Goal: Task Accomplishment & Management: Use online tool/utility

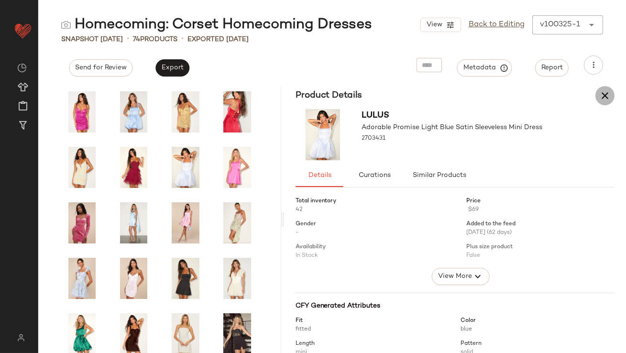
click at [610, 93] on icon "button" at bounding box center [605, 95] width 11 height 11
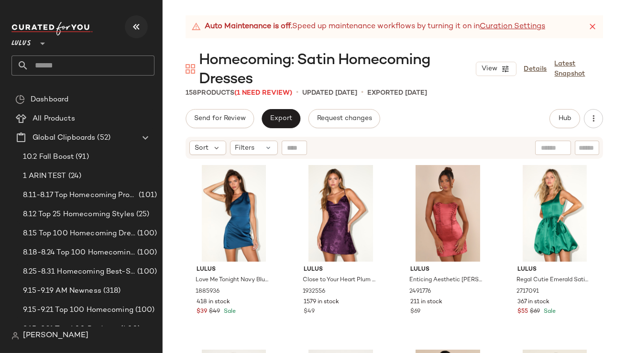
click at [136, 23] on icon "button" at bounding box center [136, 26] width 11 height 11
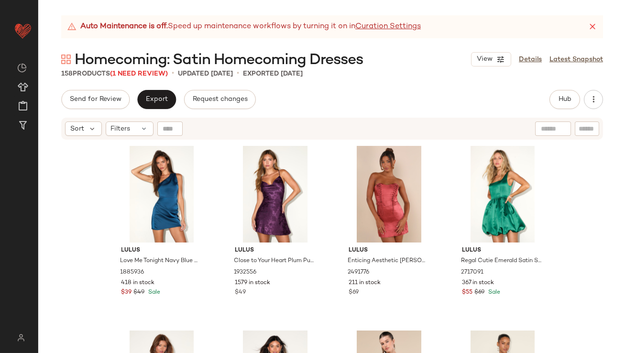
click at [594, 27] on icon at bounding box center [593, 27] width 10 height 10
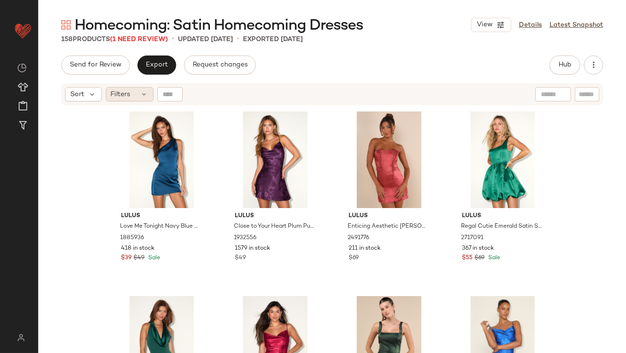
click at [142, 90] on icon at bounding box center [145, 94] width 8 height 8
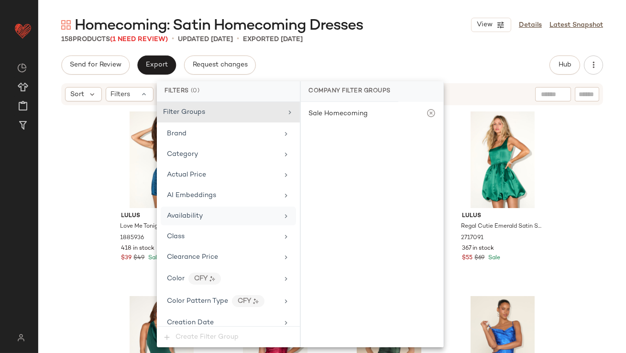
click at [177, 212] on span "Availability" at bounding box center [185, 215] width 36 height 7
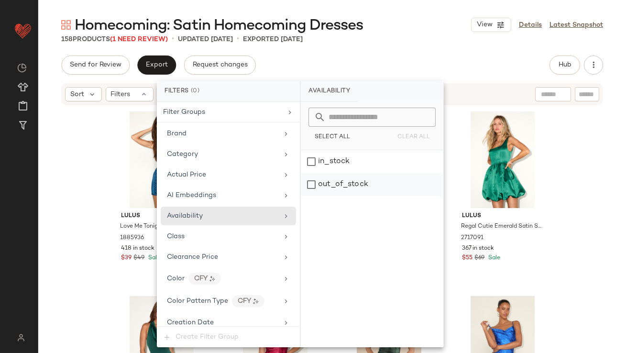
click at [327, 185] on div "out_of_stock" at bounding box center [372, 184] width 143 height 23
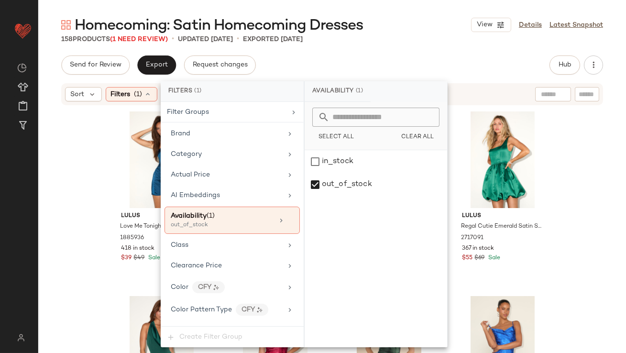
click at [381, 57] on div "Send for Review Export Request changes Hub Send for Review External Review Inte…" at bounding box center [332, 65] width 542 height 19
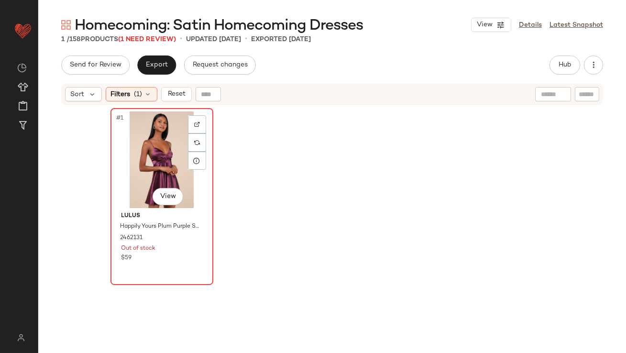
click at [145, 143] on div "#1 View" at bounding box center [162, 159] width 96 height 97
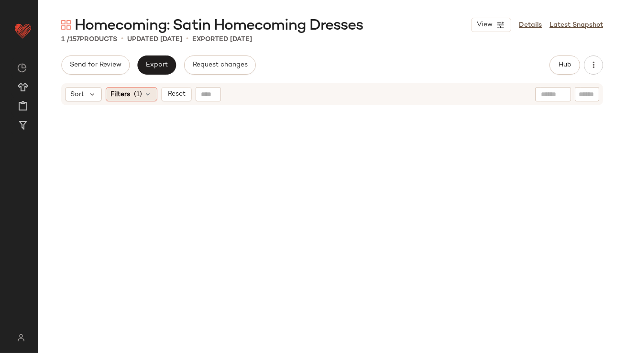
click at [134, 93] on div "Filters (1)" at bounding box center [132, 94] width 52 height 14
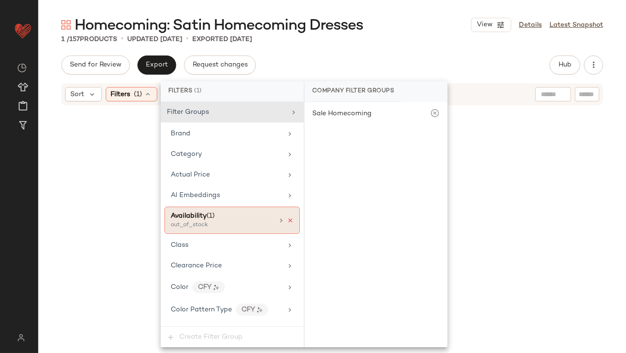
click at [287, 219] on icon at bounding box center [290, 220] width 7 height 7
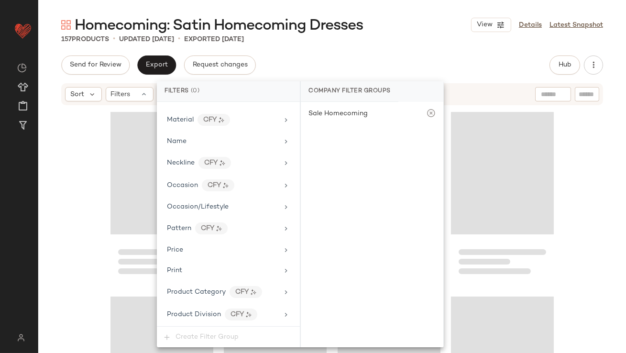
scroll to position [690, 0]
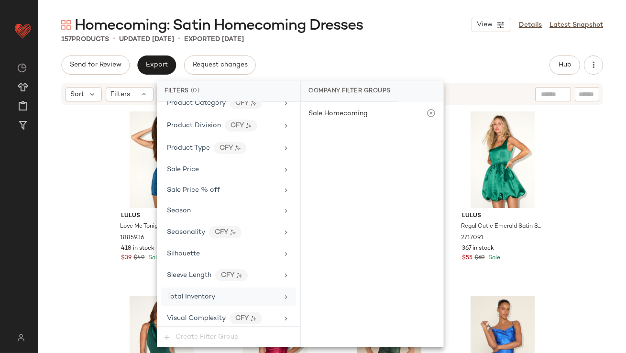
click at [189, 297] on div "Total Inventory" at bounding box center [191, 297] width 48 height 10
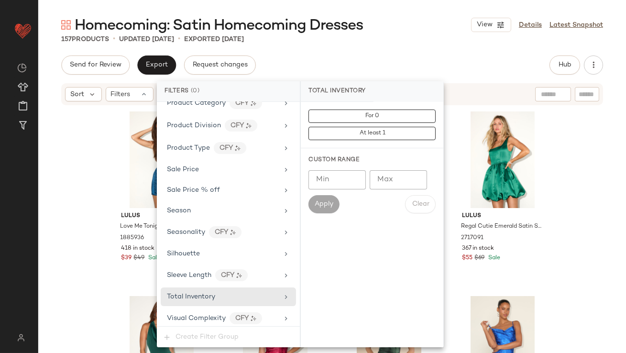
click at [400, 176] on input "Max" at bounding box center [398, 179] width 57 height 19
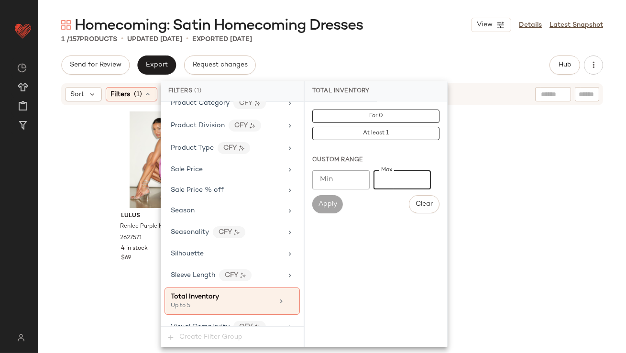
type input "*"
click at [401, 42] on div "1 / 157 Products • updated Oct 6th • Exported Oct 3rd" at bounding box center [332, 39] width 588 height 10
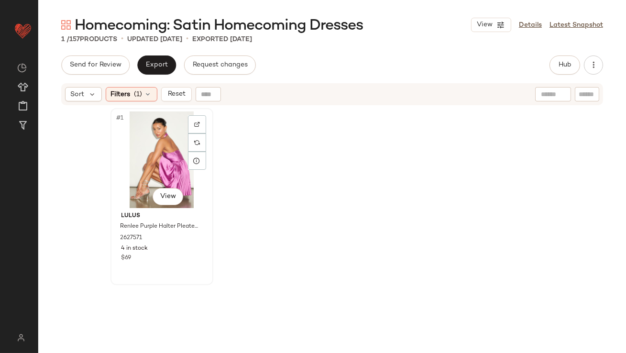
click at [140, 156] on div "#1 View" at bounding box center [162, 159] width 96 height 97
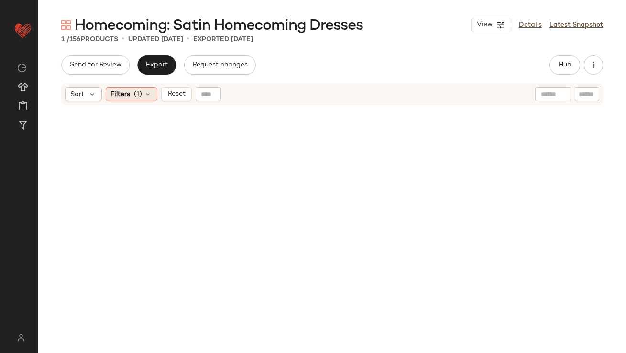
click at [129, 94] on span "Filters" at bounding box center [121, 94] width 20 height 10
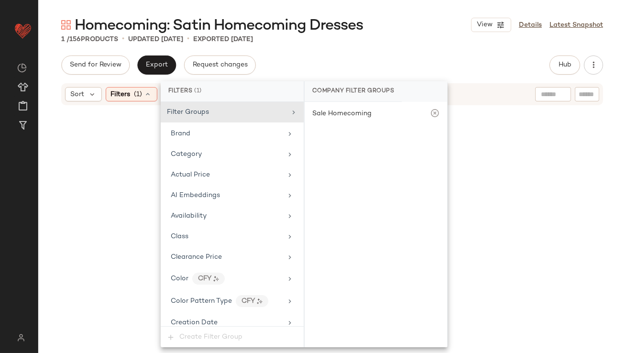
scroll to position [699, 0]
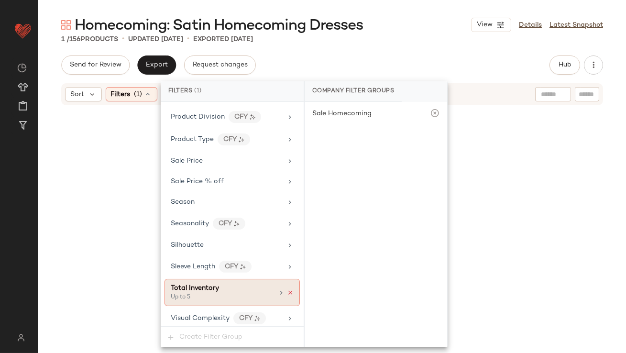
click at [288, 291] on icon at bounding box center [290, 292] width 7 height 7
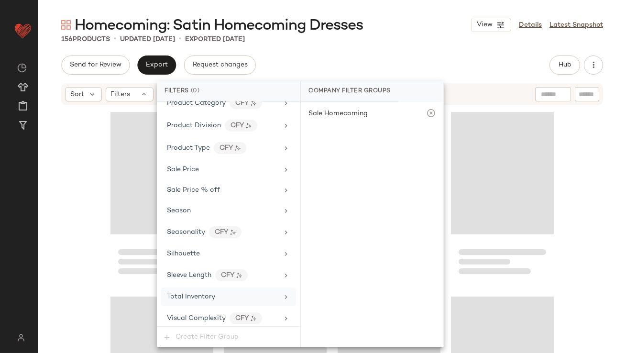
click at [405, 48] on div "Homecoming: Satin Homecoming Dresses View Details Latest Snapshot 156 Products …" at bounding box center [332, 184] width 588 height 338
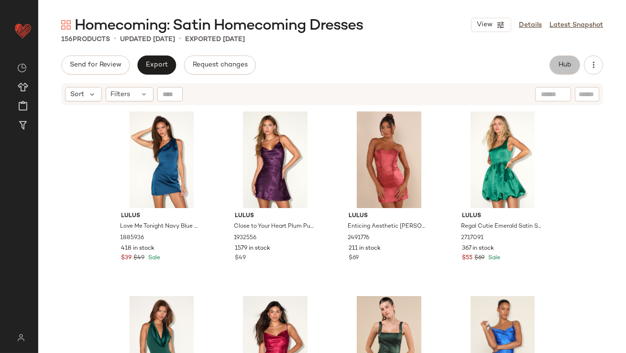
click at [560, 62] on span "Hub" at bounding box center [564, 65] width 13 height 8
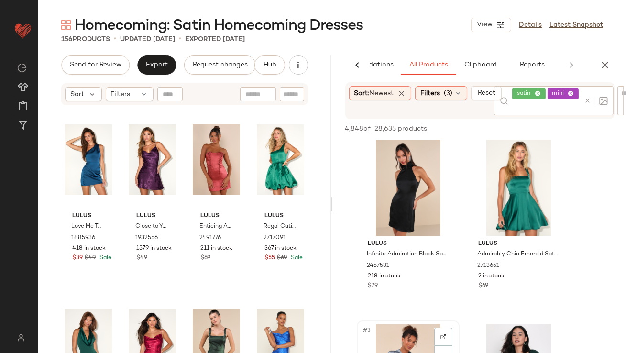
scroll to position [6, 0]
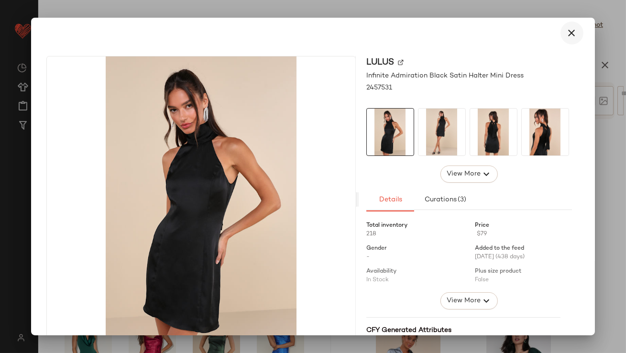
click at [569, 28] on icon "button" at bounding box center [572, 32] width 11 height 11
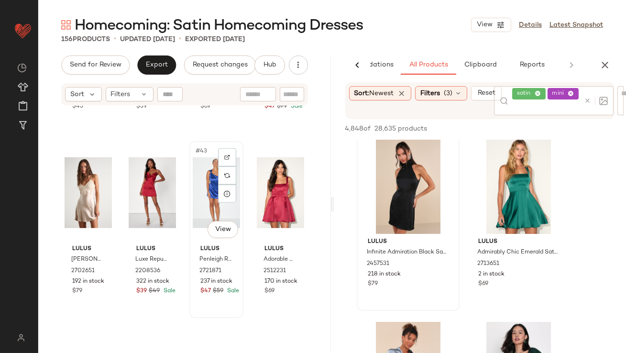
scroll to position [1897, 0]
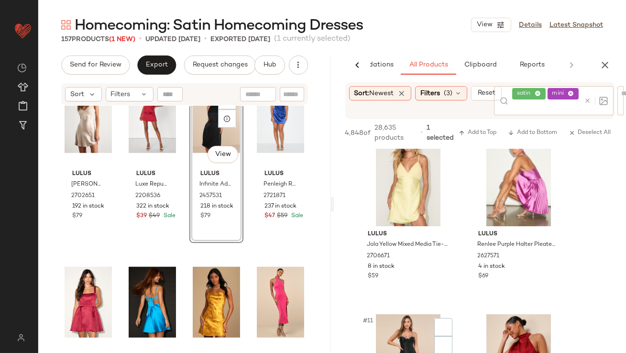
scroll to position [777, 0]
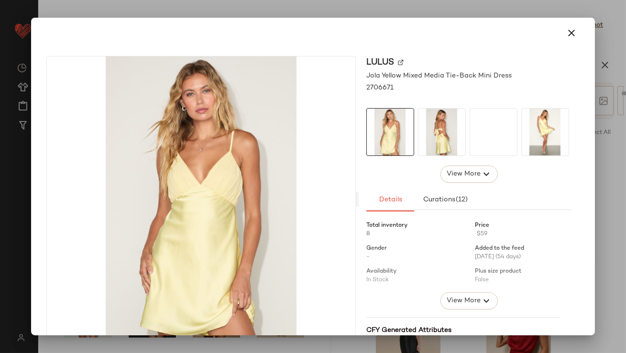
drag, startPoint x: 393, startPoint y: 197, endPoint x: 252, endPoint y: 252, distance: 152.1
click at [567, 33] on icon "button" at bounding box center [572, 32] width 11 height 11
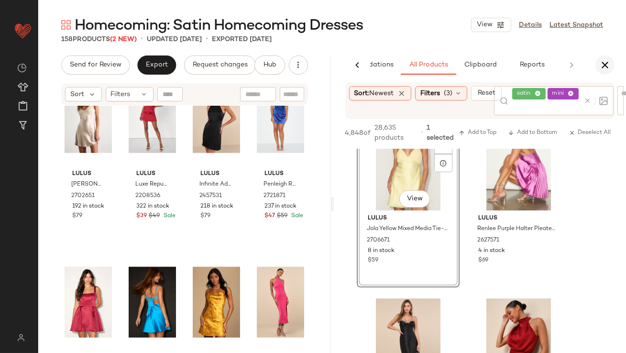
click at [596, 63] on button "button" at bounding box center [605, 65] width 19 height 19
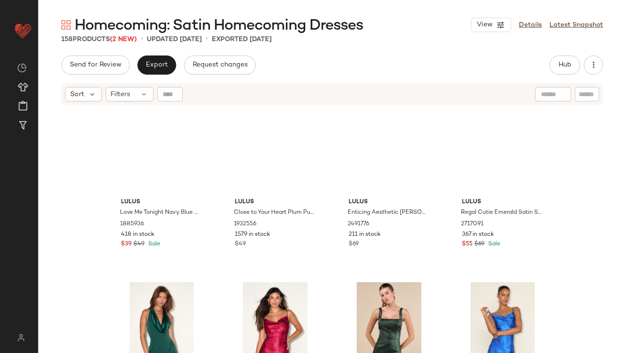
scroll to position [0, 0]
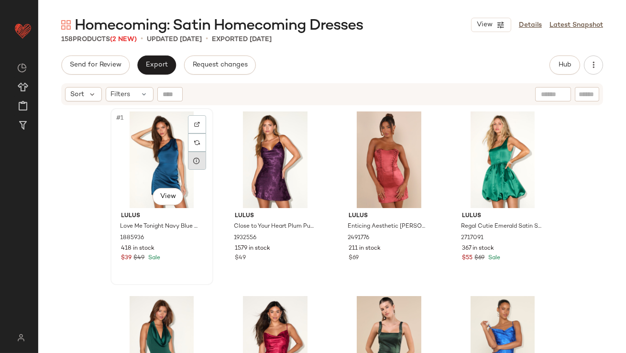
click at [196, 165] on div at bounding box center [197, 161] width 18 height 18
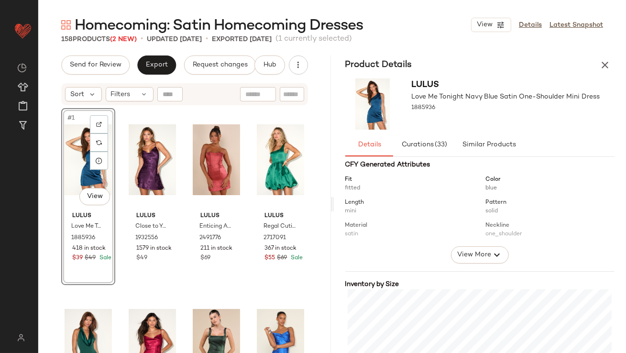
scroll to position [178, 0]
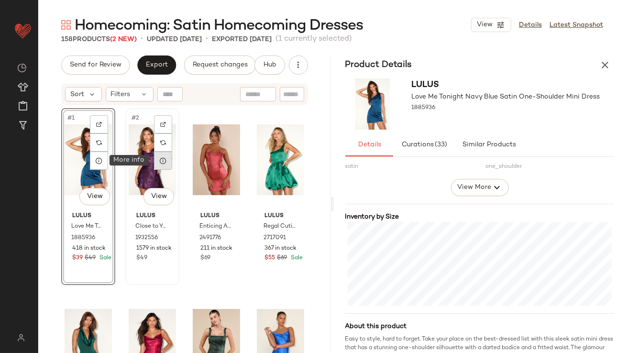
click at [159, 161] on icon at bounding box center [163, 161] width 8 height 8
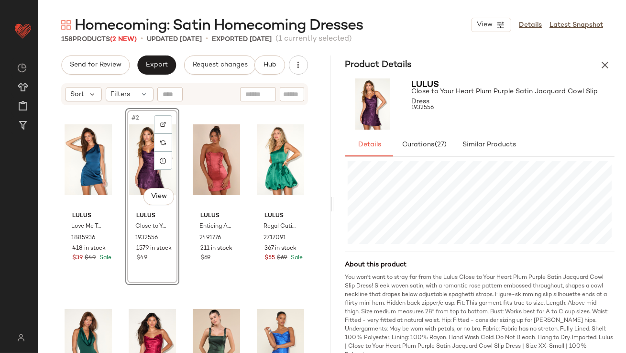
scroll to position [246, 0]
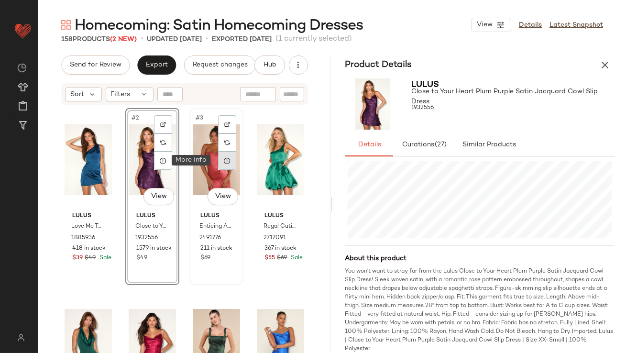
click at [223, 164] on icon at bounding box center [227, 161] width 8 height 8
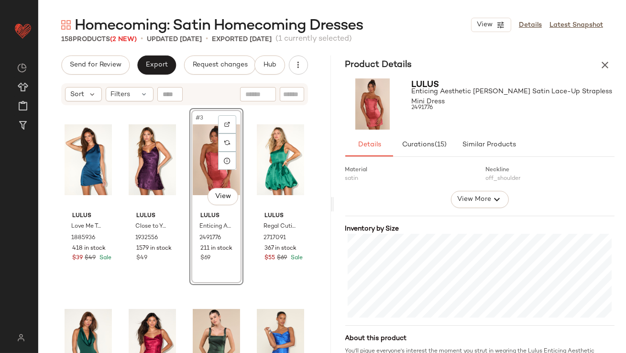
scroll to position [228, 0]
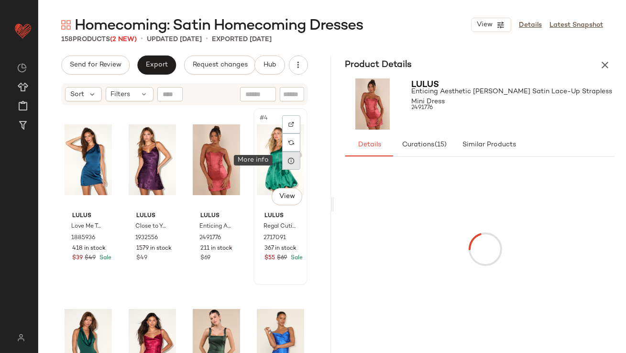
click at [282, 164] on div at bounding box center [291, 161] width 18 height 18
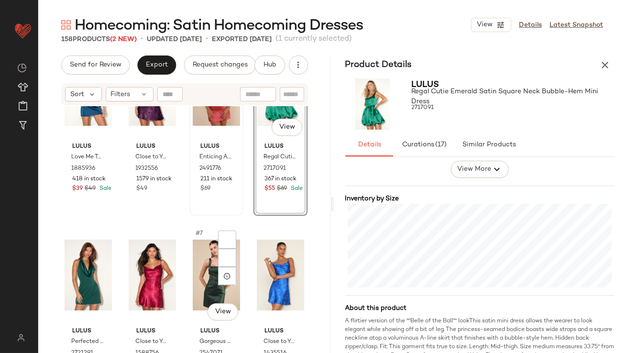
scroll to position [126, 0]
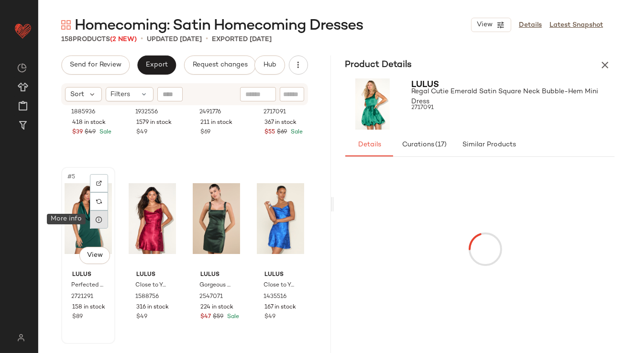
click at [98, 219] on icon at bounding box center [99, 220] width 8 height 8
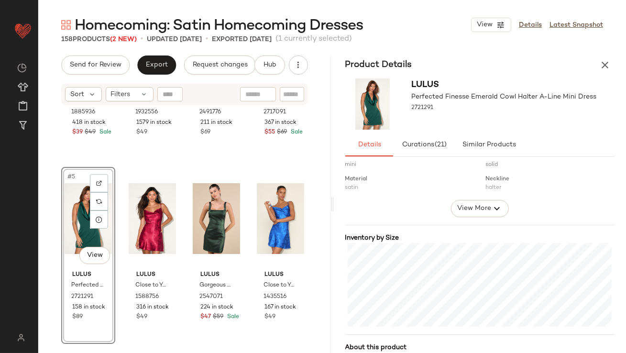
scroll to position [255, 0]
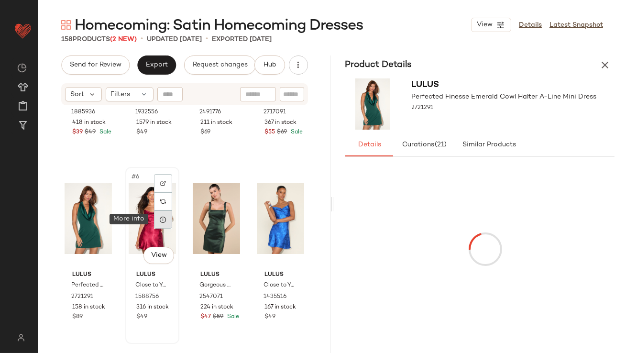
click at [161, 216] on icon at bounding box center [163, 220] width 8 height 8
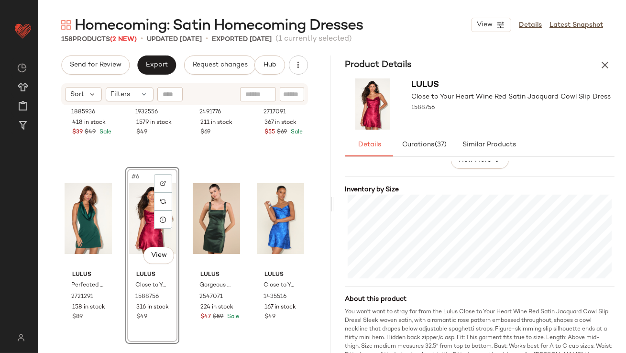
scroll to position [243, 0]
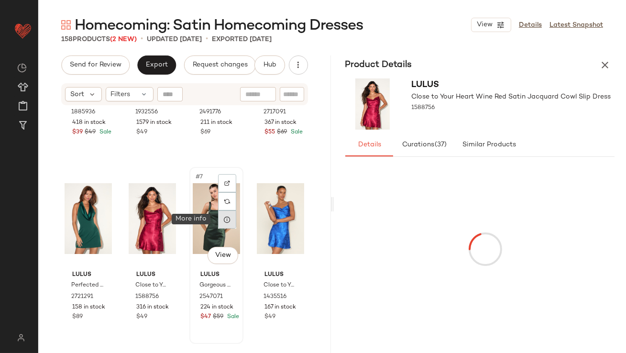
click at [218, 221] on div at bounding box center [227, 220] width 18 height 18
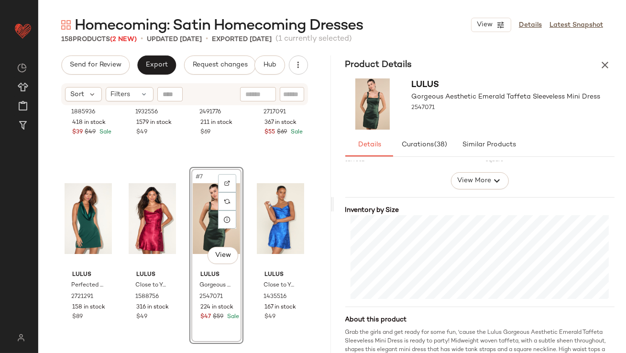
scroll to position [220, 0]
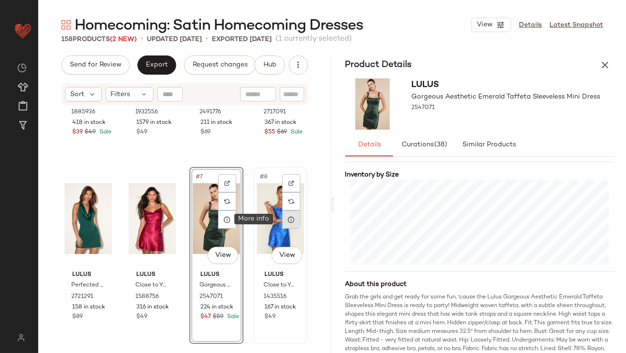
click at [289, 217] on icon at bounding box center [292, 220] width 8 height 8
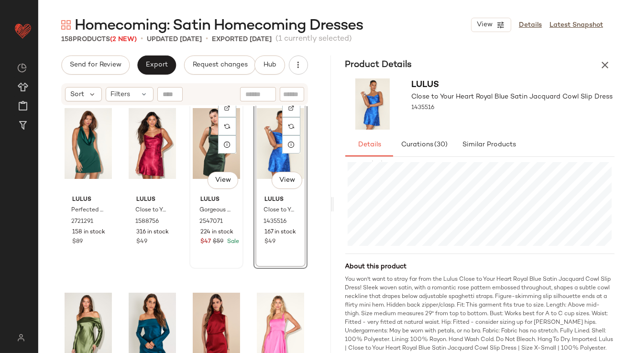
scroll to position [211, 0]
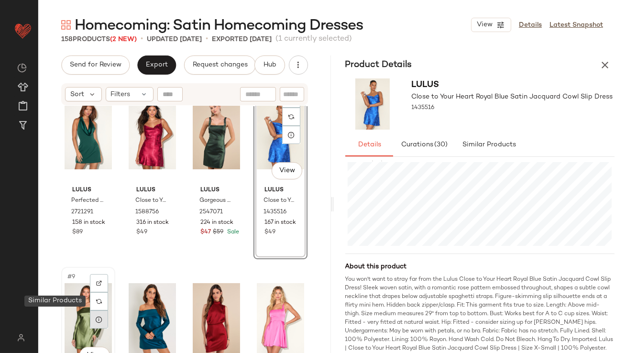
click at [101, 320] on icon at bounding box center [99, 320] width 8 height 8
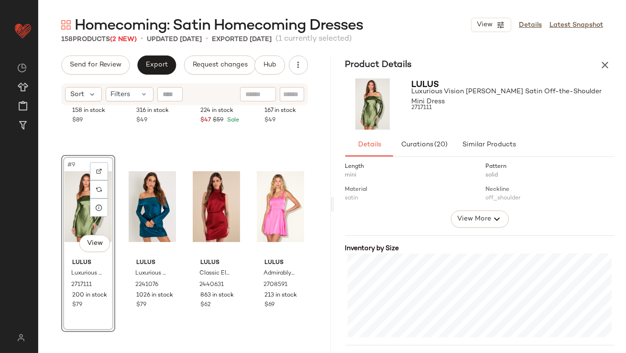
scroll to position [163, 0]
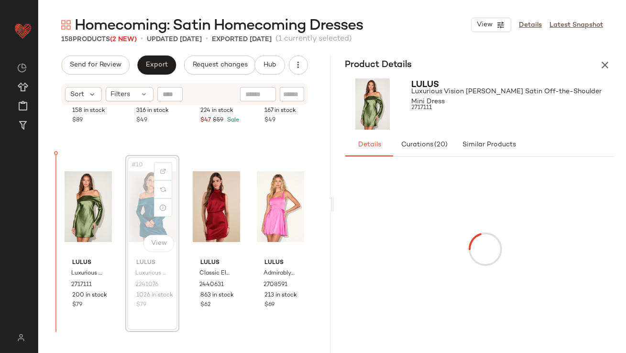
drag, startPoint x: 139, startPoint y: 194, endPoint x: 60, endPoint y: 200, distance: 78.8
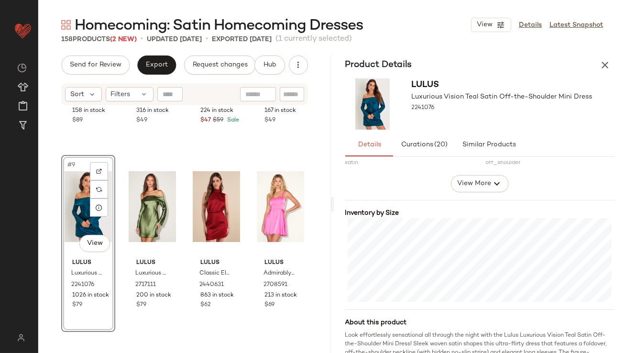
scroll to position [201, 0]
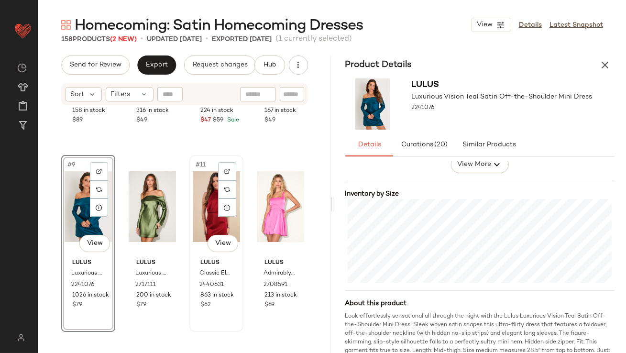
click at [201, 194] on div "#11 View" at bounding box center [216, 206] width 47 height 97
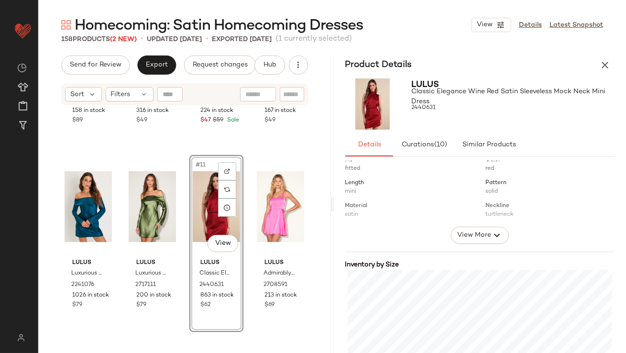
scroll to position [134, 0]
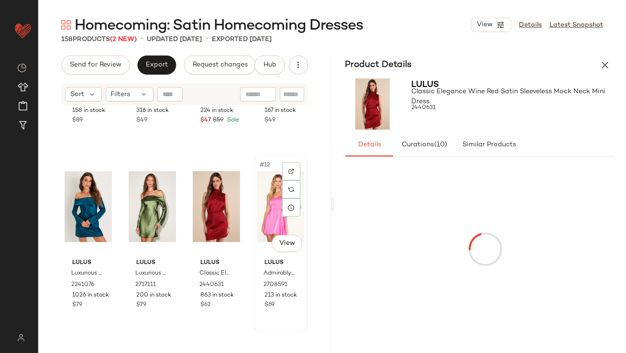
click at [268, 215] on div "#12 View" at bounding box center [280, 206] width 47 height 97
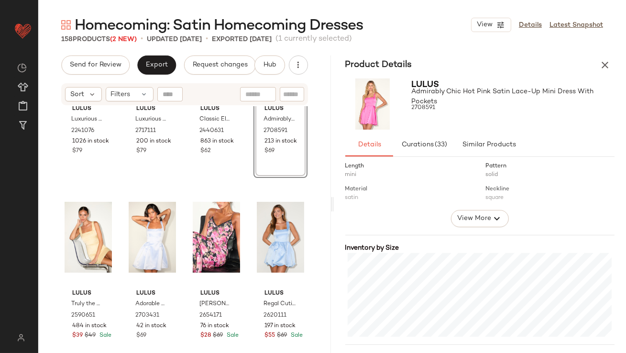
scroll to position [501, 0]
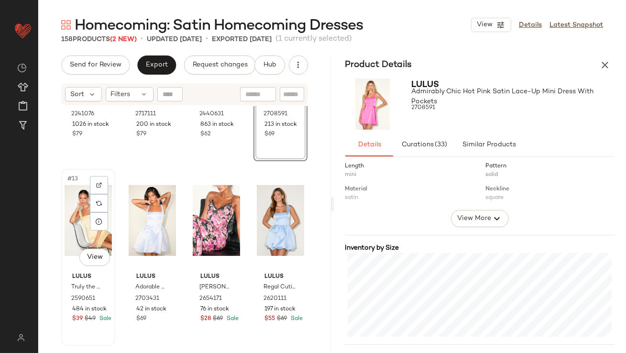
click at [78, 231] on div "#13 View" at bounding box center [88, 220] width 47 height 97
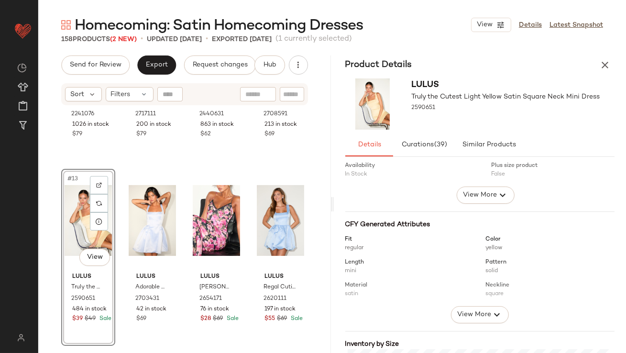
scroll to position [159, 0]
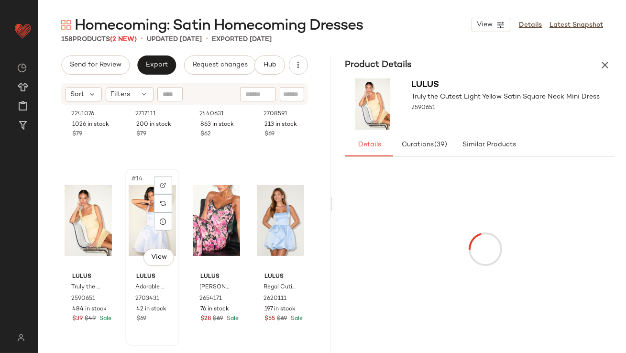
click at [146, 195] on div "#14 View" at bounding box center [152, 220] width 47 height 97
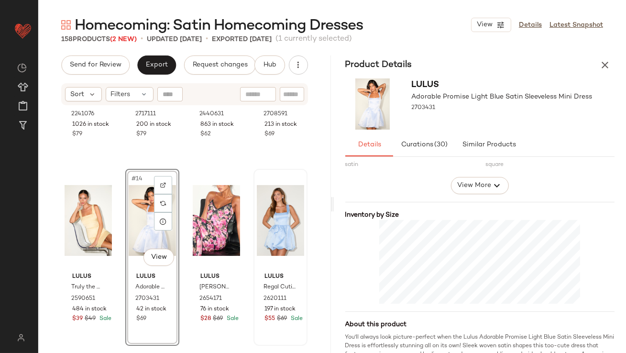
scroll to position [203, 0]
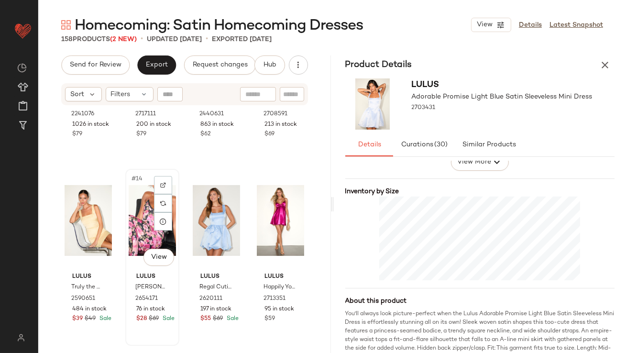
click at [145, 239] on div "#14 View" at bounding box center [152, 220] width 47 height 97
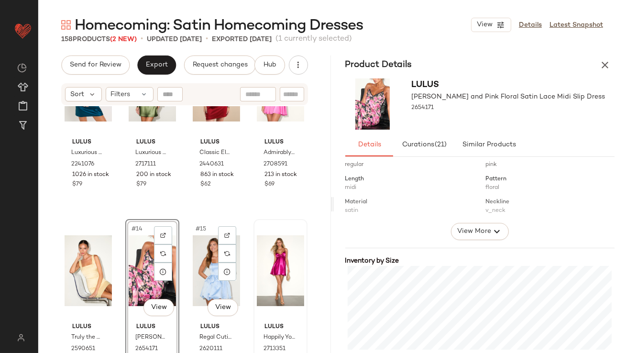
scroll to position [457, 0]
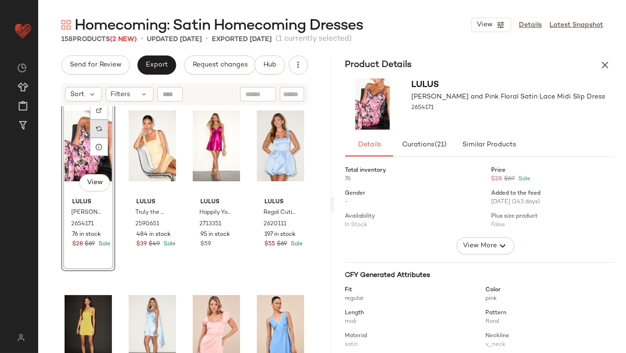
scroll to position [553, 0]
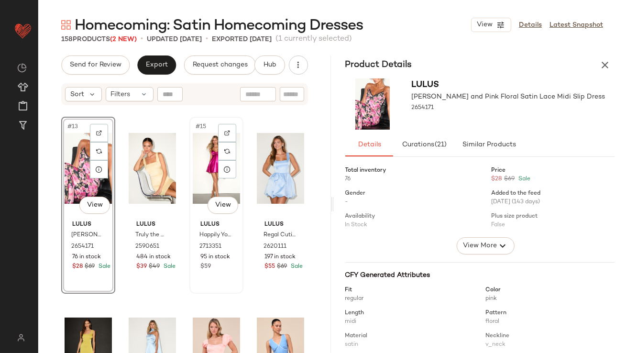
click at [203, 154] on div "#15 View" at bounding box center [216, 168] width 47 height 97
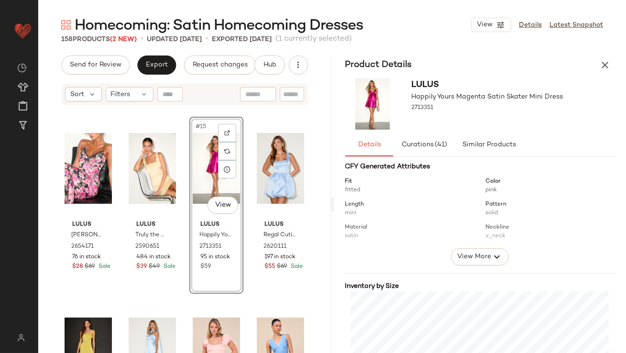
scroll to position [188, 0]
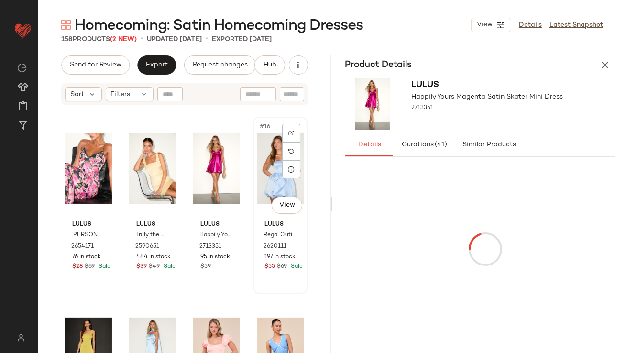
click at [257, 156] on div "#16 View" at bounding box center [280, 168] width 47 height 97
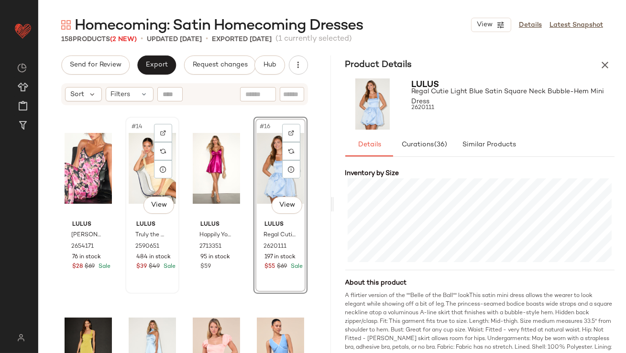
scroll to position [632, 0]
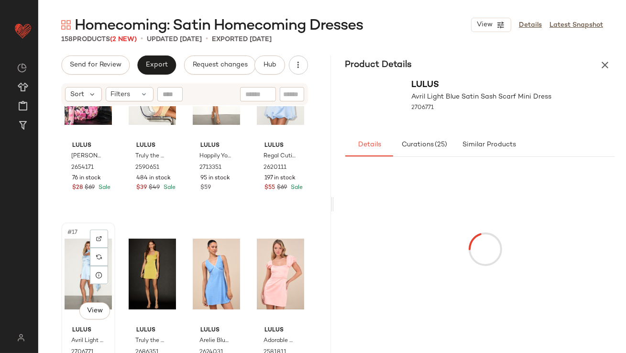
click at [75, 278] on div "#17 View" at bounding box center [88, 274] width 47 height 97
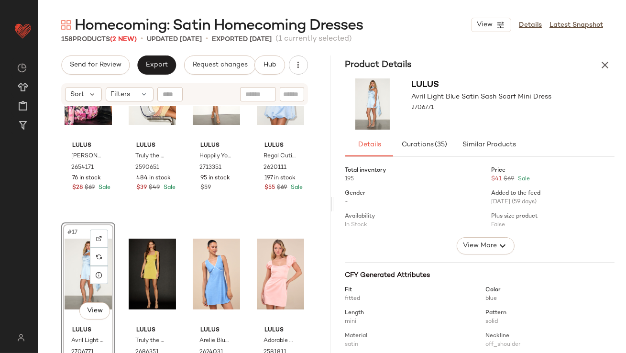
scroll to position [157, 0]
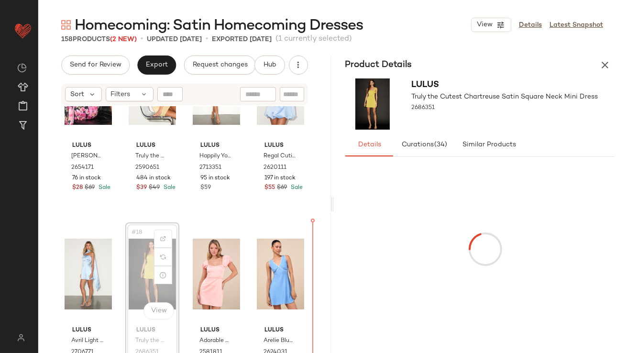
drag, startPoint x: 152, startPoint y: 261, endPoint x: 315, endPoint y: 272, distance: 163.1
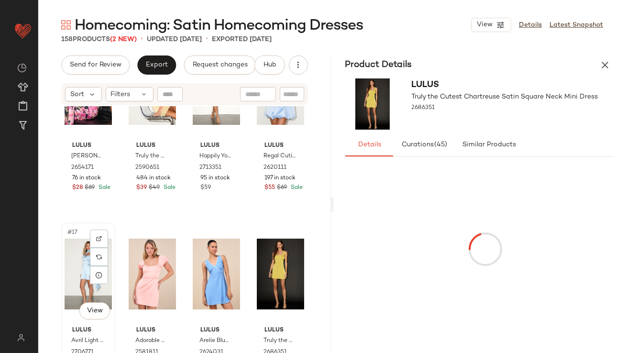
click at [82, 253] on div "#17 View" at bounding box center [88, 274] width 47 height 97
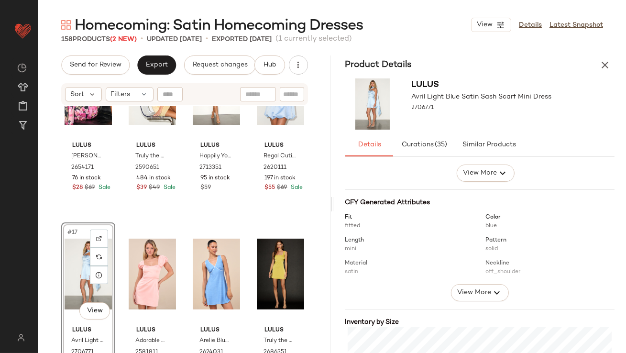
scroll to position [192, 0]
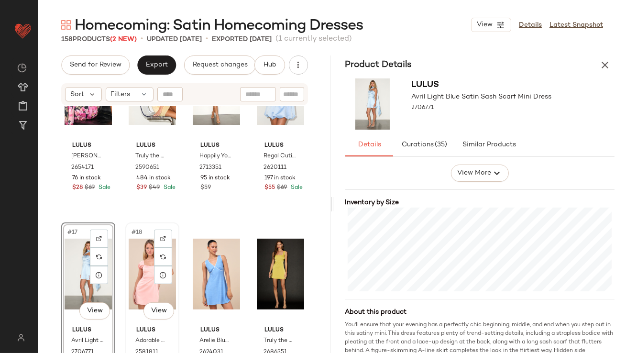
drag, startPoint x: 139, startPoint y: 253, endPoint x: 148, endPoint y: 253, distance: 9.6
click at [138, 253] on div "#18 View" at bounding box center [152, 274] width 47 height 97
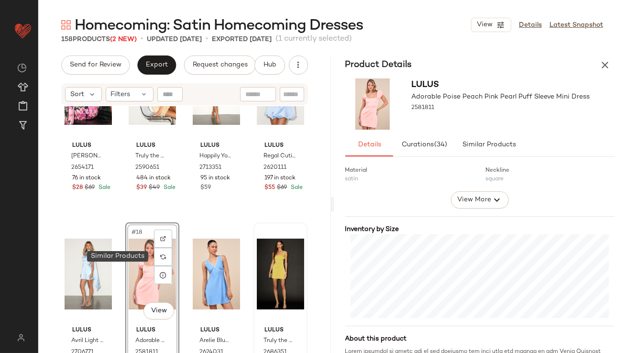
scroll to position [187, 0]
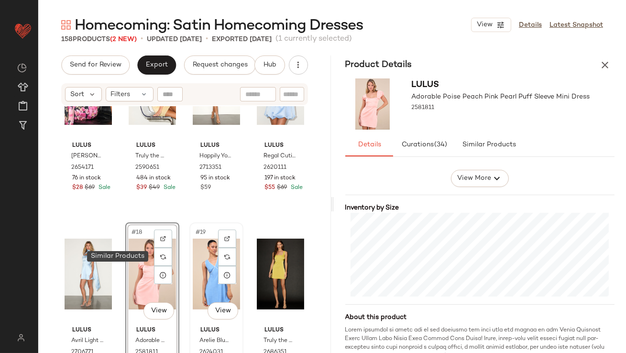
click at [205, 273] on div "#19 View" at bounding box center [216, 274] width 47 height 97
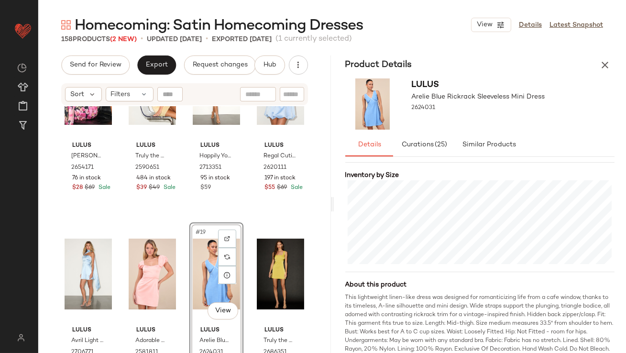
scroll to position [237, 0]
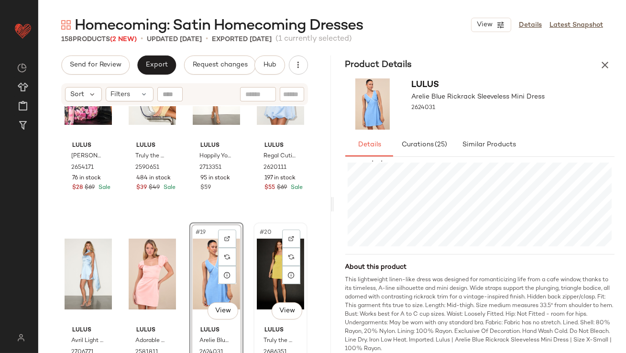
click at [268, 259] on div "#20 View" at bounding box center [280, 274] width 47 height 97
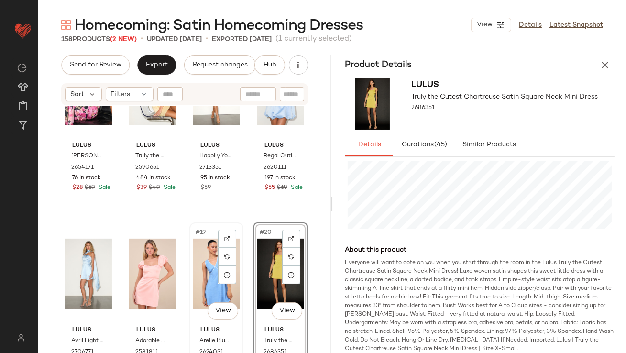
scroll to position [806, 0]
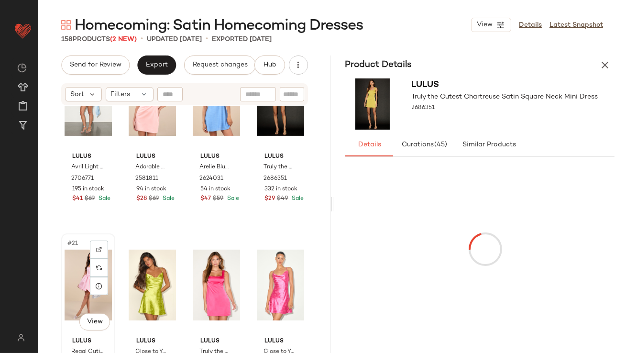
click at [66, 261] on div "#21 View" at bounding box center [88, 285] width 47 height 97
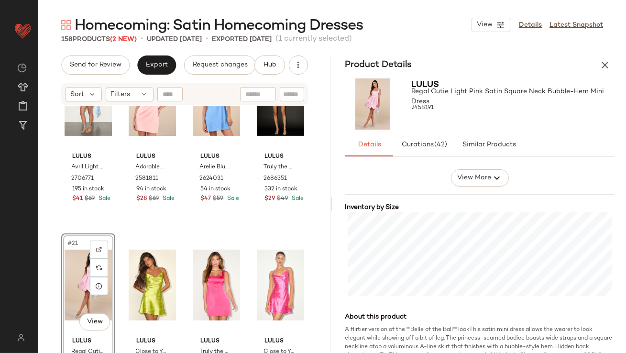
scroll to position [198, 0]
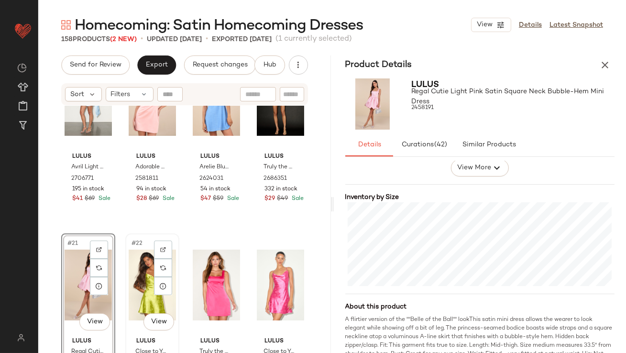
click at [141, 273] on div "#22 View" at bounding box center [152, 285] width 47 height 97
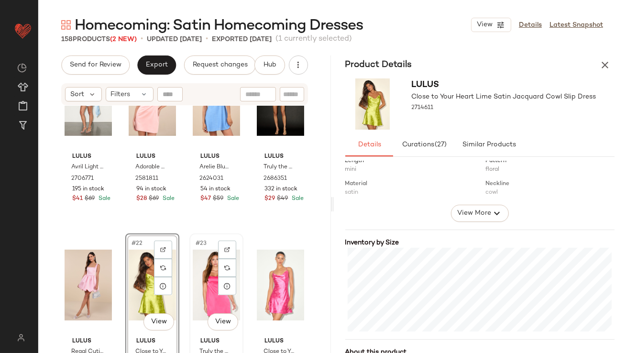
click at [203, 276] on div "#23 View" at bounding box center [216, 285] width 47 height 97
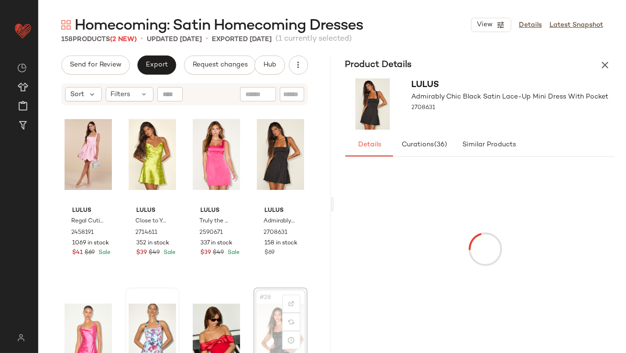
drag, startPoint x: 262, startPoint y: 327, endPoint x: 176, endPoint y: 330, distance: 85.7
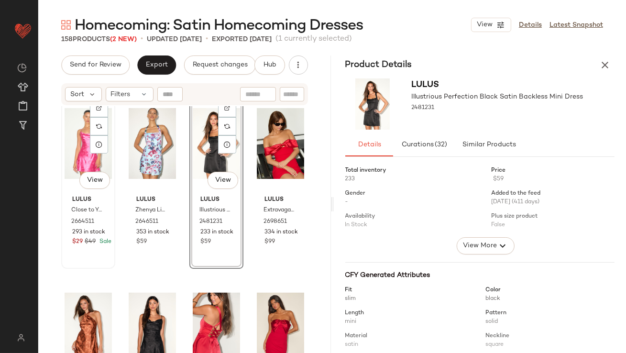
click at [73, 143] on div "#25 View" at bounding box center [88, 143] width 47 height 97
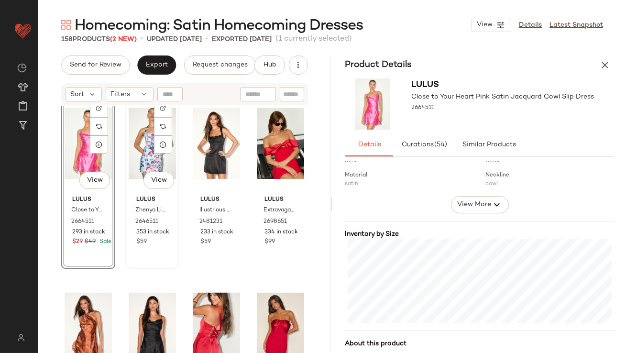
click at [135, 124] on div "#26 View" at bounding box center [152, 143] width 47 height 97
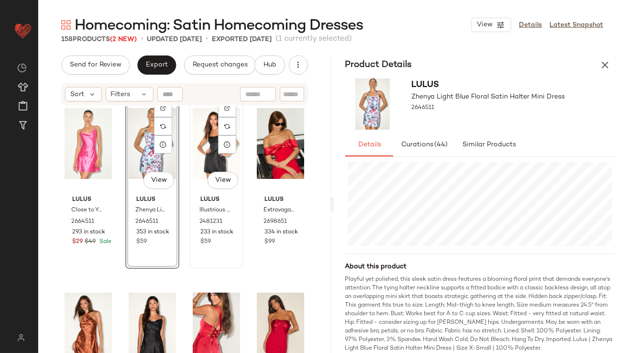
click at [194, 152] on div "#27 View" at bounding box center [216, 143] width 47 height 97
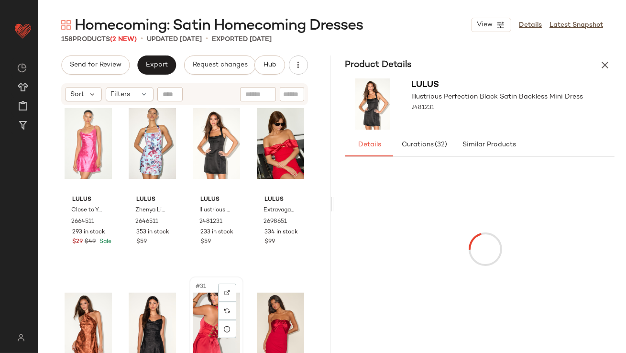
click at [197, 305] on div "#31 View" at bounding box center [216, 328] width 47 height 97
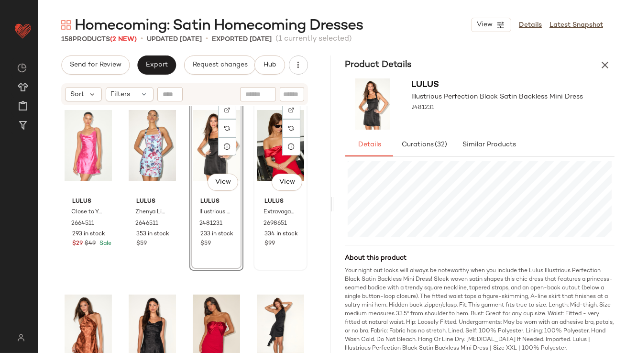
click at [262, 154] on div "#28 View" at bounding box center [280, 145] width 47 height 97
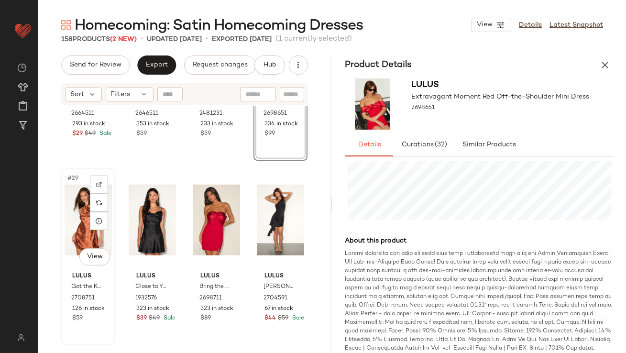
click at [71, 211] on div "#29 View" at bounding box center [88, 220] width 47 height 97
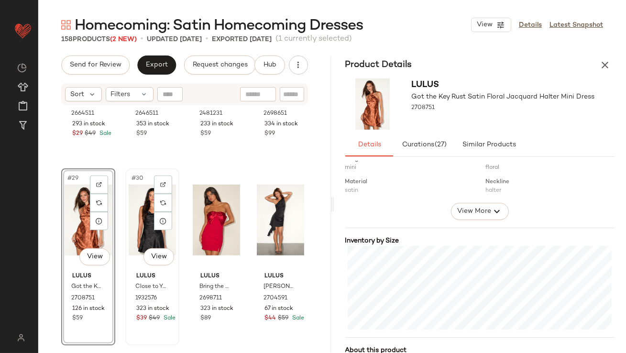
click at [138, 225] on div "#30 View" at bounding box center [152, 220] width 47 height 97
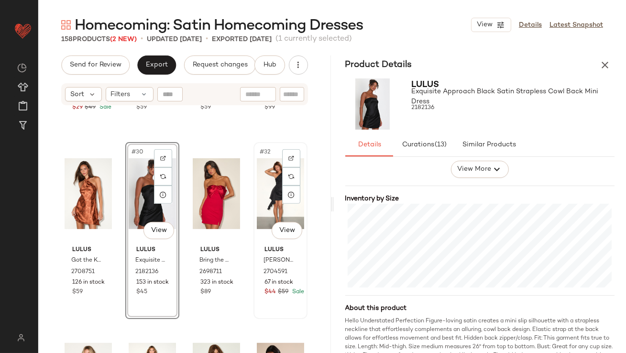
click at [264, 195] on div "#32 View" at bounding box center [280, 193] width 47 height 97
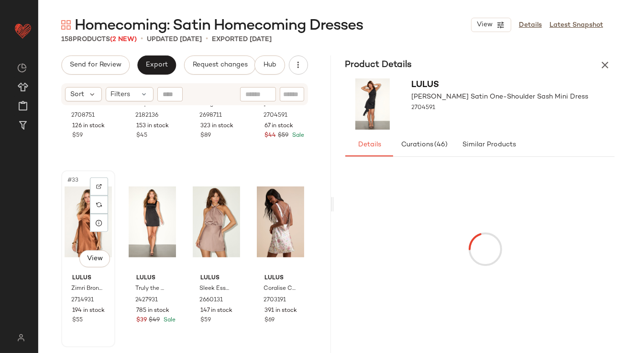
click at [72, 219] on div "#33 View" at bounding box center [88, 222] width 47 height 97
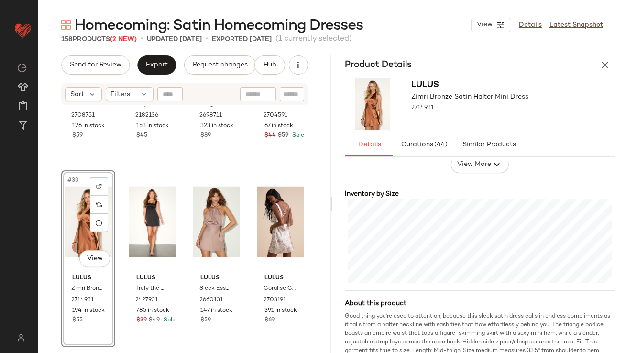
scroll to position [195, 0]
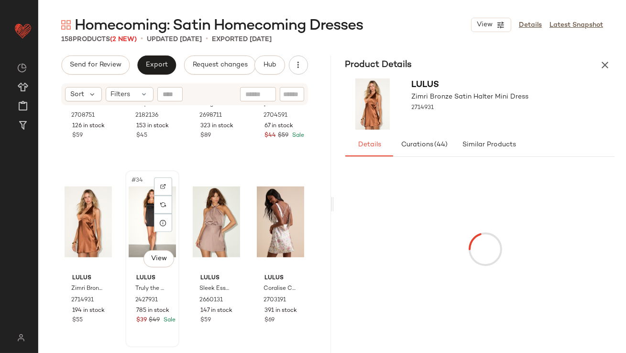
click at [142, 214] on div "#34 View" at bounding box center [152, 222] width 47 height 97
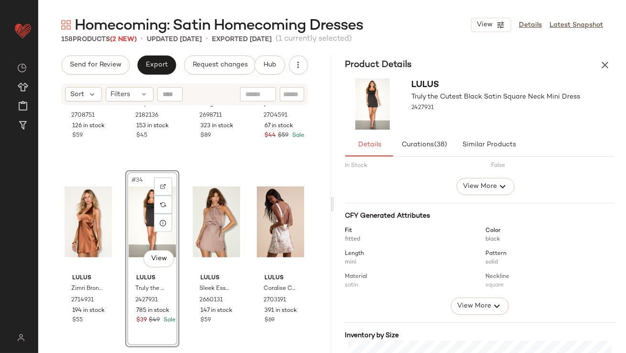
scroll to position [175, 0]
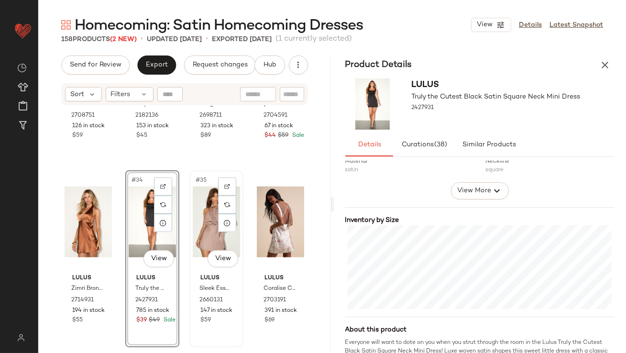
click at [205, 215] on div "#35 View" at bounding box center [216, 222] width 47 height 97
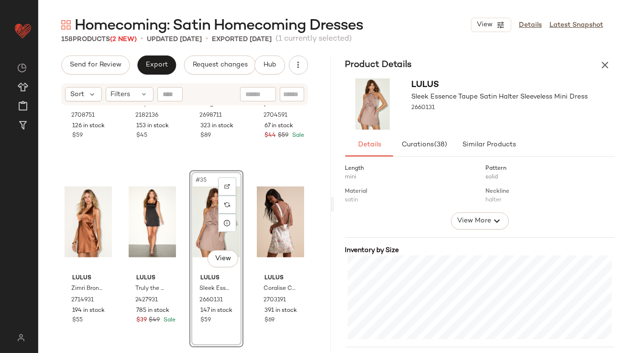
scroll to position [174, 0]
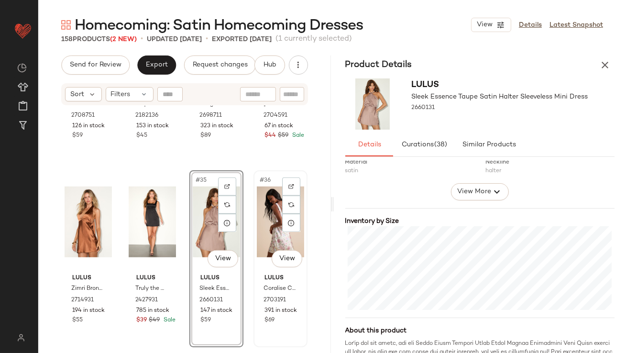
click at [258, 227] on div "#36 View" at bounding box center [280, 222] width 47 height 97
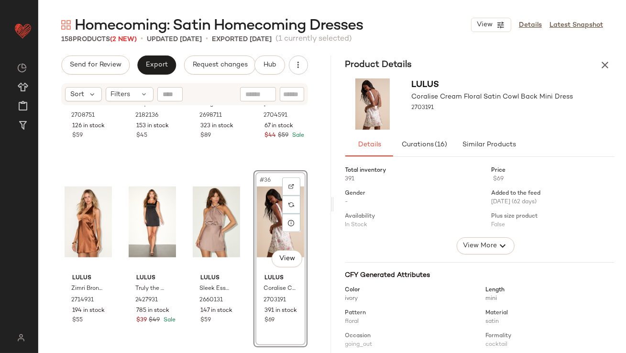
scroll to position [190, 0]
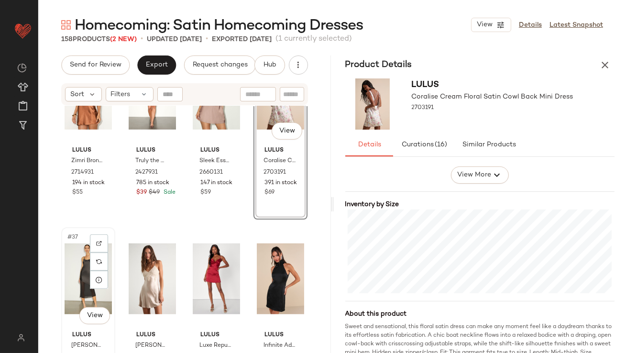
click at [81, 281] on div "#37 View" at bounding box center [88, 279] width 47 height 97
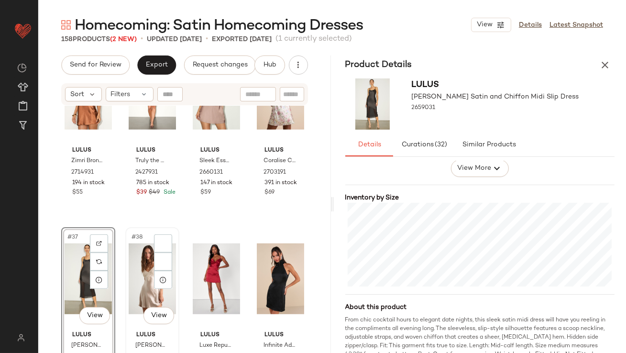
click at [138, 263] on div "#38 View" at bounding box center [152, 279] width 47 height 97
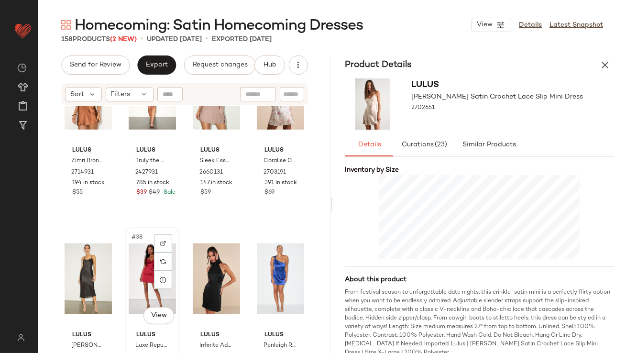
click at [137, 276] on div "#38 View" at bounding box center [152, 279] width 47 height 97
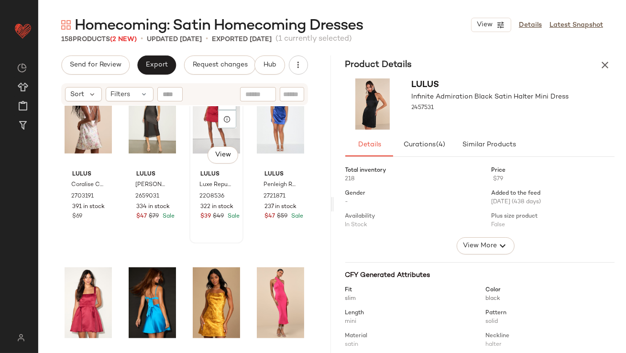
click at [193, 130] on div "#39 View" at bounding box center [216, 118] width 47 height 97
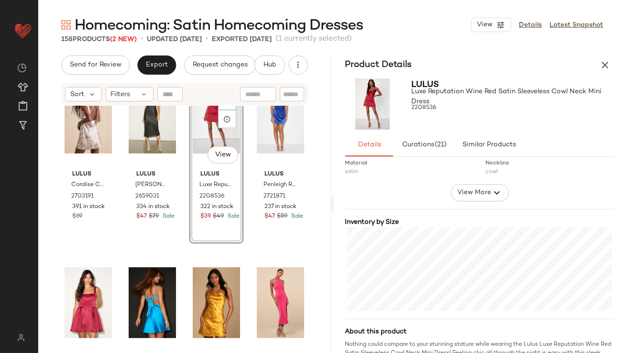
scroll to position [255, 0]
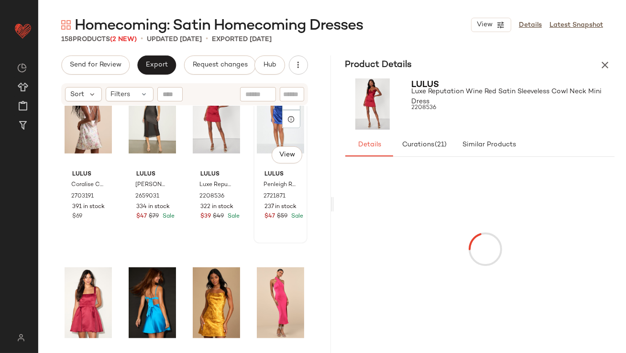
click at [257, 118] on div "#40 View" at bounding box center [280, 118] width 47 height 97
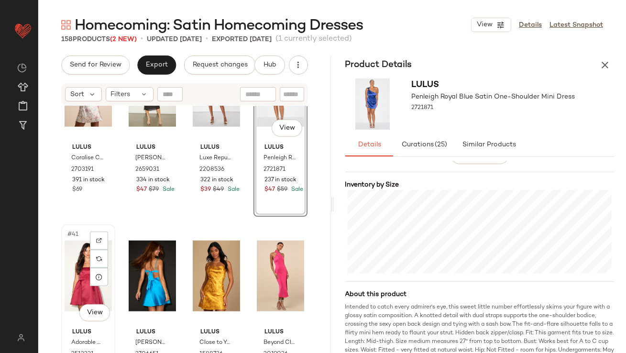
click at [80, 250] on div "#41 View" at bounding box center [88, 276] width 47 height 97
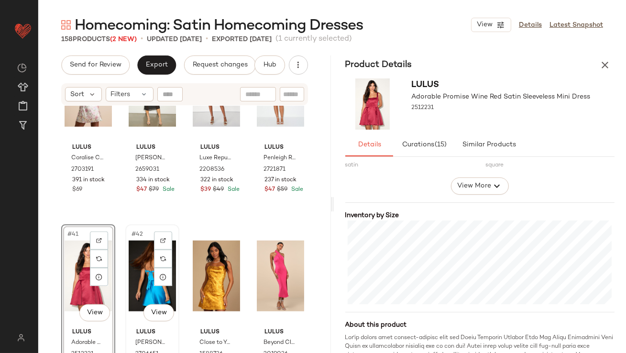
click at [142, 278] on div "#42 View" at bounding box center [152, 276] width 47 height 97
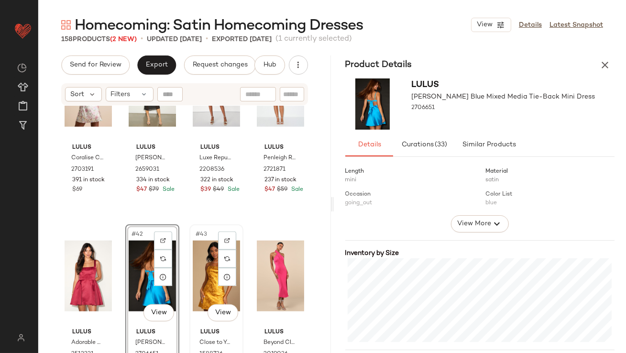
click at [195, 280] on div "#43 View" at bounding box center [216, 276] width 47 height 97
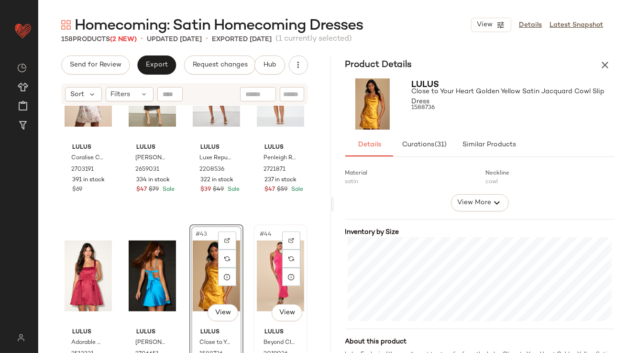
click at [263, 269] on div "#44 View" at bounding box center [280, 276] width 47 height 97
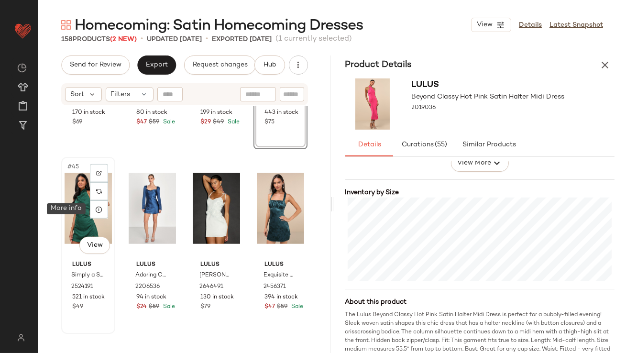
click at [81, 208] on div "#45 View" at bounding box center [88, 208] width 47 height 97
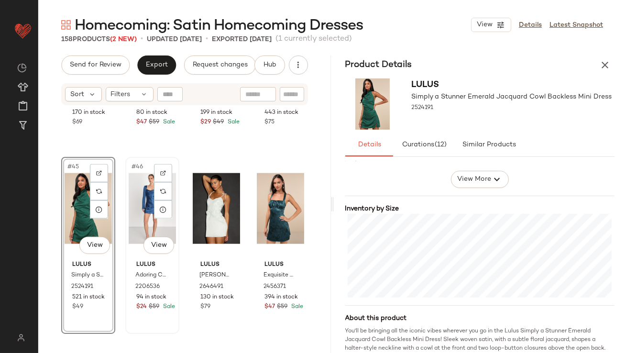
click at [135, 194] on div "#46 View" at bounding box center [152, 208] width 47 height 97
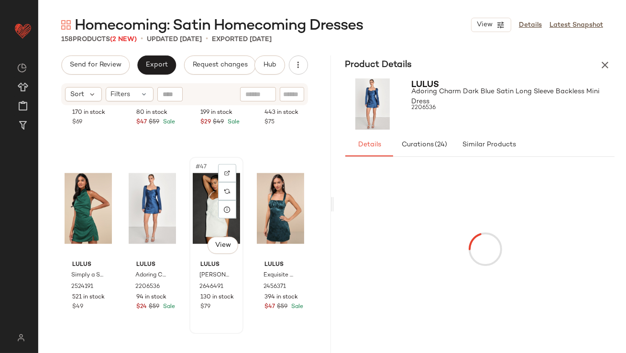
click at [197, 198] on div "#47 View" at bounding box center [216, 208] width 47 height 97
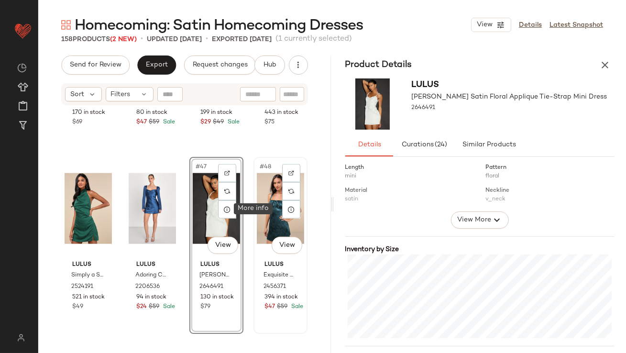
click at [264, 205] on div "#48 View" at bounding box center [280, 208] width 47 height 97
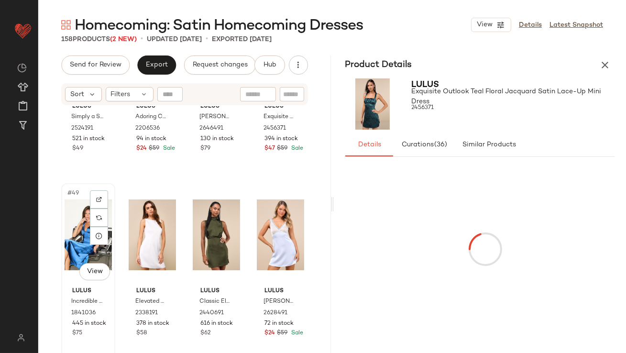
click at [78, 229] on div "#49 View" at bounding box center [88, 235] width 47 height 97
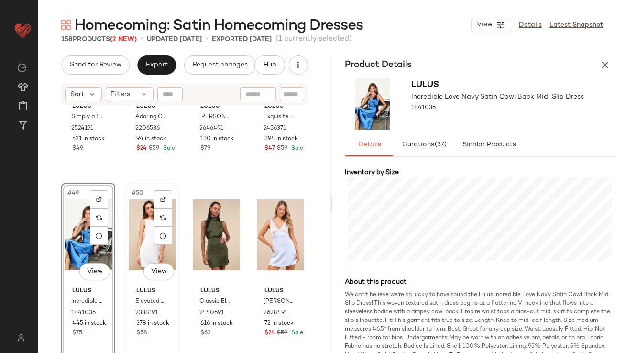
click at [135, 212] on div "#50 View" at bounding box center [152, 235] width 47 height 97
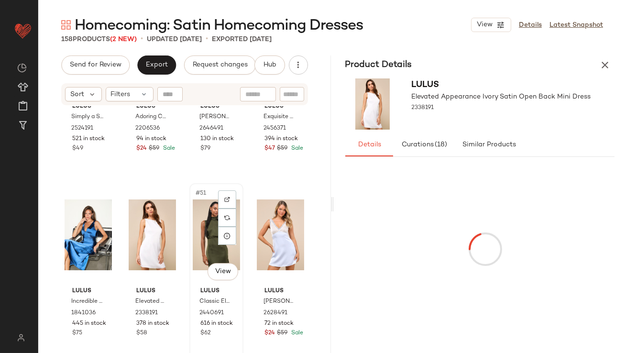
click at [198, 239] on div "#51 View" at bounding box center [216, 235] width 47 height 97
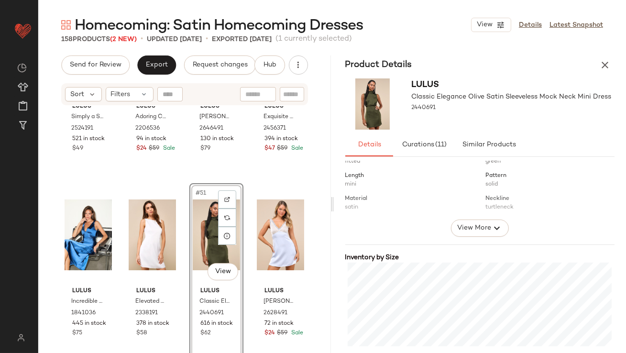
scroll to position [234, 0]
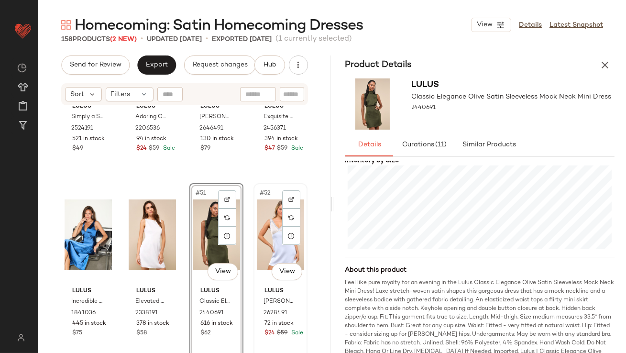
click at [266, 224] on div "#52 View" at bounding box center [280, 235] width 47 height 97
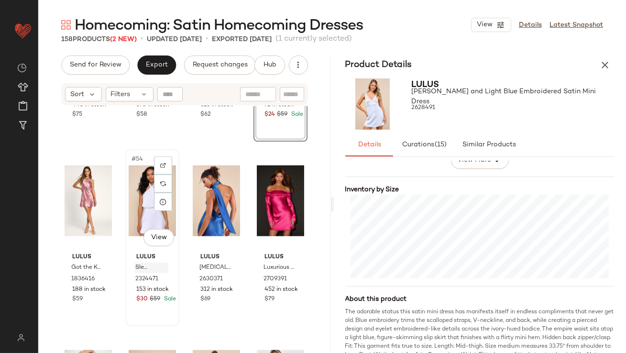
scroll to position [2321, 0]
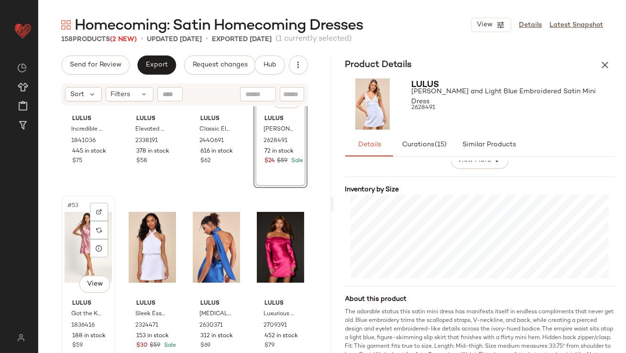
click at [74, 221] on div "#53 View" at bounding box center [88, 247] width 47 height 97
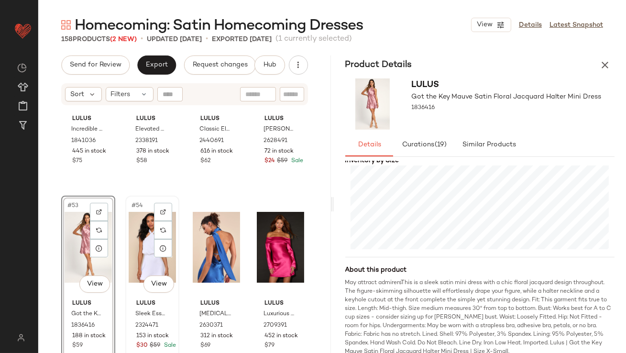
click at [139, 244] on div "#54 View" at bounding box center [152, 247] width 47 height 97
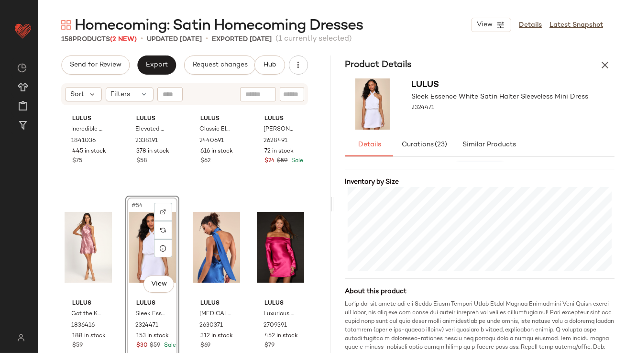
scroll to position [233, 0]
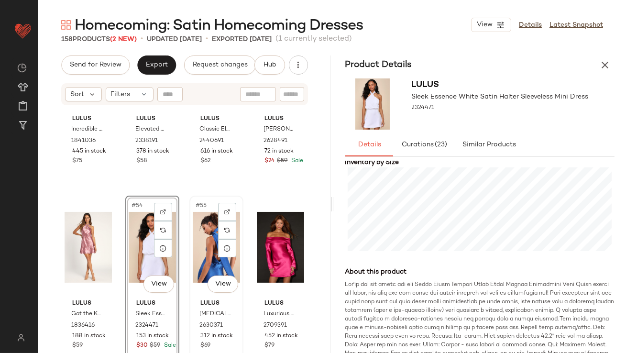
click at [200, 245] on div "#55 View" at bounding box center [216, 247] width 47 height 97
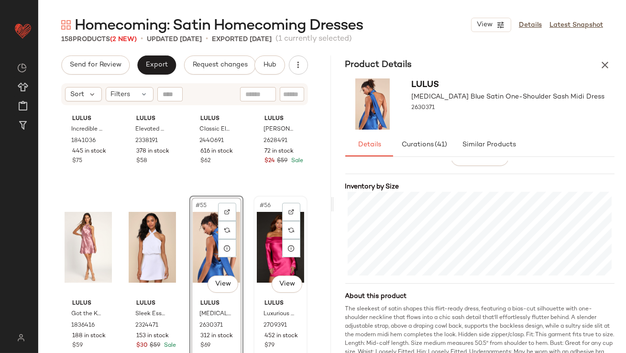
click at [259, 224] on div "#56 View" at bounding box center [280, 247] width 47 height 97
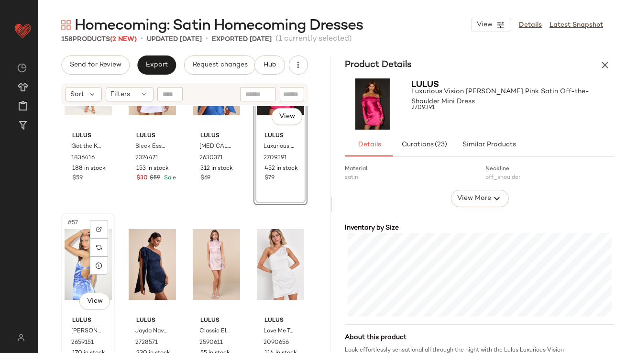
click at [84, 245] on div "#57 View" at bounding box center [88, 264] width 47 height 97
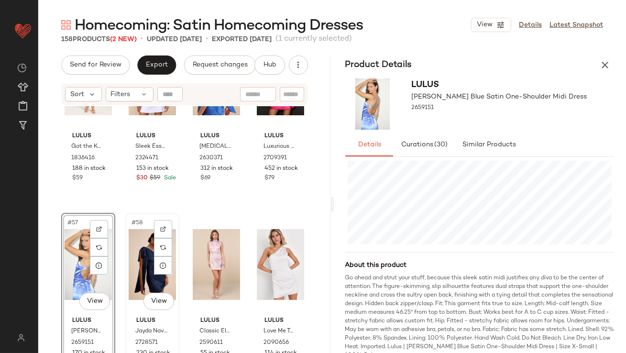
click at [140, 256] on div "#58 View" at bounding box center [152, 264] width 47 height 97
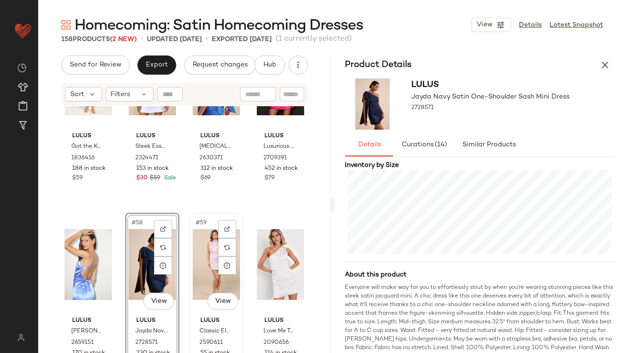
click at [205, 242] on div "#59 View" at bounding box center [216, 264] width 47 height 97
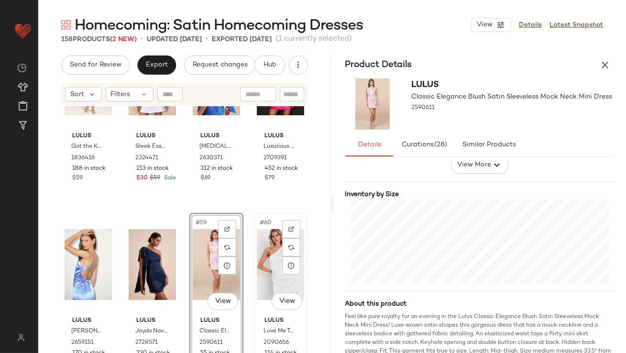
click at [257, 254] on div "#60 View" at bounding box center [280, 264] width 47 height 97
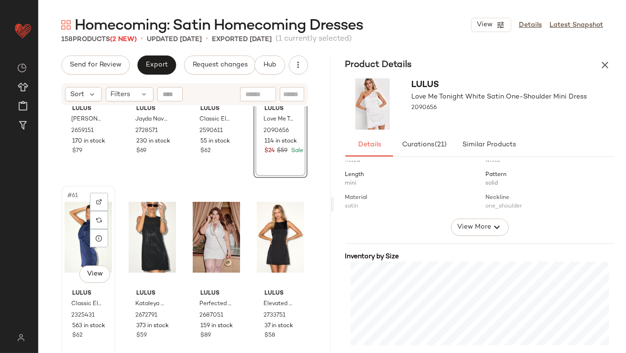
click at [73, 231] on div "#61 View" at bounding box center [88, 237] width 47 height 97
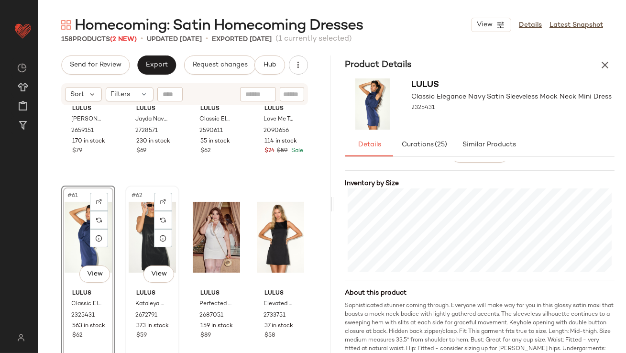
click at [132, 226] on div "#62 View" at bounding box center [152, 237] width 47 height 97
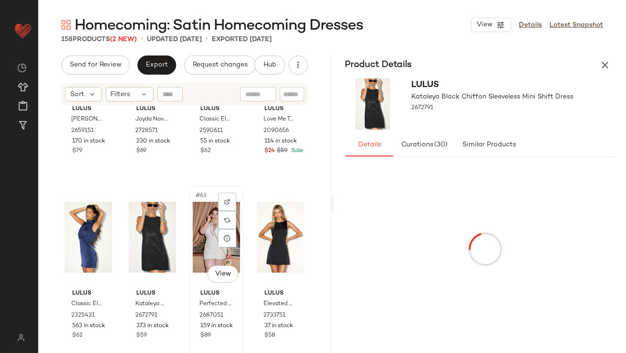
click at [195, 249] on div "#63 View" at bounding box center [216, 237] width 47 height 97
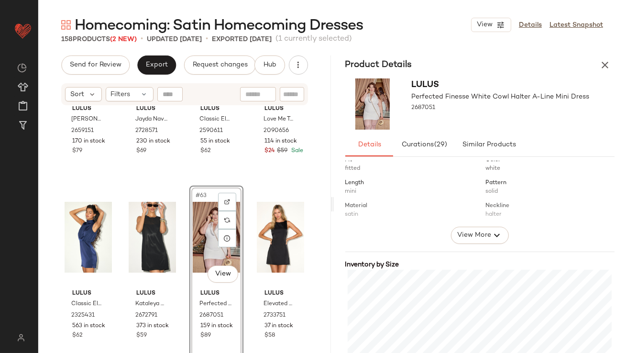
scroll to position [153, 0]
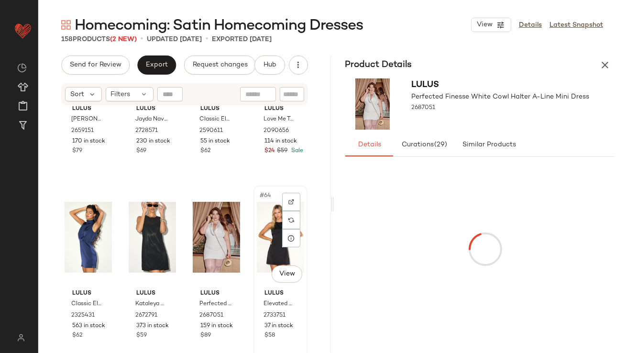
click at [263, 232] on div "#64 View" at bounding box center [280, 237] width 47 height 97
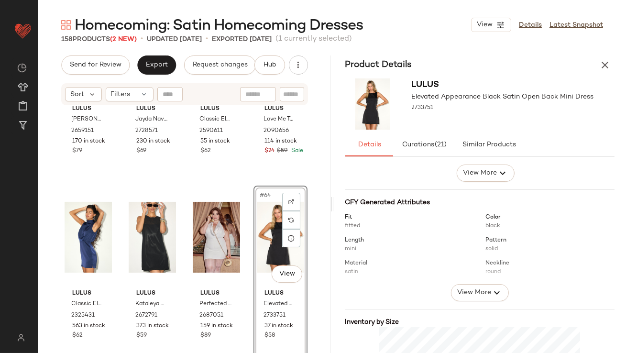
scroll to position [137, 0]
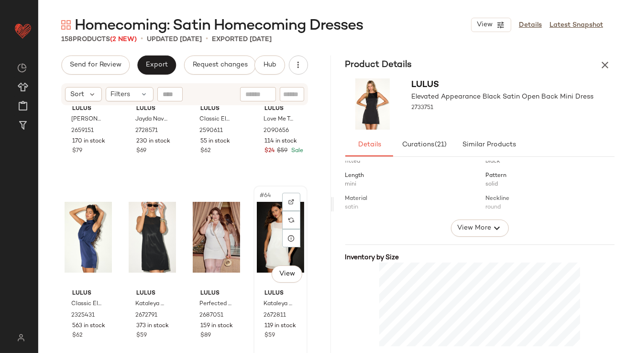
click at [267, 251] on div "#64 View" at bounding box center [280, 237] width 47 height 97
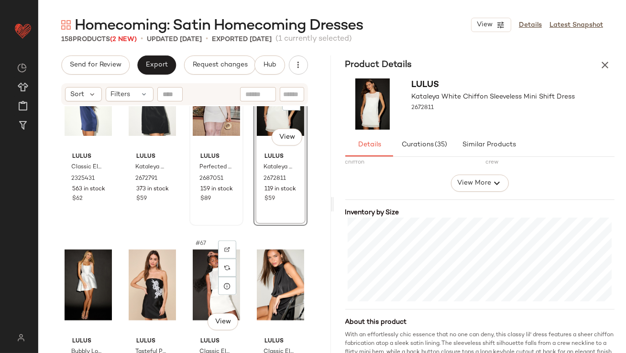
scroll to position [2818, 0]
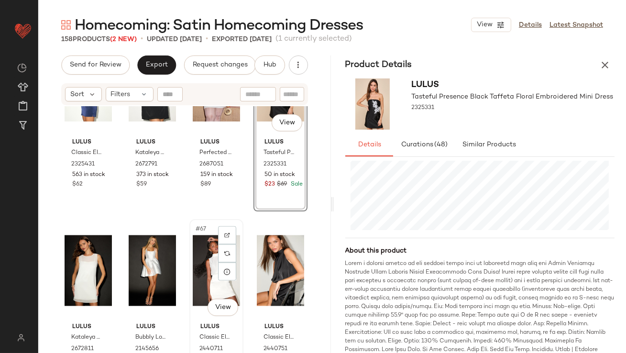
scroll to position [2842, 0]
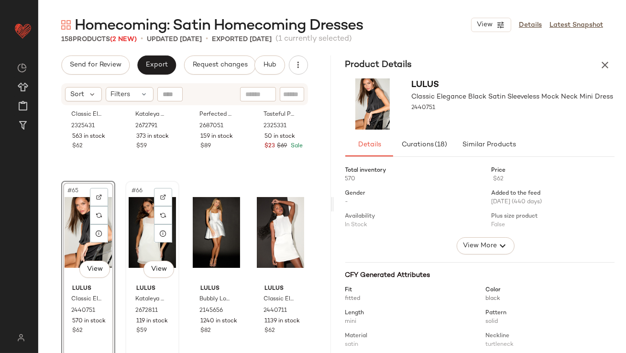
scroll to position [2968, 0]
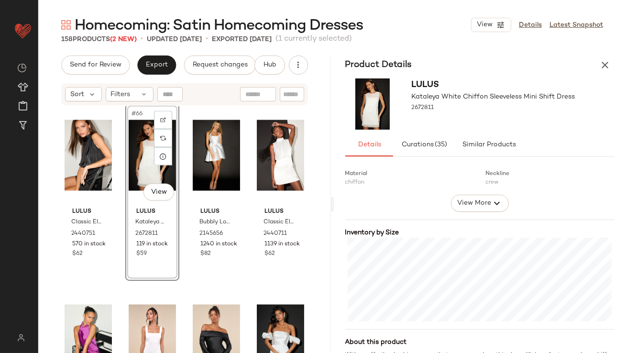
scroll to position [169, 0]
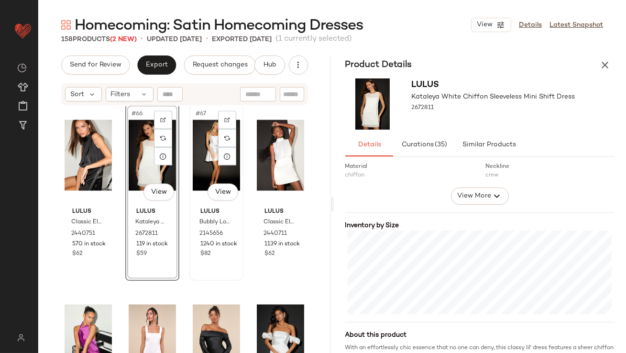
click at [197, 154] on div "#67 View" at bounding box center [216, 155] width 47 height 97
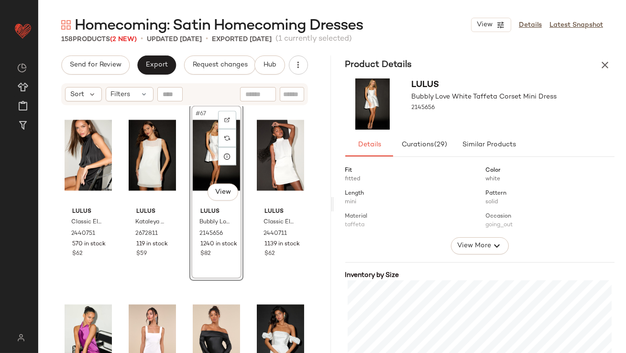
scroll to position [205, 0]
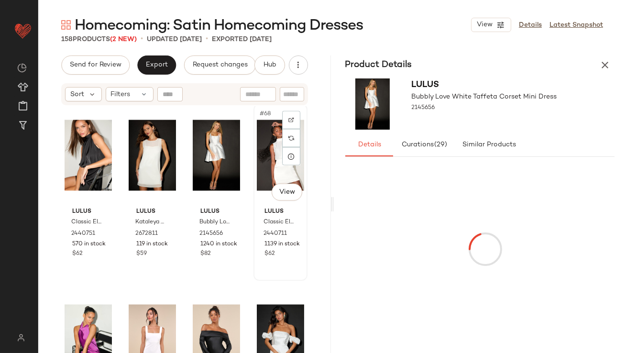
click at [269, 158] on div "#68 View" at bounding box center [280, 155] width 47 height 97
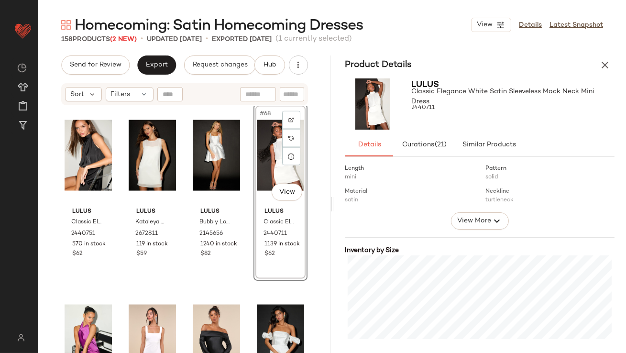
scroll to position [178, 0]
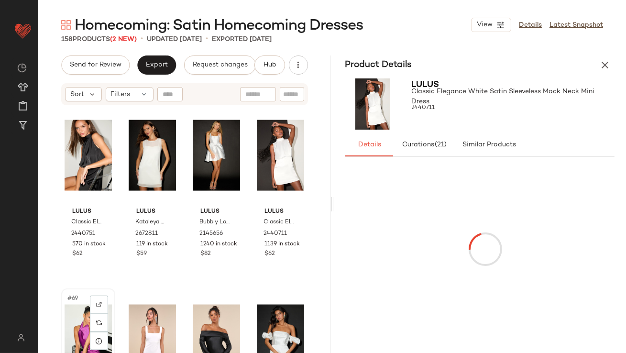
scroll to position [2969, 0]
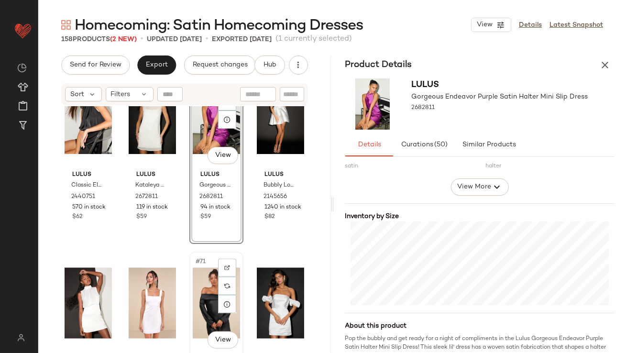
scroll to position [3005, 0]
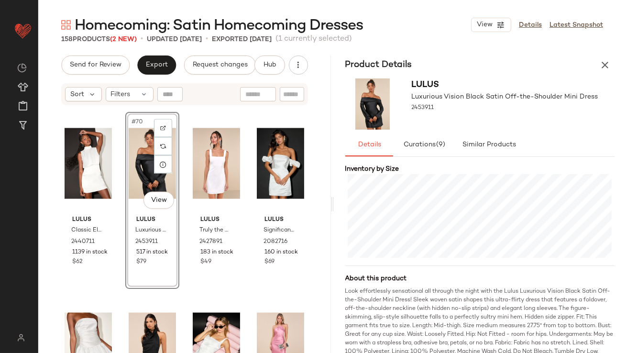
scroll to position [3146, 0]
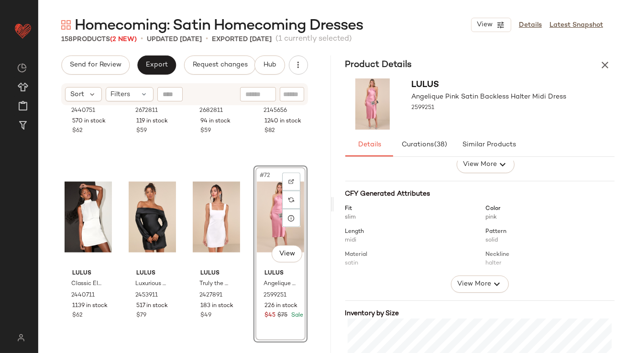
scroll to position [115, 0]
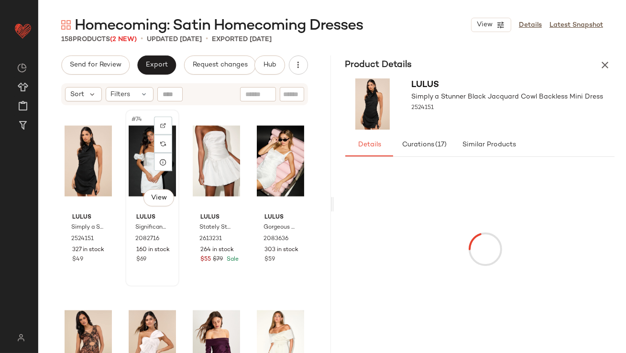
click at [135, 177] on div "#74 View" at bounding box center [152, 161] width 47 height 97
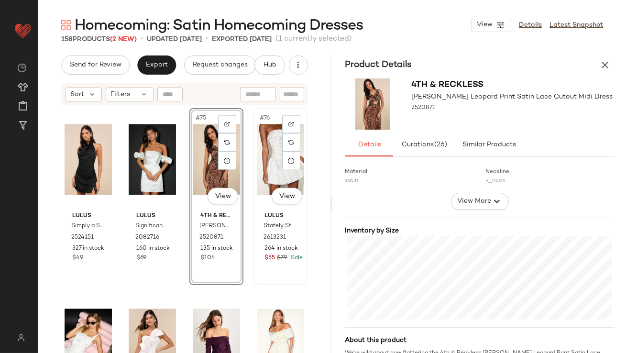
click at [262, 159] on div "#76 View" at bounding box center [280, 159] width 47 height 97
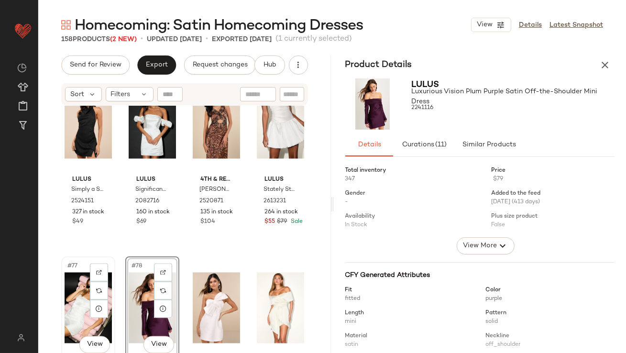
click at [73, 297] on div "#77 View" at bounding box center [88, 308] width 47 height 97
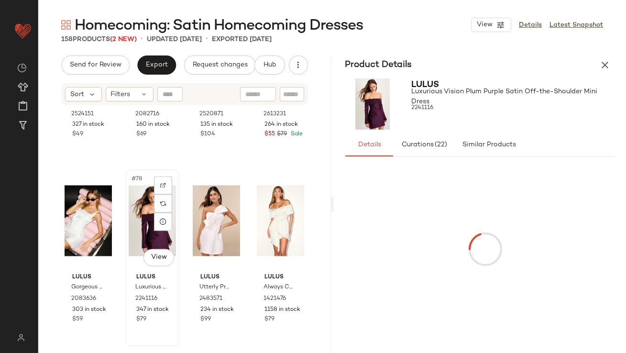
drag, startPoint x: 138, startPoint y: 214, endPoint x: 150, endPoint y: 218, distance: 12.6
click at [138, 214] on div "#78 View" at bounding box center [152, 221] width 47 height 97
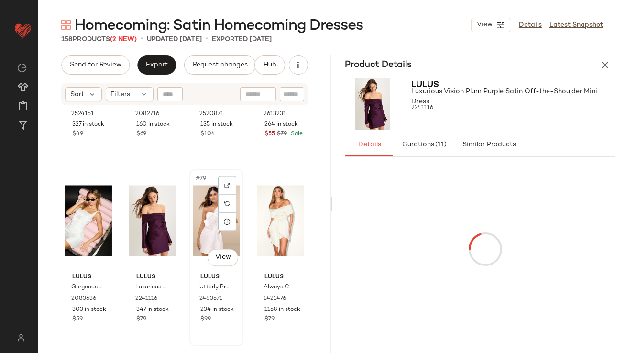
click at [199, 217] on div "#79 View" at bounding box center [216, 221] width 47 height 97
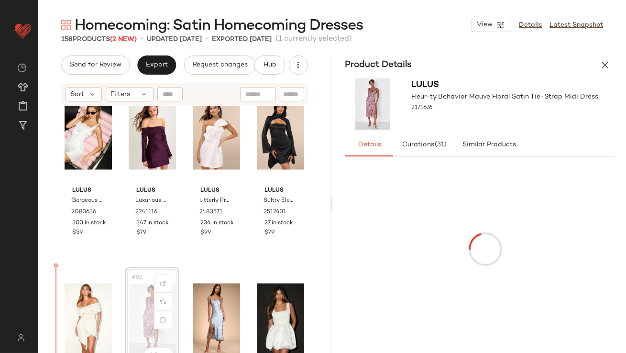
scroll to position [3546, 0]
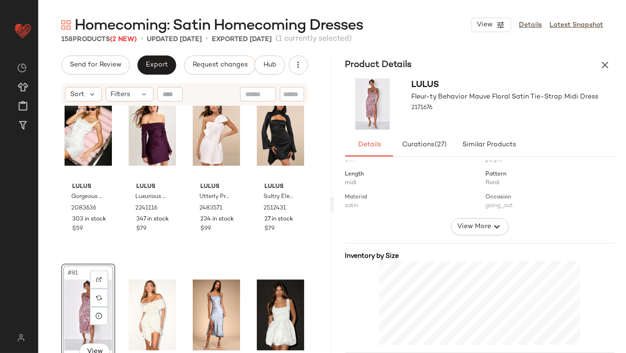
scroll to position [3598, 0]
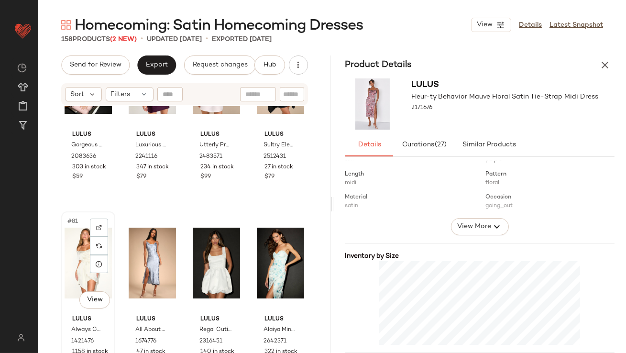
click at [83, 263] on div "#81 View" at bounding box center [88, 263] width 47 height 97
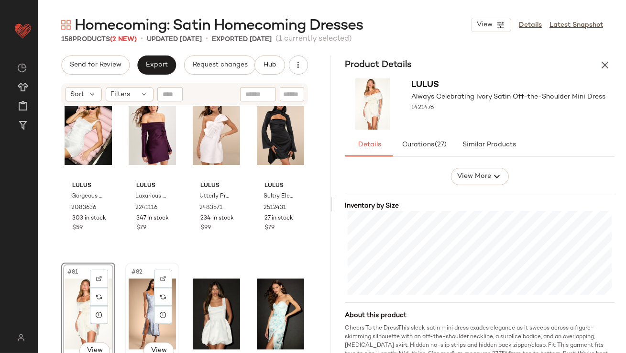
scroll to position [3548, 0]
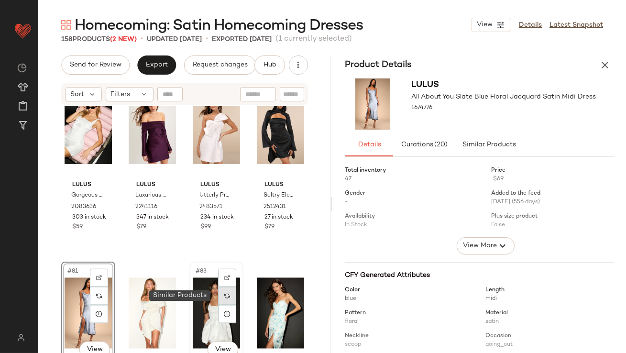
scroll to position [3603, 0]
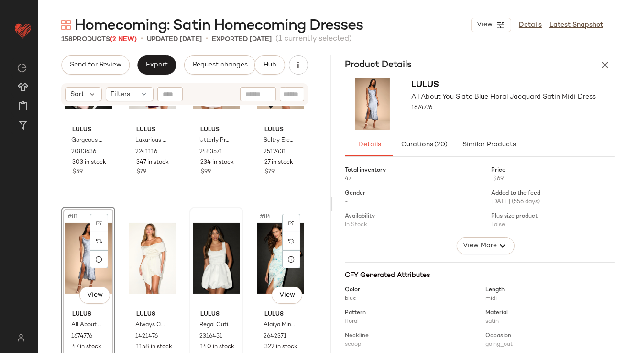
click at [309, 255] on div "Lulus Gorgeous Aesthetic Ivory Taffeta Sleeveless Mini Dress 2083636 303 in sto…" at bounding box center [184, 241] width 293 height 271
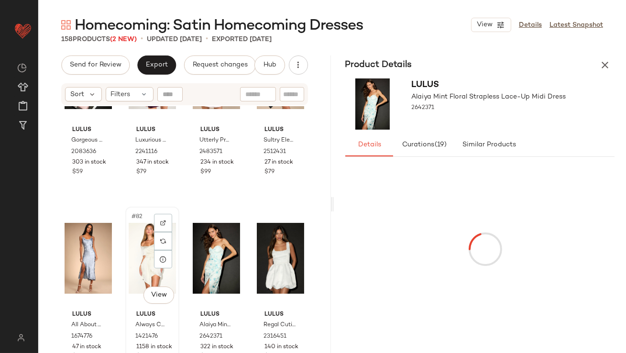
click at [136, 264] on div "#82 View" at bounding box center [152, 258] width 47 height 97
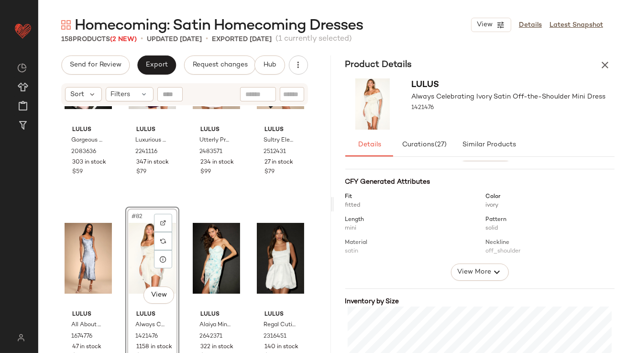
scroll to position [157, 0]
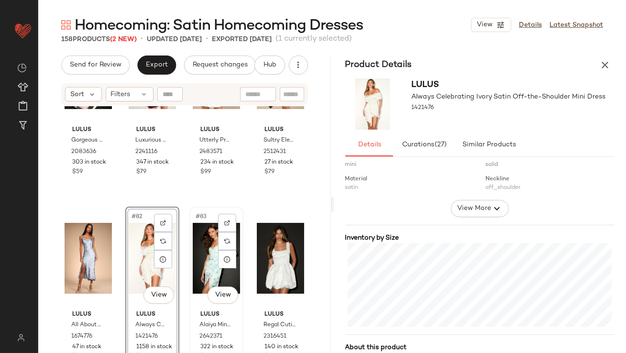
click at [204, 256] on div "#83 View" at bounding box center [216, 258] width 47 height 97
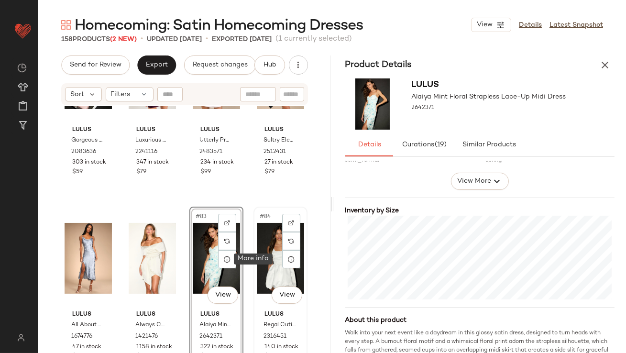
click at [267, 256] on div "#84 View" at bounding box center [280, 258] width 47 height 97
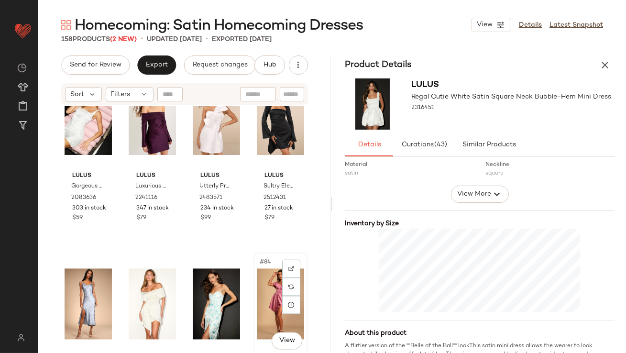
click at [260, 294] on div "#84 View" at bounding box center [280, 304] width 47 height 97
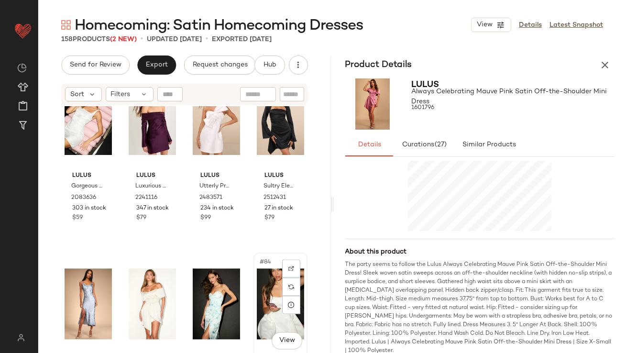
click at [264, 280] on div "#84 View" at bounding box center [280, 304] width 47 height 97
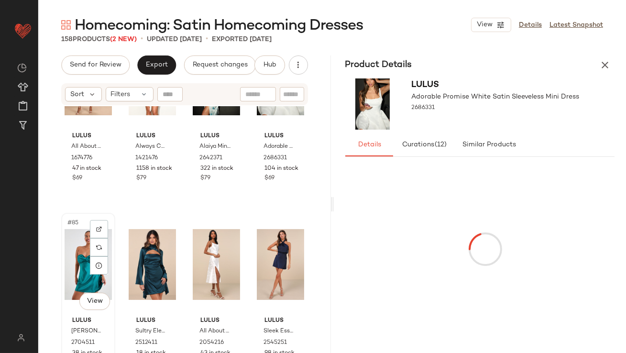
click at [78, 258] on div "#85 View" at bounding box center [88, 264] width 47 height 97
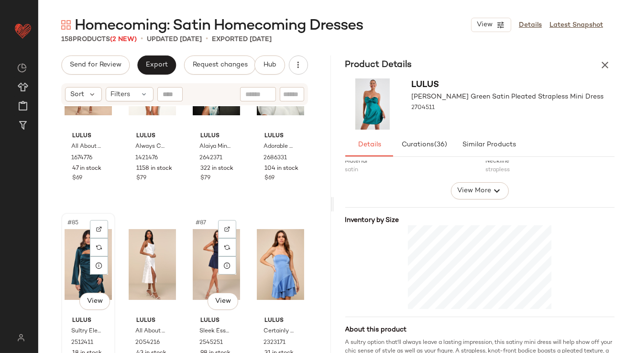
click at [75, 266] on div "#85 View" at bounding box center [88, 264] width 47 height 97
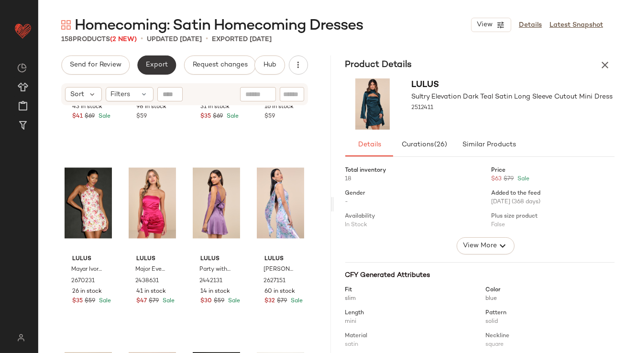
click at [145, 71] on button "Export" at bounding box center [156, 65] width 39 height 19
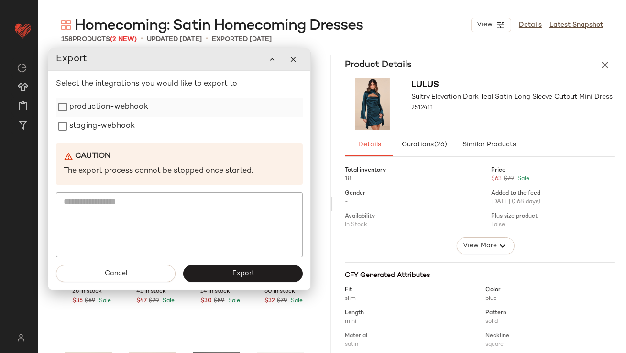
click at [120, 110] on label "production-webhook" at bounding box center [108, 107] width 79 height 19
click at [115, 131] on label "staging-webhook" at bounding box center [102, 126] width 66 height 19
click at [221, 275] on button "Export" at bounding box center [243, 274] width 120 height 17
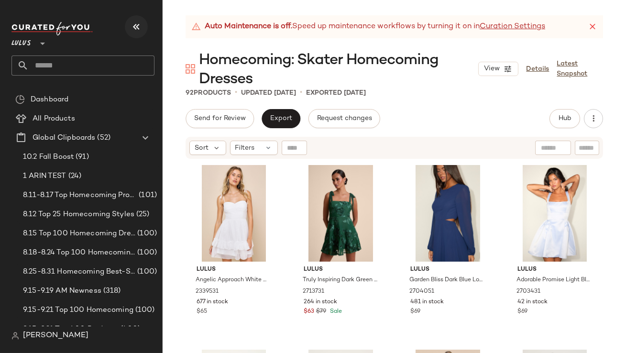
click at [141, 22] on icon "button" at bounding box center [136, 26] width 11 height 11
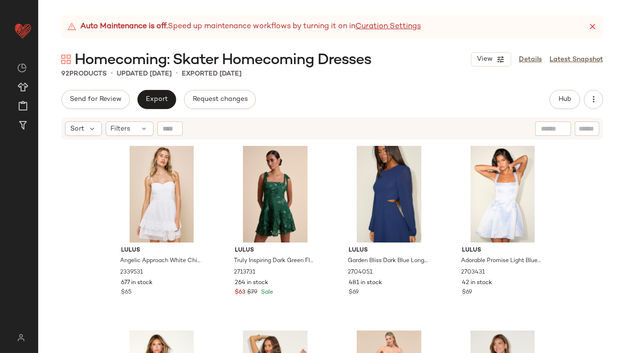
click at [593, 24] on icon at bounding box center [593, 27] width 10 height 10
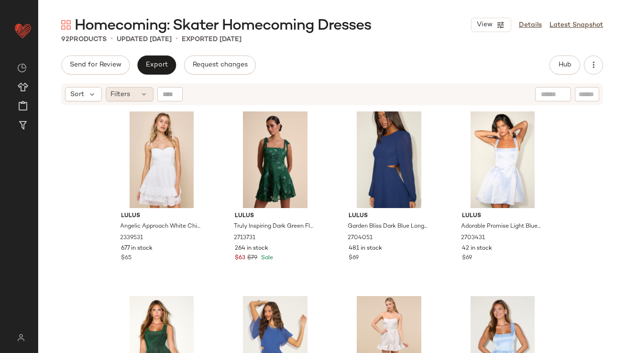
click at [121, 92] on span "Filters" at bounding box center [121, 94] width 20 height 10
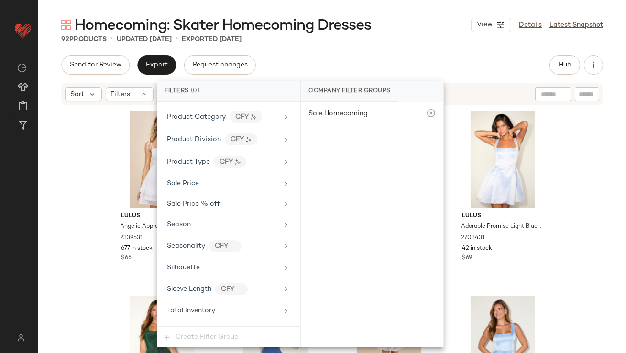
scroll to position [690, 0]
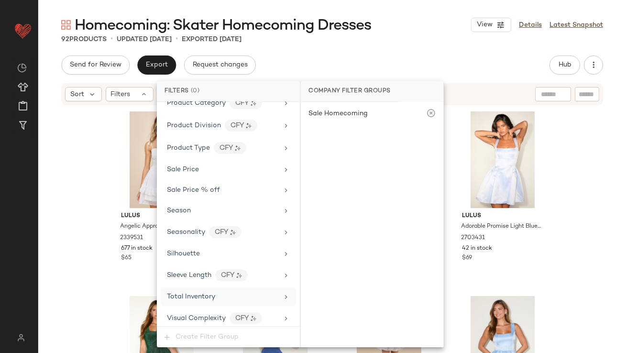
click at [203, 297] on div "Total Inventory" at bounding box center [191, 297] width 48 height 10
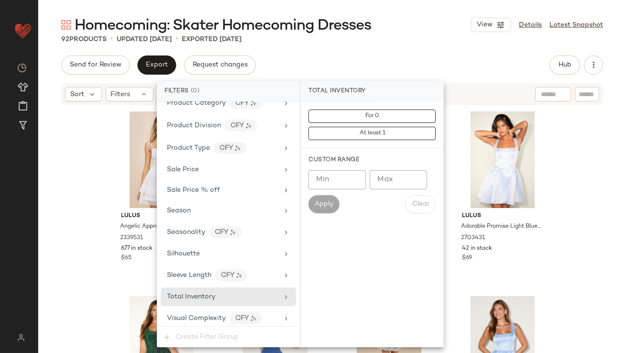
click at [403, 175] on input "Max" at bounding box center [398, 179] width 57 height 19
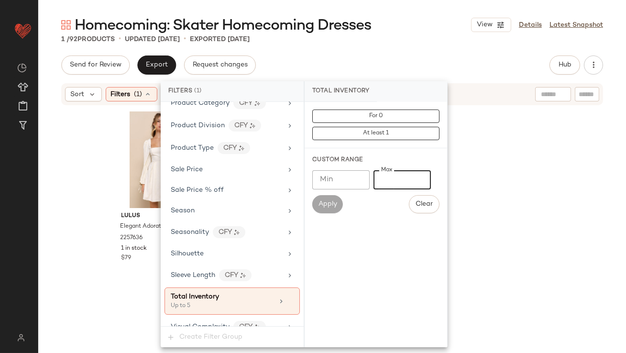
type input "*"
click at [412, 63] on div "Send for Review Export Request changes Hub Send for Review External Review Inte…" at bounding box center [332, 65] width 542 height 19
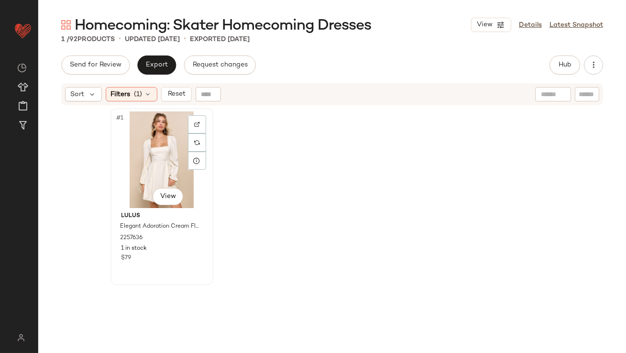
click at [167, 141] on div "#1 View" at bounding box center [162, 159] width 96 height 97
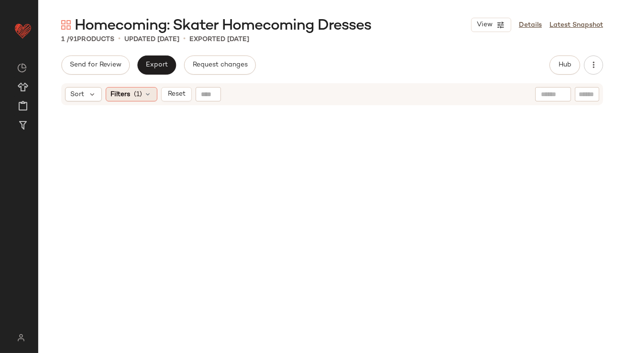
click at [141, 95] on span "(1)" at bounding box center [138, 94] width 8 height 10
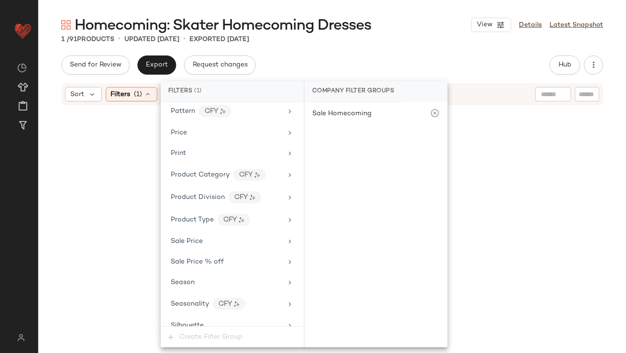
scroll to position [699, 0]
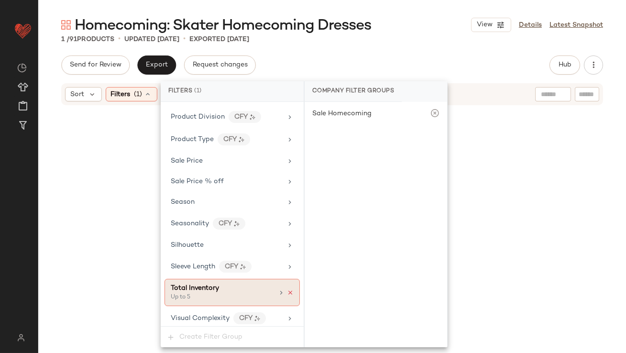
click at [287, 289] on icon at bounding box center [290, 292] width 7 height 7
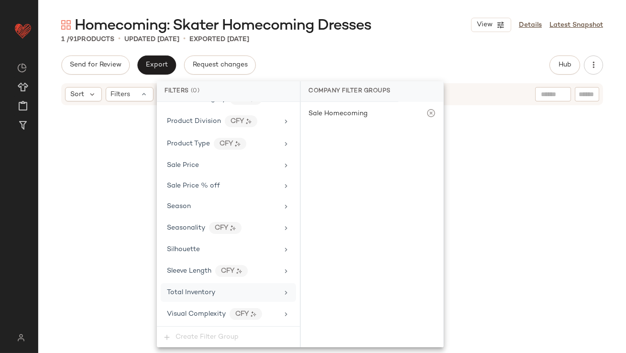
scroll to position [690, 0]
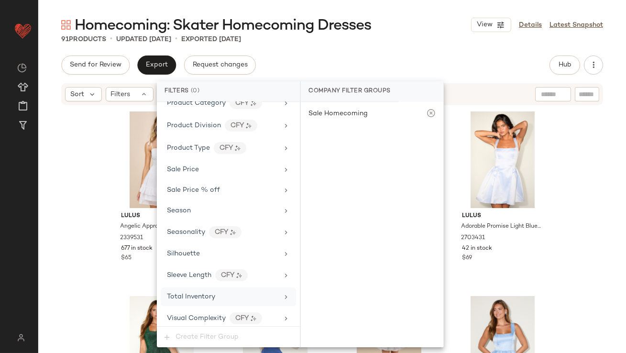
click at [384, 36] on div "91 Products • updated Oct 6th • Exported Oct 3rd" at bounding box center [332, 39] width 588 height 10
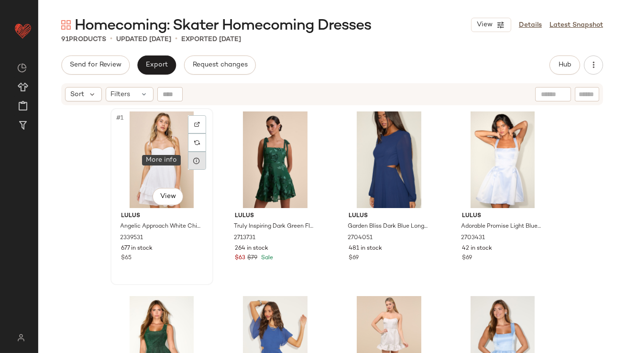
click at [193, 160] on icon at bounding box center [197, 161] width 8 height 8
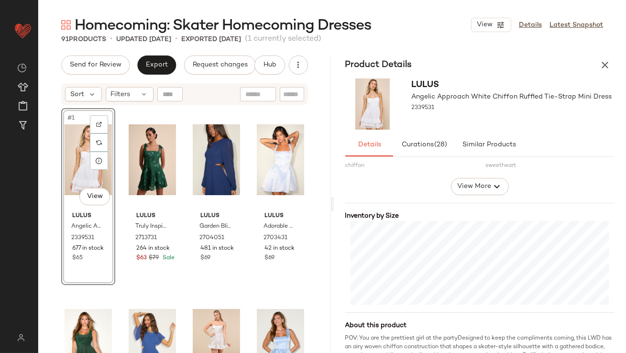
scroll to position [182, 0]
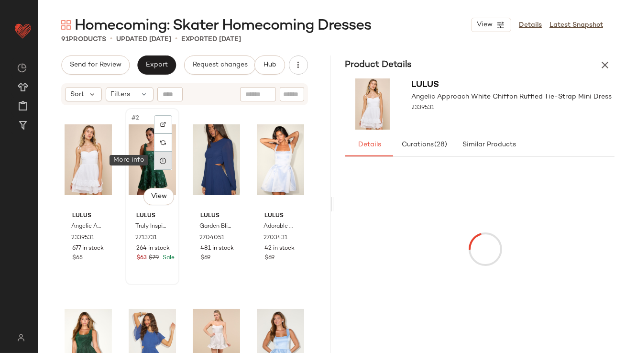
click at [167, 162] on div at bounding box center [163, 161] width 18 height 18
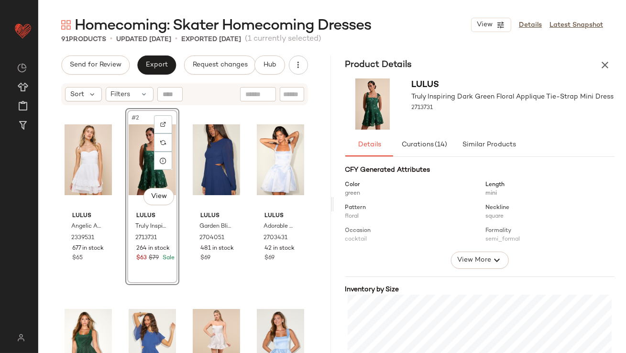
scroll to position [193, 0]
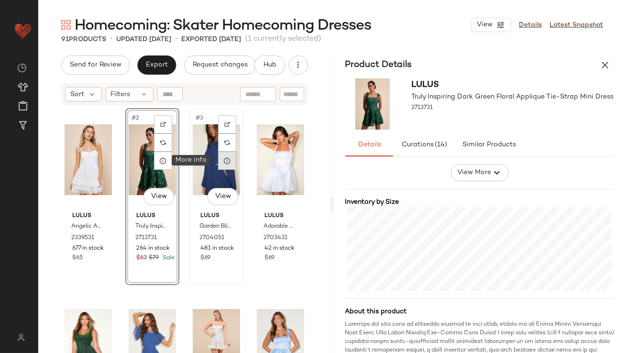
click at [220, 166] on div at bounding box center [227, 161] width 18 height 18
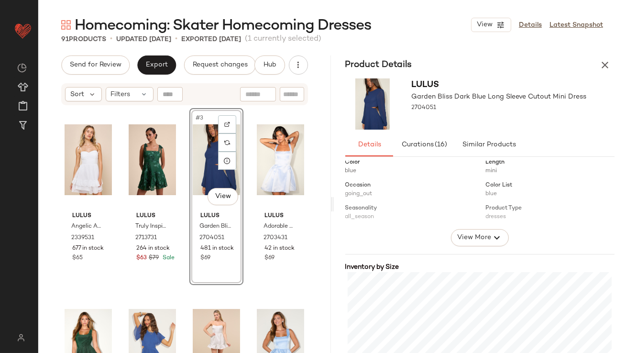
scroll to position [227, 0]
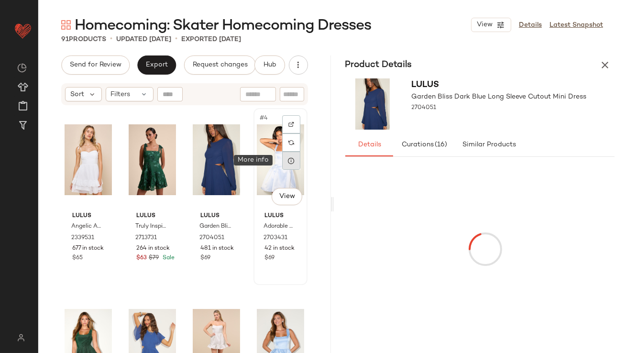
click at [288, 162] on icon at bounding box center [292, 161] width 8 height 8
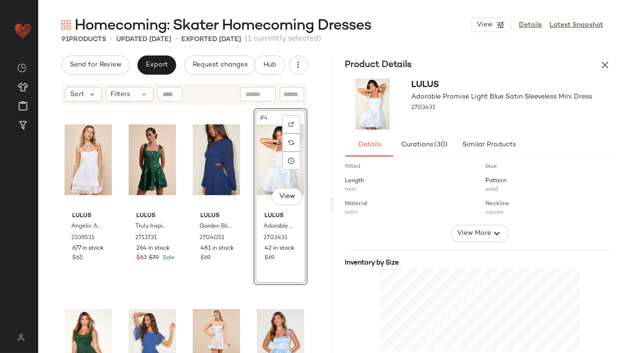
scroll to position [253, 0]
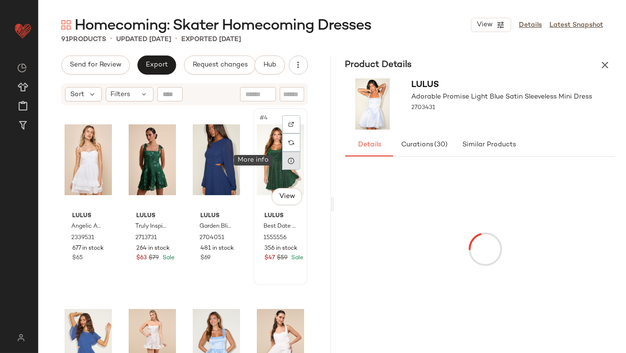
click at [288, 163] on icon at bounding box center [292, 161] width 8 height 8
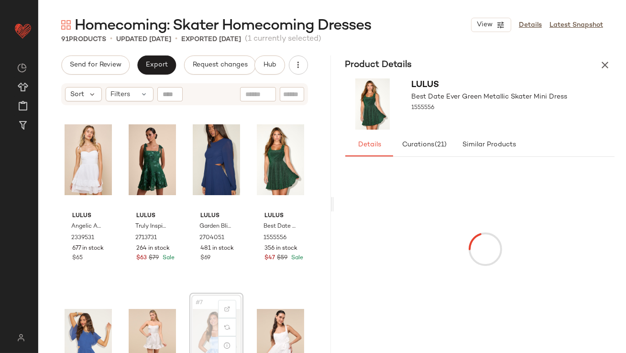
scroll to position [0, 0]
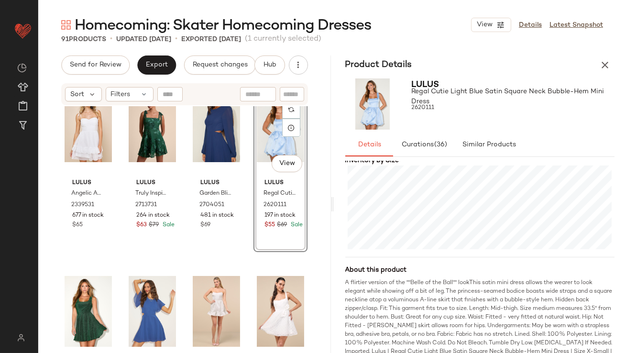
scroll to position [98, 0]
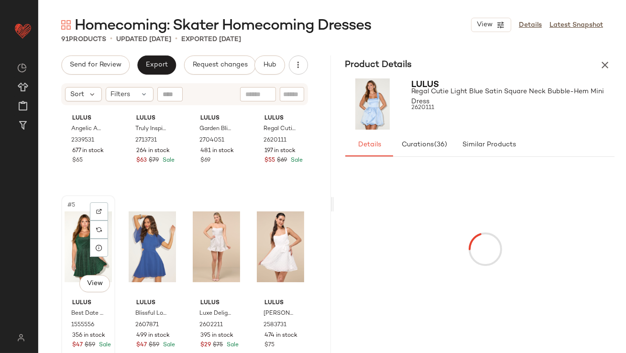
click at [70, 252] on div "#5 View" at bounding box center [88, 247] width 47 height 97
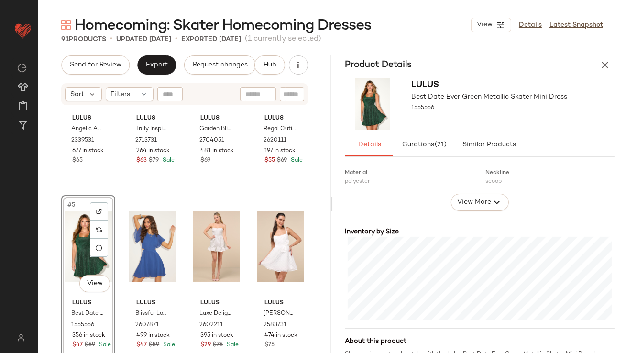
scroll to position [207, 0]
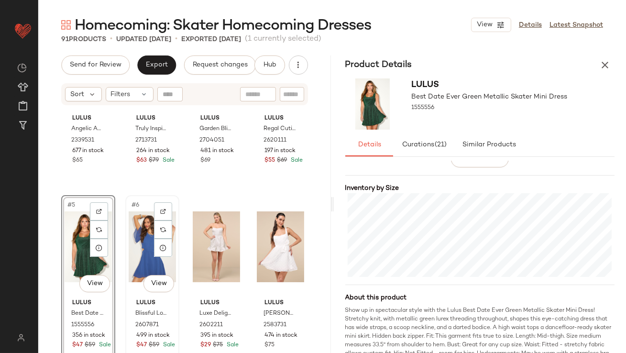
click at [143, 245] on div "#6 View" at bounding box center [152, 247] width 47 height 97
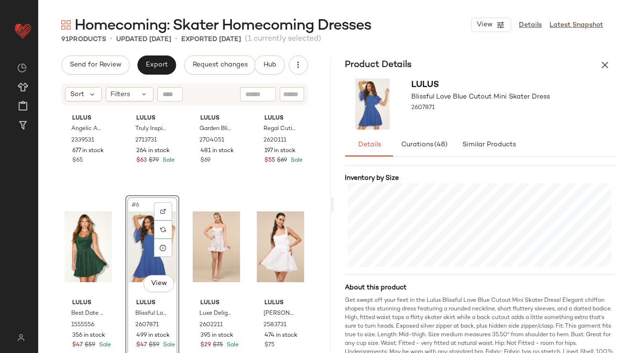
scroll to position [232, 0]
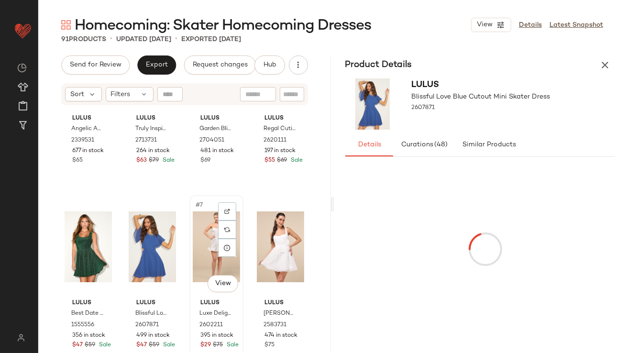
click at [199, 263] on div "#7 View" at bounding box center [216, 247] width 47 height 97
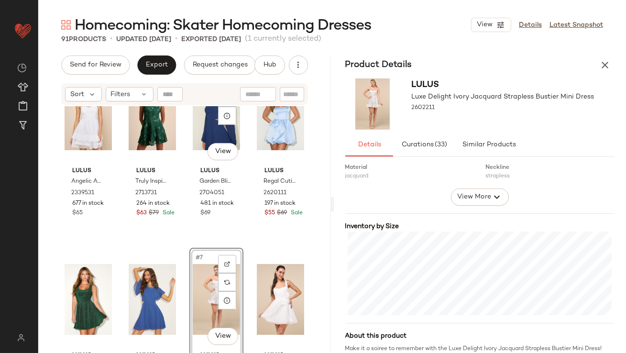
scroll to position [72, 0]
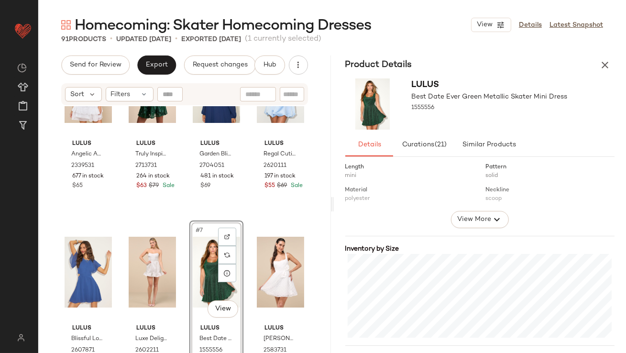
scroll to position [161, 0]
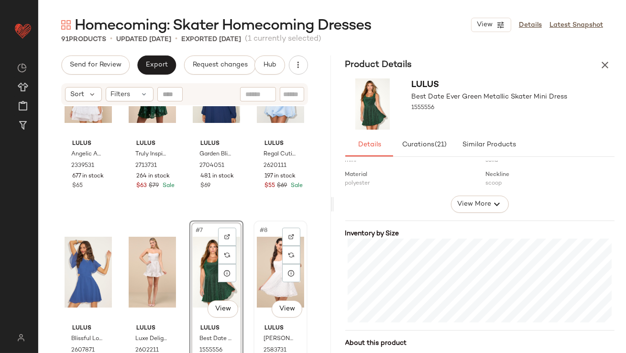
click at [260, 266] on div "#8 View" at bounding box center [280, 272] width 47 height 97
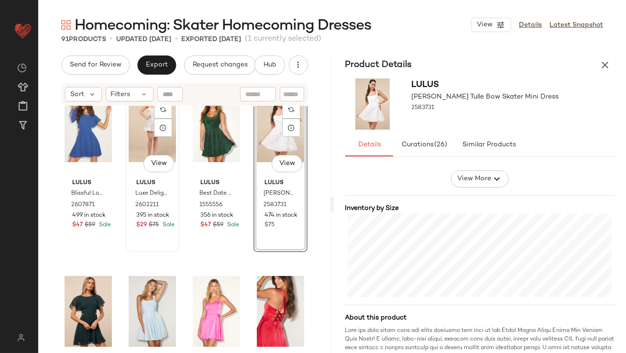
scroll to position [297, 0]
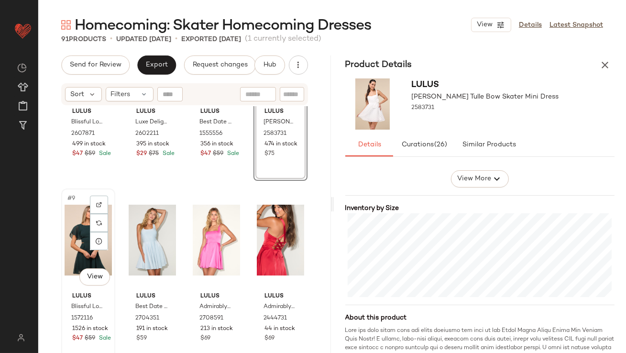
click at [78, 244] on div "#9 View" at bounding box center [88, 240] width 47 height 97
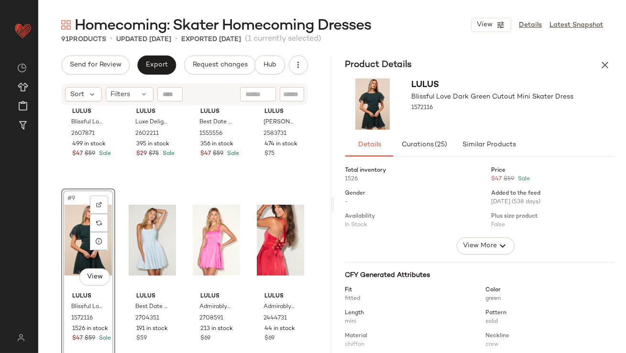
scroll to position [220, 0]
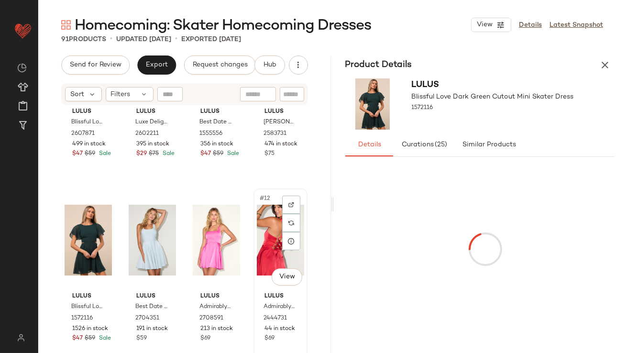
click at [266, 241] on div "#12 View" at bounding box center [280, 240] width 47 height 97
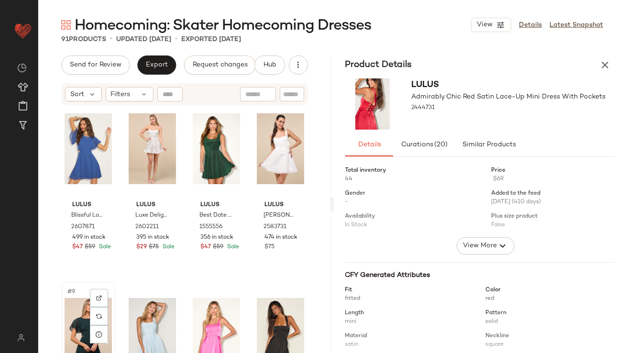
click at [82, 325] on div "#9 View" at bounding box center [88, 333] width 47 height 97
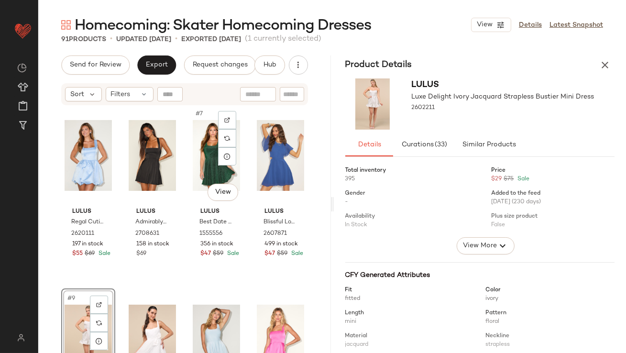
click at [112, 292] on div "#9 View" at bounding box center [88, 340] width 47 height 97
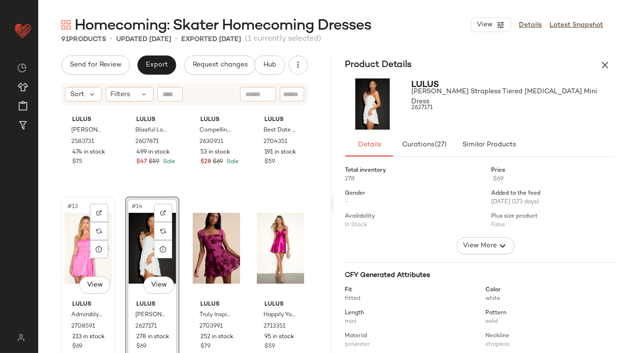
click at [75, 253] on div "#13 View" at bounding box center [88, 248] width 47 height 97
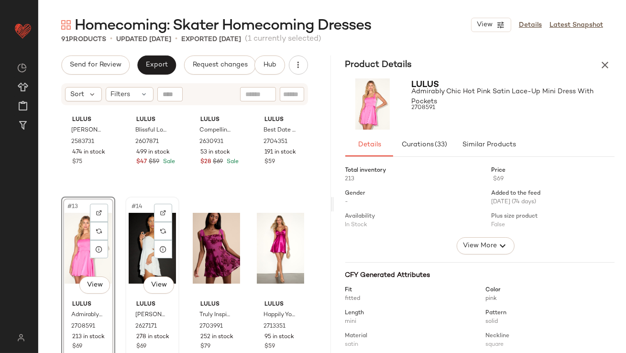
click at [145, 232] on div "#14 View" at bounding box center [152, 248] width 47 height 97
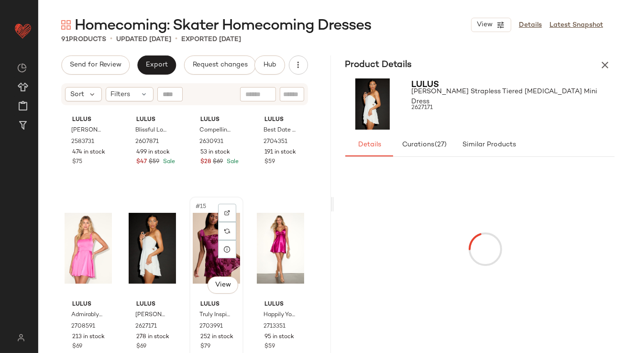
click at [202, 246] on div "#15 View" at bounding box center [216, 248] width 47 height 97
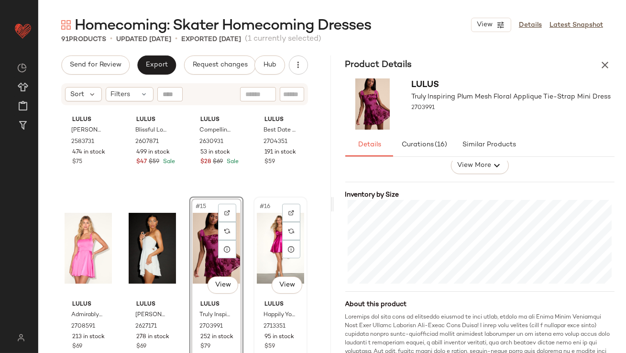
click at [263, 255] on div "#16 View" at bounding box center [280, 248] width 47 height 97
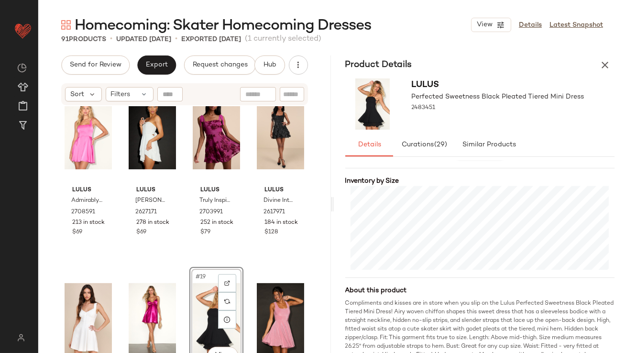
click at [242, 303] on div "Lulus Admirably Chic Hot Pink Satin Lace-Up Mini Dress With Pockets 2708591 213…" at bounding box center [184, 241] width 293 height 271
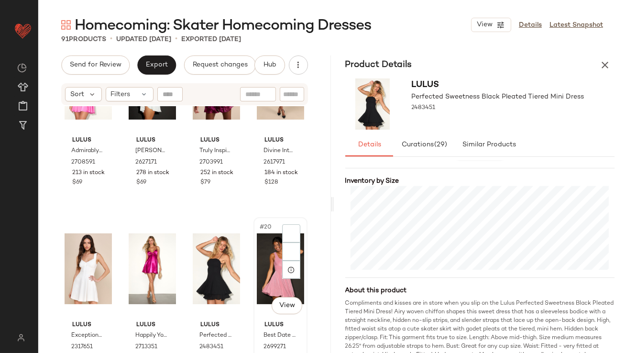
click at [263, 260] on div "#20 View" at bounding box center [280, 269] width 47 height 97
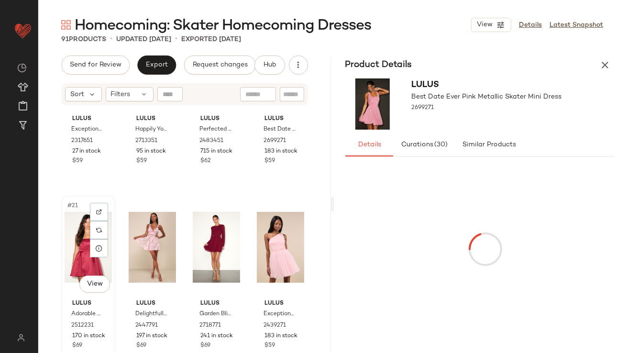
click at [75, 249] on div "#21 View" at bounding box center [88, 247] width 47 height 97
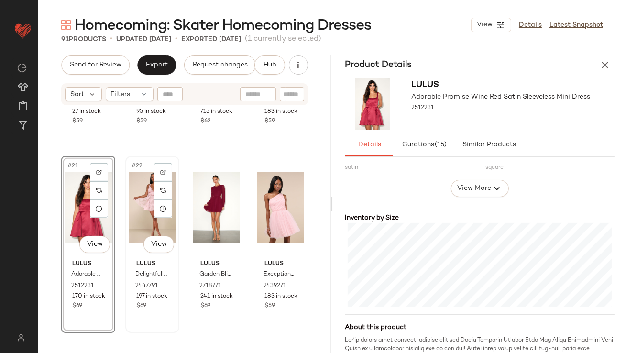
click at [133, 214] on div "#22 View" at bounding box center [152, 207] width 47 height 97
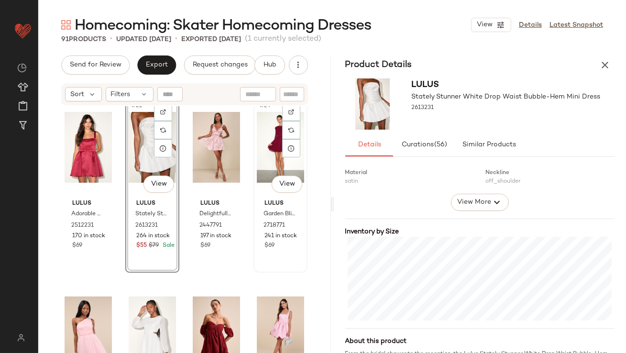
click at [261, 161] on div "#24 View" at bounding box center [280, 147] width 47 height 97
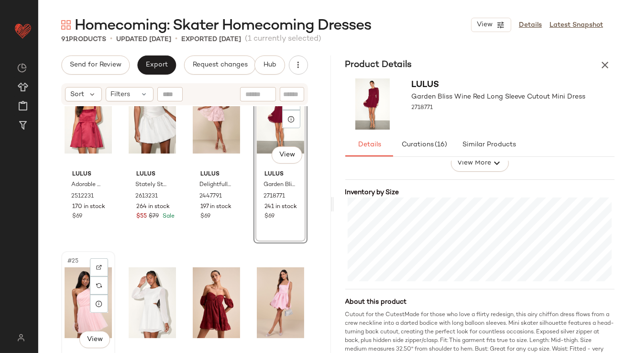
click at [73, 301] on div "#25 View" at bounding box center [88, 303] width 47 height 97
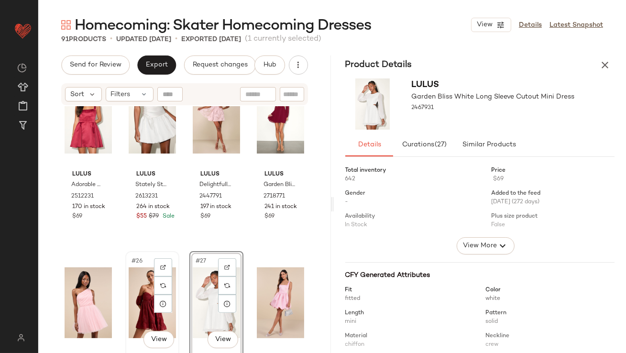
click at [140, 285] on div "#26 View" at bounding box center [152, 303] width 47 height 97
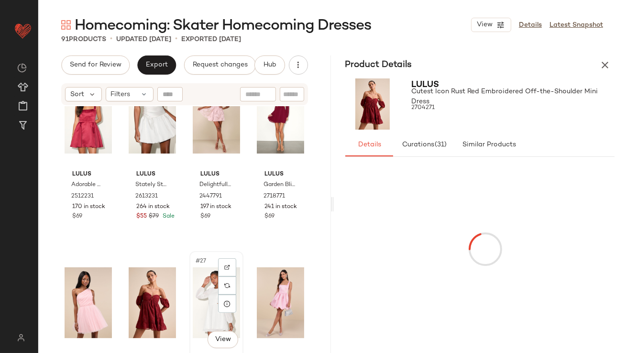
click at [205, 289] on div "#27 View" at bounding box center [216, 303] width 47 height 97
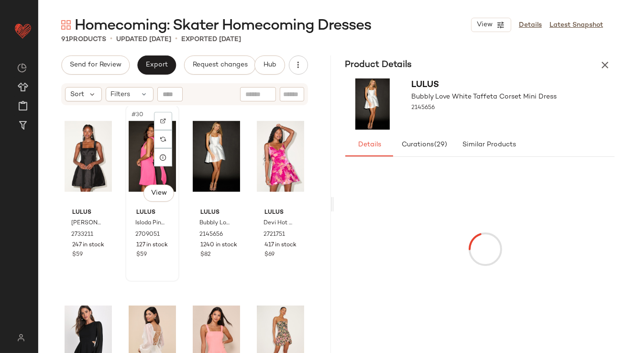
click at [136, 166] on div "#30 View" at bounding box center [152, 156] width 47 height 97
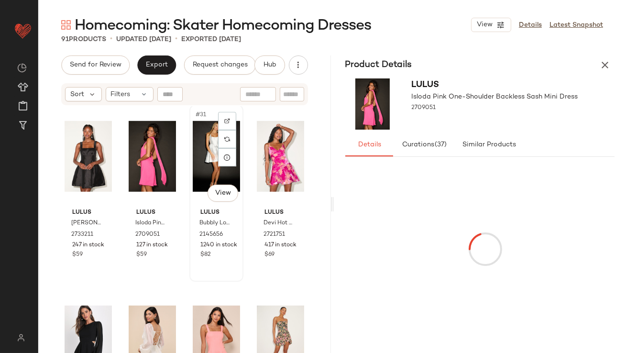
click at [203, 138] on div "#31 View" at bounding box center [216, 156] width 47 height 97
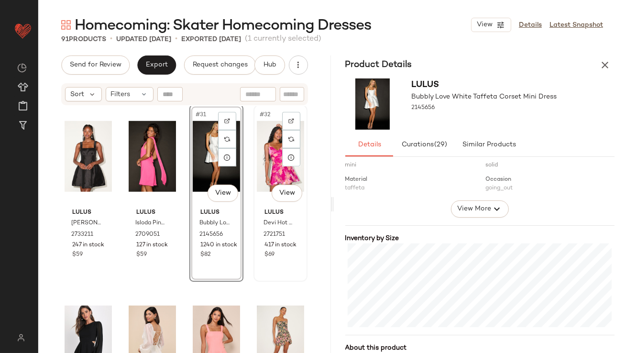
click at [268, 151] on div "#32 View" at bounding box center [280, 156] width 47 height 97
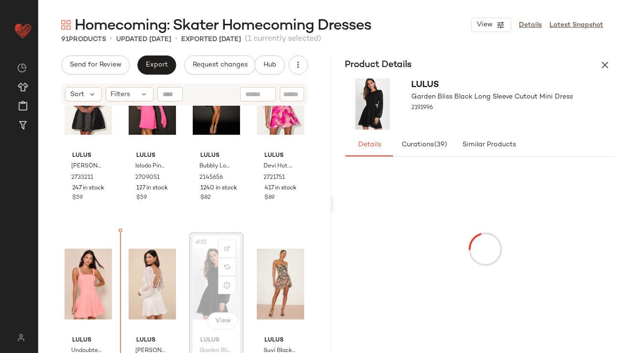
drag, startPoint x: 200, startPoint y: 278, endPoint x: 195, endPoint y: 278, distance: 5.3
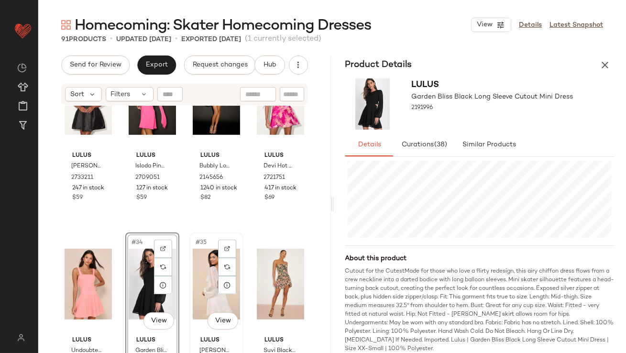
click at [193, 271] on div "#35 View" at bounding box center [216, 284] width 47 height 97
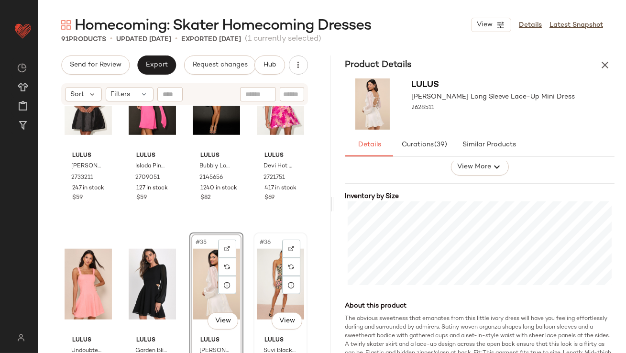
click at [266, 274] on div "#36 View" at bounding box center [280, 284] width 47 height 97
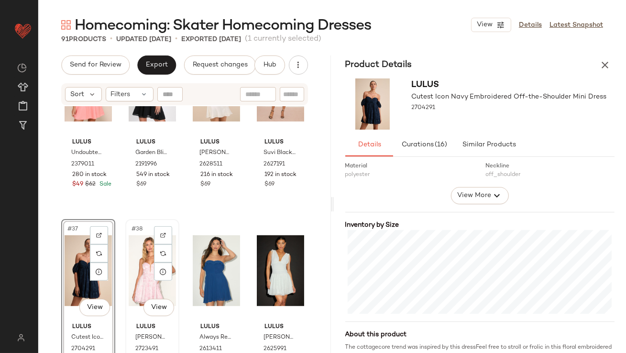
click at [141, 264] on div "#38 View" at bounding box center [152, 271] width 47 height 97
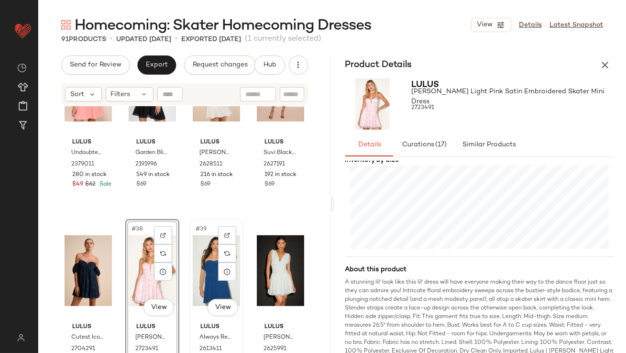
click at [204, 273] on div "#39 View" at bounding box center [216, 271] width 47 height 97
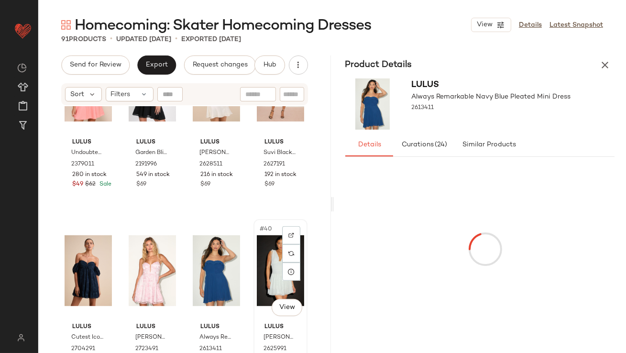
click at [259, 255] on div "#40 View" at bounding box center [280, 271] width 47 height 97
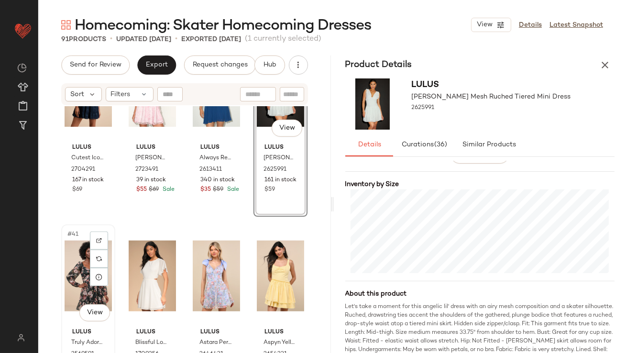
click at [74, 268] on div "#41 View" at bounding box center [88, 276] width 47 height 97
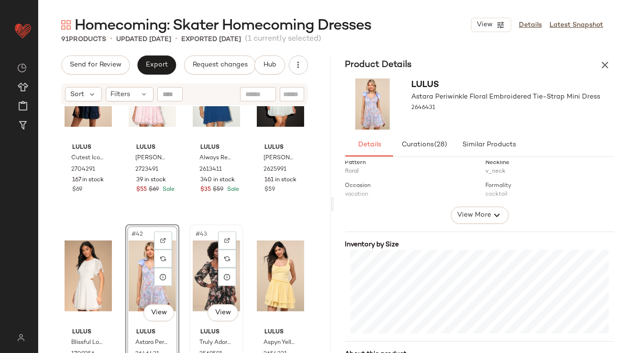
click at [205, 272] on div "#43 View" at bounding box center [216, 276] width 47 height 97
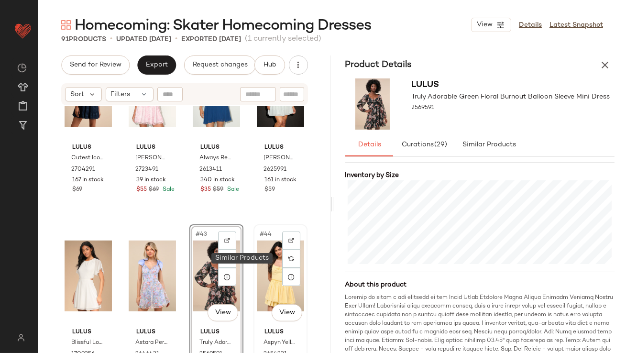
click at [269, 258] on div "#44 View" at bounding box center [280, 276] width 47 height 97
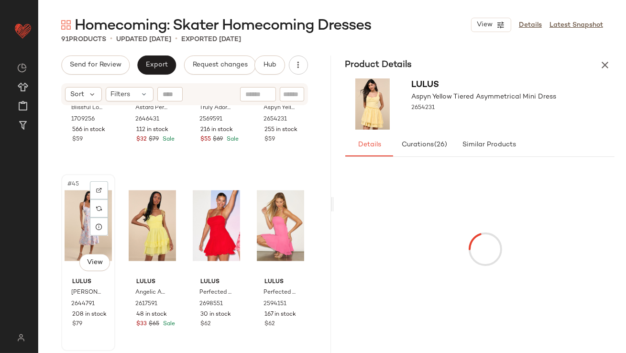
click at [76, 227] on div "#45 View" at bounding box center [88, 226] width 47 height 97
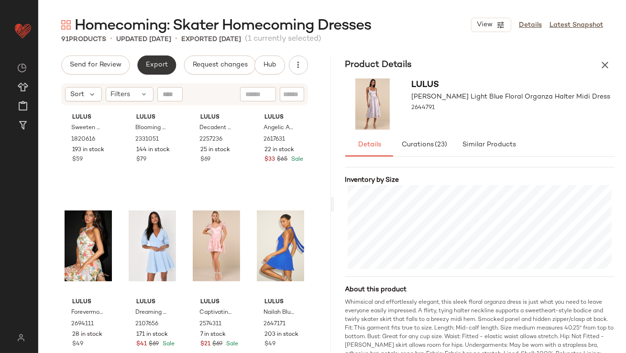
click at [155, 71] on button "Export" at bounding box center [156, 65] width 39 height 19
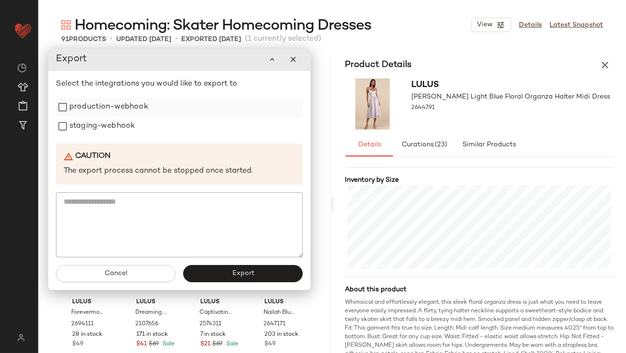
click at [133, 109] on label "production-webhook" at bounding box center [108, 107] width 79 height 19
click at [129, 123] on label "staging-webhook" at bounding box center [102, 126] width 66 height 19
click at [234, 282] on button "Export" at bounding box center [243, 274] width 120 height 17
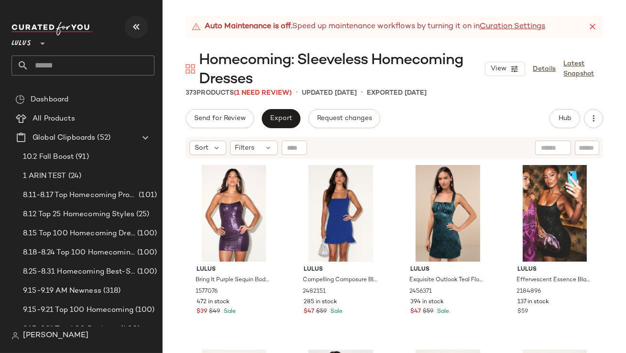
click at [138, 32] on icon "button" at bounding box center [136, 26] width 11 height 11
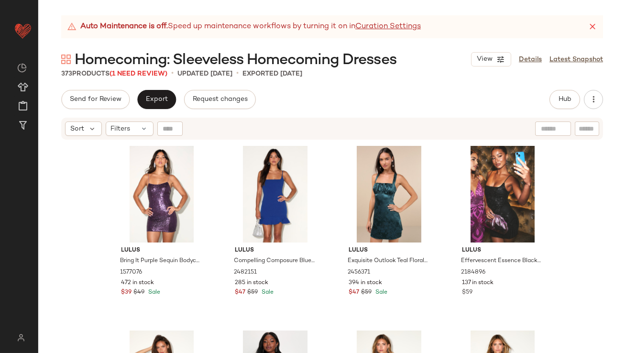
click at [596, 25] on icon at bounding box center [593, 27] width 10 height 10
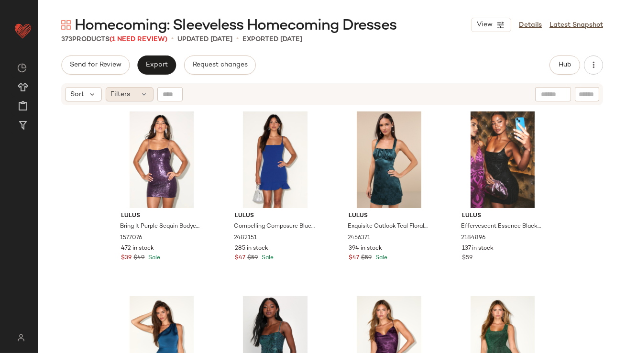
click at [125, 97] on span "Filters" at bounding box center [121, 94] width 20 height 10
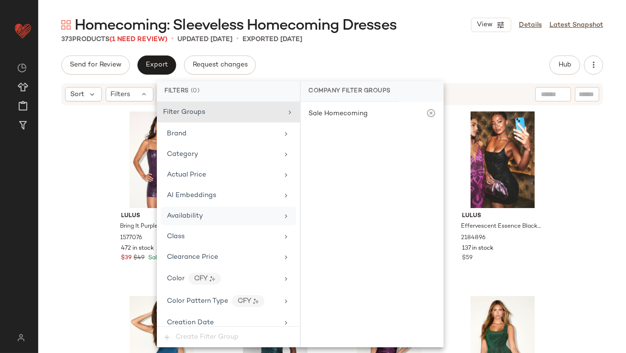
click at [202, 214] on span "Availability" at bounding box center [185, 215] width 36 height 7
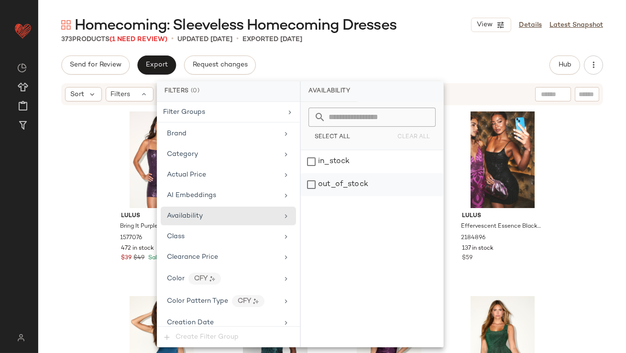
click at [361, 182] on div "out_of_stock" at bounding box center [372, 184] width 143 height 23
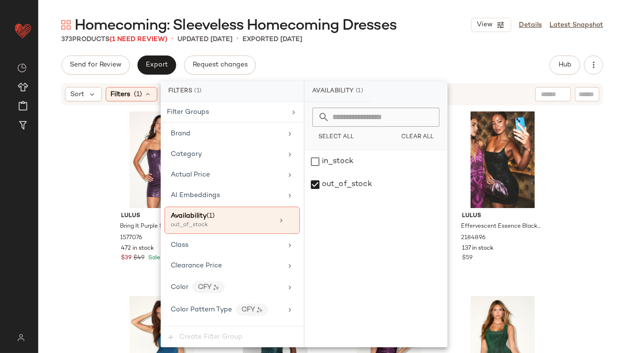
click at [407, 43] on div "373 Products (1 Need Review) • updated Oct 3rd • Exported Oct 3rd" at bounding box center [332, 39] width 588 height 10
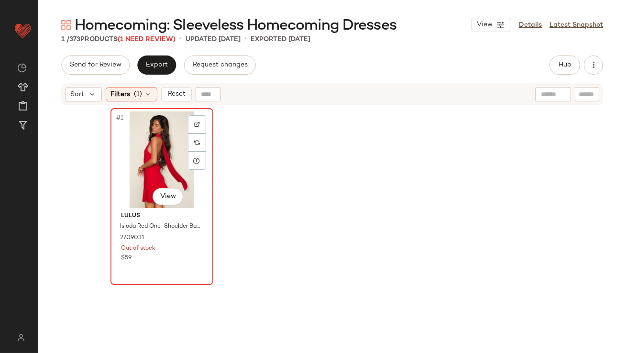
click at [167, 142] on div "#1 View" at bounding box center [162, 159] width 96 height 97
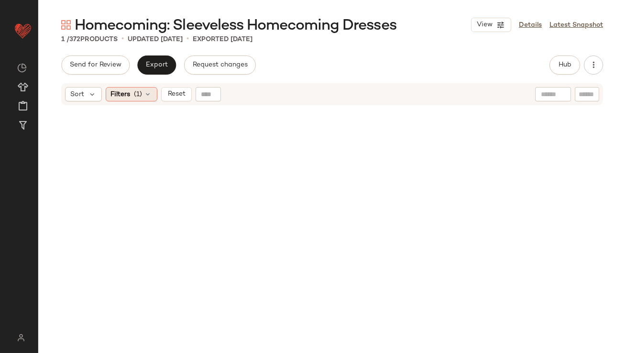
click at [141, 92] on span "(1)" at bounding box center [138, 94] width 8 height 10
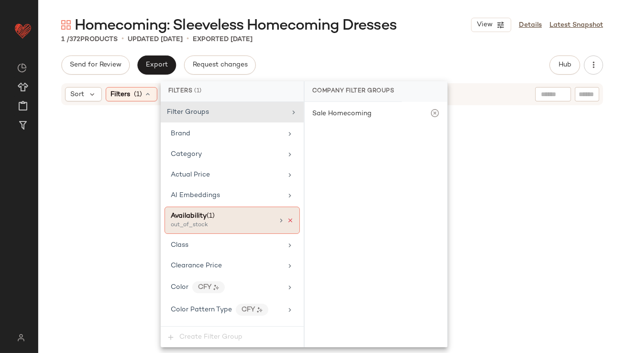
click at [287, 219] on icon at bounding box center [290, 220] width 7 height 7
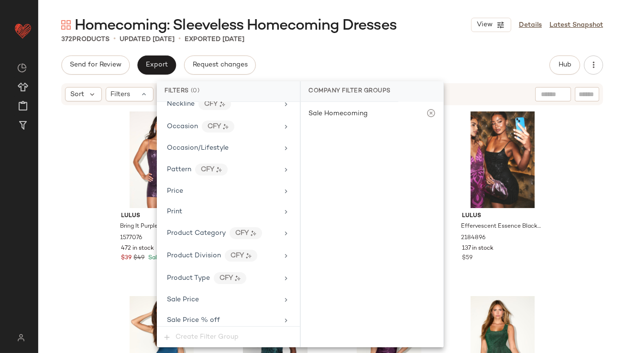
scroll to position [690, 0]
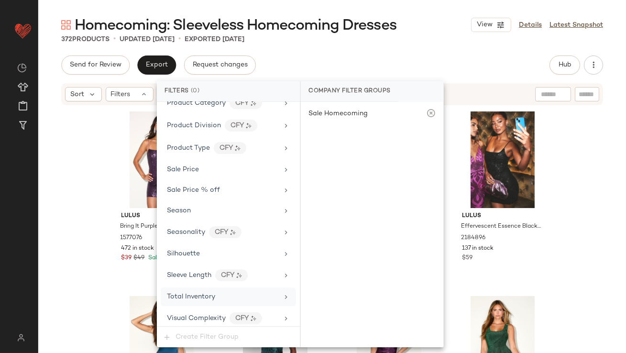
click at [202, 293] on span "Total Inventory" at bounding box center [191, 296] width 48 height 7
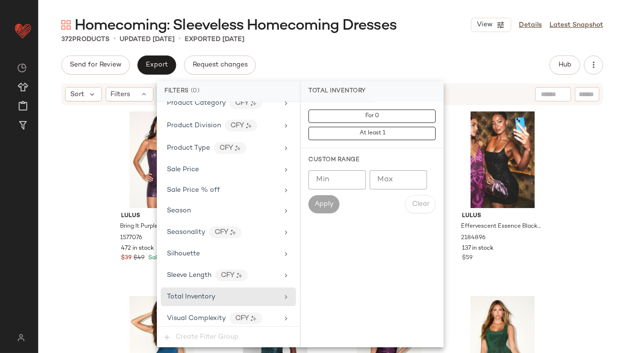
click at [390, 181] on input "Max" at bounding box center [398, 179] width 57 height 19
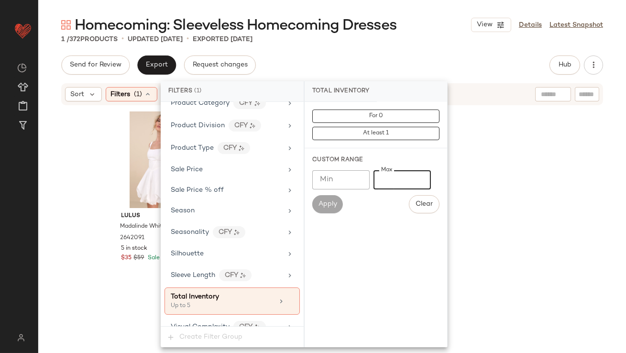
type input "*"
click at [458, 36] on div "1 / 372 Products • updated Oct 6th • Exported Oct 3rd" at bounding box center [332, 39] width 588 height 10
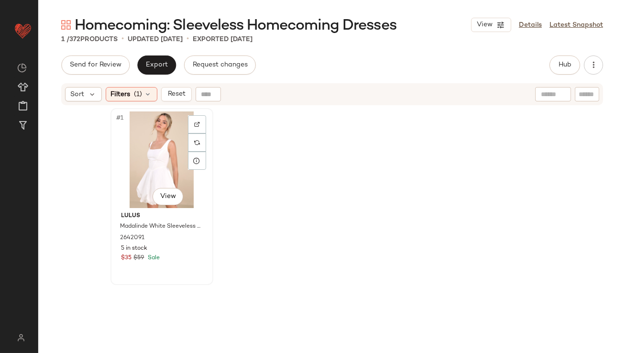
click at [158, 153] on div "#1 View" at bounding box center [162, 159] width 96 height 97
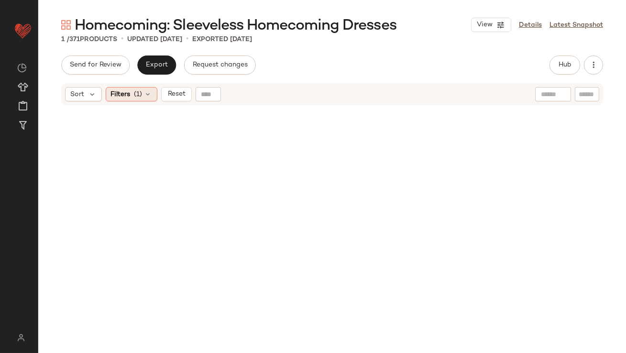
click at [128, 98] on span "Filters" at bounding box center [121, 94] width 20 height 10
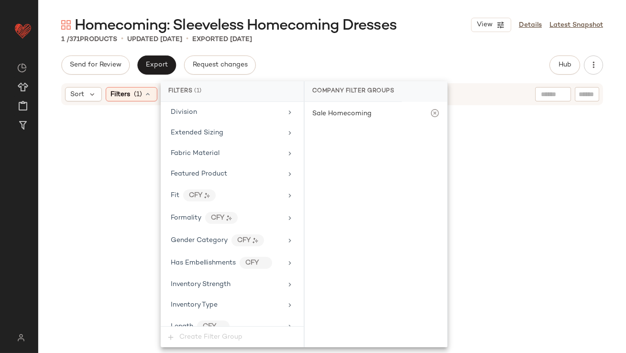
scroll to position [699, 0]
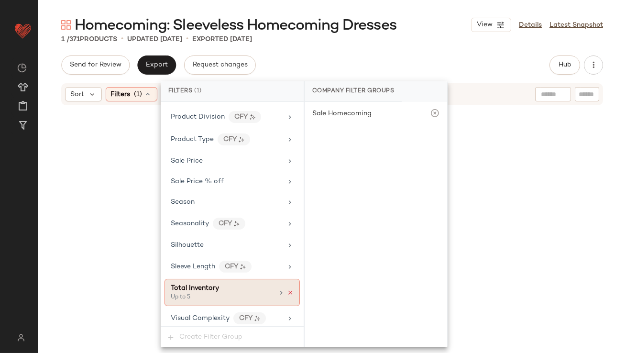
click at [287, 289] on icon at bounding box center [290, 292] width 7 height 7
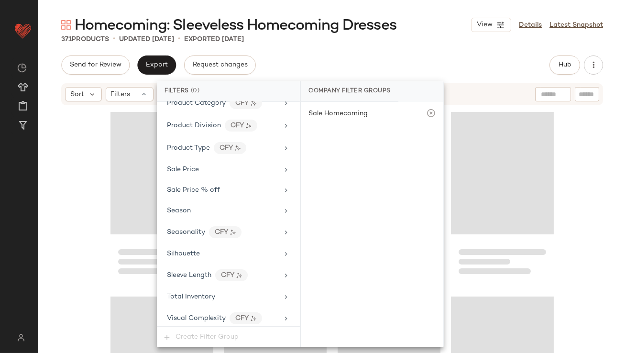
click at [362, 70] on div "Send for Review Export Request changes Hub Send for Review External Review Inte…" at bounding box center [332, 65] width 542 height 19
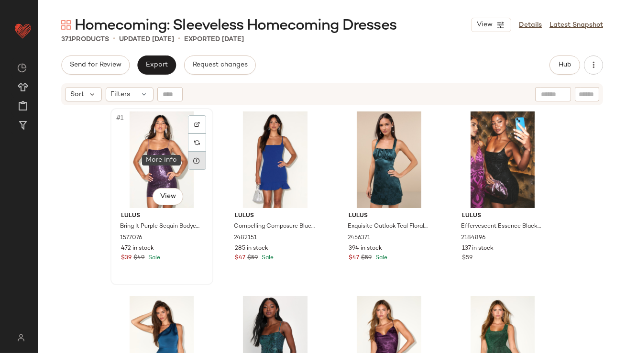
click at [192, 165] on div at bounding box center [197, 161] width 18 height 18
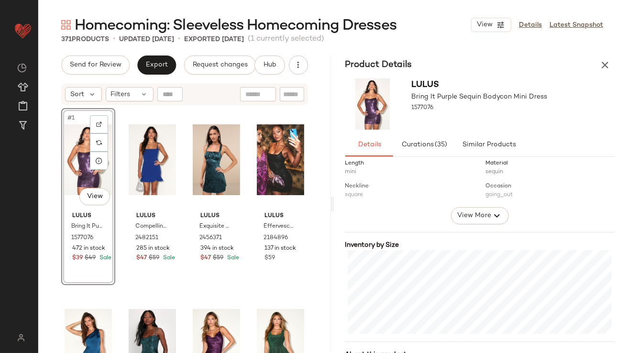
scroll to position [246, 0]
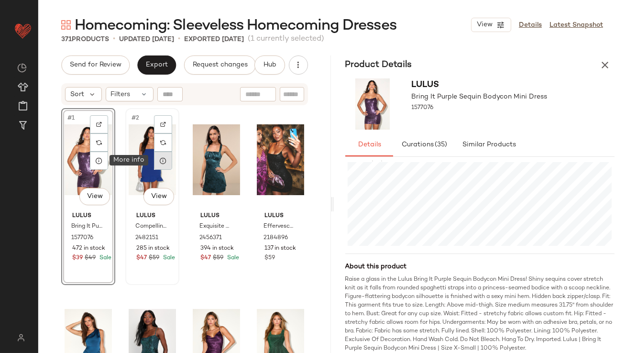
click at [161, 164] on icon at bounding box center [163, 161] width 8 height 8
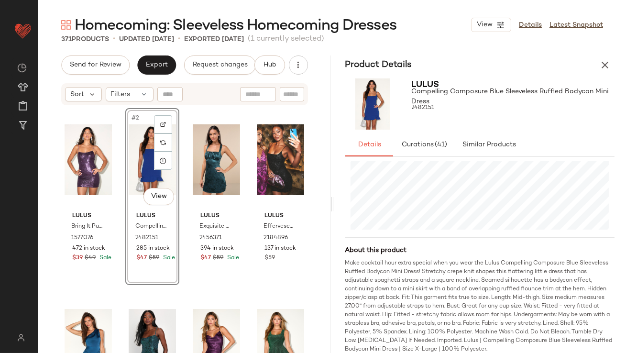
scroll to position [255, 0]
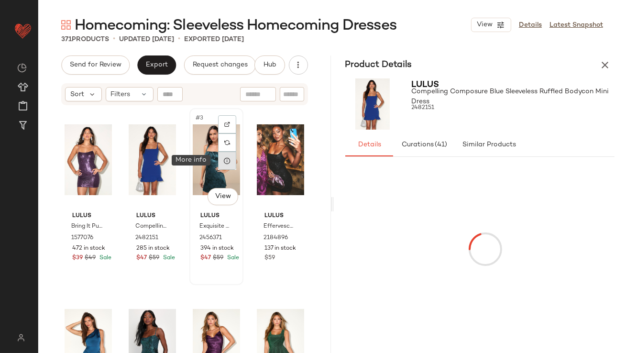
click at [225, 160] on icon at bounding box center [227, 161] width 8 height 8
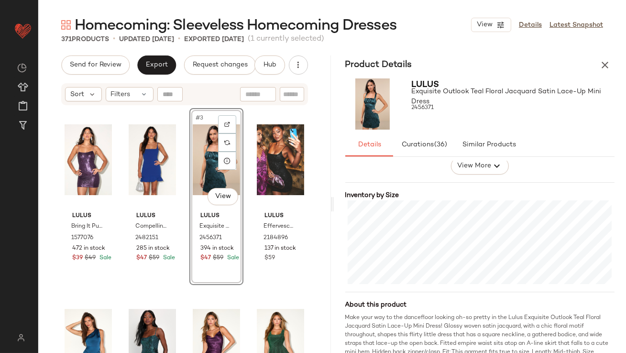
scroll to position [203, 0]
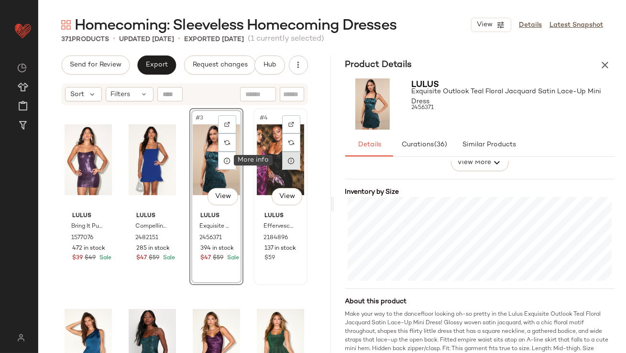
click at [288, 161] on icon at bounding box center [292, 161] width 8 height 8
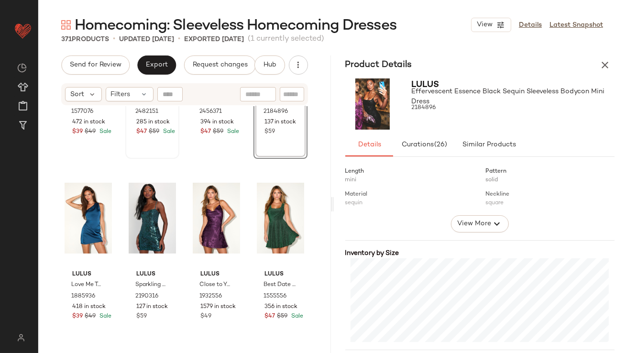
scroll to position [127, 0]
click at [104, 223] on div at bounding box center [99, 219] width 18 height 18
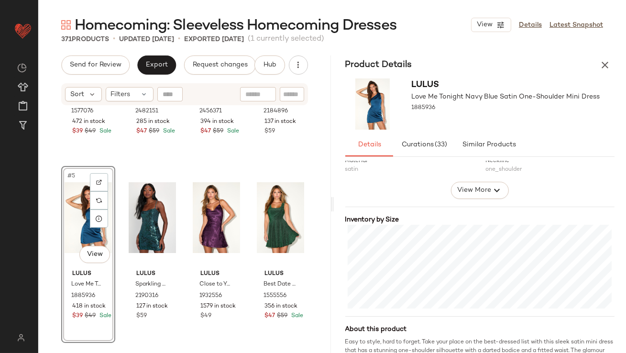
scroll to position [177, 0]
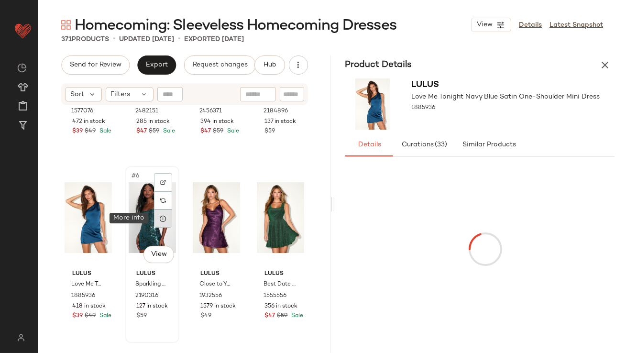
click at [165, 220] on div at bounding box center [163, 219] width 18 height 18
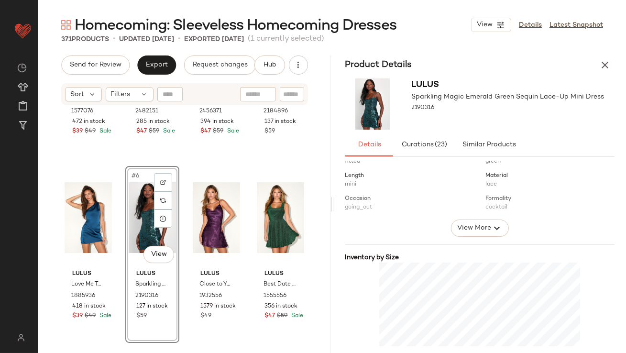
scroll to position [249, 0]
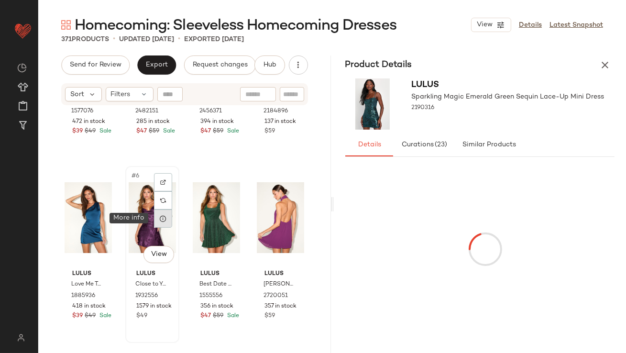
click at [162, 219] on icon at bounding box center [163, 219] width 8 height 8
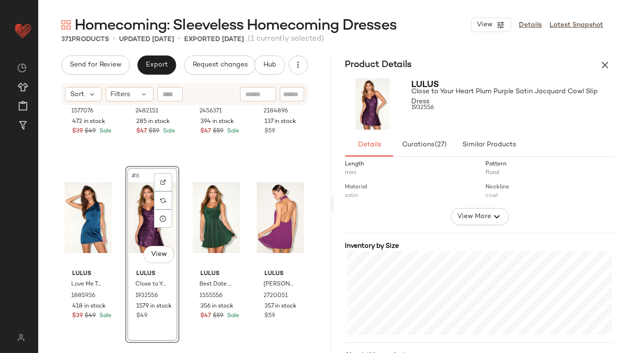
scroll to position [217, 0]
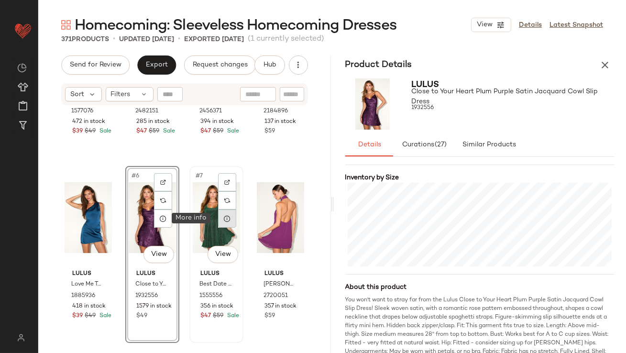
click at [223, 217] on icon at bounding box center [227, 219] width 8 height 8
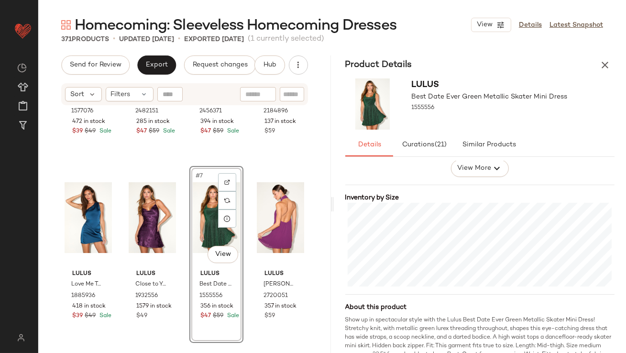
scroll to position [198, 0]
click at [288, 217] on icon at bounding box center [292, 219] width 8 height 8
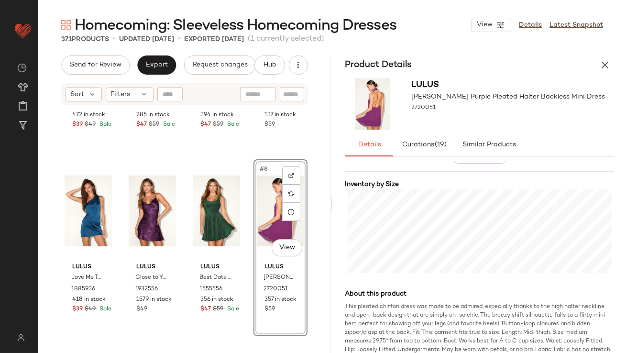
scroll to position [242, 0]
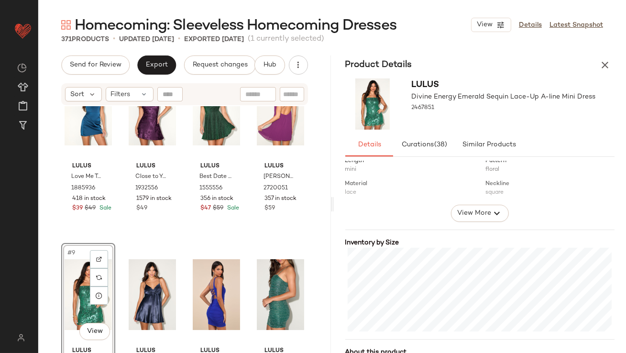
scroll to position [171, 0]
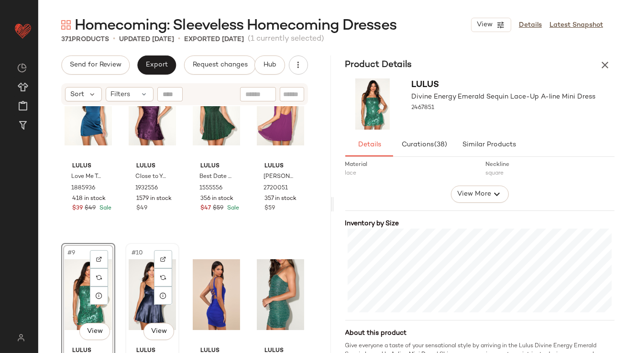
click at [133, 270] on div "#10 View" at bounding box center [152, 294] width 47 height 97
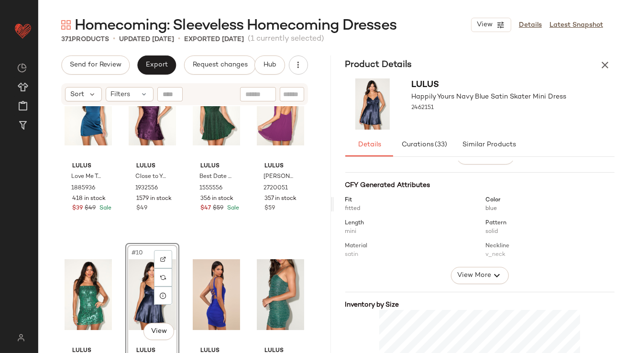
scroll to position [161, 0]
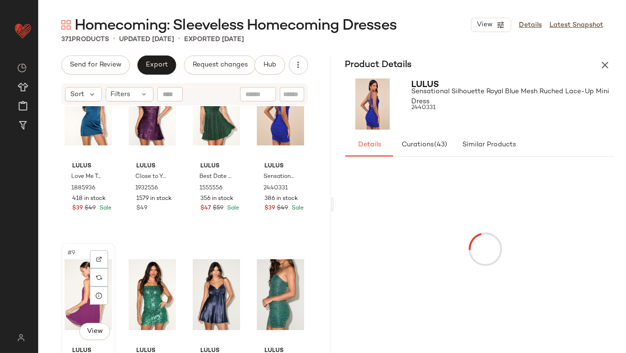
click at [86, 301] on div "#9 View" at bounding box center [88, 294] width 47 height 97
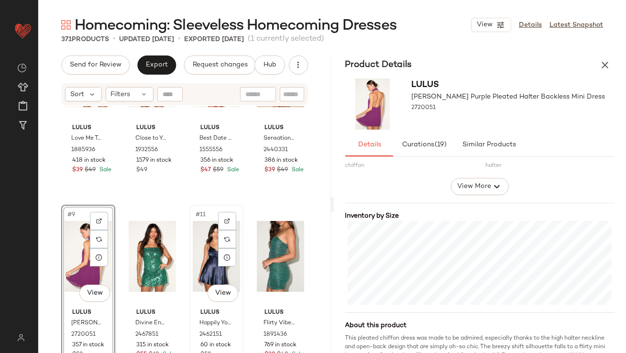
scroll to position [290, 0]
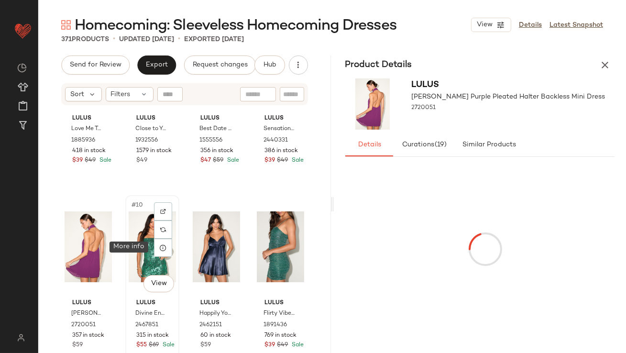
click at [157, 251] on div at bounding box center [163, 248] width 18 height 18
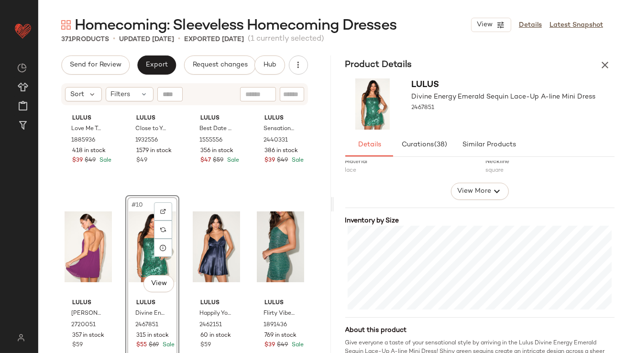
scroll to position [193, 0]
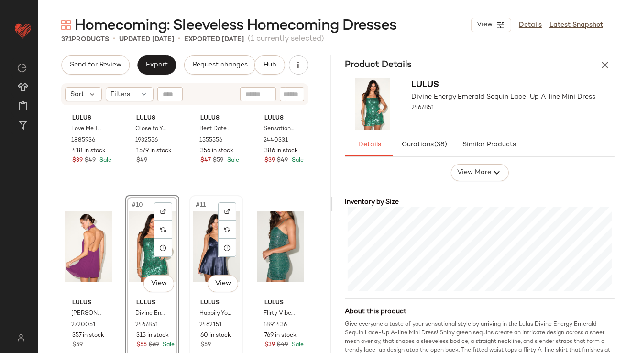
click at [209, 232] on div "#11 View" at bounding box center [216, 247] width 47 height 97
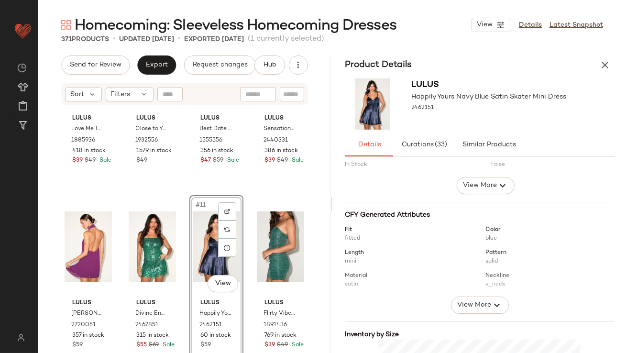
scroll to position [227, 0]
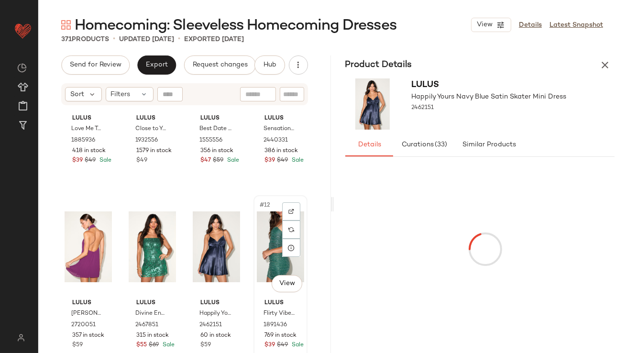
click at [268, 230] on div "#12 View" at bounding box center [280, 247] width 47 height 97
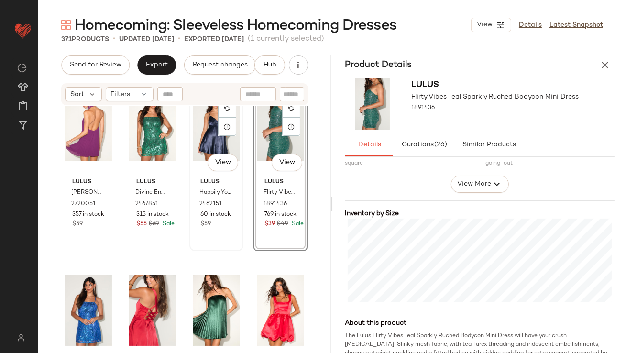
scroll to position [482, 0]
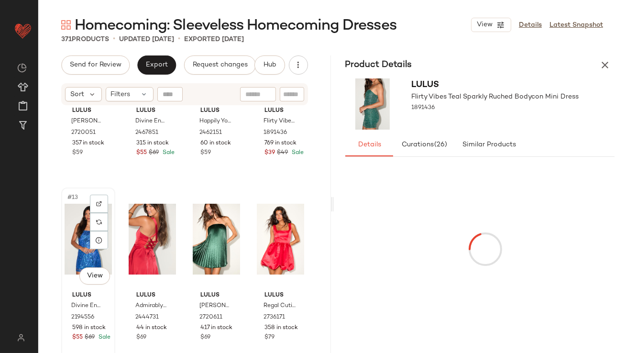
click at [80, 241] on div "#13 View" at bounding box center [88, 239] width 47 height 97
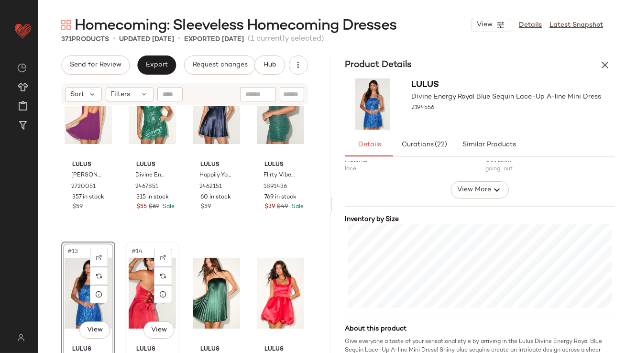
click at [135, 288] on div "#14 View" at bounding box center [152, 293] width 47 height 97
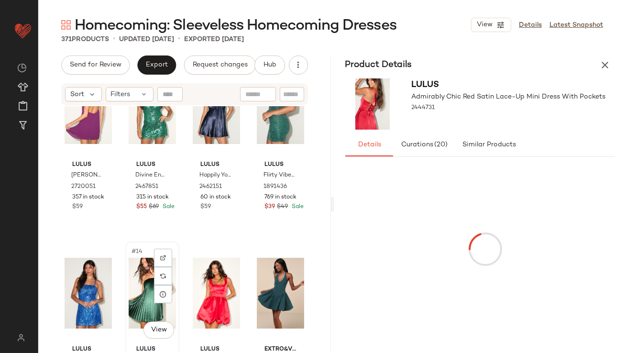
click at [136, 288] on div "#14 View" at bounding box center [152, 293] width 47 height 97
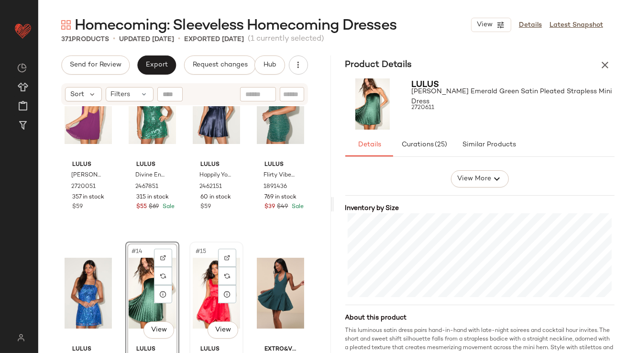
click at [196, 289] on div "#15 View" at bounding box center [216, 293] width 47 height 97
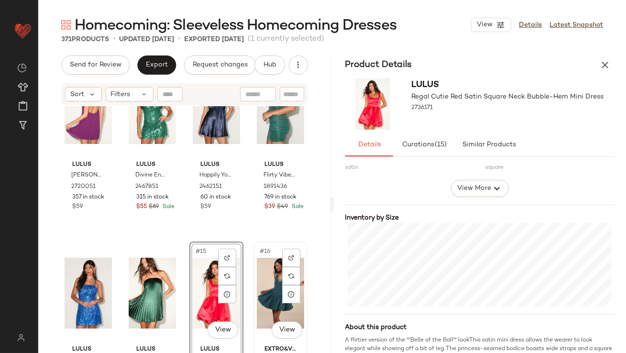
click at [257, 269] on div "#16 View" at bounding box center [280, 293] width 47 height 97
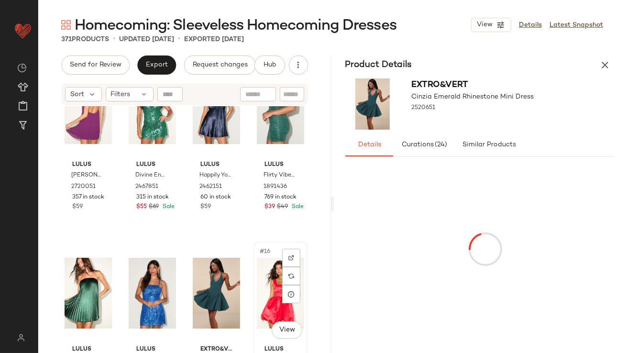
click at [267, 296] on div "#16 View" at bounding box center [280, 293] width 47 height 97
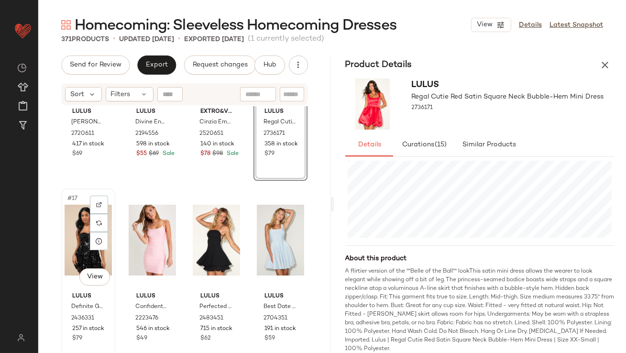
click at [79, 234] on div "#17 View" at bounding box center [88, 240] width 47 height 97
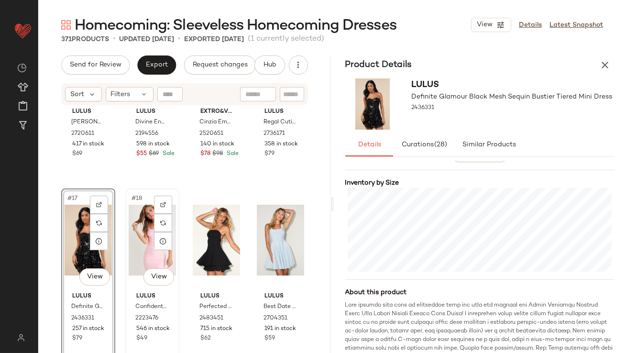
click at [134, 228] on div "#18 View" at bounding box center [152, 240] width 47 height 97
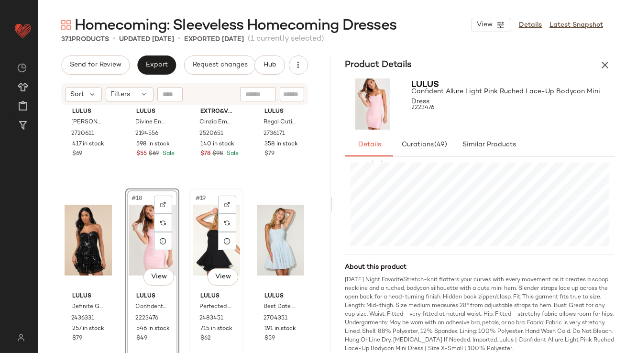
click at [193, 228] on div "#19 View" at bounding box center [216, 240] width 47 height 97
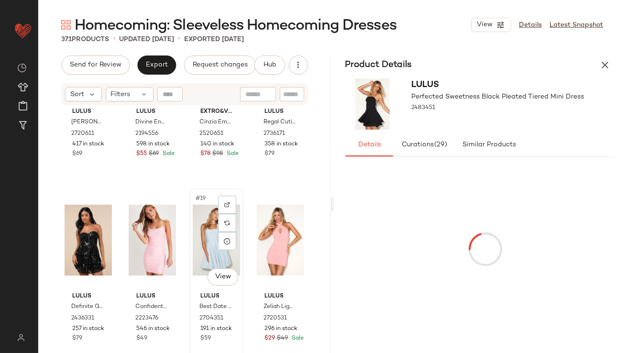
click at [201, 234] on div "#19 View" at bounding box center [216, 240] width 47 height 97
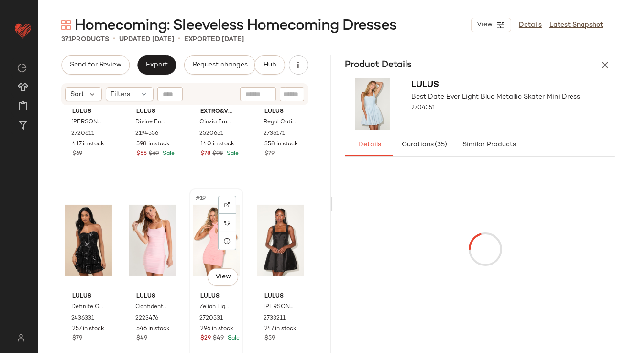
click at [194, 242] on div "#19 View" at bounding box center [216, 240] width 47 height 97
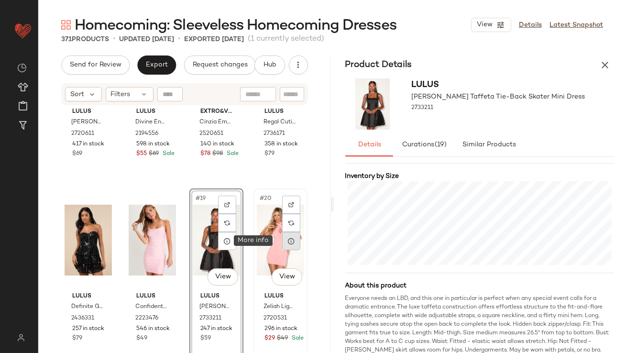
click at [284, 234] on div at bounding box center [291, 241] width 18 height 18
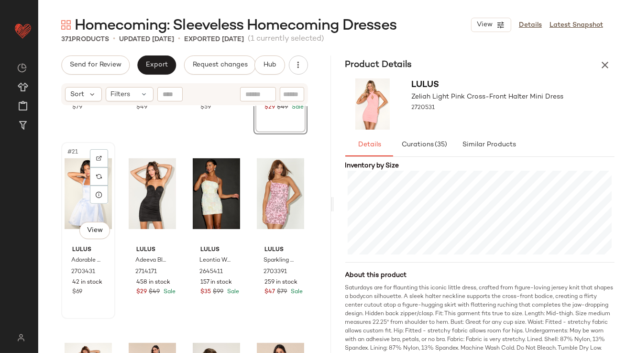
click at [75, 178] on div "#21 View" at bounding box center [88, 193] width 47 height 97
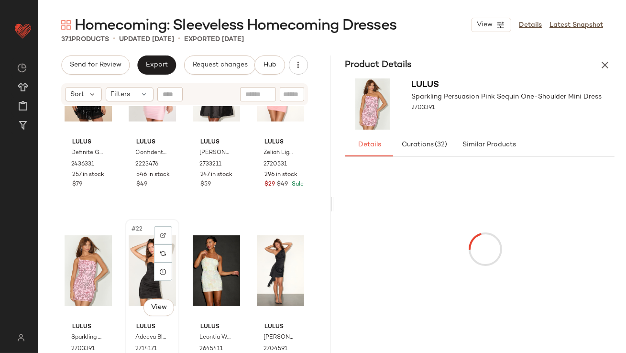
click at [141, 250] on div "#22 View" at bounding box center [152, 271] width 47 height 97
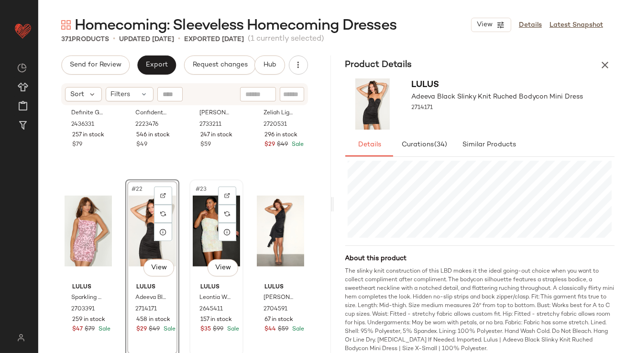
click at [210, 208] on div "#23 View" at bounding box center [216, 231] width 47 height 97
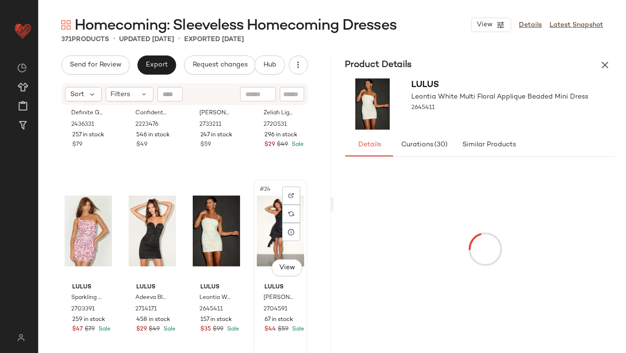
click at [257, 213] on div "#24 View" at bounding box center [280, 231] width 47 height 97
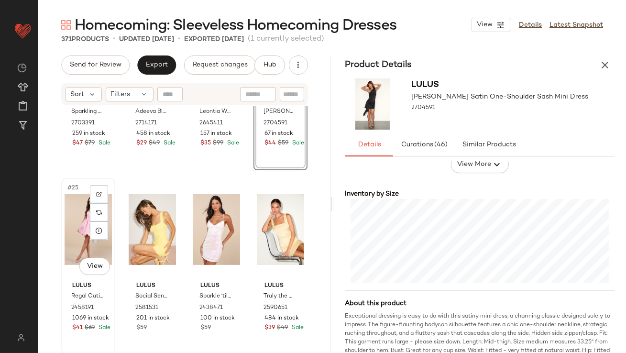
click at [79, 223] on div "#25 View" at bounding box center [88, 229] width 47 height 97
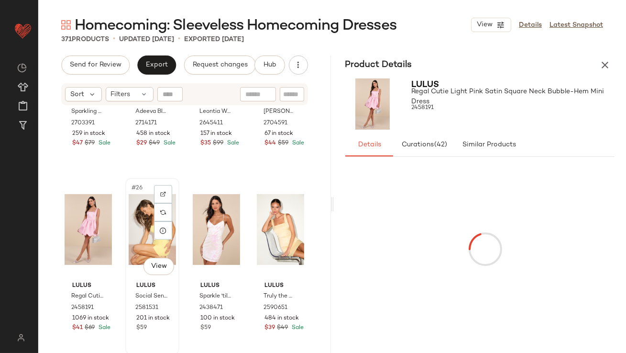
click at [129, 215] on div "#26 View" at bounding box center [152, 229] width 47 height 97
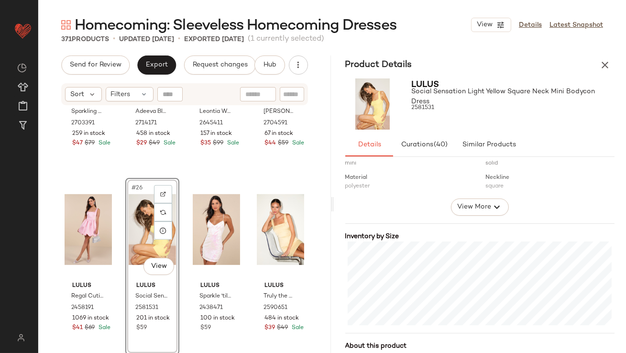
scroll to position [159, 0]
click at [201, 219] on div "#27 View" at bounding box center [216, 229] width 47 height 97
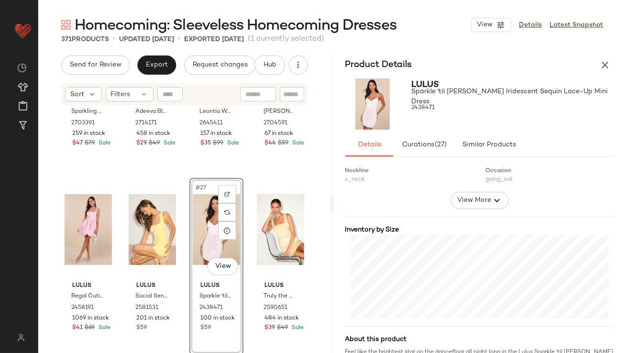
scroll to position [166, 0]
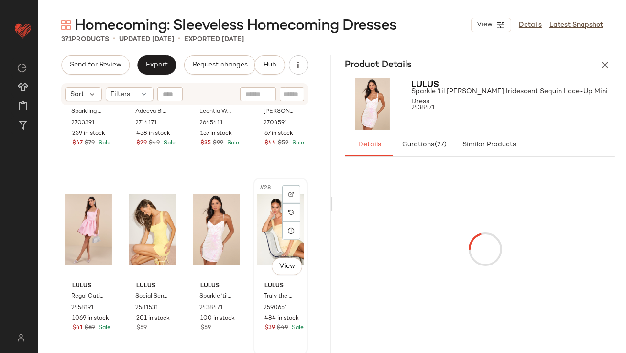
click at [267, 200] on div "#28 View" at bounding box center [280, 229] width 47 height 97
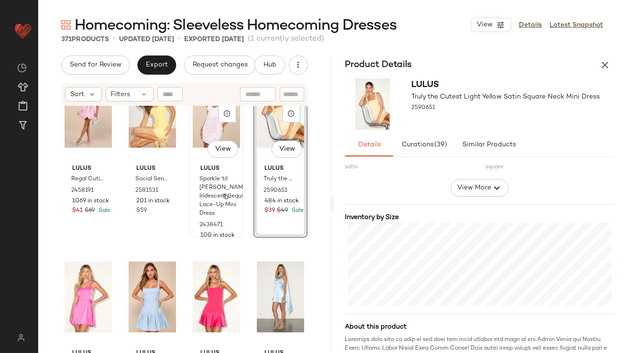
scroll to position [1189, 0]
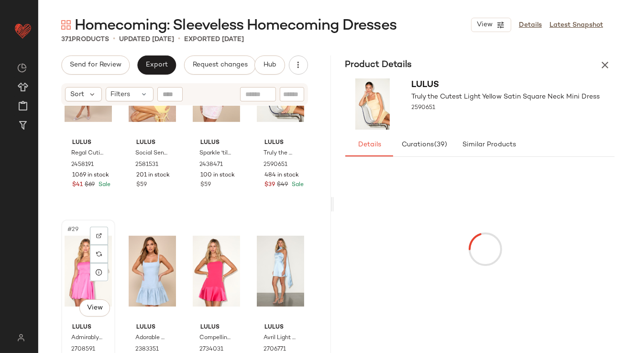
click at [76, 254] on div "#29 View" at bounding box center [88, 271] width 47 height 97
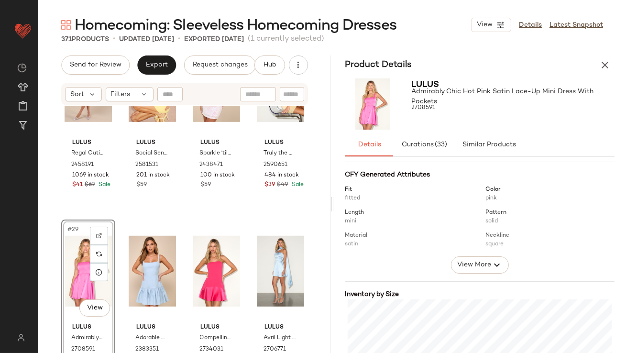
scroll to position [150, 0]
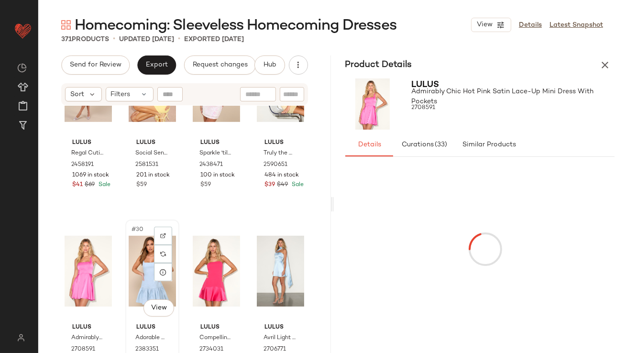
click at [136, 270] on div "#30 View" at bounding box center [152, 271] width 47 height 97
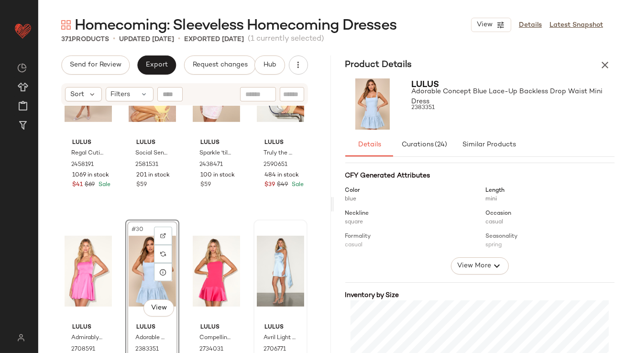
scroll to position [177, 0]
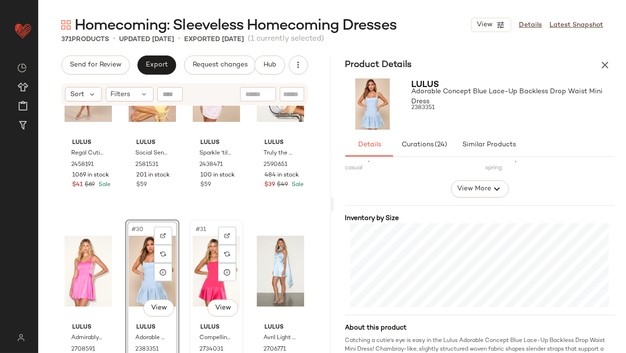
click at [204, 257] on div "#31 View" at bounding box center [216, 271] width 47 height 97
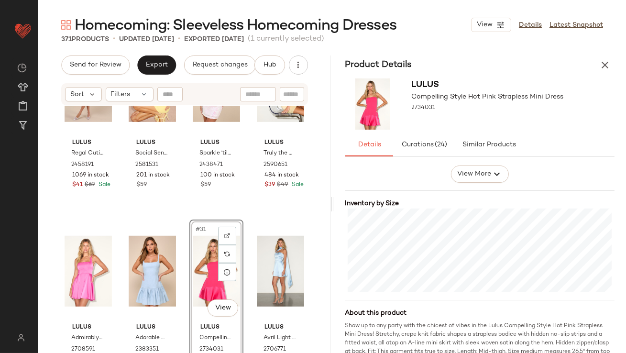
scroll to position [231, 0]
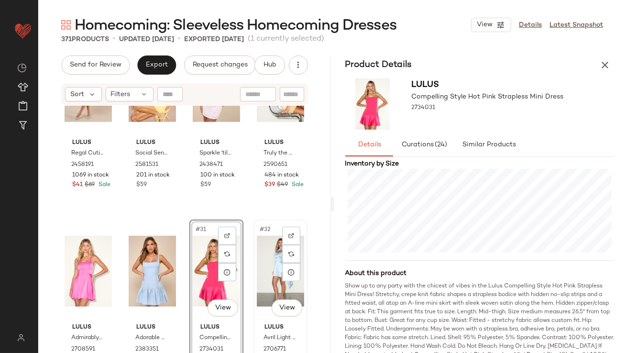
click at [265, 253] on div "#32 View" at bounding box center [280, 271] width 47 height 97
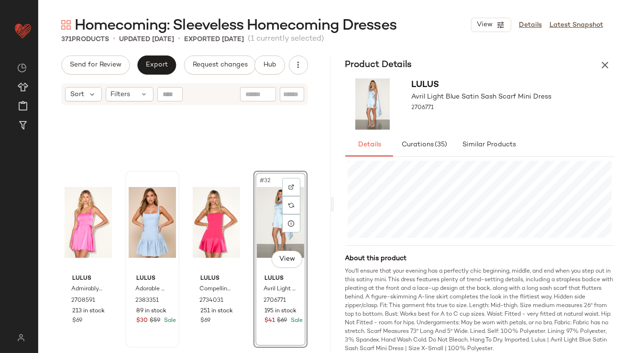
scroll to position [1389, 0]
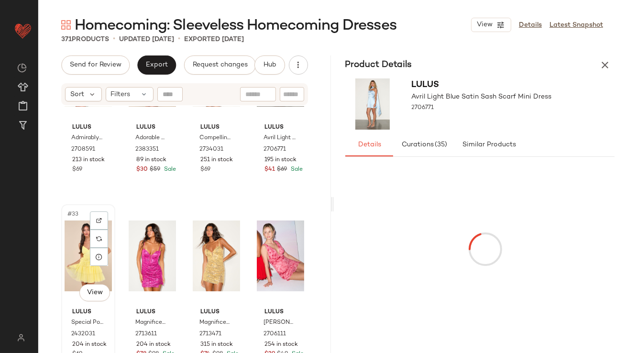
click at [84, 247] on div "#33 View" at bounding box center [88, 256] width 47 height 97
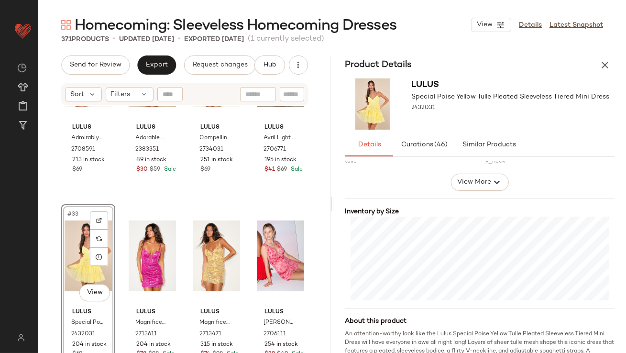
scroll to position [255, 0]
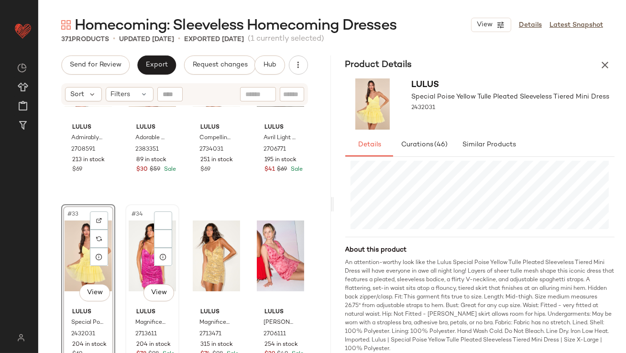
click at [129, 220] on div "#34 View" at bounding box center [152, 256] width 47 height 97
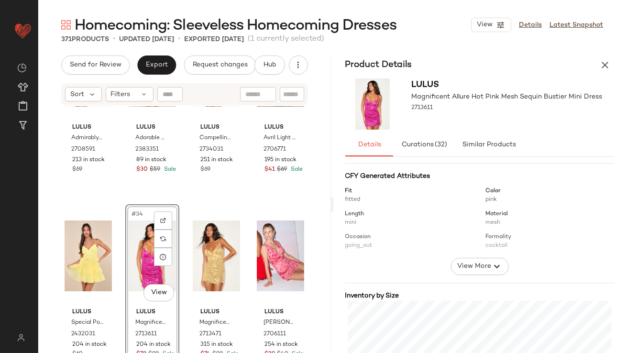
scroll to position [201, 0]
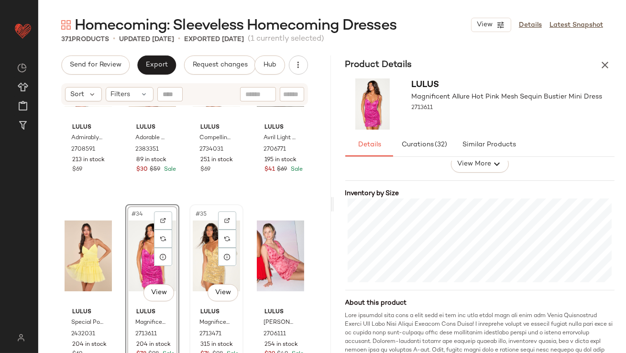
click at [200, 234] on div "#35 View" at bounding box center [216, 256] width 47 height 97
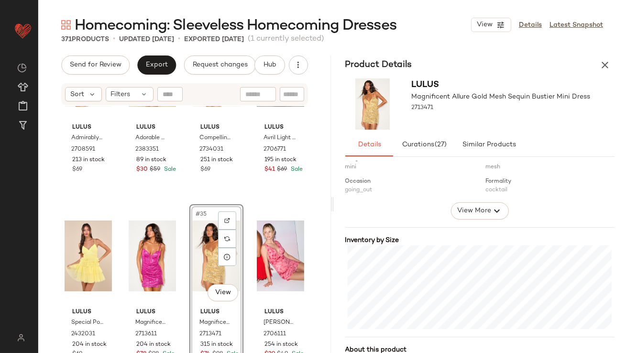
scroll to position [272, 0]
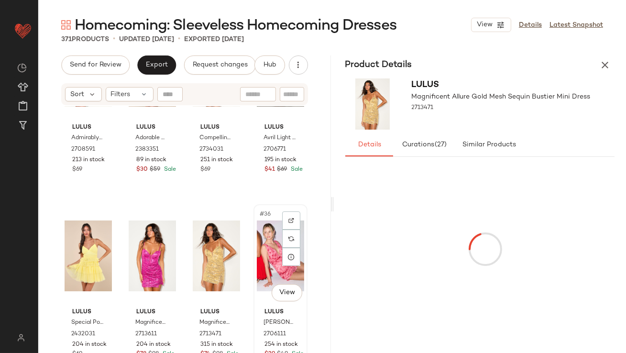
click at [257, 239] on div "#36 View" at bounding box center [280, 256] width 47 height 97
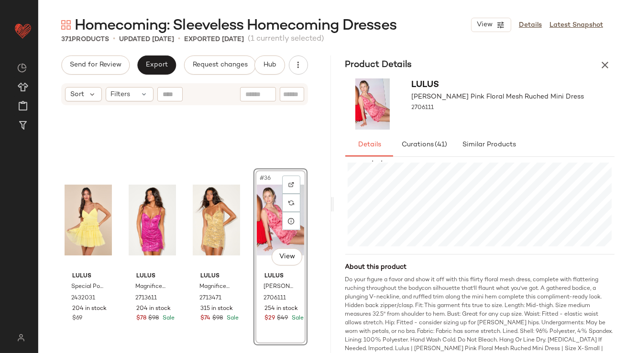
scroll to position [1555, 0]
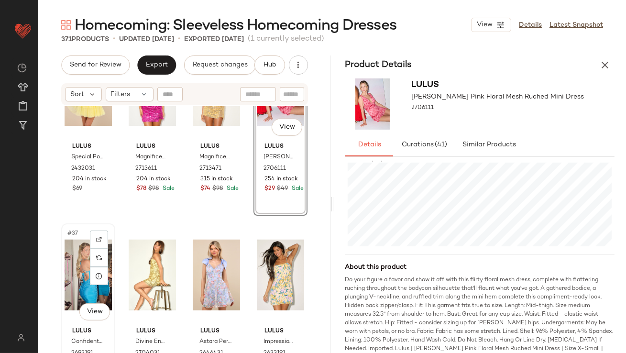
click at [79, 247] on div "#37 View" at bounding box center [88, 275] width 47 height 97
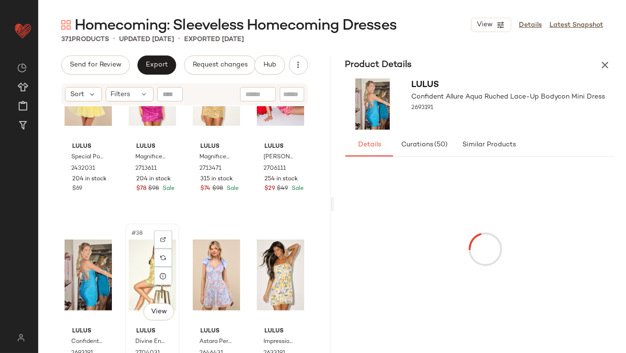
click at [145, 248] on div "#38 View" at bounding box center [152, 275] width 47 height 97
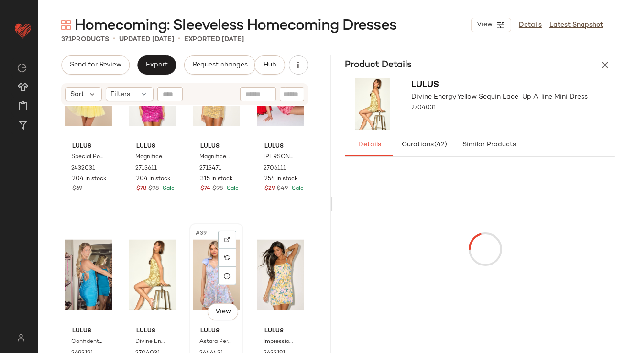
click at [195, 266] on div "#39 View" at bounding box center [216, 275] width 47 height 97
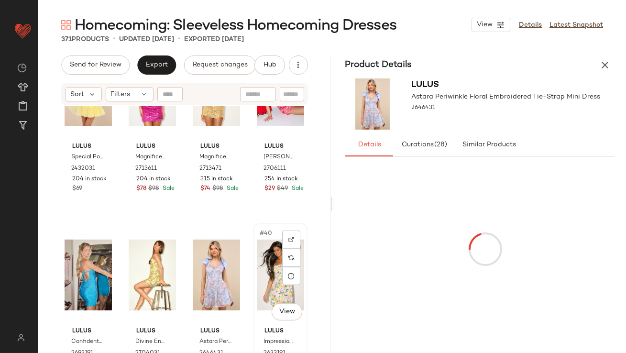
click at [257, 270] on div "#40 View" at bounding box center [280, 275] width 47 height 97
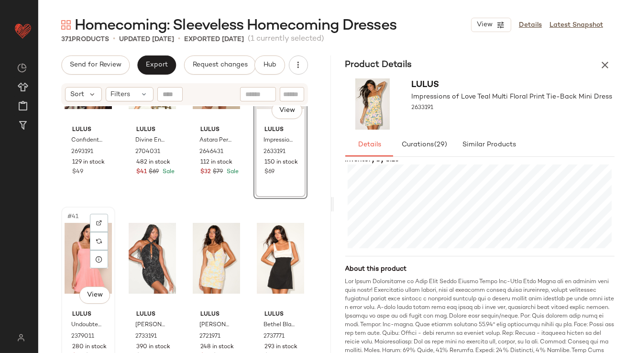
click at [81, 259] on div "#41 View" at bounding box center [88, 258] width 47 height 97
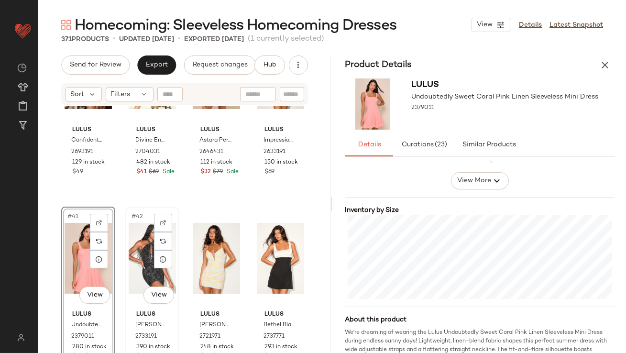
click at [140, 239] on div "#42 View" at bounding box center [152, 258] width 47 height 97
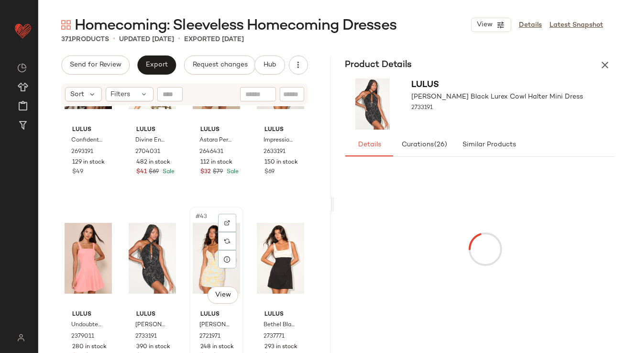
click at [206, 242] on div "#43 View" at bounding box center [216, 258] width 47 height 97
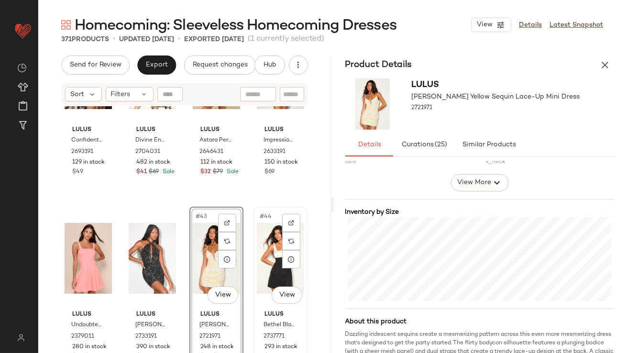
click at [261, 242] on div "#44 View" at bounding box center [280, 258] width 47 height 97
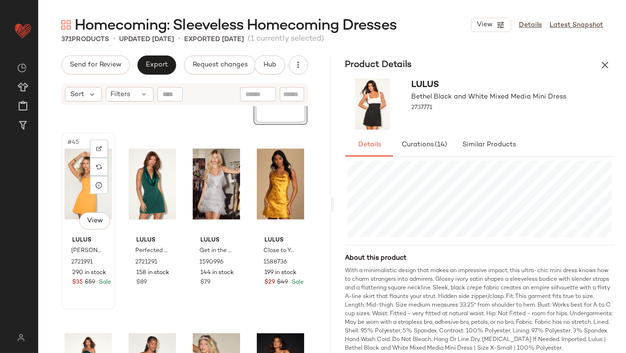
click at [79, 168] on div "#45 View" at bounding box center [88, 184] width 47 height 97
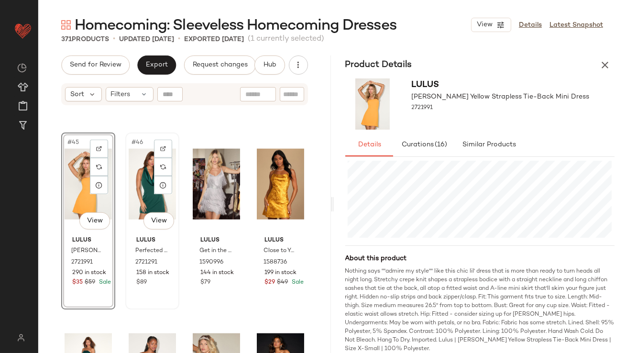
click at [132, 161] on div "#46 View" at bounding box center [152, 184] width 47 height 97
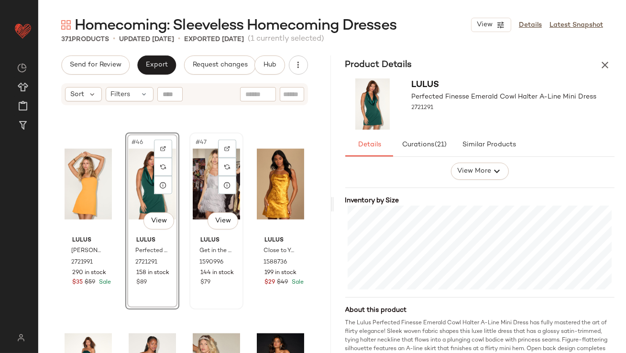
click at [196, 158] on div "#47 View" at bounding box center [216, 184] width 47 height 97
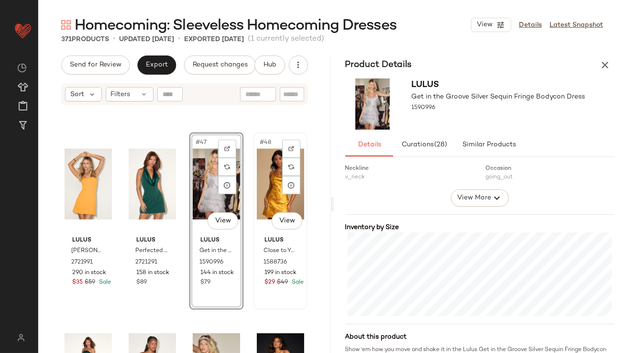
click at [255, 178] on div "#48 View Lulus Close to Your Heart Golden Yellow Satin Jacquard Cowl Slip Dress…" at bounding box center [281, 221] width 52 height 175
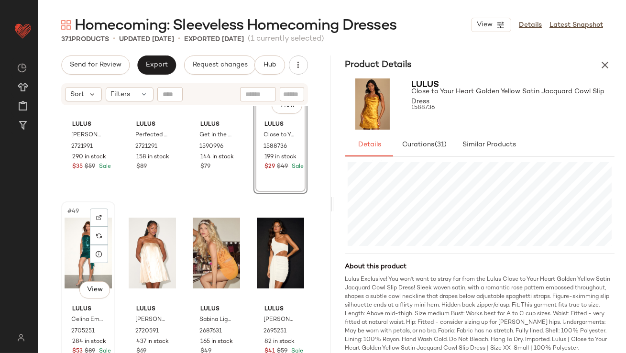
click at [77, 231] on div "#49 View" at bounding box center [88, 253] width 47 height 97
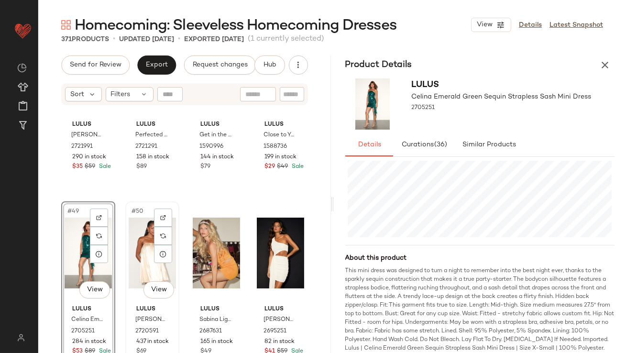
click at [138, 225] on div "#50 View" at bounding box center [152, 253] width 47 height 97
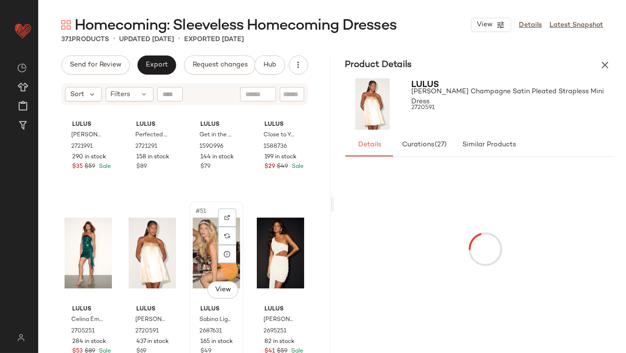
click at [197, 222] on div "#51 View" at bounding box center [216, 253] width 47 height 97
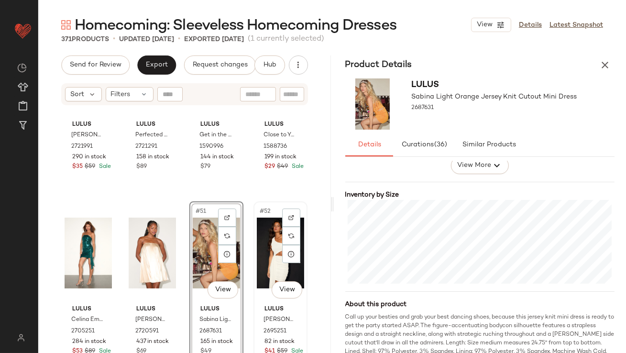
click at [257, 247] on div "#52 View" at bounding box center [280, 253] width 47 height 97
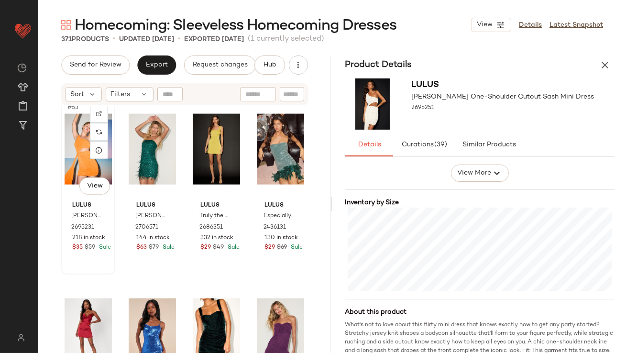
click at [72, 160] on div "#53 View" at bounding box center [88, 149] width 47 height 97
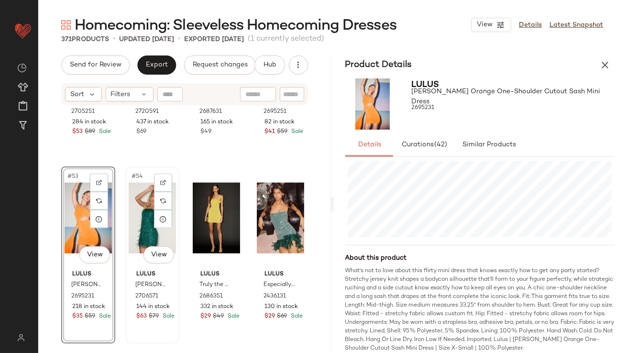
click at [138, 187] on div "#54 View" at bounding box center [152, 218] width 47 height 97
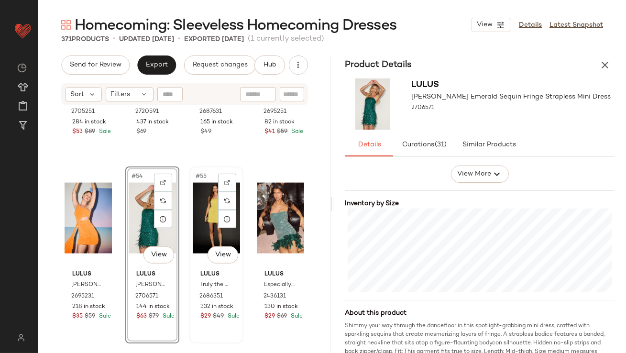
click at [204, 218] on div "#55 View" at bounding box center [216, 218] width 47 height 97
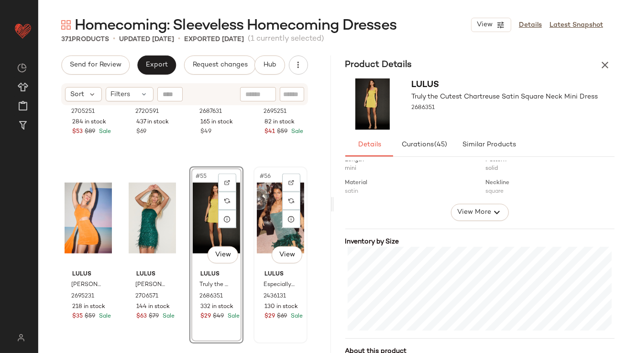
click at [257, 218] on div "#56 View" at bounding box center [280, 218] width 47 height 97
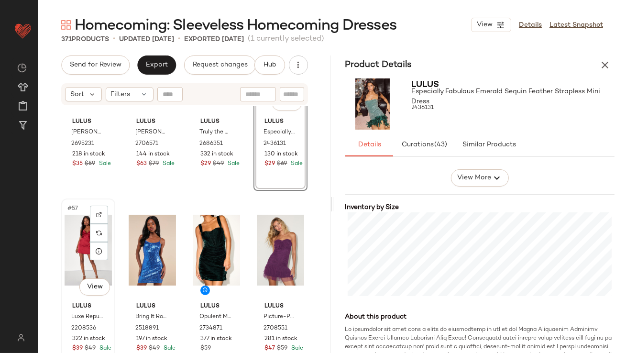
click at [78, 224] on div "#57 View" at bounding box center [88, 250] width 47 height 97
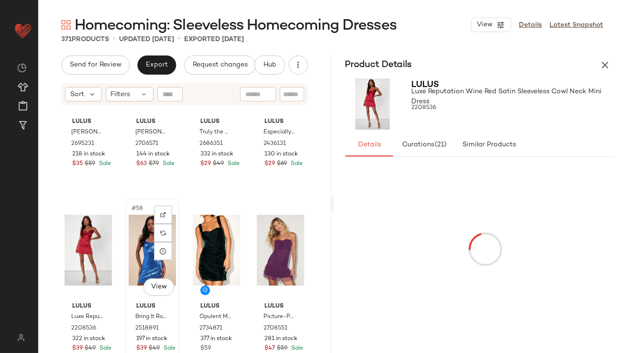
click at [134, 227] on div "#58 View" at bounding box center [152, 250] width 47 height 97
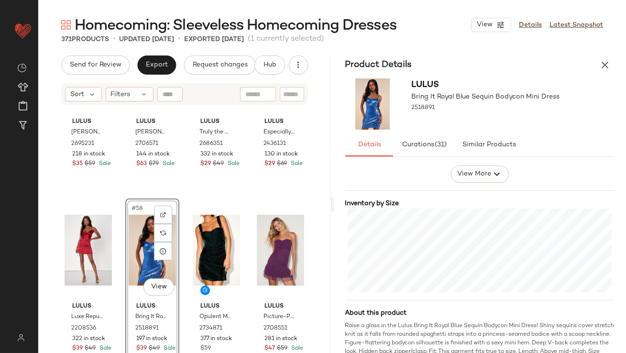
scroll to position [193, 0]
click at [199, 226] on div "#59 View" at bounding box center [216, 250] width 47 height 97
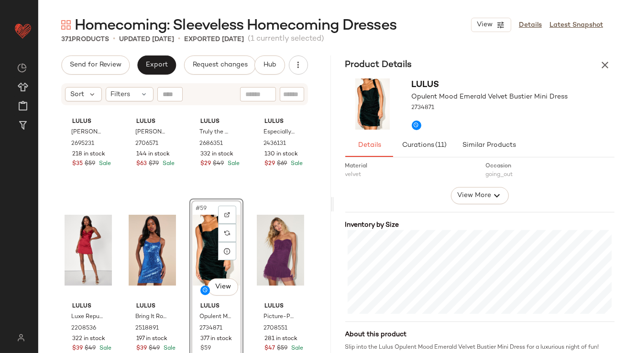
scroll to position [200, 0]
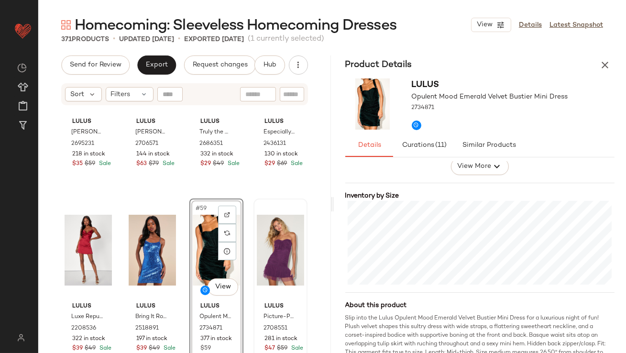
click at [259, 225] on div at bounding box center [280, 250] width 47 height 97
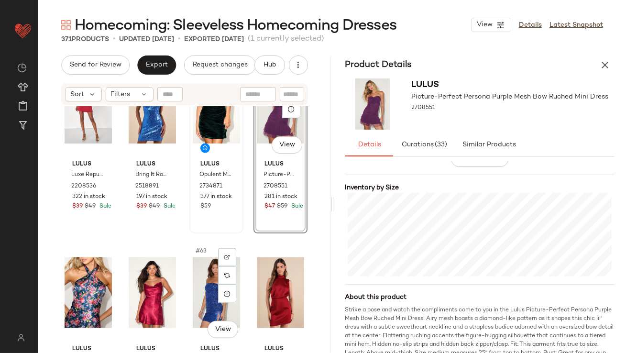
scroll to position [2657, 0]
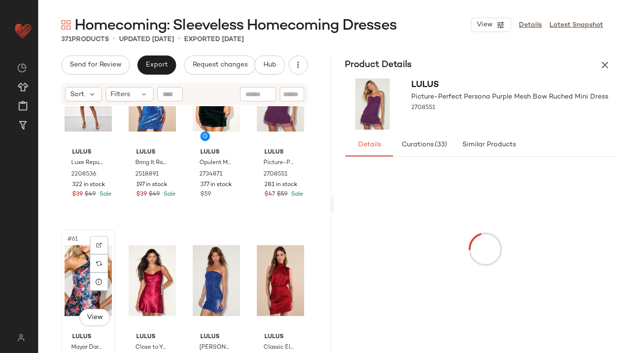
click at [73, 271] on div "#61 View" at bounding box center [88, 281] width 47 height 97
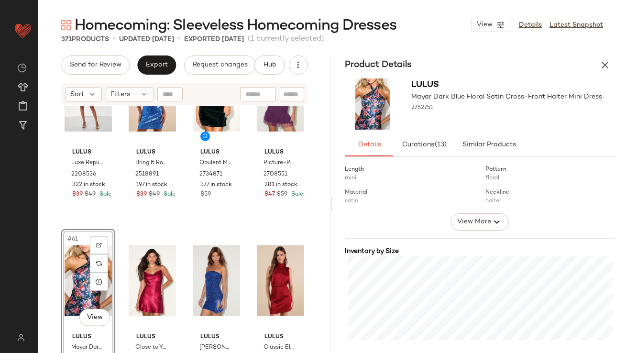
scroll to position [202, 0]
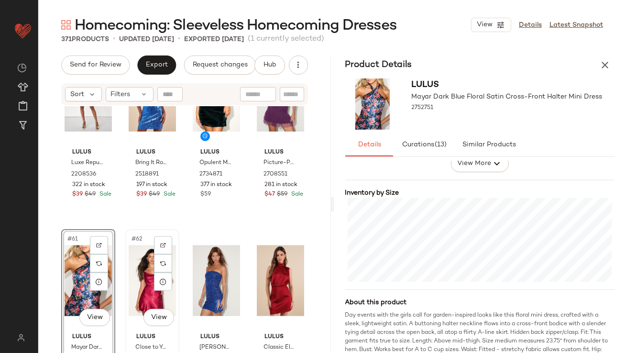
click at [140, 287] on div "#62 View" at bounding box center [152, 281] width 47 height 97
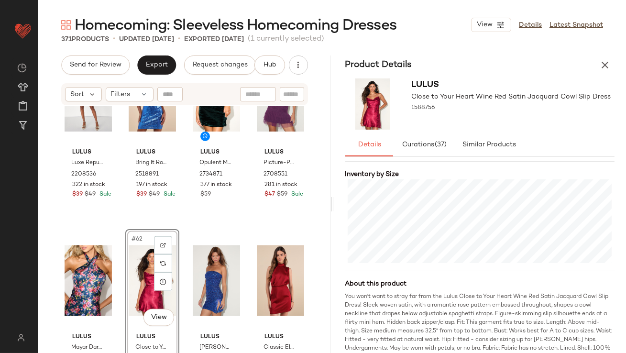
scroll to position [225, 0]
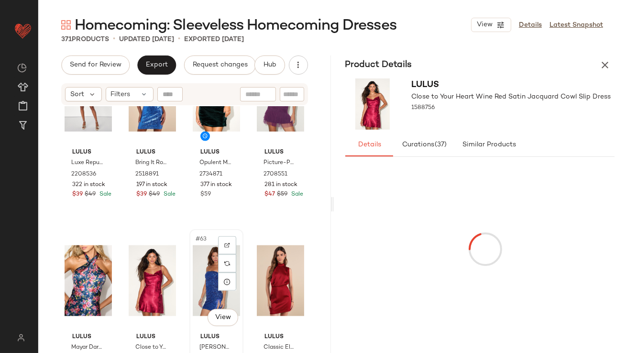
click at [195, 262] on div "#63 View" at bounding box center [216, 281] width 47 height 97
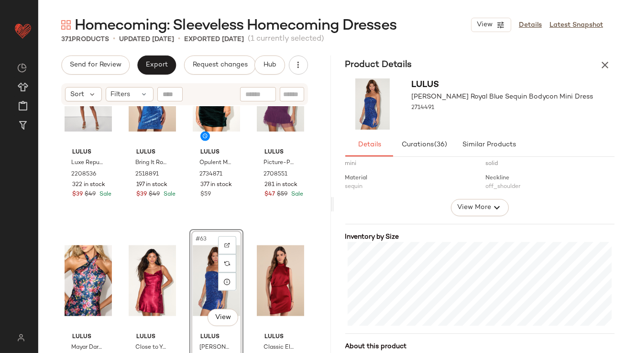
scroll to position [201, 0]
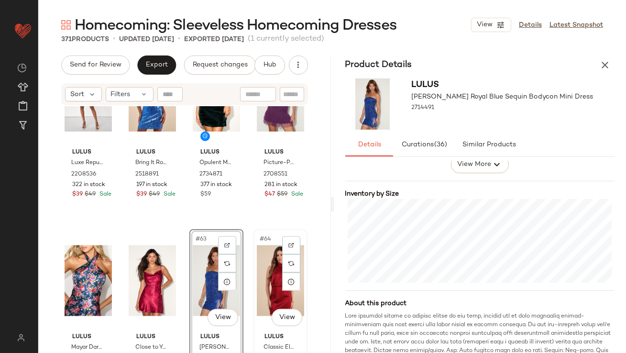
click at [257, 268] on div "#64 View" at bounding box center [280, 281] width 47 height 97
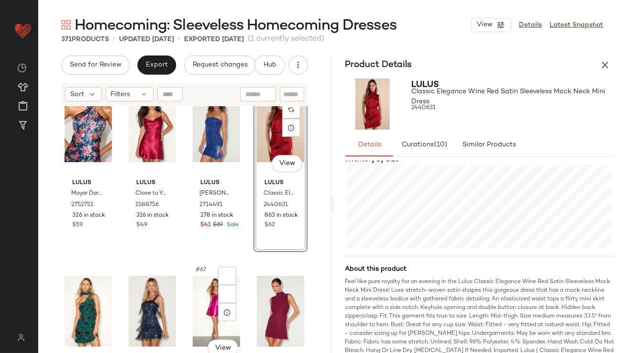
scroll to position [2884, 0]
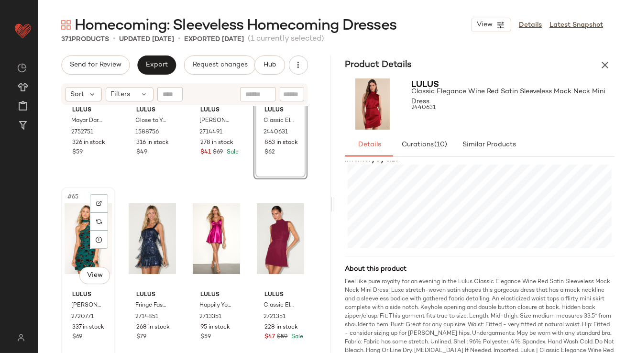
click at [78, 251] on div "#65 View" at bounding box center [88, 238] width 47 height 97
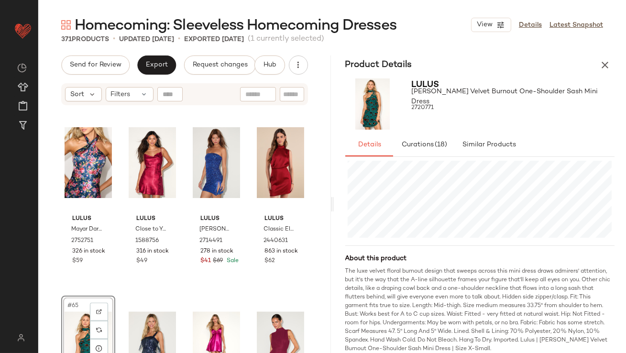
scroll to position [2797, 0]
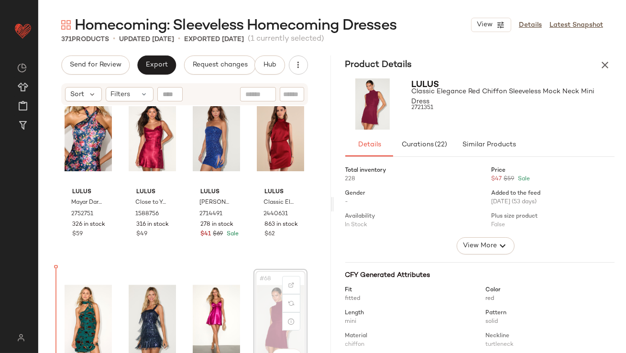
scroll to position [2804, 0]
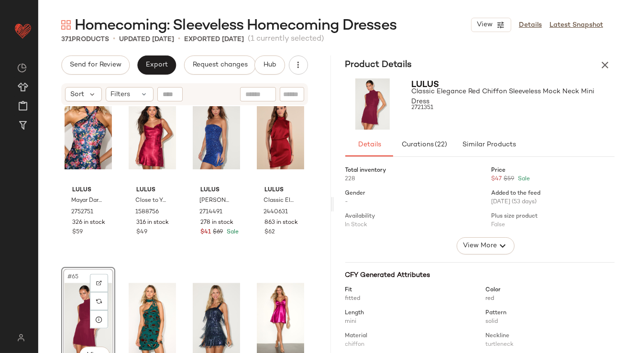
scroll to position [2896, 0]
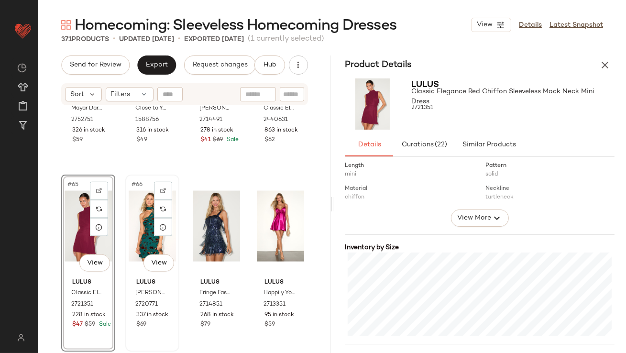
click at [143, 235] on div "#66 View" at bounding box center [152, 226] width 47 height 97
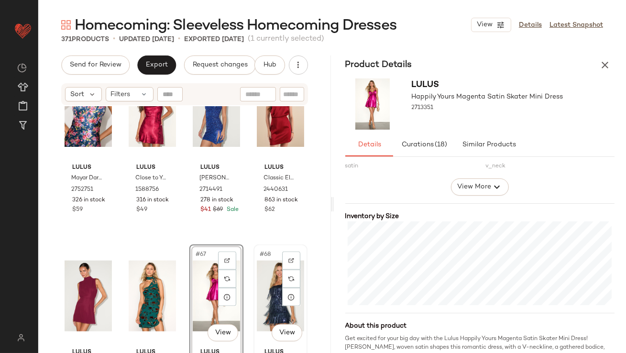
click at [273, 314] on div "#68 View" at bounding box center [280, 296] width 47 height 97
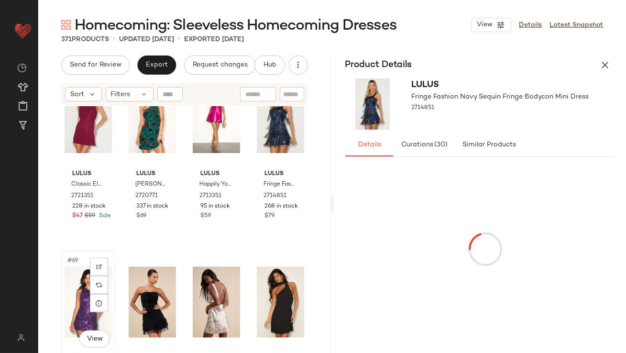
click at [80, 305] on div "#69 View" at bounding box center [88, 302] width 47 height 97
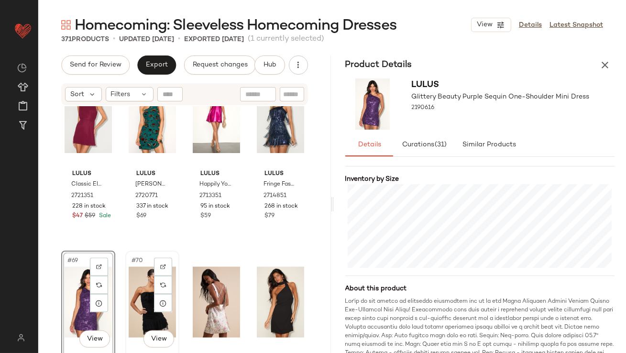
click at [140, 292] on div "#70 View" at bounding box center [152, 302] width 47 height 97
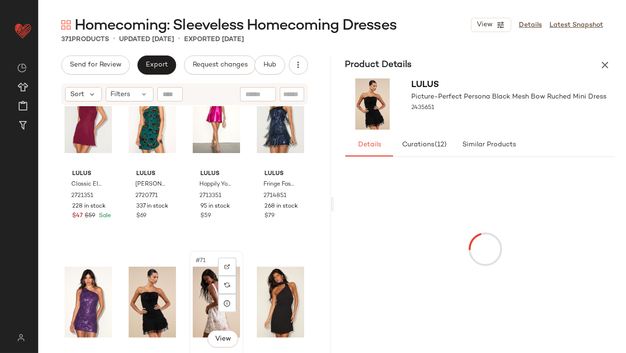
click at [200, 273] on div "#71 View" at bounding box center [216, 302] width 47 height 97
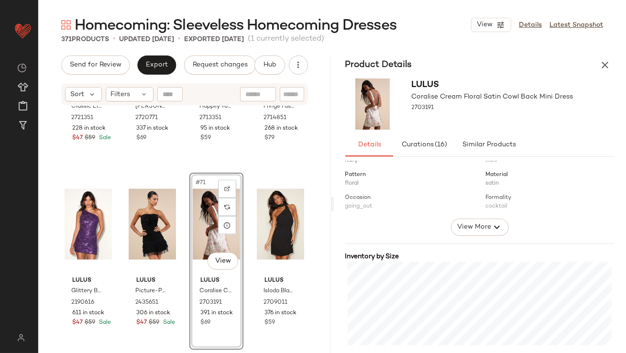
scroll to position [144, 0]
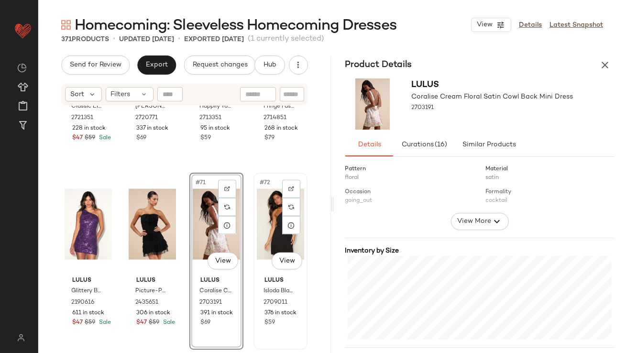
click at [271, 224] on div "#72 View" at bounding box center [280, 224] width 47 height 97
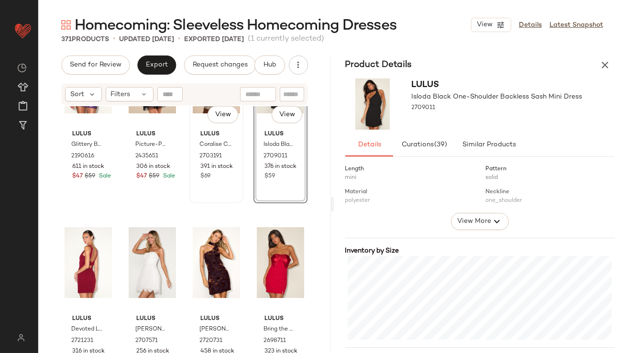
scroll to position [3259, 0]
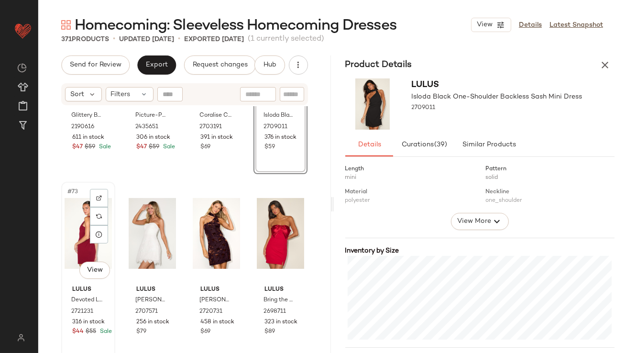
click at [74, 234] on div "#73 View" at bounding box center [88, 233] width 47 height 97
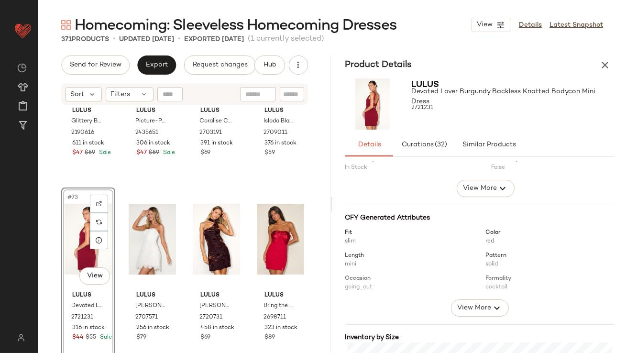
scroll to position [176, 0]
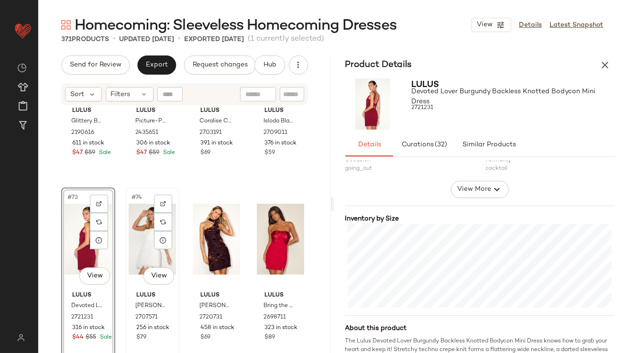
click at [142, 251] on div "#74 View" at bounding box center [152, 239] width 47 height 97
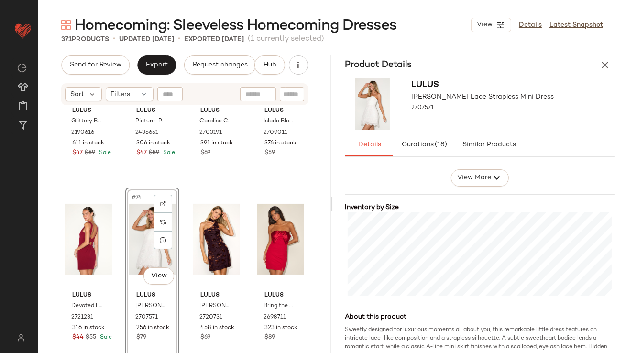
scroll to position [216, 0]
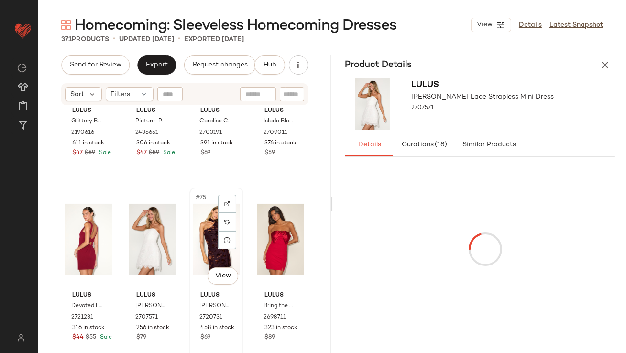
click at [203, 247] on div "#75 View" at bounding box center [216, 239] width 47 height 97
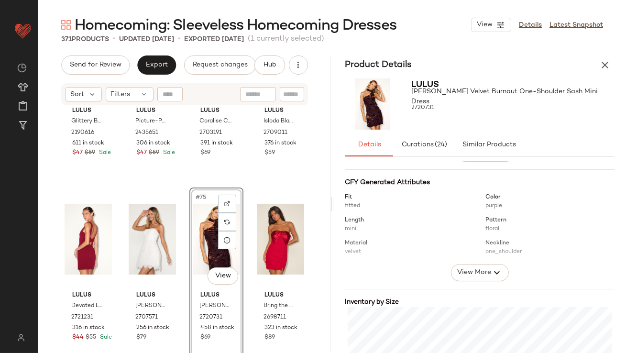
scroll to position [182, 0]
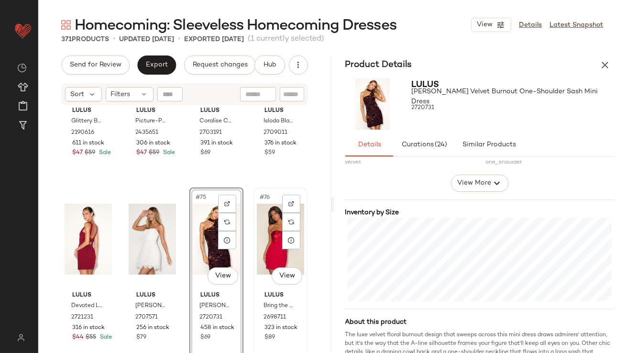
click at [264, 236] on div "#76 View" at bounding box center [280, 239] width 47 height 97
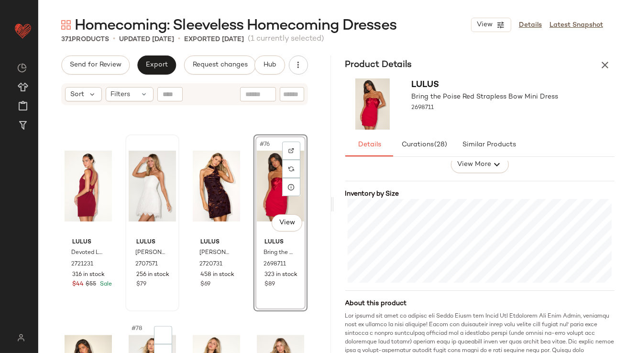
scroll to position [3416, 0]
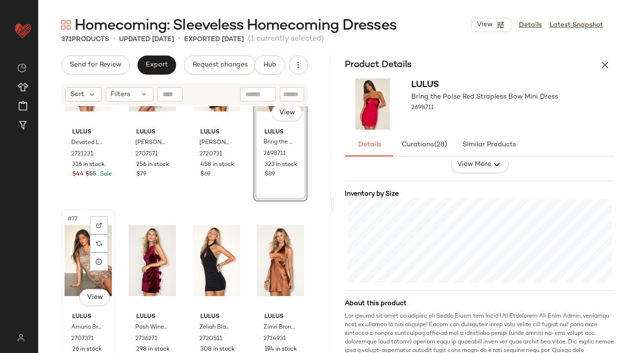
click at [82, 262] on div "#77 View" at bounding box center [88, 260] width 47 height 97
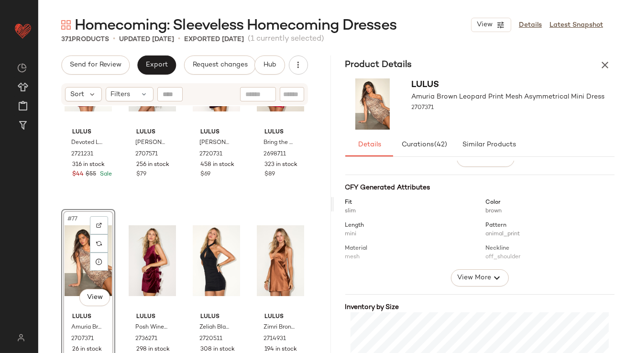
scroll to position [149, 0]
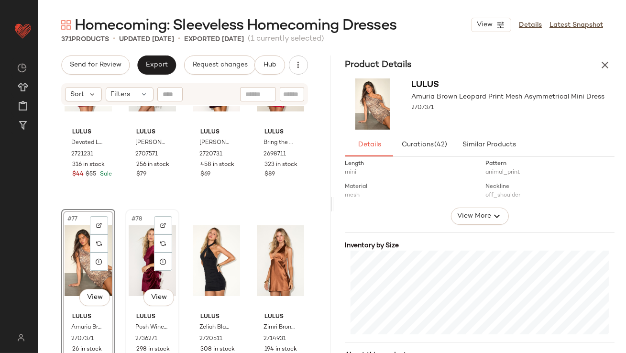
click at [133, 249] on div "#78 View" at bounding box center [152, 260] width 47 height 97
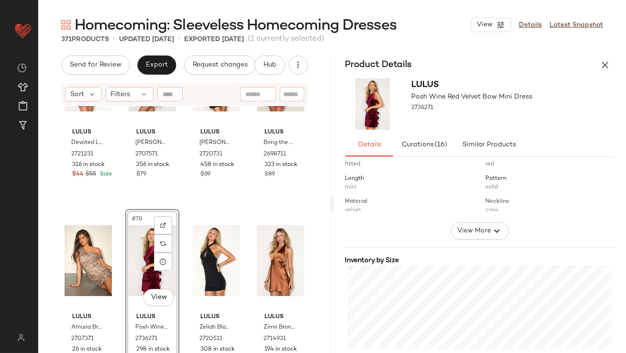
scroll to position [242, 0]
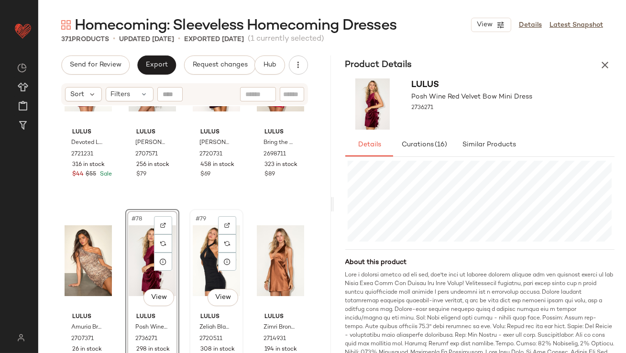
click at [195, 246] on div "#79 View" at bounding box center [216, 260] width 47 height 97
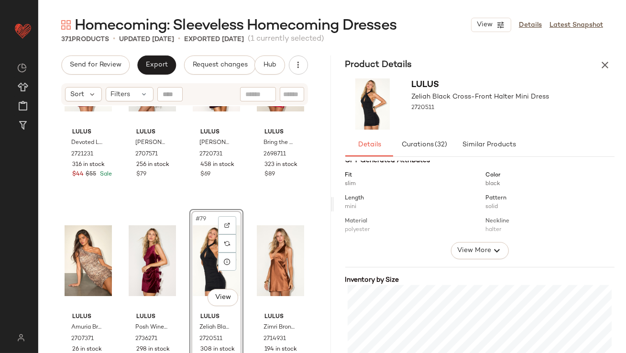
scroll to position [193, 0]
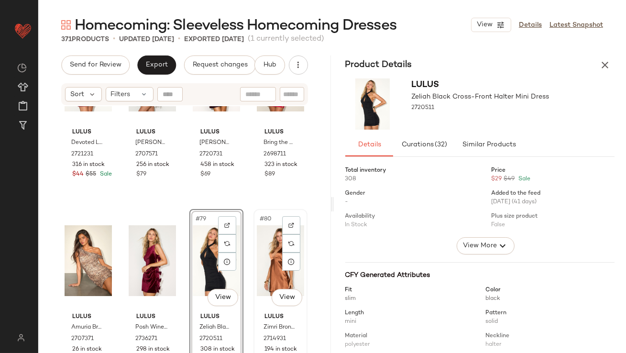
click at [271, 251] on div "#80 View" at bounding box center [280, 260] width 47 height 97
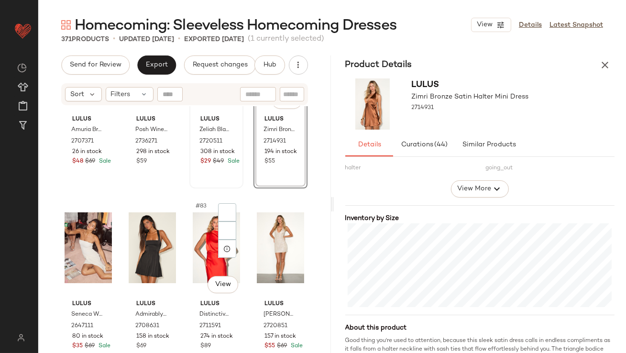
scroll to position [3636, 0]
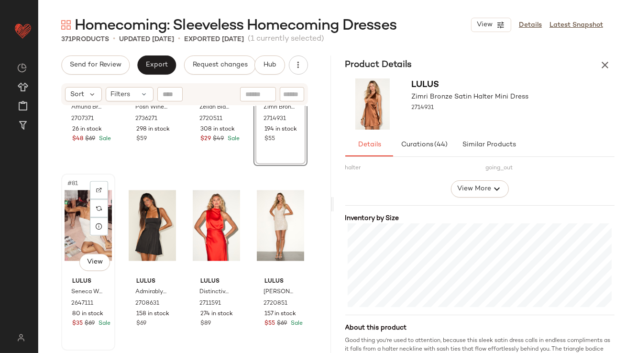
click at [81, 227] on div "#81 View" at bounding box center [88, 225] width 47 height 97
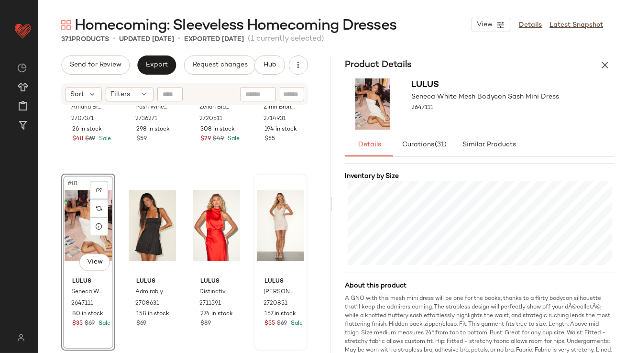
scroll to position [246, 0]
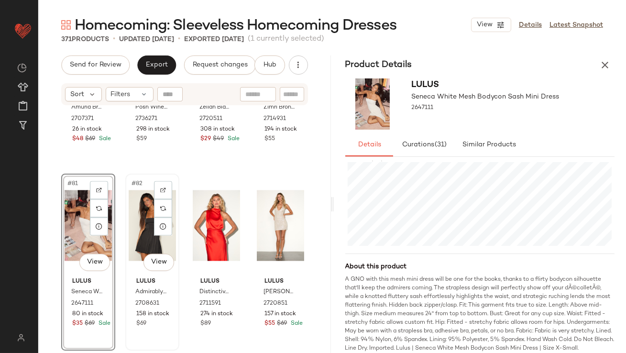
click at [130, 225] on div "#82 View" at bounding box center [152, 225] width 47 height 97
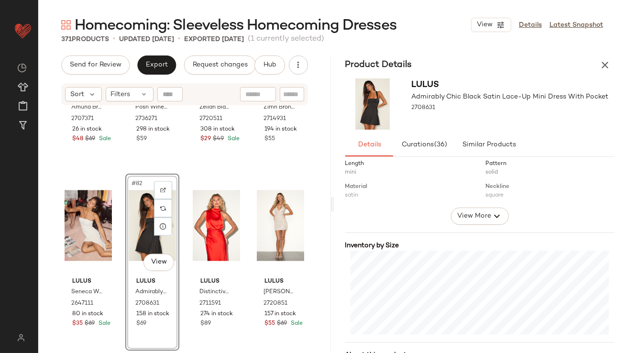
scroll to position [151, 0]
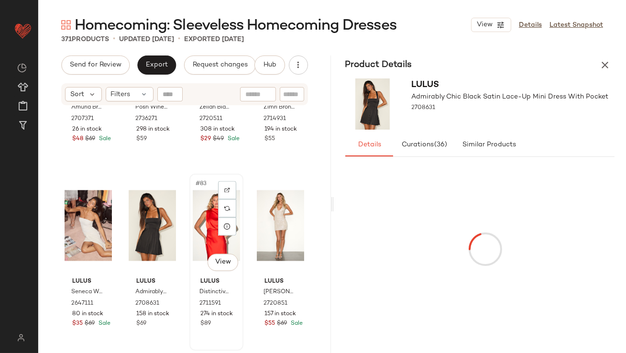
click at [199, 210] on div "#83 View" at bounding box center [216, 225] width 47 height 97
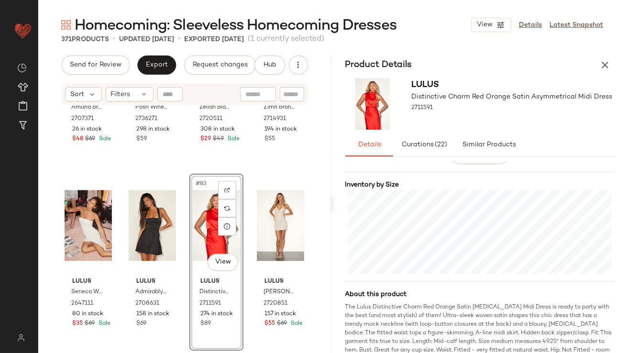
scroll to position [212, 0]
click at [266, 227] on div "#84 View" at bounding box center [280, 225] width 47 height 97
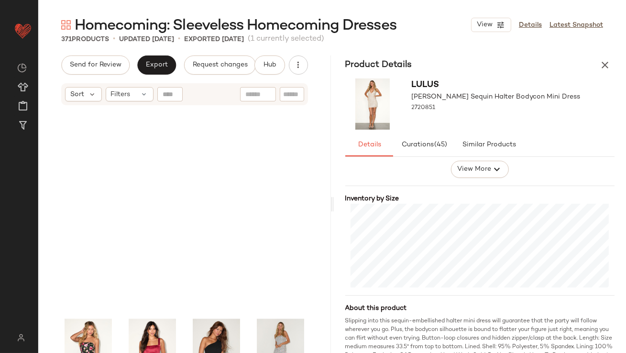
scroll to position [3892, 0]
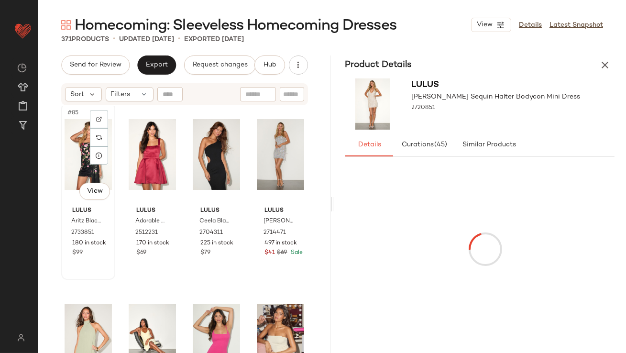
click at [77, 161] on div "#85 View" at bounding box center [88, 154] width 47 height 97
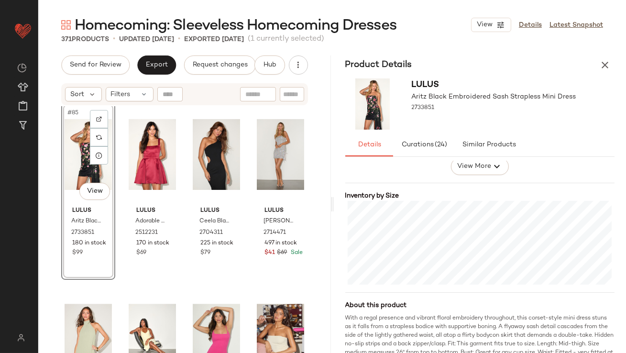
scroll to position [200, 0]
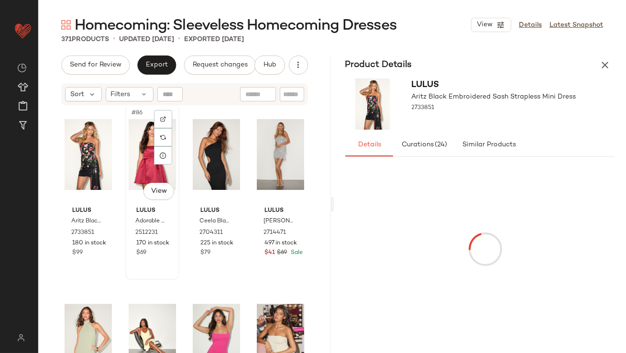
click at [137, 156] on div "#86 View" at bounding box center [152, 154] width 47 height 97
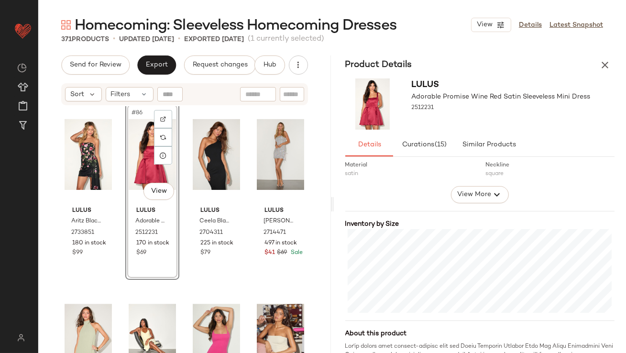
scroll to position [184, 0]
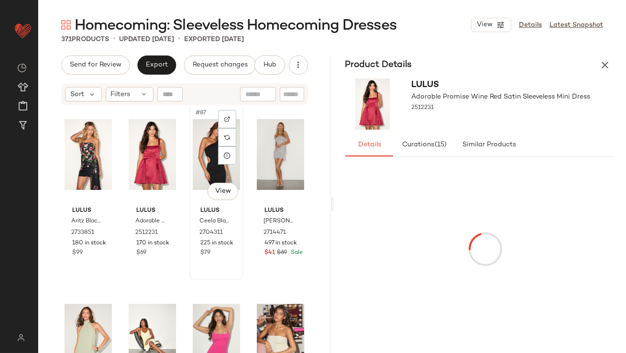
click at [200, 134] on div "#87 View" at bounding box center [216, 154] width 47 height 97
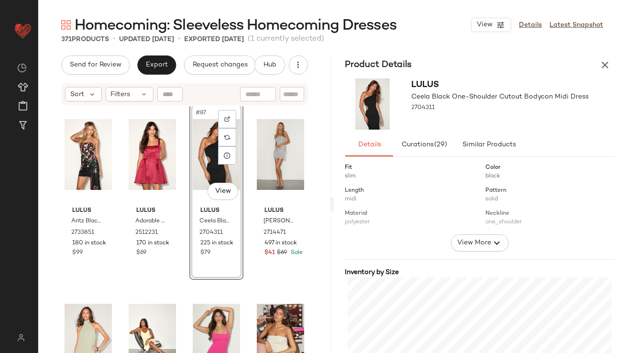
scroll to position [150, 0]
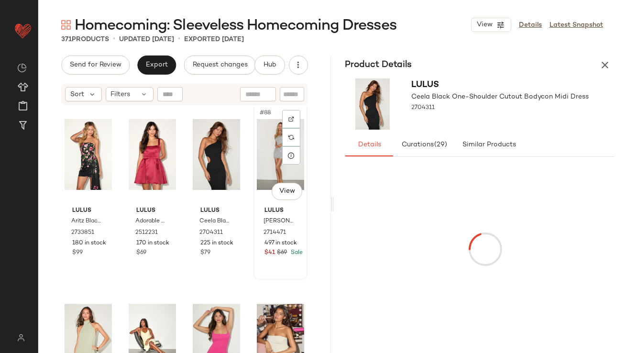
click at [260, 144] on div "#88 View" at bounding box center [280, 154] width 47 height 97
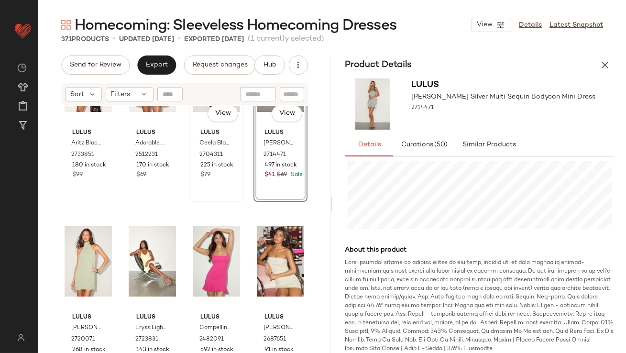
scroll to position [3987, 0]
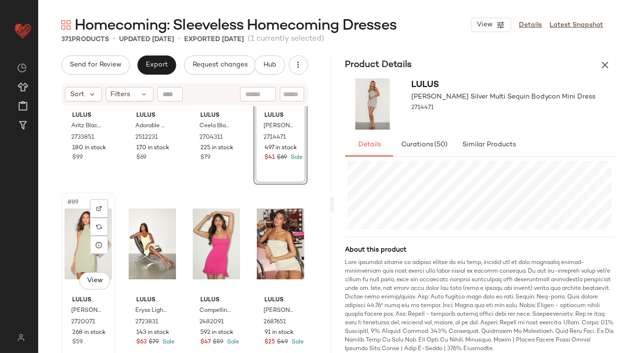
click at [78, 223] on div "#89 View" at bounding box center [88, 244] width 47 height 97
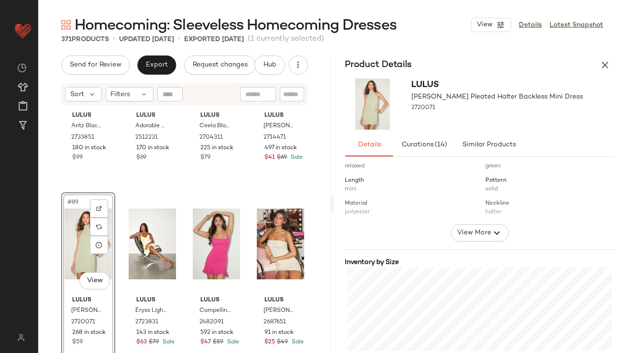
scroll to position [171, 0]
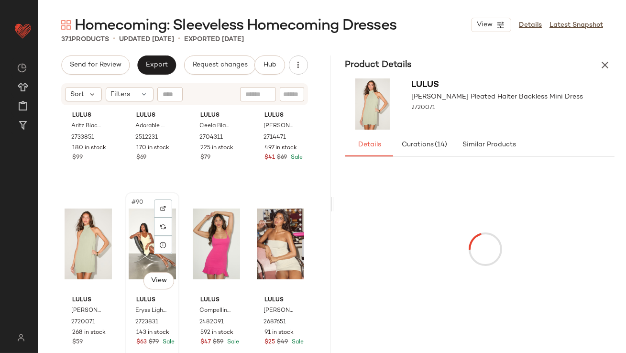
click at [139, 238] on div "#90 View" at bounding box center [152, 244] width 47 height 97
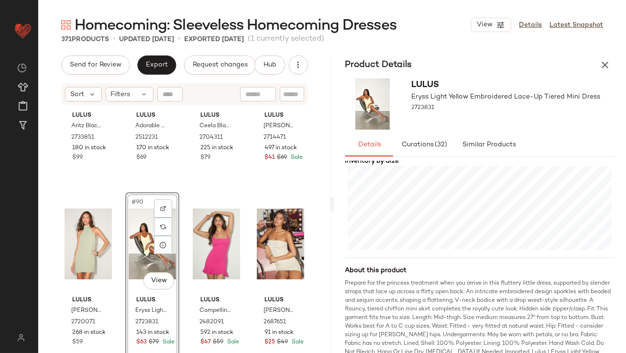
scroll to position [246, 0]
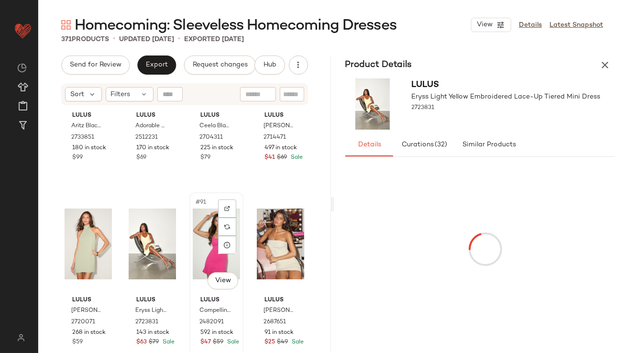
click at [198, 220] on div "#91 View" at bounding box center [216, 244] width 47 height 97
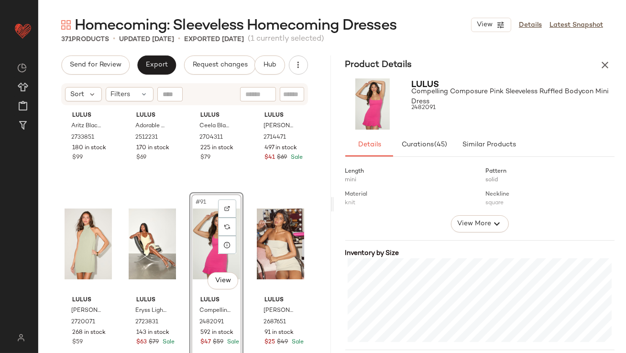
scroll to position [214, 0]
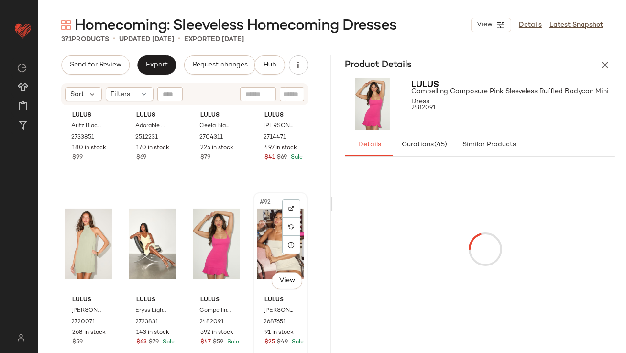
click at [257, 247] on div "#92 View" at bounding box center [280, 244] width 47 height 97
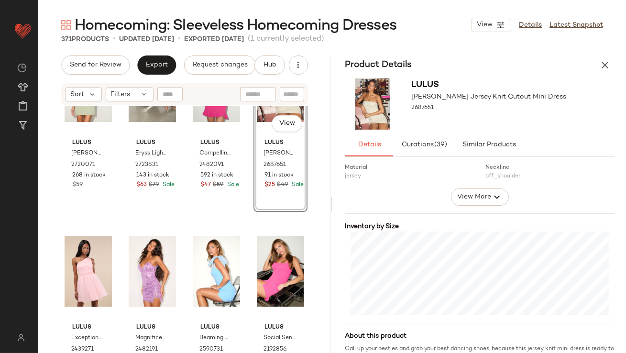
scroll to position [4145, 0]
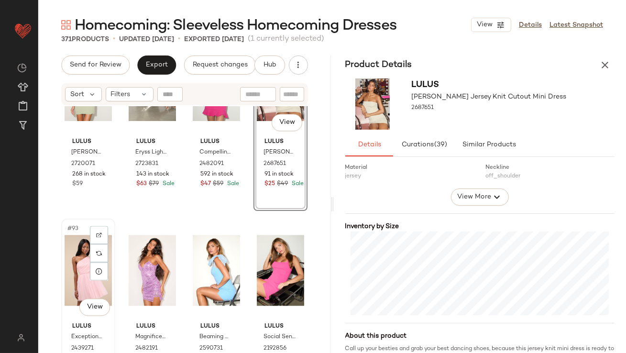
click at [82, 259] on div "#93 View" at bounding box center [88, 270] width 47 height 97
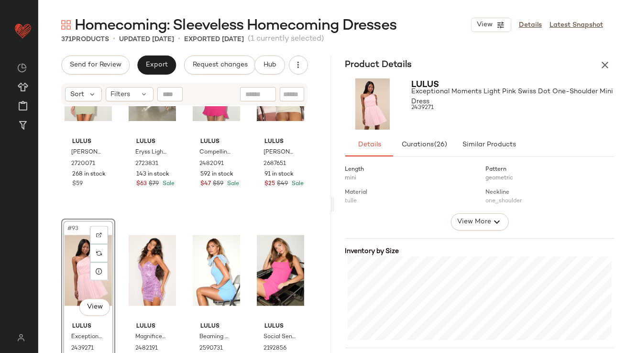
scroll to position [211, 0]
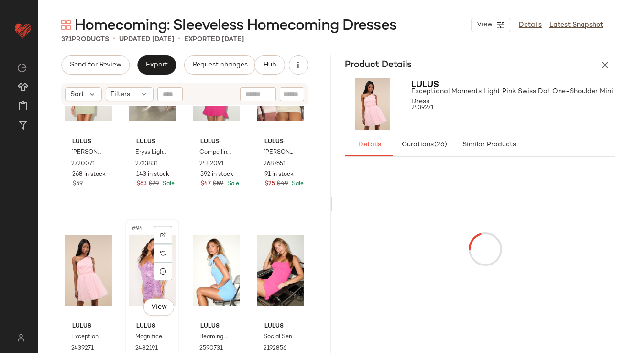
click at [143, 245] on div "#94 View" at bounding box center [152, 270] width 47 height 97
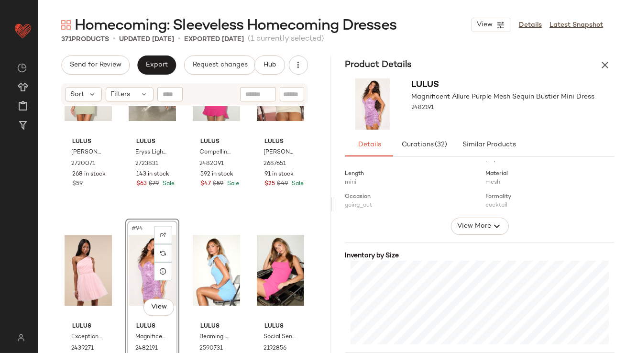
scroll to position [180, 0]
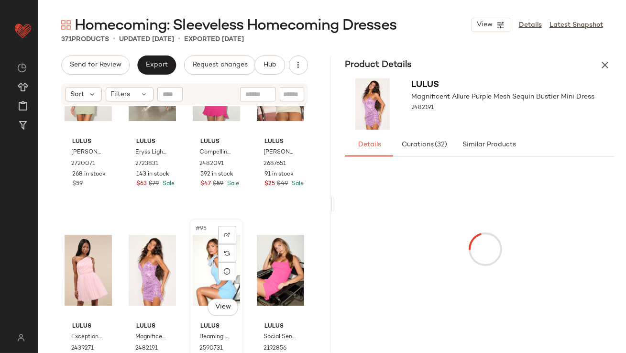
click at [195, 257] on div "#95 View" at bounding box center [216, 270] width 47 height 97
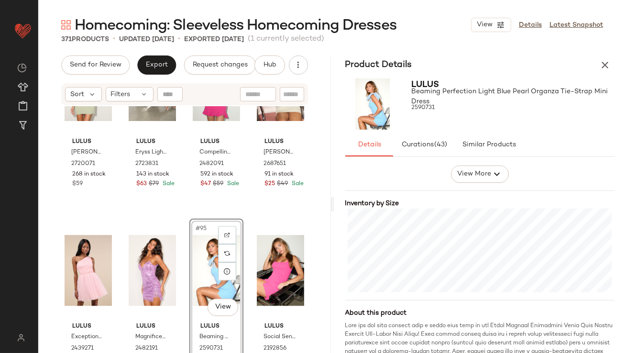
scroll to position [208, 0]
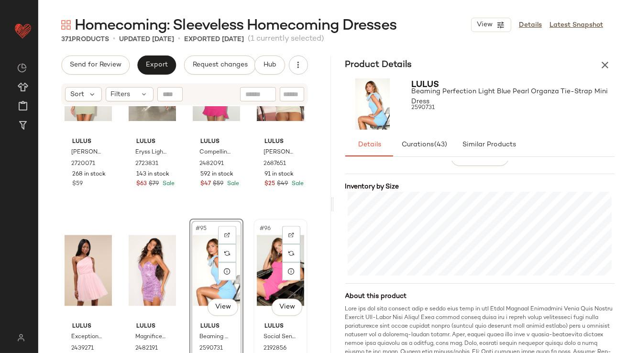
click at [264, 262] on div "#96 View" at bounding box center [280, 270] width 47 height 97
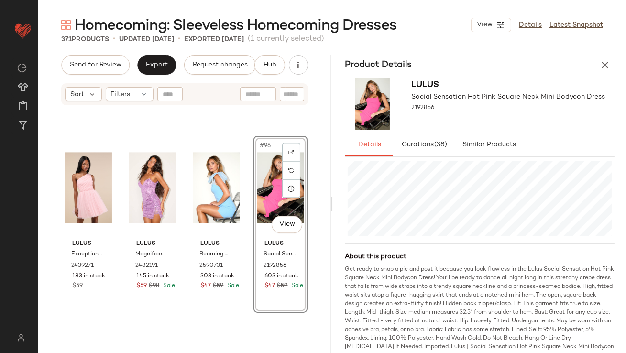
scroll to position [4265, 0]
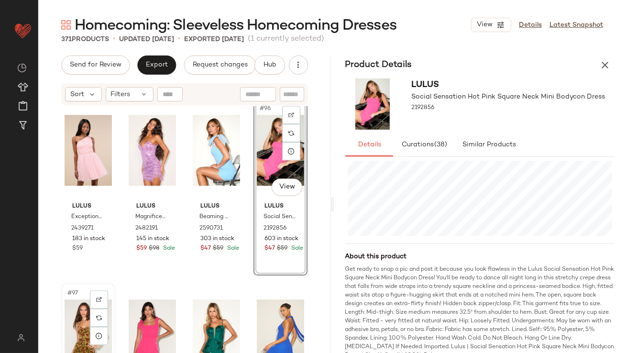
click at [75, 303] on div "#97 View" at bounding box center [88, 335] width 47 height 97
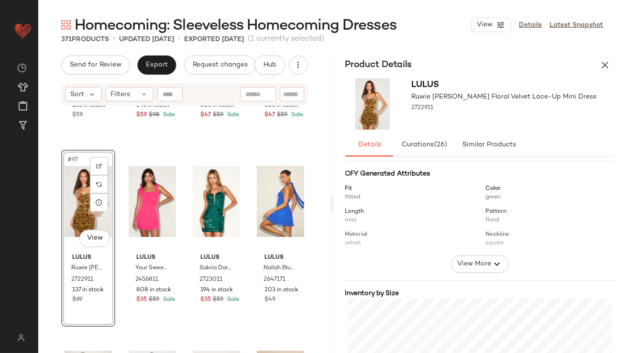
scroll to position [227, 0]
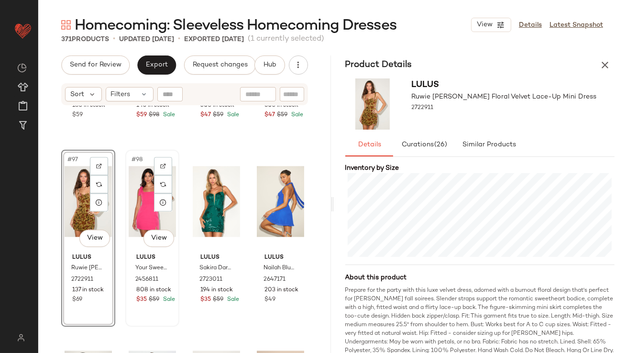
click at [134, 185] on div "#98 View" at bounding box center [152, 201] width 47 height 97
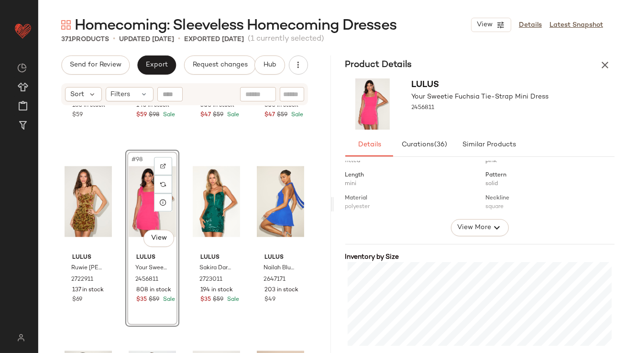
scroll to position [220, 0]
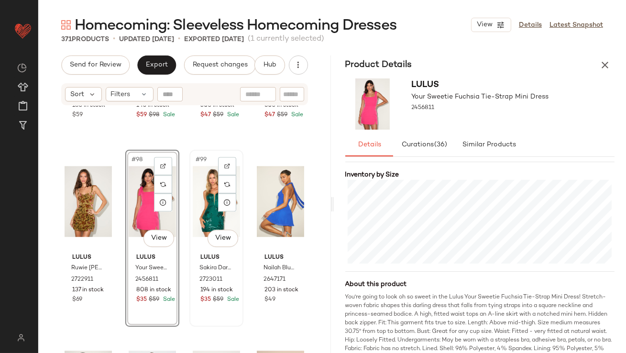
click at [201, 184] on div "#99 View" at bounding box center [216, 201] width 47 height 97
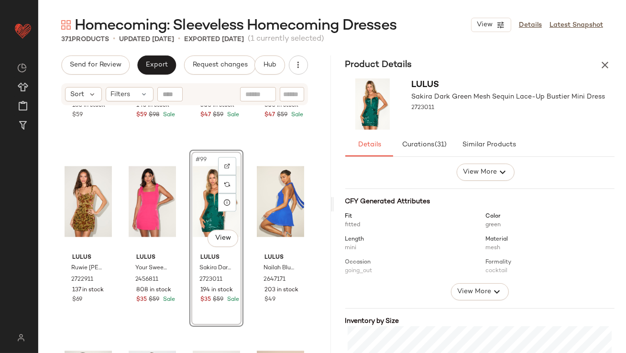
scroll to position [171, 0]
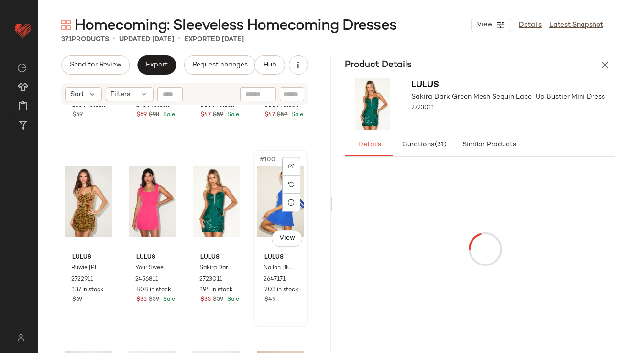
click at [257, 201] on div "#100 View" at bounding box center [280, 201] width 47 height 97
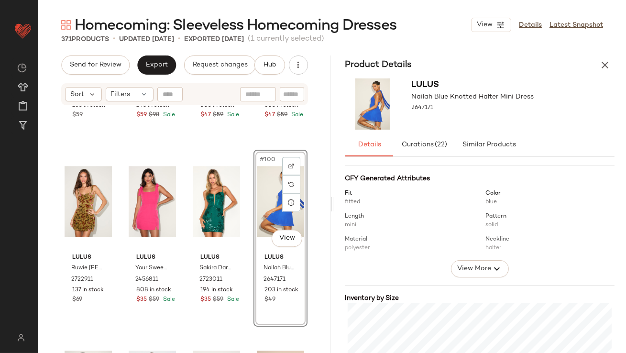
scroll to position [144, 0]
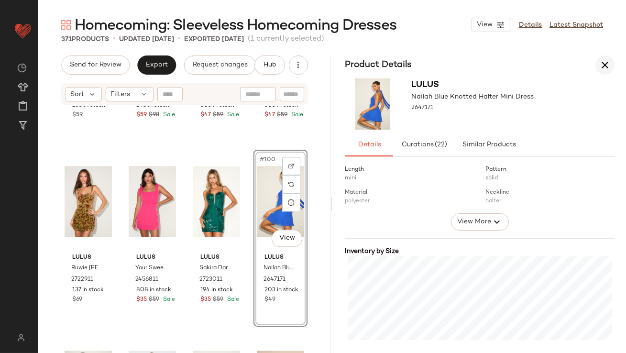
click at [603, 60] on icon "button" at bounding box center [605, 64] width 11 height 11
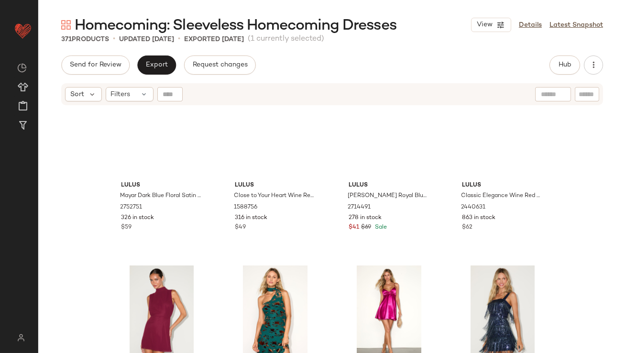
scroll to position [2606, 0]
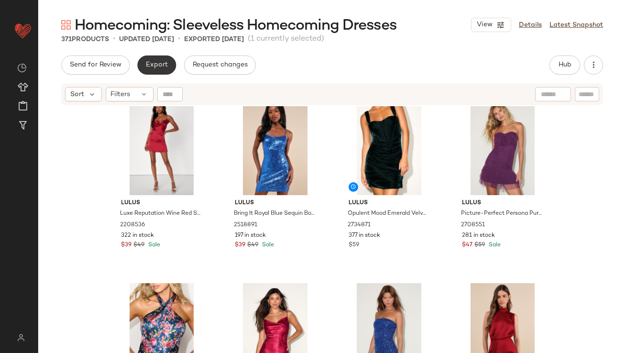
click at [161, 65] on span "Export" at bounding box center [156, 65] width 22 height 8
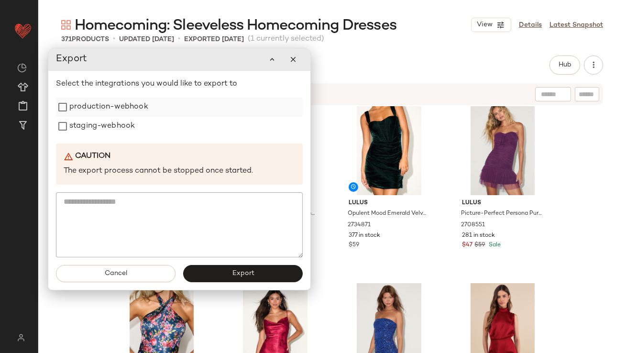
click at [153, 108] on div "production-webhook" at bounding box center [179, 107] width 247 height 19
click at [125, 126] on label "staging-webhook" at bounding box center [102, 126] width 66 height 19
click at [128, 113] on label "production-webhook" at bounding box center [108, 107] width 79 height 19
click at [247, 278] on button "Export" at bounding box center [243, 274] width 120 height 17
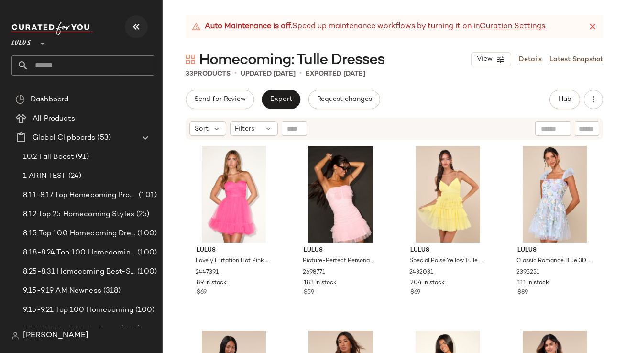
click at [137, 27] on icon "button" at bounding box center [136, 26] width 11 height 11
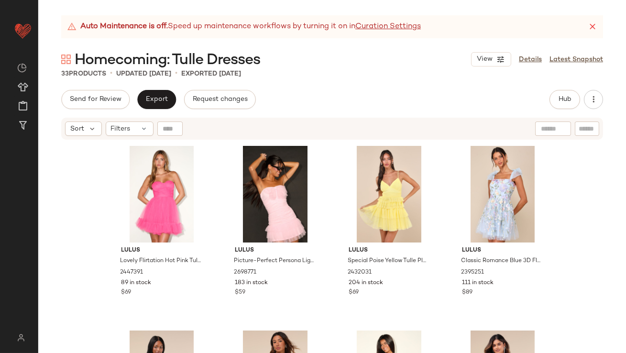
click at [591, 30] on icon at bounding box center [593, 27] width 10 height 10
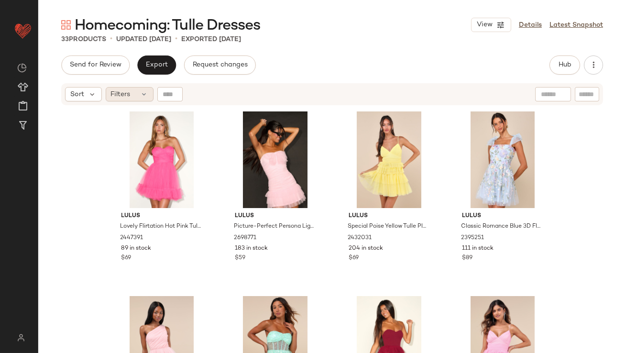
click at [120, 94] on span "Filters" at bounding box center [121, 94] width 20 height 10
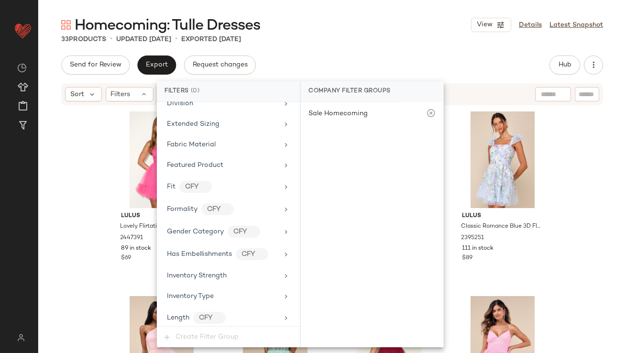
scroll to position [690, 0]
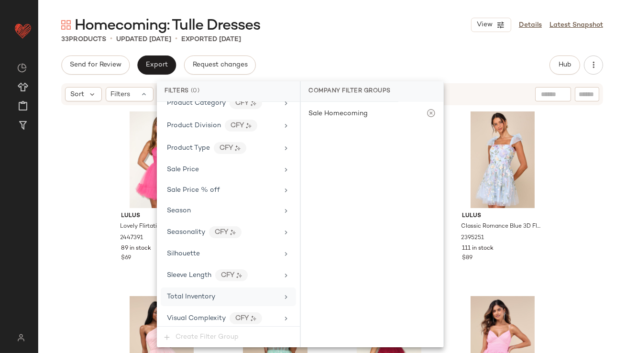
click at [187, 293] on span "Total Inventory" at bounding box center [191, 296] width 48 height 7
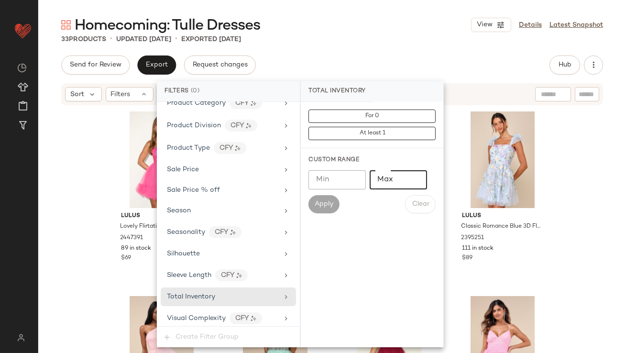
click at [386, 181] on input "Max" at bounding box center [398, 179] width 57 height 19
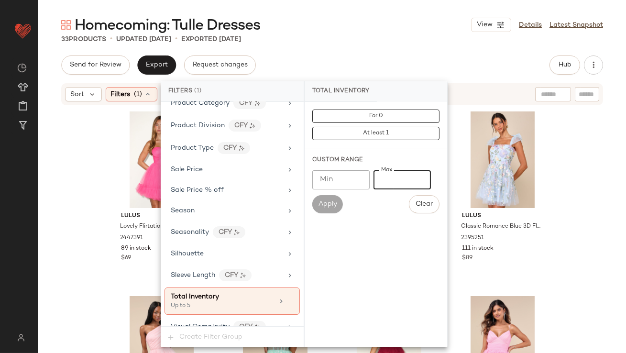
type input "*"
click at [391, 25] on div "Homecoming: Tulle Dresses View Details Latest Snapshot" at bounding box center [332, 24] width 588 height 19
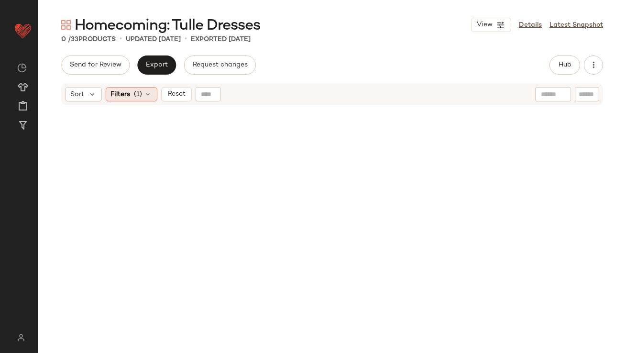
click at [124, 99] on div "Filters (1)" at bounding box center [132, 94] width 52 height 14
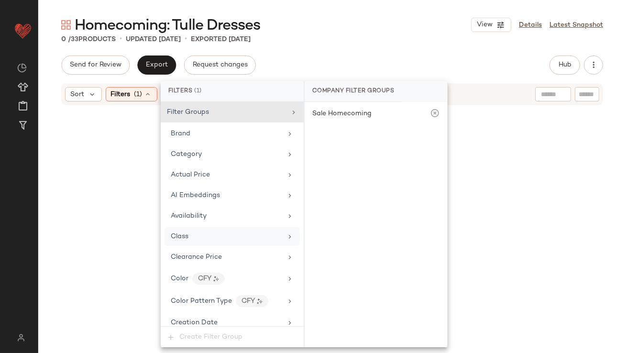
scroll to position [699, 0]
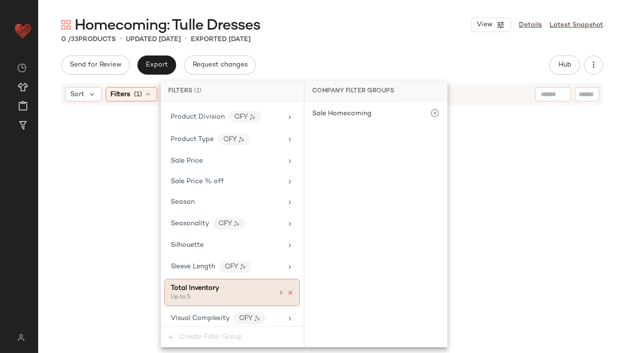
click at [287, 289] on icon at bounding box center [290, 292] width 7 height 7
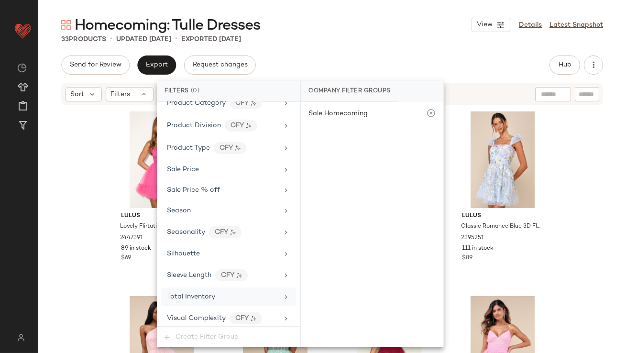
click at [356, 63] on div "Send for Review Export Request changes Hub Send for Review External Review Inte…" at bounding box center [332, 65] width 542 height 19
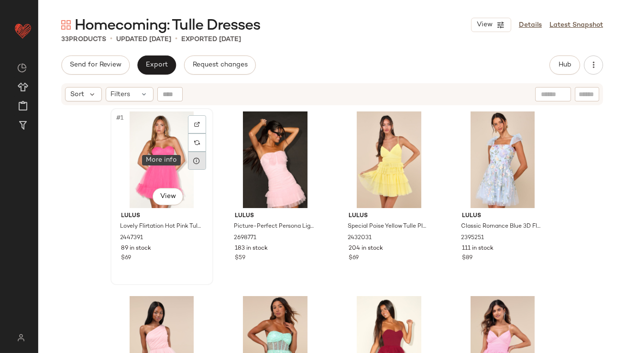
click at [192, 156] on div at bounding box center [197, 161] width 18 height 18
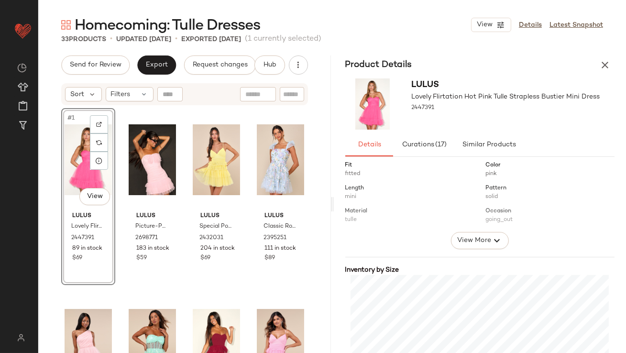
scroll to position [242, 0]
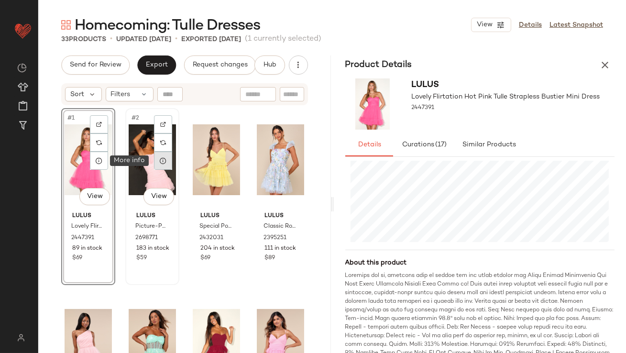
click at [164, 161] on icon at bounding box center [163, 161] width 8 height 8
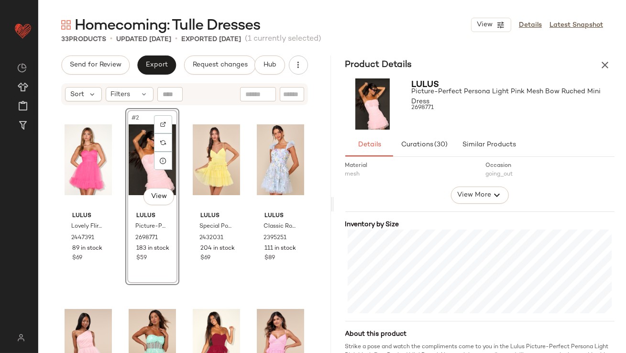
scroll to position [211, 0]
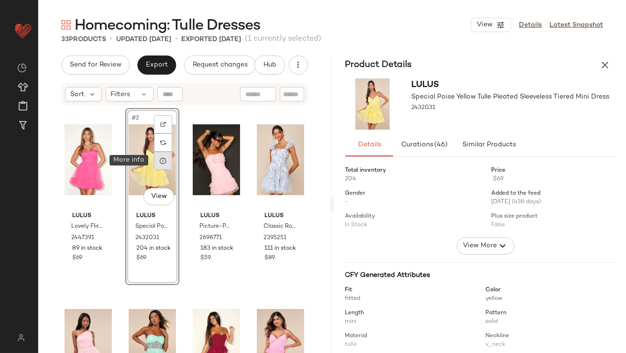
click at [162, 165] on div at bounding box center [163, 161] width 18 height 18
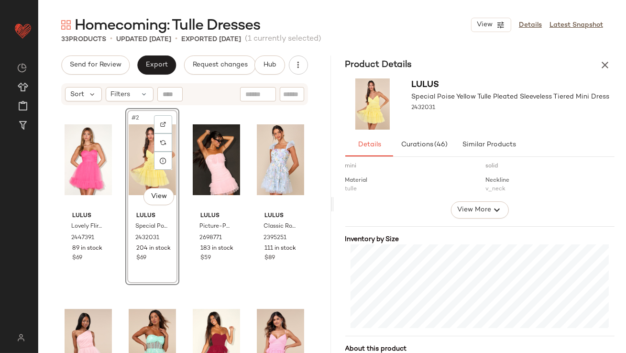
scroll to position [174, 0]
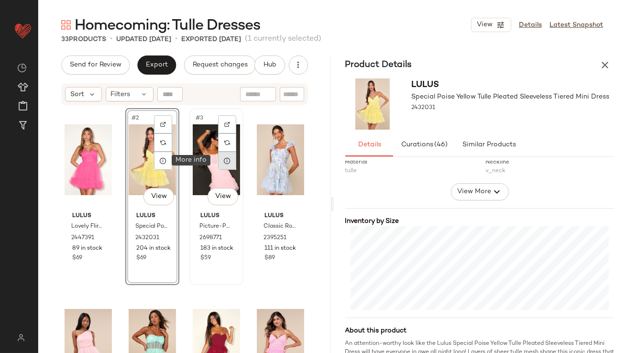
click at [227, 161] on icon at bounding box center [227, 161] width 8 height 8
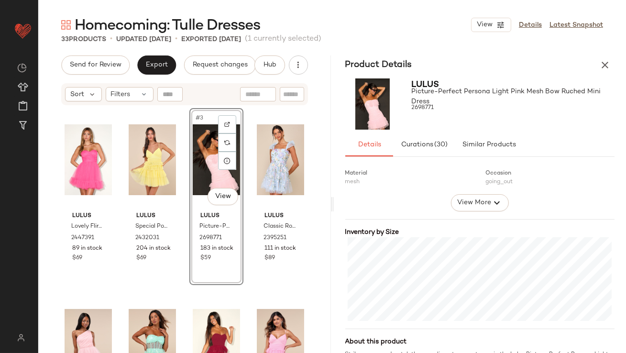
scroll to position [179, 0]
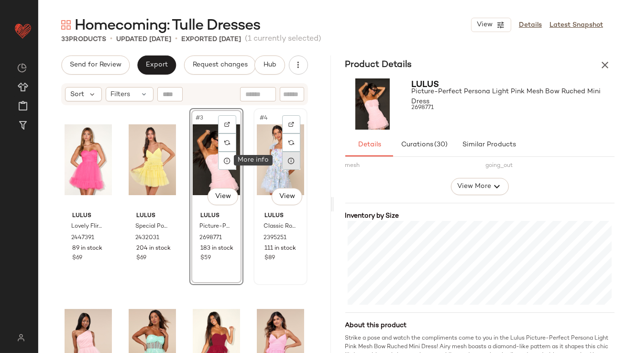
click at [289, 159] on div at bounding box center [291, 161] width 18 height 18
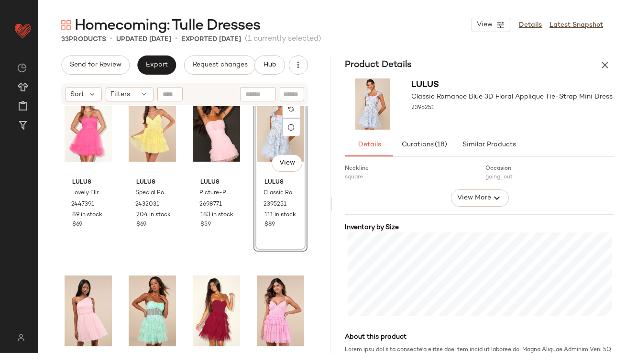
scroll to position [92, 0]
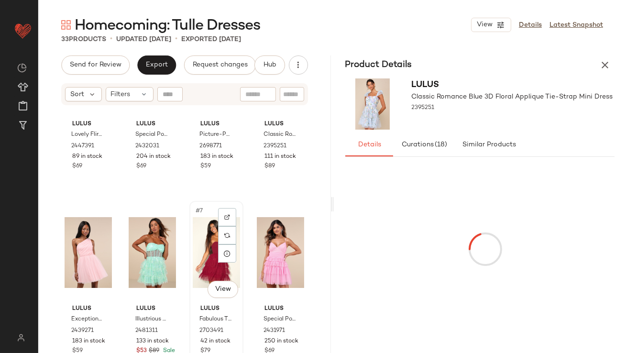
click at [200, 257] on div "#7 View" at bounding box center [216, 252] width 47 height 97
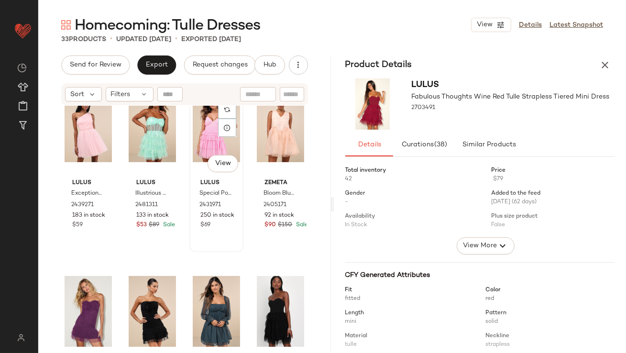
scroll to position [272, 0]
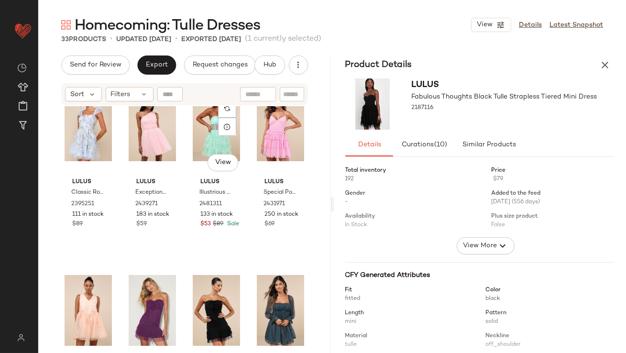
scroll to position [230, 0]
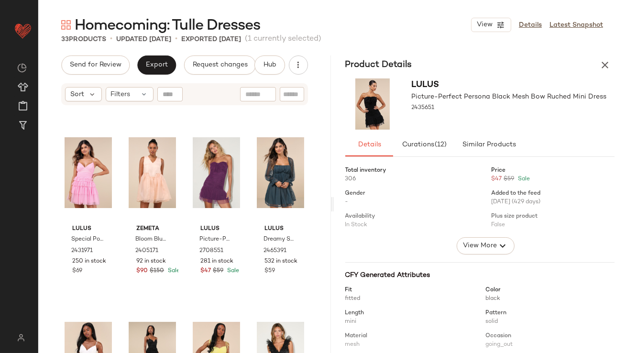
scroll to position [437, 0]
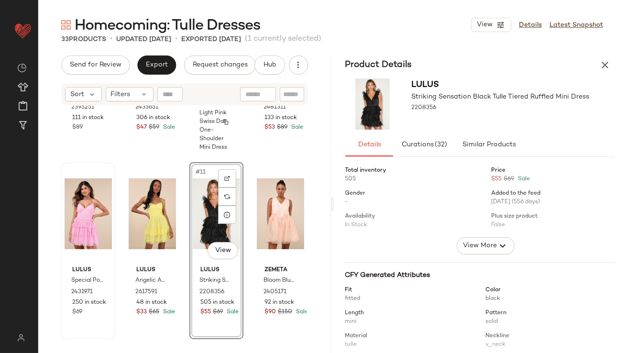
scroll to position [326, 0]
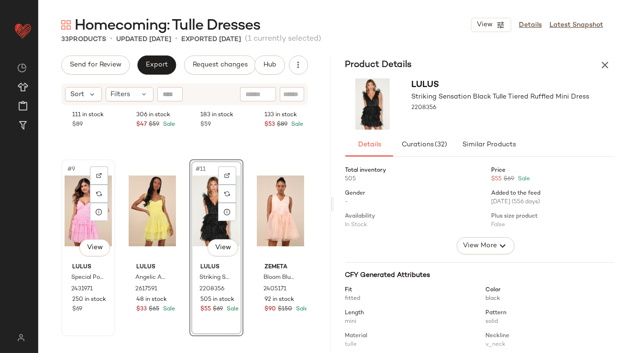
click at [77, 205] on div "#9 View" at bounding box center [88, 211] width 47 height 97
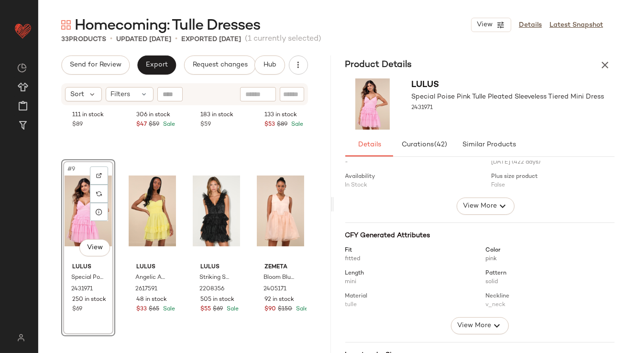
scroll to position [160, 0]
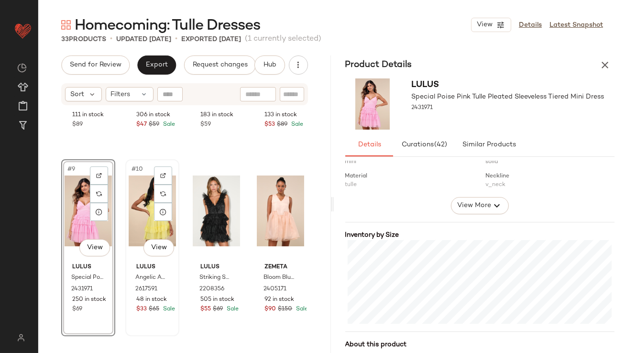
click at [141, 198] on div "#10 View" at bounding box center [152, 211] width 47 height 97
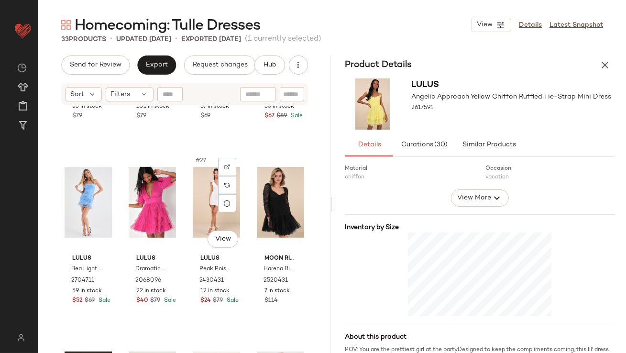
scroll to position [1393, 0]
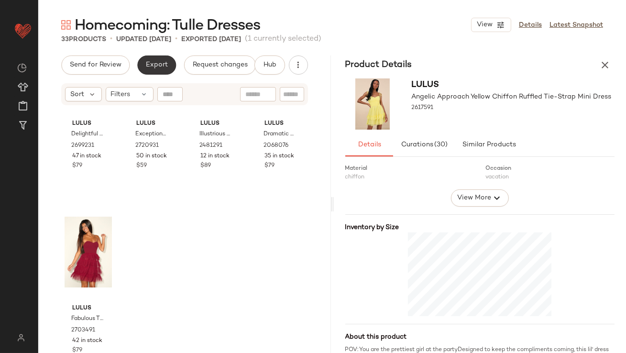
click at [153, 71] on button "Export" at bounding box center [156, 65] width 39 height 19
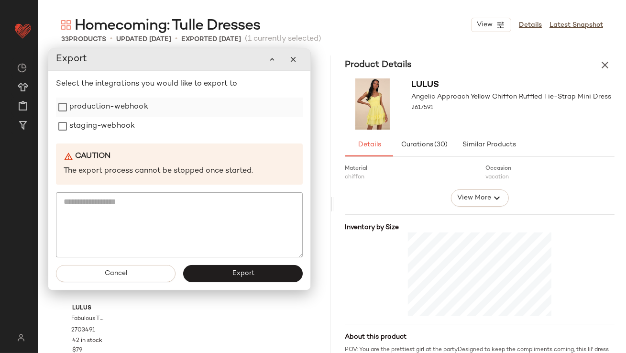
click at [103, 105] on label "production-webhook" at bounding box center [108, 107] width 79 height 19
click at [294, 62] on icon "button" at bounding box center [293, 59] width 9 height 9
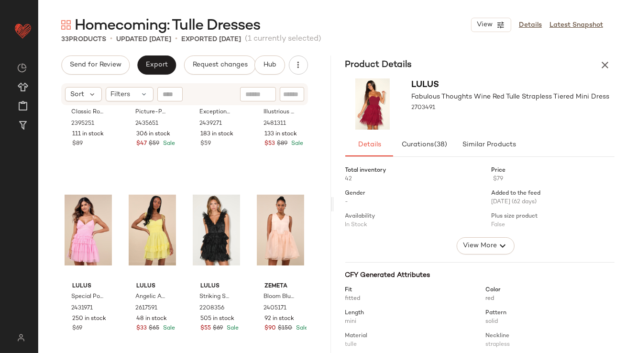
scroll to position [225, 0]
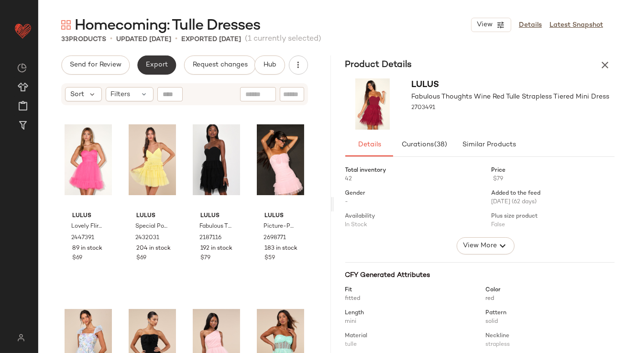
click at [154, 72] on button "Export" at bounding box center [156, 65] width 39 height 19
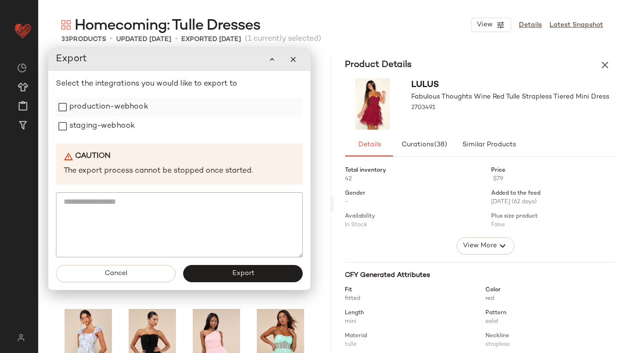
click at [149, 107] on div "production-webhook" at bounding box center [179, 107] width 247 height 19
click at [139, 129] on div "staging-webhook" at bounding box center [179, 126] width 247 height 19
click at [139, 95] on div "Select the integrations you would like to export to production-webhook staging-…" at bounding box center [179, 167] width 247 height 179
click at [132, 114] on label "production-webhook" at bounding box center [108, 107] width 79 height 19
click at [129, 125] on label "staging-webhook" at bounding box center [102, 126] width 66 height 19
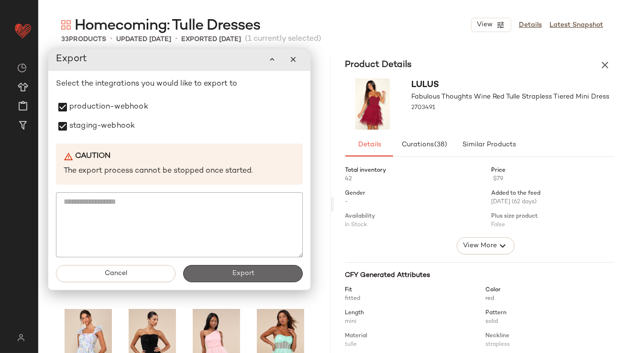
click at [237, 278] on button "Export" at bounding box center [243, 273] width 120 height 17
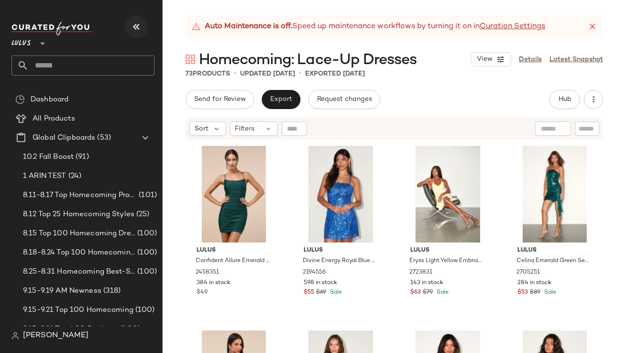
click at [137, 28] on icon "button" at bounding box center [136, 26] width 11 height 11
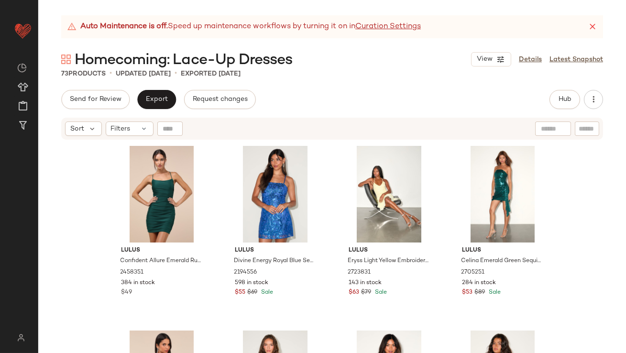
click at [592, 26] on icon at bounding box center [593, 27] width 10 height 10
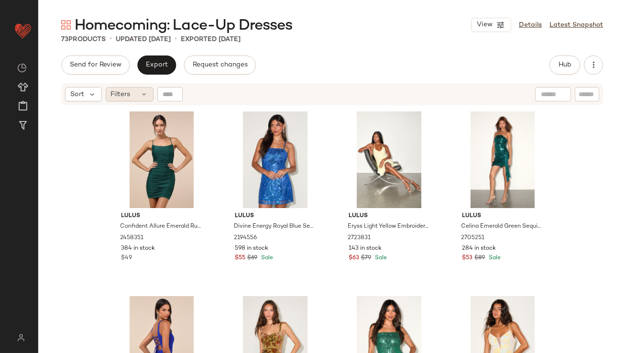
click at [149, 97] on div "Filters" at bounding box center [130, 94] width 48 height 14
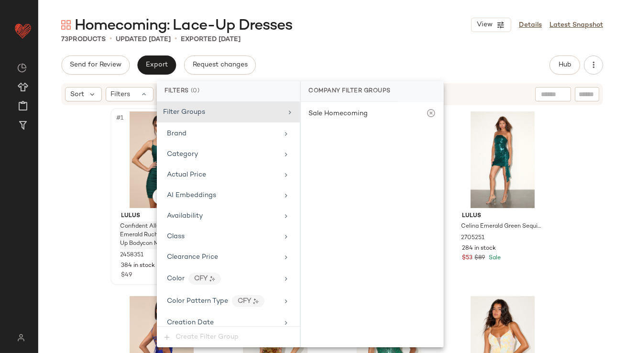
scroll to position [690, 0]
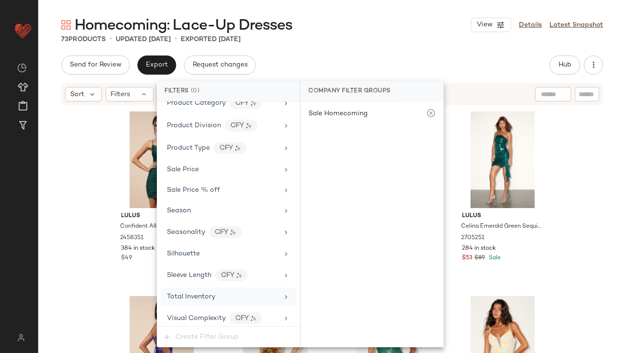
click at [187, 292] on div "Total Inventory" at bounding box center [191, 297] width 48 height 10
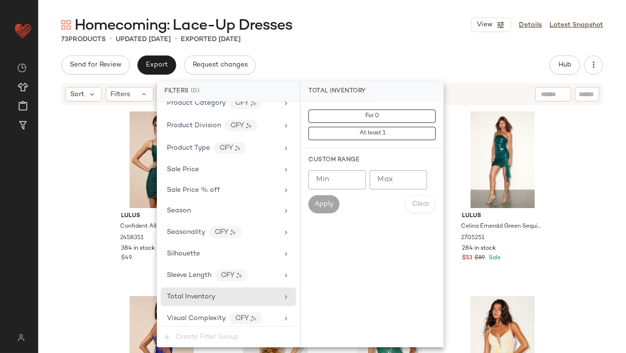
click at [398, 183] on input "Max" at bounding box center [398, 179] width 57 height 19
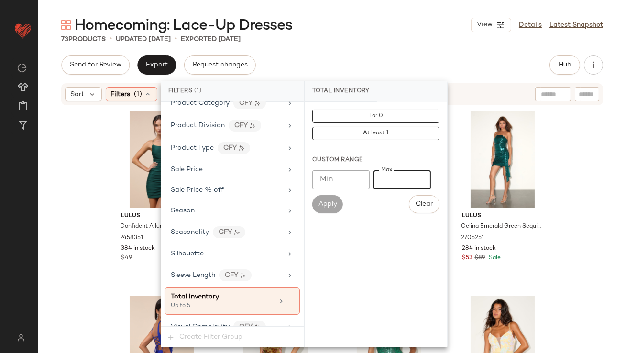
type input "*"
click at [454, 10] on main "Homecoming: Lace-Up Dresses View Details Latest Snapshot 73 Products • updated …" at bounding box center [313, 176] width 626 height 353
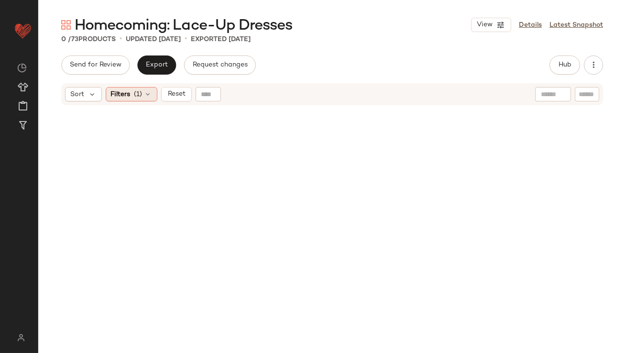
click at [138, 95] on span "(1)" at bounding box center [138, 94] width 8 height 10
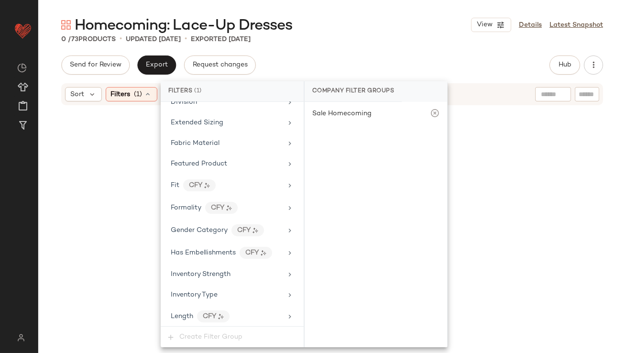
scroll to position [699, 0]
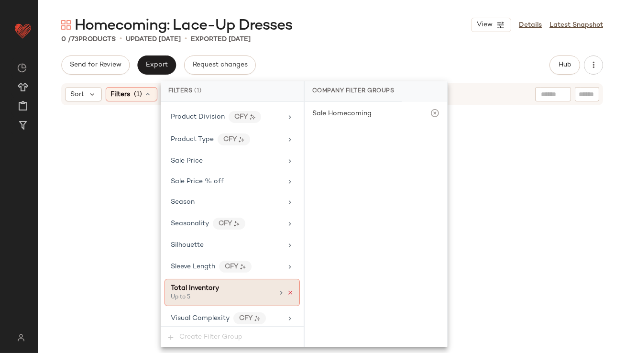
click at [287, 289] on icon at bounding box center [290, 292] width 7 height 7
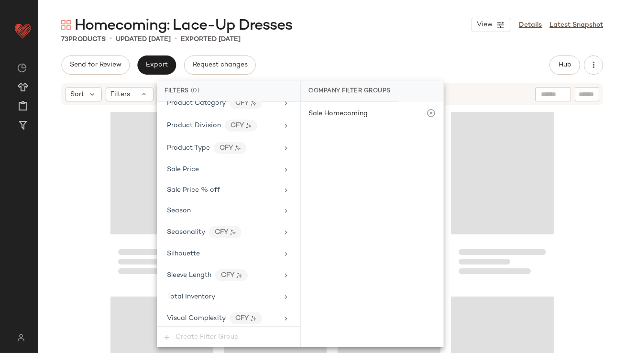
click at [352, 56] on div "Send for Review Export Request changes Hub Send for Review External Review Inte…" at bounding box center [332, 65] width 542 height 19
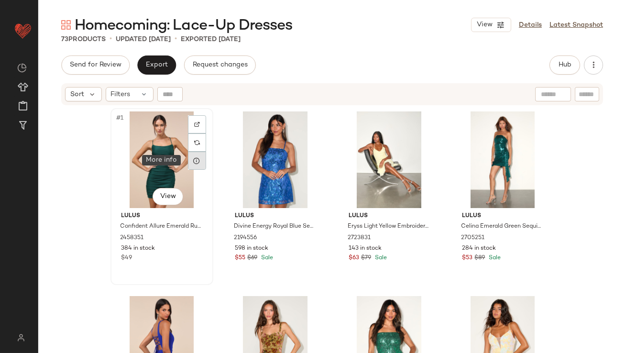
click at [194, 161] on icon at bounding box center [197, 161] width 8 height 8
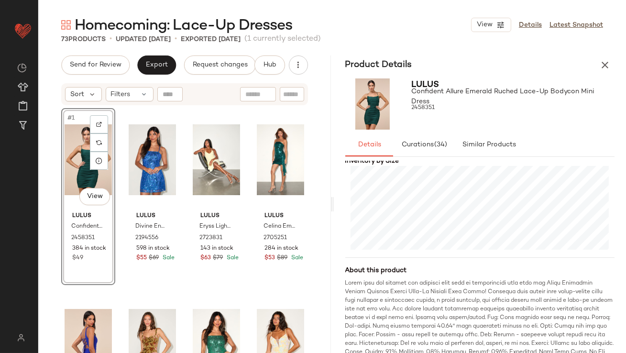
scroll to position [257, 0]
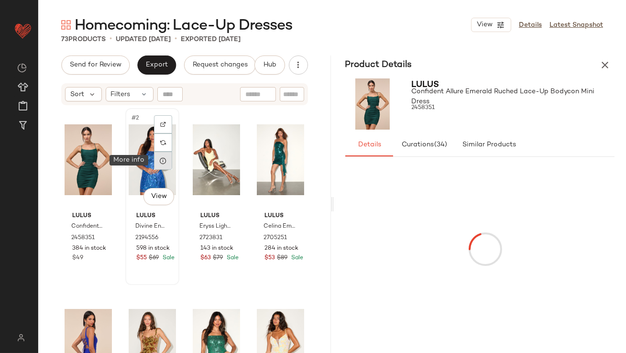
click at [166, 162] on div at bounding box center [163, 161] width 18 height 18
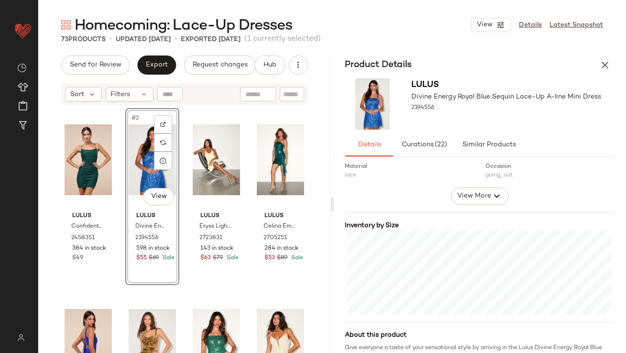
scroll to position [188, 0]
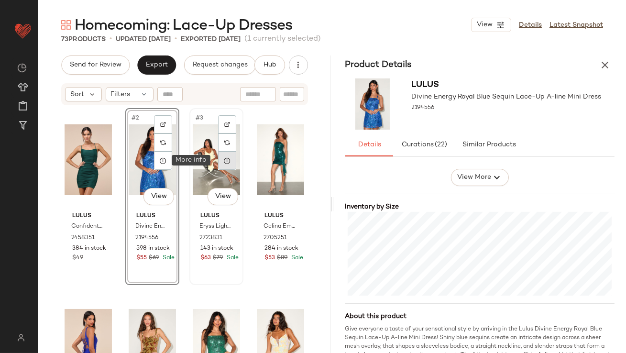
click at [223, 158] on icon at bounding box center [227, 161] width 8 height 8
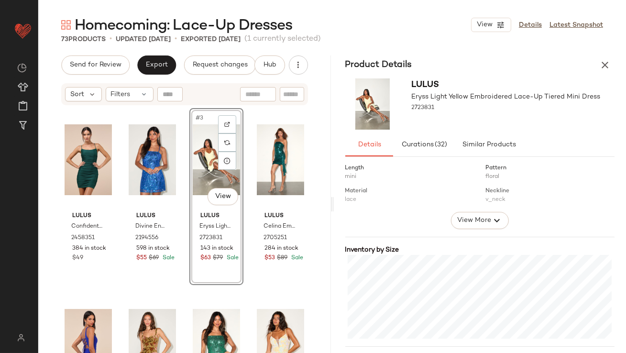
scroll to position [246, 0]
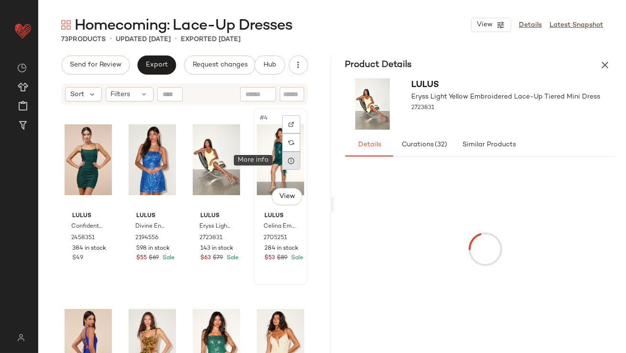
click at [288, 164] on icon at bounding box center [292, 161] width 8 height 8
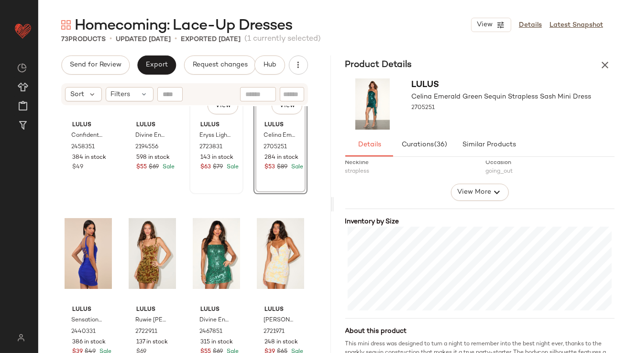
scroll to position [92, 0]
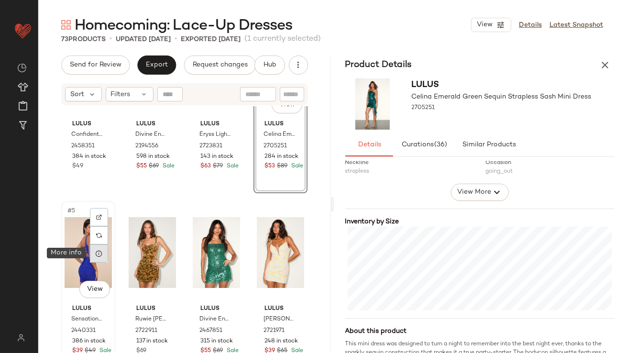
click at [102, 254] on icon at bounding box center [99, 254] width 8 height 8
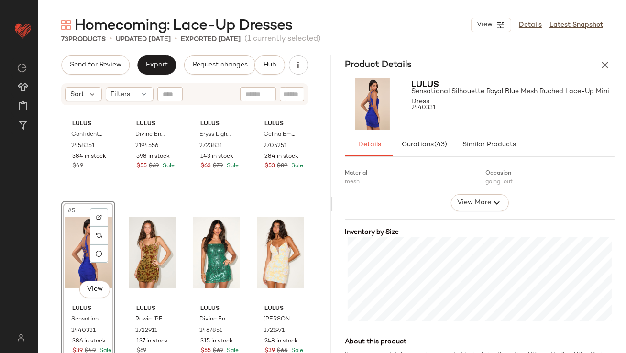
scroll to position [179, 0]
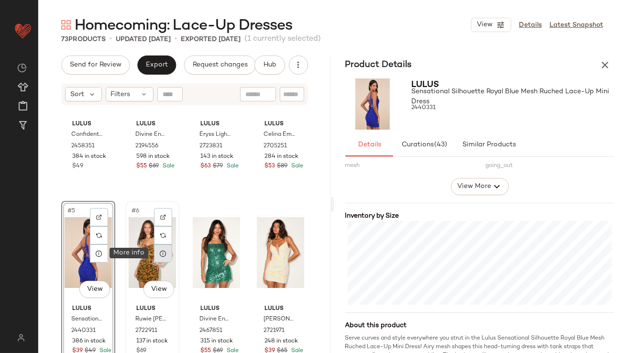
click at [161, 256] on icon at bounding box center [163, 254] width 8 height 8
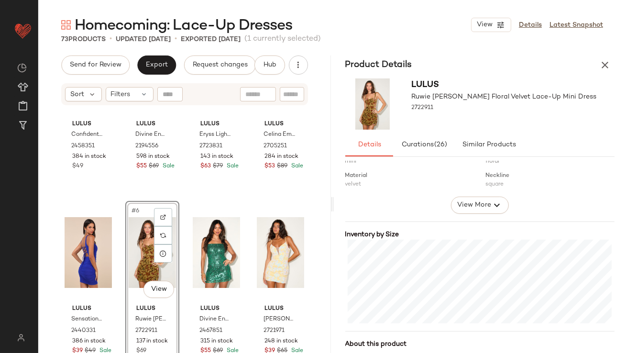
scroll to position [183, 0]
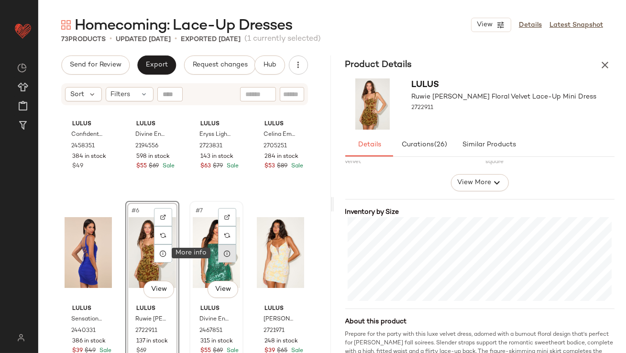
click at [226, 255] on icon at bounding box center [227, 254] width 8 height 8
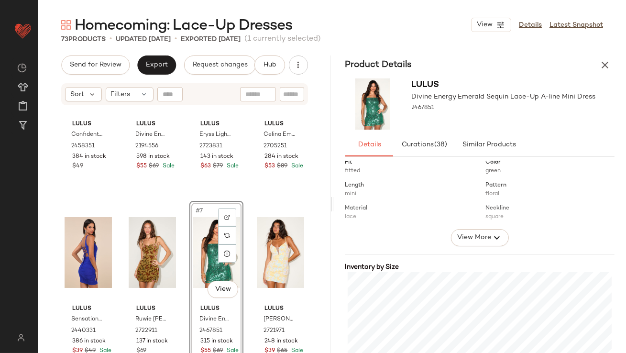
scroll to position [177, 0]
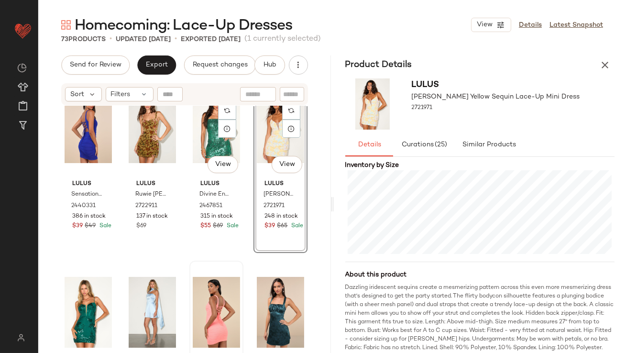
scroll to position [223, 0]
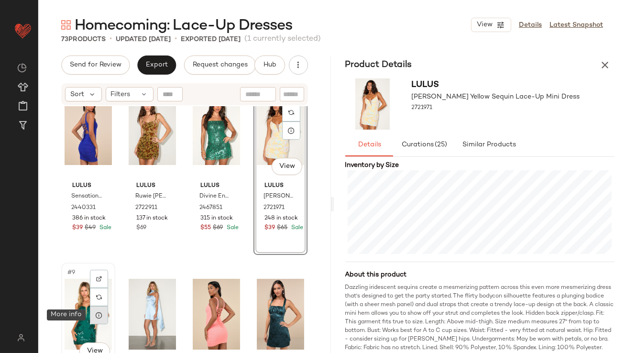
click at [98, 315] on icon at bounding box center [99, 316] width 8 height 8
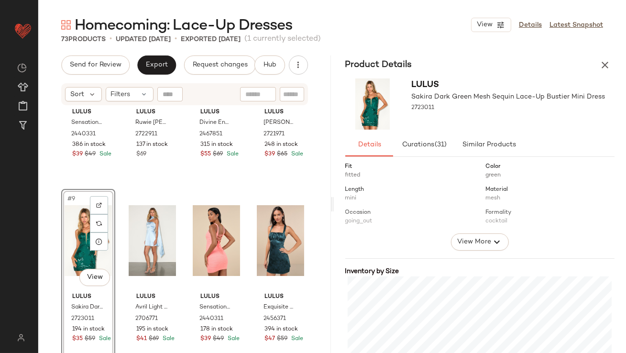
scroll to position [192, 0]
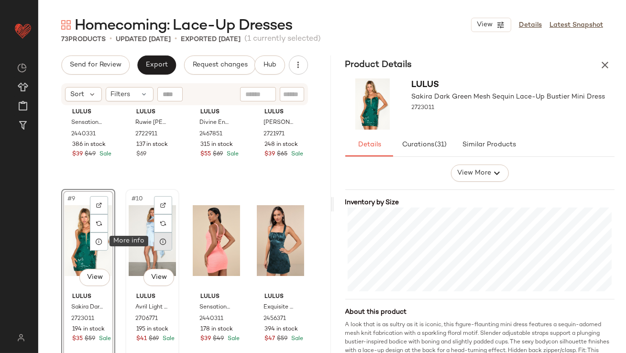
click at [159, 242] on icon at bounding box center [163, 242] width 8 height 8
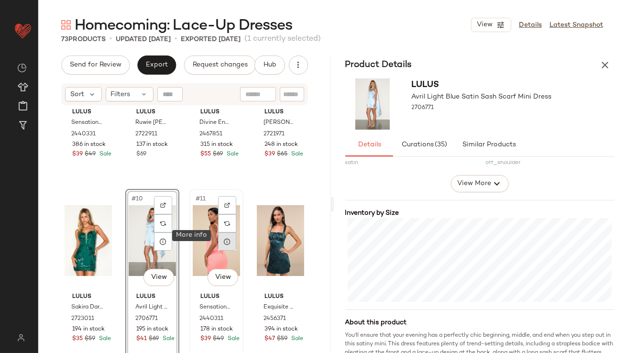
scroll to position [371, 0]
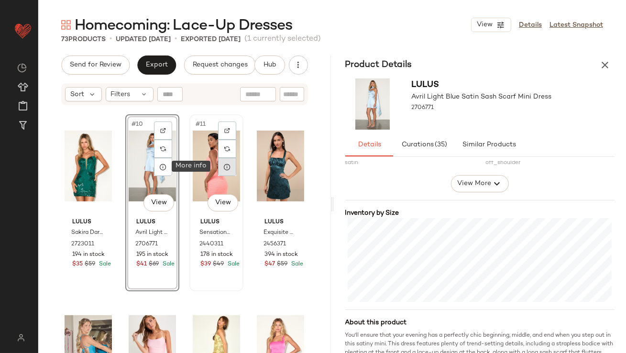
click at [223, 165] on icon at bounding box center [227, 167] width 8 height 8
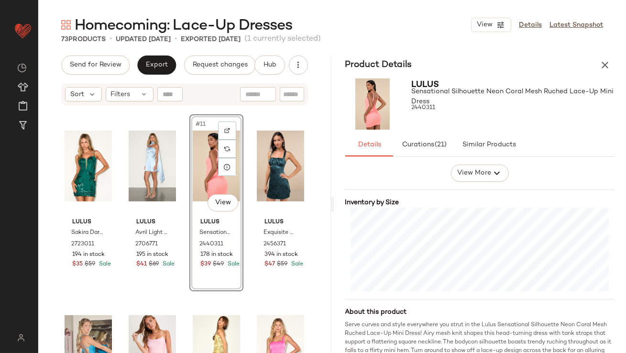
scroll to position [195, 0]
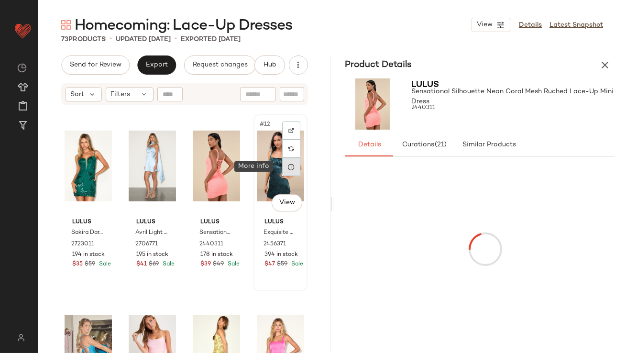
click at [292, 167] on div at bounding box center [291, 167] width 18 height 18
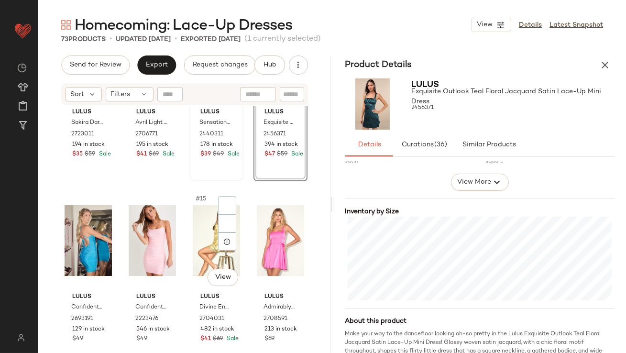
scroll to position [492, 0]
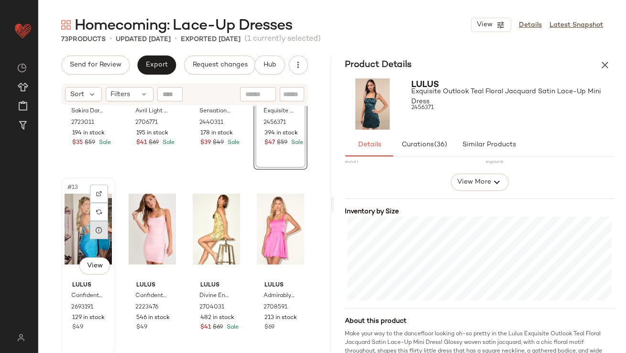
click at [103, 229] on div at bounding box center [99, 230] width 18 height 18
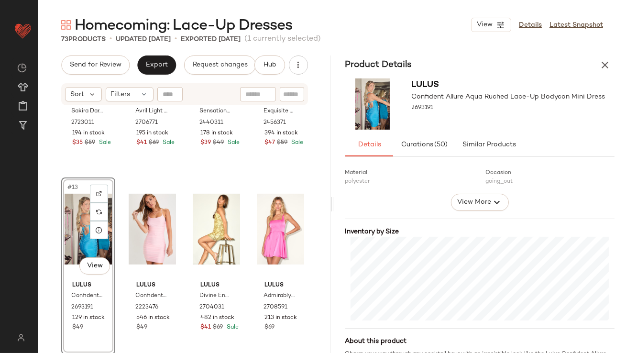
scroll to position [180, 0]
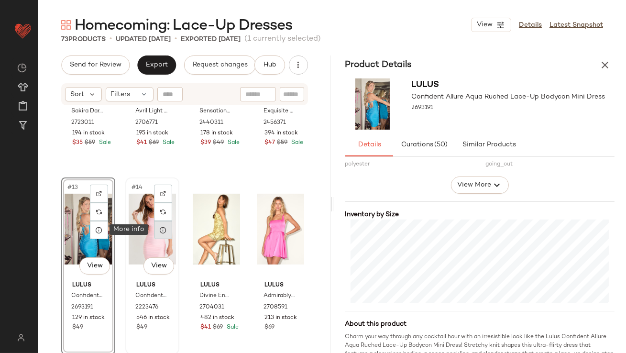
click at [161, 234] on div at bounding box center [163, 230] width 18 height 18
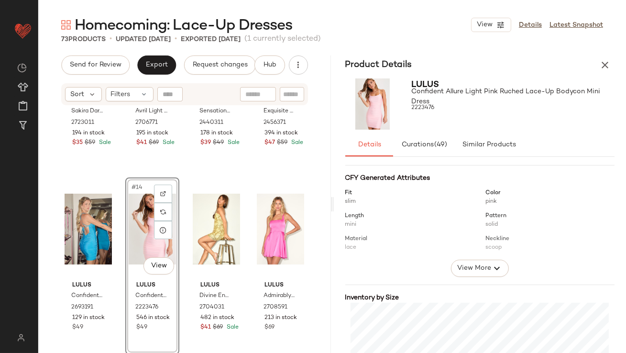
scroll to position [161, 0]
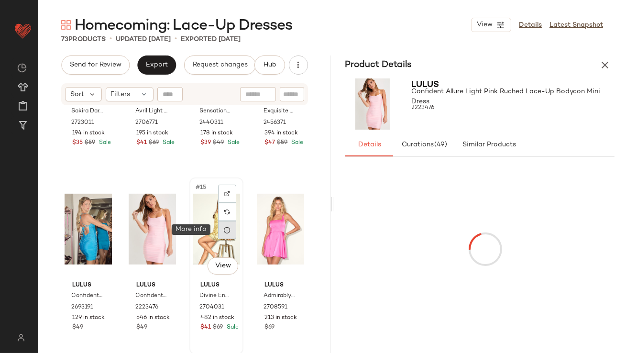
click at [222, 234] on div at bounding box center [227, 230] width 18 height 18
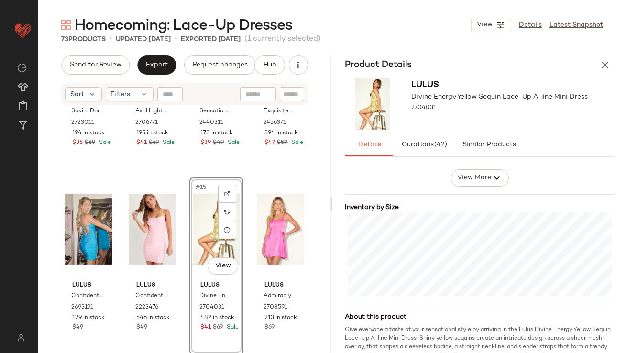
scroll to position [189, 0]
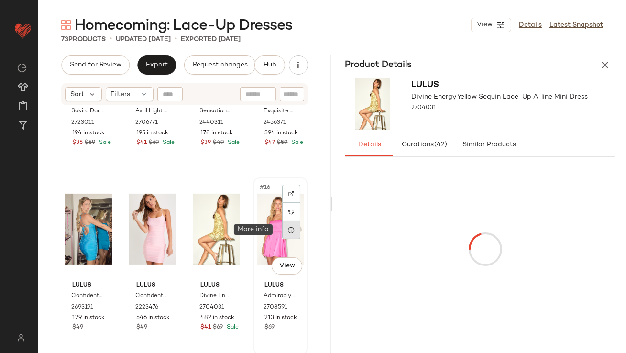
click at [290, 235] on div at bounding box center [291, 230] width 18 height 18
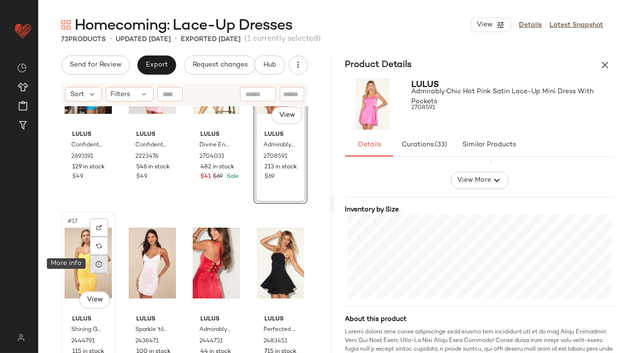
click at [98, 262] on icon at bounding box center [99, 264] width 8 height 8
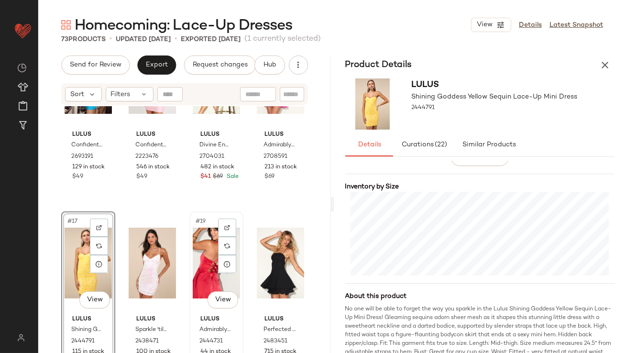
click at [203, 250] on div "#19 View" at bounding box center [216, 263] width 47 height 97
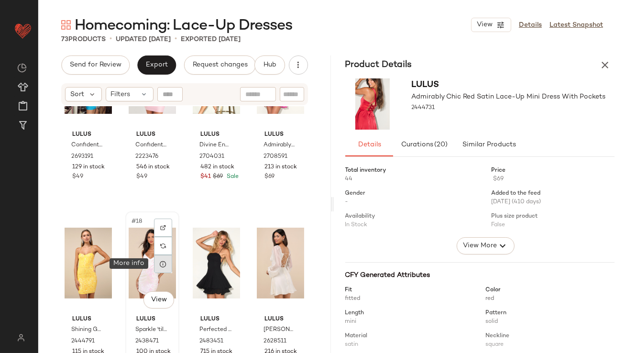
click at [159, 264] on icon at bounding box center [163, 264] width 8 height 8
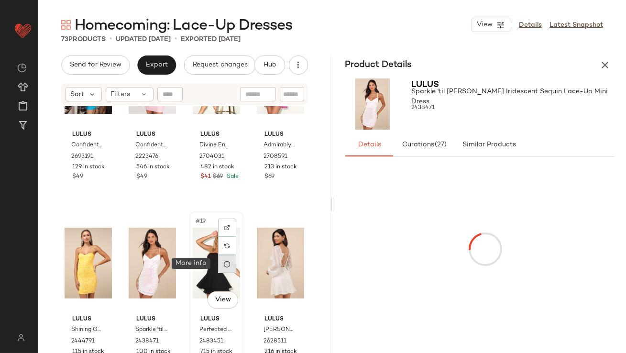
click at [223, 269] on div at bounding box center [227, 264] width 18 height 18
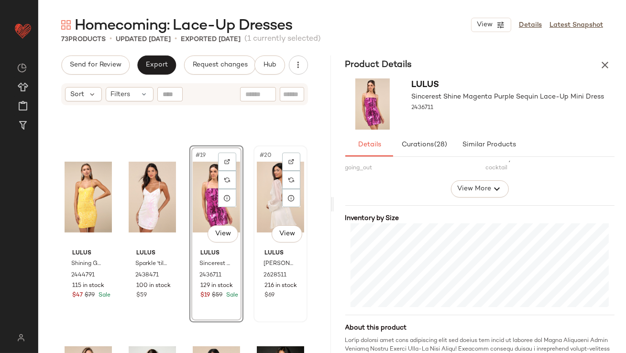
click at [259, 184] on div "#20 View" at bounding box center [280, 197] width 47 height 97
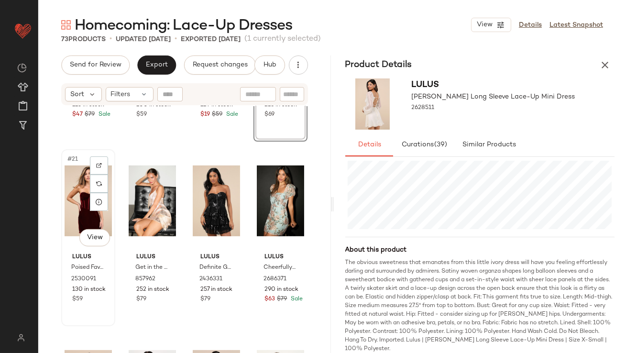
click at [68, 202] on div "#21 View" at bounding box center [88, 201] width 47 height 97
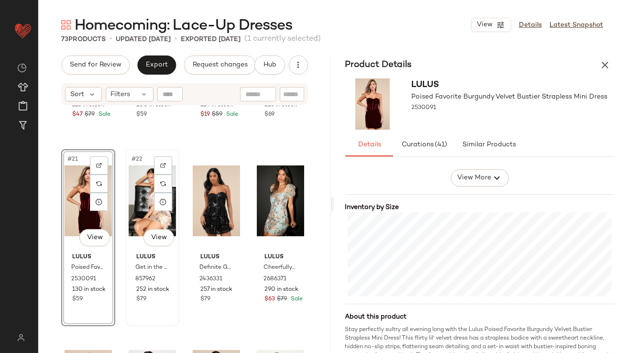
click at [138, 214] on div "#22 View" at bounding box center [152, 201] width 47 height 97
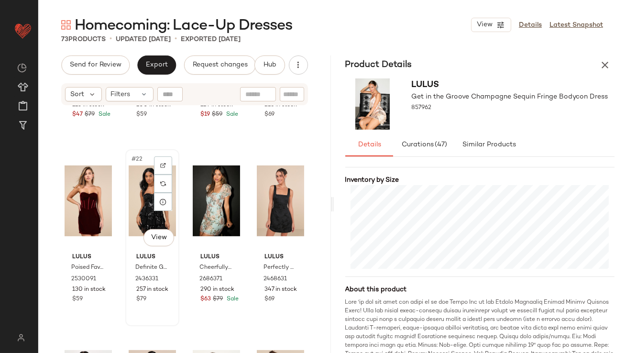
click at [145, 197] on div "#22 View" at bounding box center [152, 201] width 47 height 97
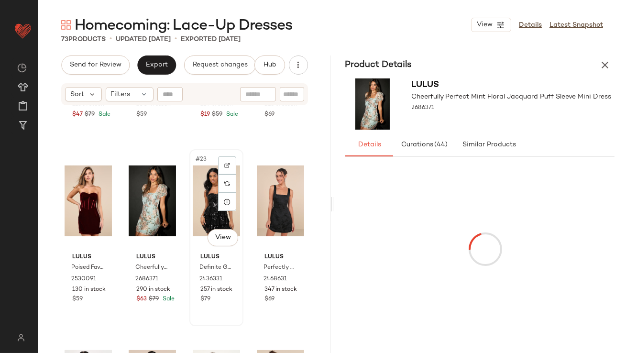
click at [198, 186] on div "#23 View" at bounding box center [216, 201] width 47 height 97
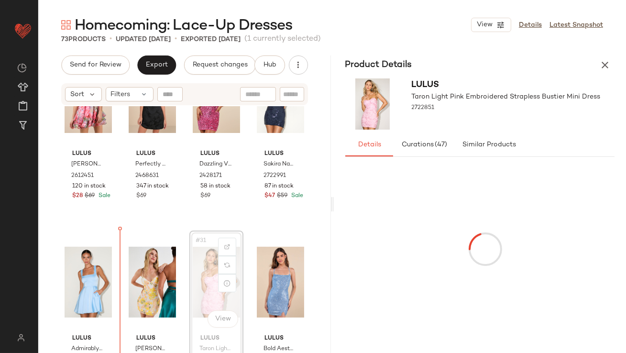
drag, startPoint x: 207, startPoint y: 282, endPoint x: 197, endPoint y: 282, distance: 10.0
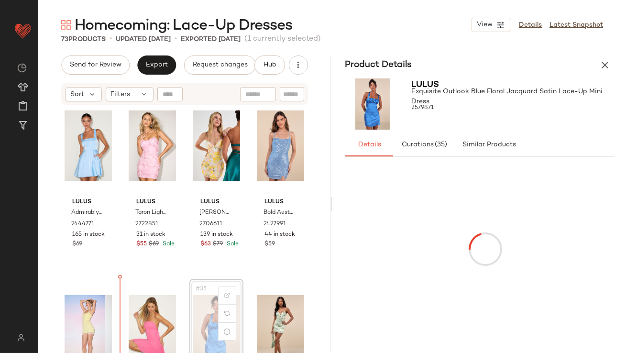
drag, startPoint x: 198, startPoint y: 333, endPoint x: 120, endPoint y: 329, distance: 78.6
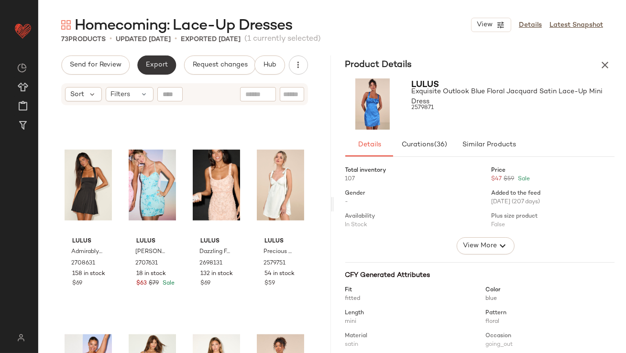
click at [142, 68] on button "Export" at bounding box center [156, 65] width 39 height 19
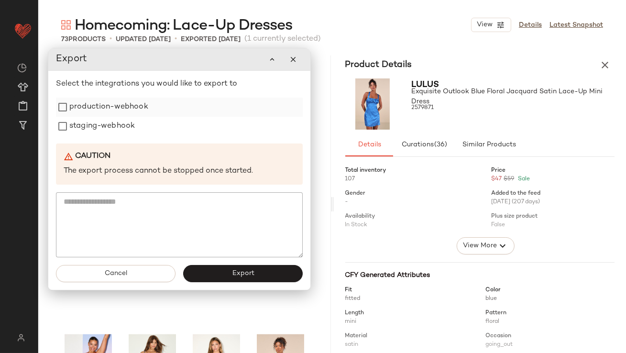
click at [124, 109] on label "production-webhook" at bounding box center [108, 107] width 79 height 19
click at [112, 133] on label "staging-webhook" at bounding box center [102, 126] width 66 height 19
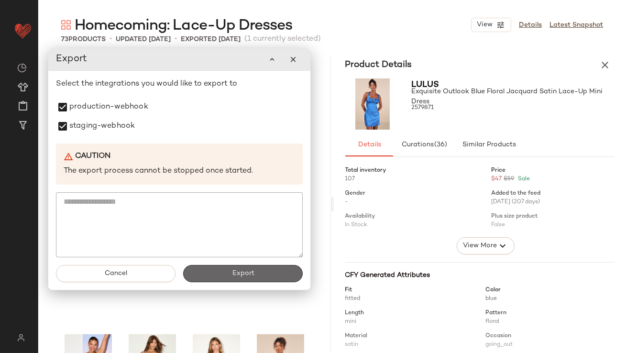
click at [223, 271] on button "Export" at bounding box center [243, 273] width 120 height 17
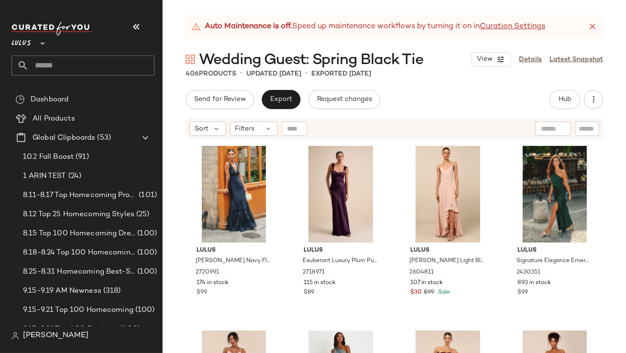
click at [148, 28] on div "Lulus **" at bounding box center [82, 38] width 143 height 24
click at [145, 32] on button "button" at bounding box center [136, 26] width 23 height 23
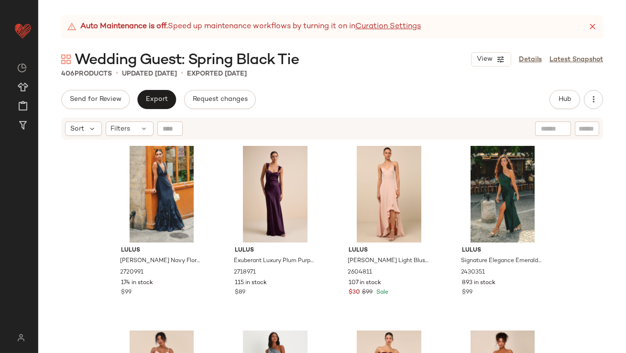
click at [591, 31] on icon at bounding box center [593, 27] width 10 height 10
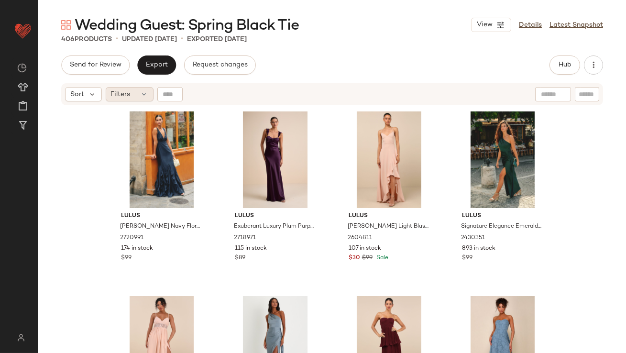
click at [119, 96] on span "Filters" at bounding box center [121, 94] width 20 height 10
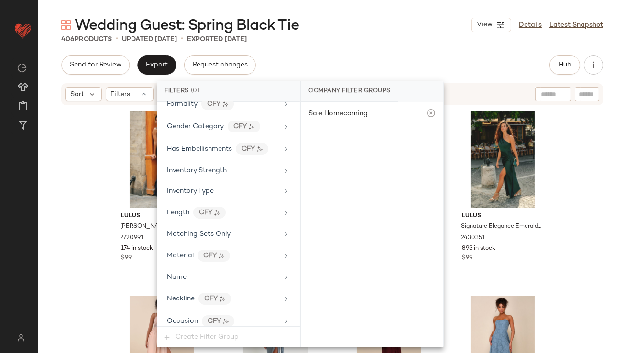
scroll to position [711, 0]
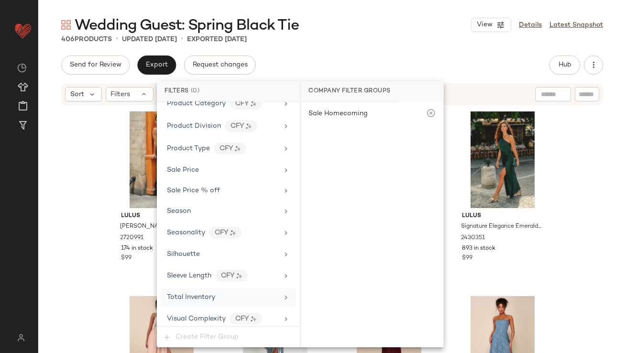
click at [209, 299] on div "Total Inventory" at bounding box center [228, 297] width 135 height 19
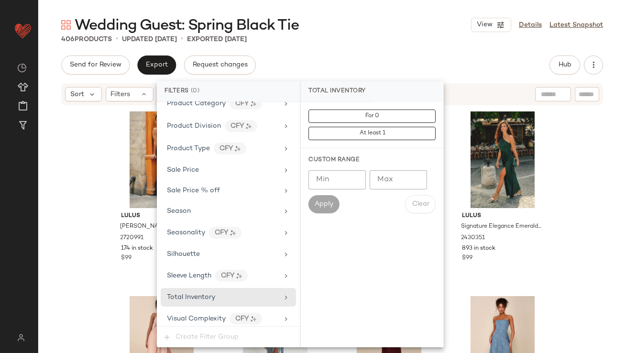
click at [400, 170] on div "Custom Range Min Min Max Max Apply Clear" at bounding box center [372, 184] width 143 height 73
click at [398, 174] on input "Max" at bounding box center [398, 179] width 57 height 19
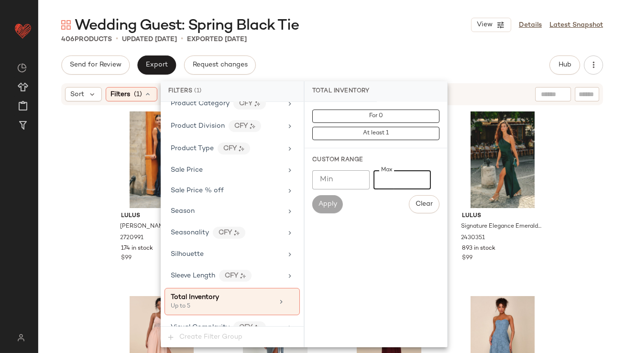
type input "*"
click at [396, 52] on div "Wedding Guest: Spring Black Tie View Details Latest Snapshot 406 Products • upd…" at bounding box center [332, 184] width 588 height 338
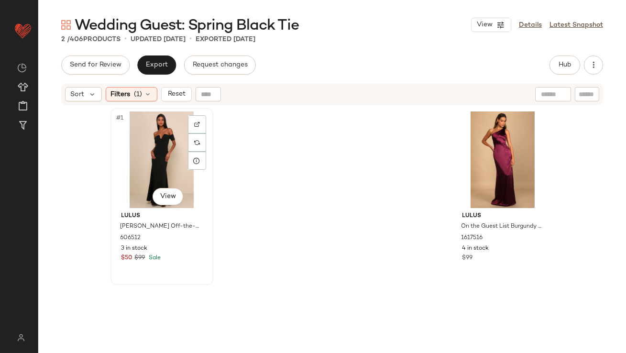
click at [151, 152] on div "#1 View" at bounding box center [162, 159] width 96 height 97
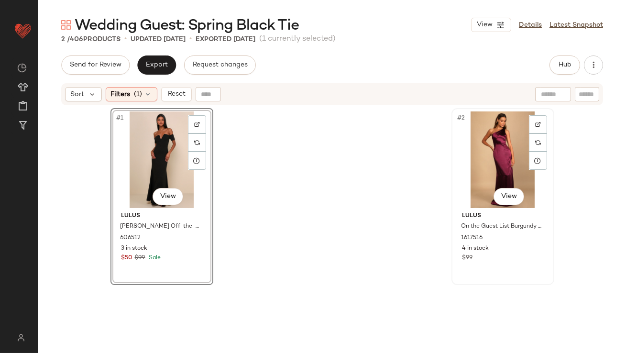
click at [478, 161] on div "#2 View" at bounding box center [503, 159] width 96 height 97
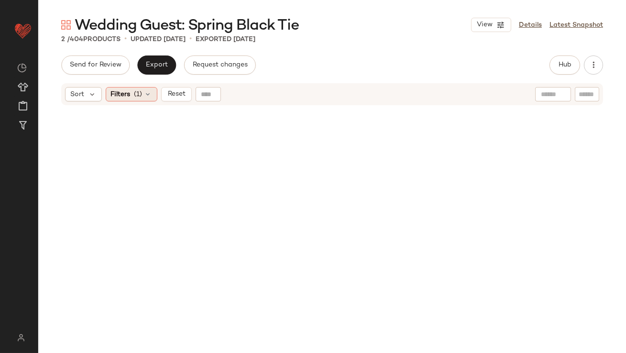
click at [130, 97] on span "Filters" at bounding box center [121, 94] width 20 height 10
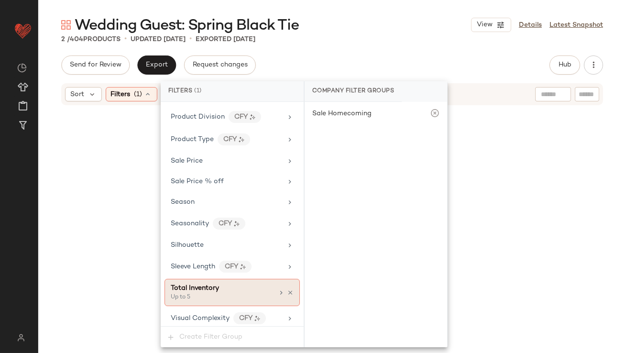
click at [287, 289] on icon at bounding box center [290, 292] width 7 height 7
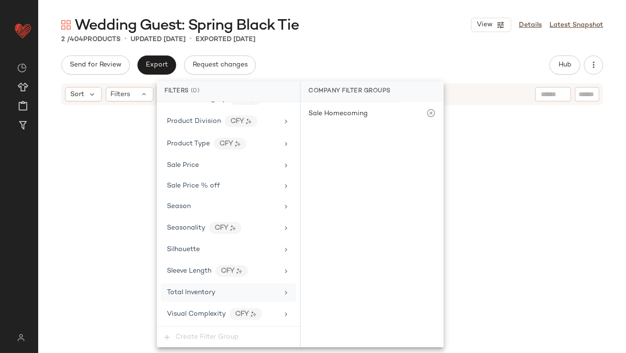
scroll to position [711, 0]
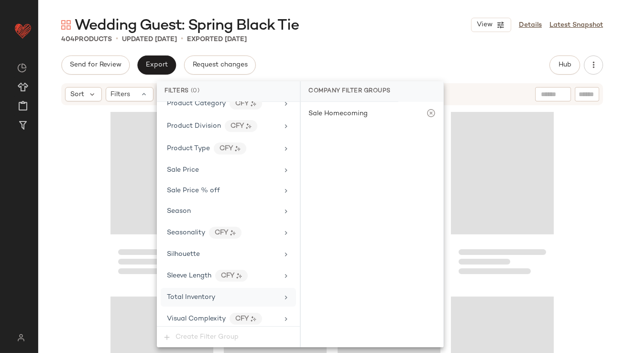
click at [272, 288] on div "Total Inventory" at bounding box center [228, 297] width 135 height 19
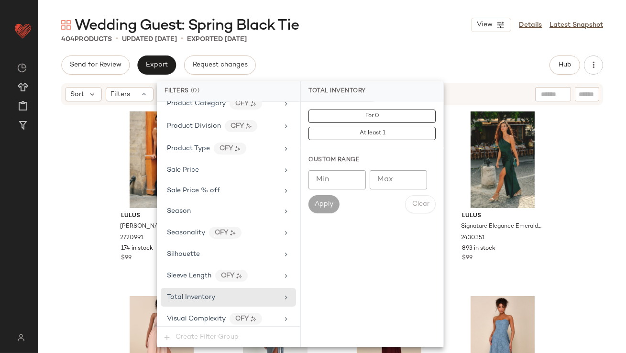
click at [412, 176] on input "Max" at bounding box center [398, 179] width 57 height 19
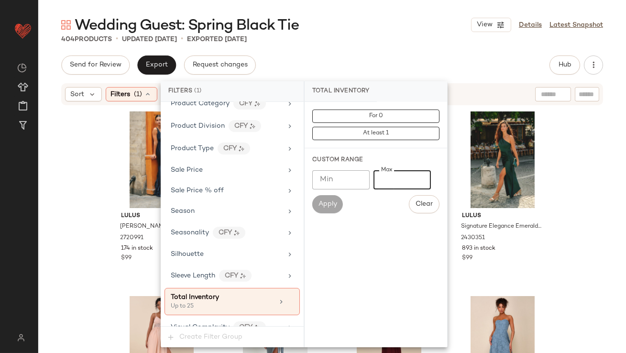
scroll to position [720, 0]
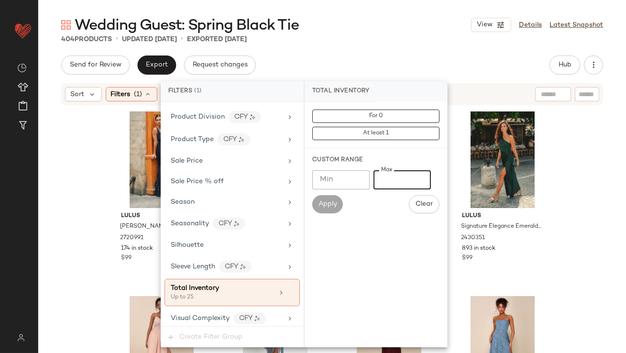
type input "**"
click at [401, 55] on div "Wedding Guest: Spring Black Tie View Details Latest Snapshot 404 Products • upd…" at bounding box center [332, 184] width 588 height 338
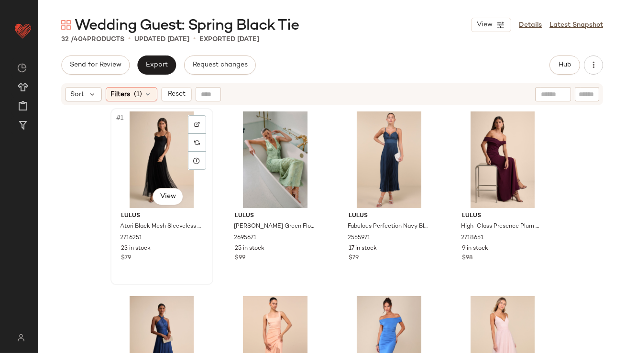
click at [168, 128] on div "#1 View" at bounding box center [162, 159] width 96 height 97
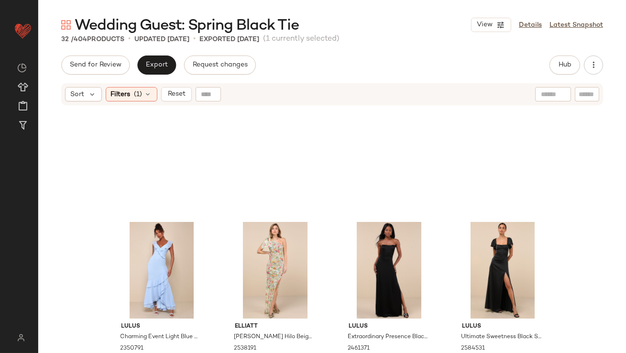
scroll to position [1208, 0]
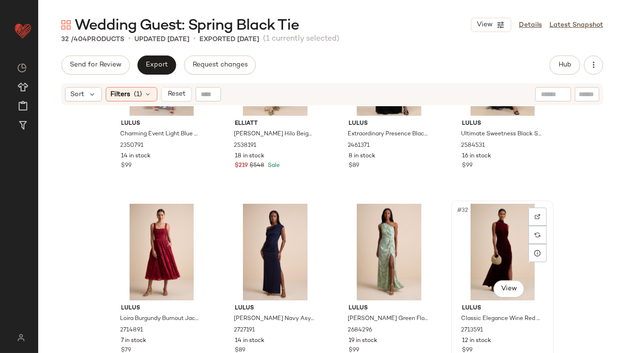
click at [497, 220] on div "#32 View" at bounding box center [503, 252] width 96 height 97
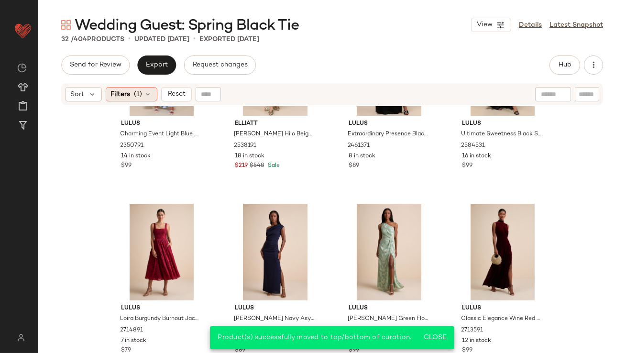
click at [139, 98] on span "(1)" at bounding box center [138, 94] width 8 height 10
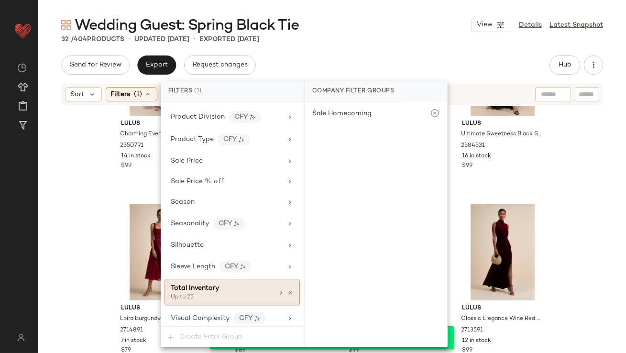
click at [288, 289] on icon at bounding box center [290, 292] width 7 height 7
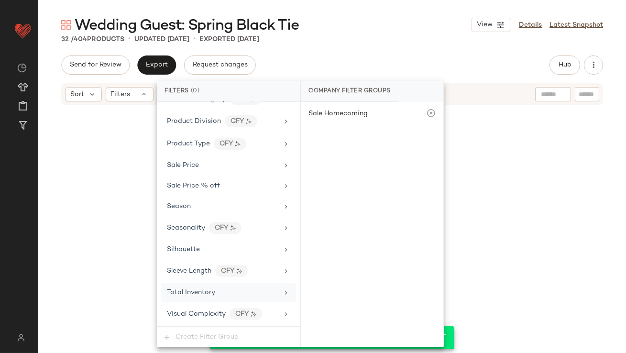
scroll to position [711, 0]
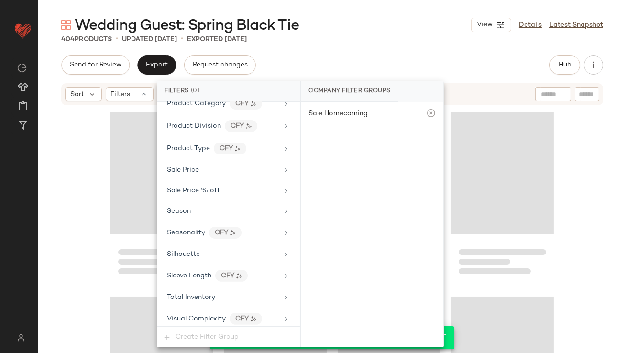
click at [337, 56] on div "Send for Review Export Request changes Hub Send for Review External Review Inte…" at bounding box center [332, 65] width 542 height 19
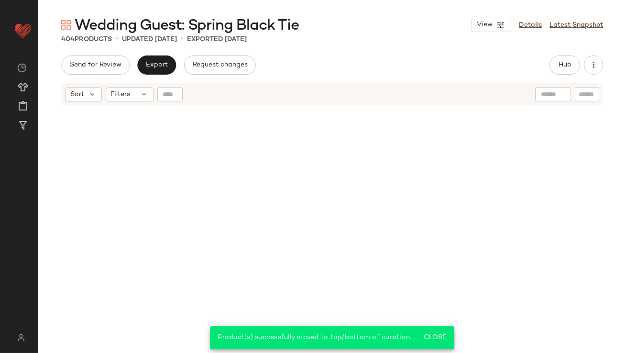
scroll to position [18386, 0]
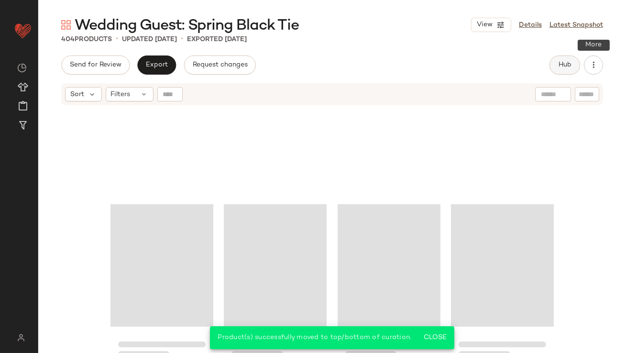
click at [561, 60] on button "Hub" at bounding box center [565, 65] width 31 height 19
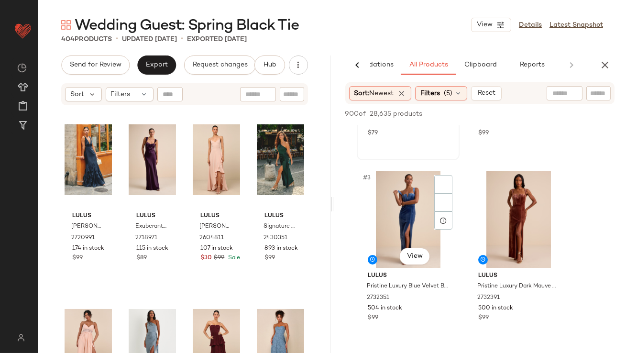
scroll to position [126, 0]
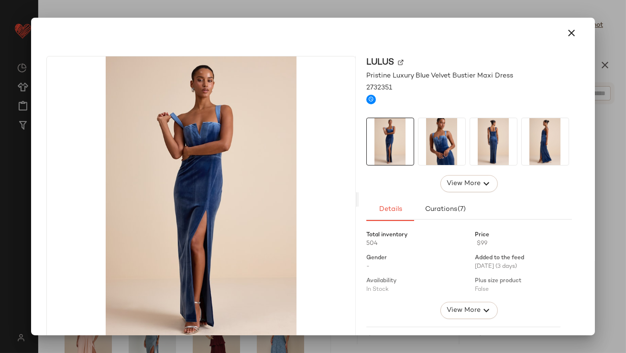
click at [445, 108] on div "Lulus Pristine Luxury Blue Velvet Bustier Maxi Dress 2732351 View More Details …" at bounding box center [469, 199] width 221 height 287
click at [445, 143] on img at bounding box center [442, 141] width 47 height 47
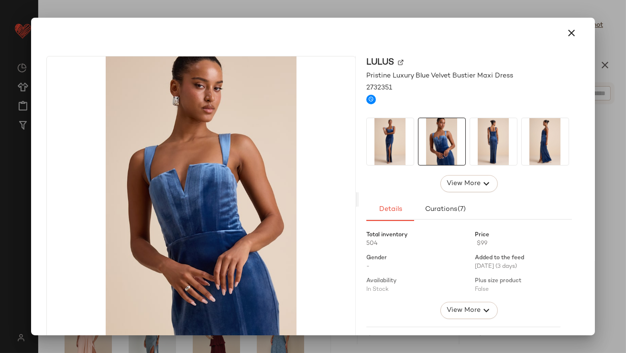
click at [505, 154] on img at bounding box center [493, 141] width 47 height 47
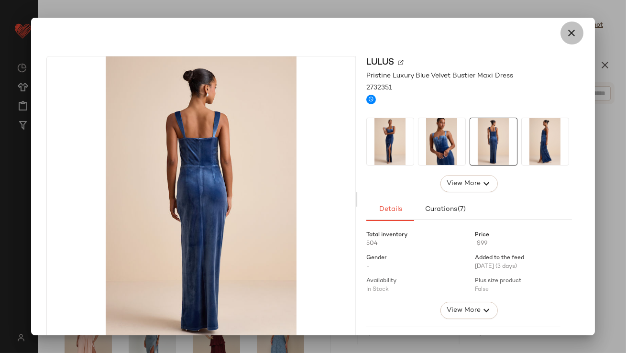
click at [571, 28] on icon "button" at bounding box center [572, 32] width 11 height 11
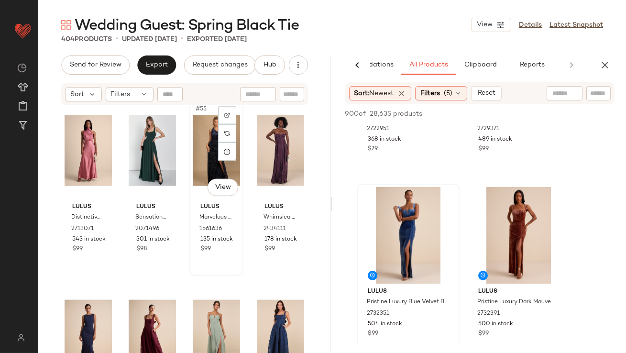
scroll to position [2570, 0]
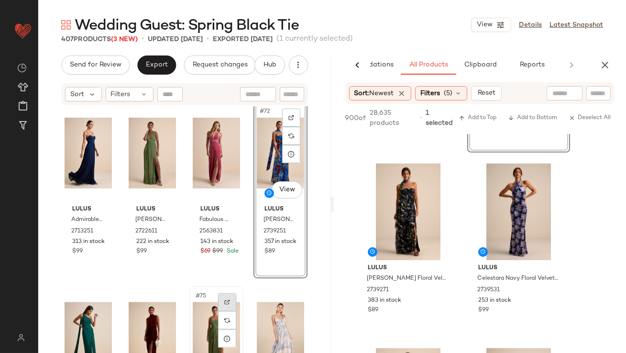
scroll to position [3155, 0]
click at [158, 71] on button "Export" at bounding box center [156, 65] width 39 height 19
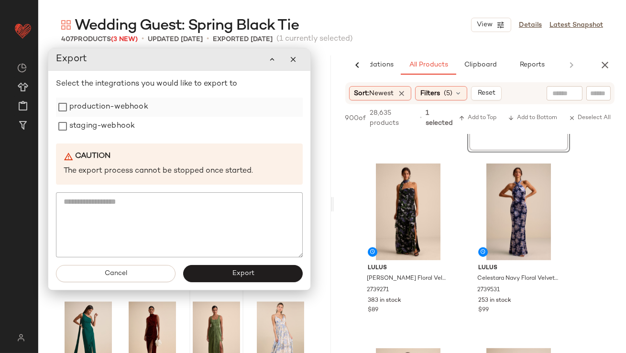
click at [127, 106] on label "production-webhook" at bounding box center [108, 107] width 79 height 19
click at [124, 126] on label "staging-webhook" at bounding box center [102, 126] width 66 height 19
click at [253, 275] on span "Export" at bounding box center [243, 274] width 22 height 8
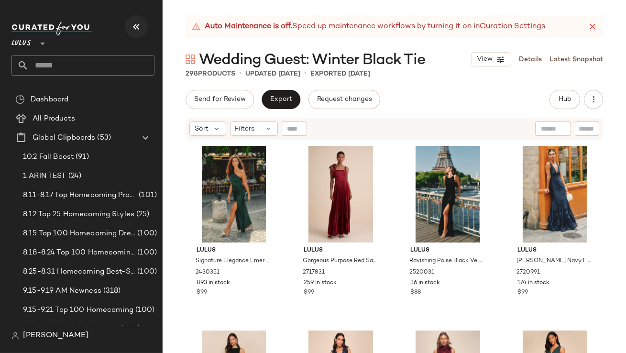
click at [134, 27] on icon "button" at bounding box center [136, 26] width 11 height 11
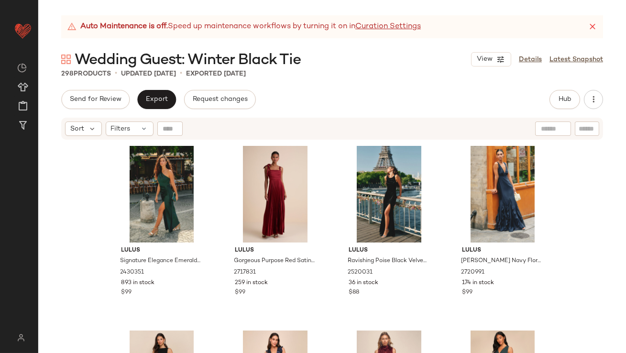
click at [593, 27] on icon at bounding box center [593, 27] width 10 height 10
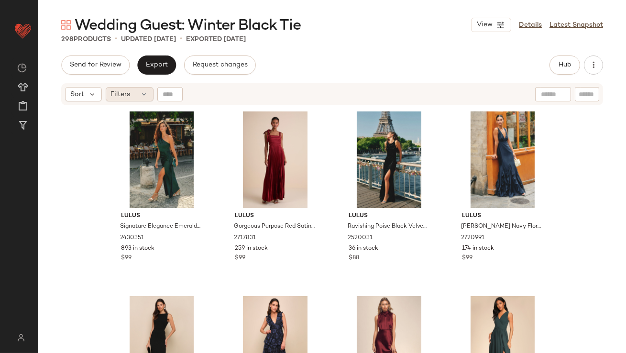
click at [140, 101] on div "Filters" at bounding box center [130, 94] width 48 height 14
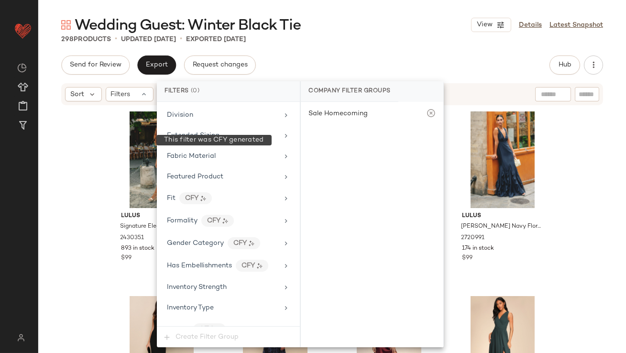
scroll to position [711, 0]
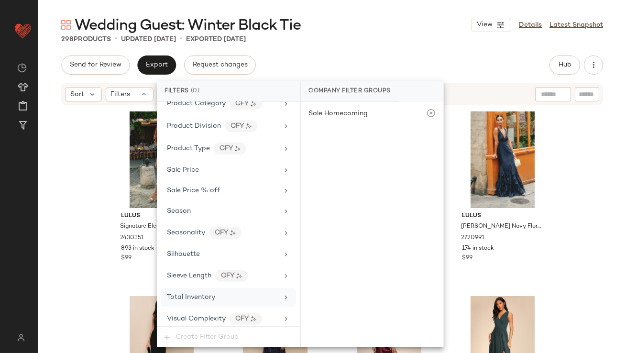
click at [207, 288] on div "Total Inventory" at bounding box center [228, 297] width 135 height 19
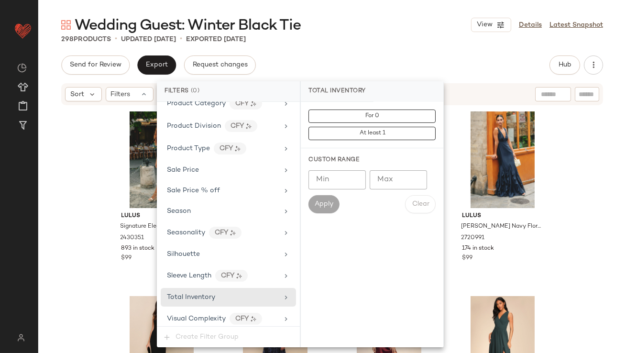
click at [391, 189] on div "Min Min Max Max Apply Clear" at bounding box center [372, 191] width 127 height 43
click at [391, 187] on input "Max" at bounding box center [398, 179] width 57 height 19
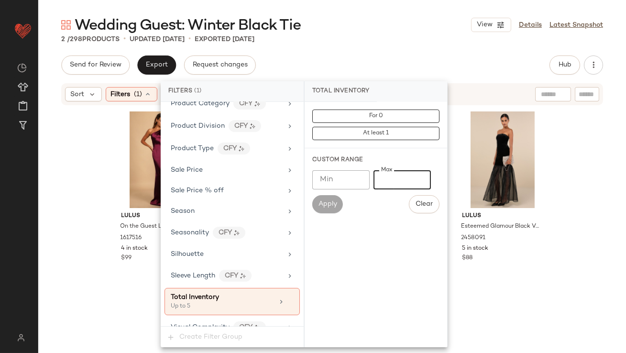
type input "*"
click at [389, 41] on div "2 / 298 Products • updated [DATE] • Exported [DATE]" at bounding box center [332, 39] width 588 height 10
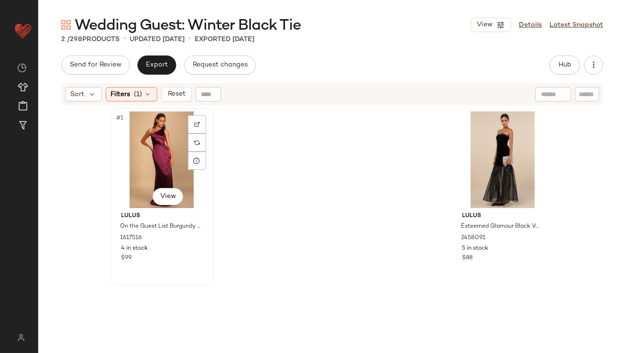
click at [132, 155] on div "#1 View" at bounding box center [162, 159] width 96 height 97
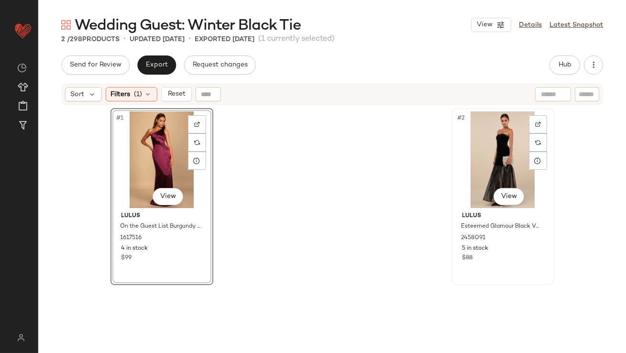
click at [479, 149] on div "#2 View" at bounding box center [503, 159] width 96 height 97
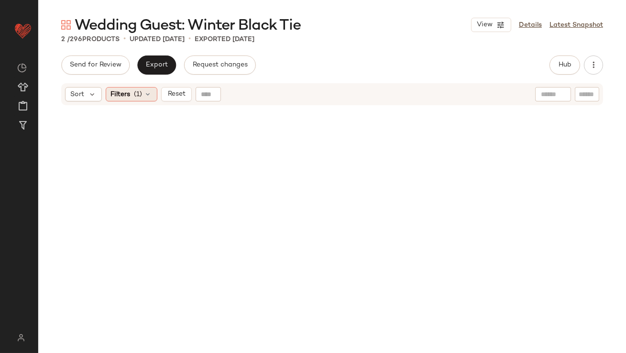
click at [134, 100] on div "Filters (1)" at bounding box center [132, 94] width 52 height 14
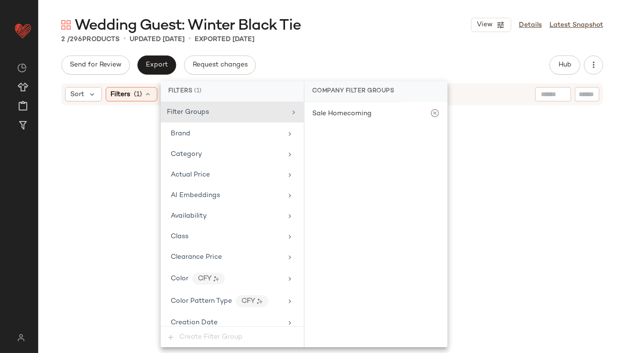
scroll to position [720, 0]
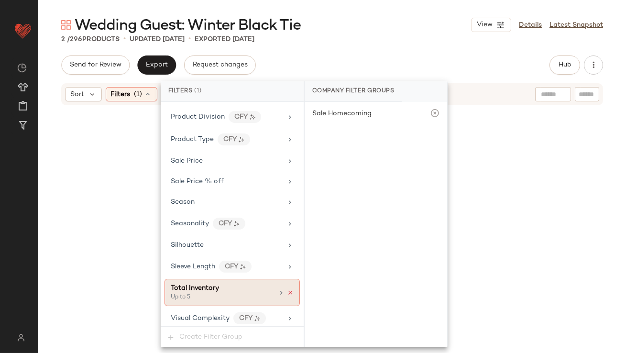
click at [287, 290] on icon at bounding box center [290, 292] width 7 height 7
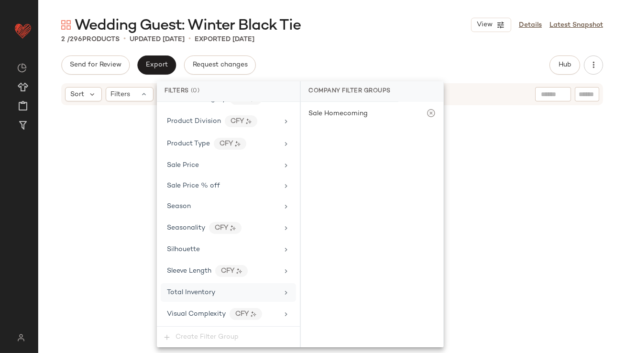
scroll to position [711, 0]
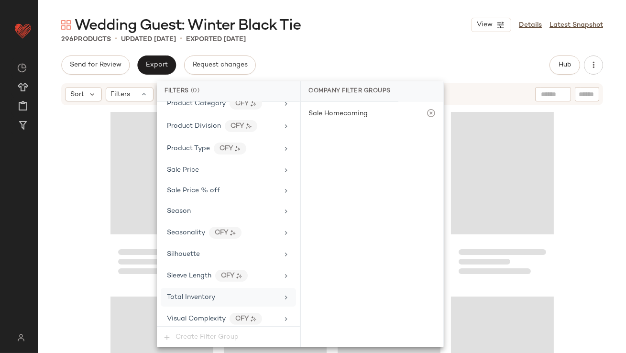
click at [258, 292] on div "Total Inventory" at bounding box center [222, 297] width 111 height 10
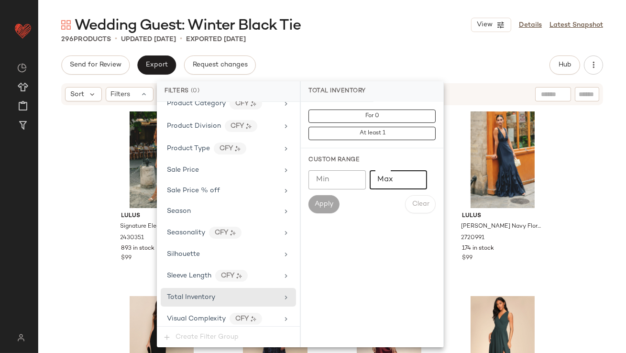
click at [401, 176] on input "Max" at bounding box center [398, 179] width 57 height 19
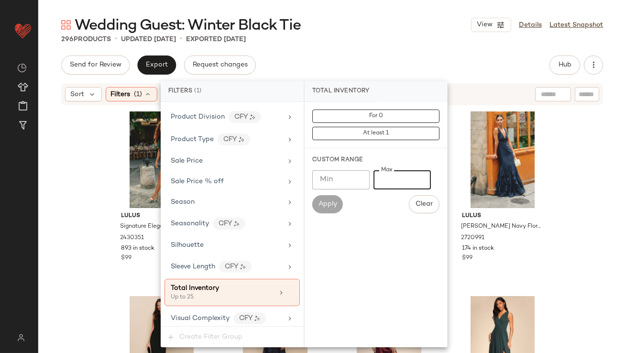
type input "**"
click at [416, 79] on div "Send for Review Export Request changes Hub Send for Review External Review Inte…" at bounding box center [332, 205] width 588 height 298
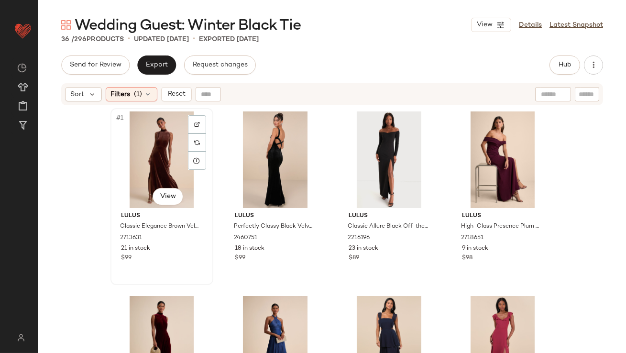
click at [156, 151] on div "#1 View" at bounding box center [162, 159] width 96 height 97
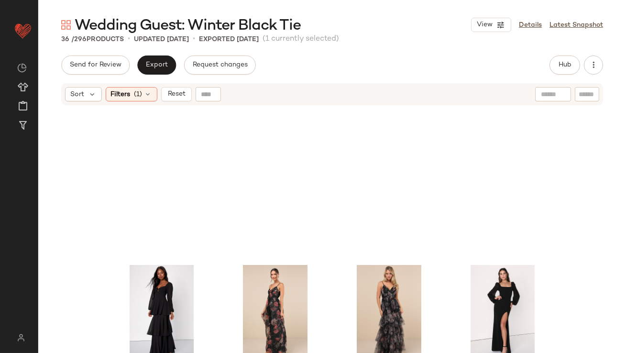
scroll to position [1393, 0]
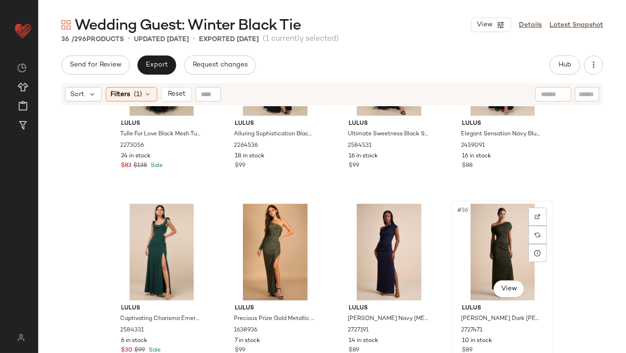
click at [498, 253] on div "#36 View" at bounding box center [503, 252] width 96 height 97
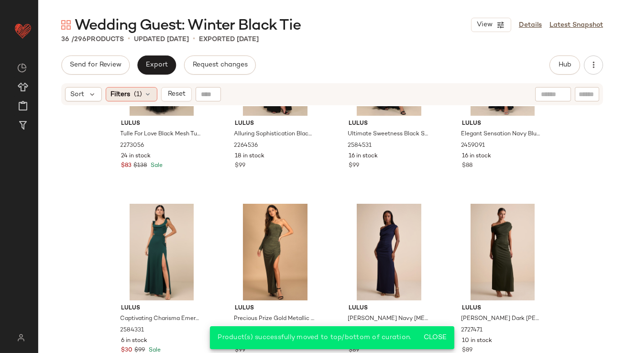
click at [118, 90] on span "Filters" at bounding box center [121, 94] width 20 height 10
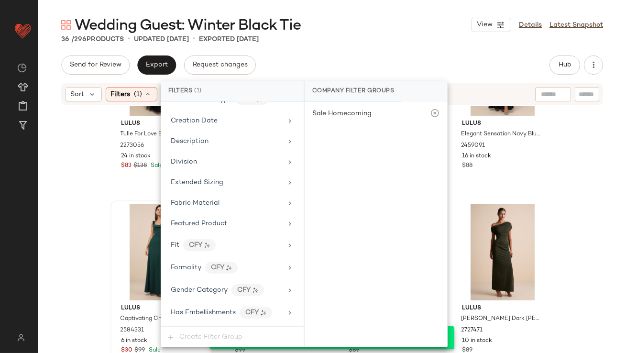
scroll to position [720, 0]
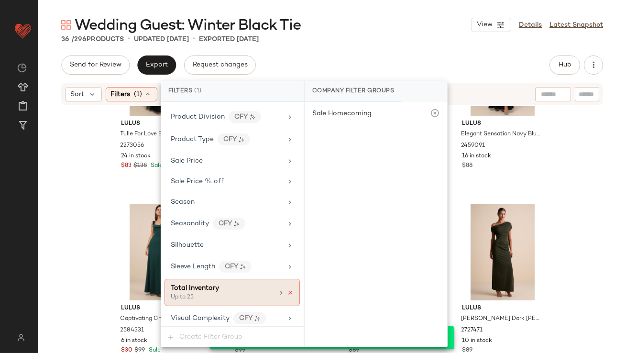
click at [287, 289] on icon at bounding box center [290, 292] width 7 height 7
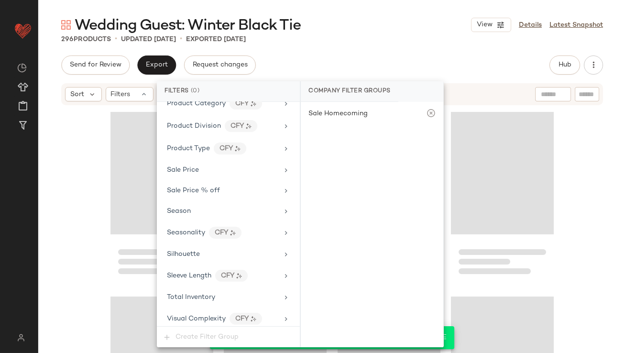
click at [386, 25] on div "Wedding Guest: Winter Black Tie View Details Latest Snapshot" at bounding box center [332, 24] width 588 height 19
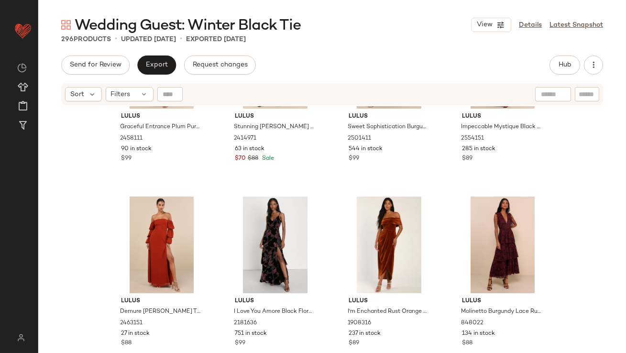
scroll to position [0, 0]
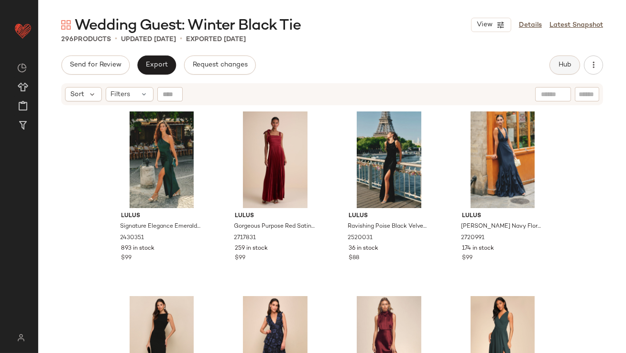
click at [565, 67] on span "Hub" at bounding box center [564, 65] width 13 height 8
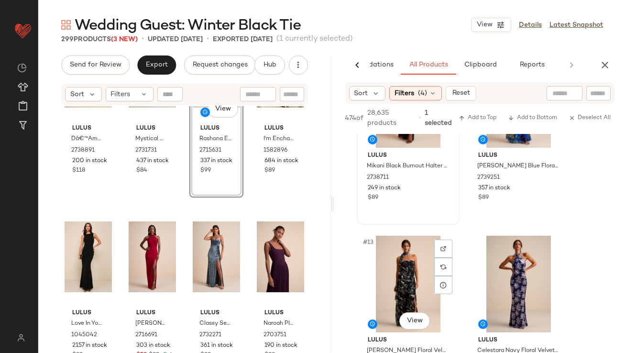
scroll to position [1012, 0]
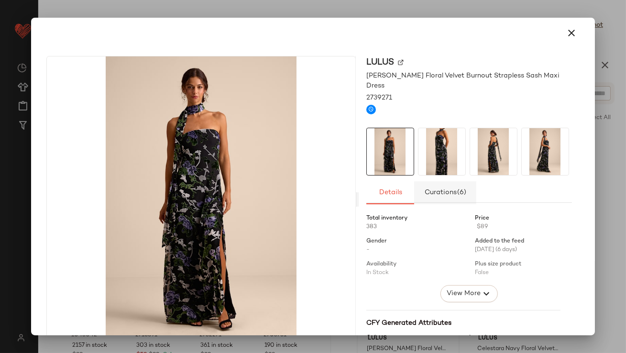
click at [431, 181] on button "Curations (6)" at bounding box center [445, 192] width 62 height 23
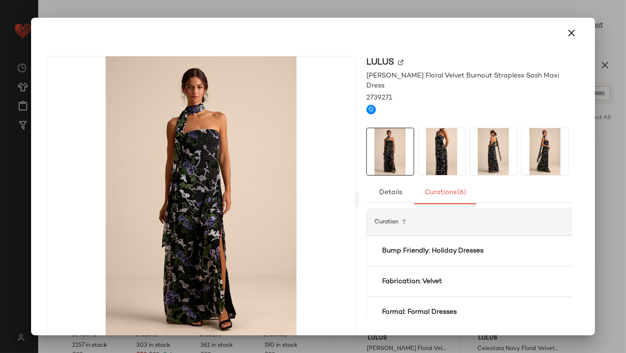
click at [438, 152] on img at bounding box center [442, 151] width 47 height 47
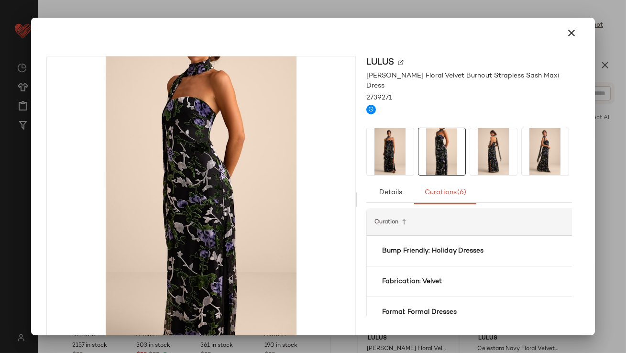
click at [502, 149] on img at bounding box center [493, 151] width 47 height 47
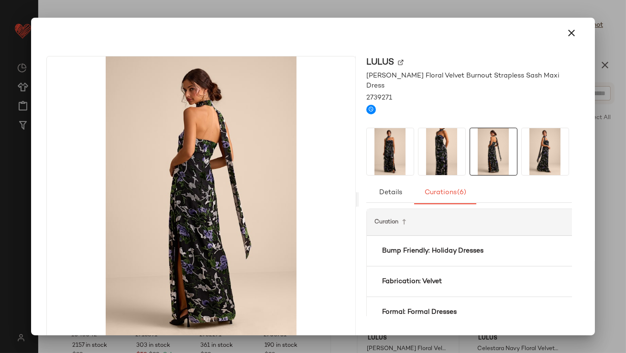
click at [563, 21] on div at bounding box center [313, 33] width 556 height 31
click at [561, 29] on button "button" at bounding box center [572, 33] width 23 height 23
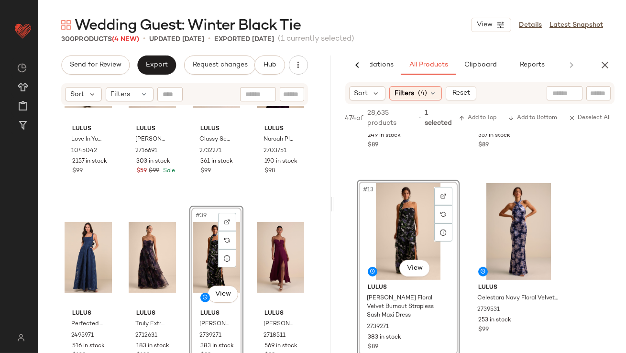
scroll to position [1120, 0]
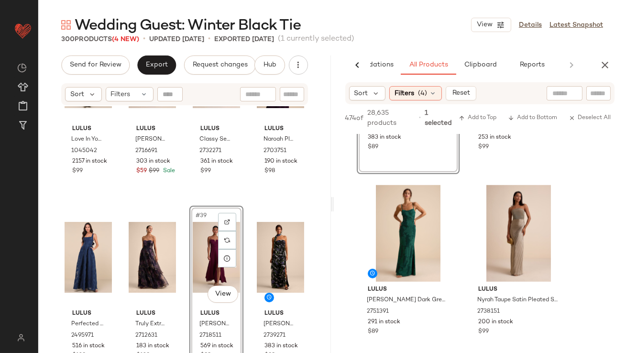
scroll to position [1319, 0]
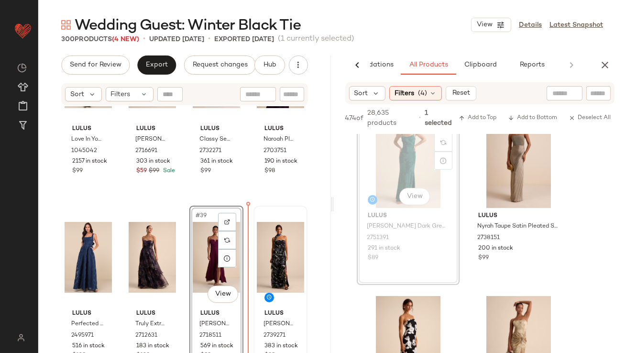
drag, startPoint x: 410, startPoint y: 161, endPoint x: 250, endPoint y: 246, distance: 180.9
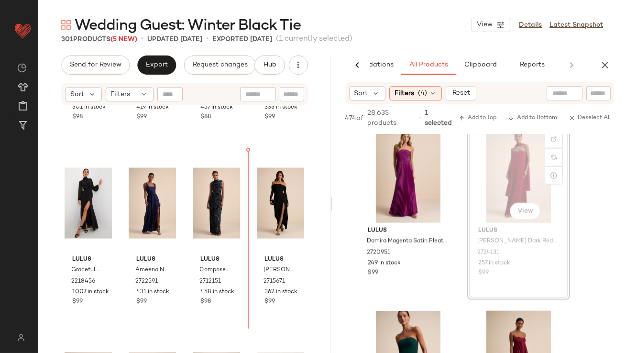
scroll to position [2929, 0]
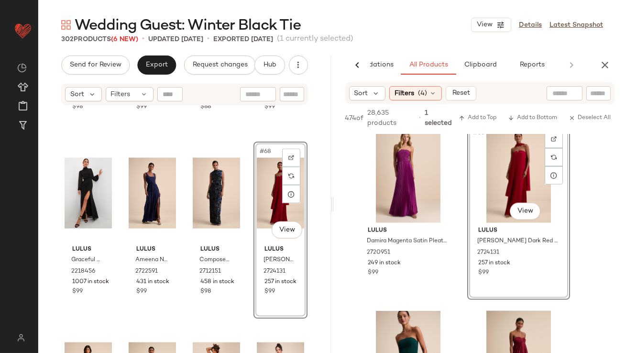
click at [600, 73] on div "AI Recommendations All Products Clipboard Reports" at bounding box center [480, 65] width 293 height 19
click at [606, 71] on button "button" at bounding box center [605, 65] width 19 height 19
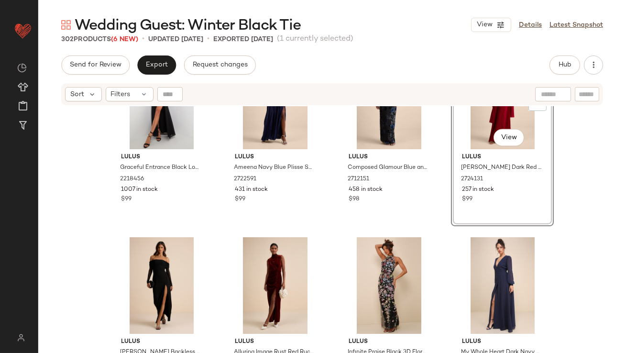
scroll to position [3051, 0]
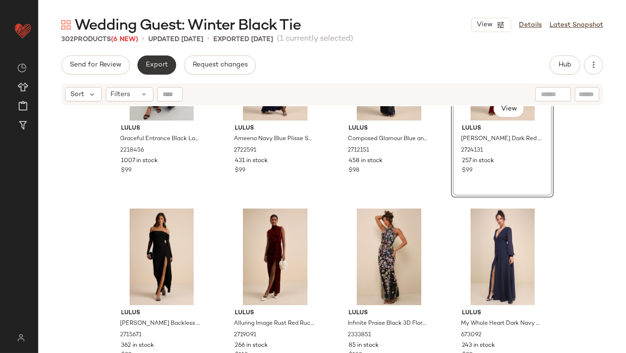
click at [158, 67] on span "Export" at bounding box center [156, 65] width 22 height 8
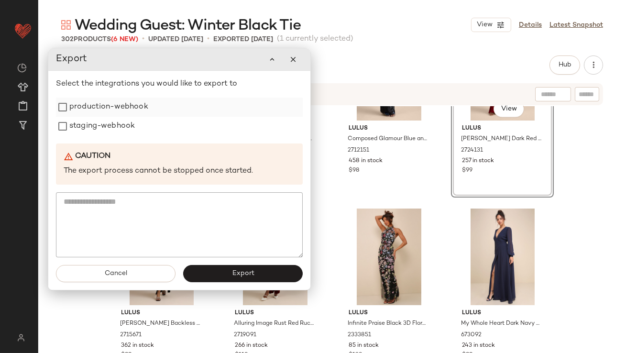
click at [113, 111] on label "production-webhook" at bounding box center [108, 107] width 79 height 19
click at [113, 125] on label "staging-webhook" at bounding box center [102, 126] width 66 height 19
click at [228, 272] on button "Export" at bounding box center [243, 273] width 120 height 17
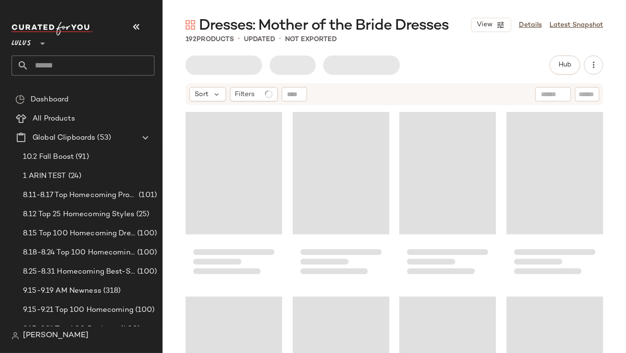
click at [136, 22] on icon "button" at bounding box center [136, 26] width 11 height 11
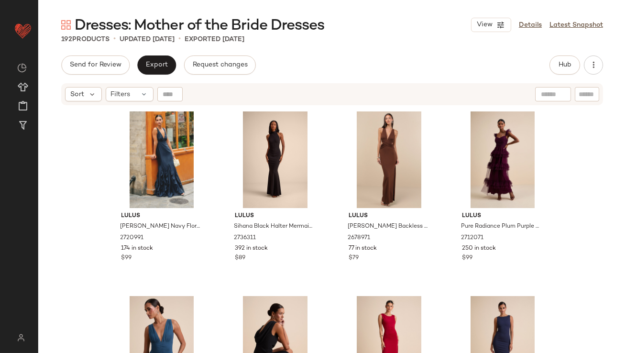
click at [120, 102] on div "Sort Filters" at bounding box center [332, 94] width 542 height 22
click at [120, 96] on span "Filters" at bounding box center [121, 94] width 20 height 10
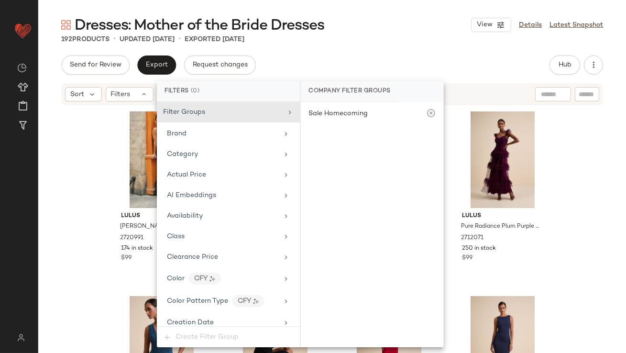
scroll to position [711, 0]
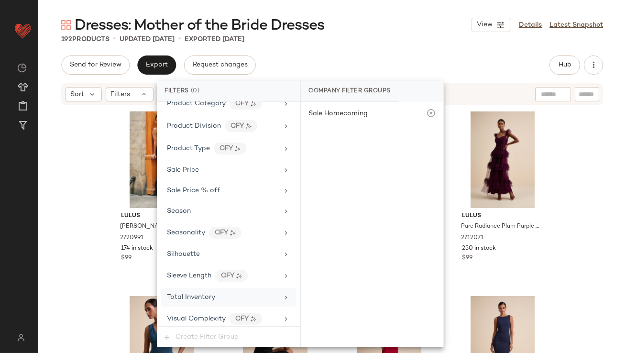
click at [201, 294] on span "Total Inventory" at bounding box center [191, 297] width 48 height 7
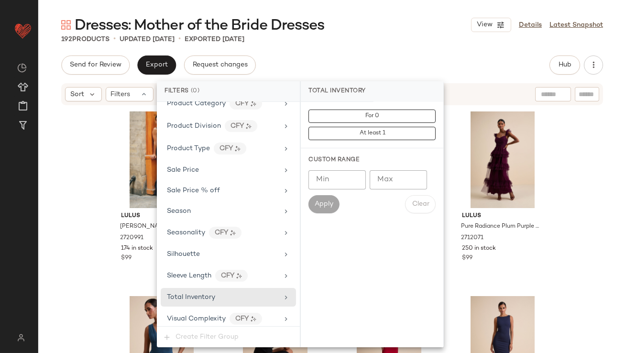
click at [385, 181] on input "Max" at bounding box center [398, 179] width 57 height 19
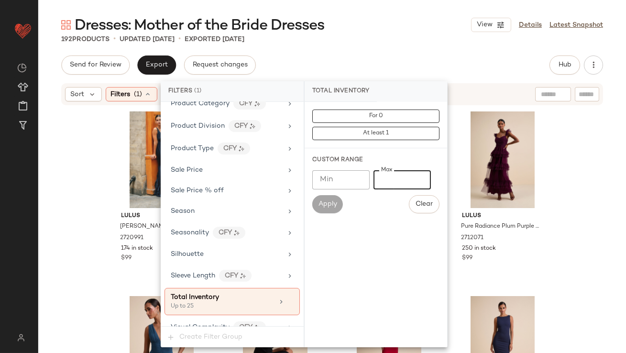
type input "**"
click at [406, 38] on div "192 Products • updated [DATE] • Exported [DATE]" at bounding box center [332, 39] width 588 height 10
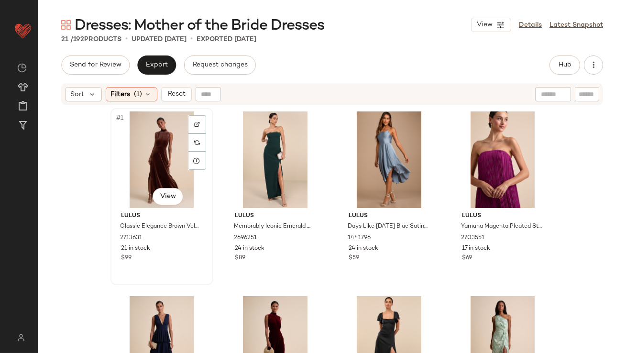
click at [146, 129] on div "#1 View" at bounding box center [162, 159] width 96 height 97
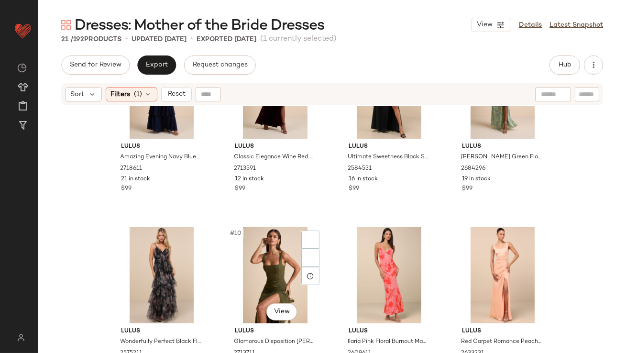
scroll to position [839, 0]
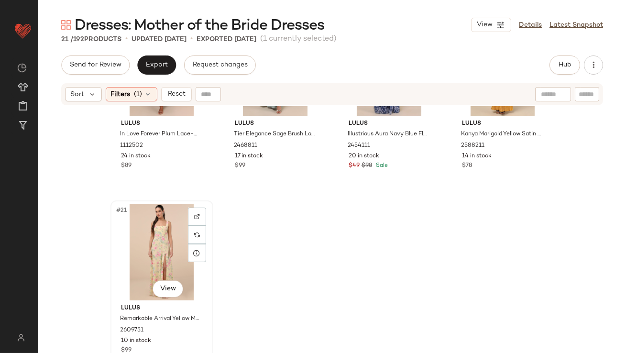
click at [141, 236] on div "#21 View" at bounding box center [162, 252] width 96 height 97
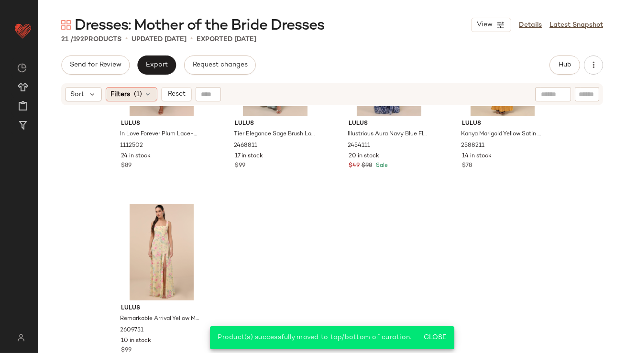
click at [128, 93] on span "Filters" at bounding box center [121, 94] width 20 height 10
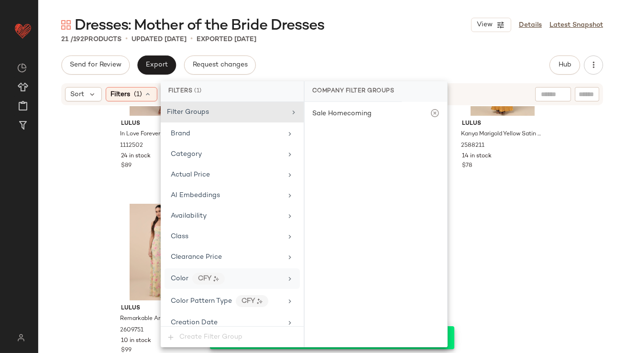
scroll to position [720, 0]
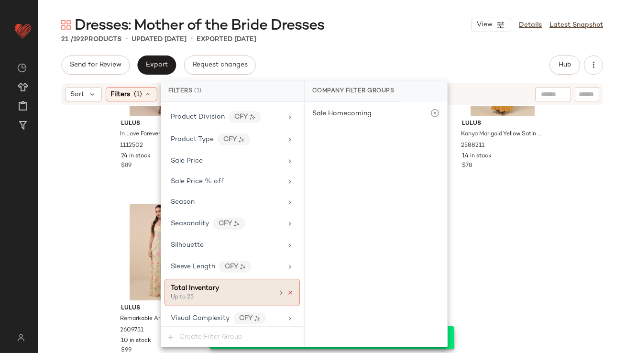
click at [287, 289] on icon at bounding box center [290, 292] width 7 height 7
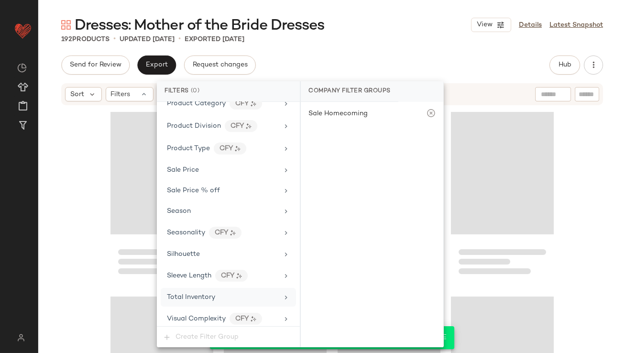
click at [366, 45] on div "Dresses: Mother of the Bride Dresses View Details Latest Snapshot 192 Products …" at bounding box center [332, 184] width 588 height 338
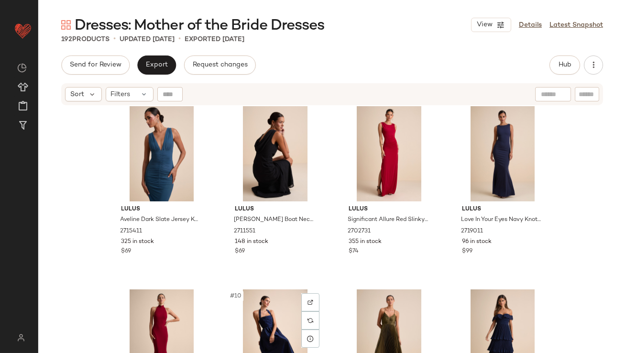
scroll to position [0, 0]
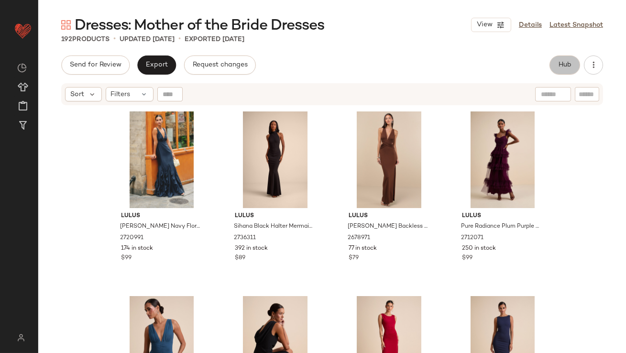
click at [558, 73] on button "Hub" at bounding box center [565, 65] width 31 height 19
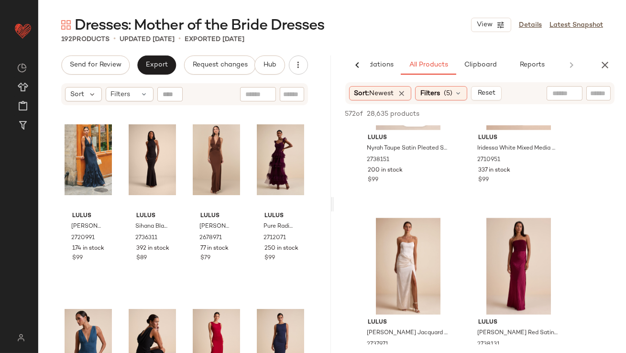
scroll to position [2590, 0]
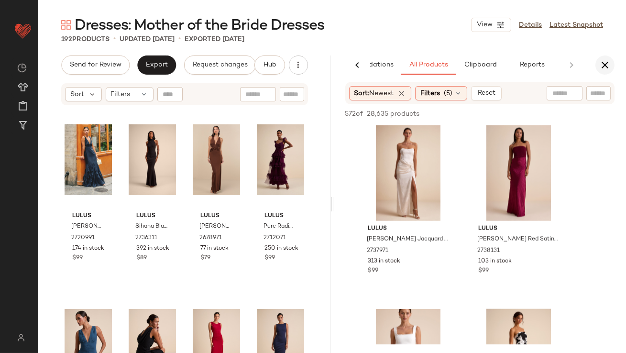
click at [605, 69] on icon "button" at bounding box center [605, 64] width 11 height 11
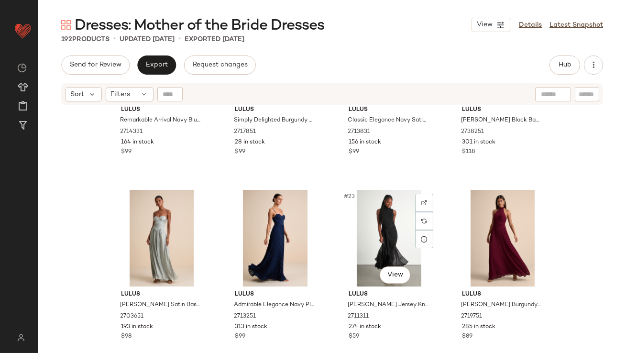
scroll to position [871, 0]
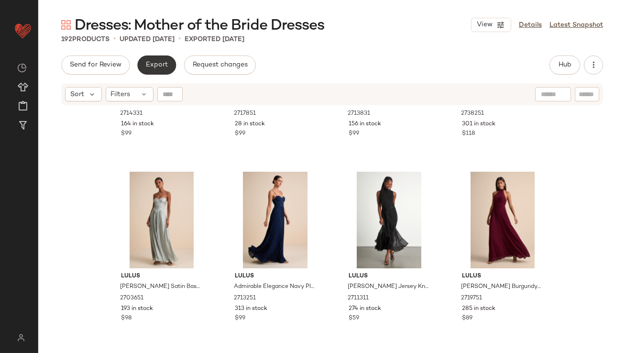
click at [166, 65] on span "Export" at bounding box center [156, 65] width 22 height 8
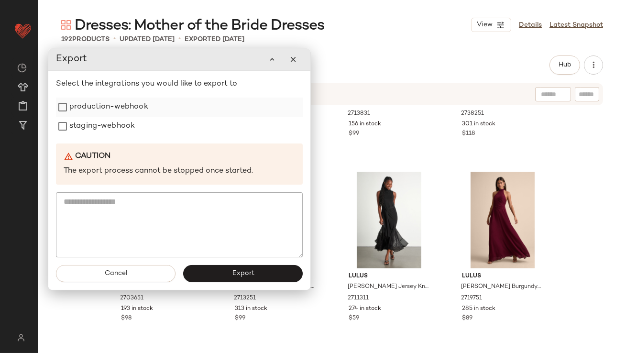
click at [143, 112] on label "production-webhook" at bounding box center [108, 107] width 79 height 19
click at [127, 128] on label "staging-webhook" at bounding box center [102, 126] width 66 height 19
click at [260, 272] on button "Export" at bounding box center [242, 273] width 120 height 17
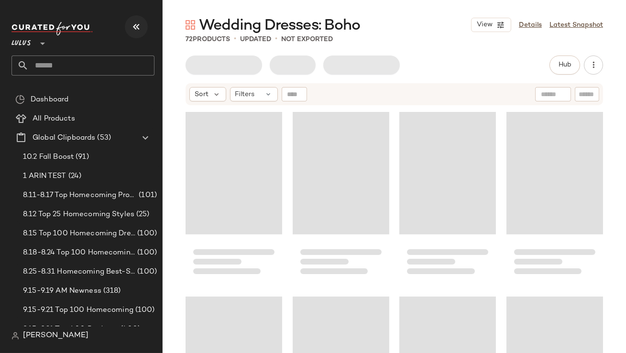
click at [131, 27] on icon "button" at bounding box center [136, 26] width 11 height 11
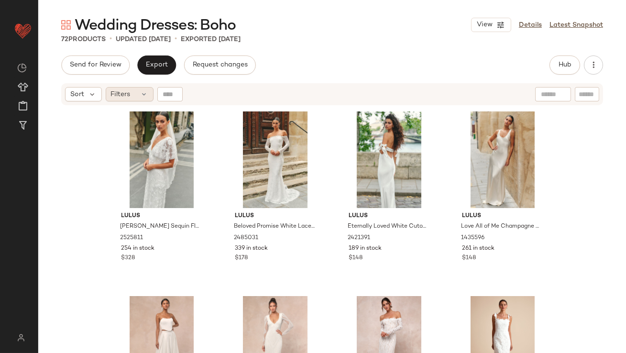
click at [119, 93] on span "Filters" at bounding box center [121, 94] width 20 height 10
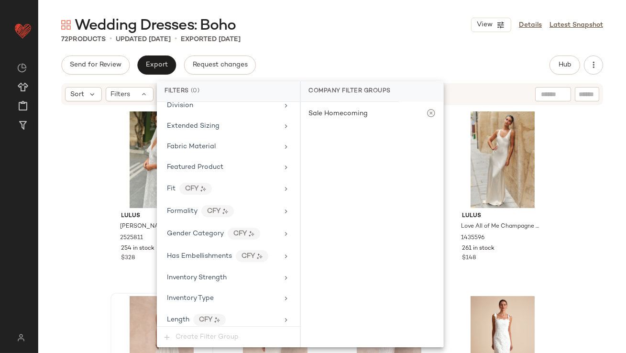
scroll to position [711, 0]
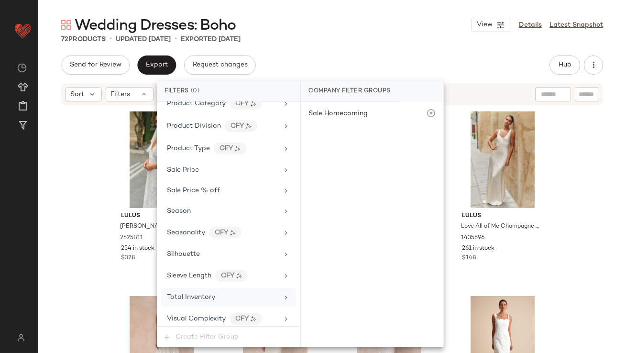
click at [203, 300] on div "Total Inventory" at bounding box center [228, 297] width 135 height 19
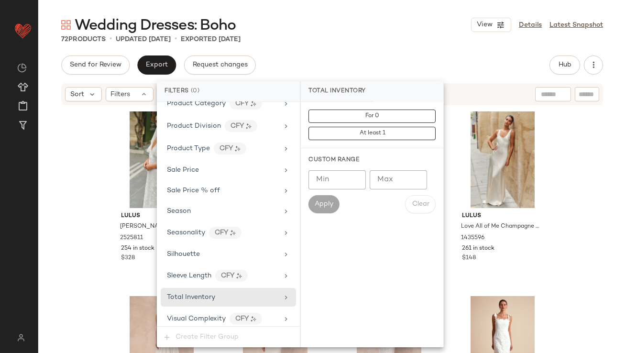
click at [386, 184] on input "Max" at bounding box center [398, 179] width 57 height 19
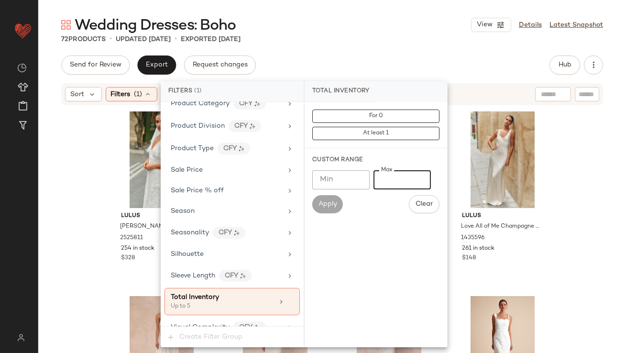
type input "*"
click at [380, 50] on div "Wedding Dresses: Boho View Details Latest Snapshot 72 Products • updated [DATE]…" at bounding box center [332, 184] width 588 height 338
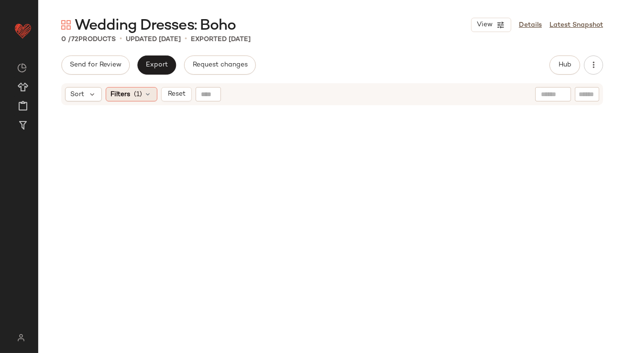
click at [136, 94] on span "(1)" at bounding box center [138, 94] width 8 height 10
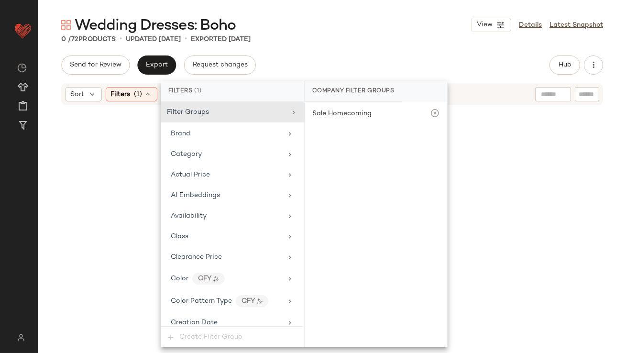
scroll to position [720, 0]
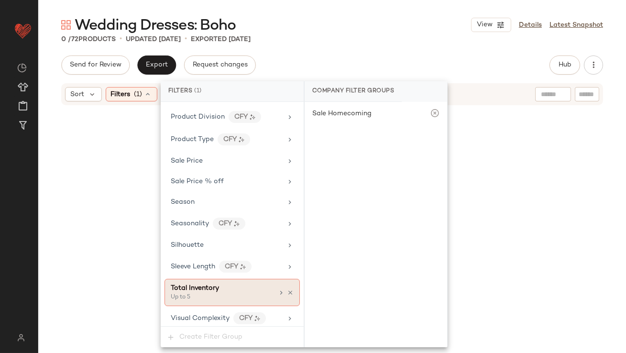
click at [289, 284] on div "Total Inventory Up to 5" at bounding box center [232, 292] width 135 height 27
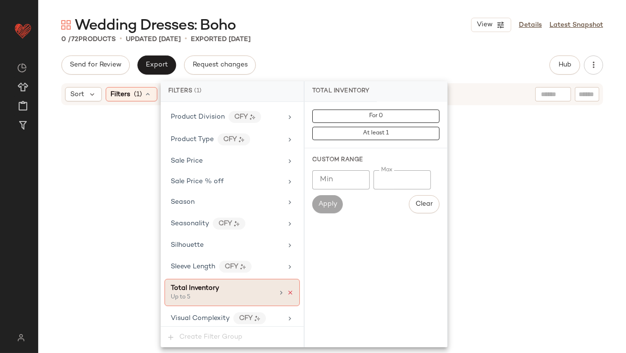
click at [287, 289] on icon at bounding box center [290, 292] width 7 height 7
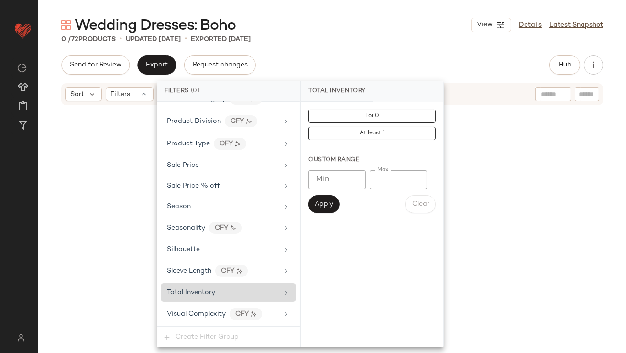
scroll to position [711, 0]
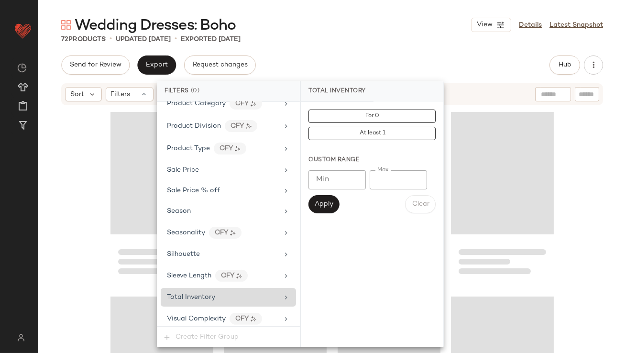
click at [264, 292] on div "Total Inventory" at bounding box center [222, 297] width 111 height 10
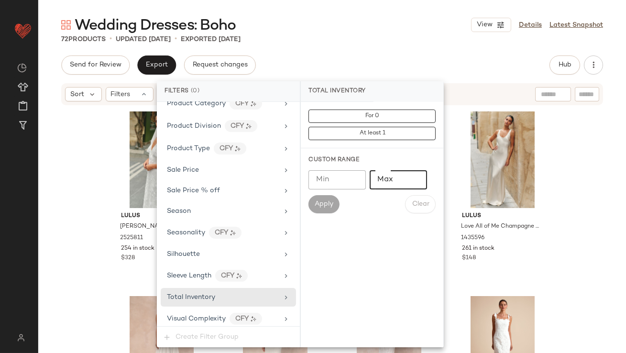
click at [390, 176] on input "Max" at bounding box center [398, 179] width 57 height 19
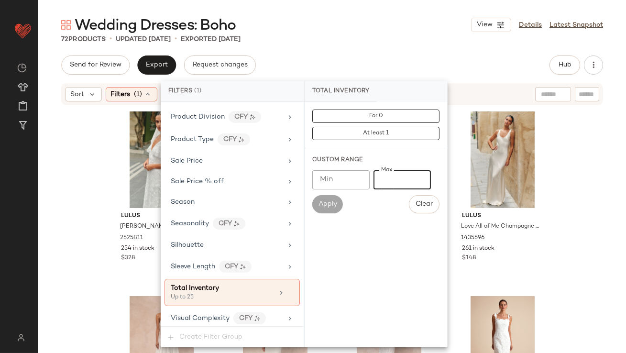
type input "**"
click at [376, 56] on div "Send for Review Export Request changes Hub Send for Review External Review Inte…" at bounding box center [332, 65] width 542 height 19
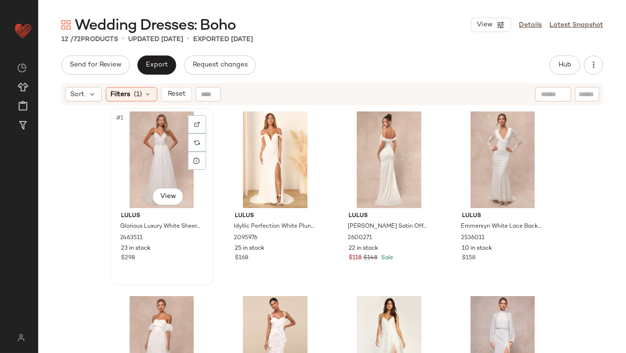
click at [132, 148] on div "#1 View" at bounding box center [162, 159] width 96 height 97
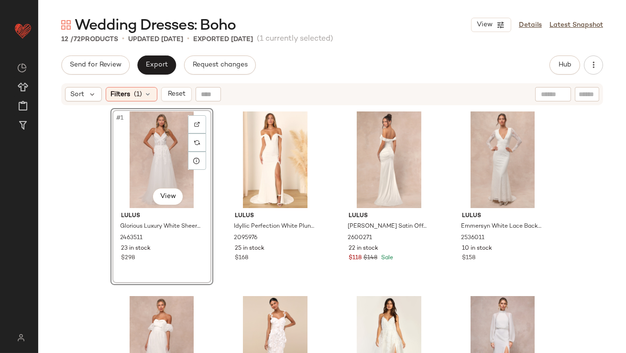
scroll to position [285, 0]
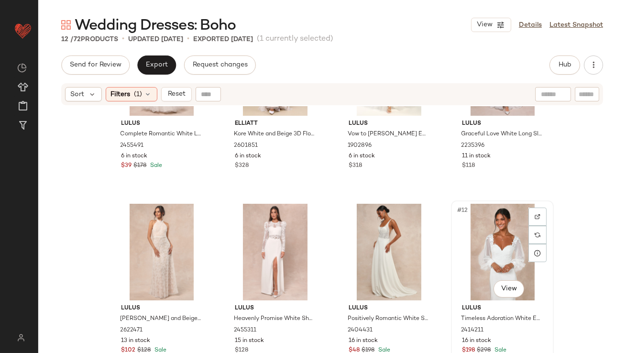
click at [498, 251] on div "#12 View" at bounding box center [503, 252] width 96 height 97
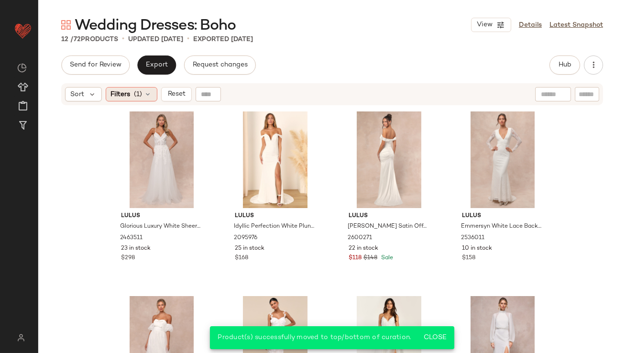
click at [148, 91] on icon at bounding box center [149, 94] width 8 height 8
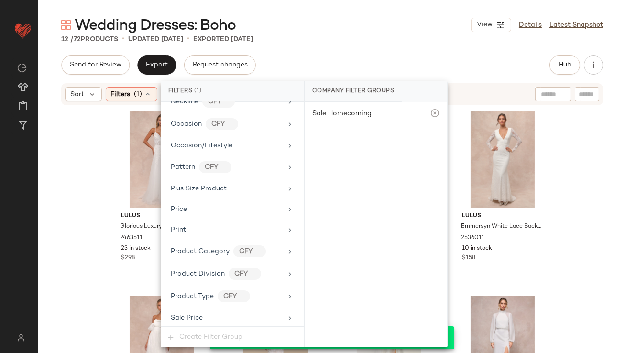
scroll to position [720, 0]
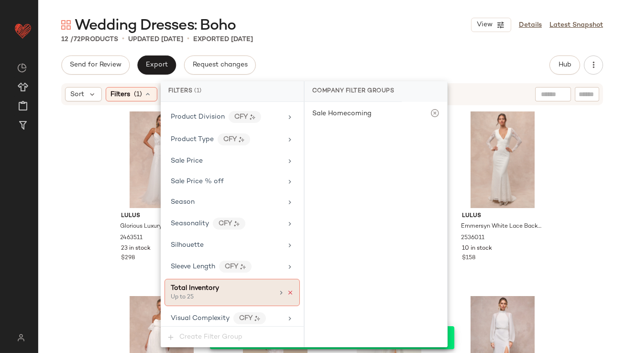
click at [287, 289] on icon at bounding box center [290, 292] width 7 height 7
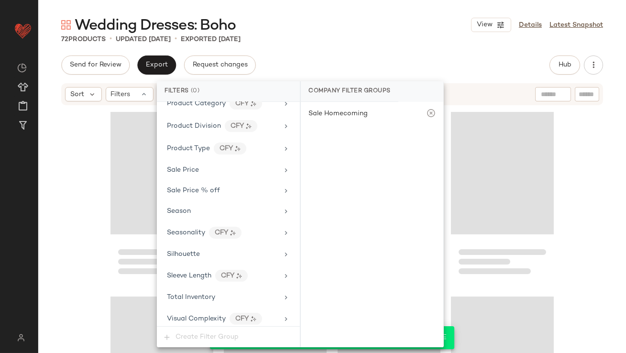
click at [357, 23] on div "Wedding Dresses: Boho View Details Latest Snapshot" at bounding box center [332, 24] width 588 height 19
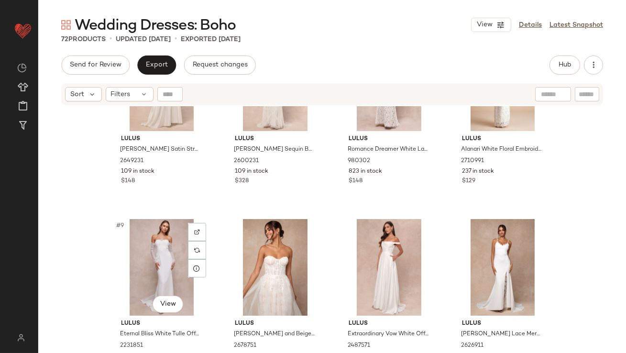
scroll to position [0, 0]
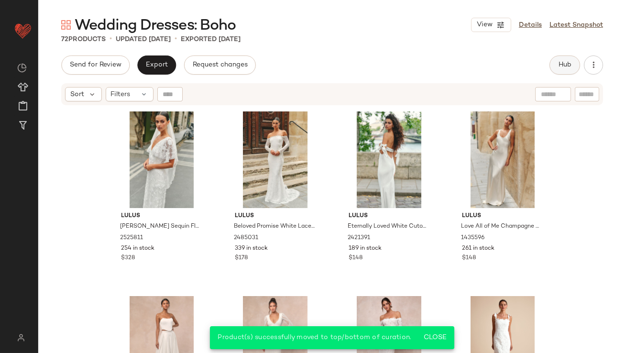
click at [560, 69] on button "Hub" at bounding box center [565, 65] width 31 height 19
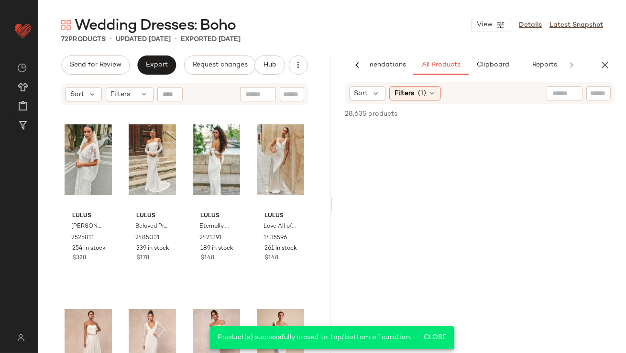
scroll to position [0, 54]
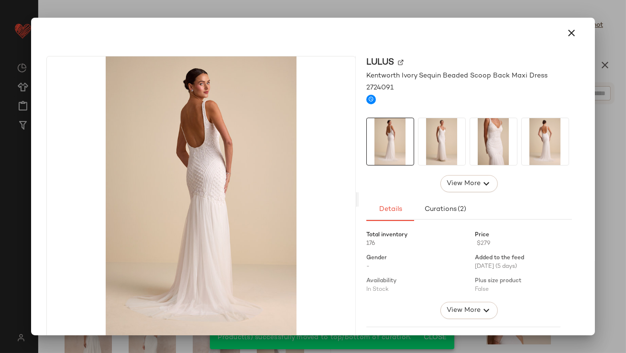
click at [428, 137] on img at bounding box center [442, 141] width 47 height 47
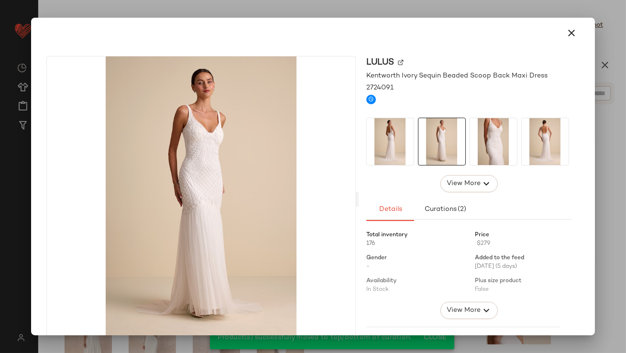
click at [471, 141] on img at bounding box center [493, 141] width 47 height 47
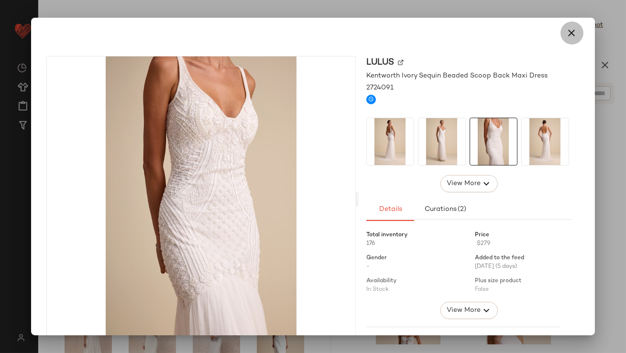
click at [570, 28] on icon "button" at bounding box center [572, 32] width 11 height 11
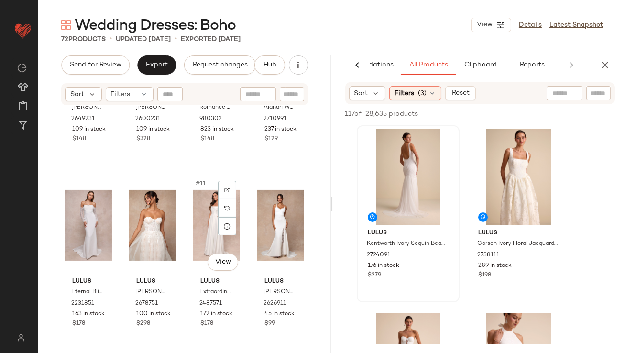
scroll to position [335, 0]
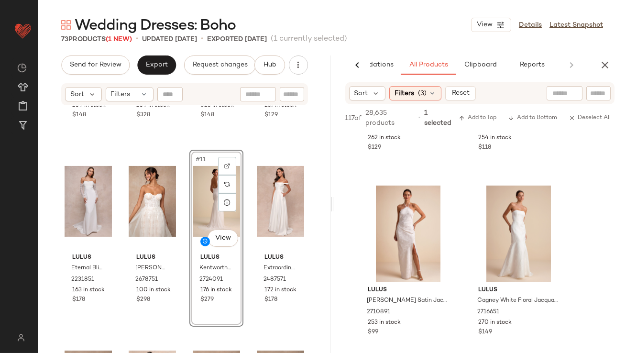
scroll to position [586, 0]
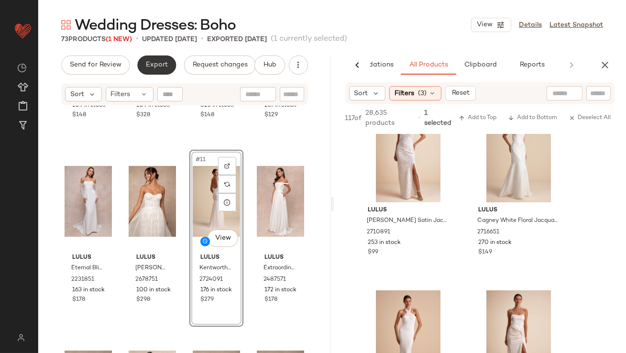
click at [160, 68] on span "Export" at bounding box center [156, 65] width 22 height 8
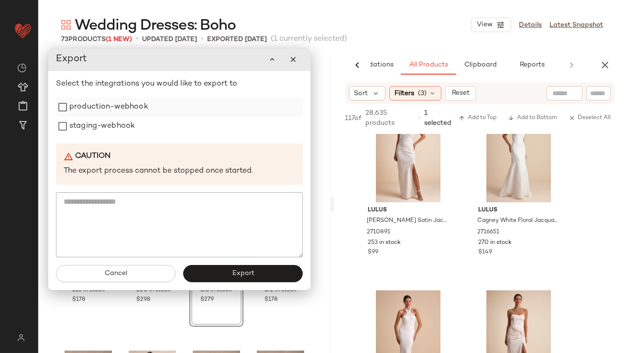
click at [96, 107] on label "production-webhook" at bounding box center [108, 107] width 79 height 19
click at [95, 126] on label "staging-webhook" at bounding box center [102, 126] width 66 height 19
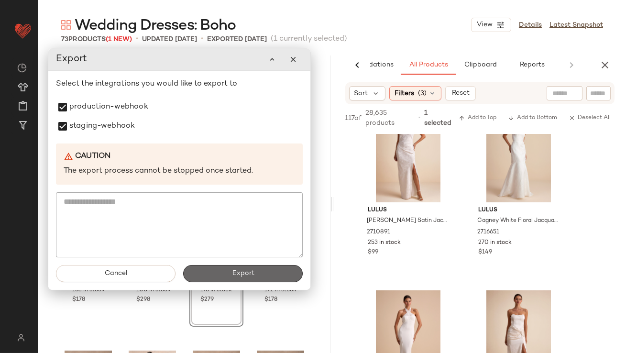
click at [214, 269] on button "Export" at bounding box center [243, 273] width 120 height 17
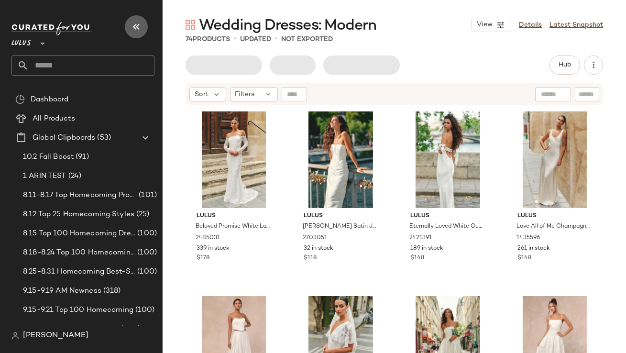
click at [138, 27] on icon "button" at bounding box center [136, 26] width 11 height 11
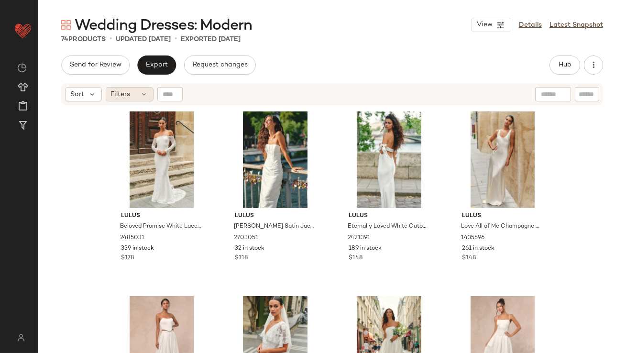
click at [139, 94] on div "Filters" at bounding box center [130, 94] width 48 height 14
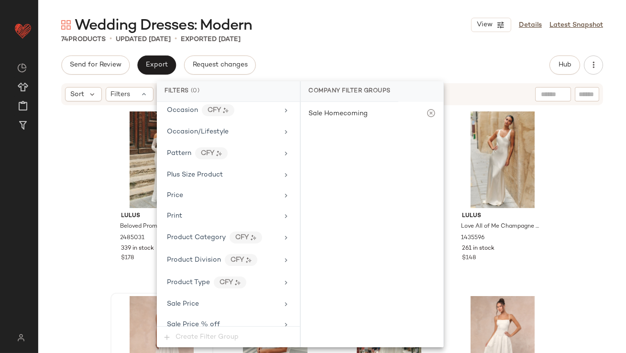
scroll to position [711, 0]
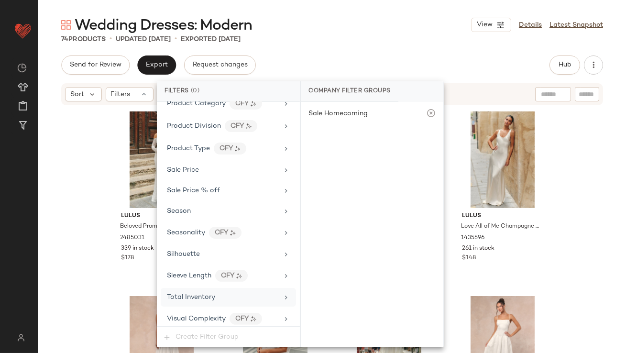
click at [201, 294] on span "Total Inventory" at bounding box center [191, 297] width 48 height 7
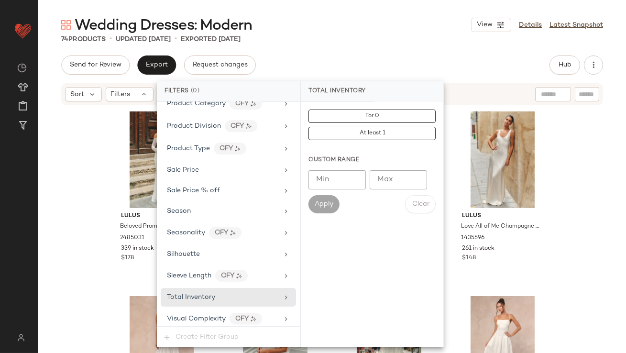
click at [407, 182] on input "Max" at bounding box center [398, 179] width 57 height 19
type input "*"
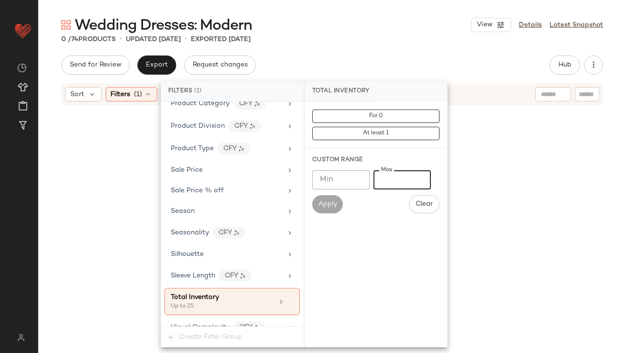
type input "**"
click at [376, 50] on div "Wedding Dresses: Modern View Details Latest Snapshot 0 / 74 Products • updated …" at bounding box center [332, 184] width 588 height 338
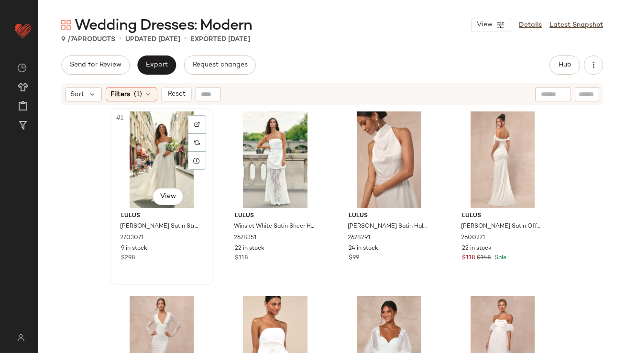
click at [155, 126] on div "#1 View" at bounding box center [162, 159] width 96 height 97
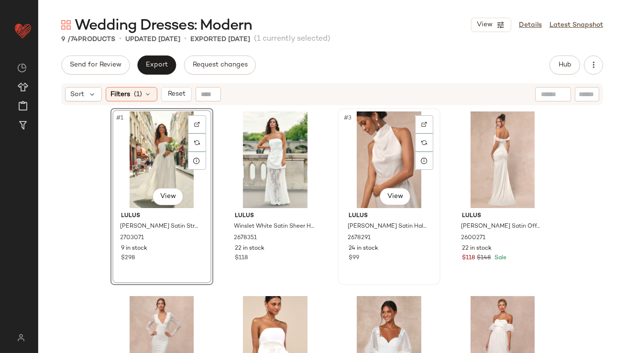
click at [371, 170] on div "#3 View" at bounding box center [389, 159] width 96 height 97
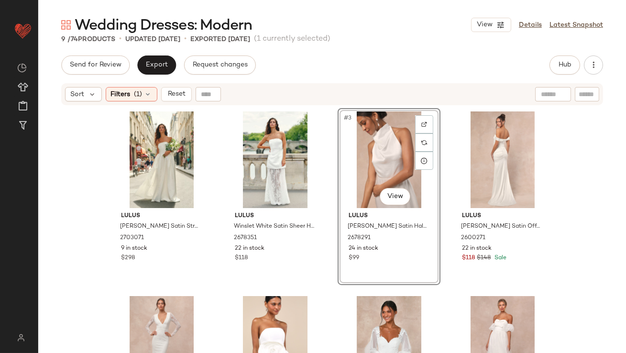
scroll to position [285, 0]
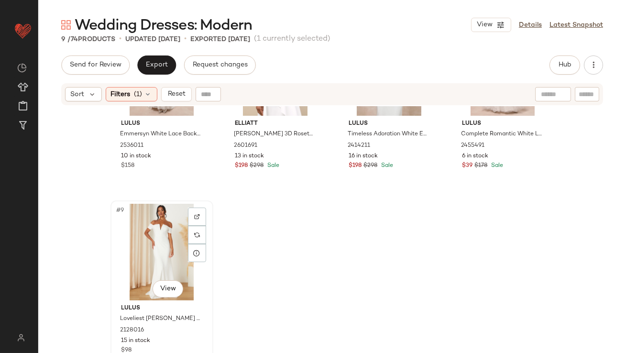
click at [141, 234] on div "#9 View" at bounding box center [162, 252] width 96 height 97
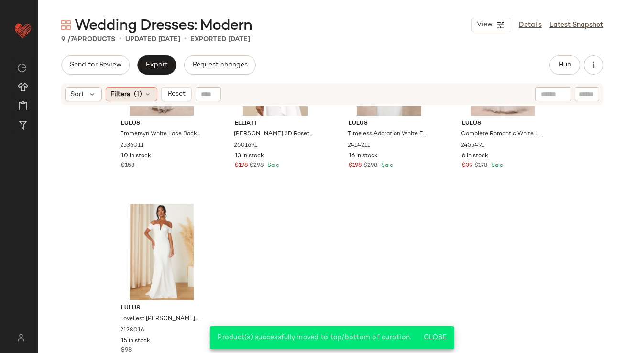
click at [132, 91] on div "Filters (1)" at bounding box center [132, 94] width 52 height 14
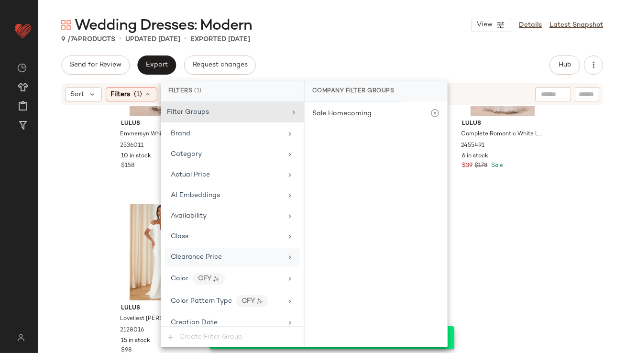
scroll to position [720, 0]
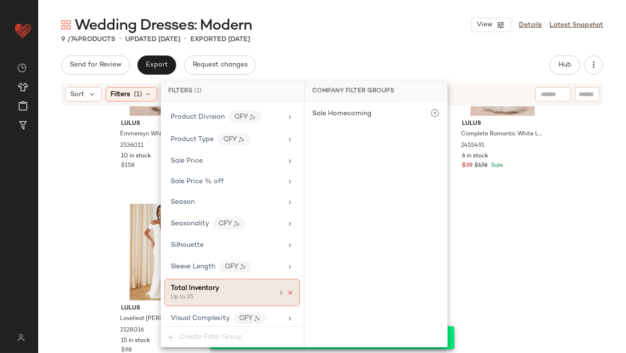
click at [287, 289] on icon at bounding box center [290, 292] width 7 height 7
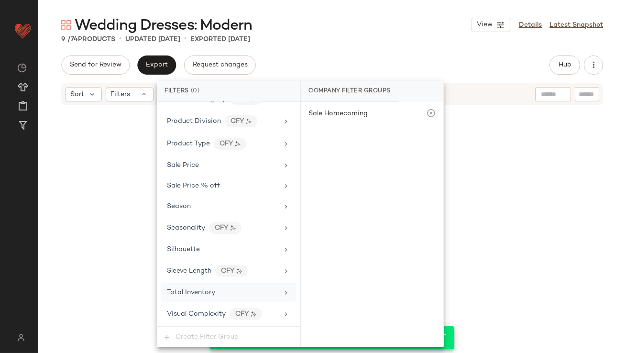
scroll to position [711, 0]
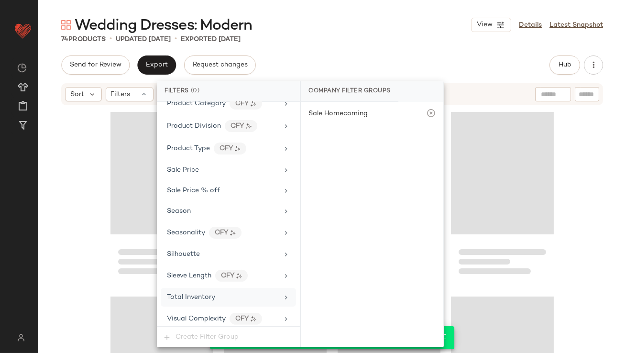
click at [356, 52] on div "Wedding Dresses: Modern View Details Latest Snapshot 74 Products • updated [DAT…" at bounding box center [332, 184] width 588 height 338
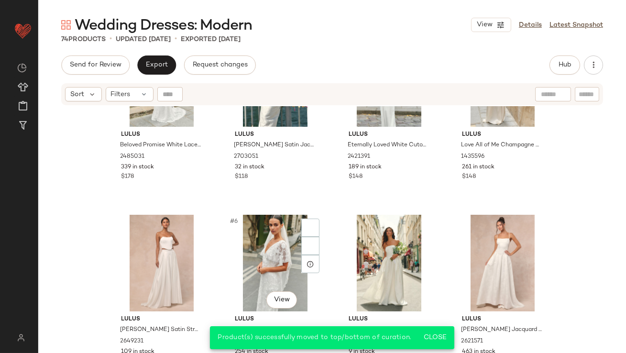
scroll to position [141, 0]
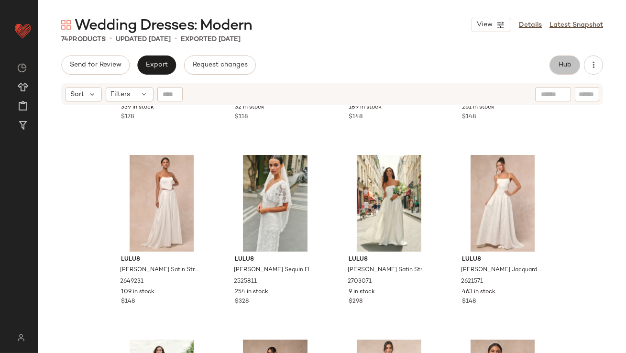
click at [567, 66] on span "Hub" at bounding box center [564, 65] width 13 height 8
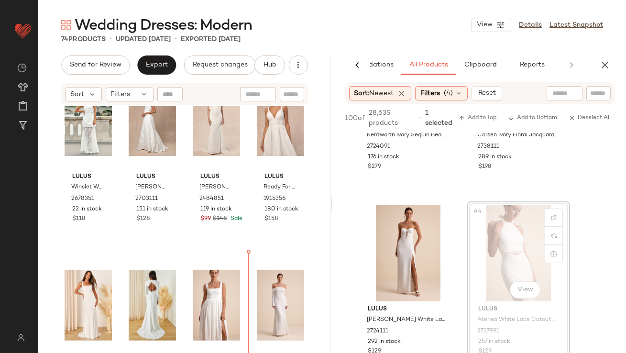
scroll to position [432, 0]
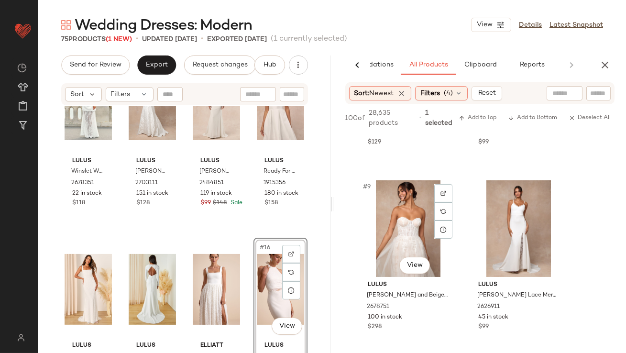
scroll to position [761, 0]
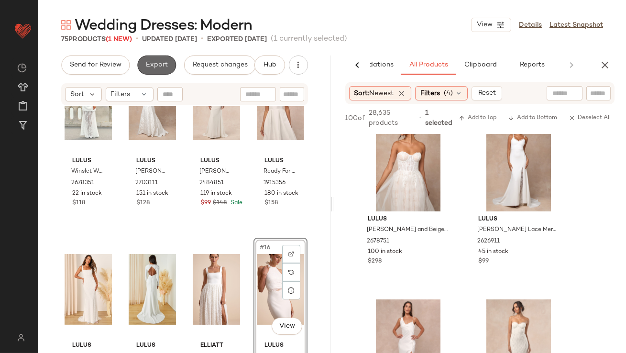
click at [141, 62] on button "Export" at bounding box center [156, 65] width 39 height 19
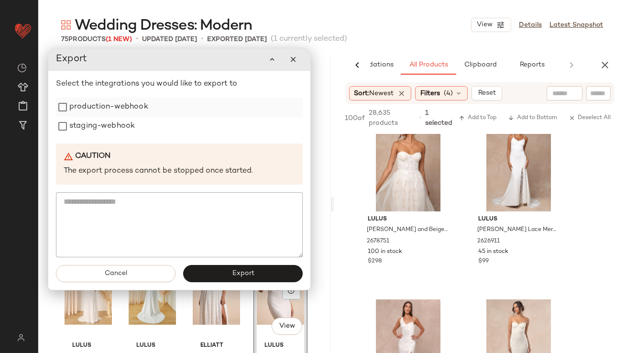
click at [131, 103] on label "production-webhook" at bounding box center [108, 107] width 79 height 19
click at [130, 125] on label "staging-webhook" at bounding box center [102, 126] width 66 height 19
click at [226, 276] on button "Export" at bounding box center [243, 273] width 120 height 17
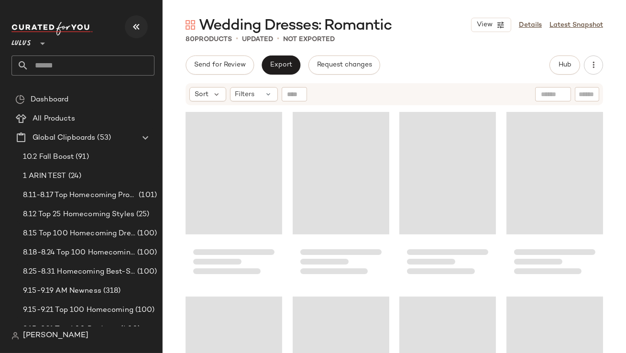
click at [134, 32] on icon "button" at bounding box center [136, 26] width 11 height 11
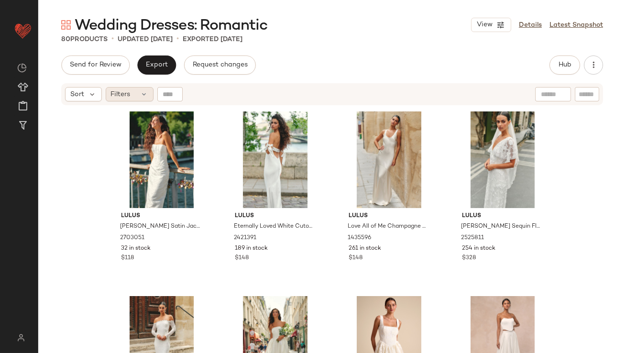
click at [139, 91] on div "Filters" at bounding box center [130, 94] width 48 height 14
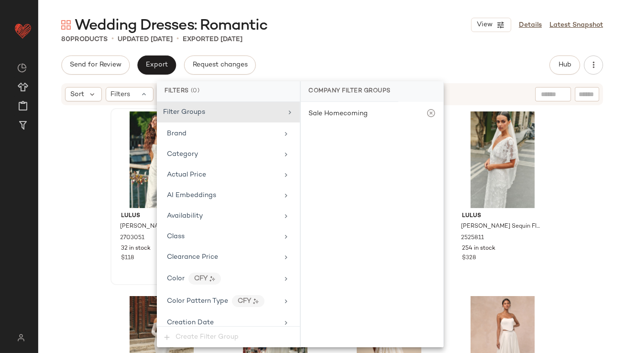
scroll to position [711, 0]
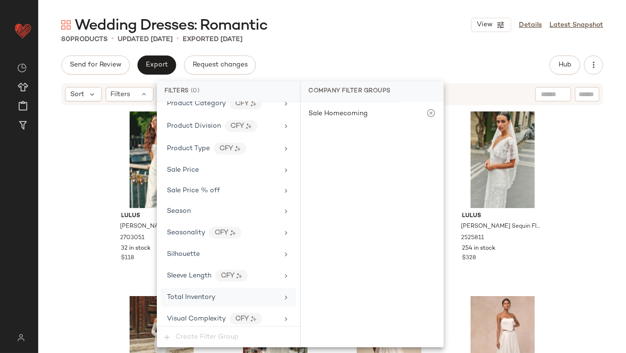
click at [204, 299] on div "Total Inventory" at bounding box center [228, 297] width 135 height 19
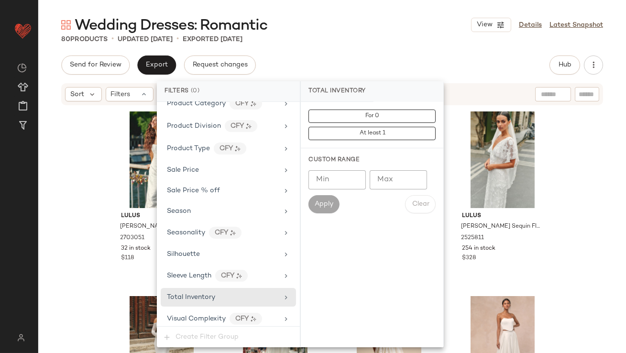
click at [396, 184] on input "Max" at bounding box center [398, 179] width 57 height 19
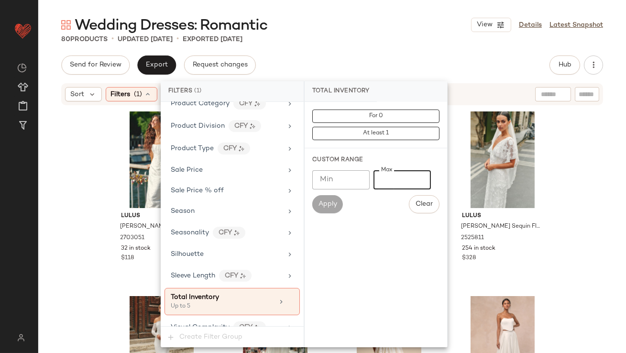
type input "*"
click at [367, 64] on div "Send for Review Export Request changes Hub Send for Review External Review Inte…" at bounding box center [332, 65] width 542 height 19
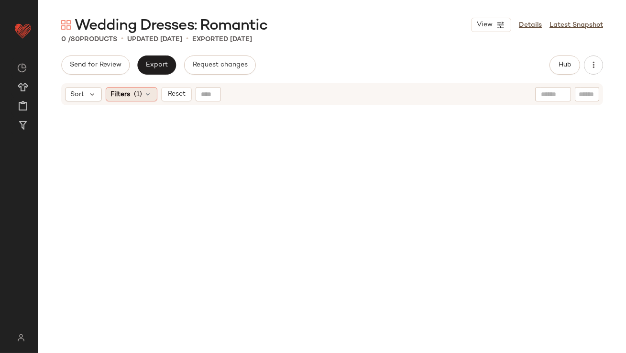
click at [148, 96] on icon at bounding box center [149, 94] width 8 height 8
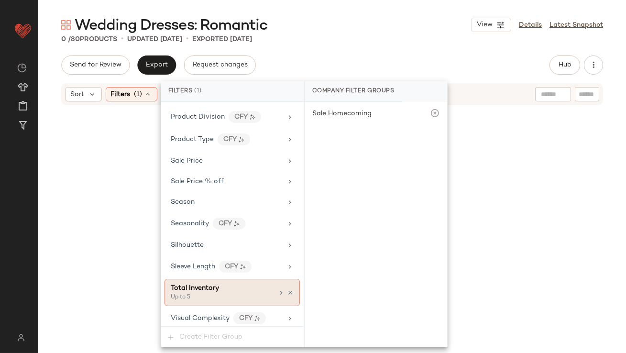
click at [289, 289] on icon at bounding box center [290, 292] width 7 height 7
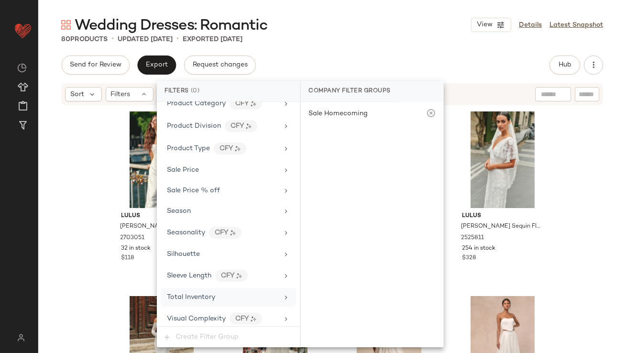
click at [230, 295] on div "Total Inventory" at bounding box center [222, 297] width 111 height 10
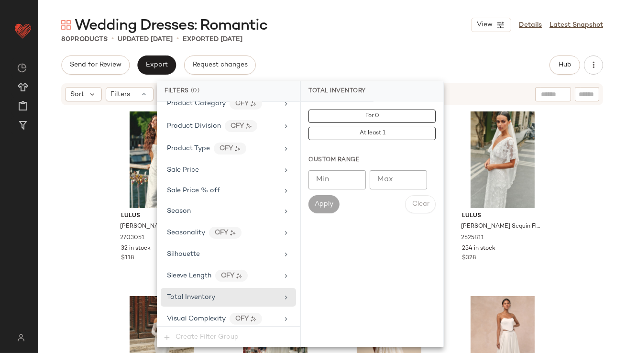
click at [376, 180] on input "Max" at bounding box center [398, 179] width 57 height 19
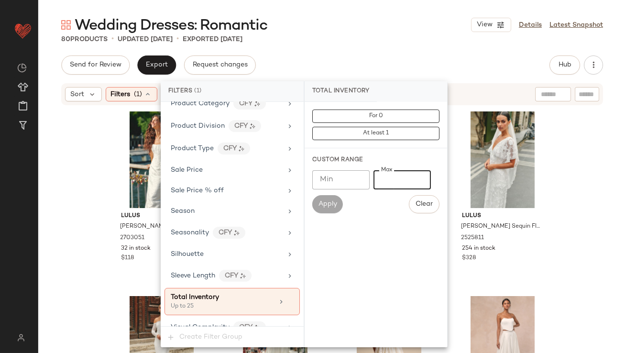
scroll to position [720, 0]
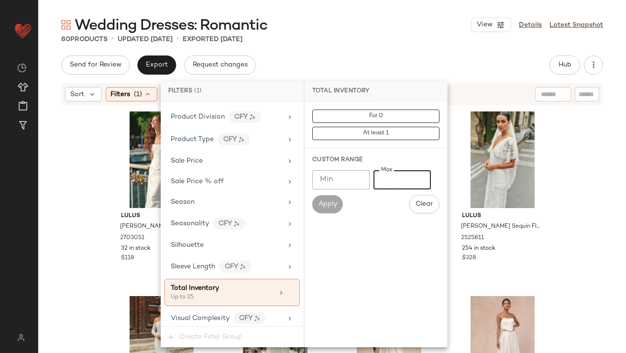
type input "**"
click at [345, 57] on div "Send for Review Export Request changes Hub Send for Review External Review Inte…" at bounding box center [332, 65] width 542 height 19
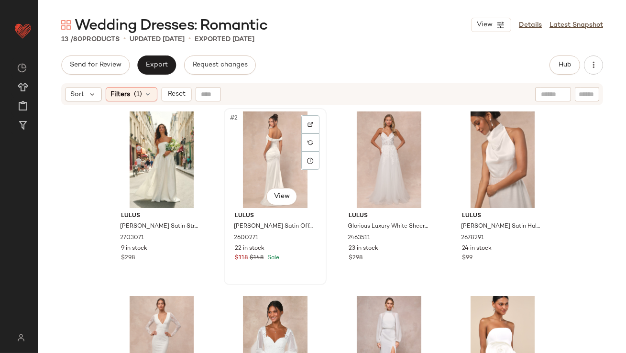
click at [284, 158] on div "#2 View" at bounding box center [275, 159] width 96 height 97
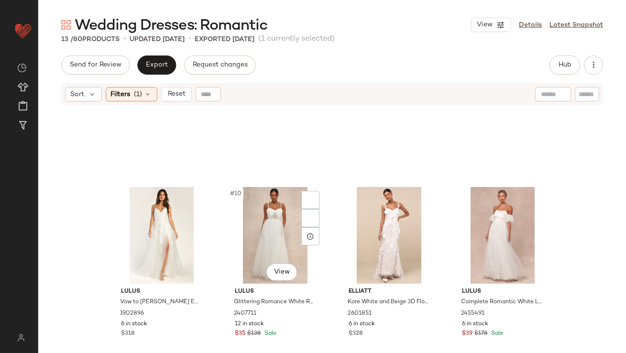
scroll to position [469, 0]
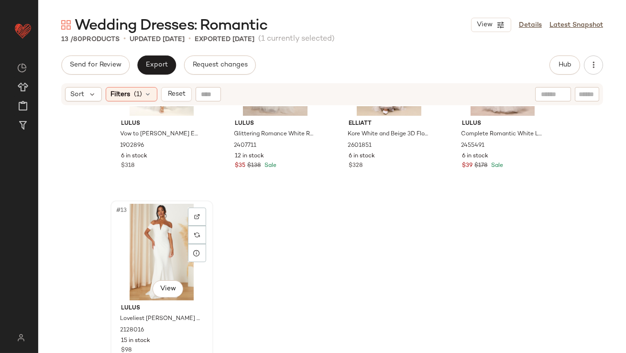
click at [130, 236] on div "#13 View" at bounding box center [162, 252] width 96 height 97
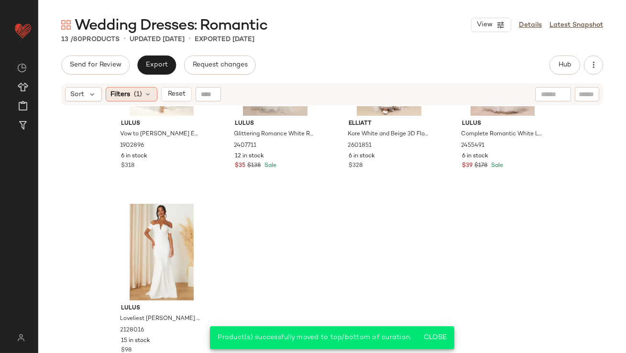
click at [124, 90] on span "Filters" at bounding box center [121, 94] width 20 height 10
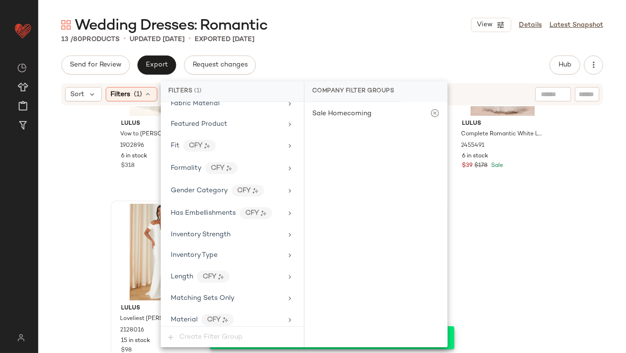
scroll to position [720, 0]
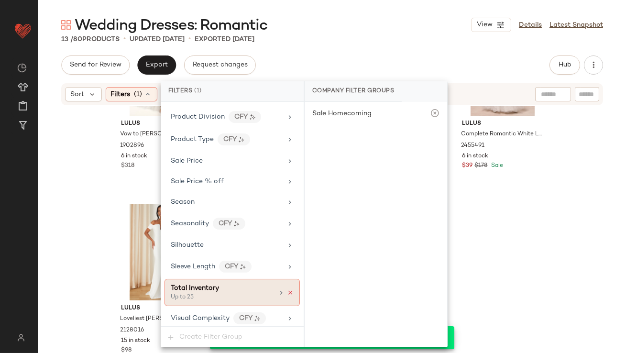
click at [287, 289] on icon at bounding box center [290, 292] width 7 height 7
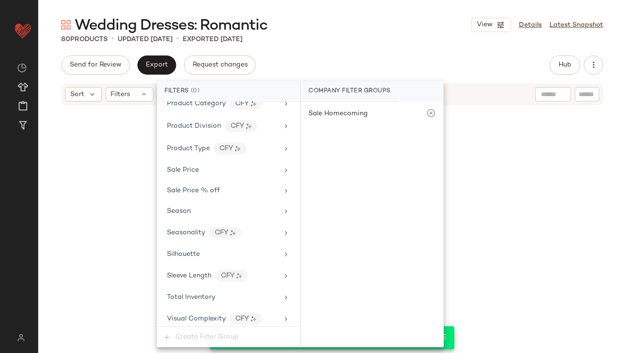
click at [376, 57] on div "Send for Review Export Request changes Hub Send for Review External Review Inte…" at bounding box center [332, 65] width 542 height 19
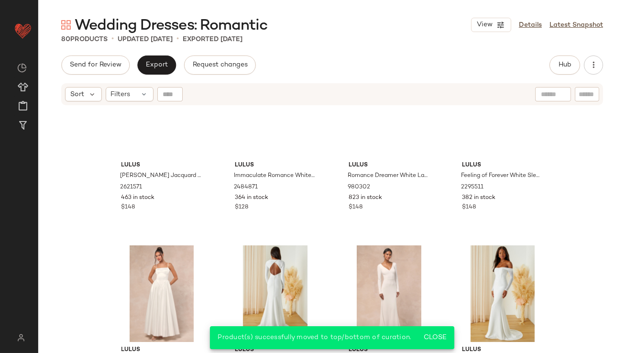
scroll to position [0, 0]
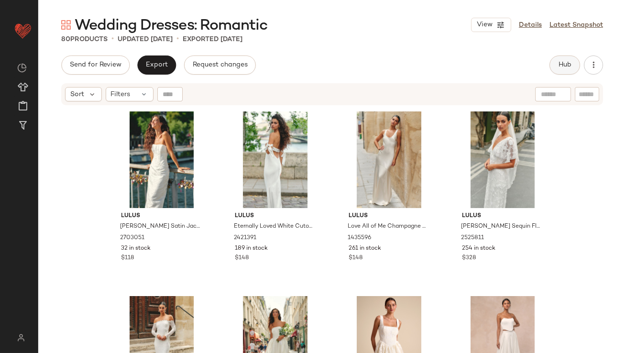
click at [553, 67] on button "Hub" at bounding box center [565, 65] width 31 height 19
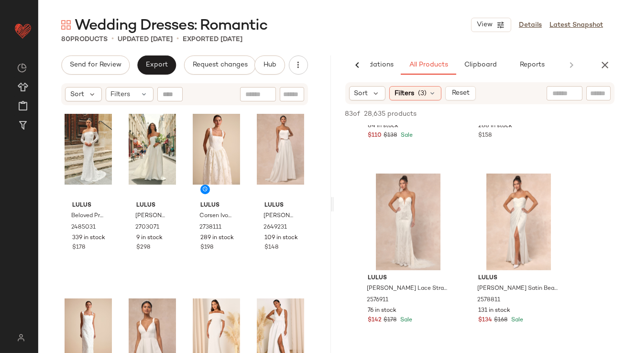
scroll to position [1125, 0]
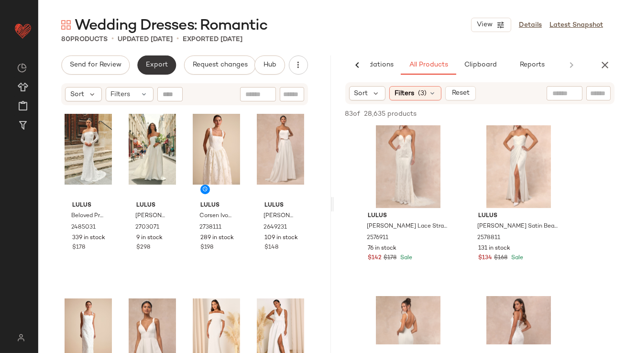
click at [149, 69] on button "Export" at bounding box center [156, 65] width 39 height 19
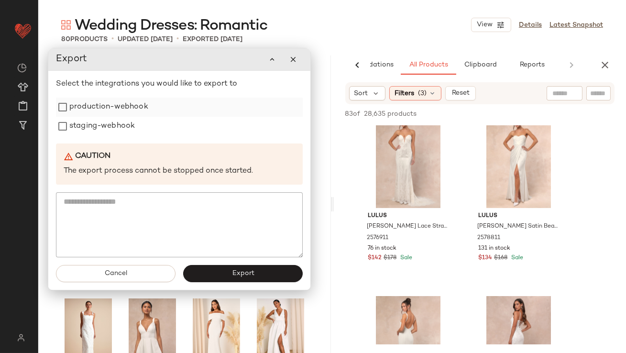
click at [114, 111] on label "production-webhook" at bounding box center [108, 107] width 79 height 19
click at [114, 126] on label "staging-webhook" at bounding box center [102, 126] width 66 height 19
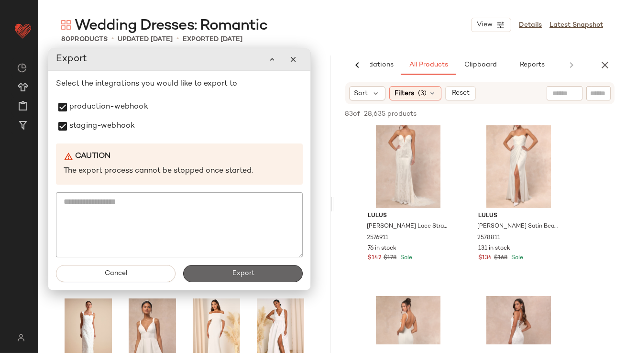
click at [220, 270] on button "Export" at bounding box center [243, 273] width 120 height 17
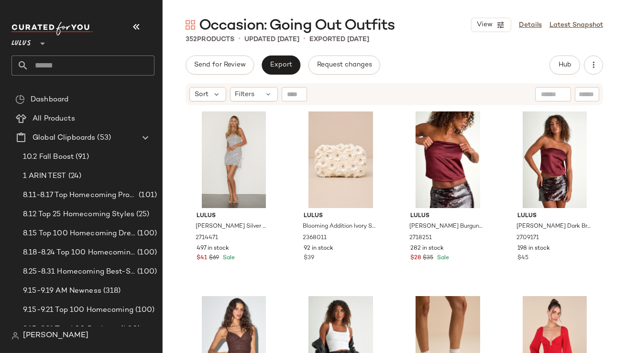
click at [134, 32] on icon "button" at bounding box center [136, 26] width 11 height 11
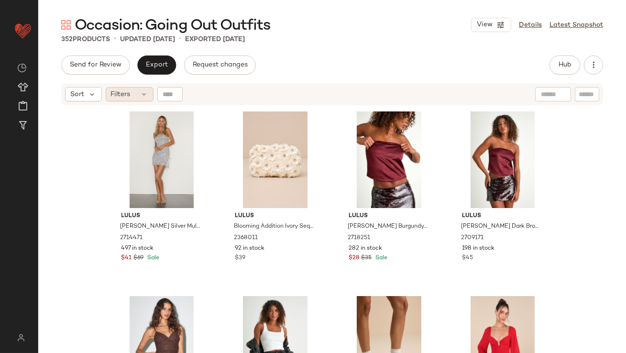
click at [130, 97] on div "Filters" at bounding box center [130, 94] width 48 height 14
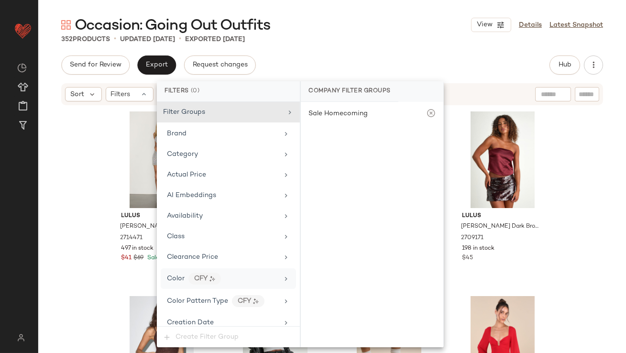
scroll to position [735, 0]
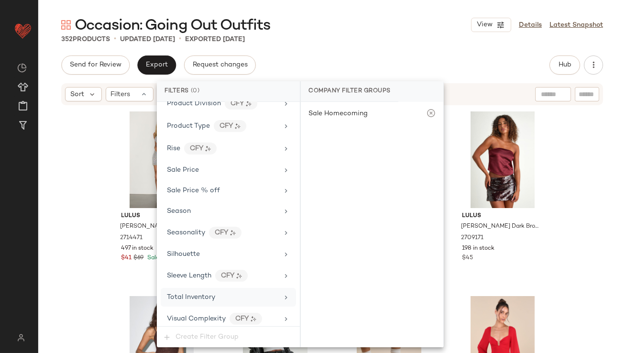
click at [192, 294] on span "Total Inventory" at bounding box center [191, 297] width 48 height 7
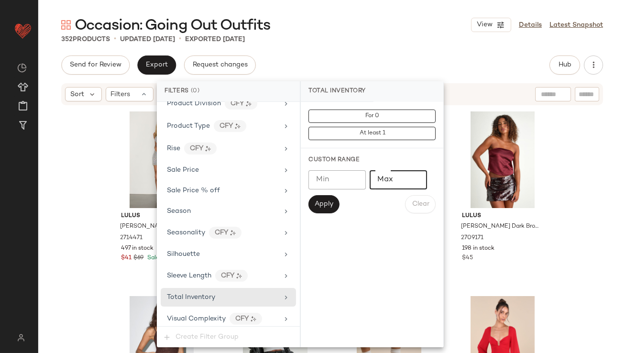
click at [414, 178] on input "*" at bounding box center [398, 179] width 57 height 19
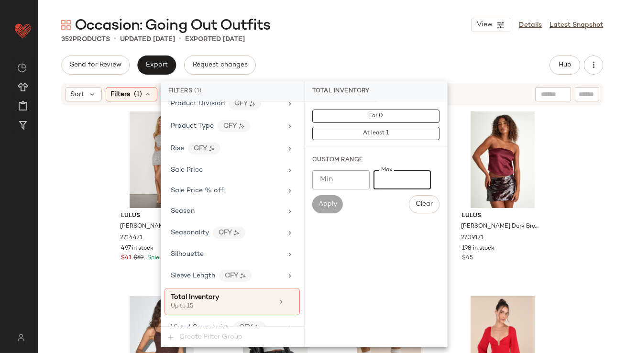
type input "*"
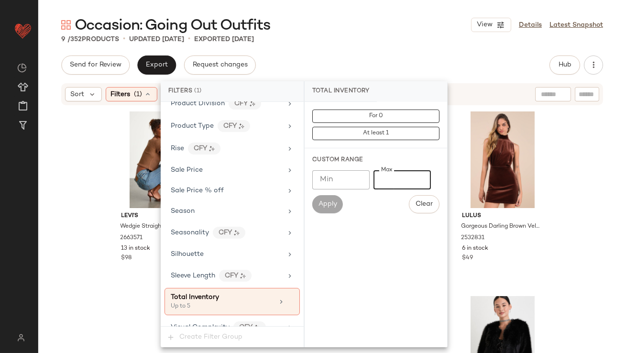
type input "*"
click at [387, 50] on div "Occasion: Going Out Outfits View Details Latest Snapshot 9 / 352 Products • upd…" at bounding box center [332, 184] width 588 height 338
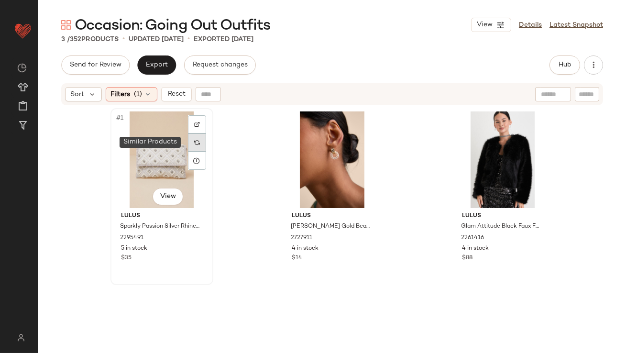
click at [194, 142] on img at bounding box center [197, 143] width 6 height 6
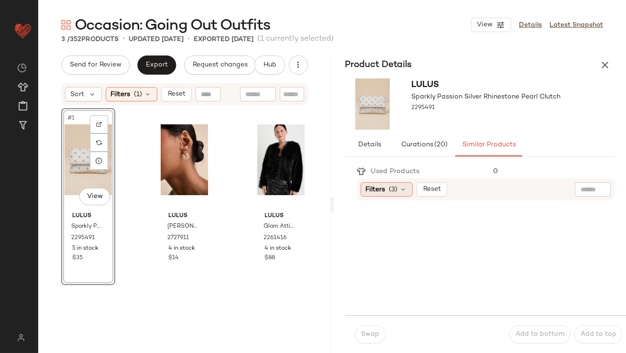
click at [379, 186] on span "Filters" at bounding box center [376, 190] width 20 height 10
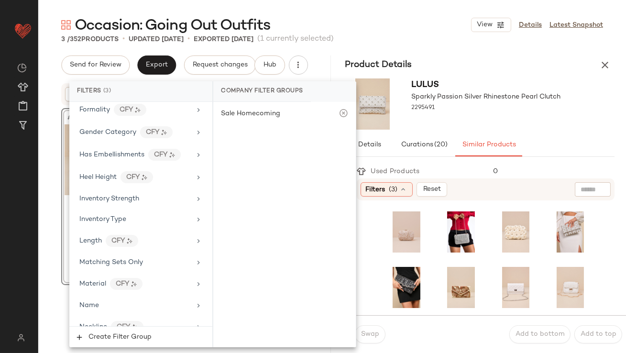
scroll to position [781, 0]
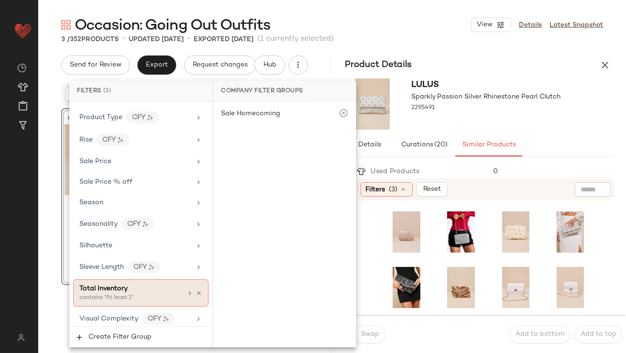
click at [121, 301] on div "Total Inventory contains "At least 1"" at bounding box center [140, 292] width 135 height 27
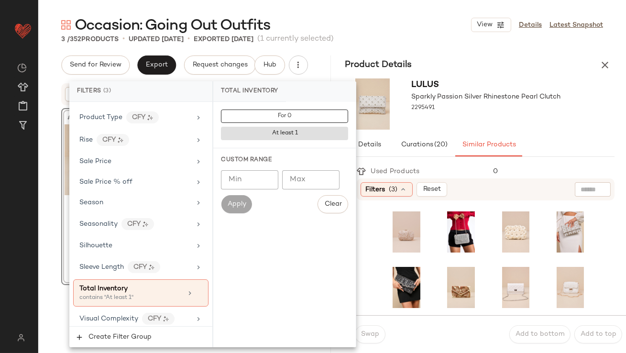
click at [230, 187] on input "Min" at bounding box center [249, 179] width 57 height 19
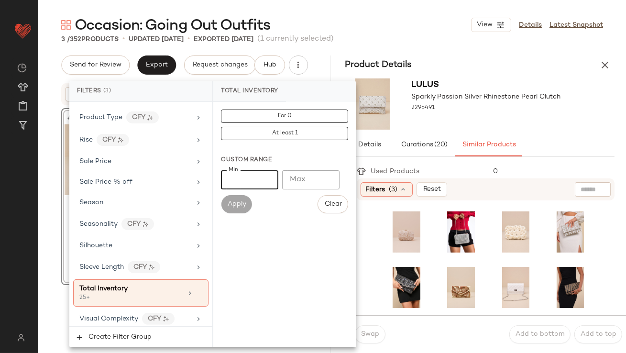
type input "**"
click at [475, 65] on div "Product Details" at bounding box center [480, 65] width 293 height 19
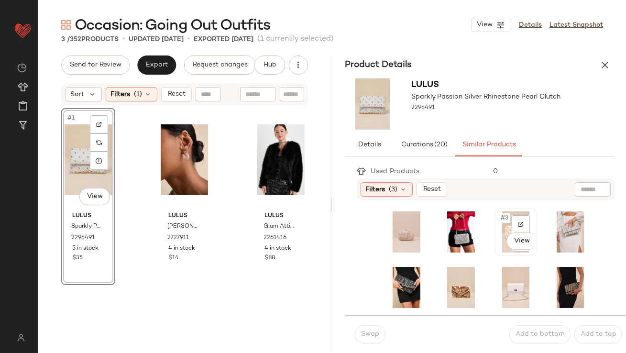
click at [500, 216] on span "#3" at bounding box center [505, 218] width 11 height 10
click at [375, 335] on span "Swap" at bounding box center [370, 335] width 19 height 8
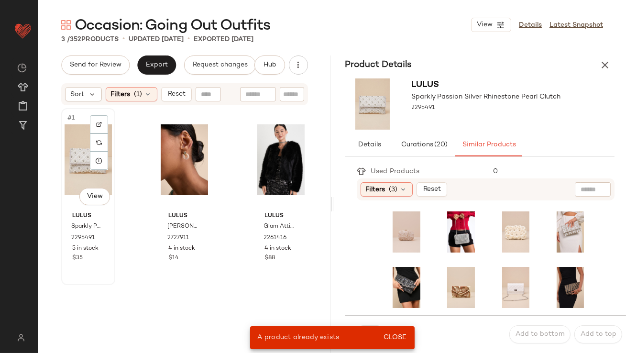
click at [78, 161] on div "#1 View" at bounding box center [88, 159] width 47 height 97
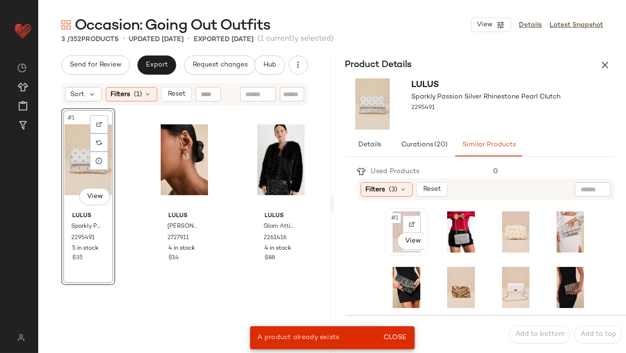
click at [400, 226] on div "#1 View" at bounding box center [407, 232] width 36 height 41
click at [390, 345] on button "Close" at bounding box center [394, 337] width 31 height 17
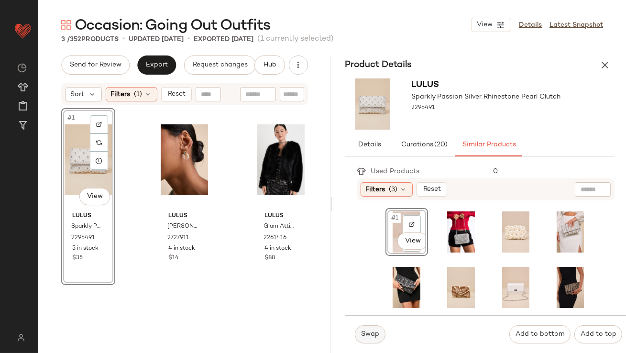
click at [375, 340] on button "Swap" at bounding box center [370, 334] width 31 height 18
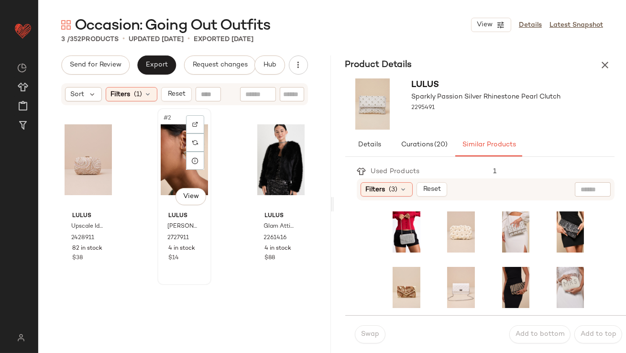
click at [164, 158] on div "#2 View" at bounding box center [184, 159] width 47 height 97
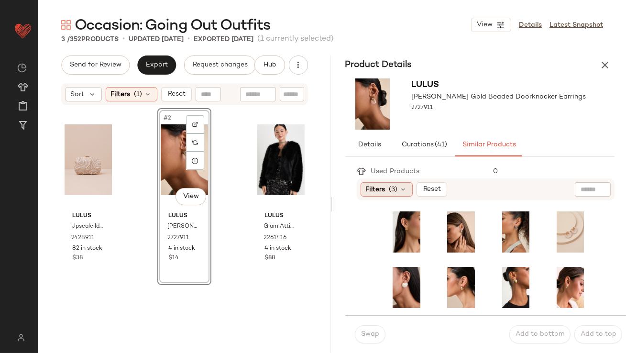
click at [363, 189] on div "Filters (3)" at bounding box center [387, 189] width 52 height 14
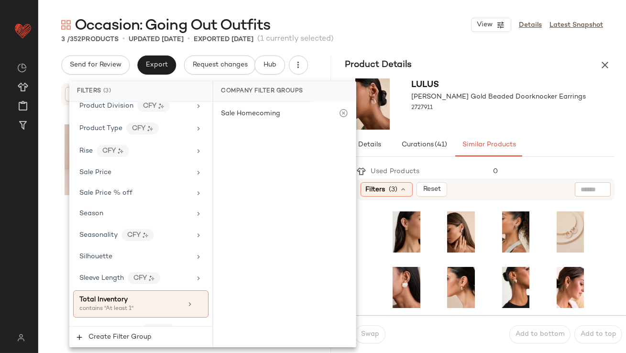
scroll to position [781, 0]
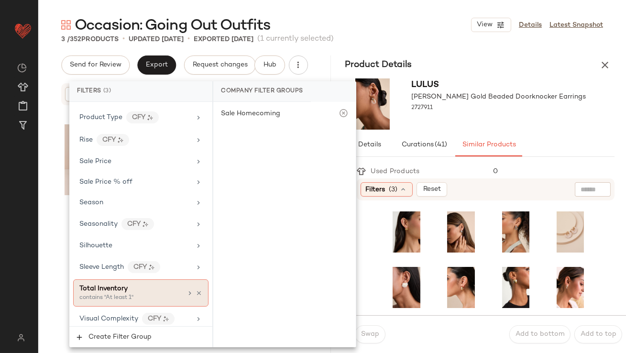
click at [126, 294] on div "contains "At least 1"" at bounding box center [127, 298] width 96 height 9
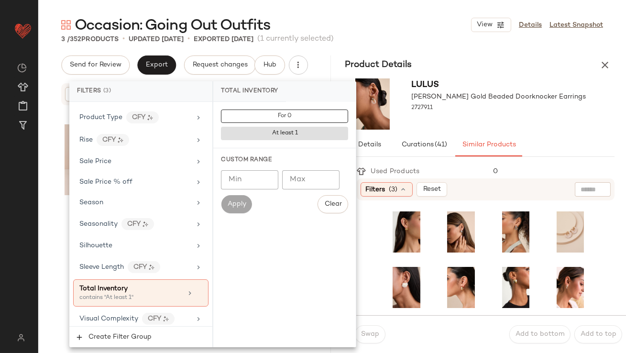
click at [256, 175] on input "Min" at bounding box center [249, 179] width 57 height 19
type input "**"
click at [492, 113] on div at bounding box center [499, 117] width 175 height 8
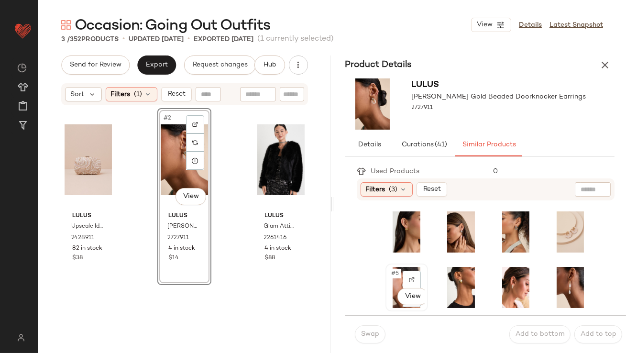
click at [391, 278] on span "#5" at bounding box center [396, 274] width 11 height 10
click at [371, 334] on span "Swap" at bounding box center [370, 335] width 19 height 8
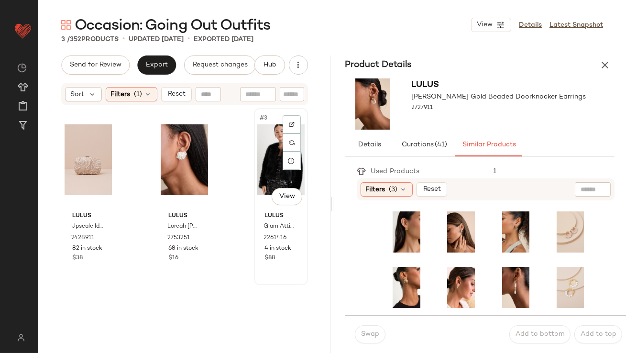
click at [265, 131] on div "#3 View" at bounding box center [280, 159] width 47 height 97
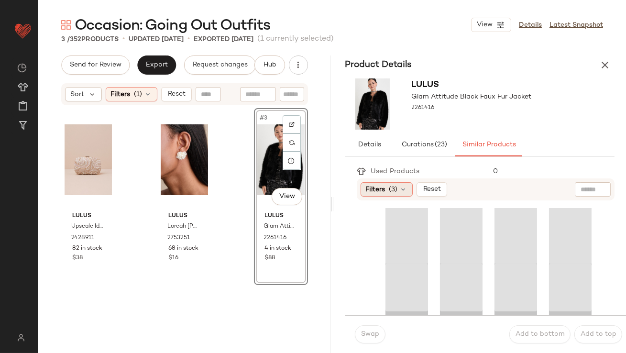
click at [383, 191] on span "Filters" at bounding box center [376, 190] width 20 height 10
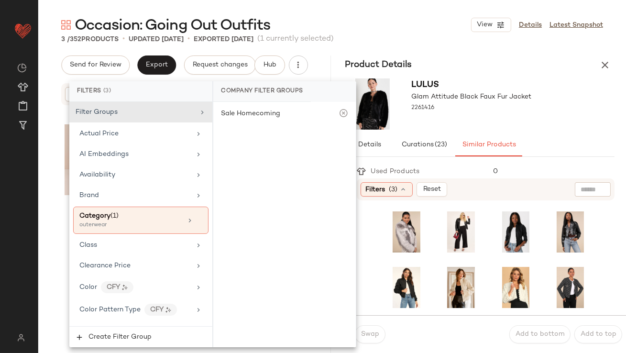
scroll to position [781, 0]
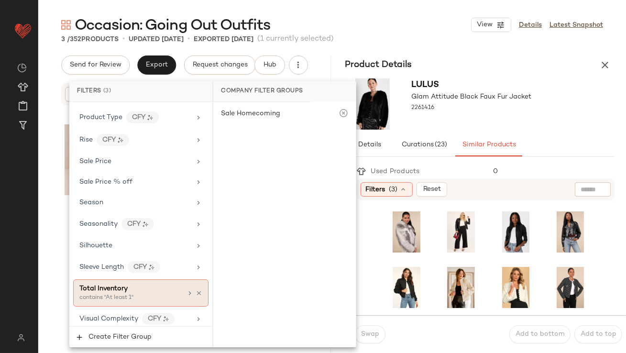
click at [128, 284] on div "Total Inventory" at bounding box center [130, 289] width 103 height 10
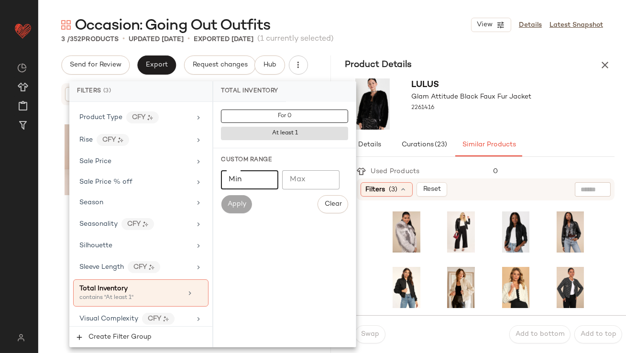
click at [241, 178] on input "Min" at bounding box center [249, 179] width 57 height 19
type input "**"
click at [521, 118] on div at bounding box center [472, 117] width 120 height 8
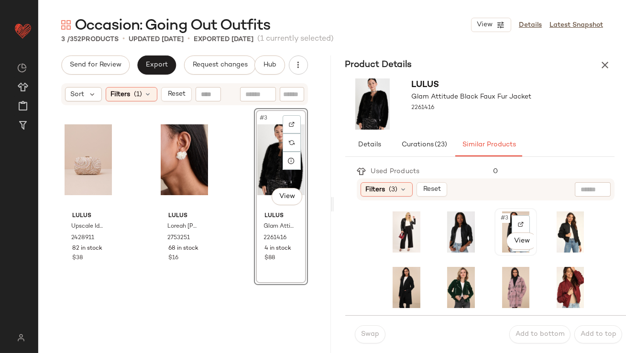
click at [498, 223] on div "#3 View" at bounding box center [516, 232] width 36 height 41
click at [369, 333] on span "Swap" at bounding box center [370, 335] width 19 height 8
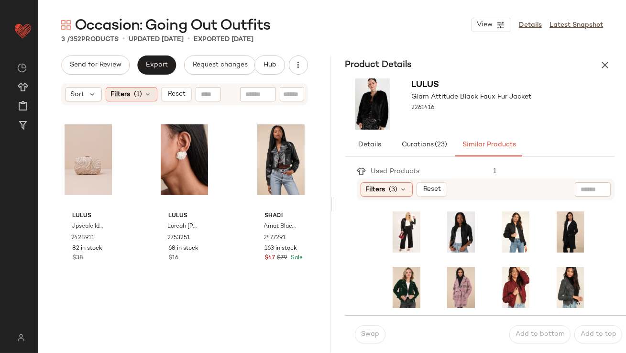
click at [140, 92] on span "(1)" at bounding box center [138, 94] width 8 height 10
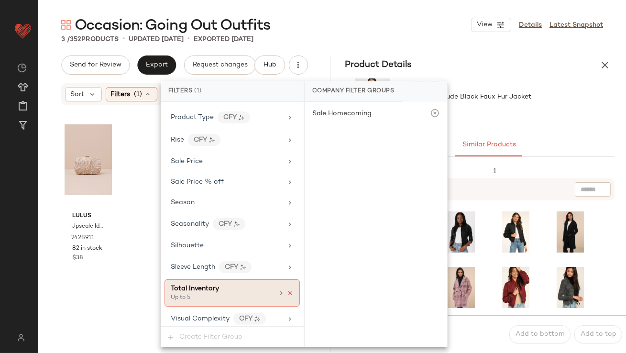
click at [287, 290] on icon at bounding box center [290, 293] width 7 height 7
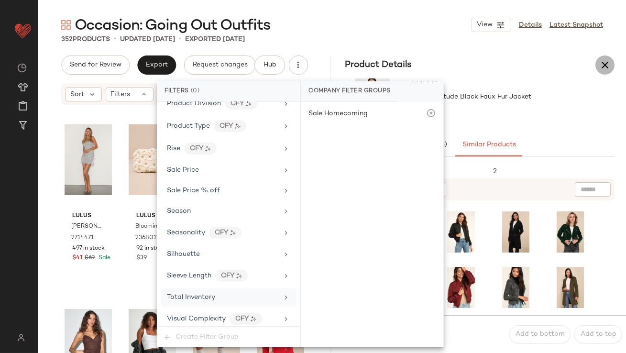
click at [611, 65] on icon "button" at bounding box center [605, 64] width 11 height 11
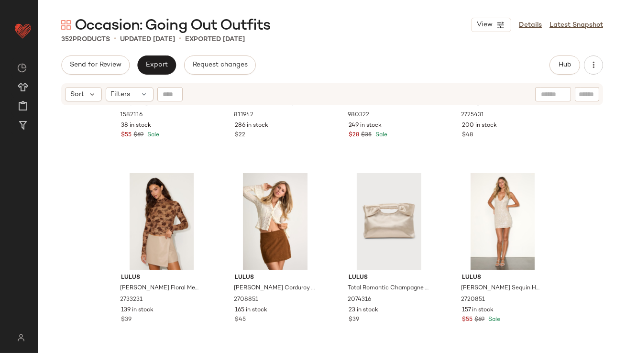
scroll to position [1610, 0]
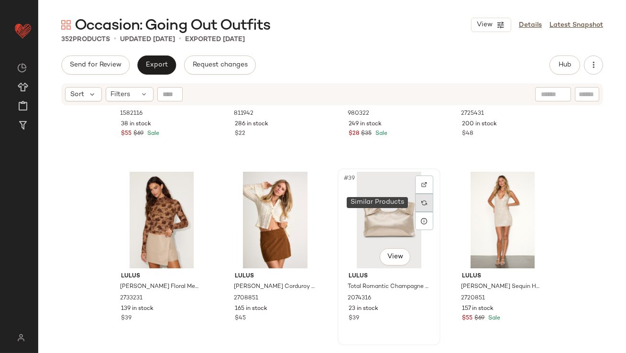
click at [416, 201] on div at bounding box center [424, 203] width 18 height 18
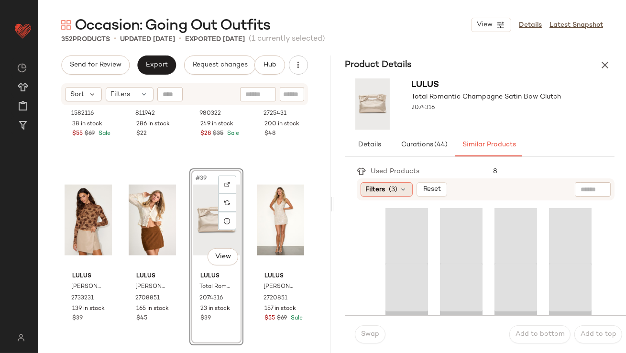
click at [390, 193] on span "(3)" at bounding box center [394, 190] width 9 height 10
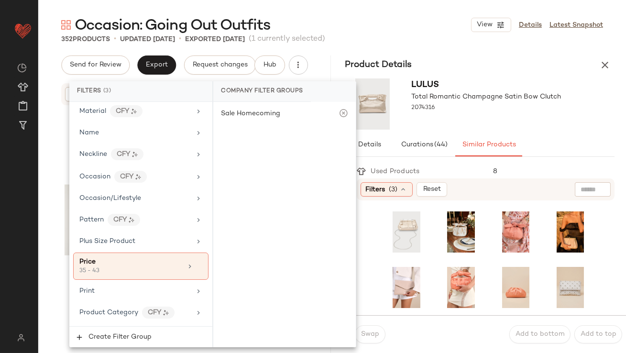
scroll to position [781, 0]
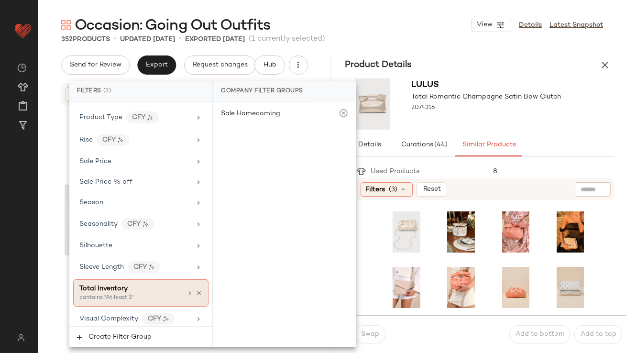
click at [127, 298] on div "contains "At least 1"" at bounding box center [127, 298] width 96 height 9
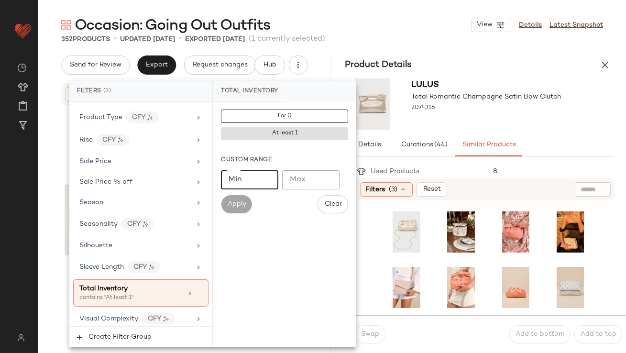
click at [271, 188] on input "Min" at bounding box center [249, 179] width 57 height 19
type input "**"
click at [496, 115] on div at bounding box center [487, 117] width 150 height 8
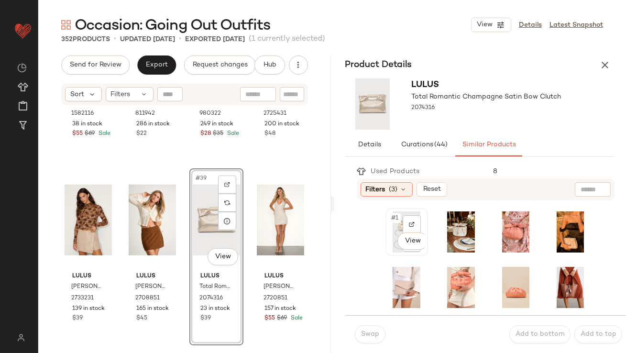
click at [391, 217] on span "#1" at bounding box center [396, 218] width 10 height 10
click at [361, 334] on span "Swap" at bounding box center [370, 335] width 19 height 8
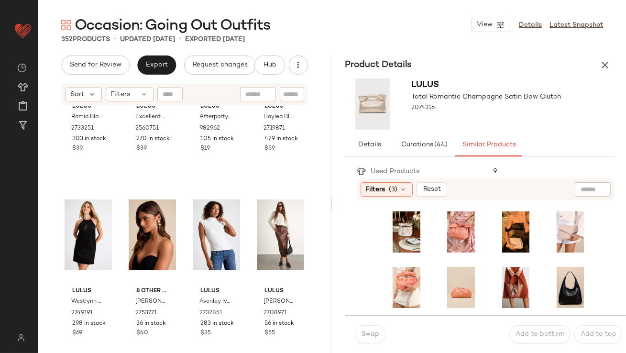
scroll to position [4368, 0]
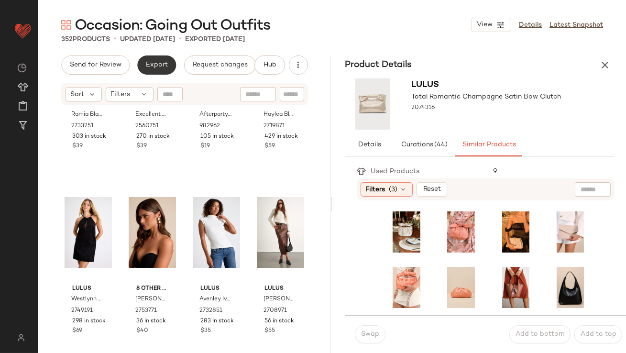
click at [147, 67] on span "Export" at bounding box center [156, 65] width 22 height 8
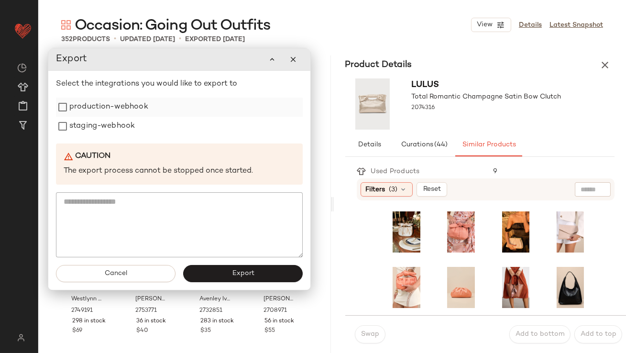
click at [137, 106] on label "production-webhook" at bounding box center [108, 107] width 79 height 19
click at [134, 127] on label "staging-webhook" at bounding box center [102, 126] width 66 height 19
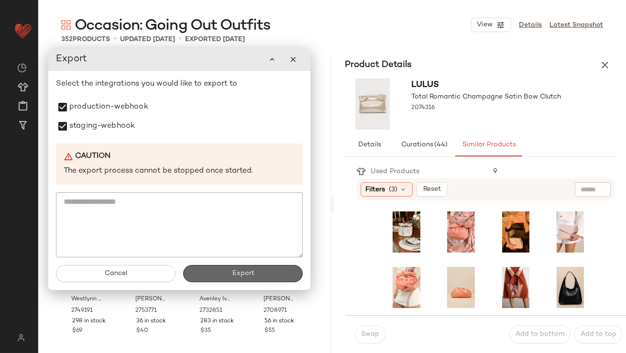
click at [218, 278] on button "Export" at bounding box center [243, 273] width 120 height 17
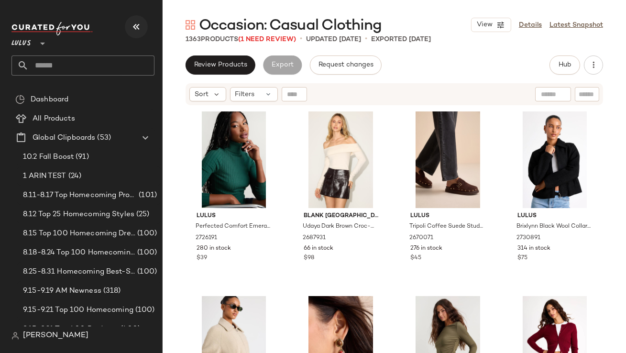
click at [132, 30] on icon "button" at bounding box center [136, 26] width 11 height 11
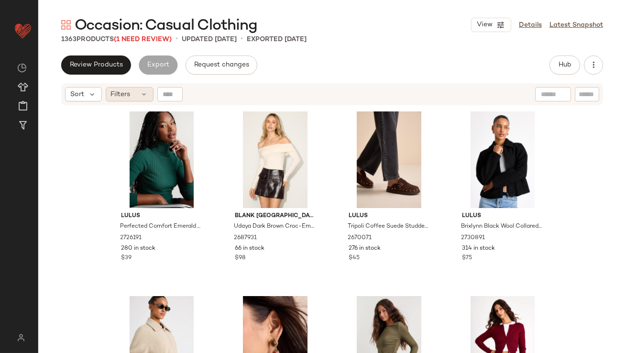
click at [137, 92] on div "Filters" at bounding box center [130, 94] width 48 height 14
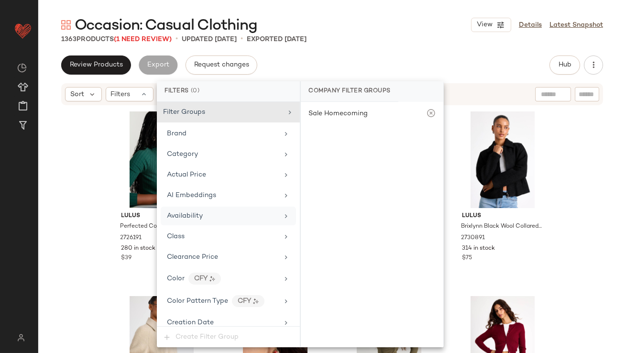
click at [197, 212] on span "Availability" at bounding box center [185, 215] width 36 height 7
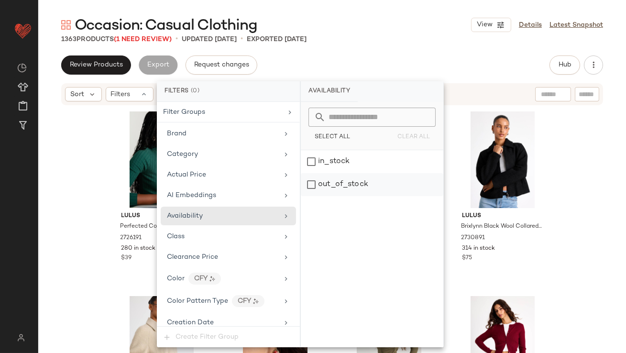
click at [356, 179] on div "out_of_stock" at bounding box center [372, 184] width 143 height 23
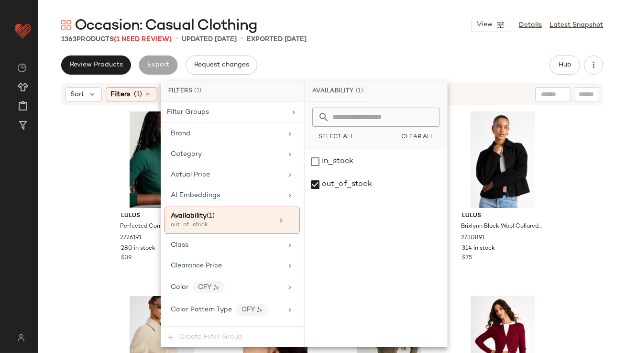
click at [383, 54] on div "Occasion: Casual Clothing View Details Latest Snapshot 1363 Products (1 Need Re…" at bounding box center [332, 184] width 588 height 338
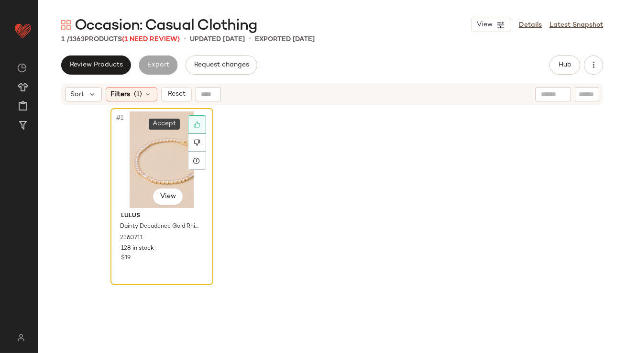
click at [196, 122] on icon at bounding box center [197, 124] width 7 height 7
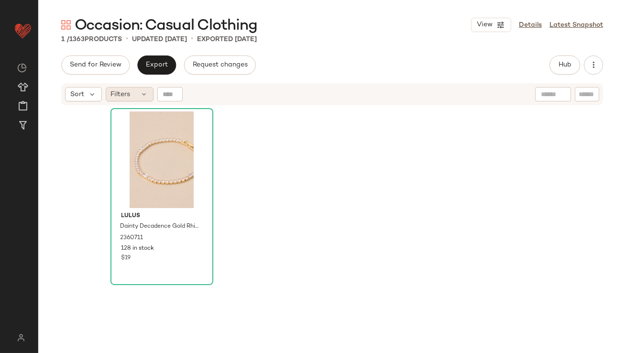
click at [123, 95] on span "Filters" at bounding box center [121, 94] width 20 height 10
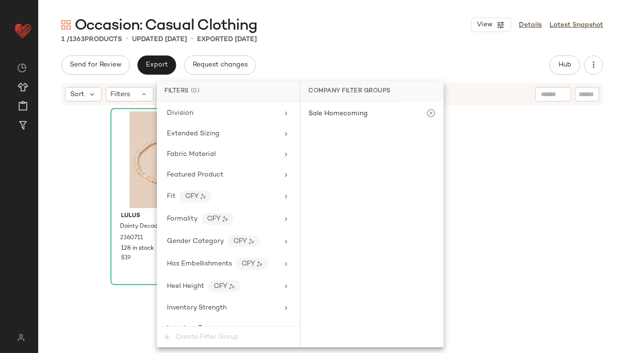
scroll to position [735, 0]
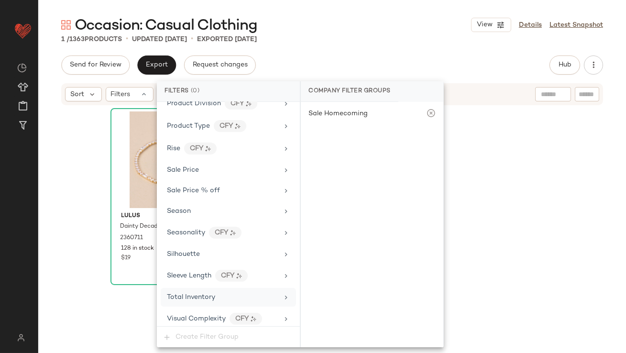
click at [194, 294] on span "Total Inventory" at bounding box center [191, 297] width 48 height 7
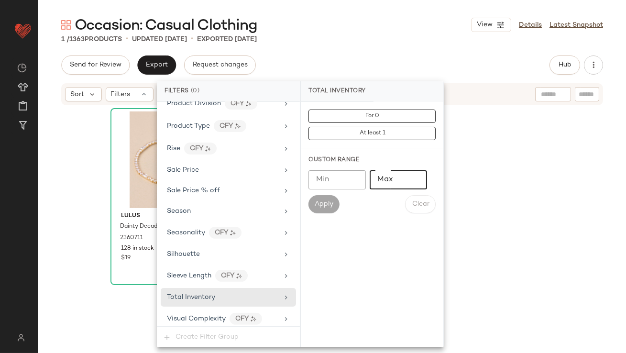
click at [389, 176] on input "Max" at bounding box center [398, 179] width 57 height 19
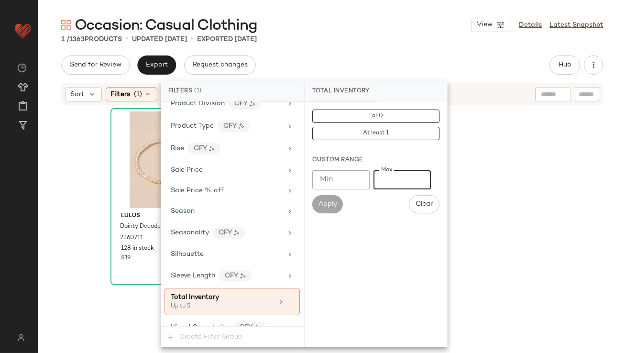
type input "*"
click at [423, 40] on div "1 / 1363 Products • updated [DATE] • Exported [DATE]" at bounding box center [332, 39] width 588 height 10
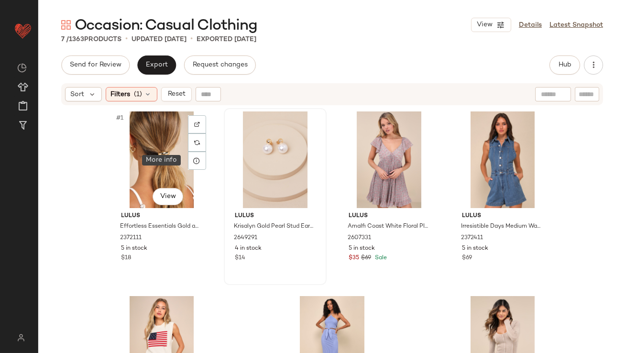
click at [194, 143] on img at bounding box center [197, 143] width 6 height 6
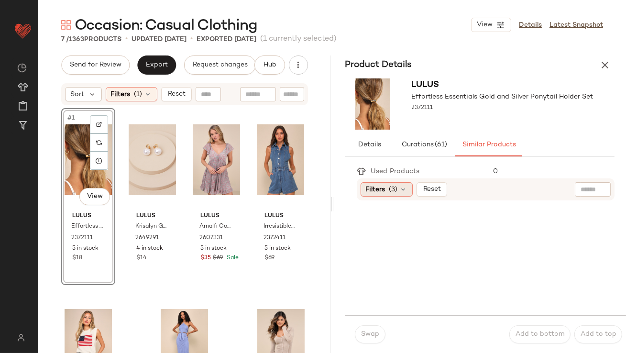
click at [369, 187] on span "Filters" at bounding box center [376, 190] width 20 height 10
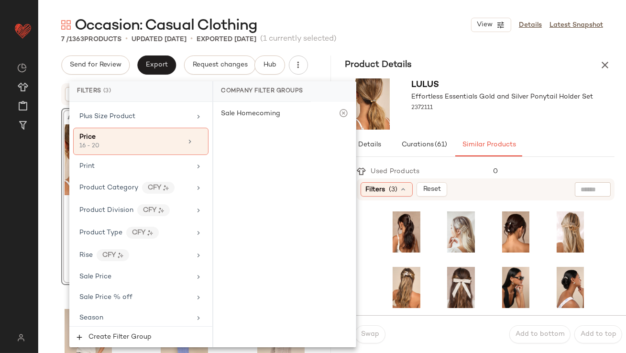
scroll to position [781, 0]
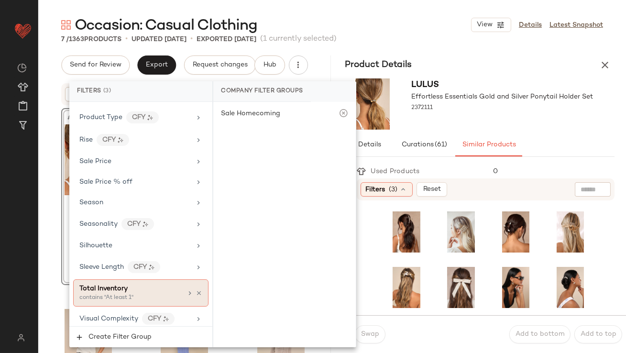
click at [111, 294] on div "contains "At least 1"" at bounding box center [127, 298] width 96 height 9
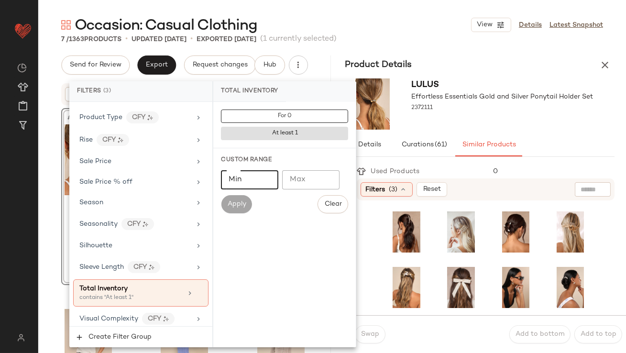
click at [255, 178] on input "Min" at bounding box center [249, 179] width 57 height 19
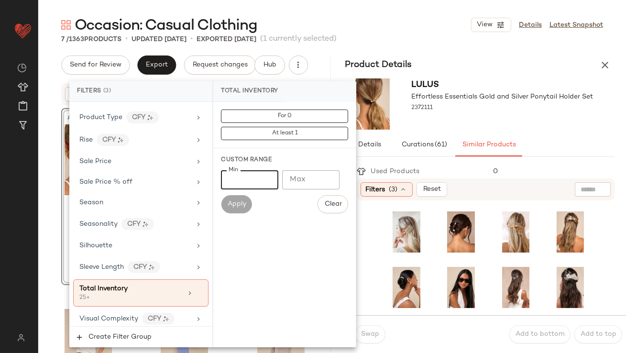
type input "**"
click at [513, 74] on div "Product Details" at bounding box center [480, 65] width 293 height 19
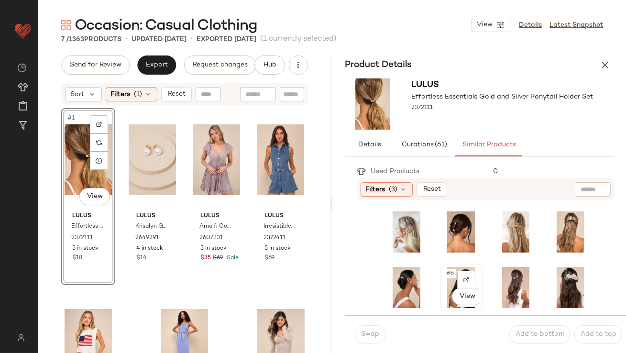
click at [444, 279] on div "#6 View" at bounding box center [462, 287] width 36 height 41
click at [383, 328] on div "Swap" at bounding box center [370, 334] width 31 height 18
click at [372, 334] on span "Swap" at bounding box center [370, 335] width 19 height 8
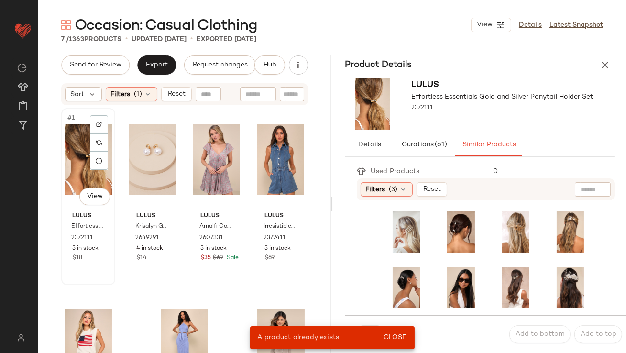
click at [78, 170] on div "#1 View" at bounding box center [88, 159] width 47 height 97
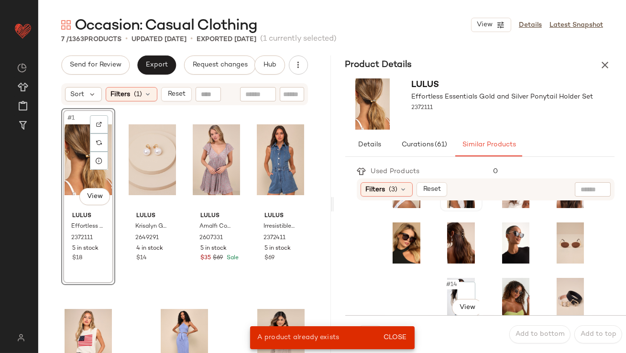
scroll to position [273, 0]
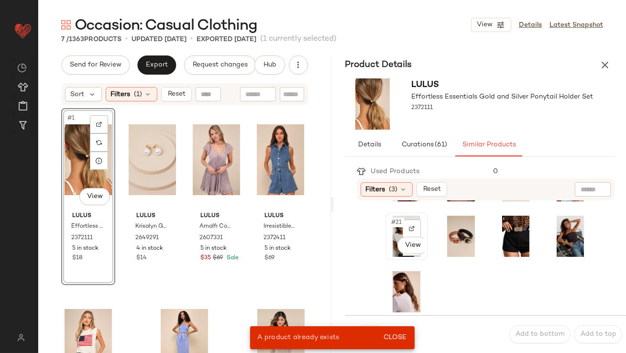
click at [393, 230] on div "#21 View" at bounding box center [407, 236] width 36 height 41
click at [389, 342] on button "Close" at bounding box center [394, 337] width 31 height 17
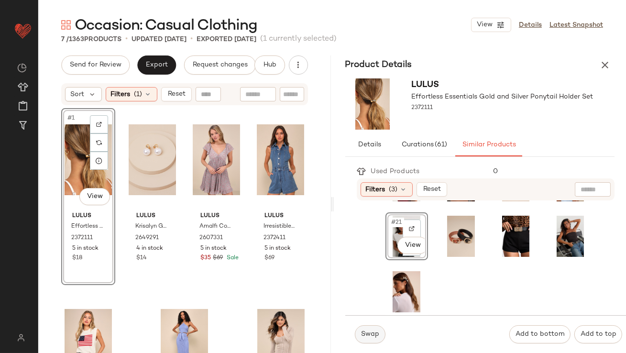
click at [371, 341] on button "Swap" at bounding box center [370, 334] width 31 height 18
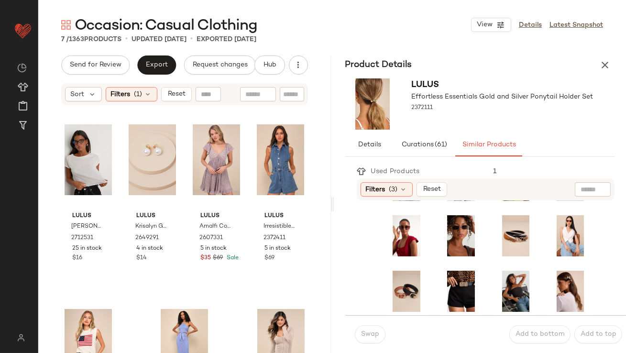
scroll to position [218, 0]
click at [151, 168] on div "#2 View" at bounding box center [152, 159] width 47 height 97
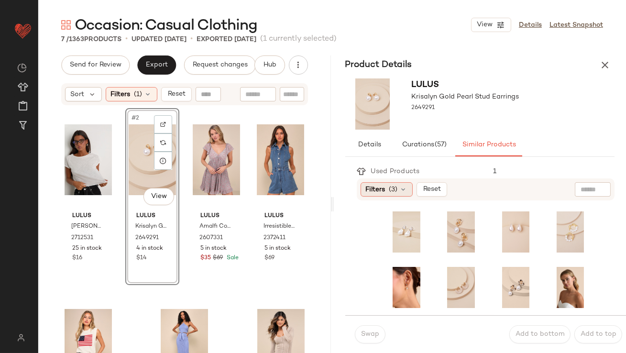
click at [399, 193] on div "Filters (3)" at bounding box center [387, 189] width 52 height 14
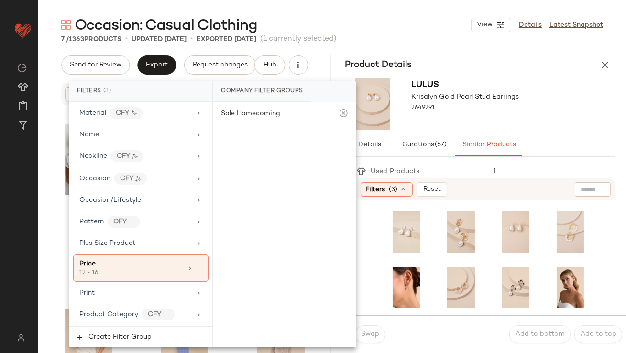
scroll to position [775, 0]
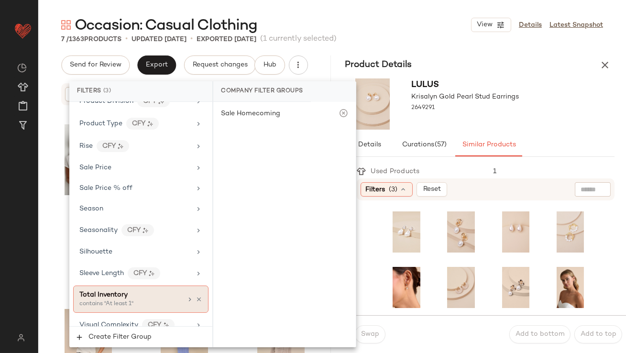
click at [142, 290] on div "Total Inventory" at bounding box center [130, 295] width 103 height 10
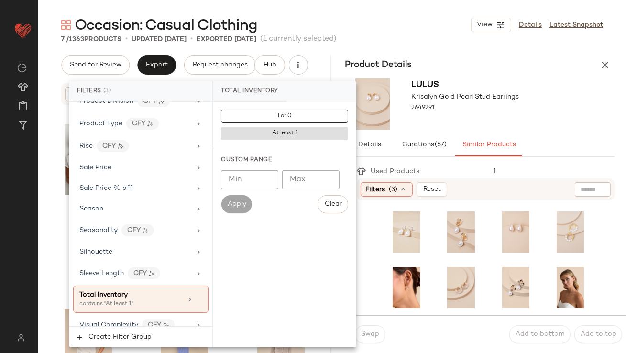
click at [250, 174] on input "Min" at bounding box center [249, 179] width 57 height 19
type input "**"
click at [480, 126] on div "Lulus Krisalyn Gold Pearl Stud Earrings 2649291" at bounding box center [466, 103] width 108 height 51
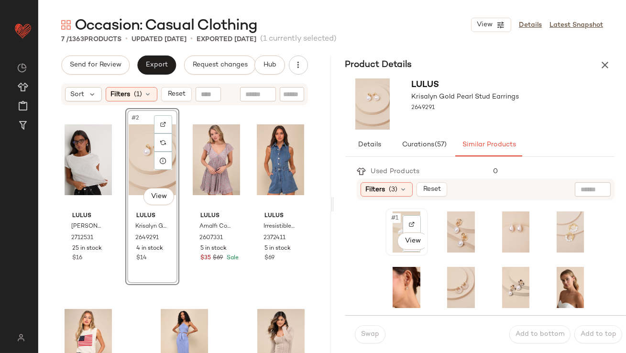
click at [392, 224] on div "#1 View" at bounding box center [407, 232] width 36 height 41
click at [366, 328] on button "Swap" at bounding box center [370, 334] width 31 height 18
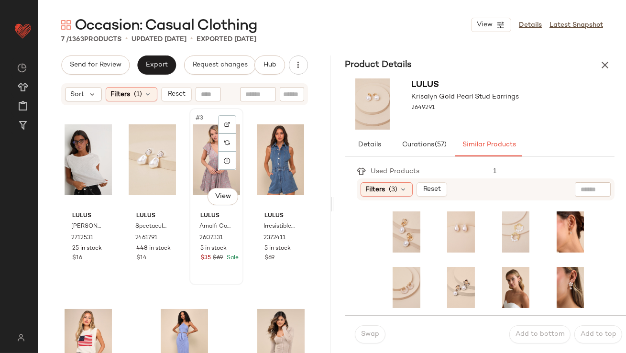
click at [194, 141] on div "#3 View" at bounding box center [216, 159] width 47 height 97
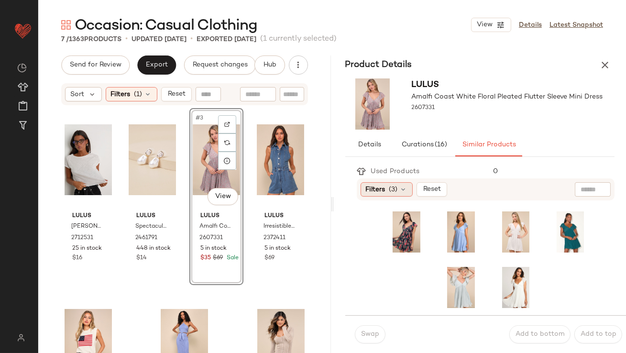
click at [399, 183] on div "Filters (3)" at bounding box center [387, 189] width 52 height 14
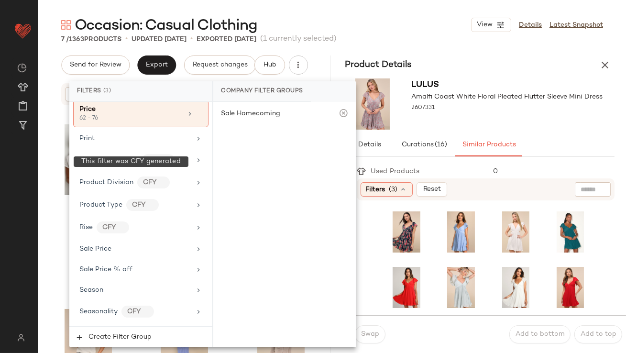
scroll to position [781, 0]
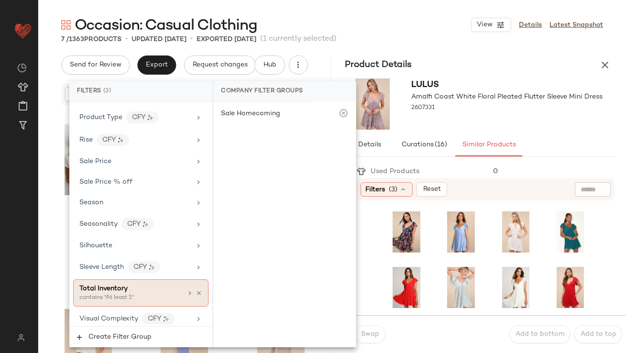
click at [121, 285] on span "Total Inventory" at bounding box center [103, 288] width 48 height 7
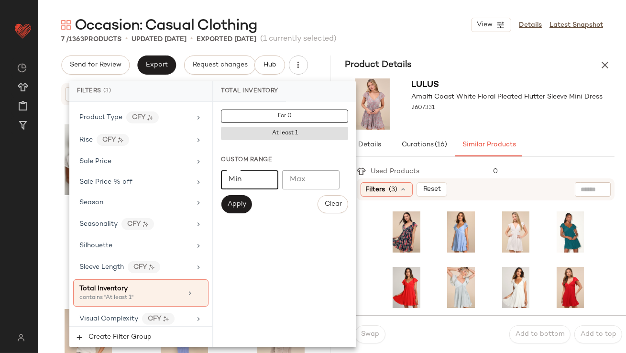
type input "**"
click at [266, 183] on input "**" at bounding box center [249, 179] width 57 height 19
type input "**"
click at [481, 130] on div "Lulus Amalfi Coast White Floral Pleated Flutter Sleeve Mini Dress 2607331" at bounding box center [480, 104] width 293 height 59
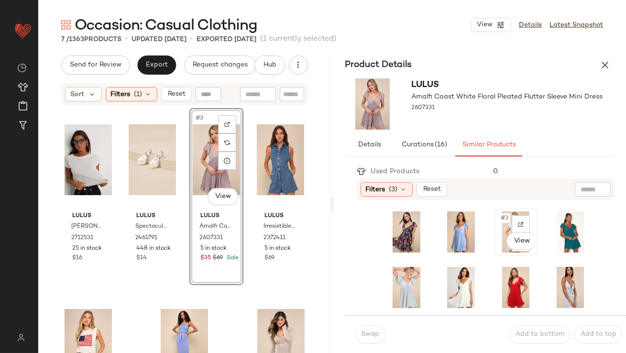
click at [496, 225] on div "#3 View" at bounding box center [516, 232] width 41 height 46
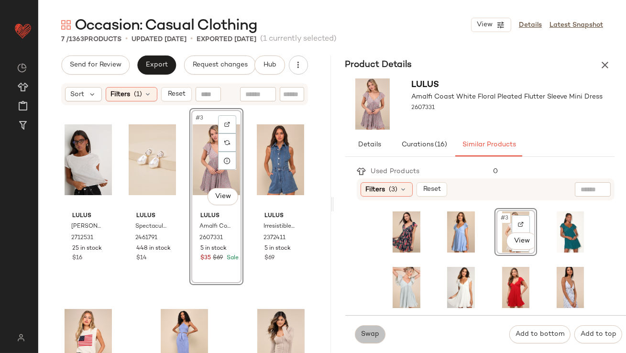
click at [364, 330] on button "Swap" at bounding box center [370, 334] width 31 height 18
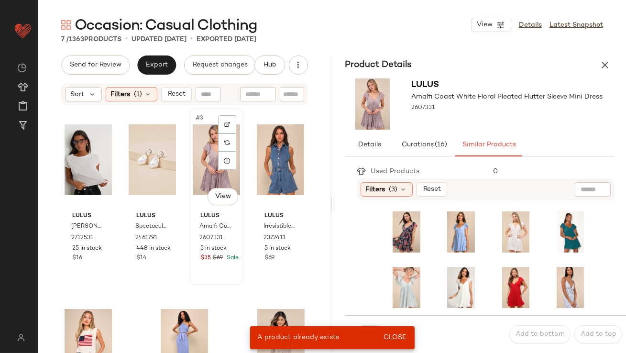
click at [209, 156] on div "#3 View" at bounding box center [216, 159] width 47 height 97
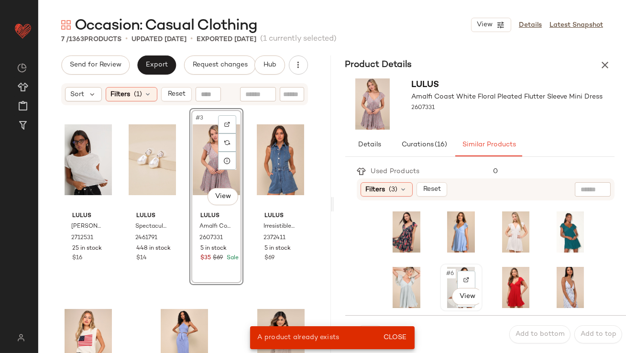
click at [449, 273] on span "#6" at bounding box center [450, 274] width 11 height 10
click at [390, 327] on div "A product already exists Close" at bounding box center [332, 337] width 165 height 23
click at [390, 331] on button "Close" at bounding box center [394, 337] width 31 height 17
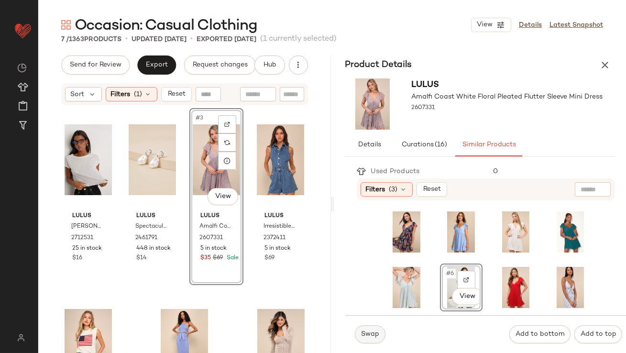
click at [371, 333] on span "Swap" at bounding box center [370, 335] width 19 height 8
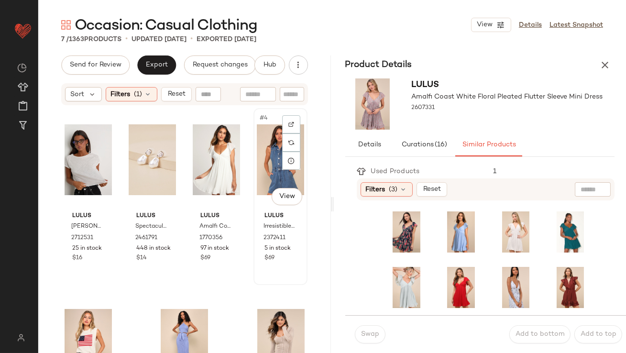
click at [274, 149] on div "#4 View" at bounding box center [280, 159] width 47 height 97
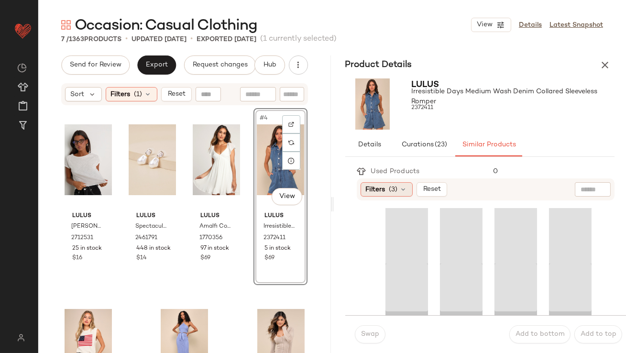
click at [382, 194] on div "Filters (3)" at bounding box center [387, 189] width 52 height 14
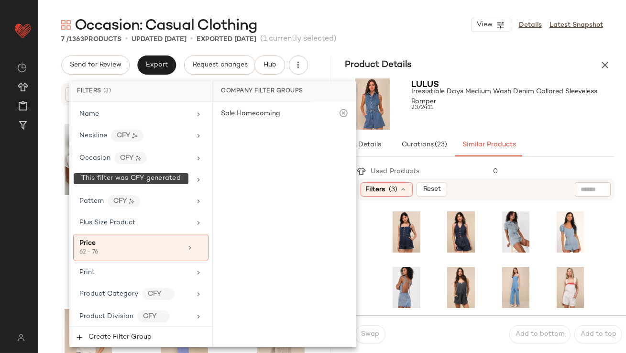
scroll to position [781, 0]
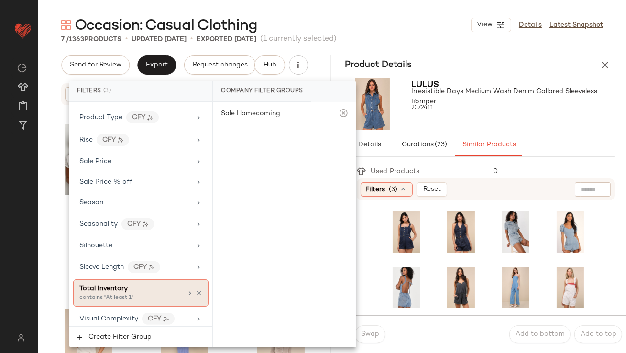
click at [114, 289] on div "Total Inventory" at bounding box center [103, 289] width 48 height 10
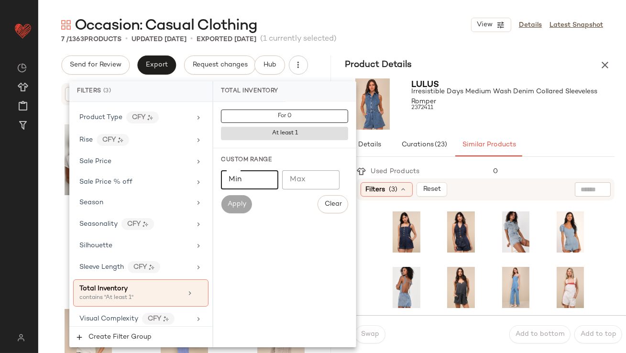
click at [234, 184] on input "Min" at bounding box center [249, 179] width 57 height 19
type input "**"
click at [524, 104] on span "Irresistible Days Medium Wash Denim Collared Sleeveless Romper" at bounding box center [513, 97] width 203 height 20
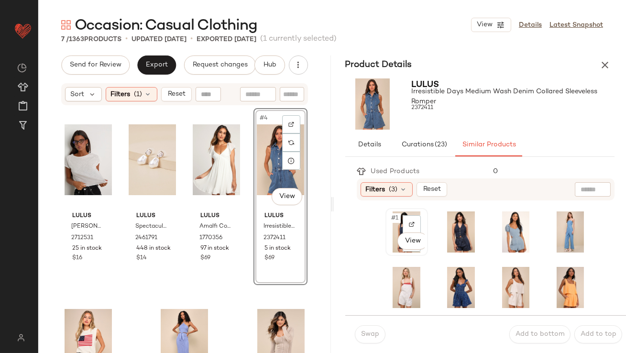
click at [393, 224] on div "#1 View" at bounding box center [407, 232] width 36 height 41
click at [364, 326] on button "Swap" at bounding box center [370, 334] width 31 height 18
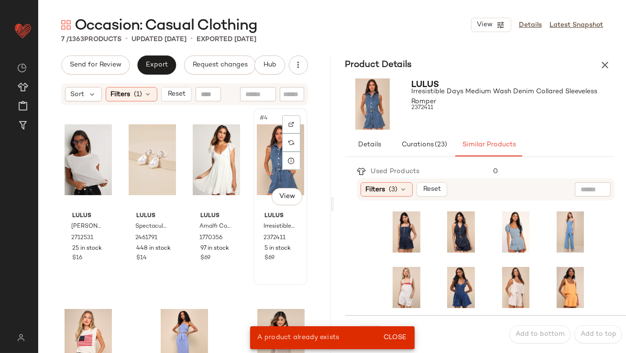
click at [267, 127] on div "#4 View" at bounding box center [280, 159] width 47 height 97
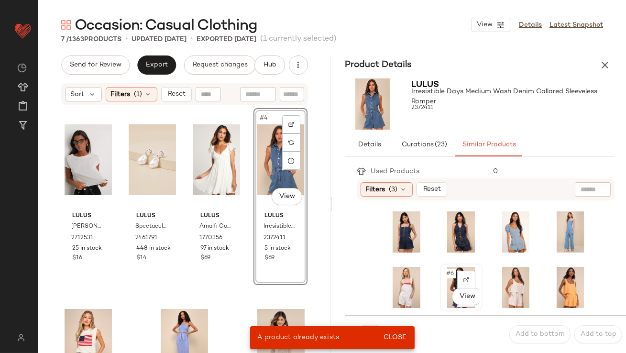
click at [445, 269] on span "#6" at bounding box center [450, 274] width 11 height 10
click at [400, 334] on span "Close" at bounding box center [394, 338] width 23 height 8
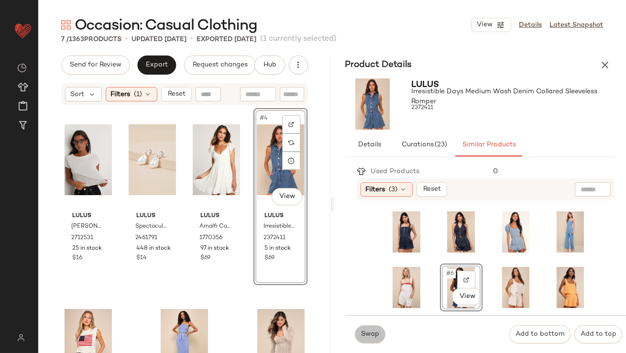
click at [376, 333] on span "Swap" at bounding box center [370, 335] width 19 height 8
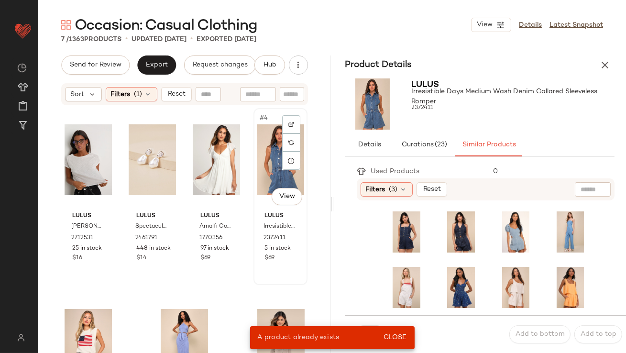
click at [263, 164] on div "#4 View" at bounding box center [280, 159] width 47 height 97
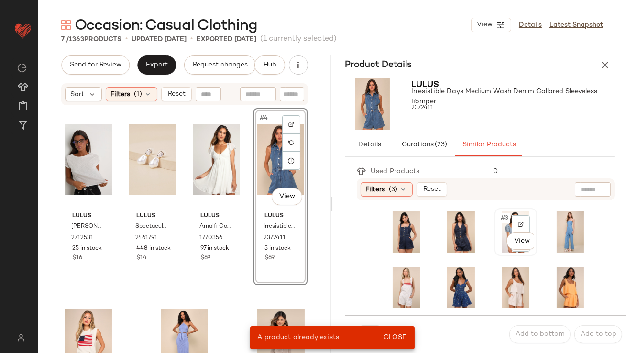
click at [500, 221] on span "#3" at bounding box center [505, 218] width 11 height 10
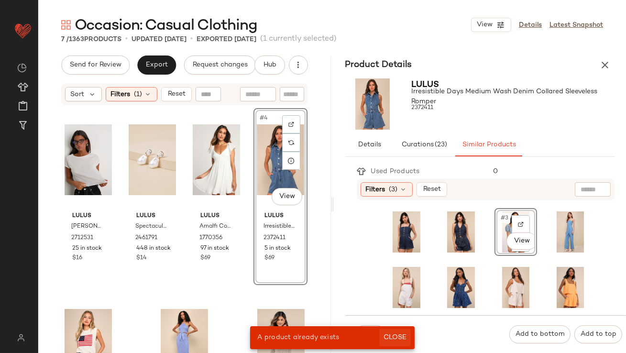
click at [385, 336] on span "Close" at bounding box center [394, 338] width 23 height 8
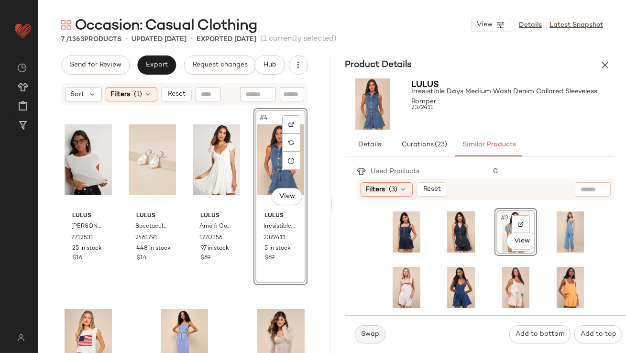
click at [370, 334] on span "Swap" at bounding box center [370, 335] width 19 height 8
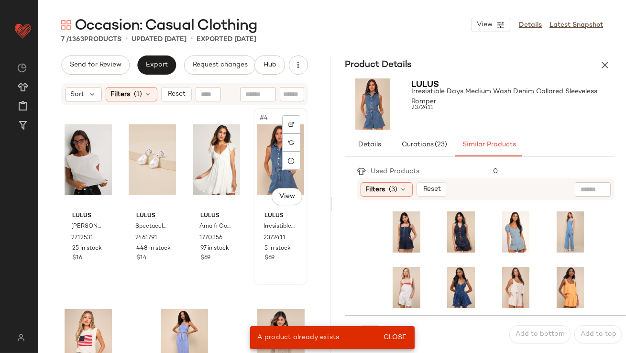
click at [267, 146] on div "#4 View" at bounding box center [280, 159] width 47 height 97
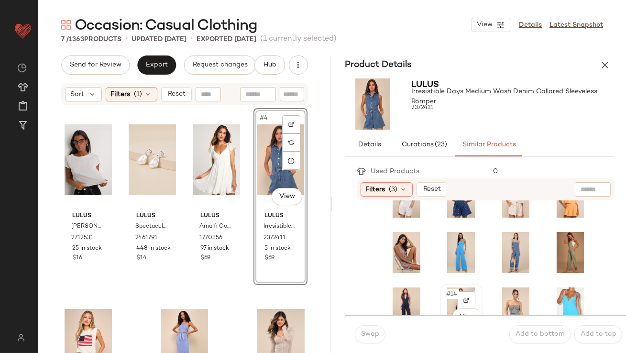
scroll to position [88, 0]
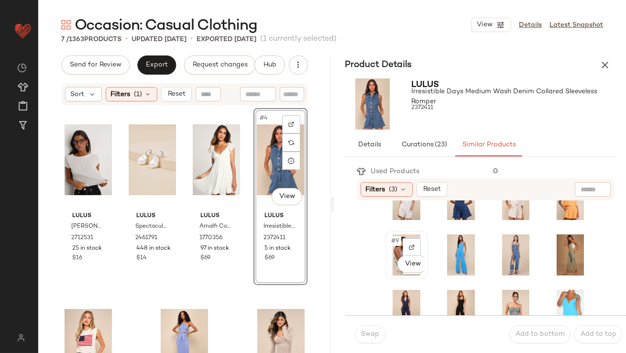
click at [394, 244] on span "#9" at bounding box center [396, 241] width 11 height 10
click at [371, 338] on span "Swap" at bounding box center [370, 335] width 19 height 8
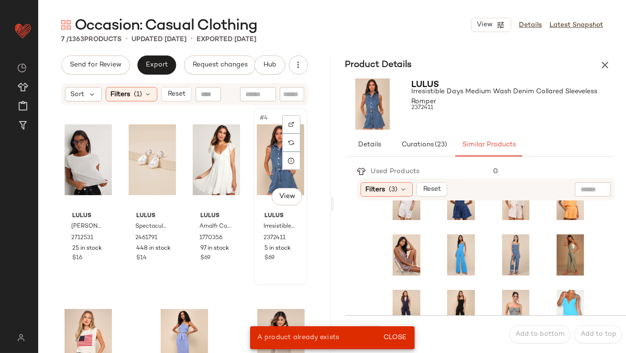
click at [267, 167] on div "#4 View" at bounding box center [280, 159] width 47 height 97
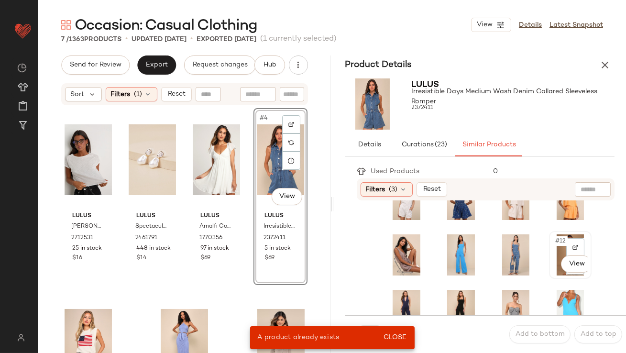
click at [555, 244] on span "#12" at bounding box center [561, 241] width 13 height 10
click at [398, 333] on button "Close" at bounding box center [394, 337] width 31 height 17
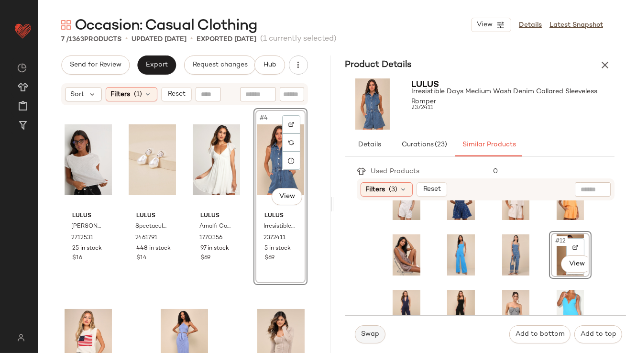
click at [369, 338] on span "Swap" at bounding box center [370, 335] width 19 height 8
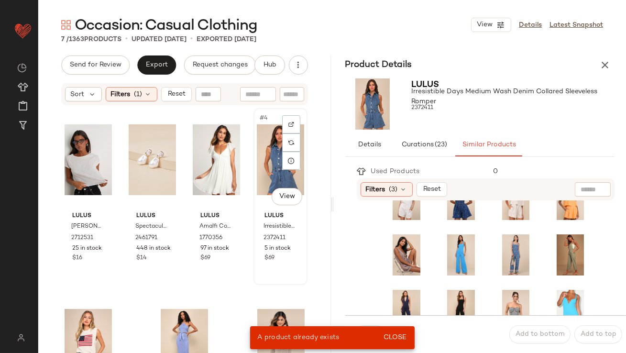
click at [269, 163] on div "#4 View" at bounding box center [280, 159] width 47 height 97
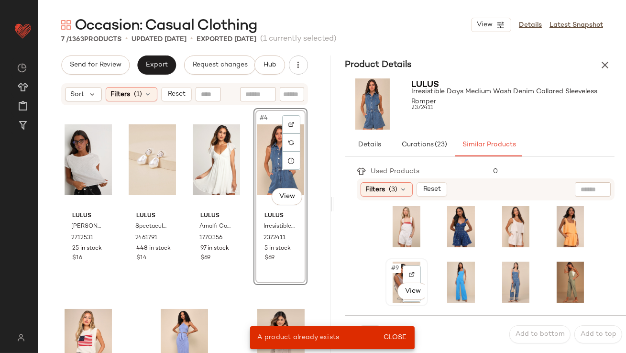
scroll to position [60, 0]
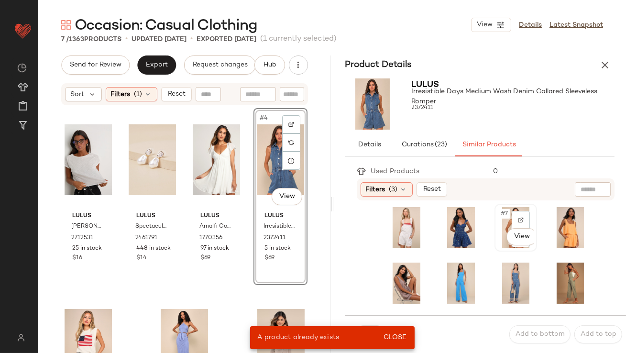
click at [500, 212] on span "#7" at bounding box center [505, 214] width 10 height 10
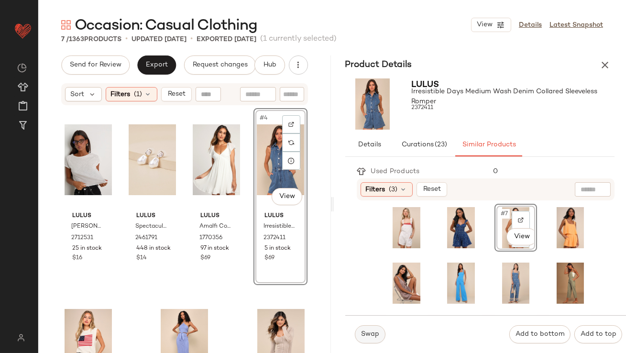
click at [368, 334] on span "Swap" at bounding box center [370, 335] width 19 height 8
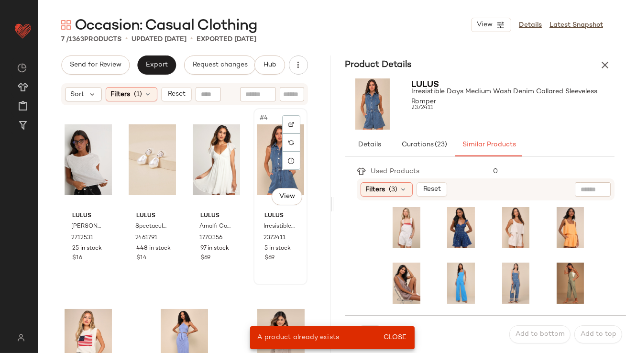
click at [269, 166] on div "#4 View" at bounding box center [280, 159] width 47 height 97
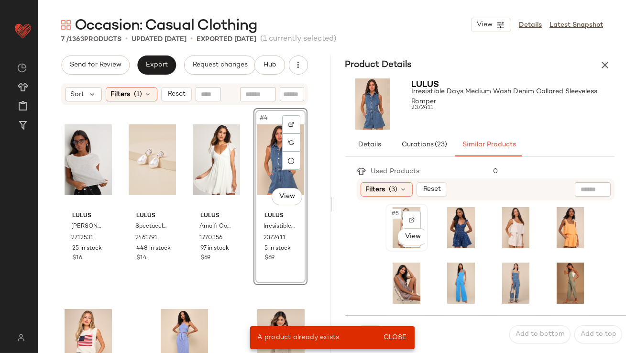
click at [394, 213] on span "#5" at bounding box center [396, 214] width 11 height 10
click at [390, 336] on span "Close" at bounding box center [394, 338] width 23 height 8
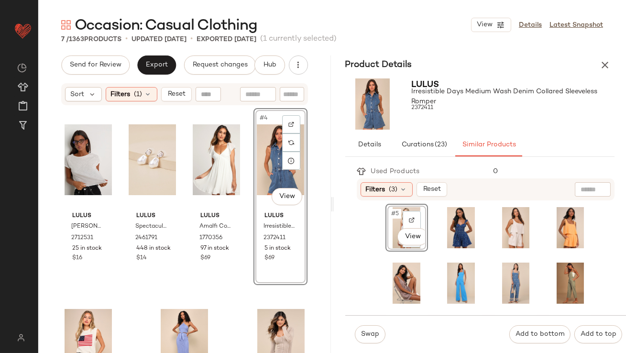
click at [358, 336] on button "Swap" at bounding box center [370, 334] width 31 height 18
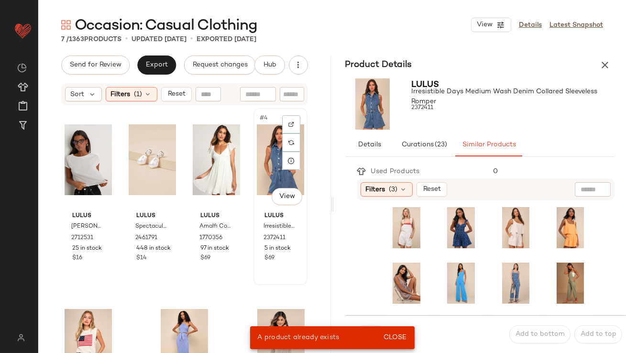
click at [264, 167] on div "#4 View" at bounding box center [280, 159] width 47 height 97
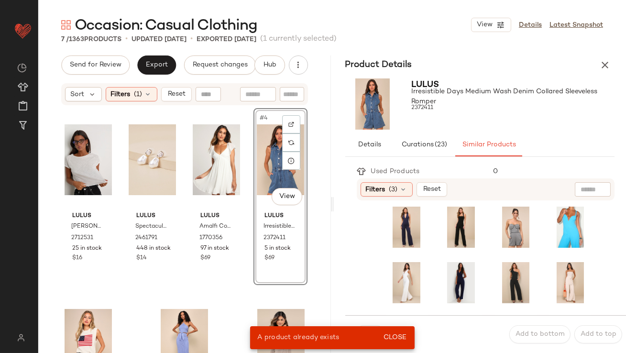
scroll to position [182, 0]
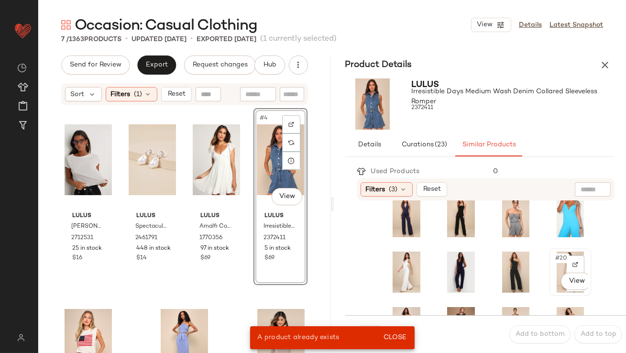
click at [553, 264] on div "#20 View" at bounding box center [571, 272] width 36 height 41
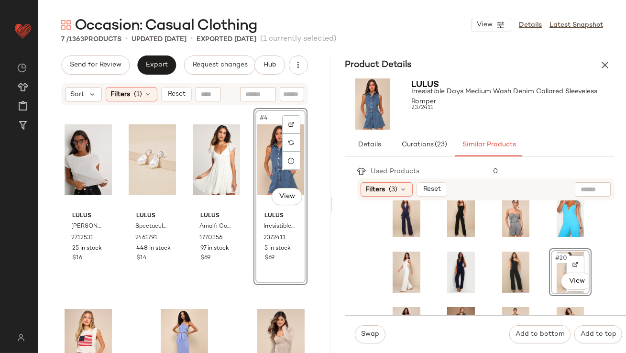
click at [346, 332] on div "Swap Add to bottom Add to top" at bounding box center [485, 334] width 281 height 38
click at [361, 334] on button "Swap" at bounding box center [370, 334] width 31 height 18
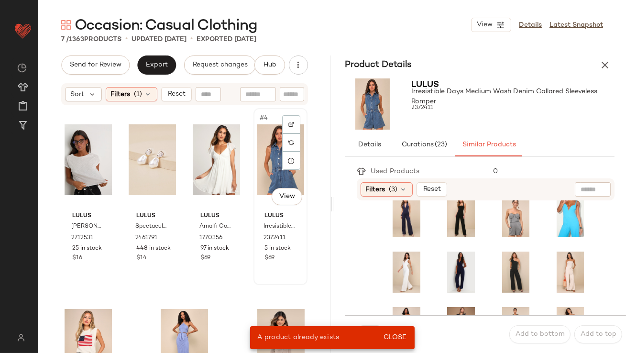
click at [261, 160] on div "#4 View" at bounding box center [280, 159] width 47 height 97
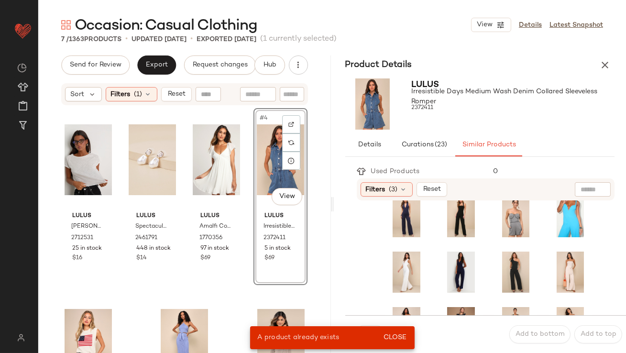
scroll to position [273, 0]
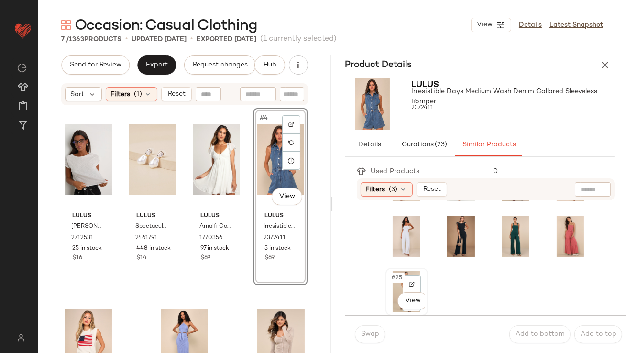
click at [395, 271] on div "#25 View" at bounding box center [407, 291] width 36 height 41
click at [368, 339] on button "Swap" at bounding box center [370, 334] width 31 height 18
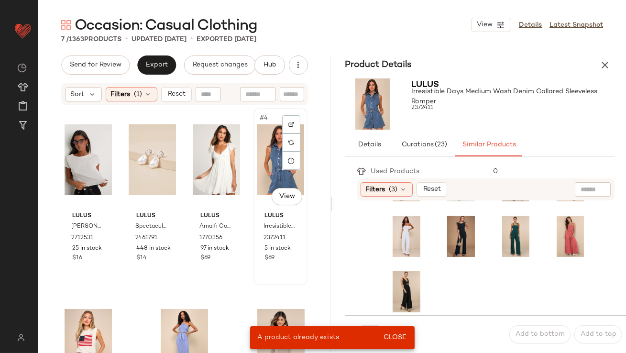
click at [265, 172] on div "#4 View" at bounding box center [280, 159] width 47 height 97
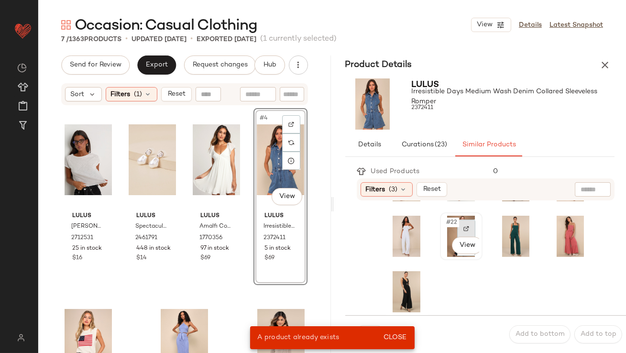
click at [464, 226] on img at bounding box center [467, 229] width 6 height 6
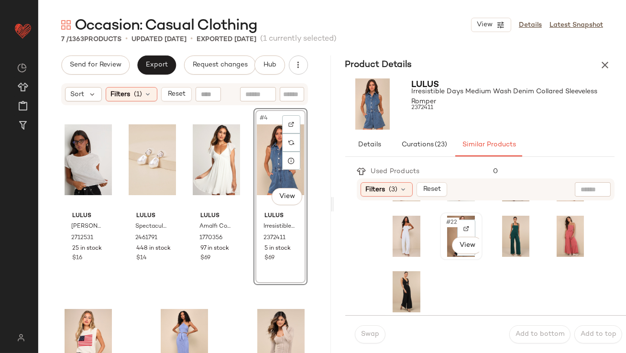
click at [445, 226] on span "#22" at bounding box center [452, 223] width 14 height 10
click at [377, 340] on button "Swap" at bounding box center [370, 334] width 31 height 18
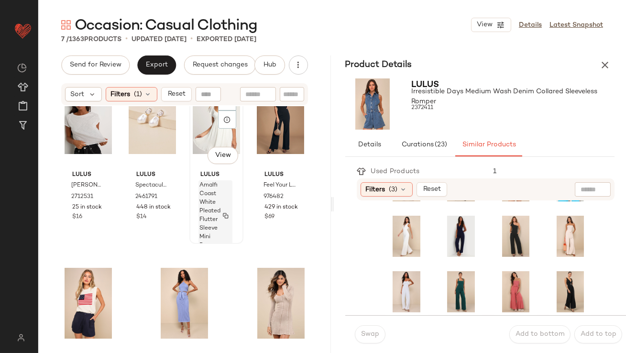
scroll to position [81, 0]
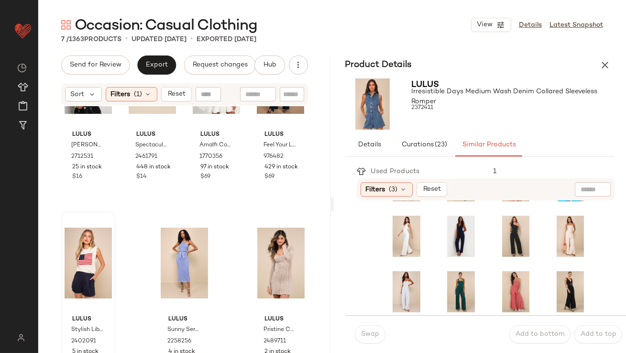
click at [66, 228] on div at bounding box center [88, 263] width 47 height 97
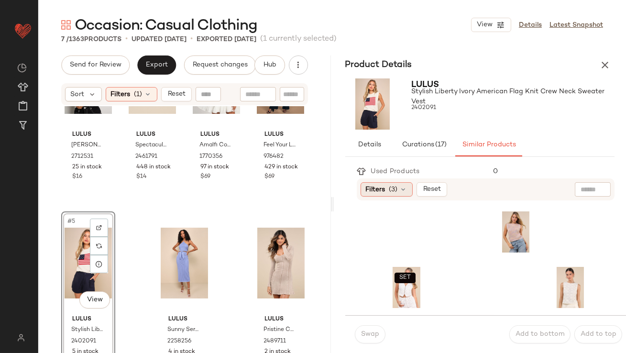
click at [379, 193] on span "Filters" at bounding box center [376, 190] width 20 height 10
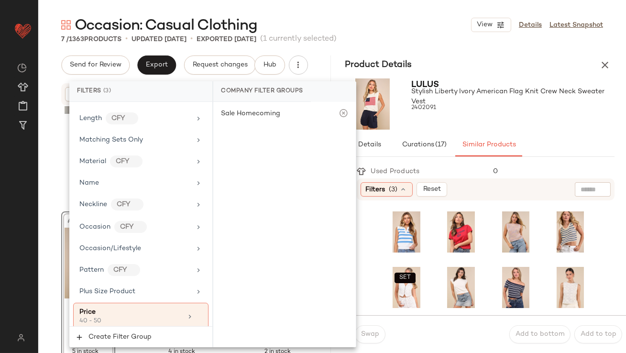
scroll to position [781, 0]
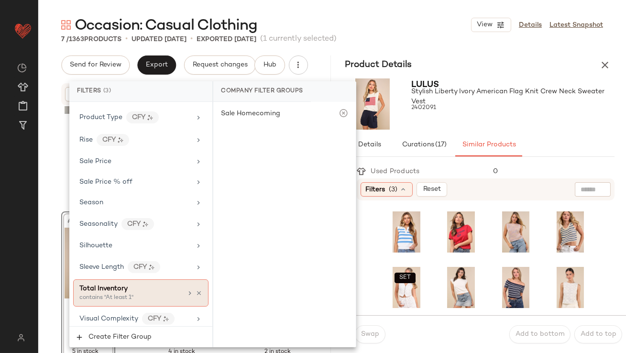
click at [106, 285] on span "Total Inventory" at bounding box center [103, 288] width 48 height 7
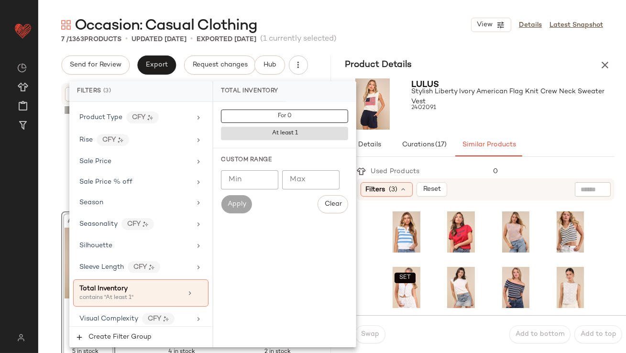
click at [246, 184] on input "Min" at bounding box center [249, 179] width 57 height 19
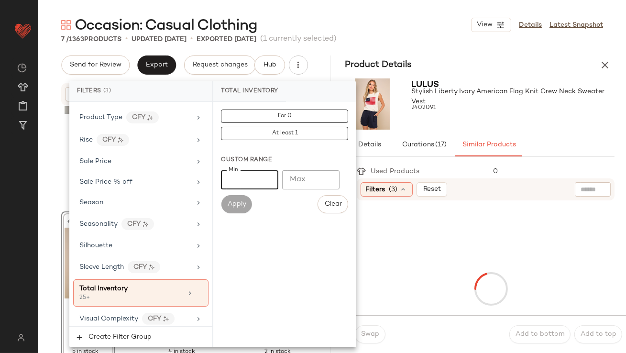
type input "**"
click at [456, 57] on div "Product Details" at bounding box center [480, 65] width 293 height 19
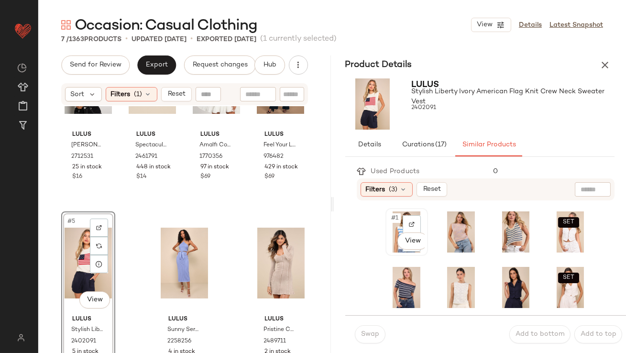
click at [392, 218] on span "#1" at bounding box center [396, 218] width 10 height 10
click at [366, 345] on div "Swap Add to bottom Add to top" at bounding box center [485, 334] width 281 height 38
click at [367, 342] on button "Swap" at bounding box center [370, 334] width 31 height 18
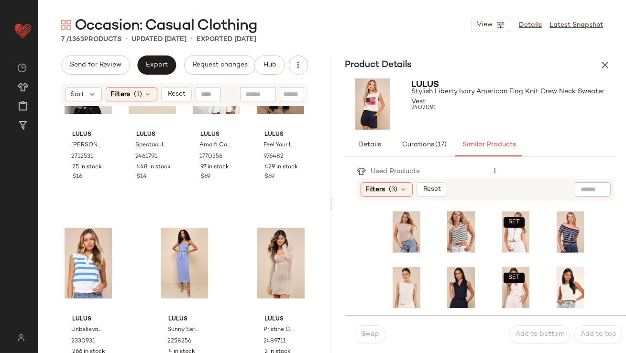
scroll to position [92, 0]
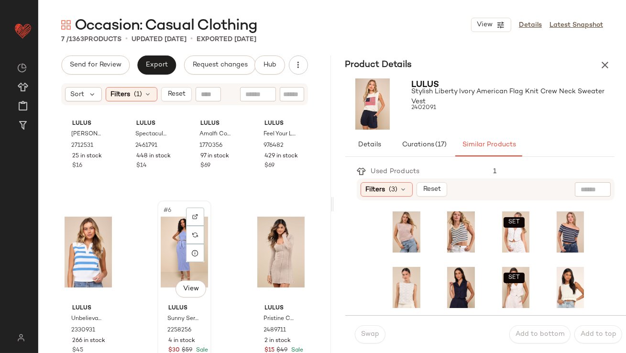
click at [167, 234] on div "#6 View" at bounding box center [184, 252] width 47 height 97
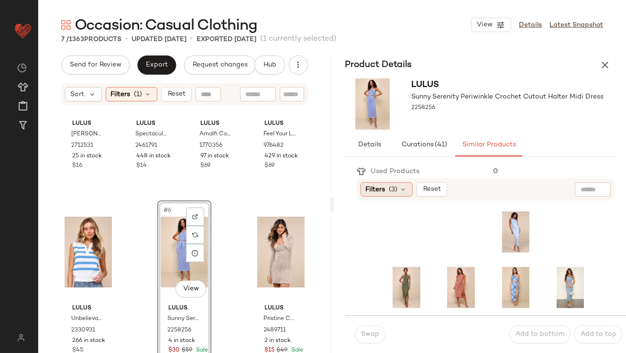
click at [401, 186] on icon at bounding box center [404, 190] width 8 height 8
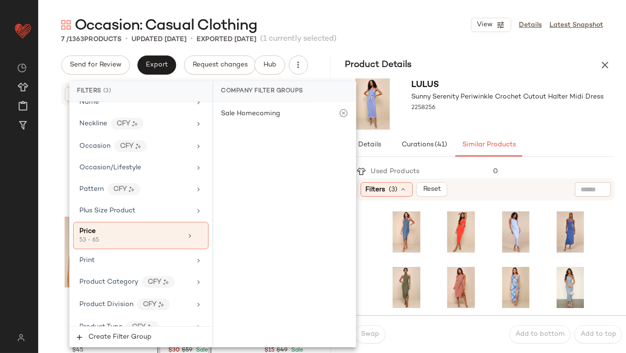
scroll to position [781, 0]
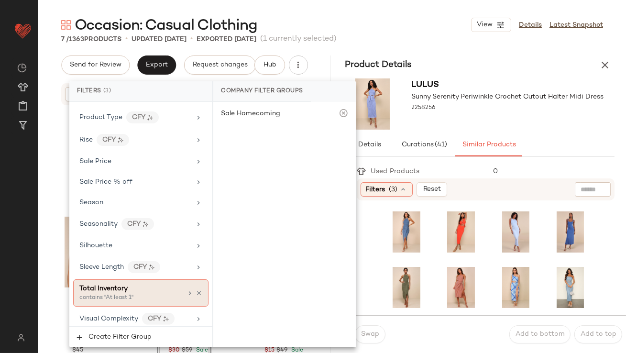
click at [133, 295] on div "contains "At least 1"" at bounding box center [127, 298] width 96 height 9
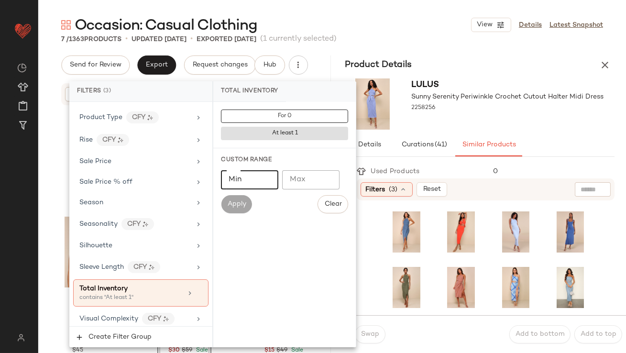
click at [256, 187] on input "Min" at bounding box center [249, 179] width 57 height 19
type input "**"
click at [478, 118] on div at bounding box center [508, 117] width 192 height 8
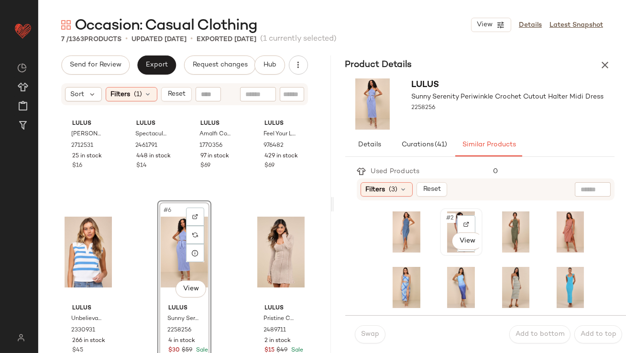
click at [450, 211] on div "#2 View" at bounding box center [461, 232] width 41 height 46
click at [370, 335] on span "Swap" at bounding box center [370, 335] width 19 height 8
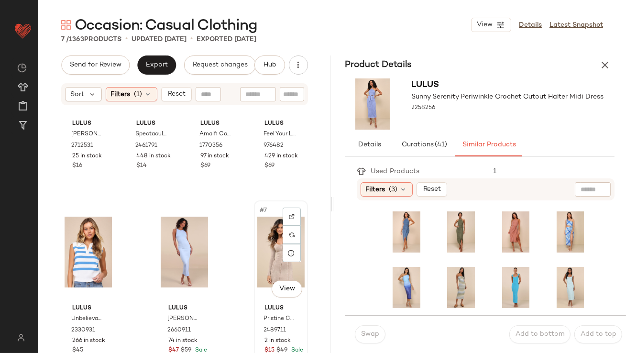
click at [268, 259] on div "#7 View" at bounding box center [280, 252] width 47 height 97
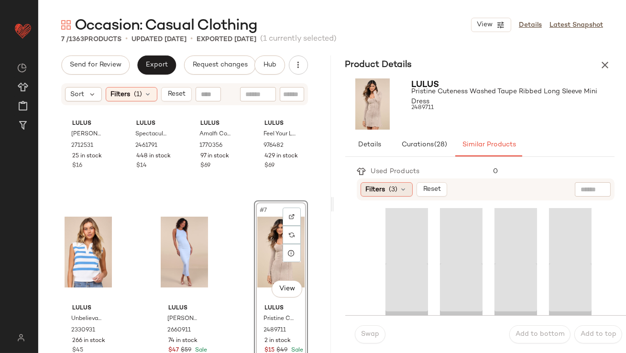
click at [403, 194] on div "Filters (3)" at bounding box center [387, 189] width 52 height 14
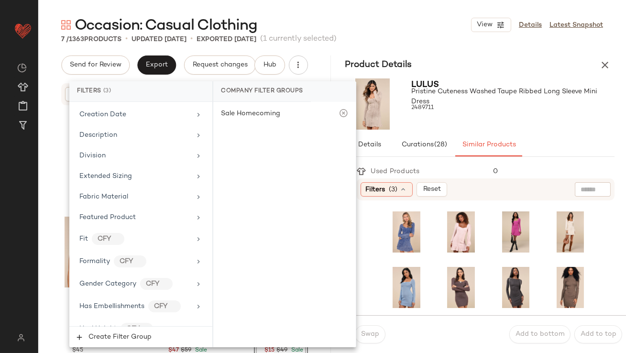
scroll to position [781, 0]
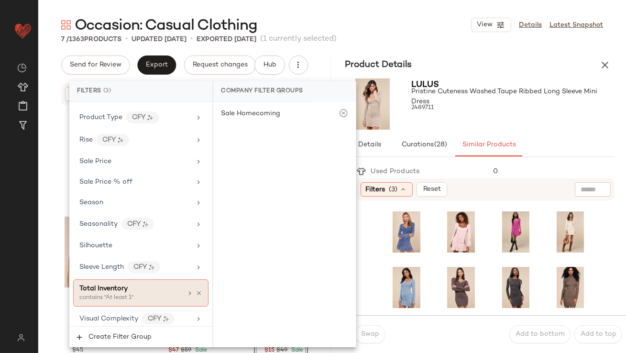
click at [110, 298] on div "contains "At least 1"" at bounding box center [127, 298] width 96 height 9
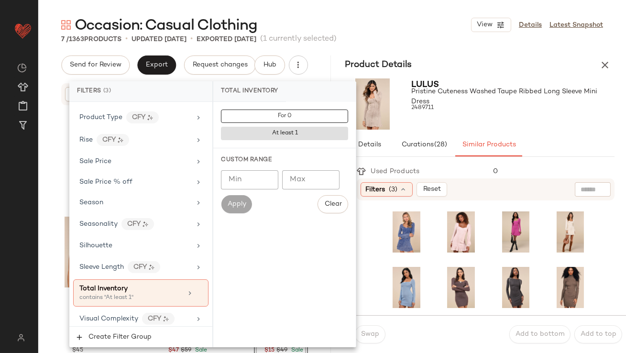
click at [245, 176] on input "Min" at bounding box center [249, 179] width 57 height 19
type input "**"
click at [490, 122] on div "Lulus Pristine Cuteness Washed Taupe Ribbed Long Sleeve Mini Dress 2489711" at bounding box center [513, 103] width 203 height 51
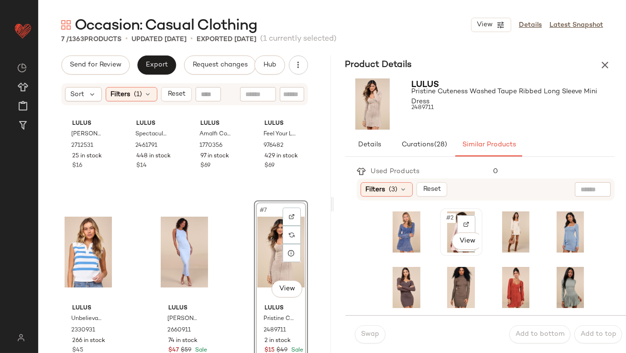
click at [448, 222] on span "#2" at bounding box center [450, 218] width 11 height 10
click at [368, 336] on span "Swap" at bounding box center [370, 335] width 19 height 8
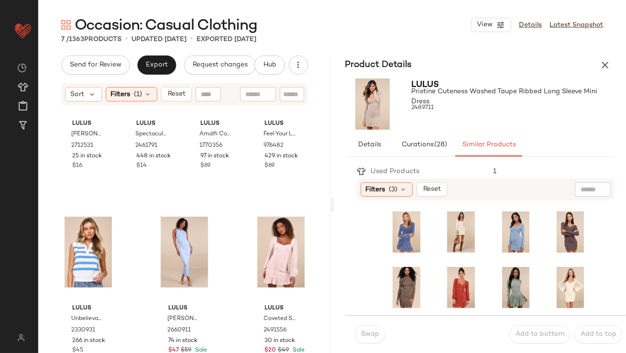
click at [599, 70] on button "button" at bounding box center [605, 65] width 19 height 19
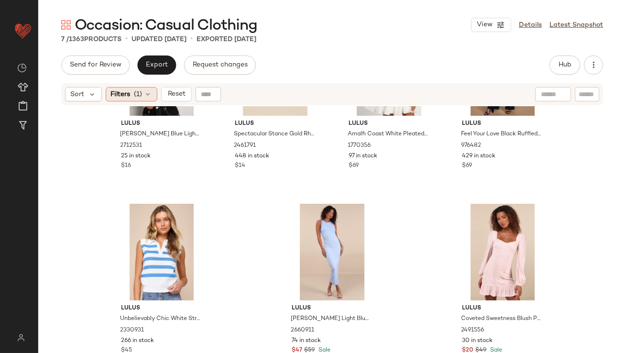
click at [146, 96] on icon at bounding box center [149, 94] width 8 height 8
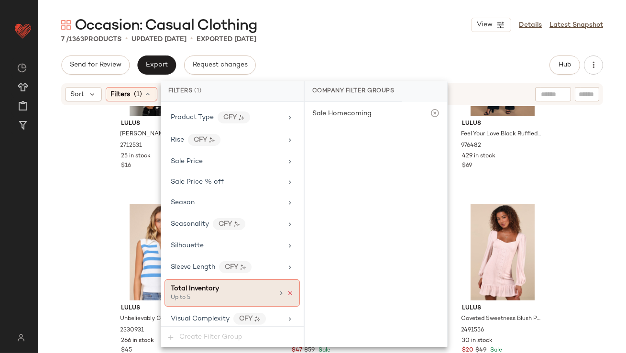
click at [288, 290] on icon at bounding box center [290, 293] width 7 height 7
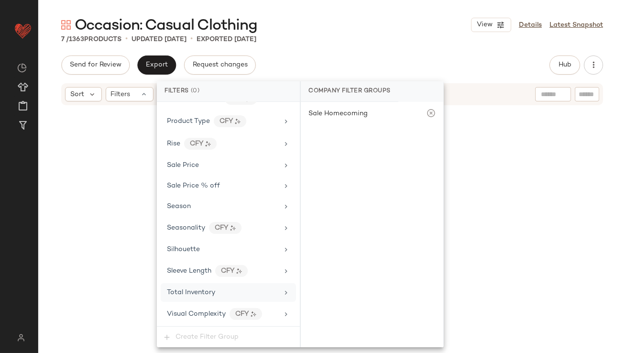
scroll to position [735, 0]
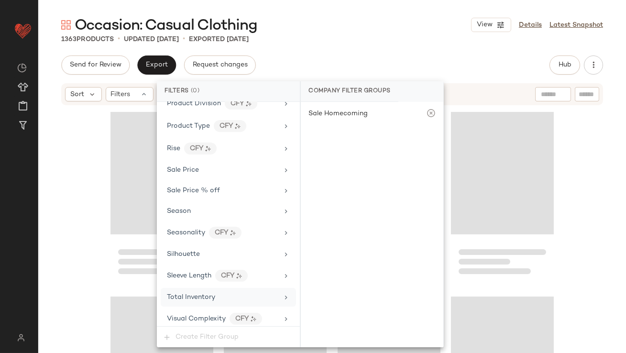
click at [328, 60] on div "Send for Review Export Request changes Hub Send for Review External Review Inte…" at bounding box center [332, 65] width 542 height 19
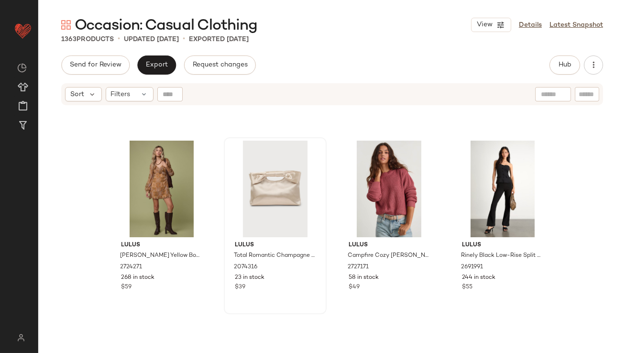
scroll to position [4524, 0]
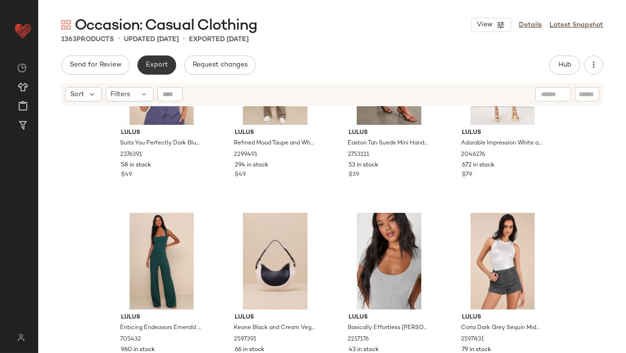
click at [149, 68] on span "Export" at bounding box center [156, 65] width 22 height 8
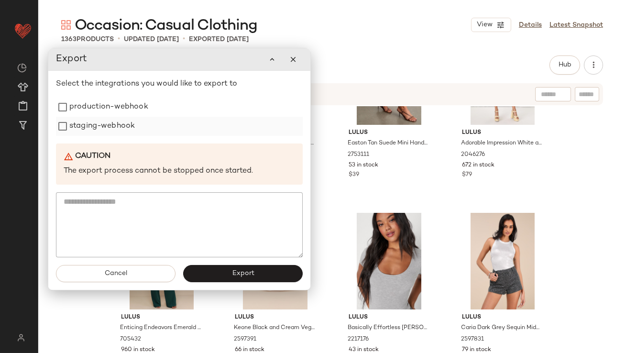
click at [107, 123] on label "staging-webhook" at bounding box center [102, 126] width 66 height 19
click at [107, 112] on label "production-webhook" at bounding box center [108, 107] width 79 height 19
click at [216, 277] on button "Export" at bounding box center [243, 273] width 120 height 17
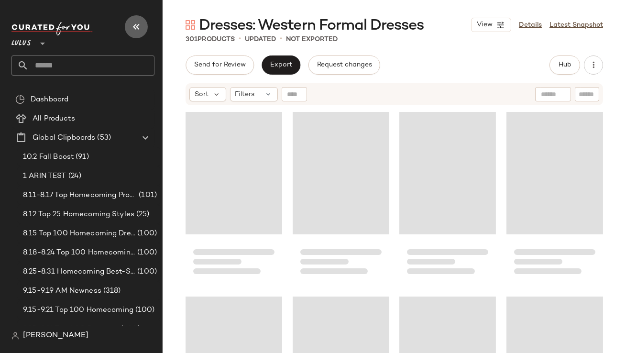
click at [139, 26] on icon "button" at bounding box center [136, 26] width 11 height 11
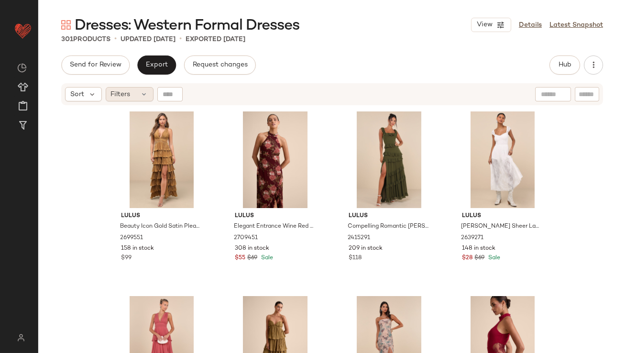
click at [123, 92] on span "Filters" at bounding box center [121, 94] width 20 height 10
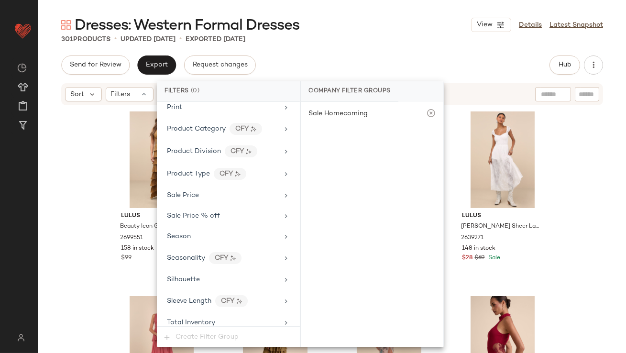
scroll to position [711, 0]
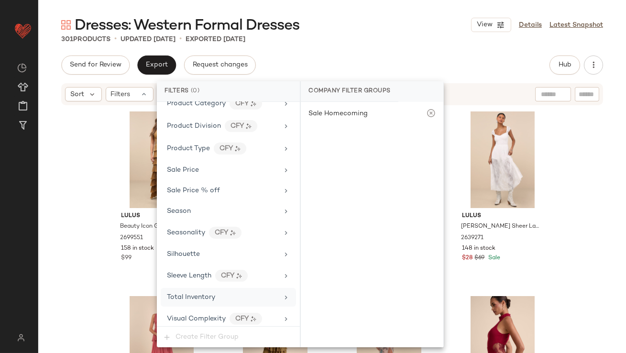
click at [180, 294] on span "Total Inventory" at bounding box center [191, 297] width 48 height 7
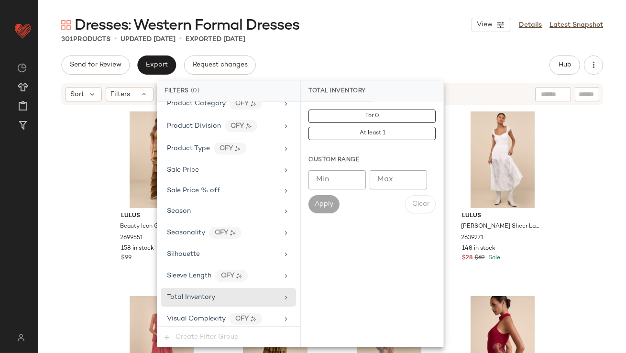
click at [386, 177] on input "Max" at bounding box center [398, 179] width 57 height 19
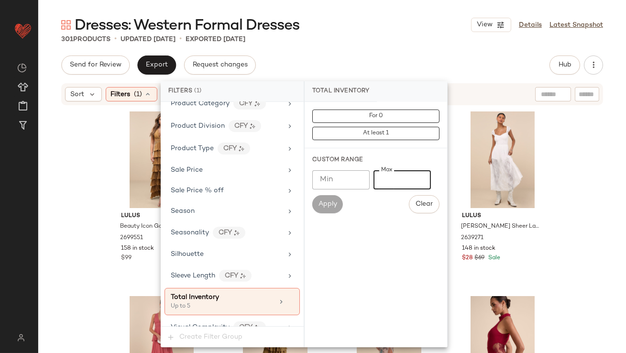
type input "*"
click at [361, 53] on div "Dresses: Western Formal Dresses View Details Latest Snapshot 301 Products • upd…" at bounding box center [332, 184] width 588 height 338
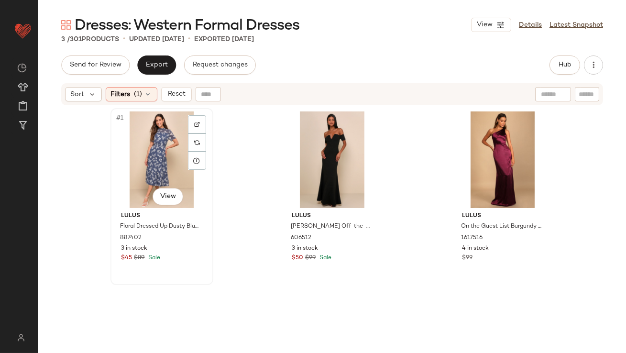
click at [150, 142] on div "#1 View" at bounding box center [162, 159] width 96 height 97
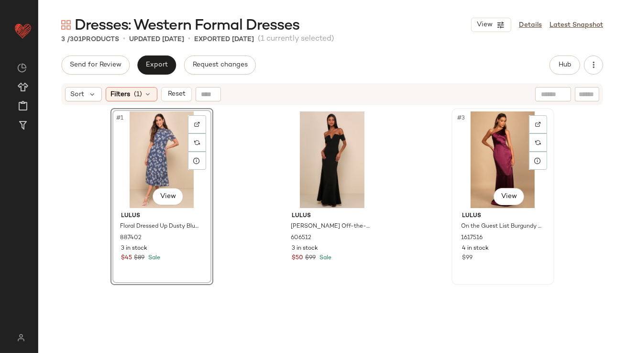
click at [512, 142] on div "#3 View" at bounding box center [503, 159] width 96 height 97
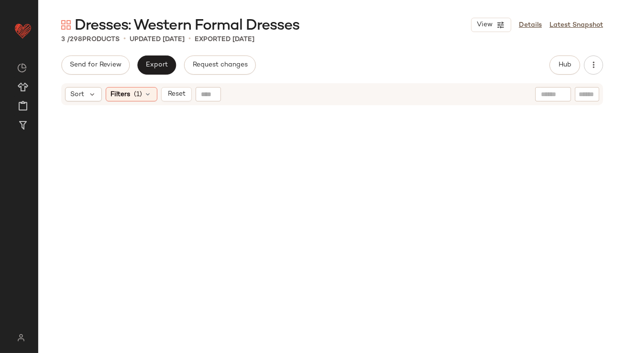
click at [131, 103] on div "Sort Filters (1) Reset" at bounding box center [332, 94] width 542 height 22
click at [131, 100] on div "Filters (1)" at bounding box center [132, 94] width 52 height 14
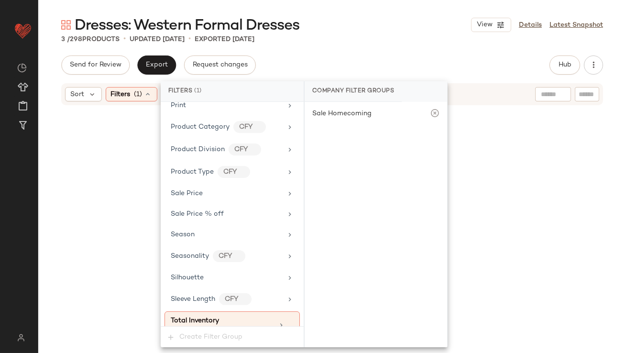
scroll to position [720, 0]
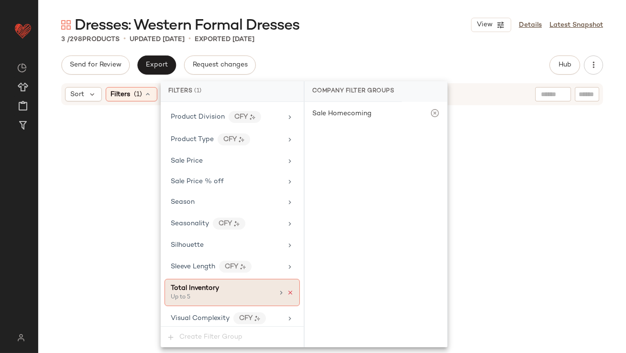
click at [287, 289] on icon at bounding box center [290, 292] width 7 height 7
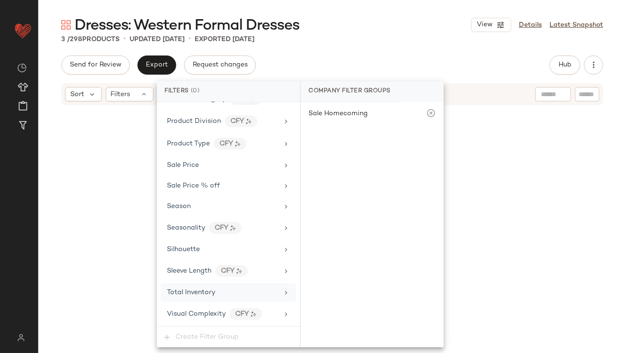
scroll to position [711, 0]
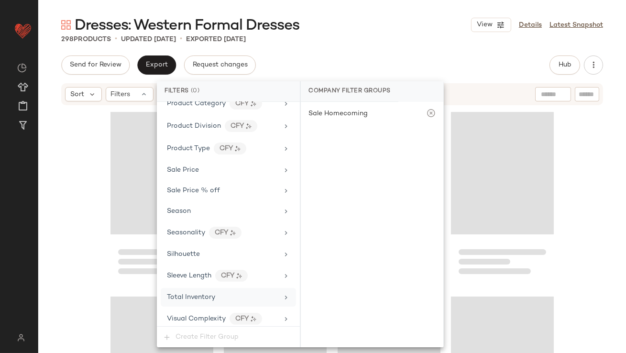
click at [271, 292] on div "Total Inventory" at bounding box center [222, 297] width 111 height 10
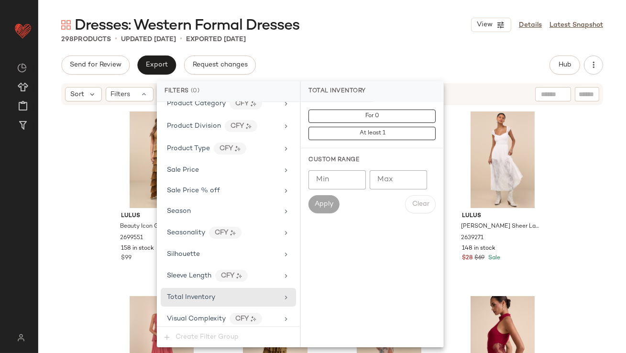
click at [400, 176] on input "Max" at bounding box center [398, 179] width 57 height 19
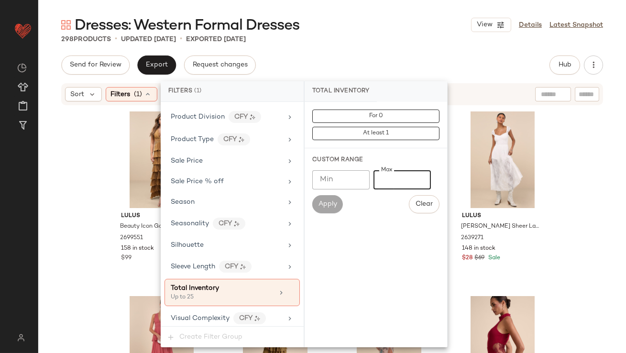
type input "**"
click at [354, 66] on div "Send for Review Export Request changes Hub Send for Review External Review Inte…" at bounding box center [332, 65] width 542 height 19
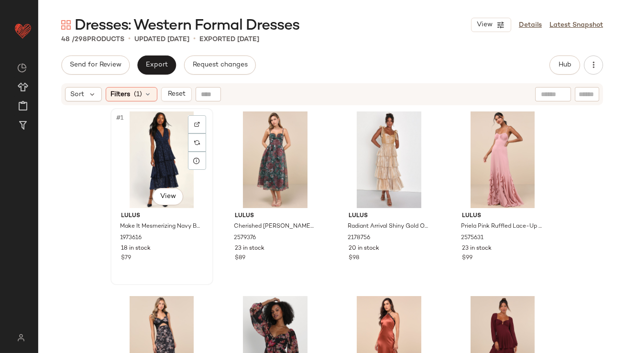
click at [132, 136] on div "#1 View" at bounding box center [162, 159] width 96 height 97
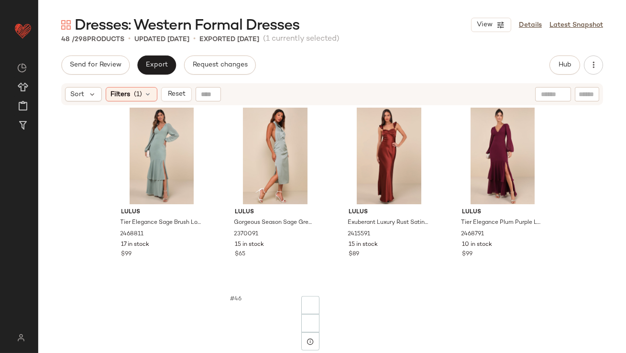
scroll to position [1947, 0]
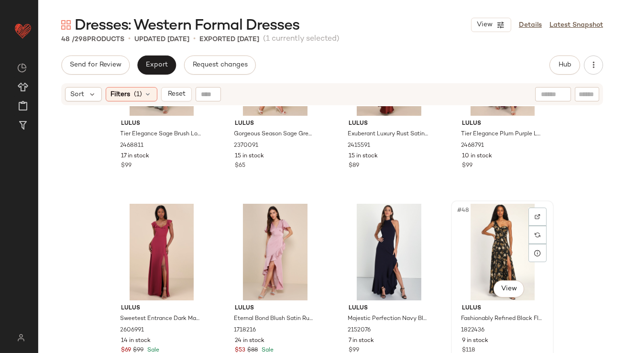
click at [490, 242] on div "#48 View" at bounding box center [503, 252] width 96 height 97
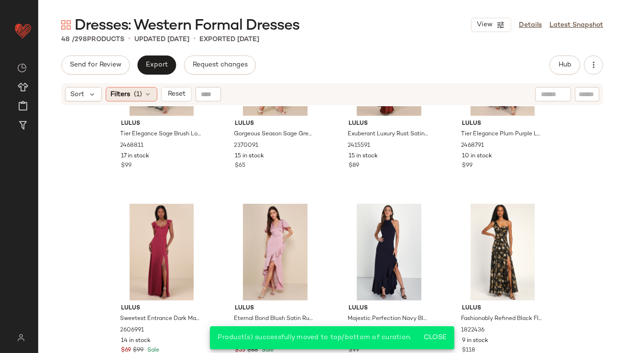
click at [140, 92] on span "(1)" at bounding box center [138, 94] width 8 height 10
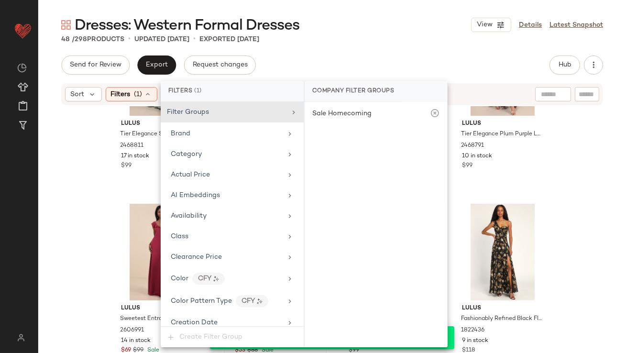
scroll to position [720, 0]
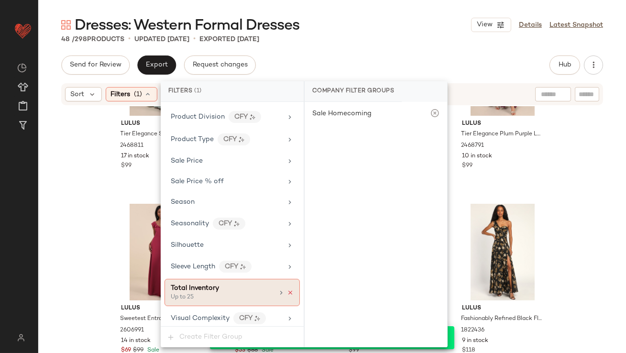
click at [287, 289] on icon at bounding box center [290, 292] width 7 height 7
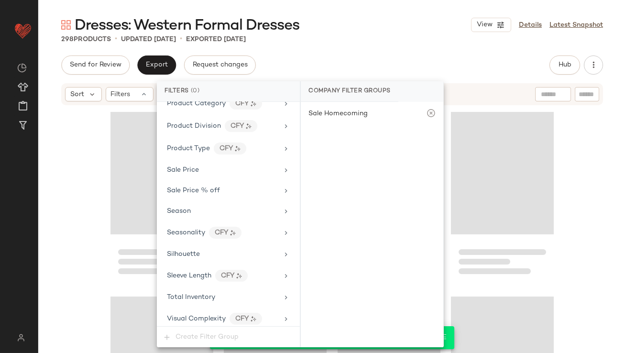
scroll to position [13583, 0]
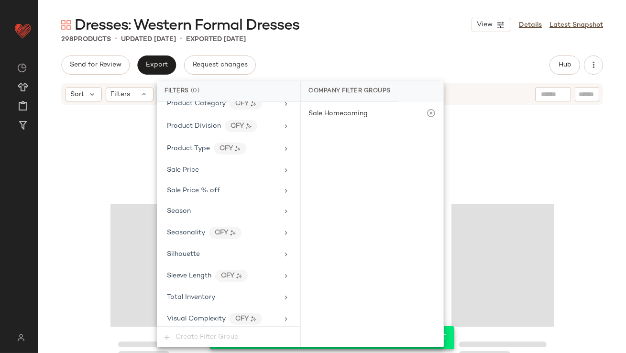
click at [374, 12] on main "Dresses: Western Formal Dresses View Details Latest Snapshot 298 Products • upd…" at bounding box center [313, 176] width 626 height 353
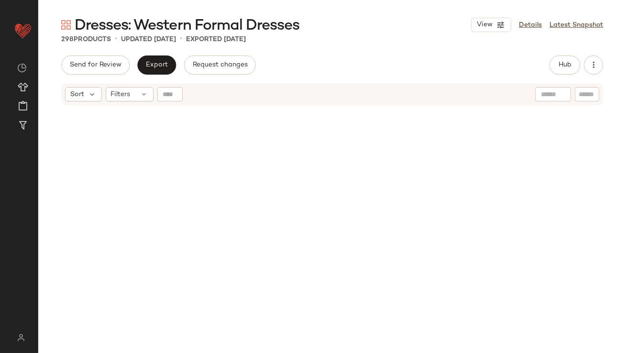
scroll to position [0, 0]
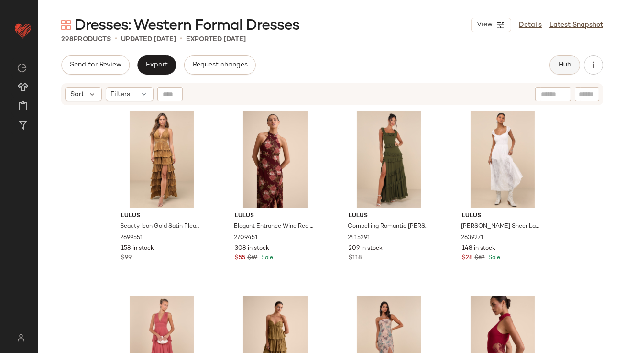
click at [560, 72] on button "Hub" at bounding box center [565, 65] width 31 height 19
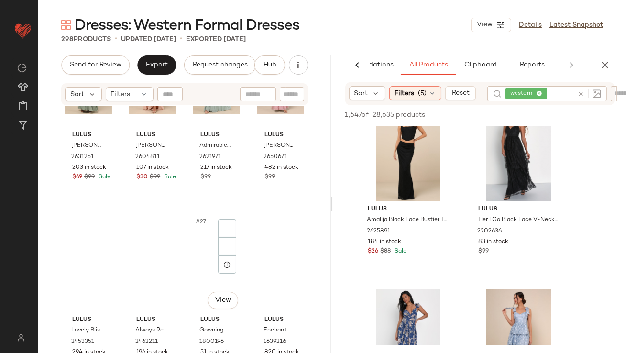
scroll to position [1682, 0]
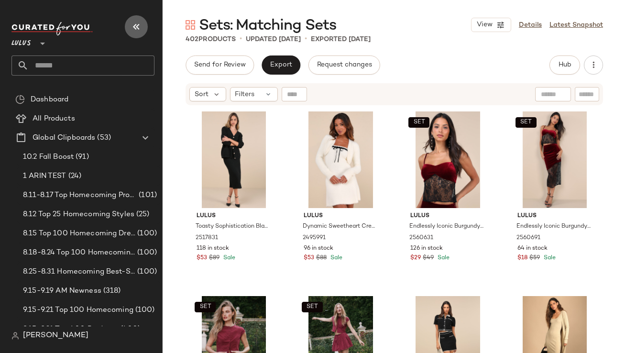
click at [133, 26] on icon "button" at bounding box center [136, 26] width 11 height 11
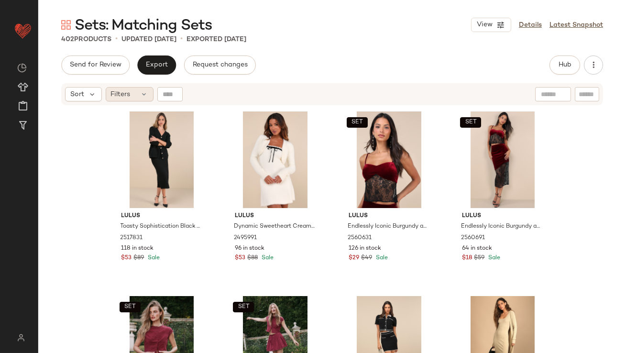
click at [141, 90] on icon at bounding box center [145, 94] width 8 height 8
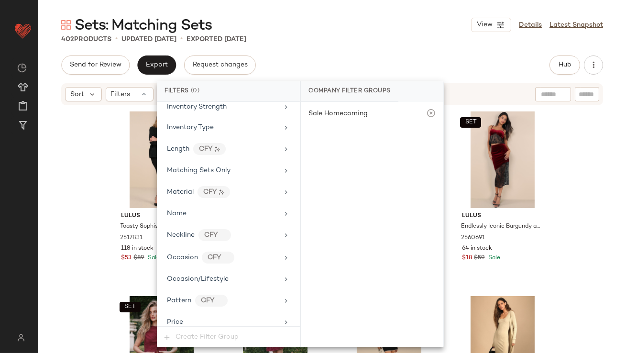
scroll to position [713, 0]
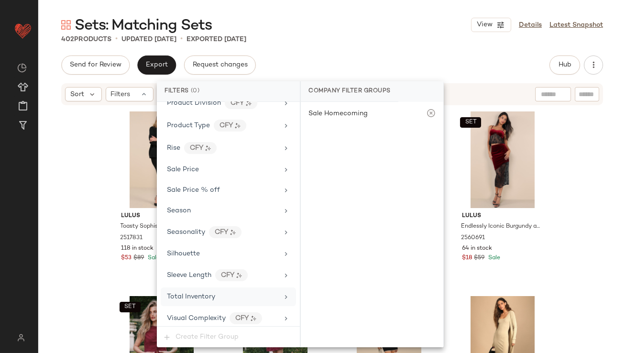
click at [196, 294] on span "Total Inventory" at bounding box center [191, 296] width 48 height 7
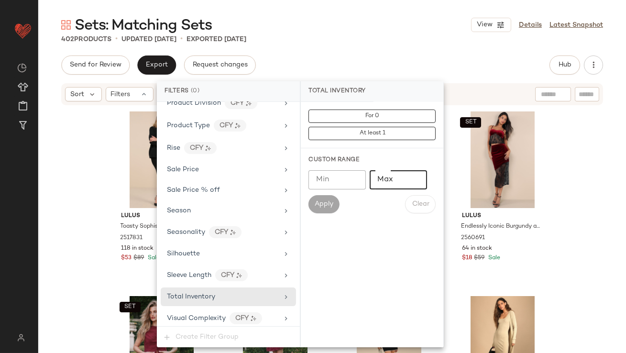
click at [408, 179] on input "Max" at bounding box center [398, 179] width 57 height 19
type input "*"
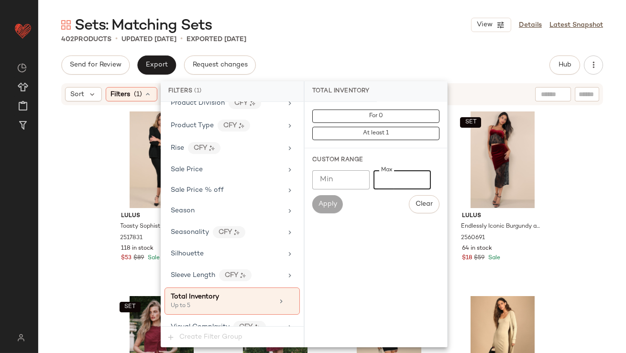
type input "*"
click at [414, 53] on div "Sets: Matching Sets View Details Latest Snapshot 402 Products • updated [DATE] …" at bounding box center [332, 184] width 588 height 338
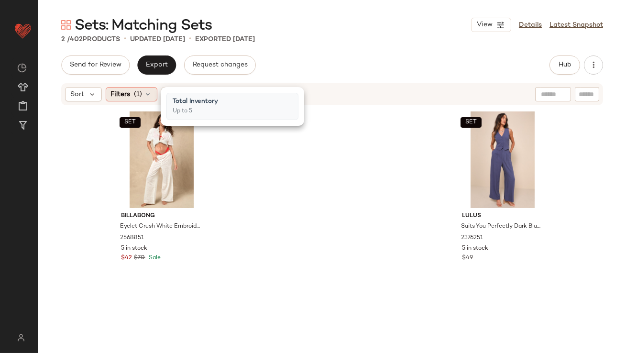
click at [151, 92] on icon at bounding box center [149, 94] width 8 height 8
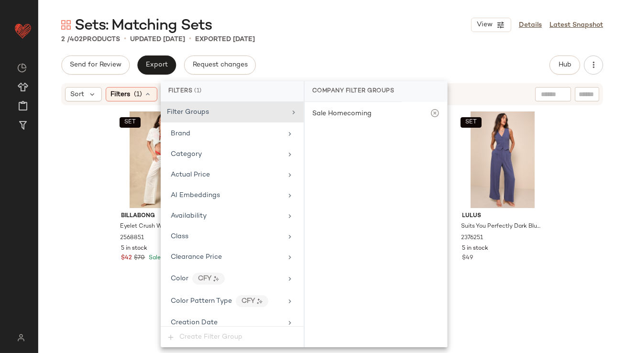
scroll to position [721, 0]
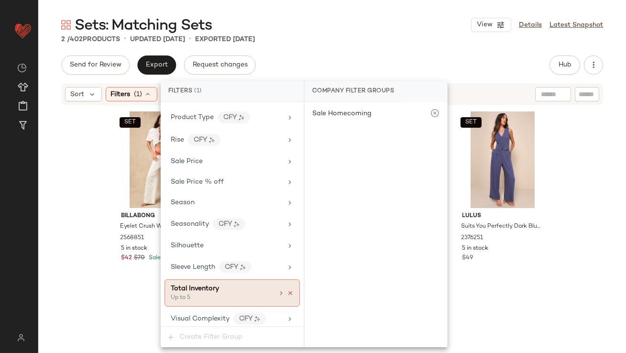
click at [287, 290] on icon at bounding box center [290, 293] width 7 height 7
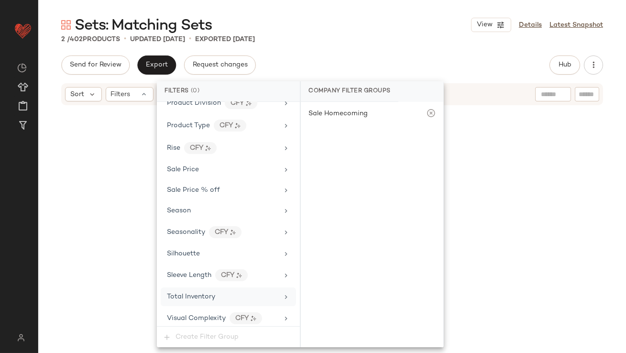
click at [367, 55] on div "Sets: Matching Sets View Details Latest Snapshot 2 / 402 Products • updated [DA…" at bounding box center [332, 184] width 588 height 338
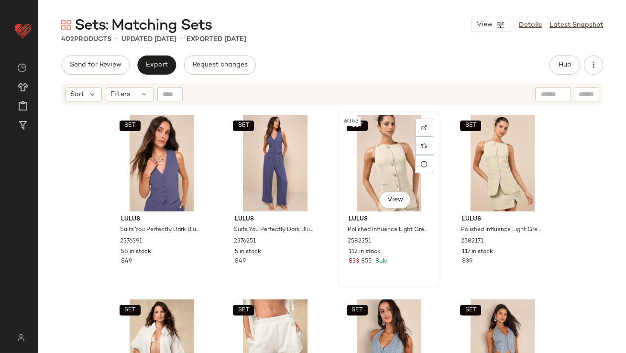
scroll to position [15672, 0]
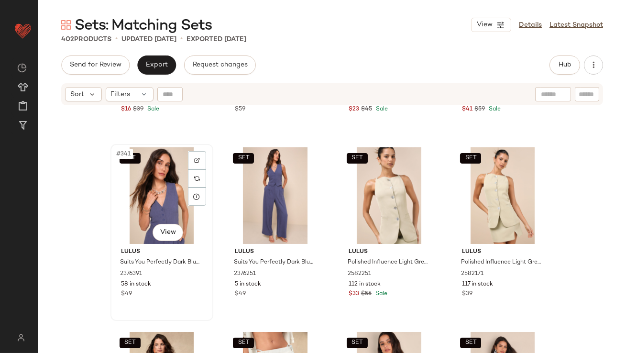
click at [162, 189] on div "SET #341 View" at bounding box center [162, 195] width 96 height 97
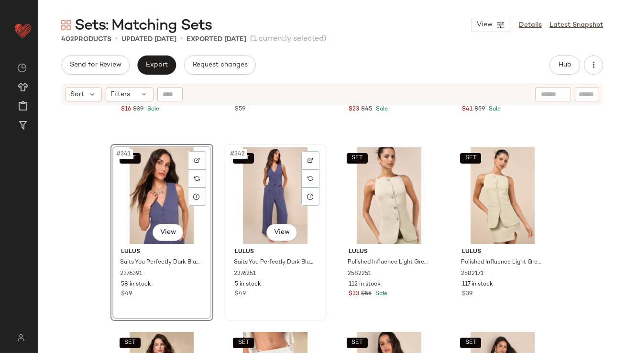
click at [274, 192] on div "SET #342 View" at bounding box center [275, 195] width 96 height 97
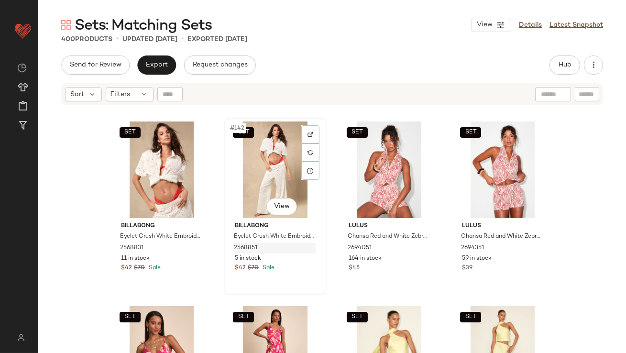
scroll to position [6467, 0]
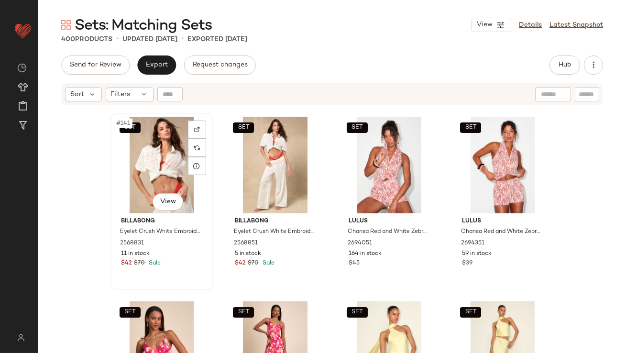
click at [152, 175] on div "SET #141 View" at bounding box center [162, 165] width 96 height 97
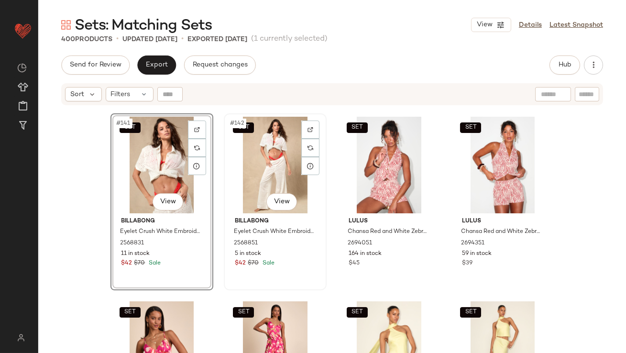
click at [256, 159] on div "SET #142 View" at bounding box center [275, 165] width 96 height 97
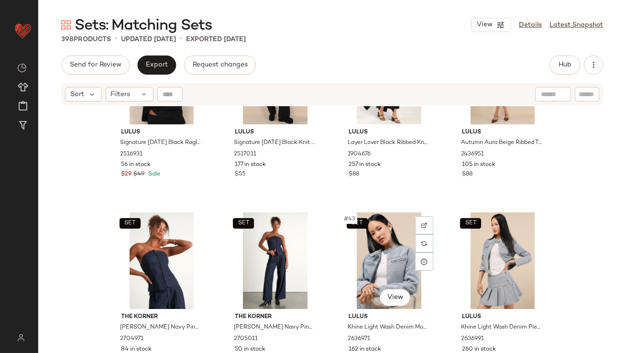
scroll to position [1786, 0]
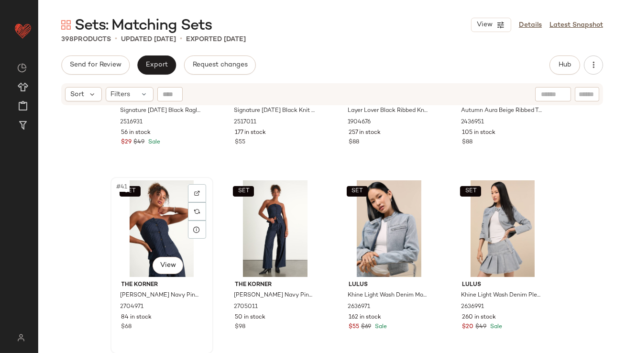
click at [128, 210] on div "SET #41 View" at bounding box center [162, 228] width 96 height 97
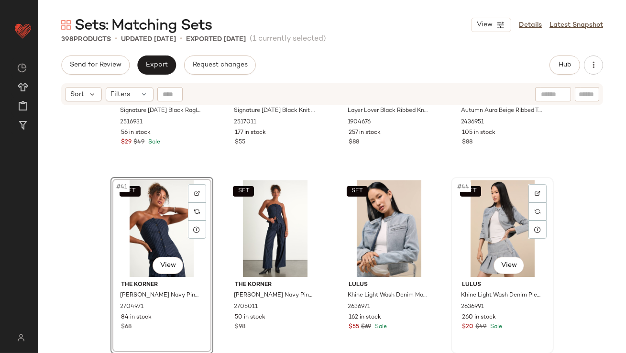
click at [491, 231] on div "SET #44 View" at bounding box center [503, 228] width 96 height 97
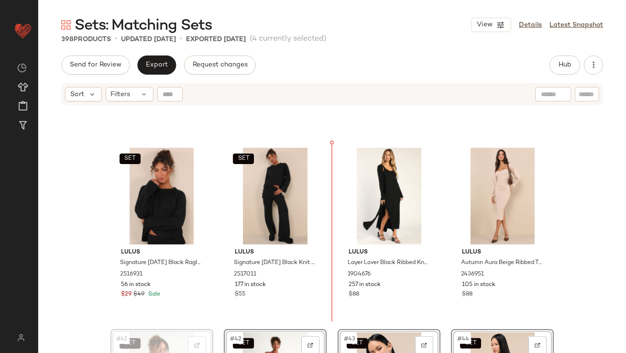
scroll to position [1612, 0]
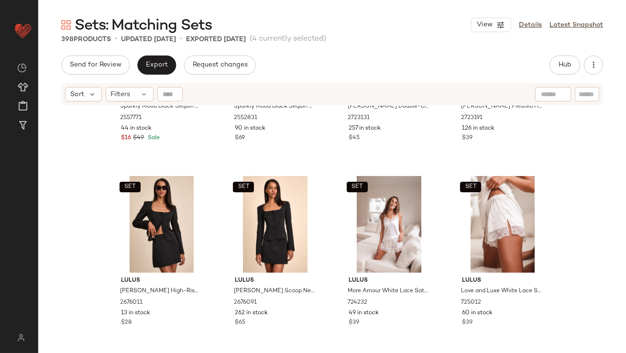
scroll to position [3875, 0]
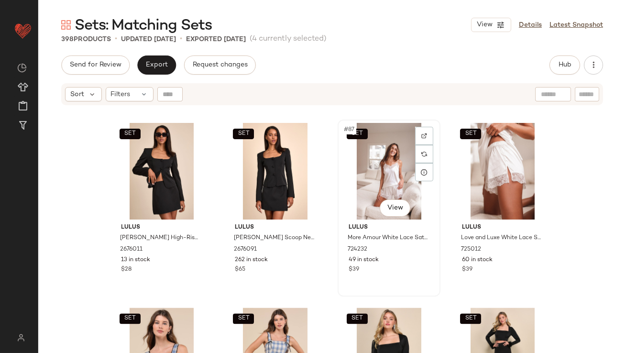
click at [362, 185] on div "SET #87 View" at bounding box center [389, 171] width 96 height 97
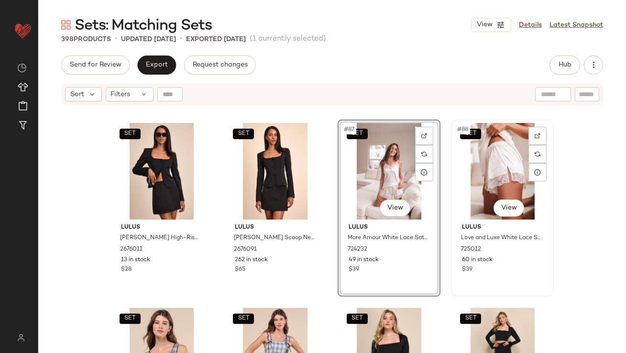
click at [521, 181] on div "SET #88 View" at bounding box center [503, 171] width 96 height 97
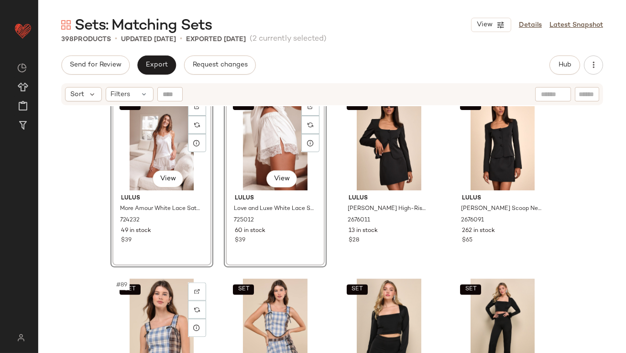
scroll to position [3978, 0]
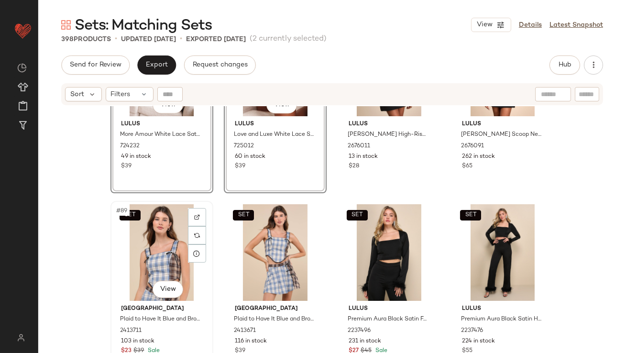
click at [133, 256] on div "SET #89 View" at bounding box center [162, 252] width 96 height 97
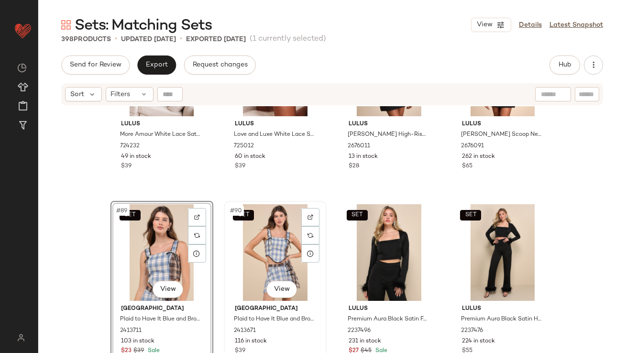
click at [281, 258] on div "SET #90 View" at bounding box center [275, 252] width 96 height 97
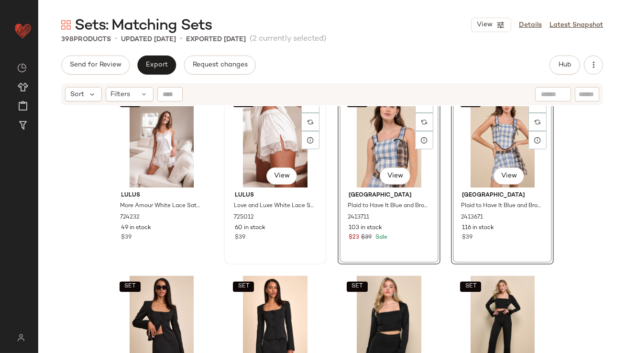
scroll to position [3983, 0]
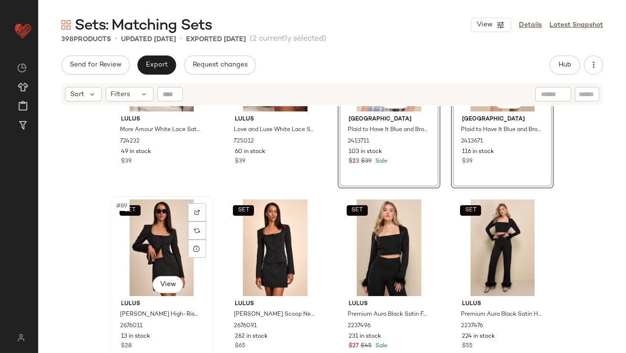
click at [174, 251] on div "SET #89 View" at bounding box center [162, 248] width 96 height 97
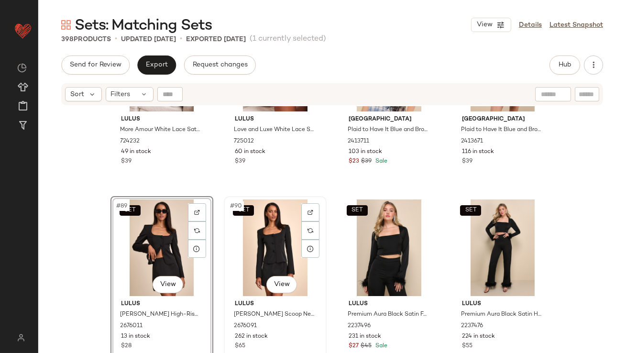
click at [257, 250] on div "SET #90 View" at bounding box center [275, 248] width 96 height 97
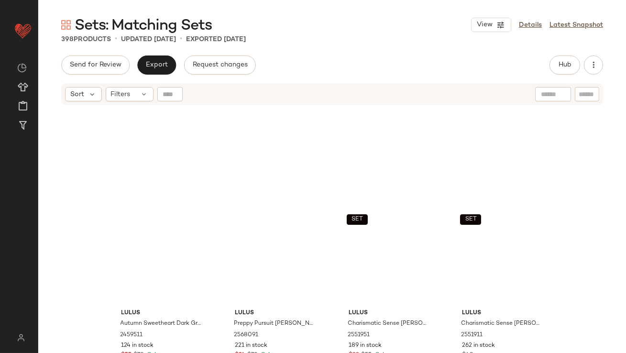
scroll to position [1597, 0]
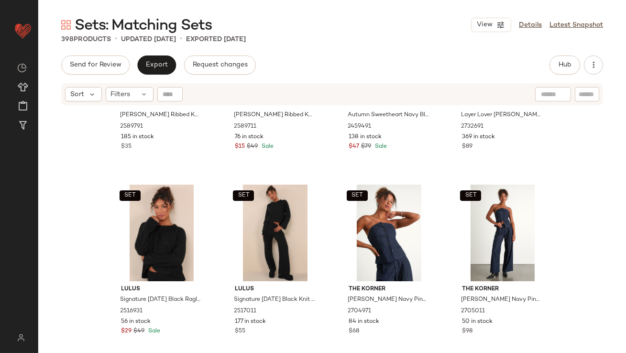
click at [564, 52] on div "Sets: Matching Sets View Details Latest Snapshot 398 Products • updated [DATE] …" at bounding box center [332, 184] width 588 height 338
click at [564, 59] on button "Hub" at bounding box center [565, 65] width 31 height 19
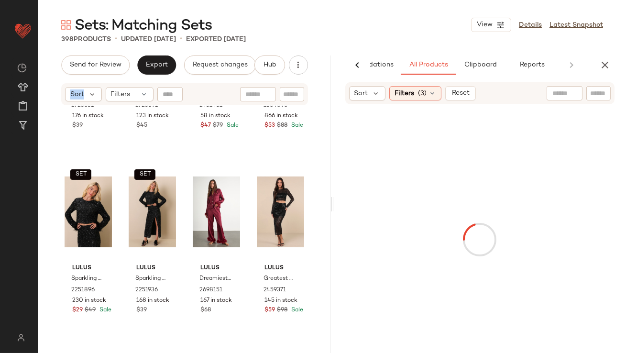
scroll to position [0, 0]
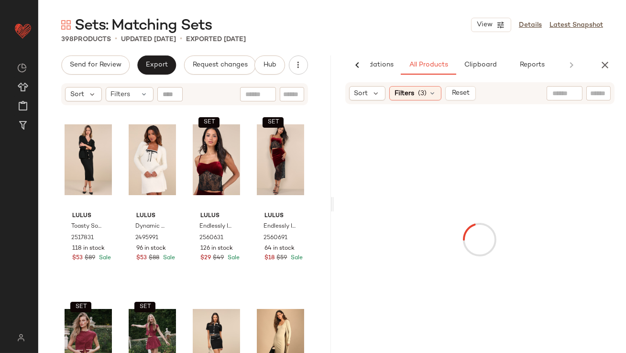
click at [367, 11] on main "Sets: Matching Sets View Details Latest Snapshot 398 Products • updated [DATE] …" at bounding box center [313, 176] width 626 height 353
click at [366, 89] on span "Sort" at bounding box center [362, 94] width 14 height 10
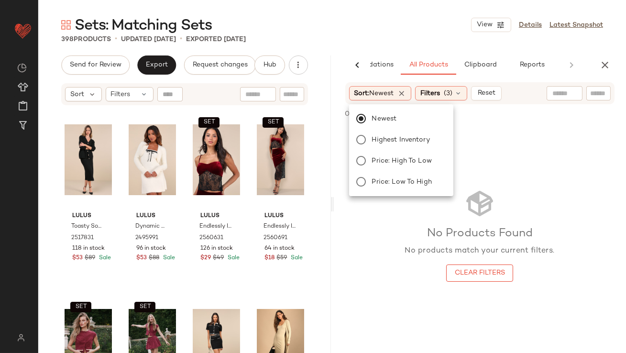
click at [386, 29] on div "Sets: Matching Sets View Details Latest Snapshot" at bounding box center [332, 24] width 588 height 19
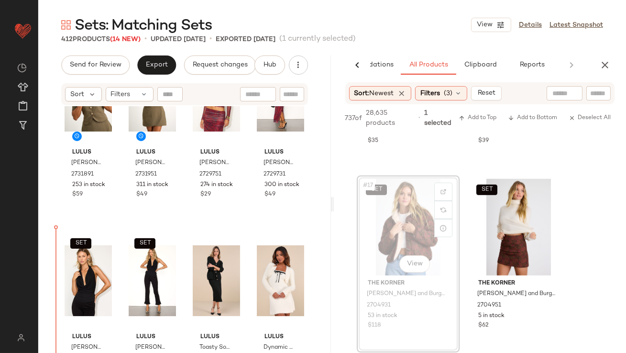
scroll to position [452, 0]
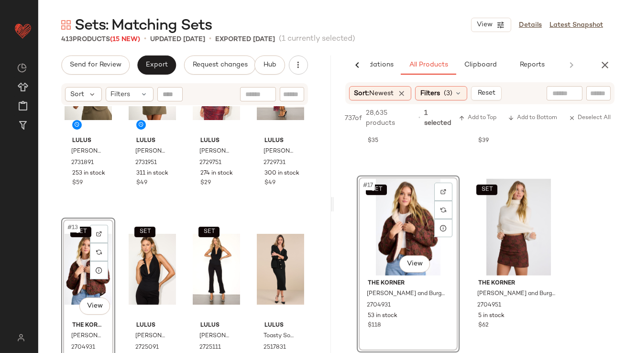
click at [72, 246] on div "SET #13 View" at bounding box center [88, 269] width 47 height 97
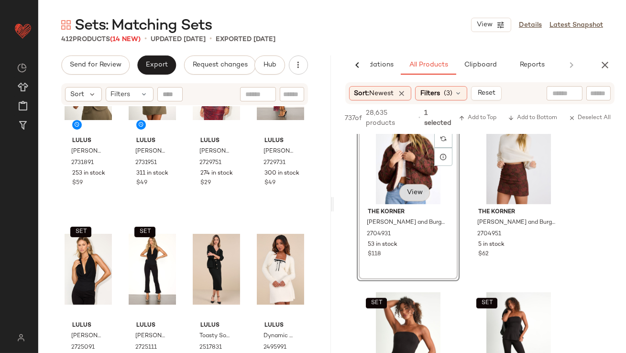
scroll to position [1624, 0]
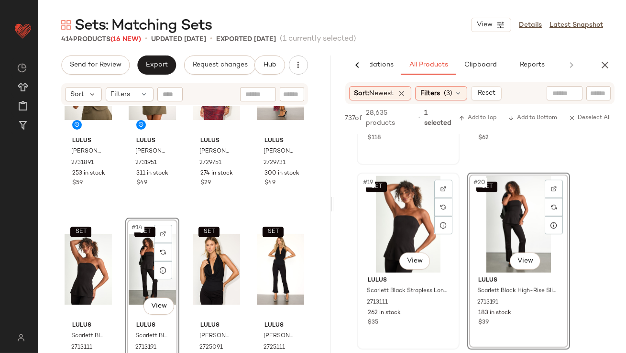
scroll to position [1793, 0]
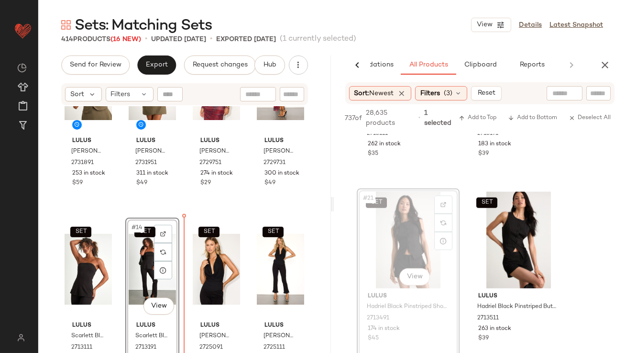
drag, startPoint x: 405, startPoint y: 247, endPoint x: 427, endPoint y: 253, distance: 22.7
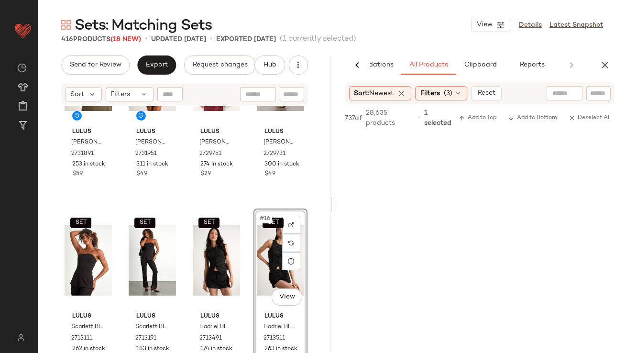
scroll to position [2620, 0]
click at [607, 75] on div "AI Recommendations All Products Clipboard Reports Sort: Newest Filters (3) Rese…" at bounding box center [480, 205] width 293 height 298
click at [605, 69] on icon "button" at bounding box center [605, 64] width 11 height 11
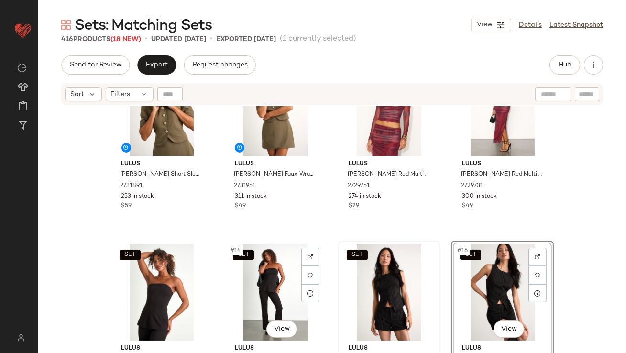
scroll to position [434, 0]
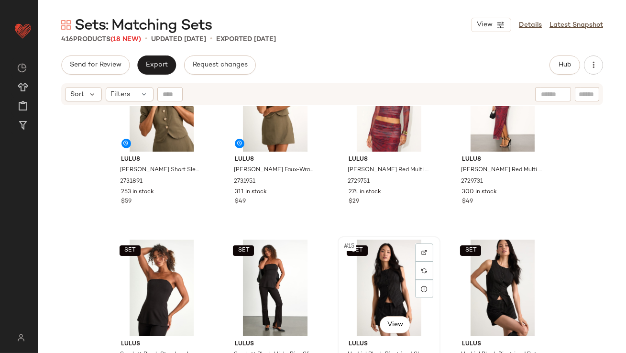
click at [397, 268] on div "SET #15 View" at bounding box center [389, 288] width 96 height 97
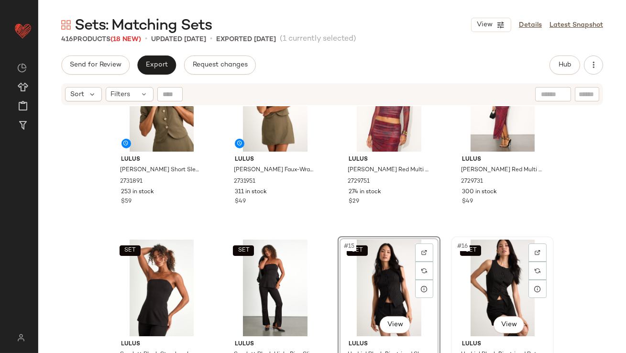
click at [488, 271] on div "SET #16 View" at bounding box center [503, 288] width 96 height 97
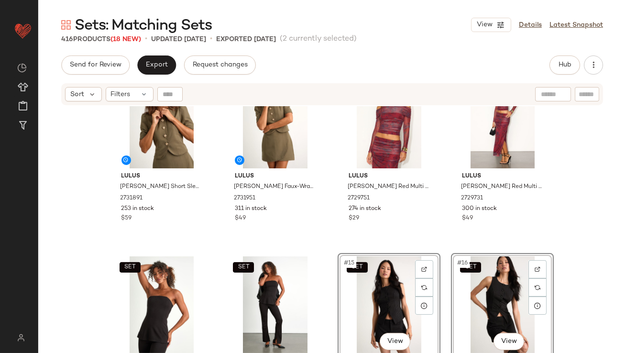
scroll to position [417, 0]
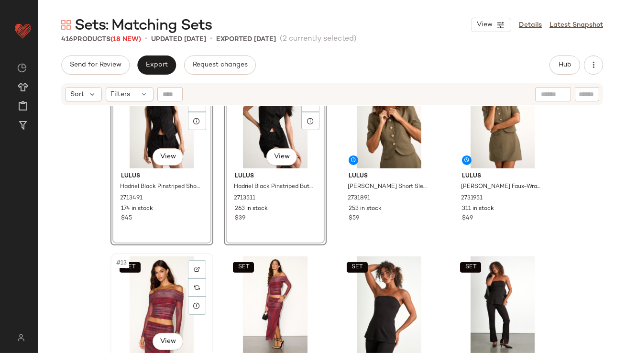
click at [142, 295] on div "SET #13 View" at bounding box center [162, 304] width 96 height 97
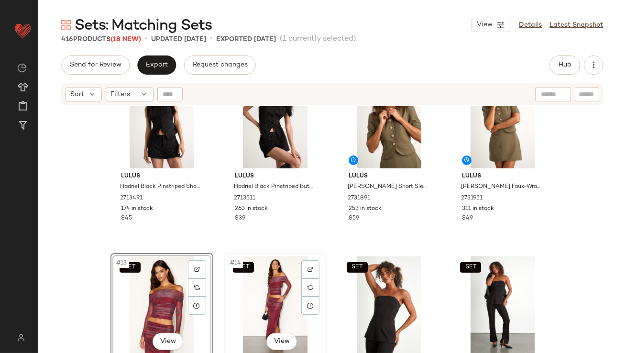
click at [260, 297] on div "SET #14 View" at bounding box center [275, 304] width 96 height 97
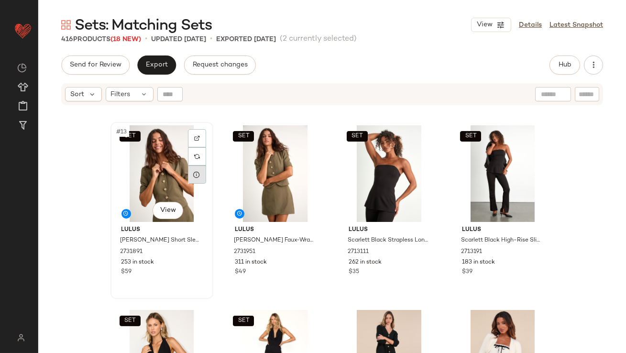
scroll to position [514, 0]
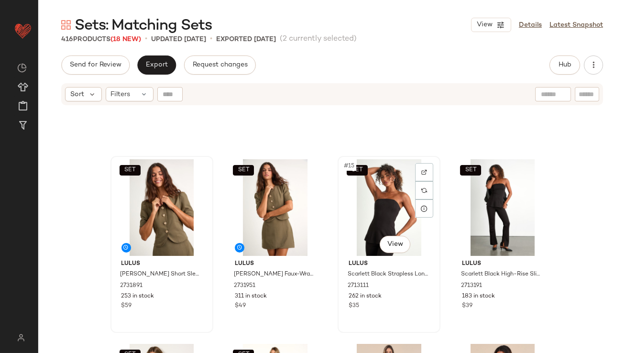
click at [363, 219] on div "SET #15 View" at bounding box center [389, 207] width 96 height 97
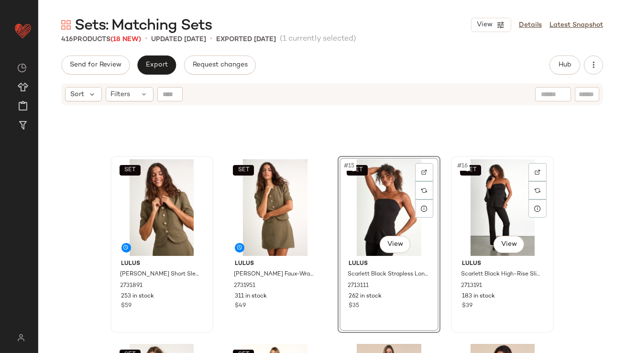
click at [498, 209] on div "SET #16 View" at bounding box center [503, 207] width 96 height 97
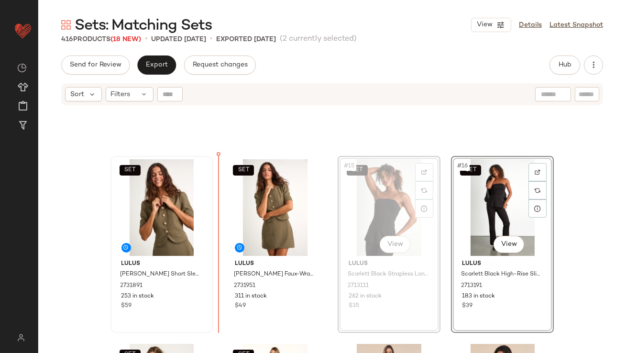
drag, startPoint x: 360, startPoint y: 207, endPoint x: 355, endPoint y: 207, distance: 5.3
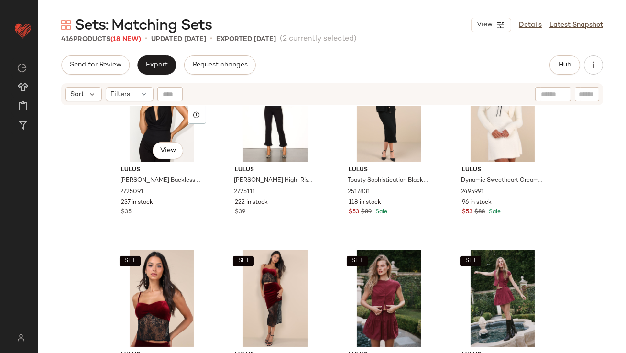
scroll to position [792, 0]
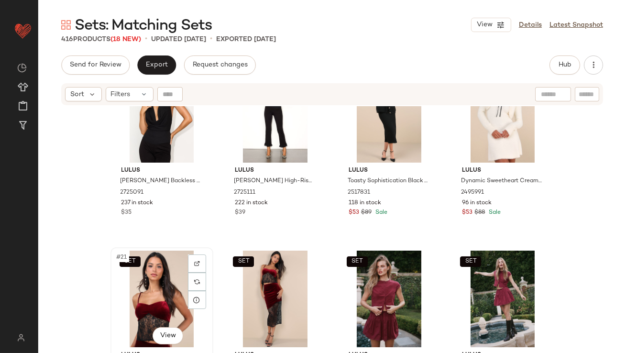
click at [138, 286] on div "SET #21 View" at bounding box center [162, 299] width 96 height 97
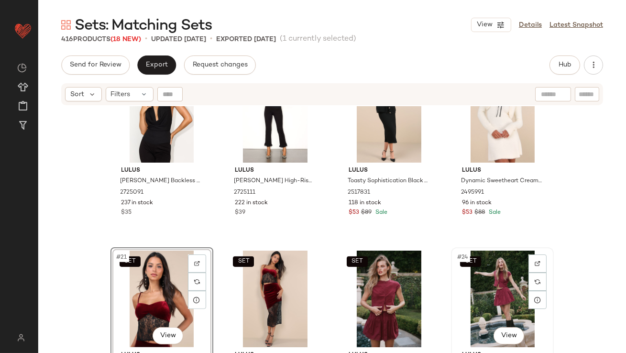
click at [492, 280] on div "SET #24 View" at bounding box center [503, 299] width 96 height 97
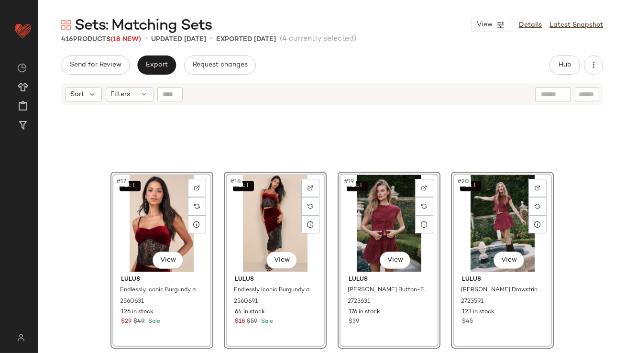
click at [99, 256] on div "SET #17 View Lulus Endlessly Iconic Burgundy and Black Velvet Lace Cami Top 256…" at bounding box center [332, 241] width 588 height 271
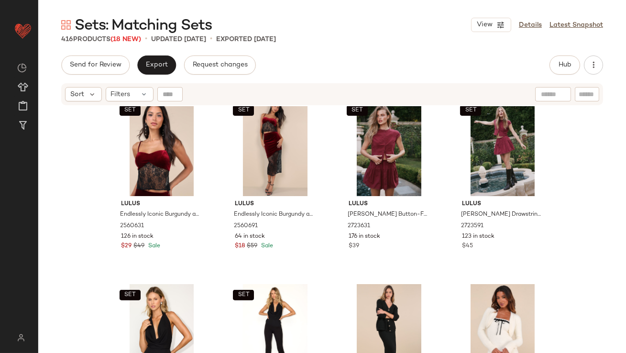
scroll to position [790, 0]
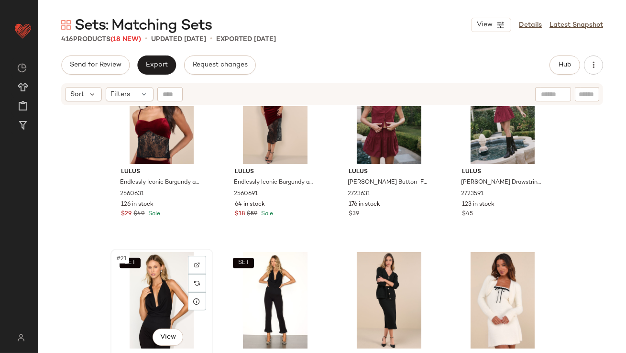
click at [138, 276] on div "SET #21 View" at bounding box center [162, 300] width 96 height 97
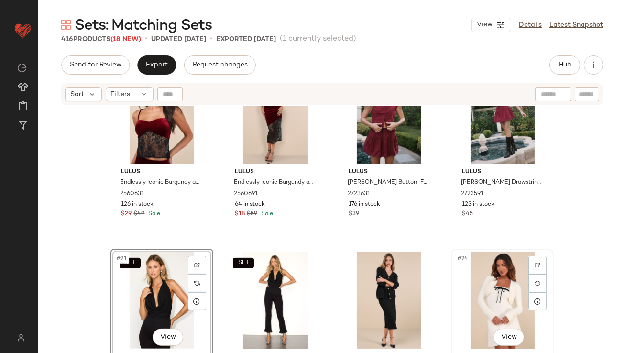
click at [493, 296] on div "#24 View" at bounding box center [503, 300] width 96 height 97
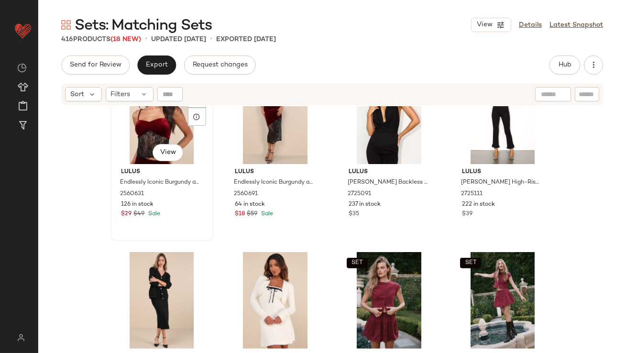
click at [114, 212] on div "Lulus Endlessly Iconic Burgundy and Black Velvet Lace Cami Top 2560631 126 in s…" at bounding box center [162, 192] width 96 height 56
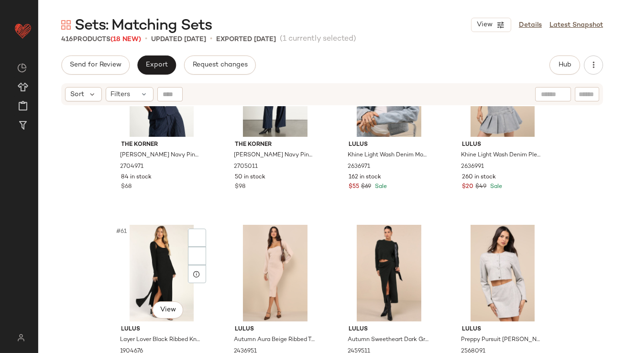
scroll to position [2705, 0]
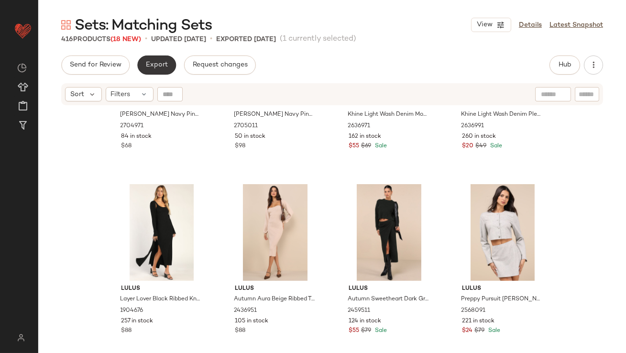
click at [151, 70] on button "Export" at bounding box center [156, 65] width 39 height 19
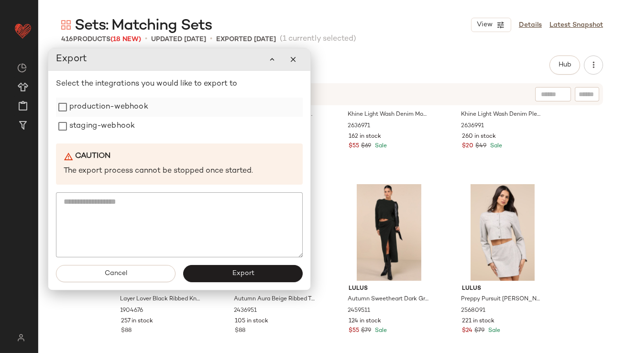
click at [138, 109] on label "production-webhook" at bounding box center [108, 107] width 79 height 19
click at [132, 124] on label "staging-webhook" at bounding box center [102, 126] width 66 height 19
click at [207, 267] on button "Export" at bounding box center [243, 273] width 120 height 17
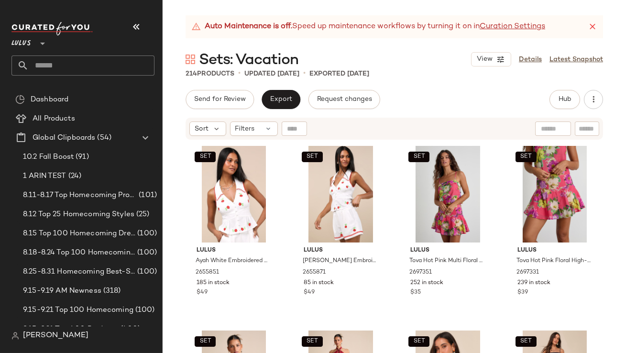
click at [140, 18] on button "button" at bounding box center [136, 26] width 23 height 23
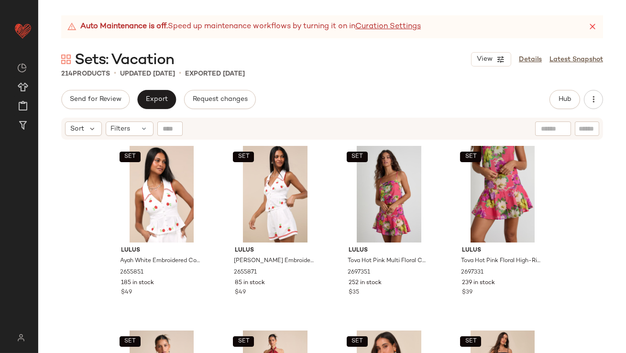
click at [592, 28] on icon at bounding box center [593, 27] width 10 height 10
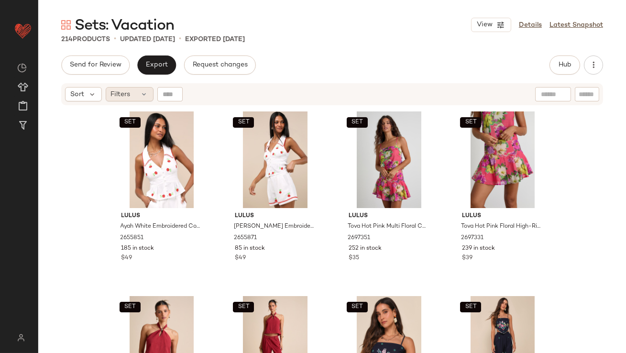
click at [122, 91] on span "Filters" at bounding box center [121, 94] width 20 height 10
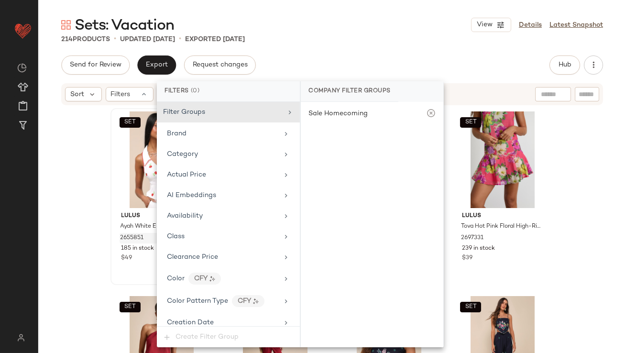
scroll to position [713, 0]
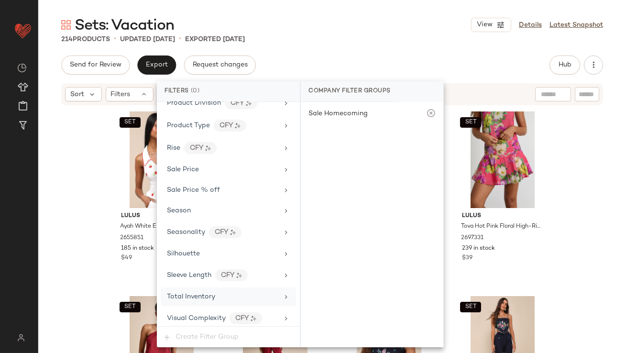
click at [187, 298] on div "Total Inventory" at bounding box center [228, 297] width 135 height 19
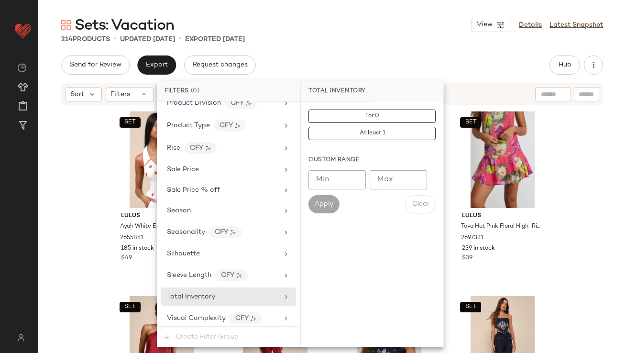
click at [390, 169] on div "Custom Range Min Min Max Max Apply Clear" at bounding box center [372, 184] width 143 height 73
click at [390, 170] on input "Max" at bounding box center [398, 179] width 57 height 19
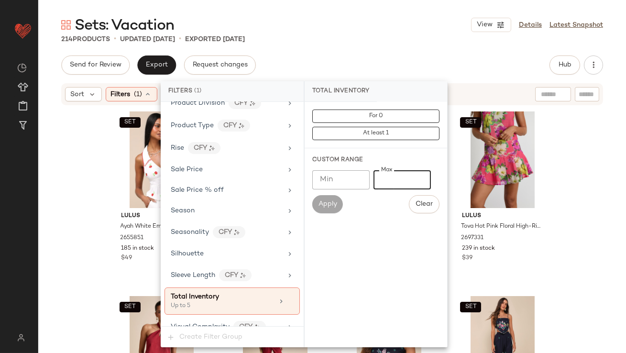
type input "*"
click at [376, 68] on div "Send for Review Export Request changes Hub Send for Review External Review Inte…" at bounding box center [332, 65] width 542 height 19
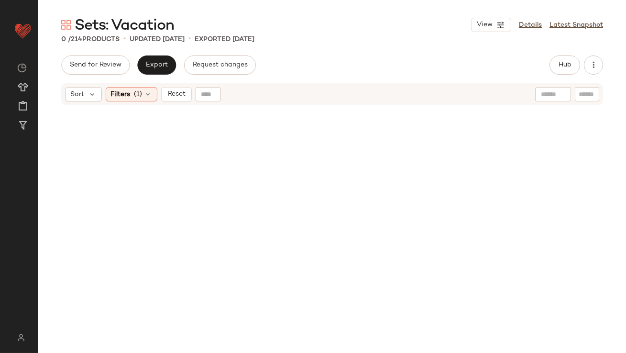
click at [122, 84] on div "Sort Filters (1) Reset" at bounding box center [332, 94] width 542 height 22
click at [123, 90] on span "Filters" at bounding box center [121, 94] width 20 height 10
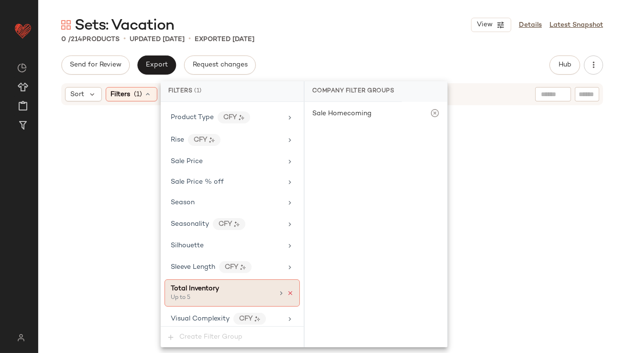
click at [287, 290] on icon at bounding box center [290, 293] width 7 height 7
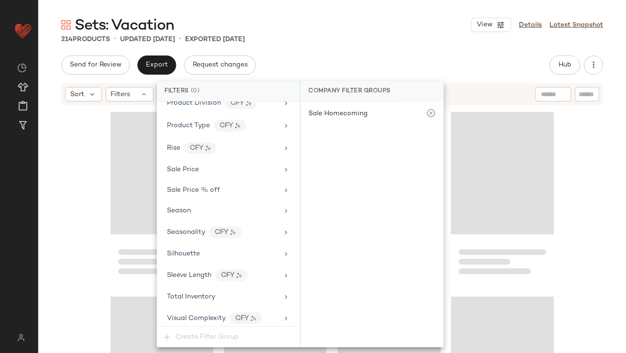
click at [337, 62] on div "Send for Review Export Request changes Hub Send for Review External Review Inte…" at bounding box center [332, 65] width 542 height 19
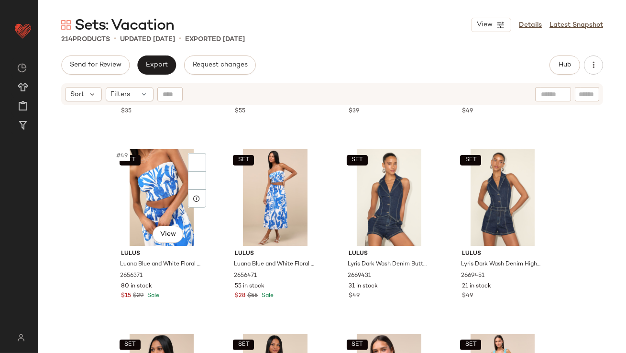
scroll to position [2127, 0]
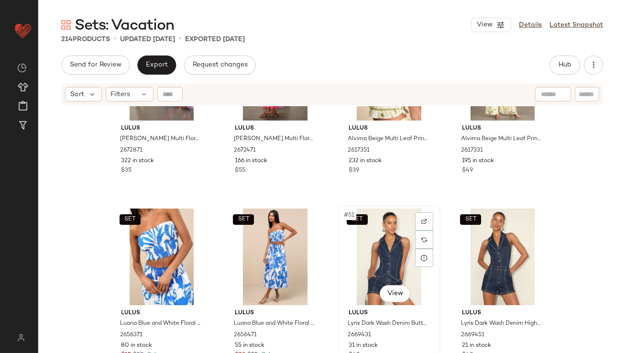
click at [377, 223] on div "SET #51 View" at bounding box center [389, 257] width 96 height 97
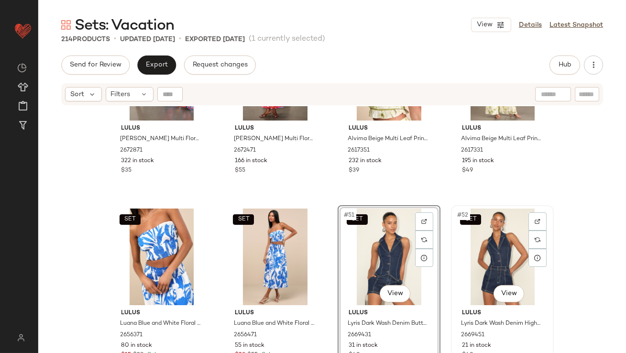
click at [497, 243] on div "SET #52 View" at bounding box center [503, 257] width 96 height 97
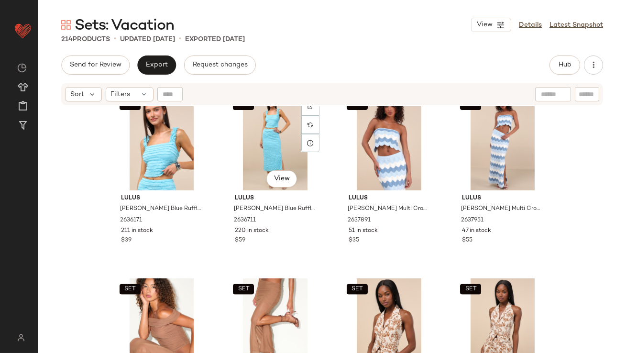
scroll to position [2464, 0]
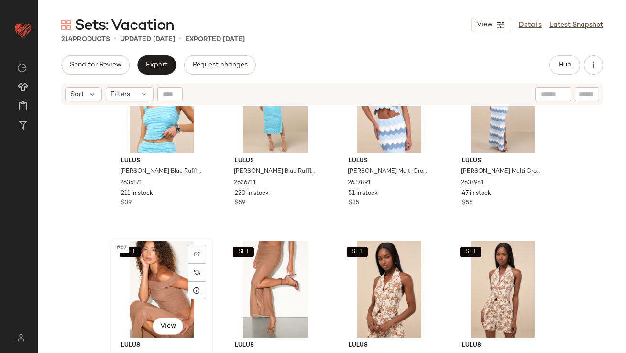
click at [123, 293] on div "SET #57 View" at bounding box center [162, 289] width 96 height 97
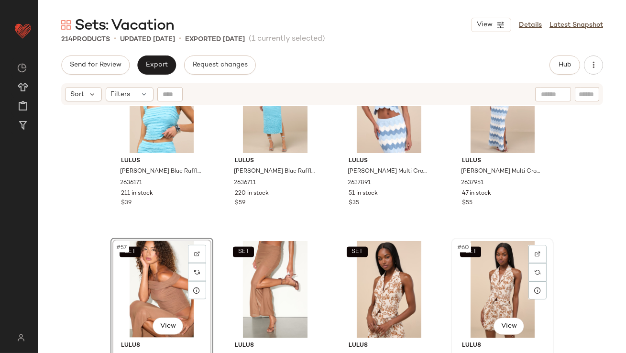
click at [485, 294] on div "SET #60 View" at bounding box center [503, 289] width 96 height 97
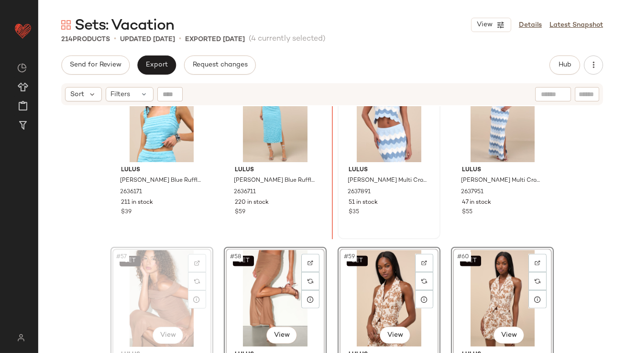
scroll to position [2451, 0]
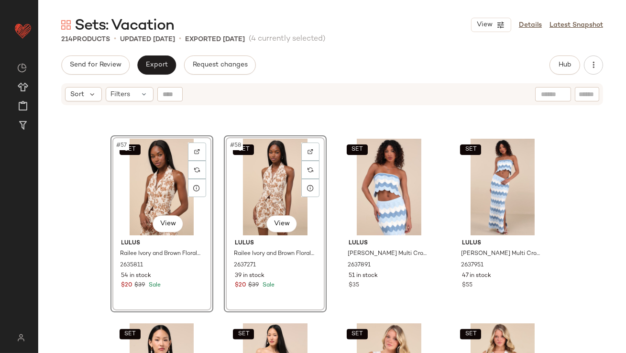
scroll to position [2639, 0]
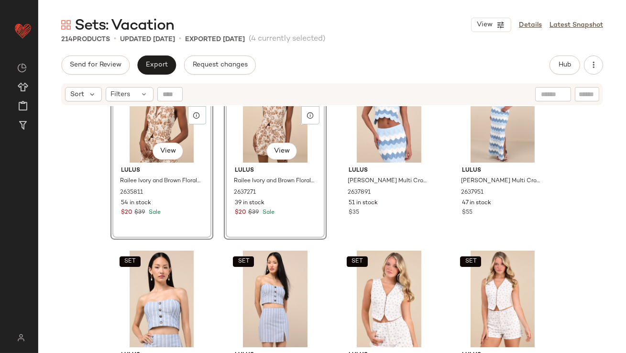
click at [76, 266] on div "SET #57 View Lulus Railee Ivory and Brown Floral Halter Vest Top 2635811 54 in …" at bounding box center [332, 241] width 588 height 271
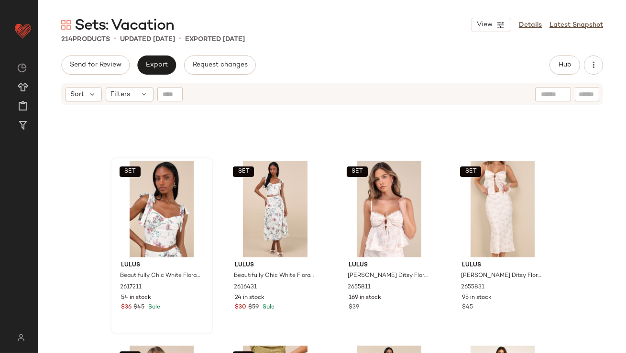
scroll to position [3811, 0]
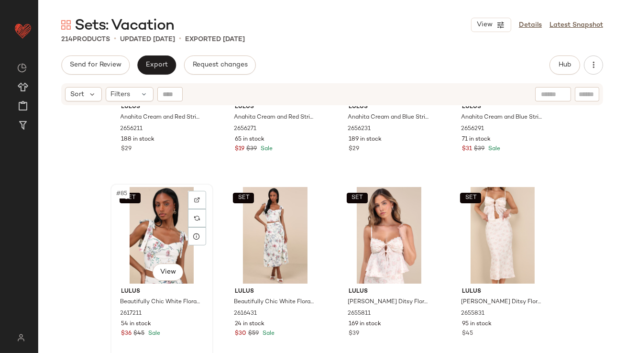
click at [145, 241] on div "SET #85 View" at bounding box center [162, 235] width 96 height 97
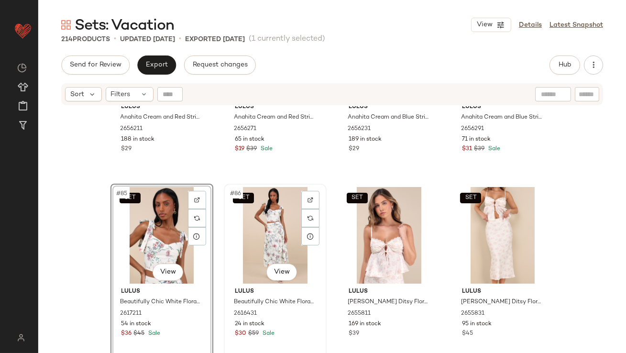
click at [249, 227] on div "SET #86 View" at bounding box center [275, 235] width 96 height 97
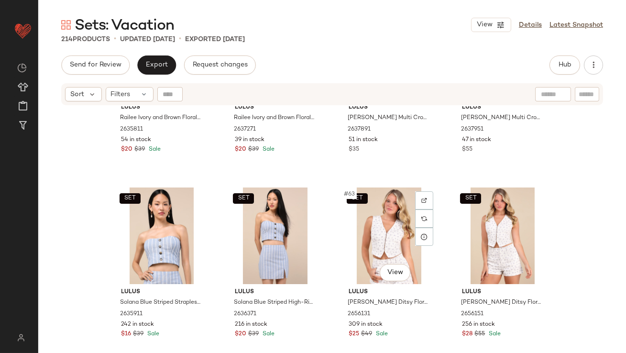
scroll to position [2691, 0]
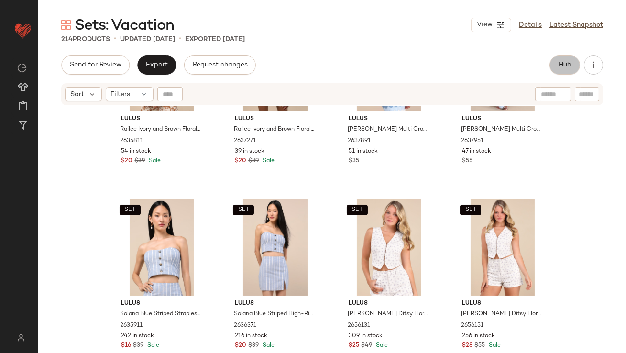
click at [564, 64] on span "Hub" at bounding box center [564, 65] width 13 height 8
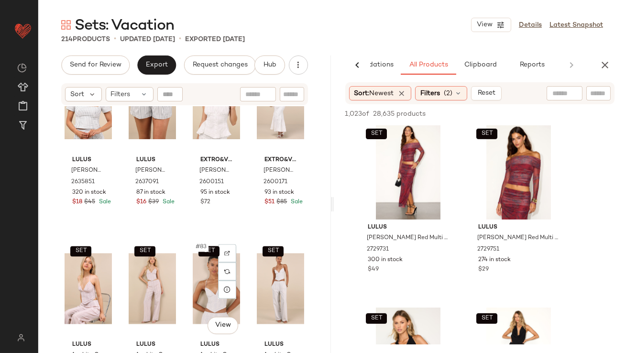
scroll to position [3569, 0]
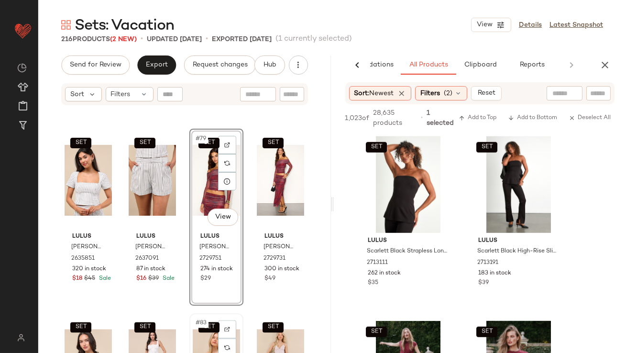
scroll to position [3618, 0]
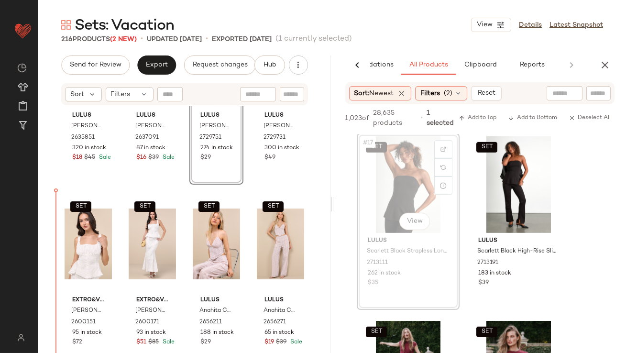
drag, startPoint x: 400, startPoint y: 183, endPoint x: 389, endPoint y: 183, distance: 11.0
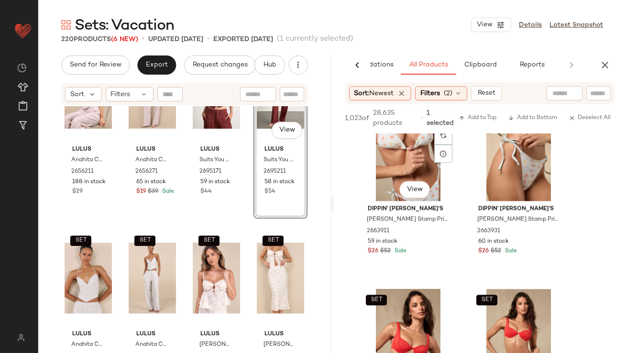
scroll to position [4053, 0]
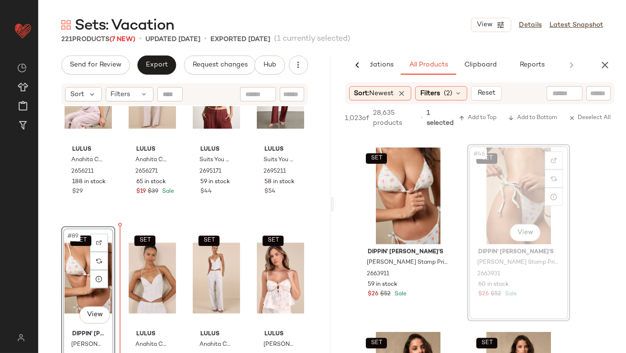
drag, startPoint x: 499, startPoint y: 179, endPoint x: 493, endPoint y: 179, distance: 6.2
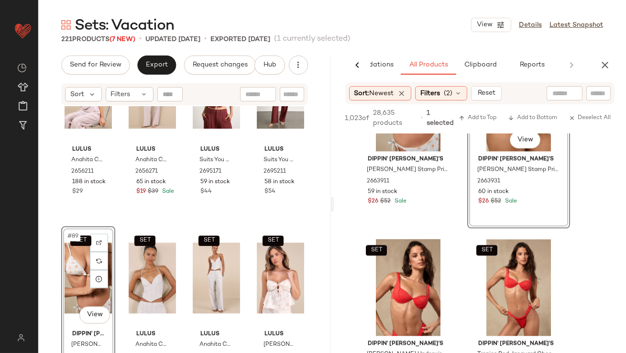
scroll to position [4175, 0]
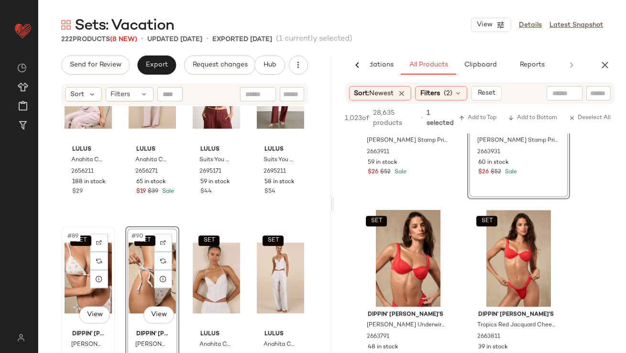
click at [80, 278] on div "SET #89 View" at bounding box center [88, 278] width 47 height 97
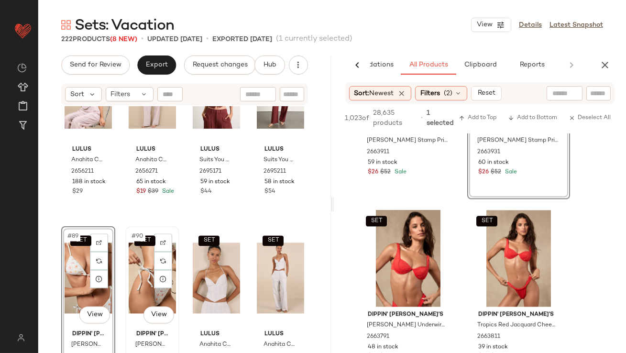
click at [147, 272] on div "SET #90 View" at bounding box center [152, 278] width 47 height 97
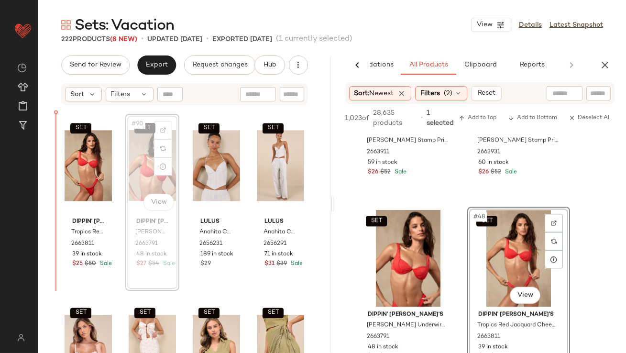
scroll to position [4037, 0]
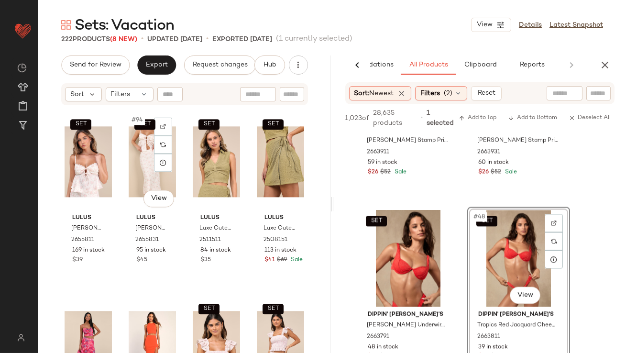
scroll to position [4278, 0]
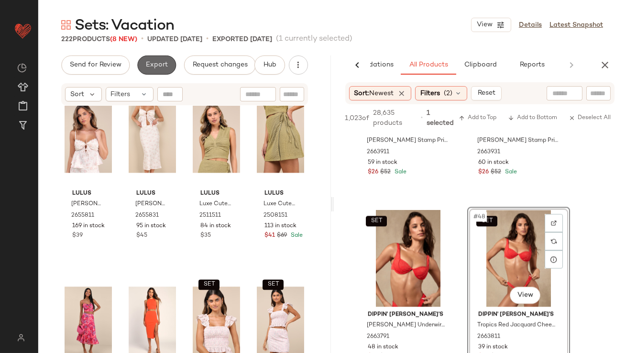
click at [167, 70] on button "Export" at bounding box center [156, 65] width 39 height 19
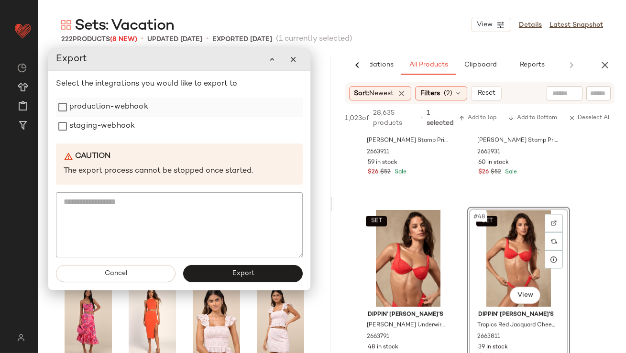
click at [120, 114] on label "production-webhook" at bounding box center [108, 107] width 79 height 19
click at [118, 127] on label "staging-webhook" at bounding box center [102, 126] width 66 height 19
click at [225, 276] on button "Export" at bounding box center [243, 274] width 120 height 17
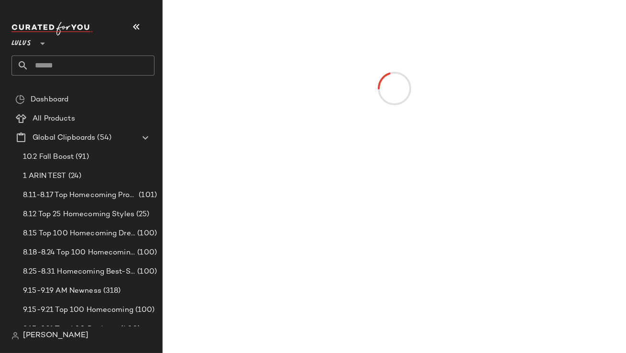
click at [138, 25] on icon "button" at bounding box center [136, 26] width 11 height 11
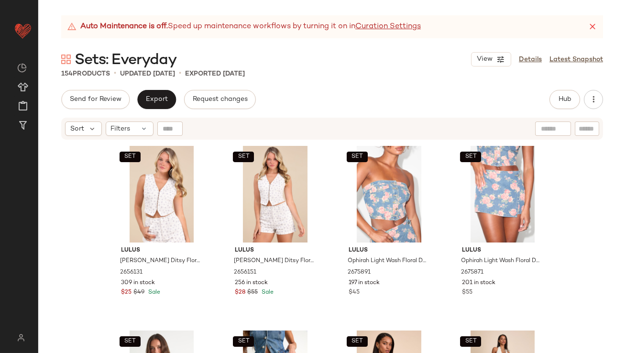
click at [595, 23] on icon at bounding box center [593, 27] width 10 height 10
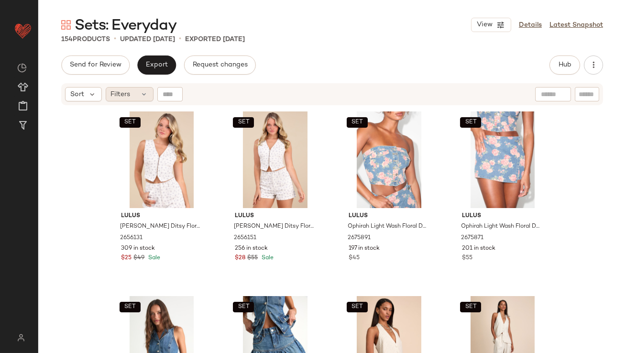
click at [142, 100] on div "Filters" at bounding box center [130, 94] width 48 height 14
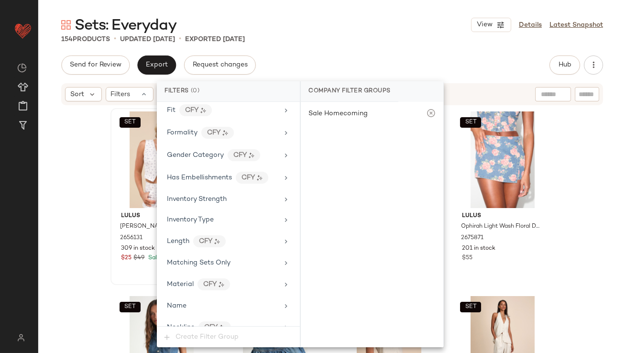
scroll to position [692, 0]
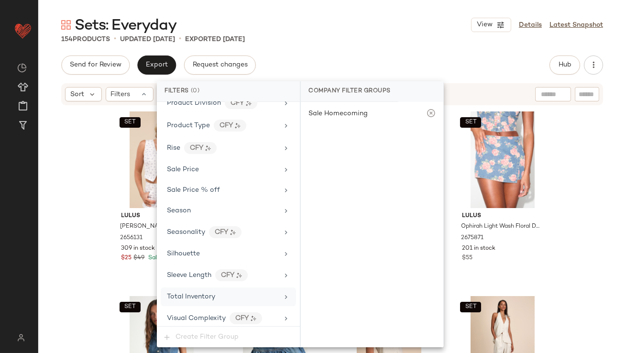
click at [182, 294] on span "Total Inventory" at bounding box center [191, 296] width 48 height 7
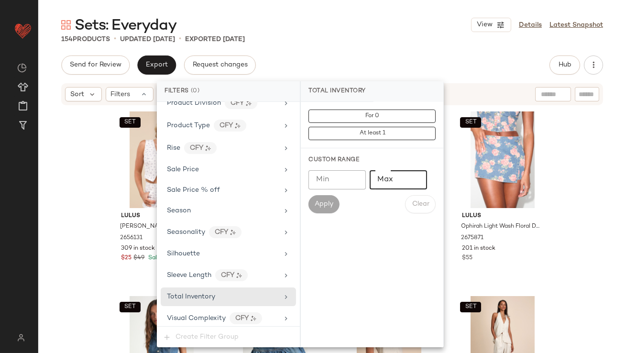
click at [404, 185] on input "Max" at bounding box center [398, 179] width 57 height 19
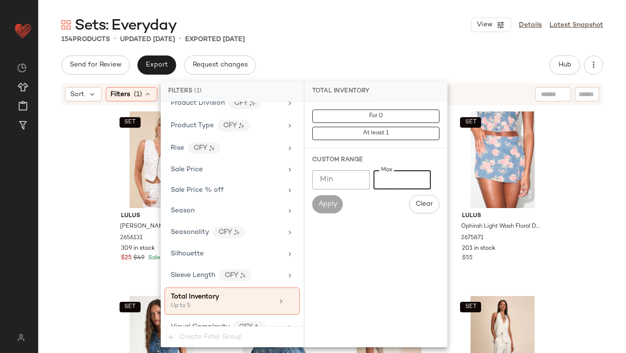
type input "*"
click at [395, 51] on div "Sets: Everyday View Details Latest Snapshot 154 Products • updated [DATE] • Exp…" at bounding box center [332, 184] width 588 height 338
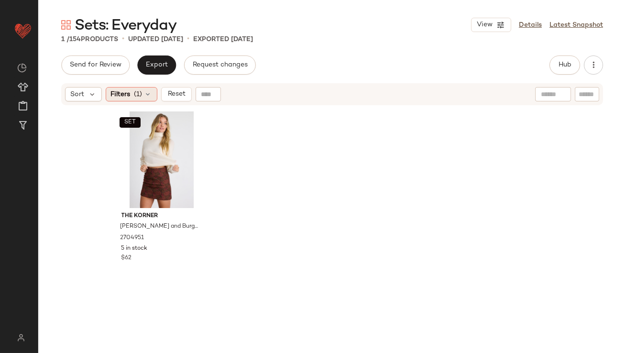
click at [135, 93] on span "(1)" at bounding box center [138, 94] width 8 height 10
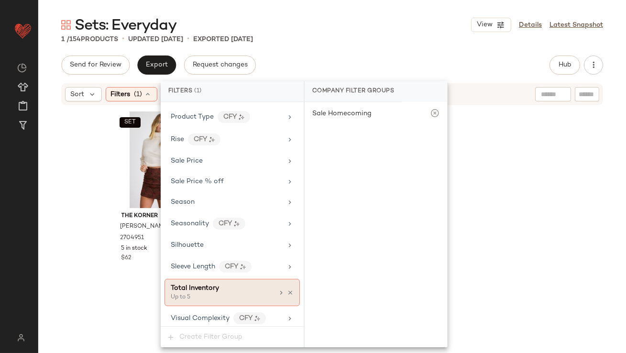
click at [287, 289] on icon at bounding box center [290, 292] width 7 height 7
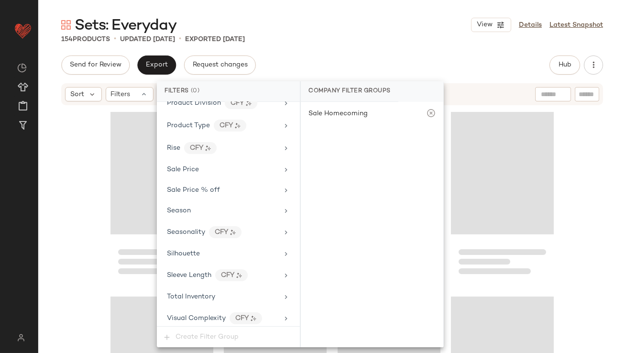
click at [365, 35] on div "154 Products • updated [DATE] • Exported [DATE]" at bounding box center [332, 39] width 588 height 10
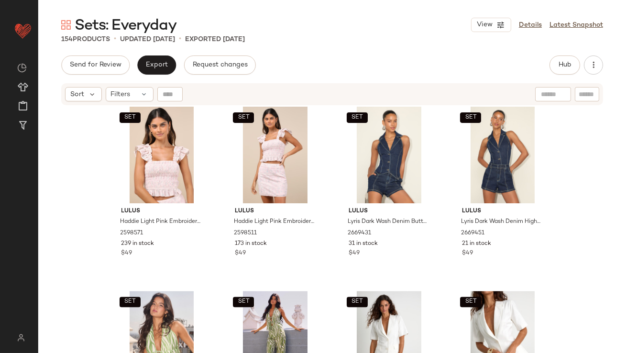
scroll to position [3321, 0]
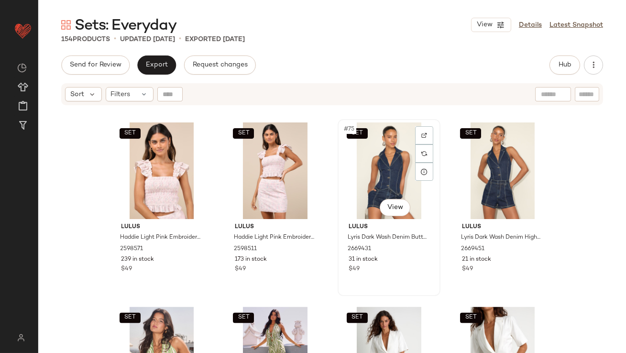
click at [367, 177] on div "SET #75 View" at bounding box center [389, 170] width 96 height 97
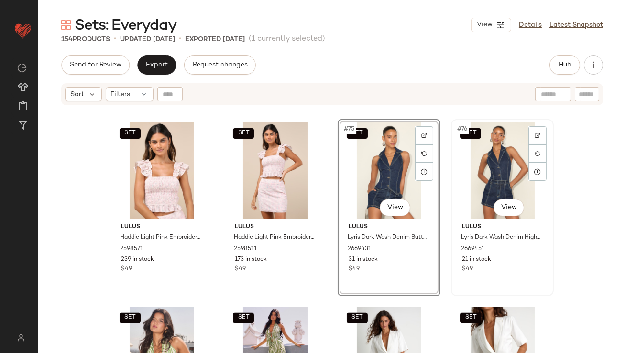
click at [490, 167] on div "SET #76 View" at bounding box center [503, 170] width 96 height 97
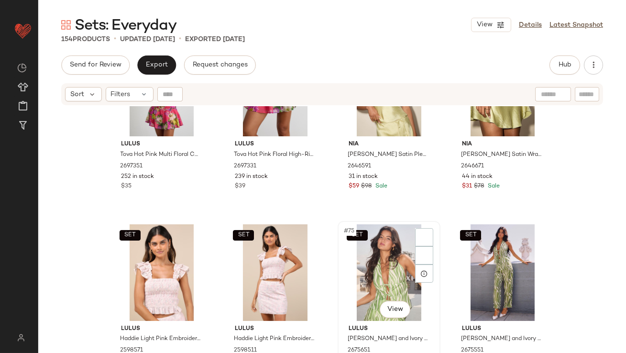
scroll to position [3218, 0]
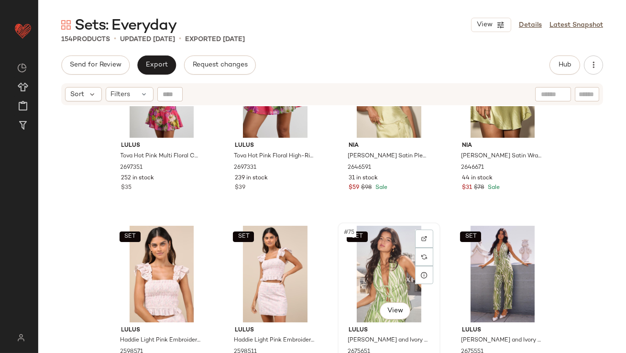
click at [354, 293] on div "SET #75 View" at bounding box center [389, 274] width 96 height 97
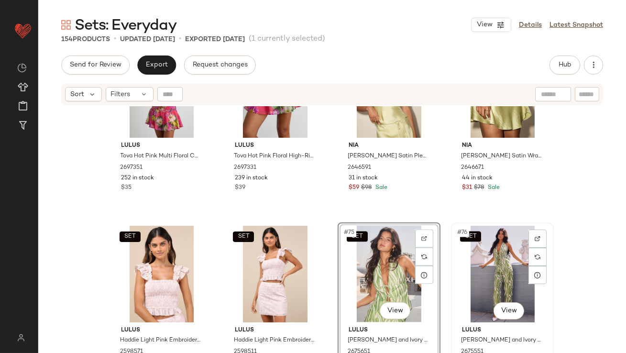
click at [503, 258] on div "SET #76 View" at bounding box center [503, 274] width 96 height 97
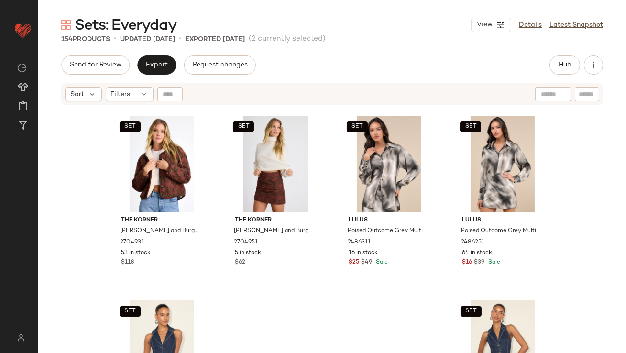
scroll to position [6755, 0]
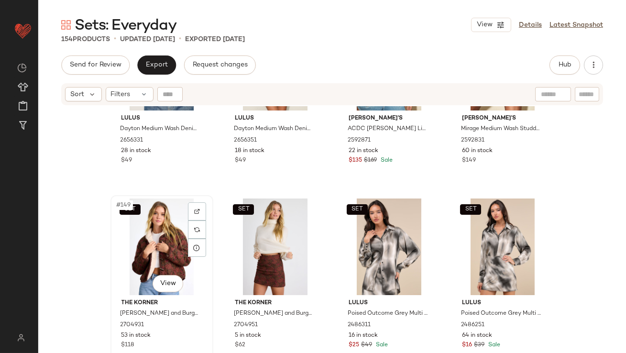
click at [159, 246] on div "SET #149 View" at bounding box center [162, 247] width 96 height 97
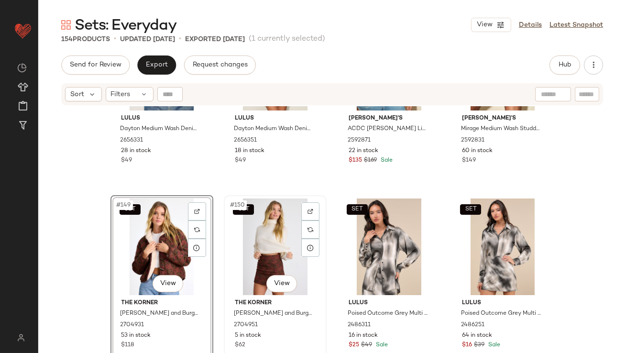
click at [259, 246] on div "SET #150 View" at bounding box center [275, 247] width 96 height 97
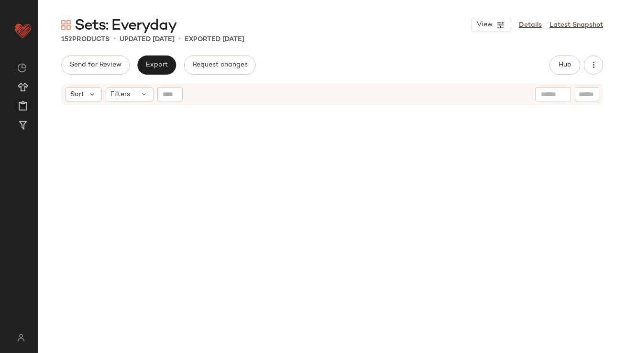
scroll to position [4349, 0]
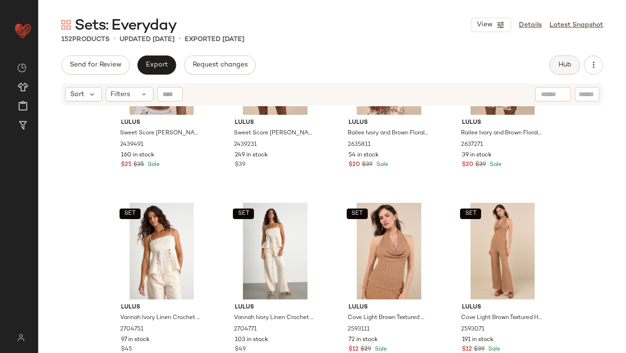
click at [574, 59] on button "Hub" at bounding box center [565, 65] width 31 height 19
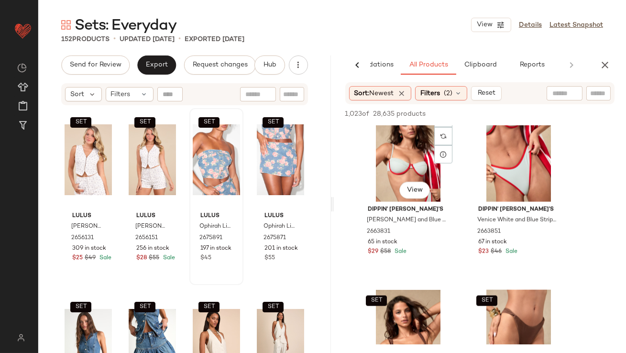
scroll to position [2814, 0]
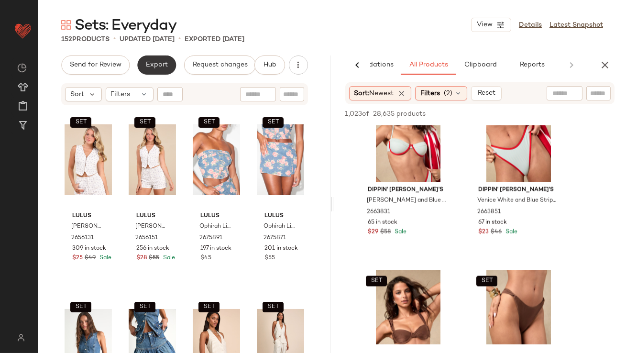
click at [160, 60] on button "Export" at bounding box center [156, 65] width 39 height 19
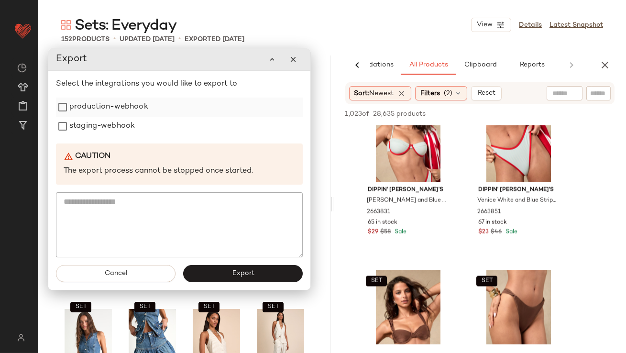
click at [142, 112] on label "production-webhook" at bounding box center [108, 107] width 79 height 19
click at [137, 128] on div "staging-webhook" at bounding box center [179, 126] width 247 height 19
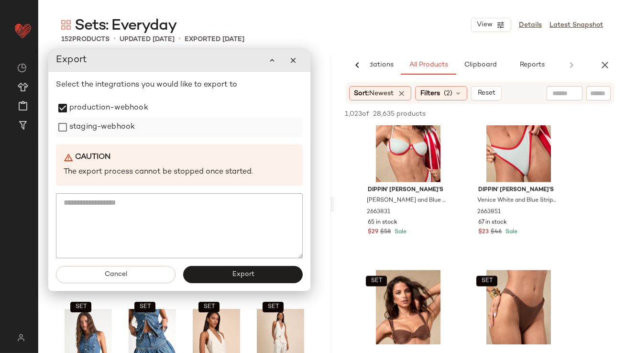
click at [123, 134] on label "staging-webhook" at bounding box center [102, 127] width 66 height 19
click at [219, 278] on button "Export" at bounding box center [243, 274] width 120 height 17
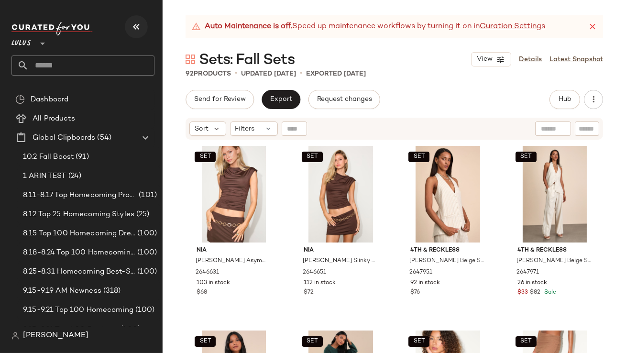
click at [134, 29] on icon "button" at bounding box center [136, 26] width 11 height 11
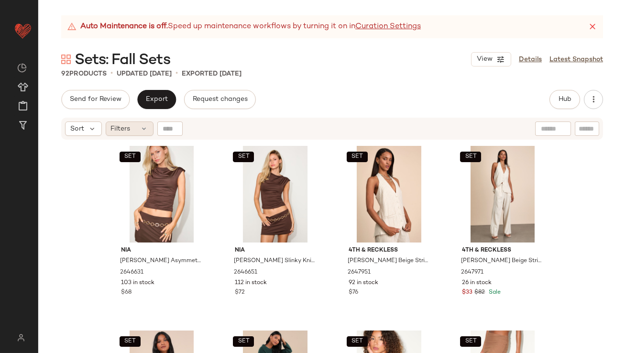
click at [117, 130] on span "Filters" at bounding box center [121, 129] width 20 height 10
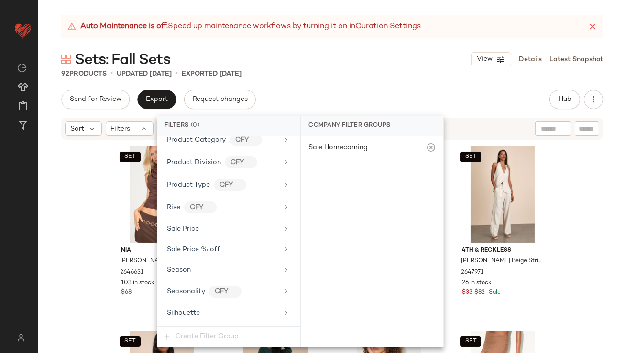
scroll to position [747, 0]
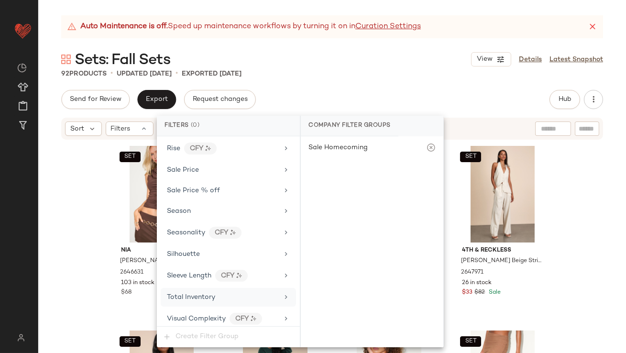
click at [194, 297] on div "Total Inventory" at bounding box center [191, 297] width 48 height 10
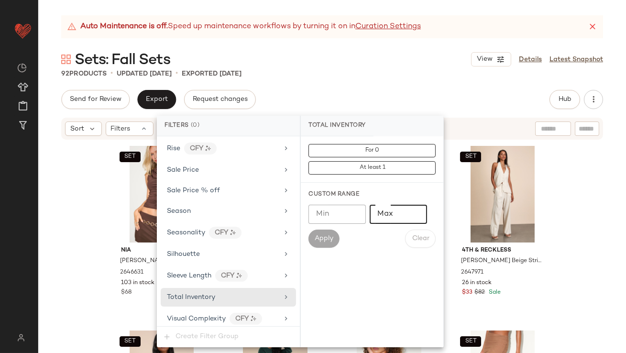
click at [380, 215] on input "Max" at bounding box center [398, 214] width 57 height 19
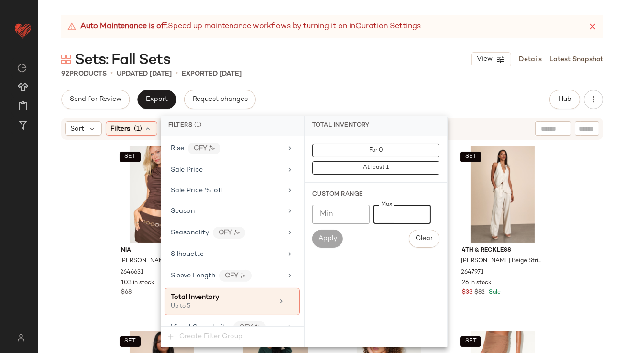
type input "*"
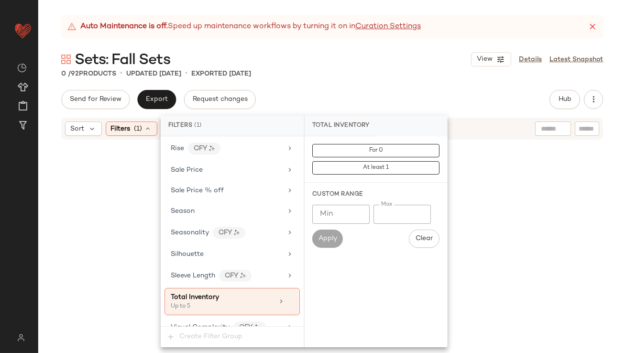
click at [357, 45] on div "Auto Maintenance is off. Speed up maintenance workflows by turning it on in Cur…" at bounding box center [332, 184] width 588 height 338
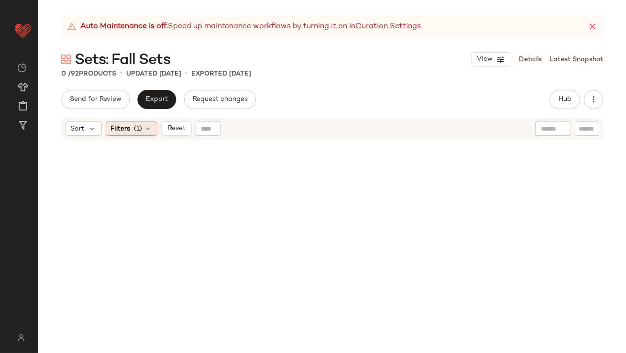
click at [139, 124] on span "(1)" at bounding box center [138, 129] width 8 height 10
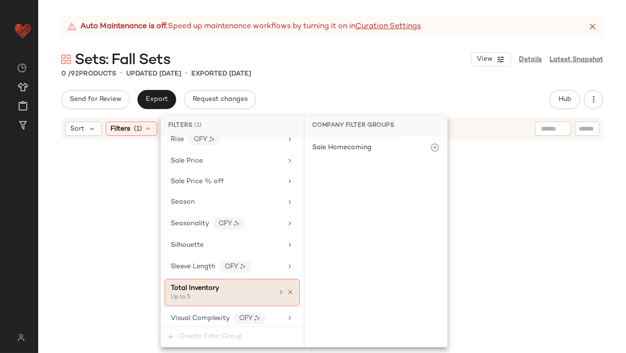
click at [289, 289] on icon at bounding box center [290, 292] width 7 height 7
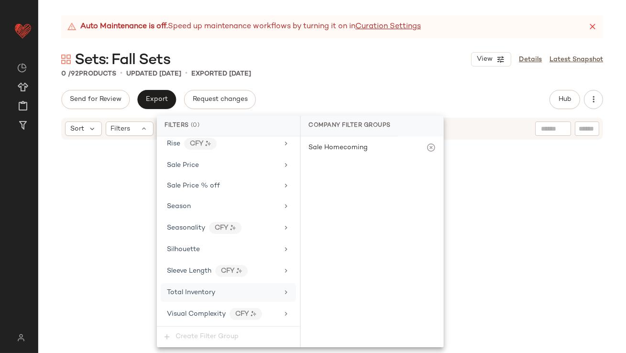
scroll to position [747, 0]
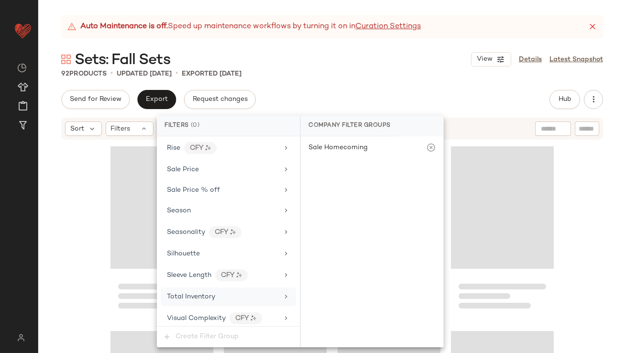
click at [333, 81] on div "Auto Maintenance is off. Speed up maintenance workflows by turning it on in Cur…" at bounding box center [332, 184] width 588 height 338
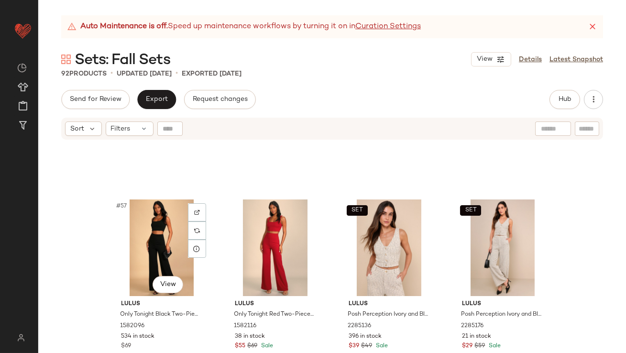
scroll to position [2502, 0]
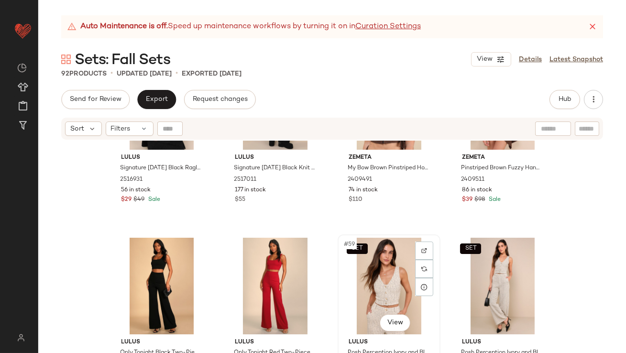
click at [366, 276] on div "SET #59 View" at bounding box center [389, 286] width 96 height 97
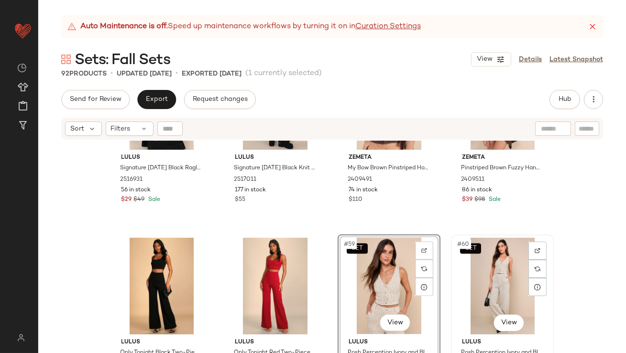
click at [505, 268] on div "SET #60 View" at bounding box center [503, 286] width 96 height 97
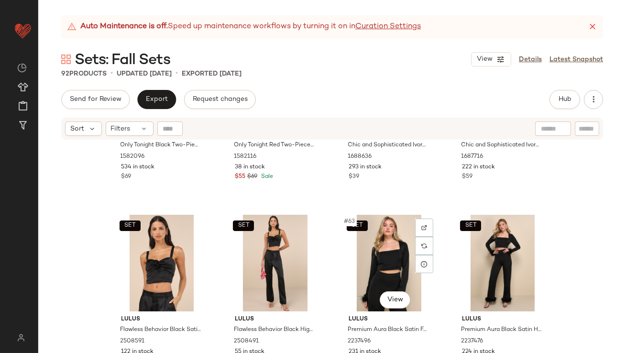
scroll to position [2646, 0]
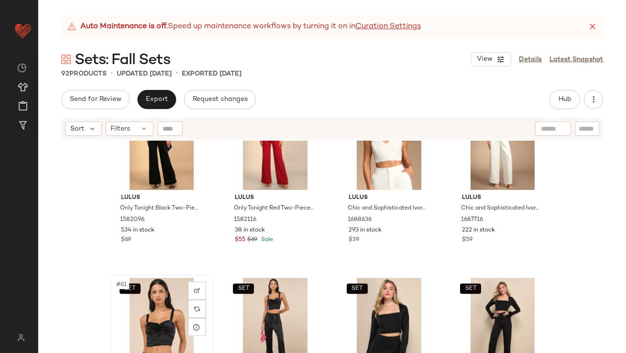
click at [147, 315] on div "SET #61 View" at bounding box center [162, 326] width 96 height 97
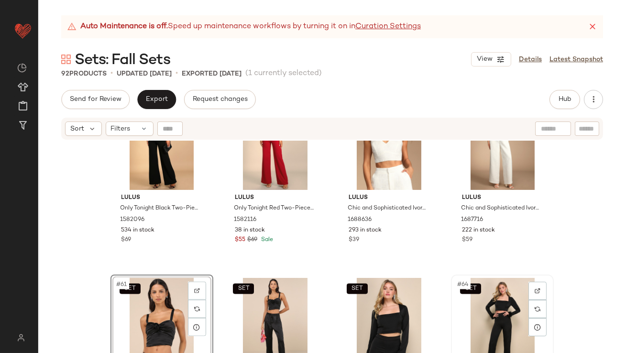
click at [496, 311] on div "SET #64 View" at bounding box center [503, 326] width 96 height 97
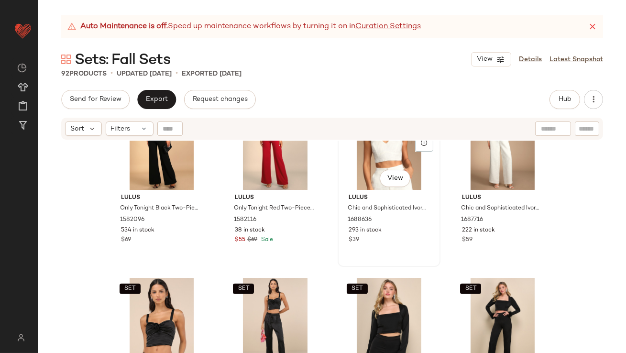
click at [339, 253] on div "SET #59 View Lulus Chic and Sophisticated Ivory Tweed Cropped Tank Top 1688636 …" at bounding box center [389, 178] width 101 height 175
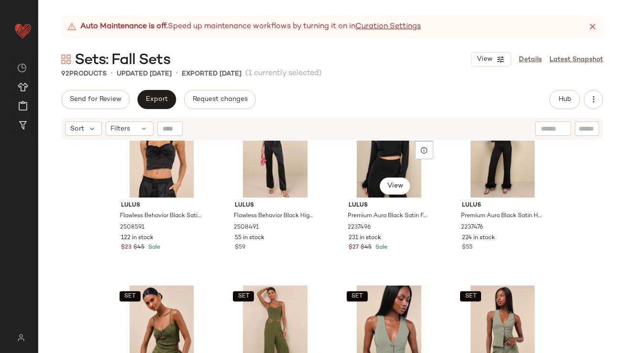
scroll to position [2823, 0]
click at [158, 311] on div "SET #65 View" at bounding box center [162, 334] width 96 height 97
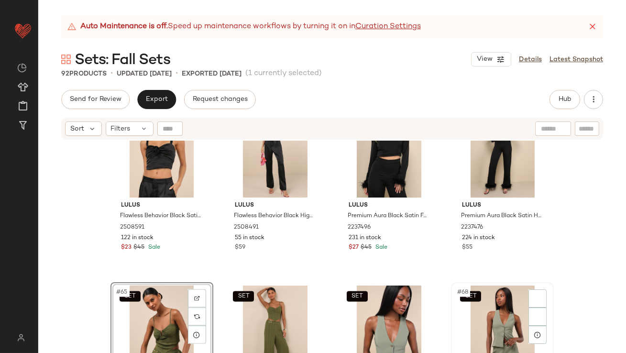
click at [504, 318] on div "SET #68 View" at bounding box center [503, 334] width 96 height 97
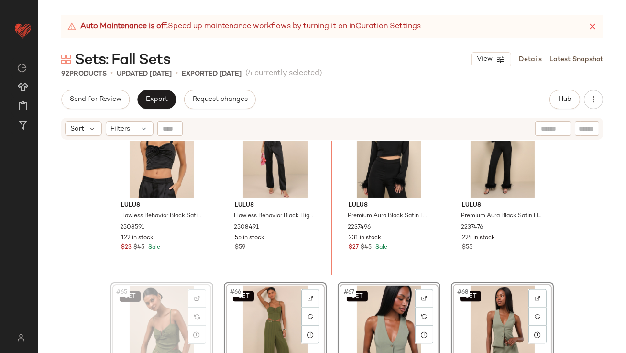
drag, startPoint x: 146, startPoint y: 306, endPoint x: 151, endPoint y: 305, distance: 5.5
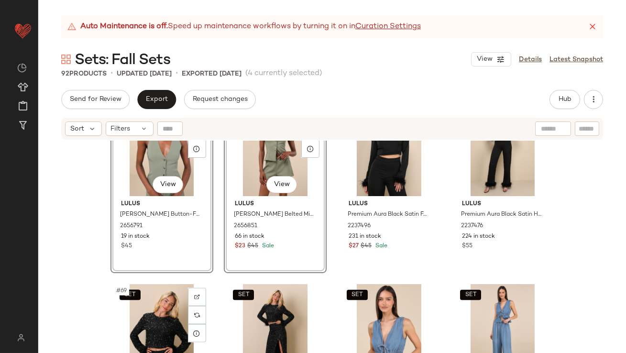
scroll to position [3034, 0]
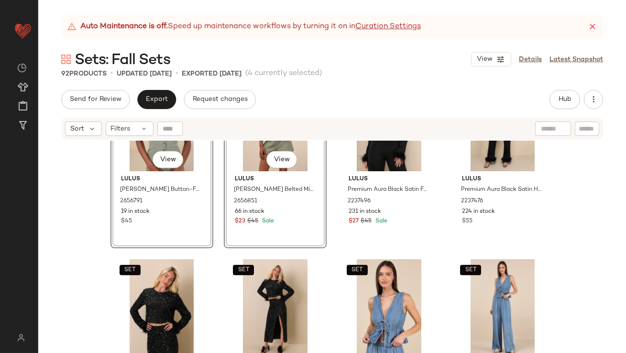
click at [76, 252] on div "SET #65 View Lulus [PERSON_NAME] Button-Front Vest Top 2656791 19 in stock $45 …" at bounding box center [332, 259] width 588 height 236
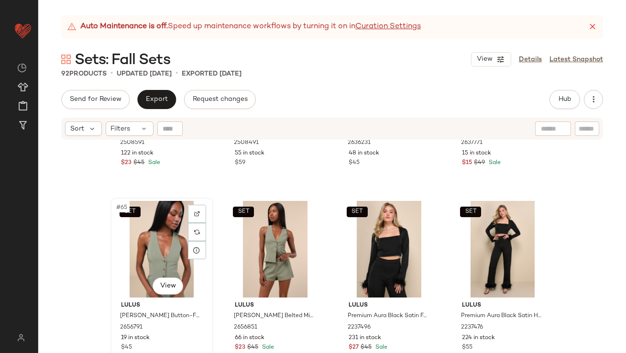
scroll to position [2904, 0]
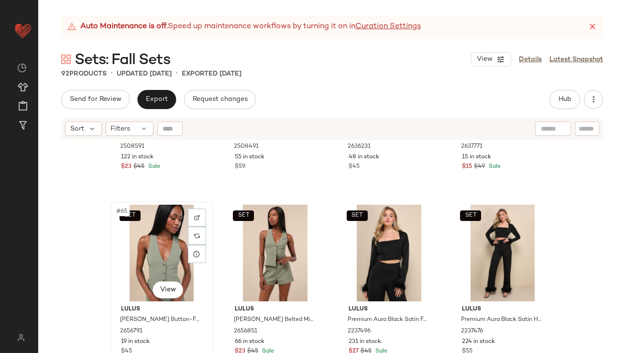
click at [128, 256] on div "SET #65 View" at bounding box center [162, 253] width 96 height 97
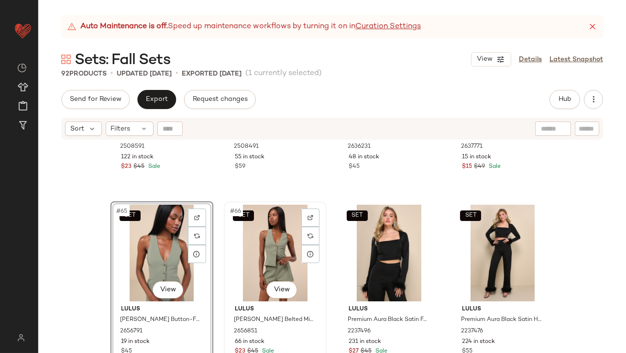
click at [257, 242] on div "SET #66 View" at bounding box center [275, 253] width 96 height 97
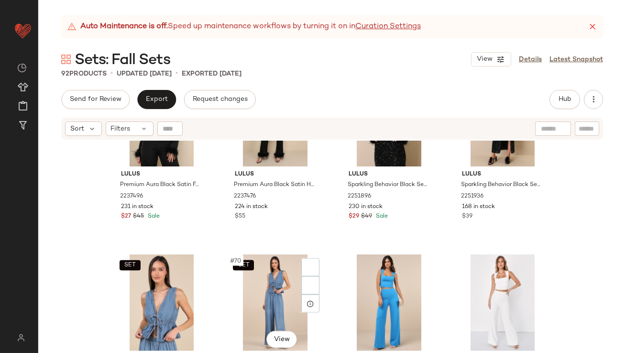
scroll to position [3055, 0]
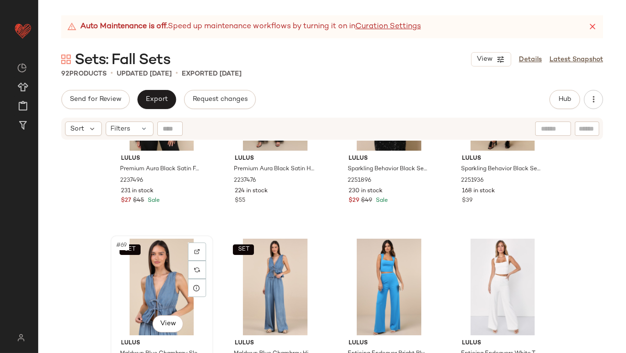
click at [156, 283] on div "SET #69 View" at bounding box center [162, 287] width 96 height 97
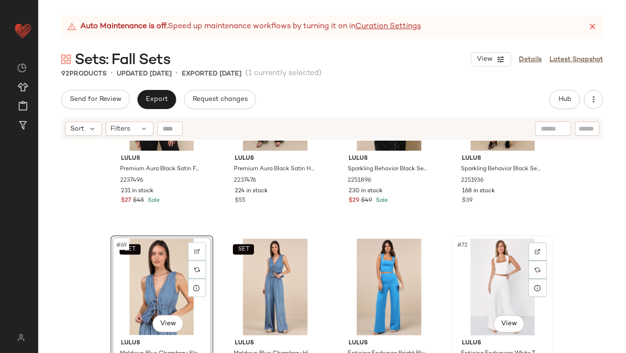
click at [491, 289] on div "#72 View" at bounding box center [503, 287] width 96 height 97
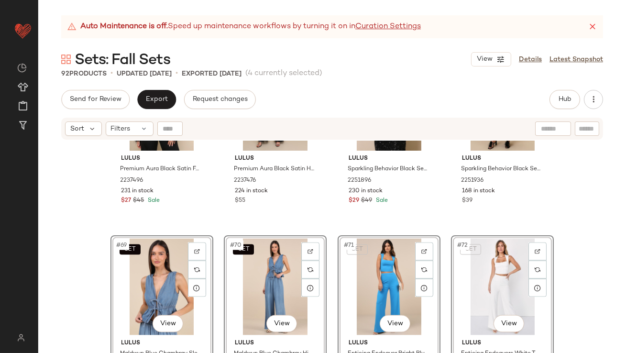
click at [68, 259] on div "SET Lulus Premium Aura Black Satin Feather Long Sleeve Crop Top 2237496 231 in …" at bounding box center [332, 259] width 588 height 236
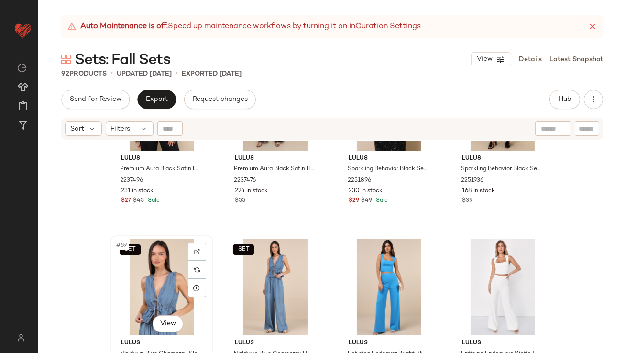
click at [147, 272] on div "SET #69 View" at bounding box center [162, 287] width 96 height 97
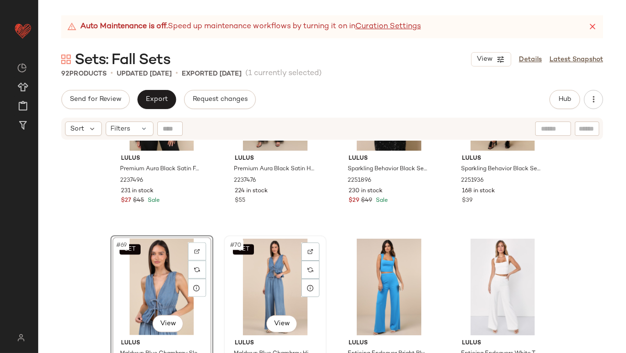
click at [234, 273] on div "SET #70 View" at bounding box center [275, 287] width 96 height 97
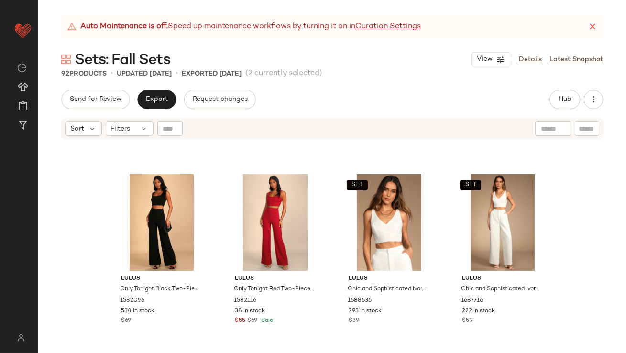
scroll to position [2000, 0]
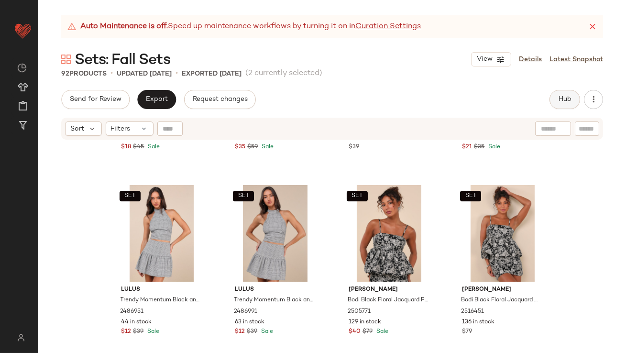
click at [566, 108] on button "Hub" at bounding box center [565, 99] width 31 height 19
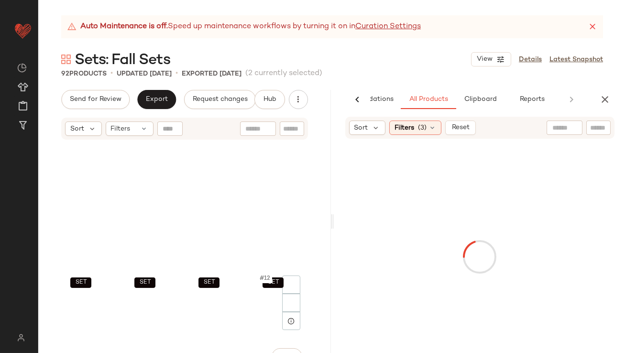
scroll to position [0, 0]
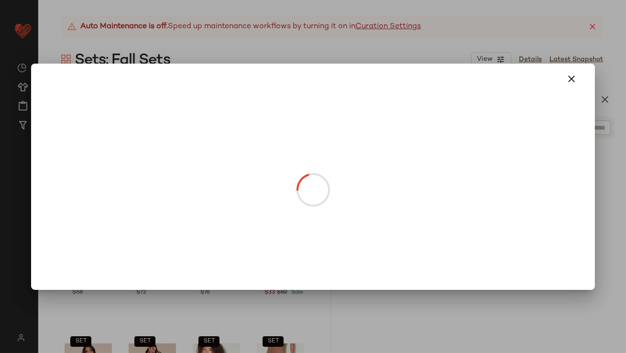
click at [278, 234] on div at bounding box center [312, 190] width 529 height 173
click at [568, 80] on icon "button" at bounding box center [572, 78] width 11 height 11
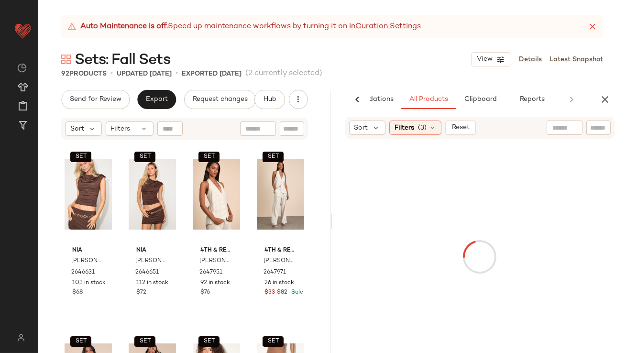
click at [511, 38] on div "Auto Maintenance is off. Speed up maintenance workflows by turning it on in Cur…" at bounding box center [332, 184] width 588 height 338
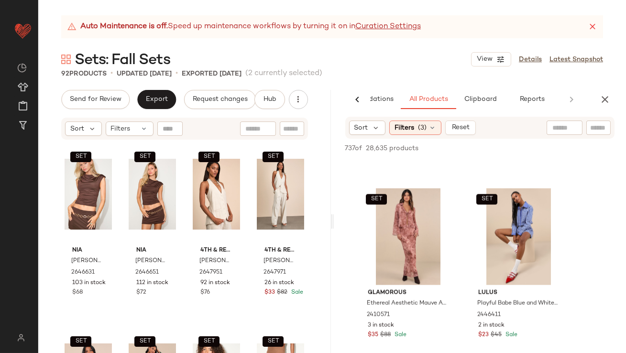
scroll to position [2406, 0]
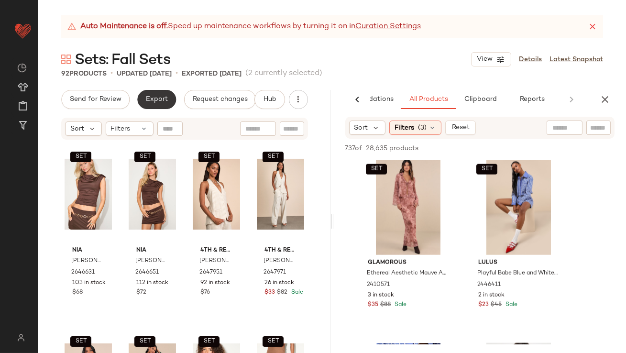
click at [151, 102] on span "Export" at bounding box center [156, 100] width 22 height 8
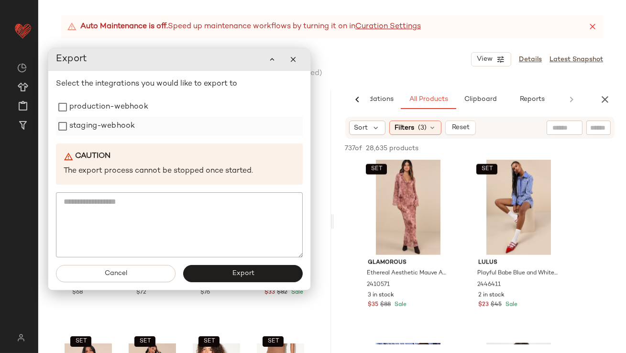
click at [146, 117] on div "staging-webhook" at bounding box center [179, 126] width 247 height 19
click at [145, 108] on label "production-webhook" at bounding box center [108, 107] width 79 height 19
click at [141, 122] on div "staging-webhook" at bounding box center [179, 126] width 247 height 19
click at [124, 125] on label "staging-webhook" at bounding box center [102, 126] width 66 height 19
click at [253, 273] on span "Export" at bounding box center [243, 274] width 22 height 8
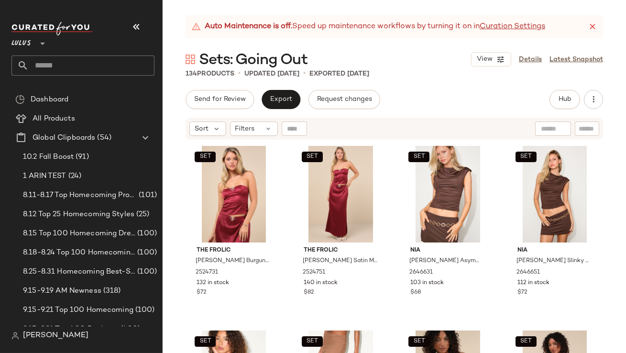
click at [138, 26] on icon "button" at bounding box center [136, 26] width 11 height 11
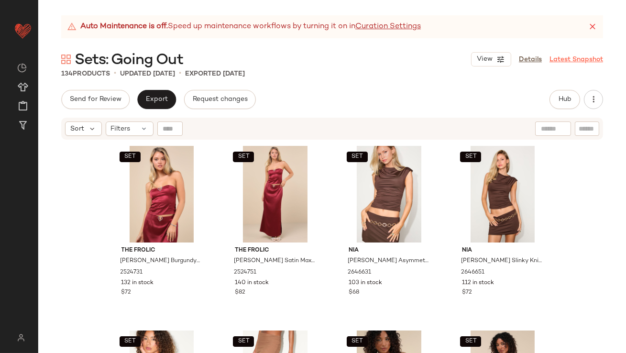
click at [594, 26] on icon at bounding box center [593, 27] width 10 height 10
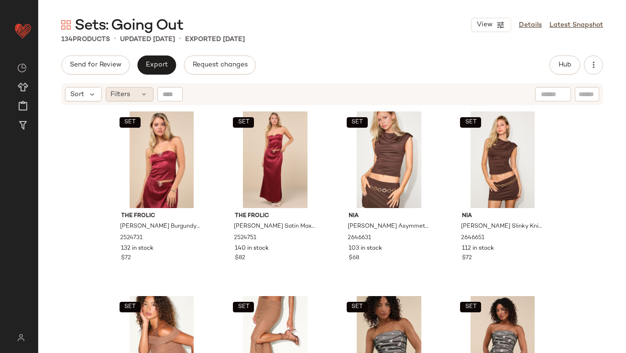
click at [133, 95] on div "Filters" at bounding box center [130, 94] width 48 height 14
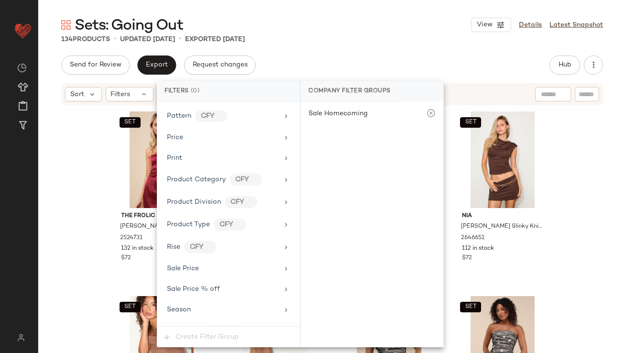
scroll to position [713, 0]
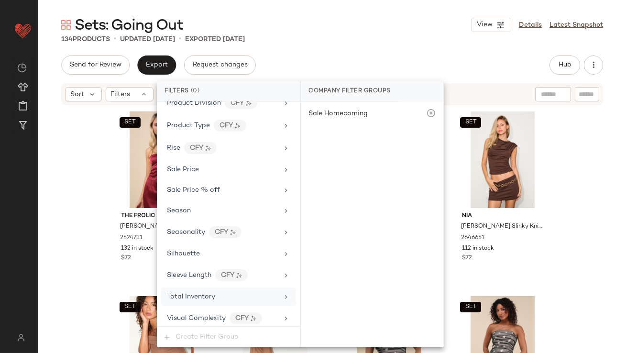
click at [212, 300] on div "Total Inventory" at bounding box center [228, 297] width 135 height 19
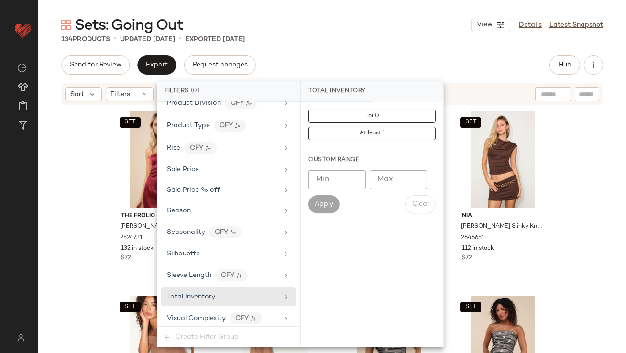
click at [404, 181] on input "Max" at bounding box center [398, 179] width 57 height 19
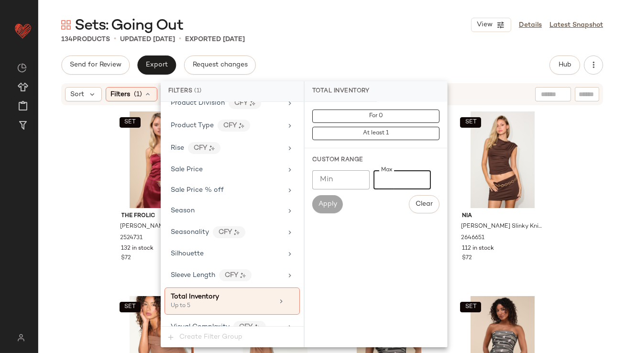
type input "*"
click at [394, 31] on div "Sets: Going Out View Details Latest Snapshot" at bounding box center [332, 24] width 588 height 19
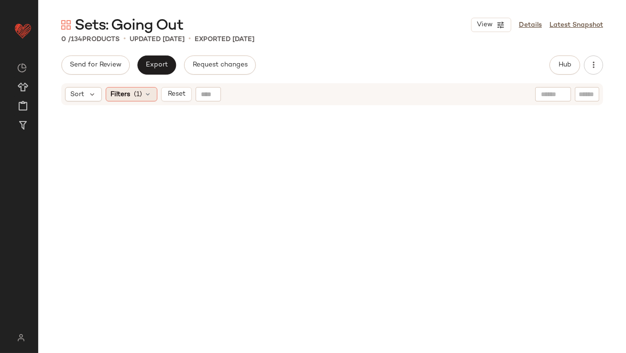
click at [131, 95] on div "Filters (1)" at bounding box center [132, 94] width 52 height 14
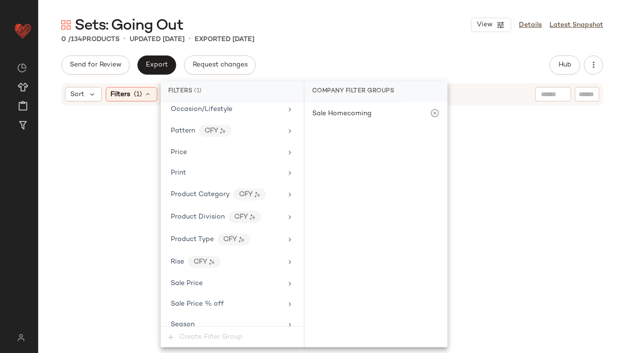
scroll to position [721, 0]
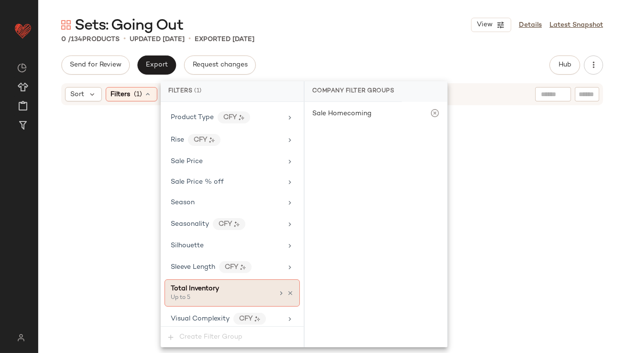
click at [287, 290] on icon at bounding box center [290, 293] width 7 height 7
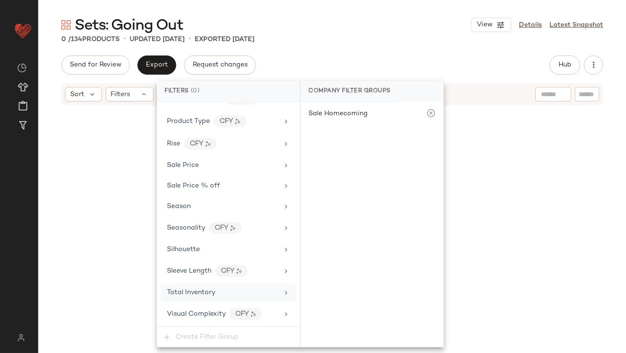
scroll to position [713, 0]
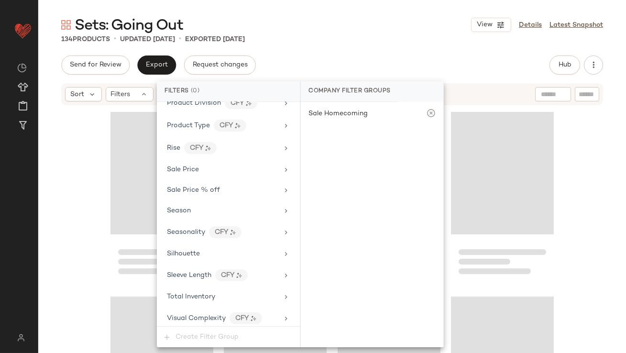
click at [355, 47] on div "Sets: Going Out View Details Latest Snapshot 134 Products • updated [DATE] • Ex…" at bounding box center [332, 184] width 588 height 338
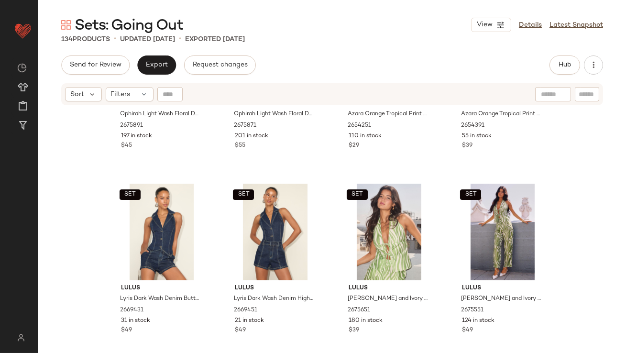
scroll to position [2002, 0]
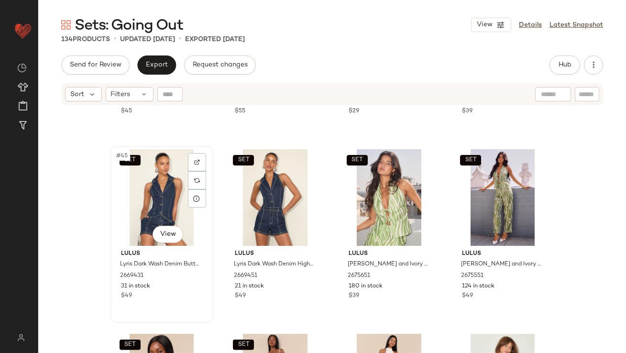
click at [141, 202] on div "SET #45 View" at bounding box center [162, 197] width 96 height 97
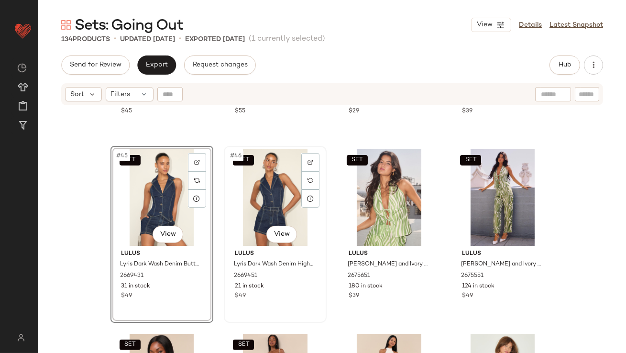
click at [283, 187] on div "SET #46 View" at bounding box center [275, 197] width 96 height 97
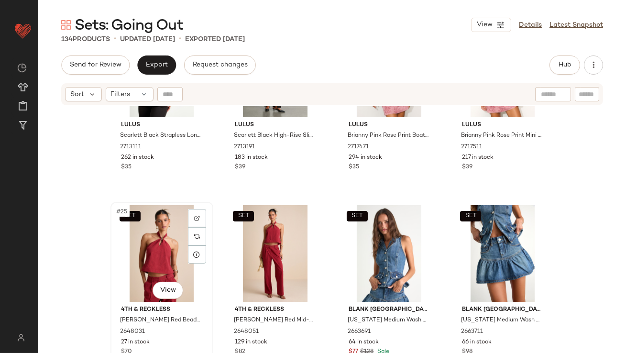
click at [136, 270] on div "SET #25 View" at bounding box center [162, 253] width 96 height 97
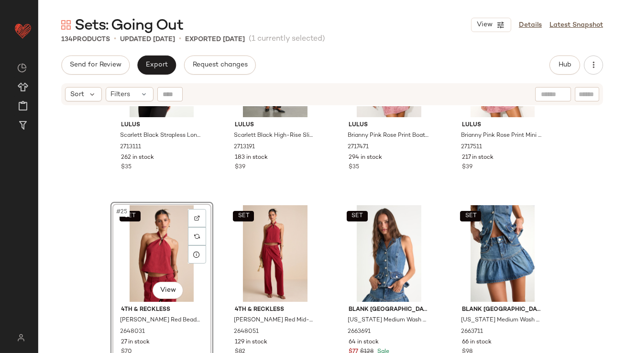
scroll to position [1023, 0]
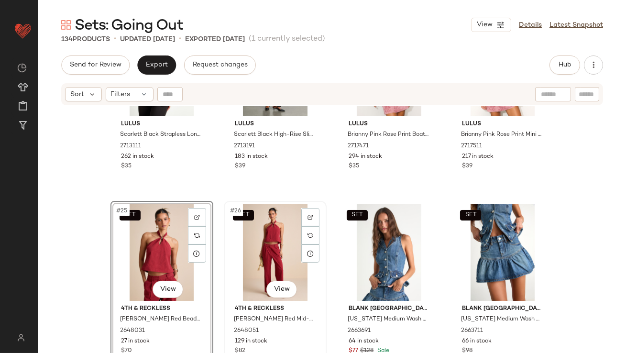
click at [251, 244] on div "SET #26 View" at bounding box center [275, 252] width 96 height 97
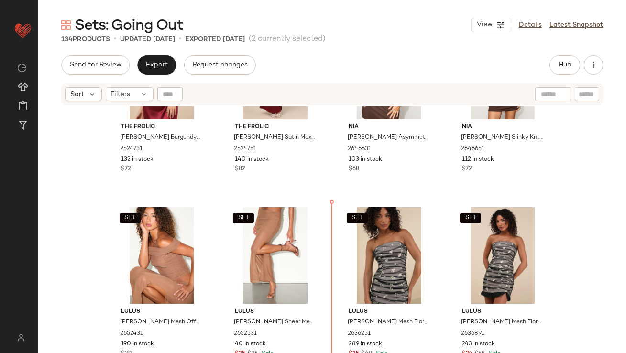
scroll to position [91, 0]
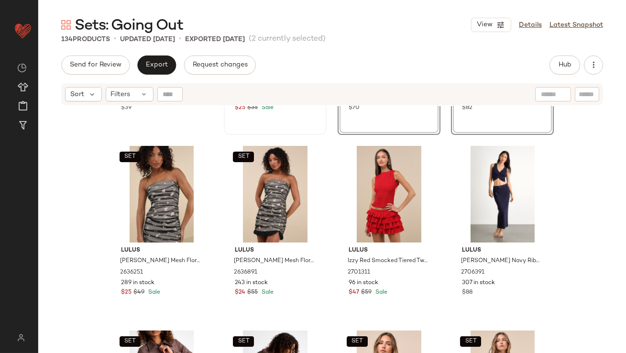
scroll to position [372, 0]
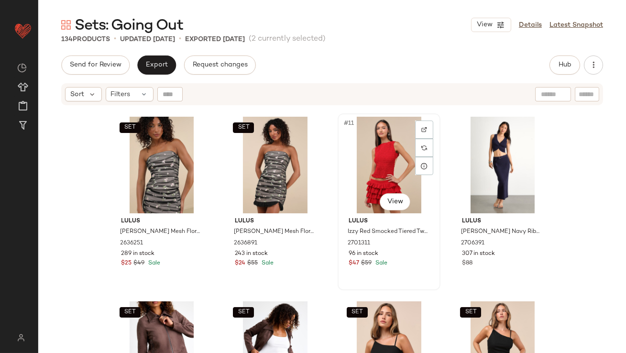
click at [390, 171] on div "#11 View" at bounding box center [389, 165] width 96 height 97
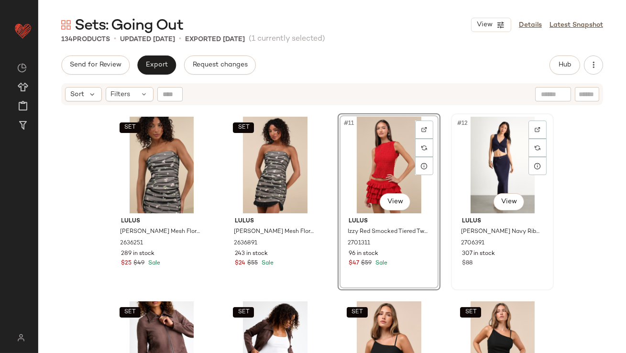
click at [501, 150] on div "#12 View" at bounding box center [503, 165] width 96 height 97
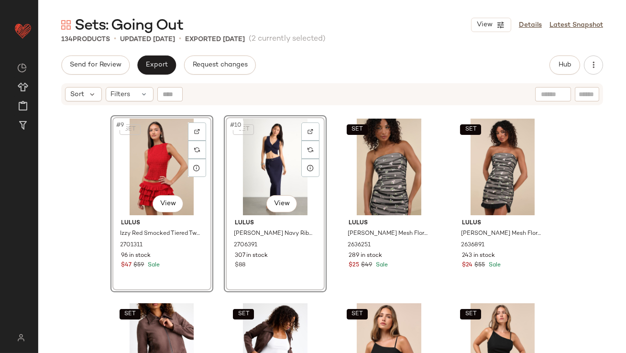
scroll to position [446, 0]
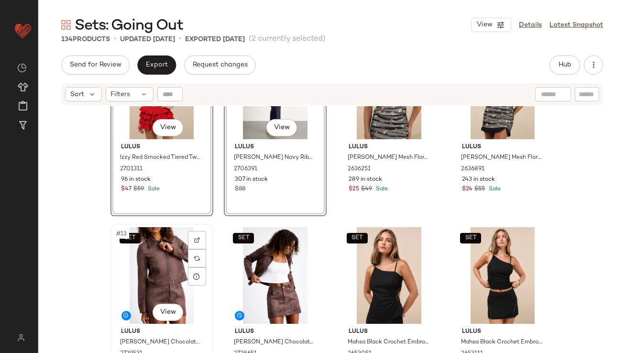
click at [153, 275] on div "SET #13 View" at bounding box center [162, 275] width 96 height 97
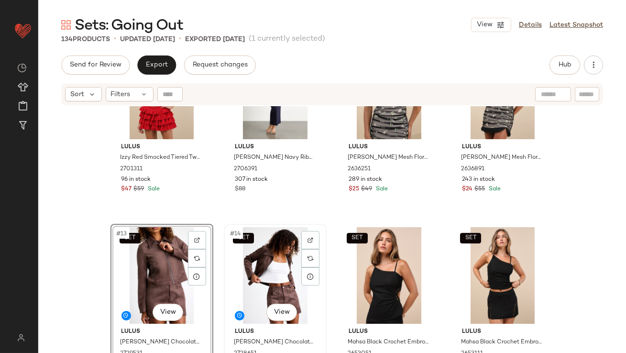
click at [265, 274] on div "SET #14 View" at bounding box center [275, 275] width 96 height 97
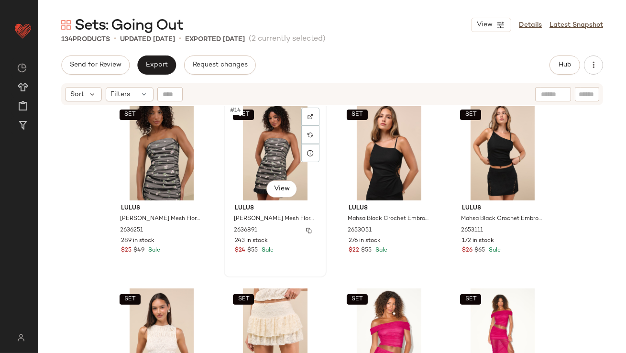
scroll to position [617, 0]
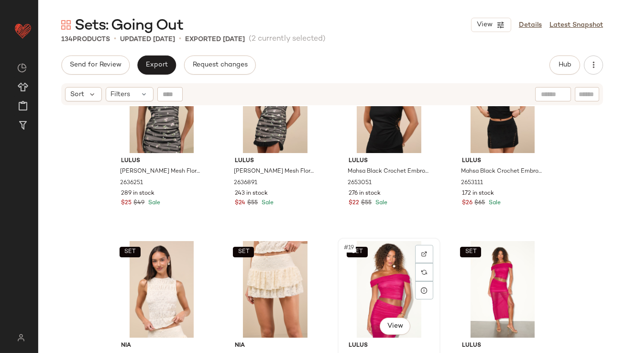
click at [366, 282] on div "SET #19 View" at bounding box center [389, 289] width 96 height 97
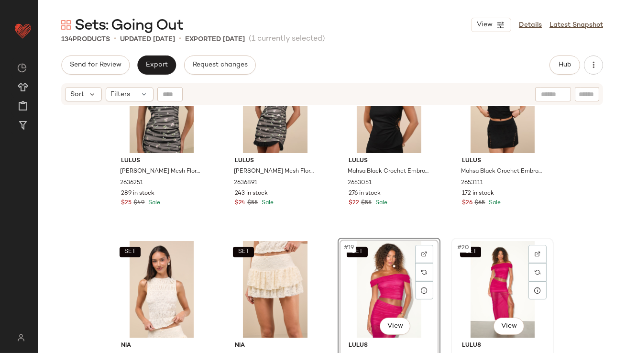
click at [501, 277] on div "SET #20 View" at bounding box center [503, 289] width 96 height 97
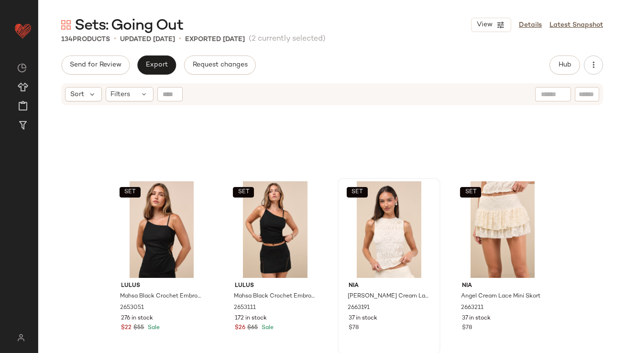
scroll to position [660, 0]
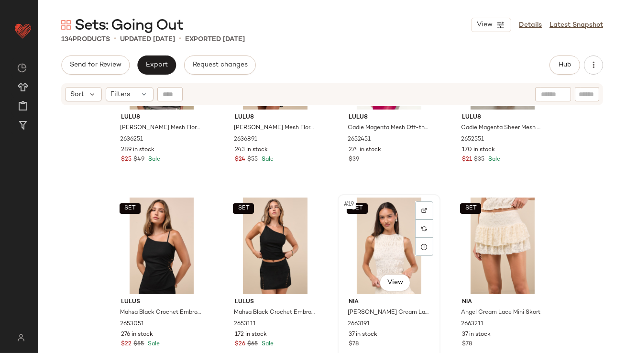
click at [382, 213] on div "SET #19 View" at bounding box center [389, 246] width 96 height 97
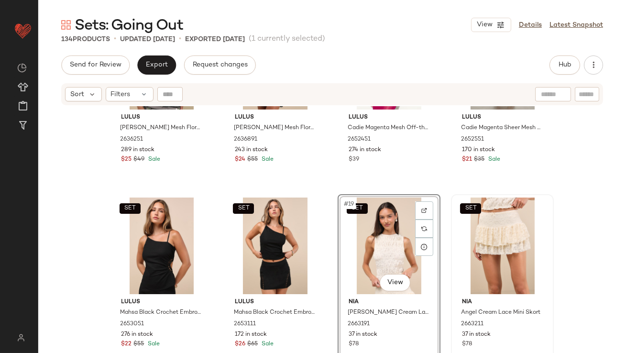
click at [481, 227] on div "SET" at bounding box center [503, 246] width 96 height 97
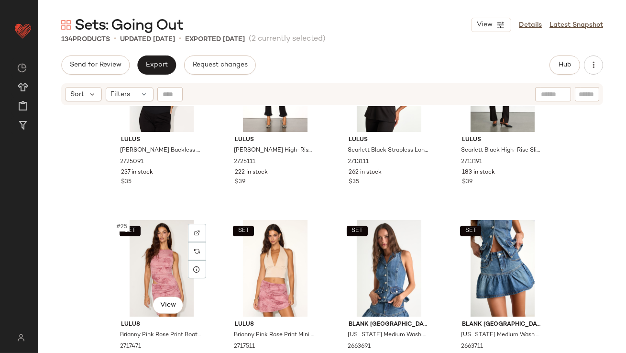
scroll to position [1008, 0]
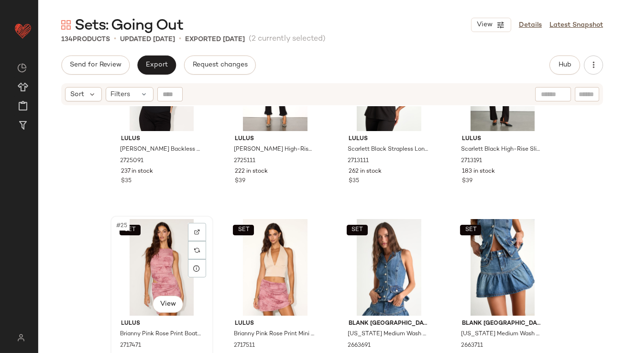
click at [133, 264] on div "SET #25 View" at bounding box center [162, 267] width 96 height 97
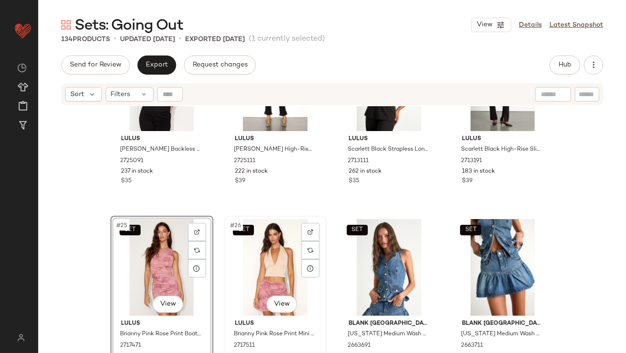
click at [253, 264] on div "SET #26 View" at bounding box center [275, 267] width 96 height 97
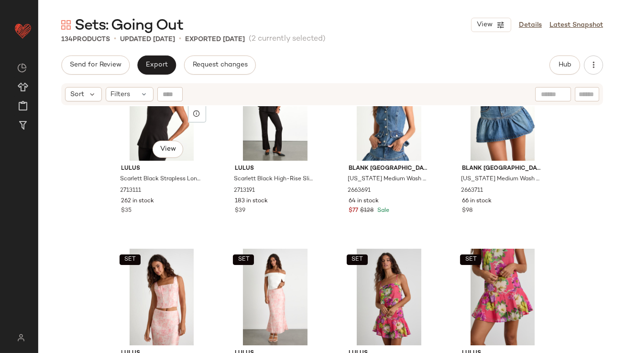
scroll to position [1180, 0]
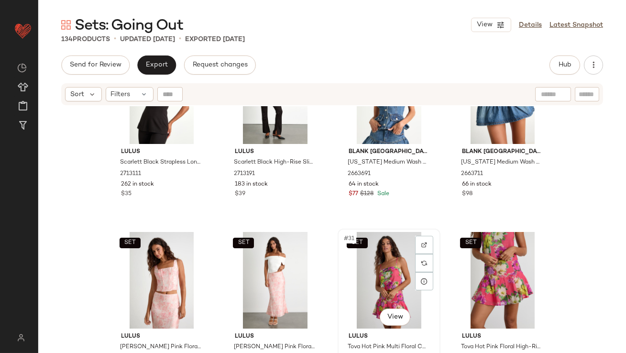
click at [352, 297] on div "SET #31 View" at bounding box center [389, 280] width 96 height 97
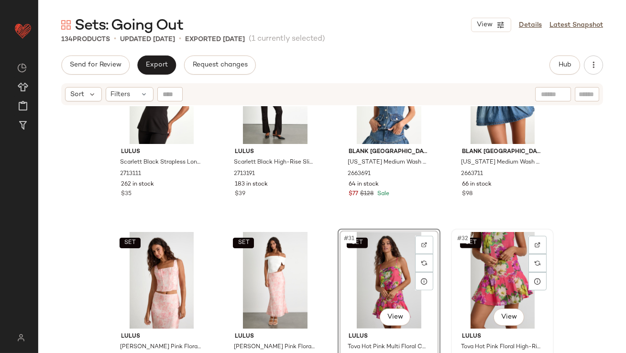
click at [486, 279] on div "SET #32 View" at bounding box center [503, 280] width 96 height 97
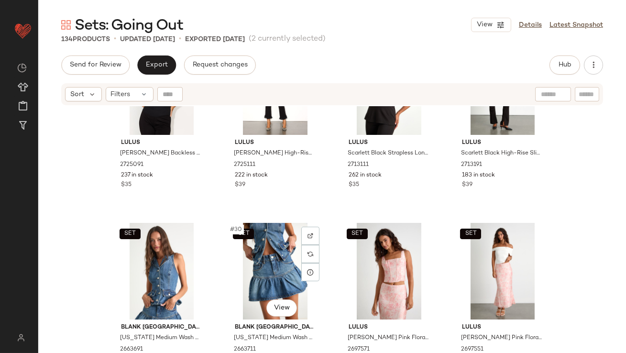
scroll to position [1202, 0]
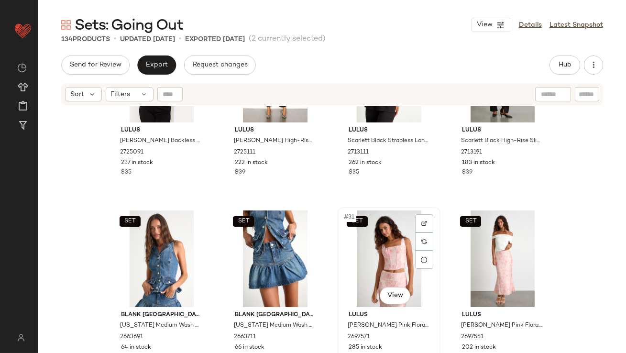
click at [379, 259] on div "SET #31 View" at bounding box center [389, 259] width 96 height 97
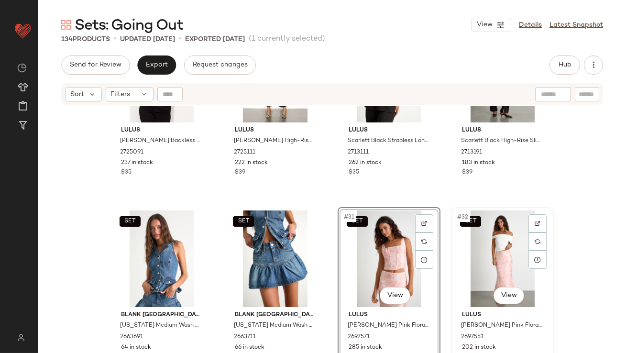
click at [485, 241] on div "SET #32 View" at bounding box center [503, 259] width 96 height 97
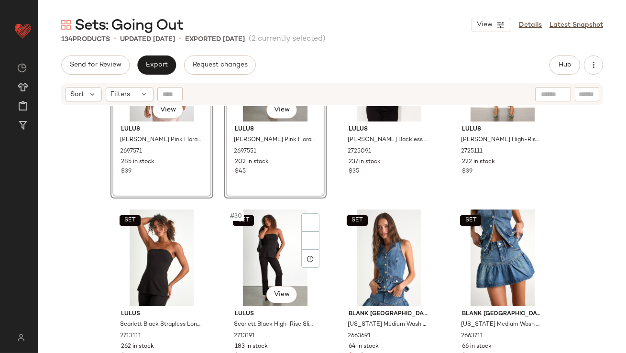
scroll to position [1354, 0]
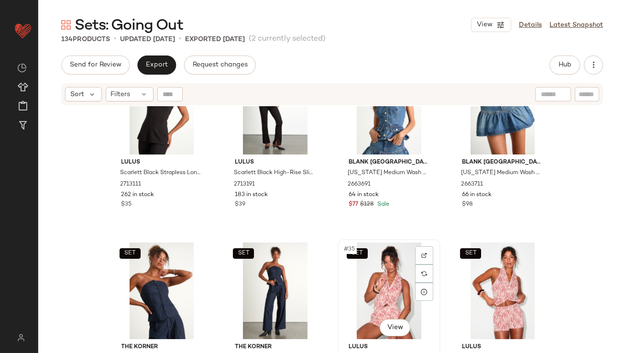
click at [369, 300] on div "SET #35 View" at bounding box center [389, 291] width 96 height 97
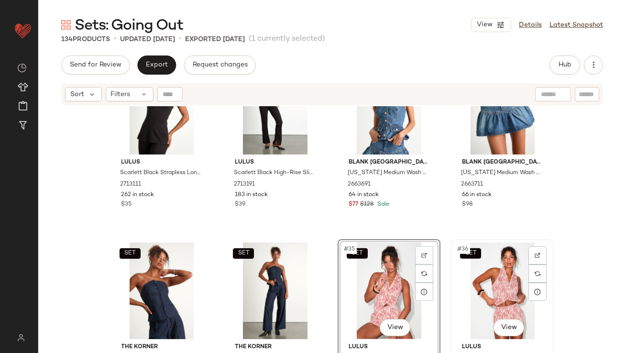
click at [473, 283] on div "SET #36 View" at bounding box center [503, 291] width 96 height 97
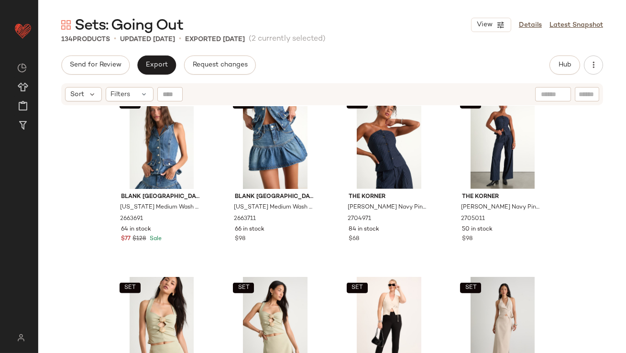
scroll to position [1505, 0]
click at [138, 305] on div "SET #37 View" at bounding box center [162, 325] width 96 height 97
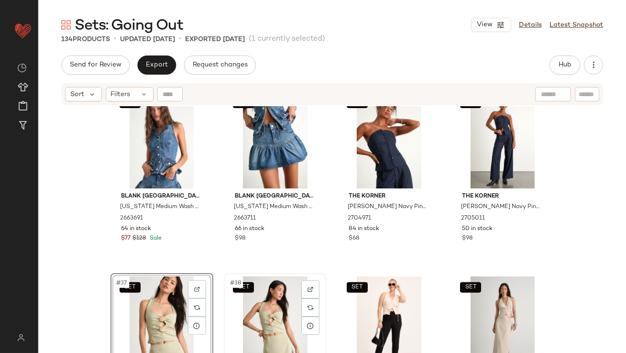
click at [251, 312] on div "SET #38 View" at bounding box center [275, 325] width 96 height 97
click at [146, 305] on div "SET #37 View" at bounding box center [162, 325] width 96 height 97
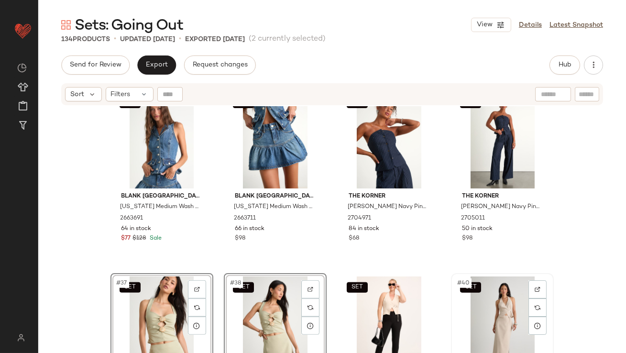
click at [465, 295] on div "SET #40 View" at bounding box center [503, 325] width 96 height 97
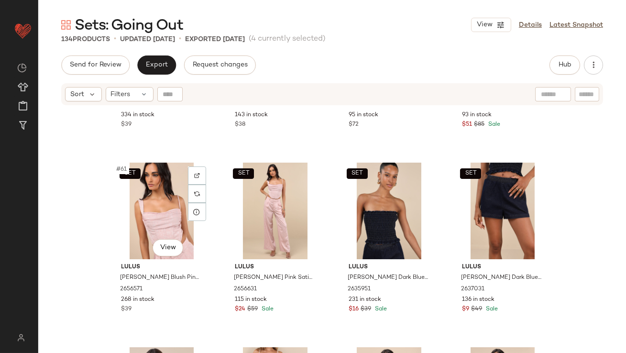
scroll to position [2725, 0]
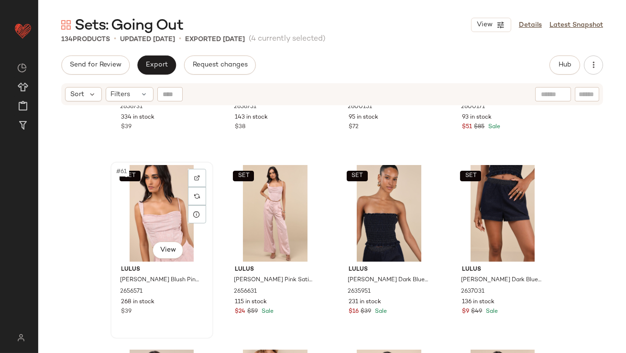
click at [149, 230] on div "SET #61 View" at bounding box center [162, 213] width 96 height 97
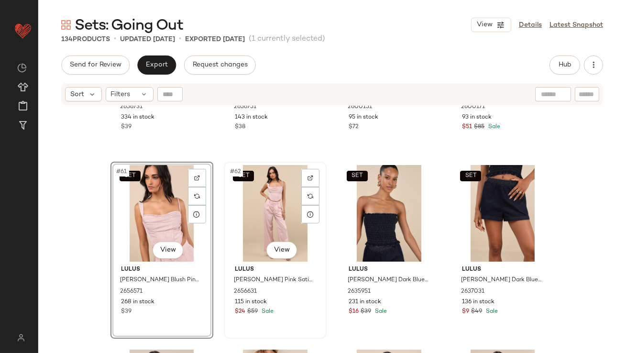
click at [245, 229] on div "SET #62 View" at bounding box center [275, 213] width 96 height 97
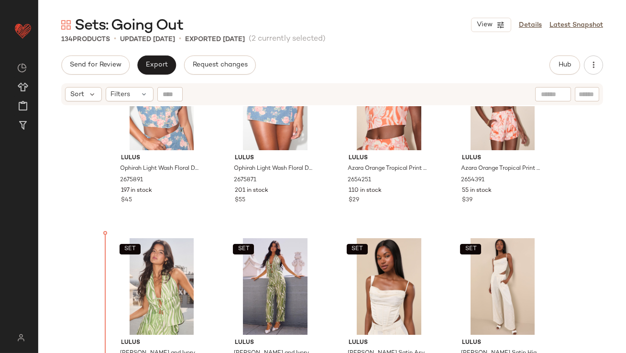
scroll to position [1929, 0]
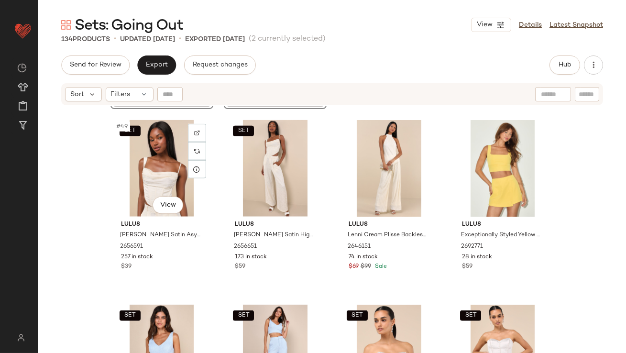
scroll to position [2250, 0]
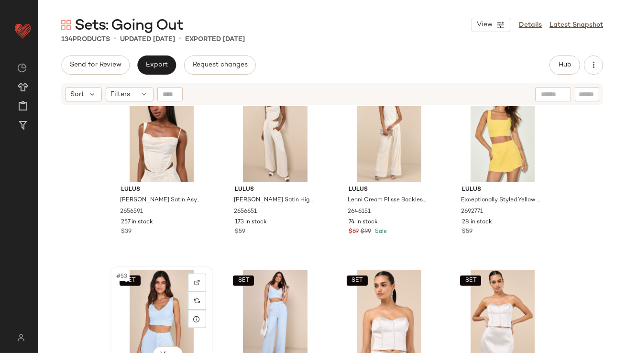
click at [140, 308] on div "SET #53 View" at bounding box center [162, 318] width 96 height 97
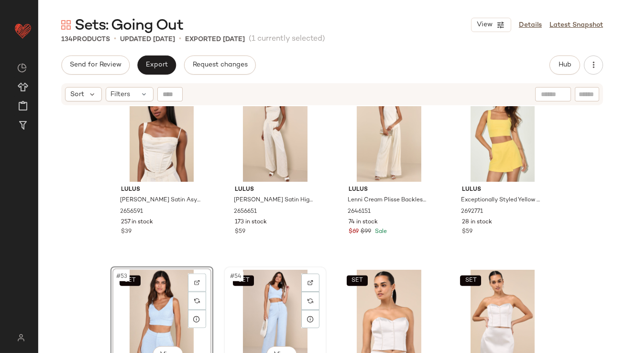
click at [245, 309] on div "SET #54 View" at bounding box center [275, 318] width 96 height 97
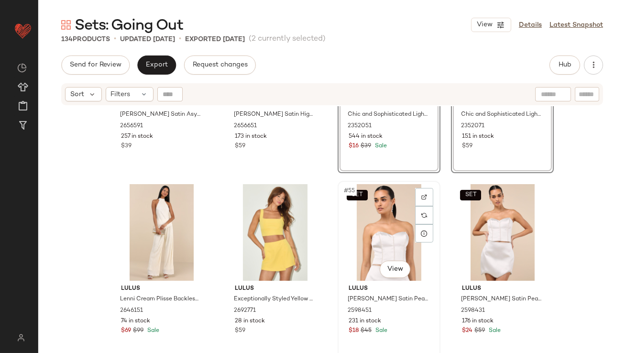
scroll to position [2464, 0]
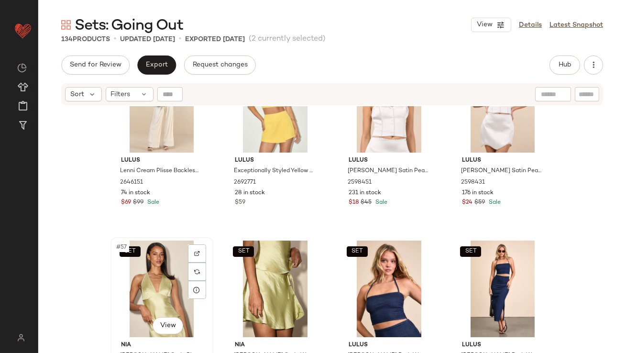
click at [180, 299] on div "SET #57 View" at bounding box center [162, 289] width 96 height 97
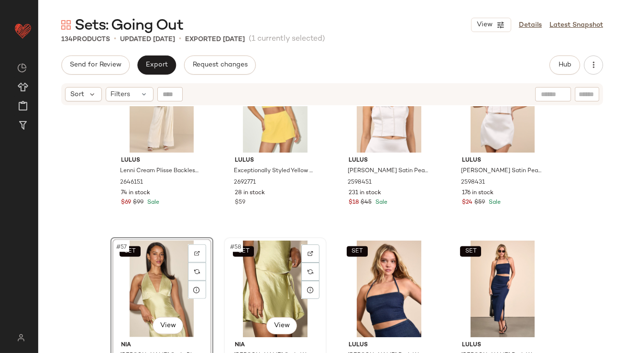
click at [262, 291] on div "SET #58 View" at bounding box center [275, 289] width 96 height 97
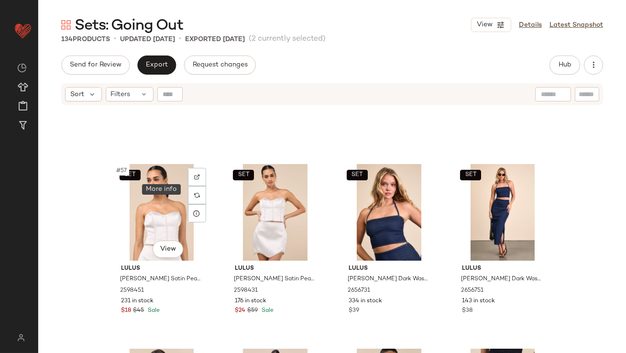
scroll to position [2653, 0]
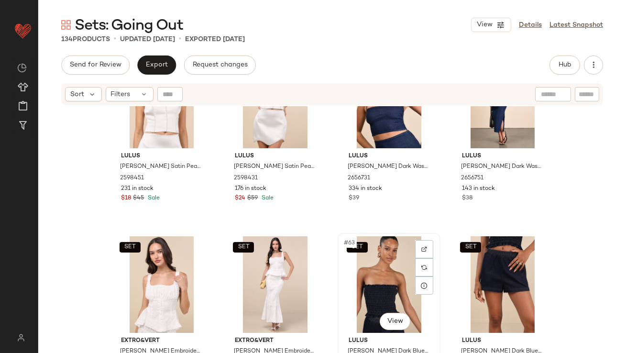
click at [347, 274] on div "SET #63 View" at bounding box center [389, 284] width 96 height 97
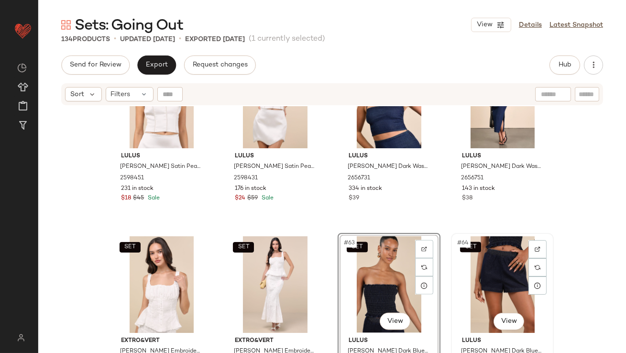
click at [480, 271] on div "SET #64 View" at bounding box center [503, 284] width 96 height 97
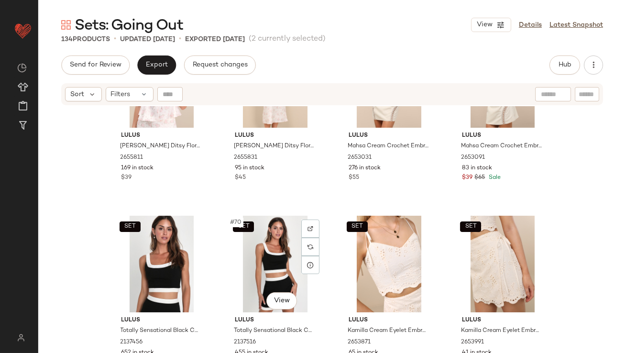
scroll to position [3040, 0]
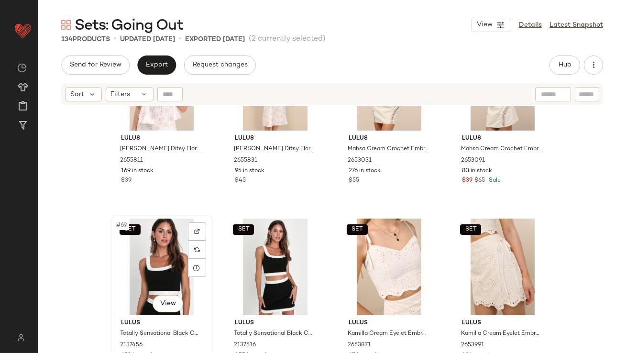
click at [148, 287] on div "SET #69 View" at bounding box center [162, 267] width 96 height 97
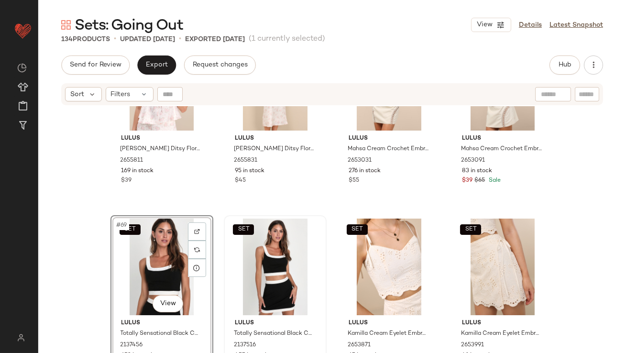
click at [255, 277] on div "SET" at bounding box center [275, 267] width 96 height 97
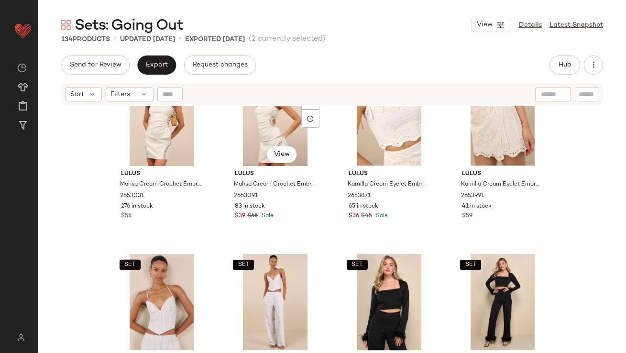
scroll to position [3189, 0]
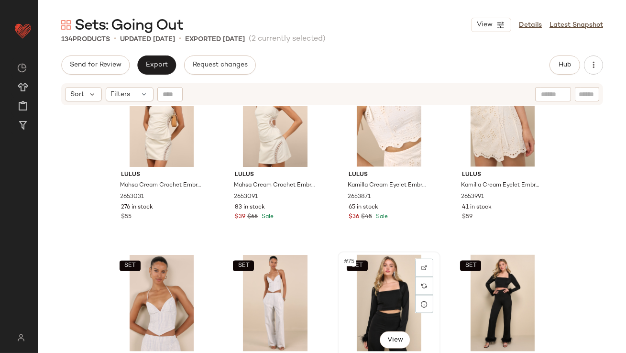
click at [372, 297] on div "SET #75 View" at bounding box center [389, 303] width 96 height 97
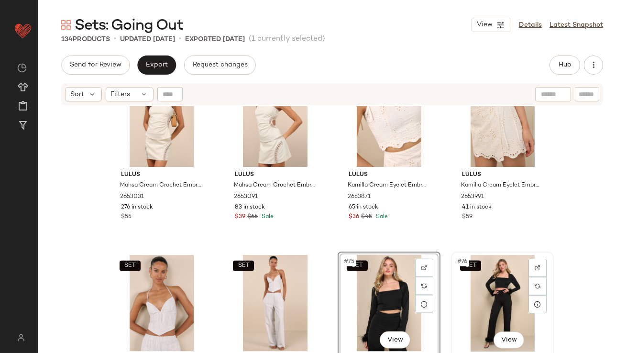
click at [490, 290] on div "SET #76 View" at bounding box center [503, 303] width 96 height 97
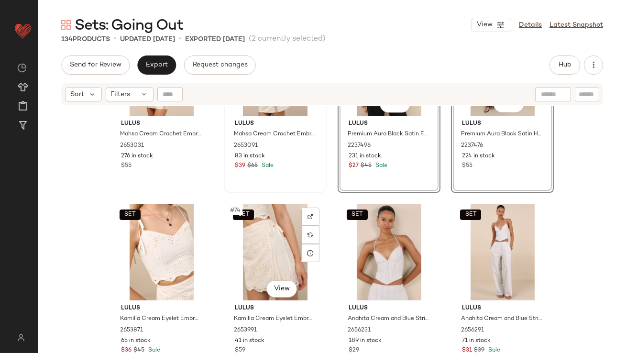
scroll to position [3349, 0]
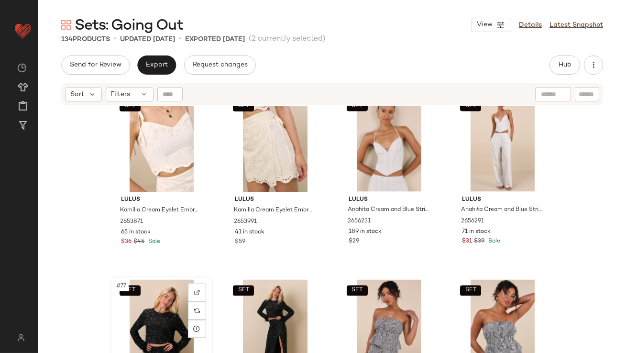
click at [176, 316] on div "SET #77 View" at bounding box center [162, 328] width 96 height 97
click at [263, 316] on div "SET #78 View" at bounding box center [275, 328] width 96 height 97
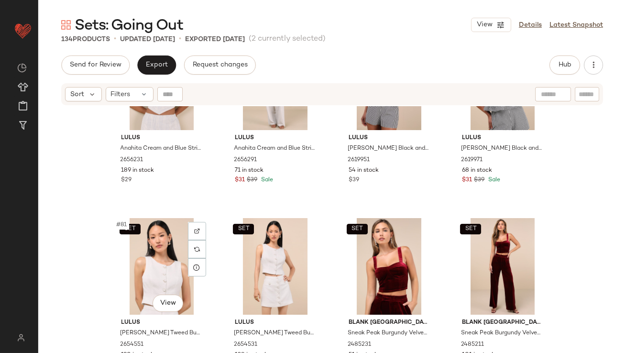
scroll to position [3596, 0]
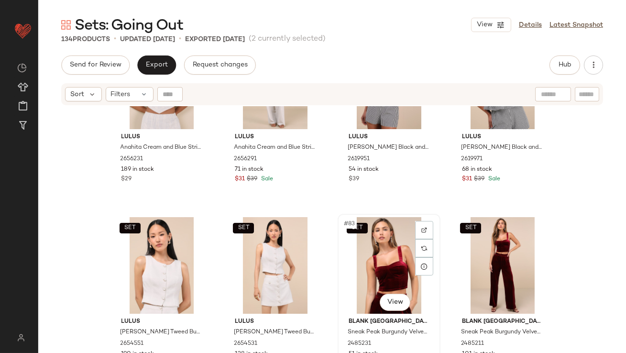
click at [374, 277] on div "SET #83 View" at bounding box center [389, 265] width 96 height 97
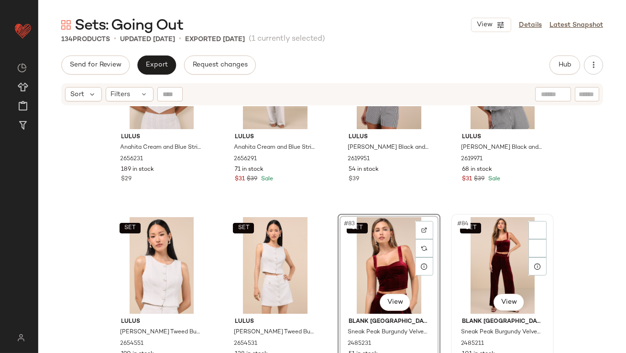
click at [483, 260] on div "SET #84 View" at bounding box center [503, 265] width 96 height 97
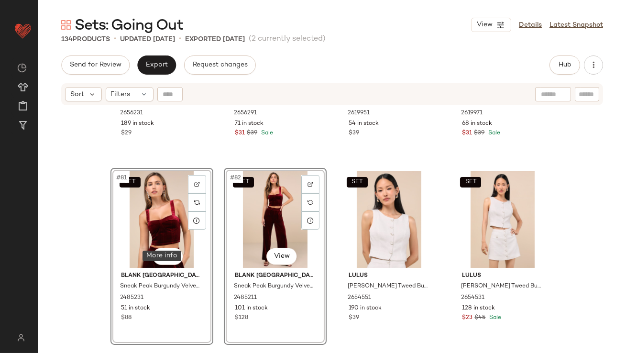
scroll to position [3770, 0]
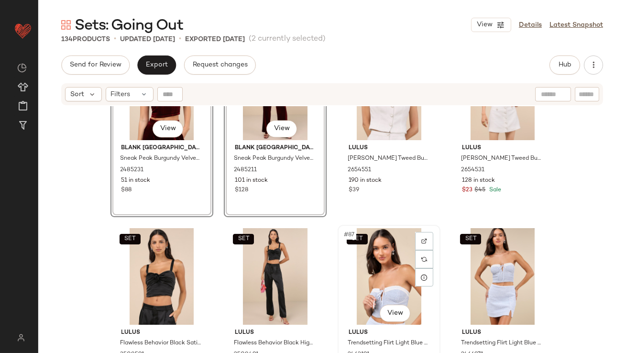
click at [396, 270] on div "SET #87 View" at bounding box center [389, 276] width 96 height 97
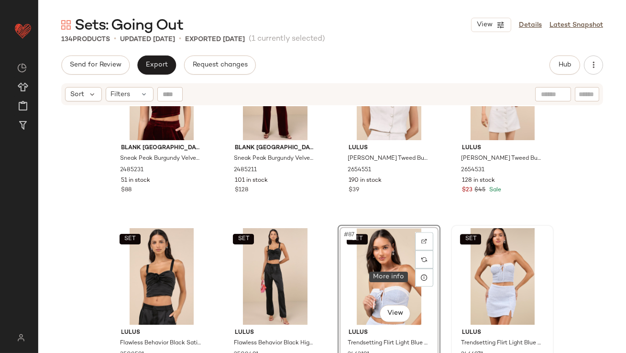
click at [487, 260] on div "SET" at bounding box center [503, 276] width 96 height 97
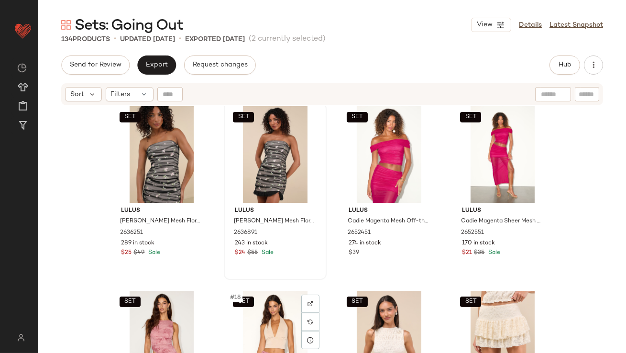
scroll to position [663, 0]
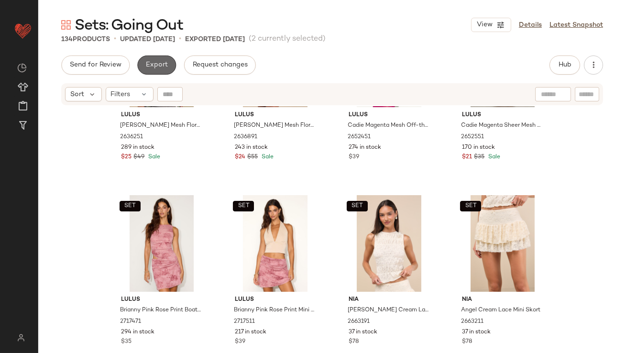
click at [170, 70] on button "Export" at bounding box center [156, 65] width 39 height 19
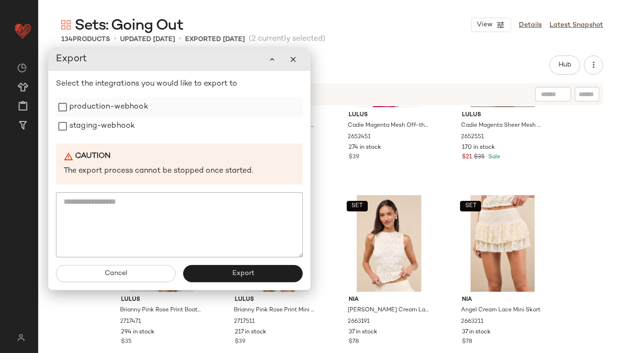
click at [161, 109] on div "production-webhook" at bounding box center [179, 107] width 247 height 19
click at [137, 133] on div "staging-webhook" at bounding box center [179, 126] width 247 height 19
click at [135, 114] on label "production-webhook" at bounding box center [108, 107] width 79 height 19
click at [135, 123] on label "staging-webhook" at bounding box center [102, 126] width 66 height 19
click at [199, 271] on button "Export" at bounding box center [243, 273] width 120 height 17
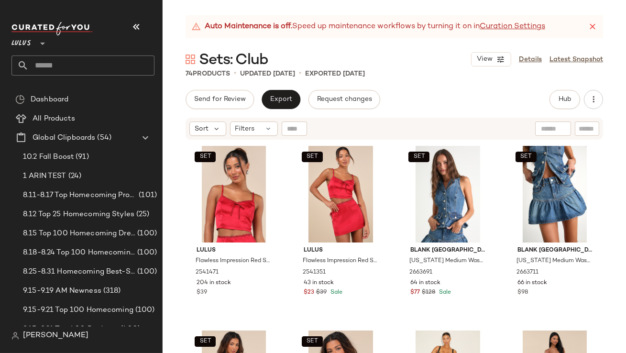
click at [139, 25] on icon "button" at bounding box center [136, 26] width 11 height 11
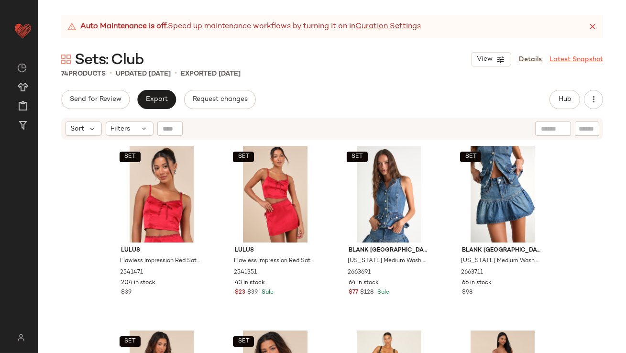
click at [592, 25] on icon at bounding box center [593, 27] width 10 height 10
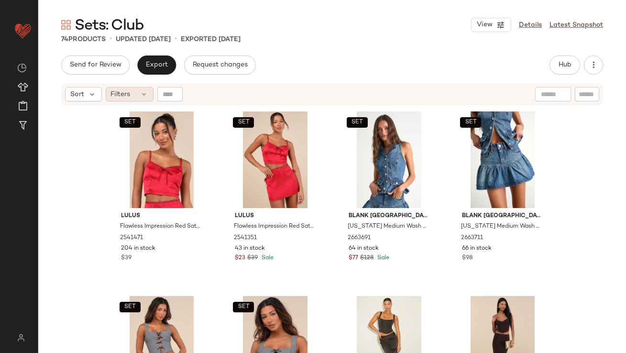
click at [127, 98] on span "Filters" at bounding box center [121, 94] width 20 height 10
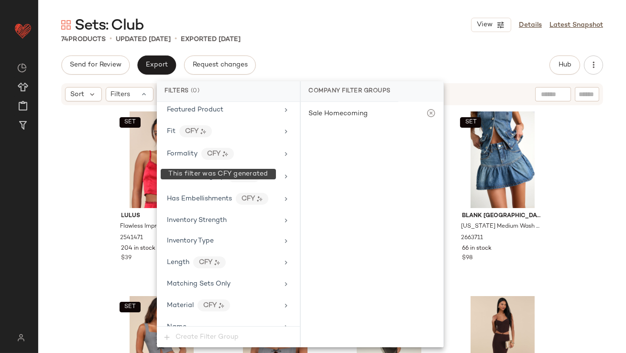
scroll to position [713, 0]
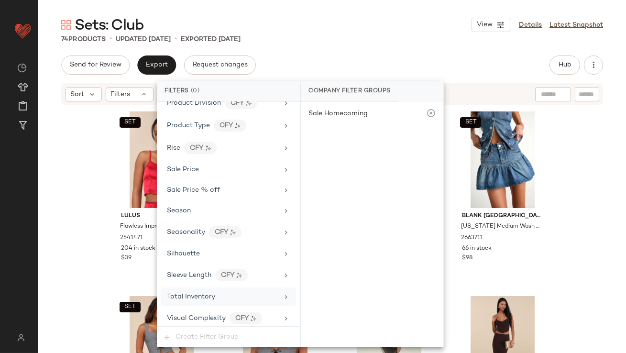
click at [196, 293] on span "Total Inventory" at bounding box center [191, 296] width 48 height 7
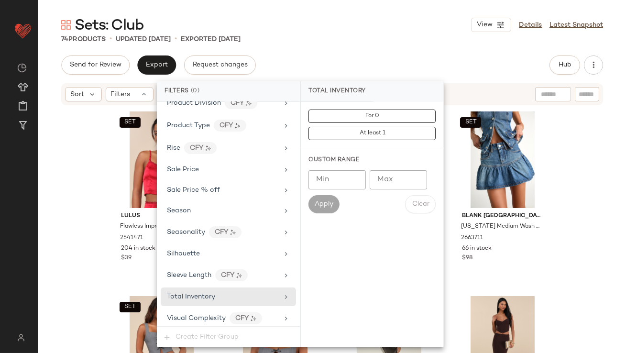
click at [394, 177] on input "Max" at bounding box center [398, 179] width 57 height 19
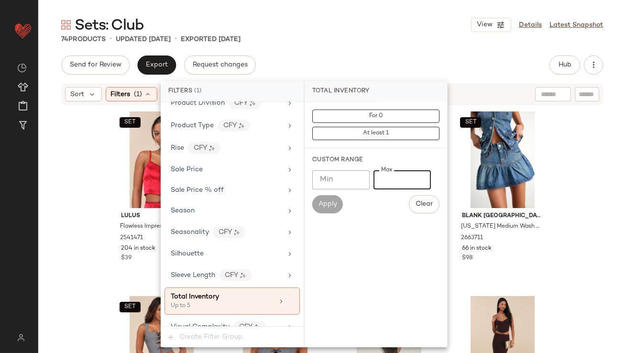
type input "*"
click at [364, 46] on div "Sets: Club View Details Latest Snapshot 74 Products • updated Oct 3rd • Exporte…" at bounding box center [332, 184] width 588 height 338
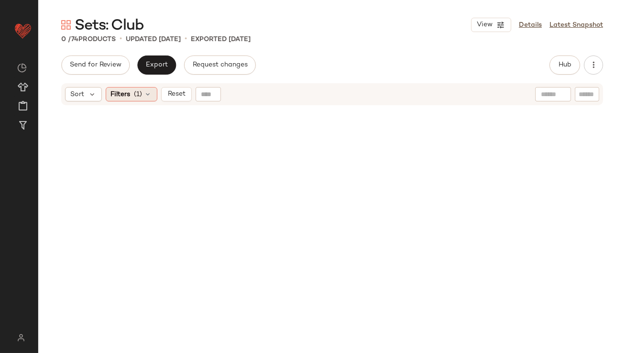
click at [135, 100] on div "Filters (1)" at bounding box center [132, 94] width 52 height 14
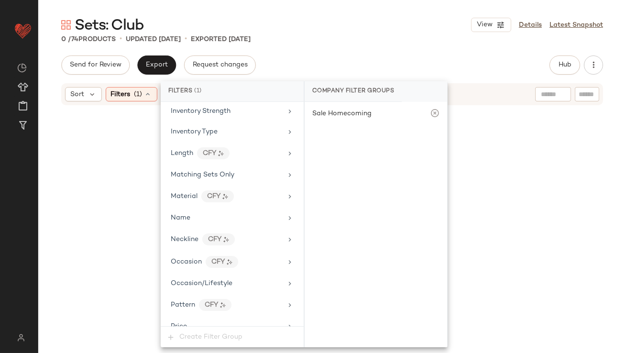
scroll to position [721, 0]
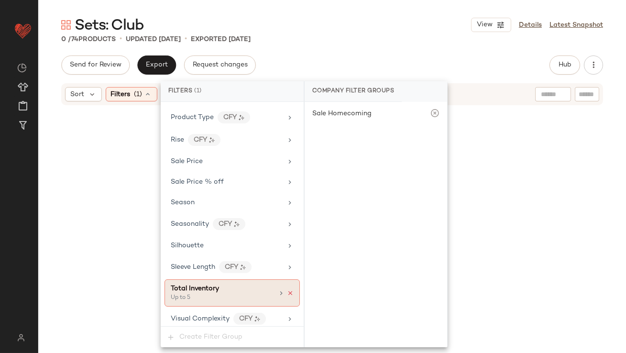
click at [287, 290] on icon at bounding box center [290, 293] width 7 height 7
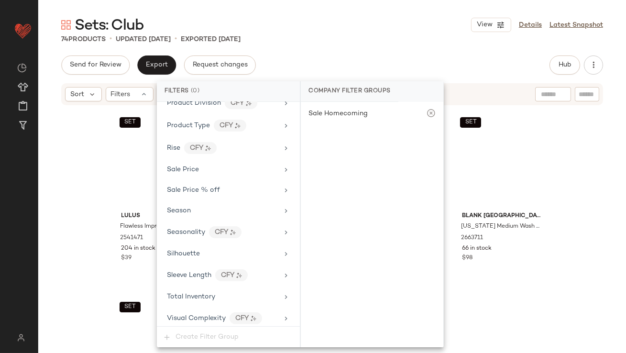
click at [345, 22] on div "Sets: Club View Details Latest Snapshot" at bounding box center [332, 24] width 588 height 19
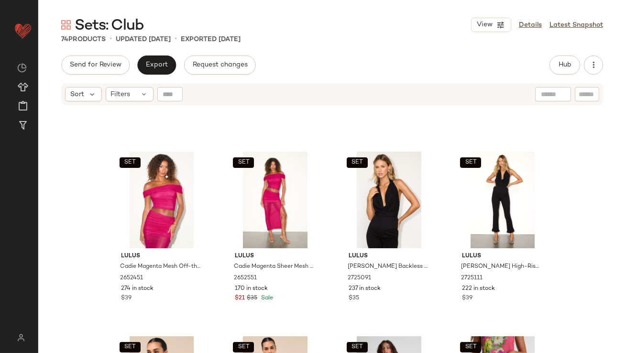
scroll to position [699, 0]
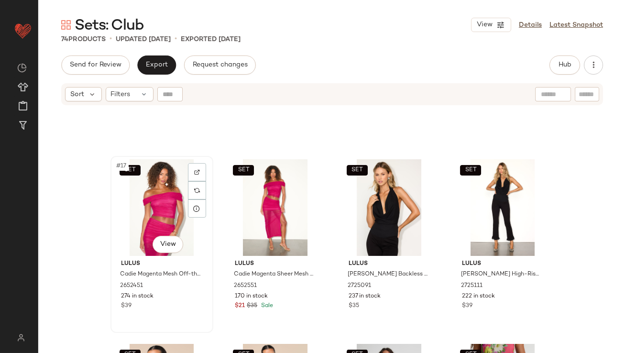
click at [154, 223] on div "SET #17 View" at bounding box center [162, 207] width 96 height 97
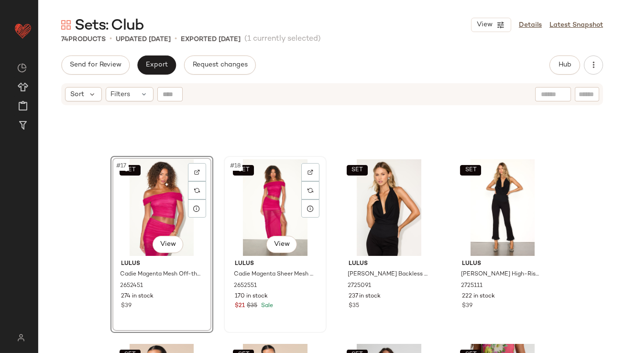
click at [267, 219] on div "SET #18 View" at bounding box center [275, 207] width 96 height 97
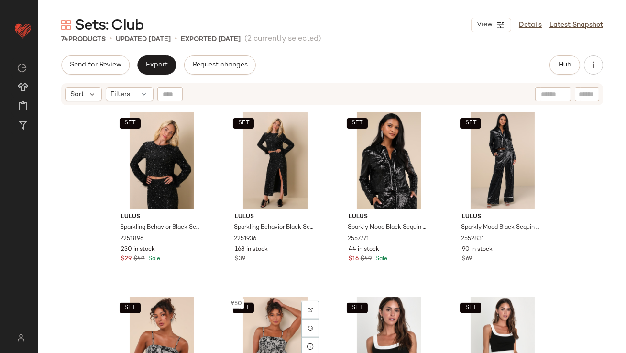
scroll to position [1938, 0]
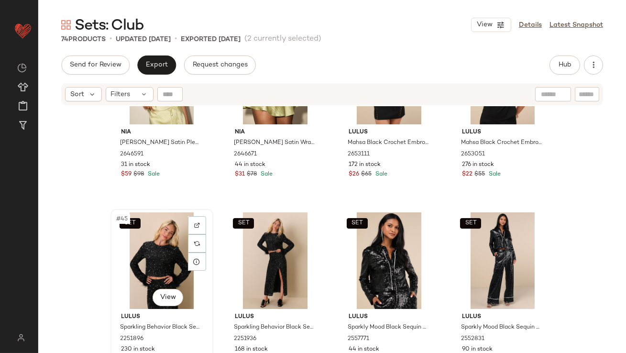
click at [161, 263] on div "SET #45 View" at bounding box center [162, 260] width 96 height 97
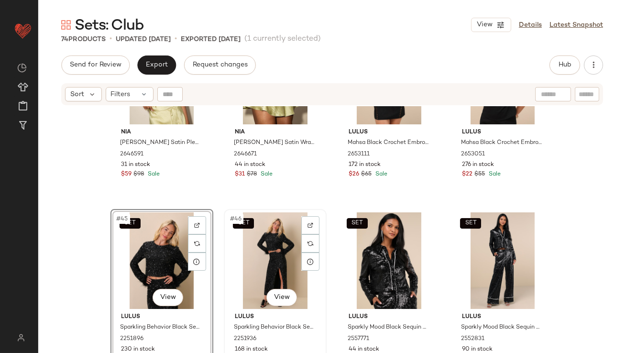
click at [244, 263] on div "SET #46 View" at bounding box center [275, 260] width 96 height 97
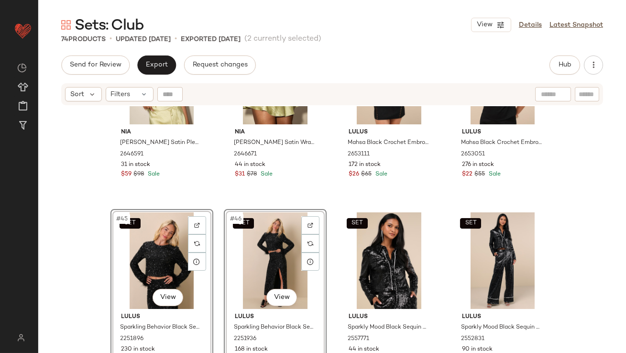
click at [125, 249] on div "SET #45 View" at bounding box center [162, 260] width 96 height 97
click at [479, 241] on div "SET #48 View" at bounding box center [503, 260] width 96 height 97
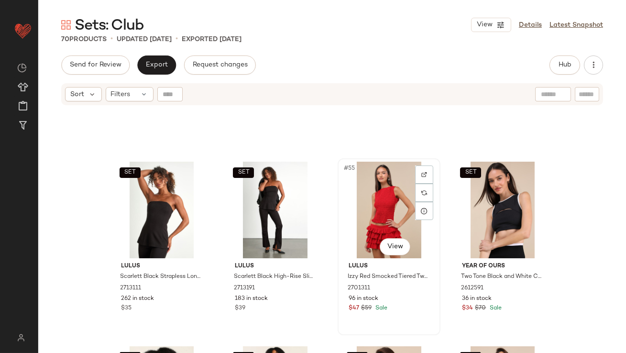
scroll to position [2358, 0]
click at [361, 211] on div "#55 View" at bounding box center [389, 210] width 96 height 97
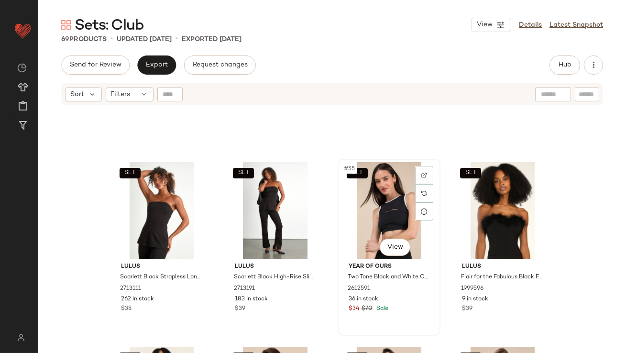
click at [375, 227] on div "SET #55 View" at bounding box center [389, 210] width 96 height 97
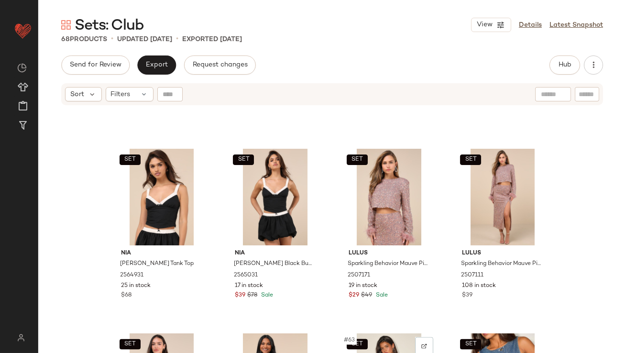
scroll to position [2556, 0]
click at [377, 197] on div "SET #59 View" at bounding box center [389, 197] width 96 height 97
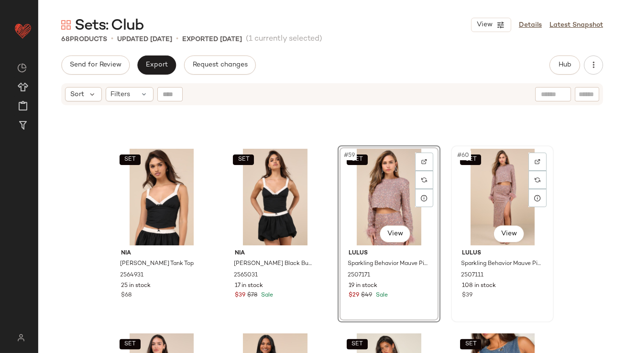
click at [499, 193] on div "SET #60 View" at bounding box center [503, 197] width 96 height 97
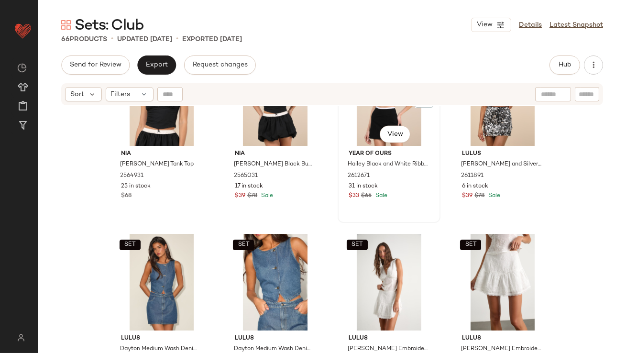
scroll to position [2682, 0]
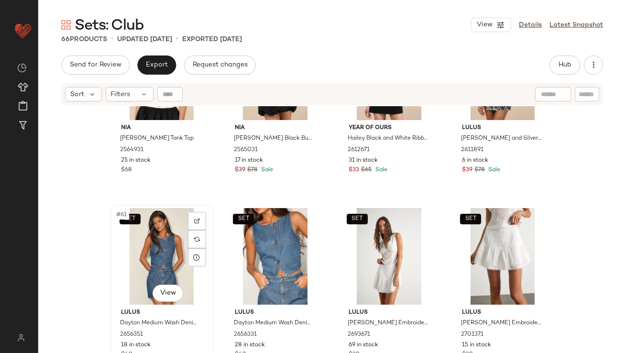
click at [163, 257] on div "SET #61 View" at bounding box center [162, 256] width 96 height 97
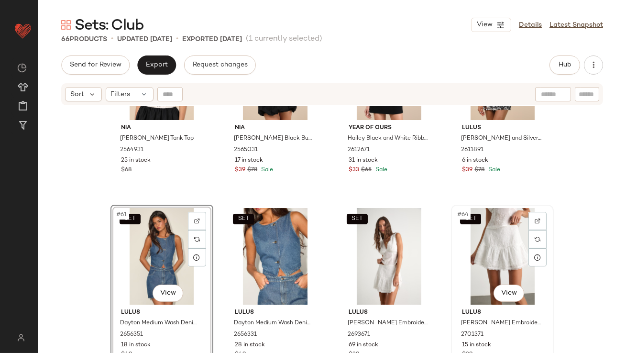
click at [495, 242] on div "SET #64 View" at bounding box center [503, 256] width 96 height 97
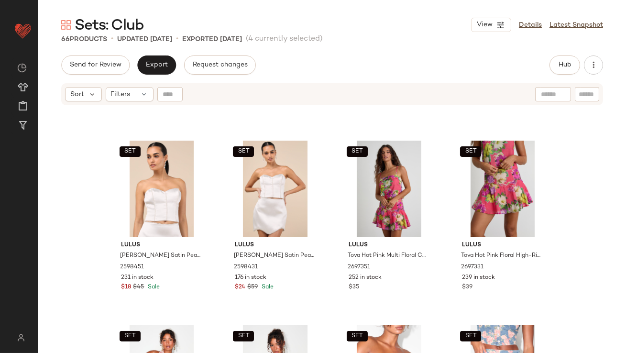
scroll to position [1148, 0]
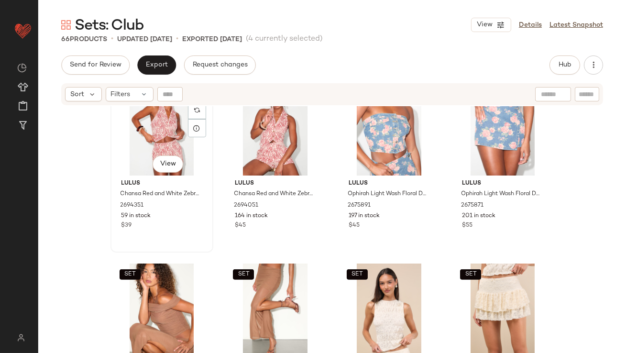
click at [147, 127] on div "SET #25 View" at bounding box center [162, 127] width 96 height 97
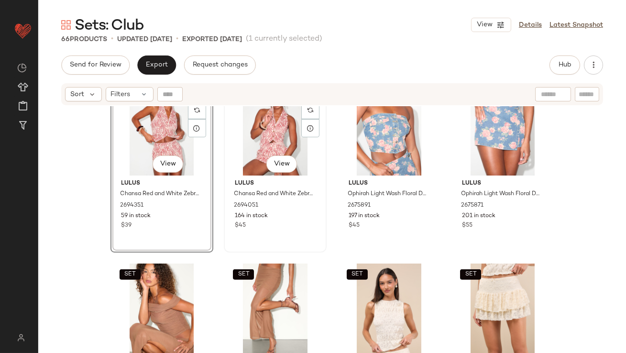
click at [248, 126] on div "SET #26 View" at bounding box center [275, 127] width 96 height 97
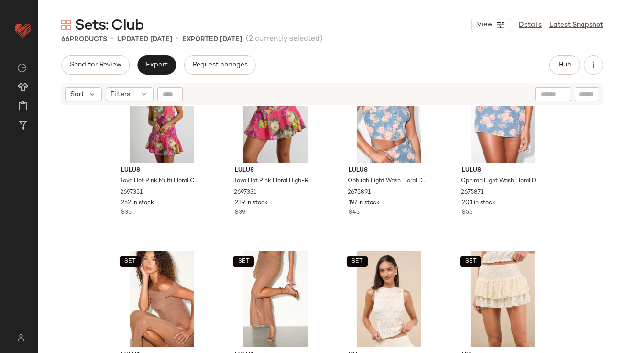
scroll to position [1103, 0]
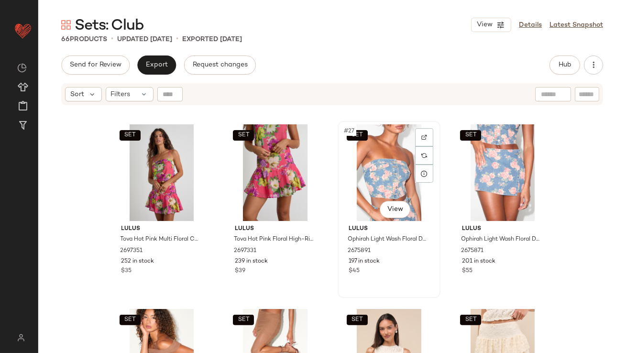
click at [369, 186] on div "SET #27 View" at bounding box center [389, 172] width 96 height 97
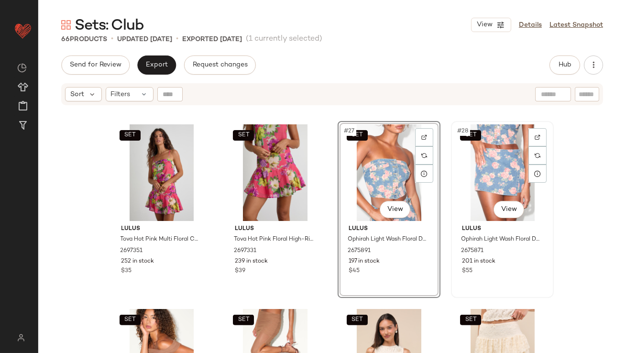
click at [490, 152] on div "SET #28 View" at bounding box center [503, 172] width 96 height 97
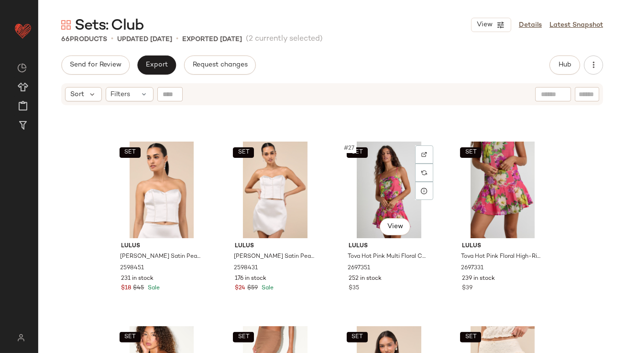
scroll to position [1088, 0]
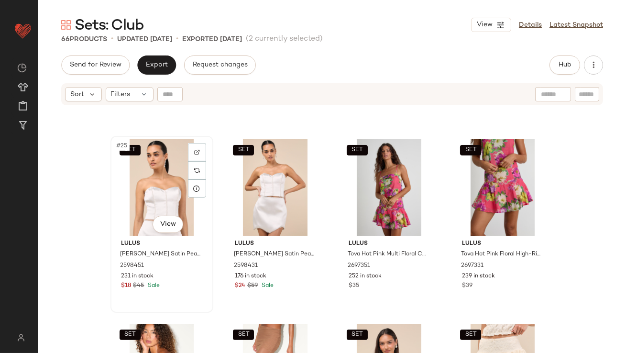
click at [141, 189] on div "SET #25 View" at bounding box center [162, 187] width 96 height 97
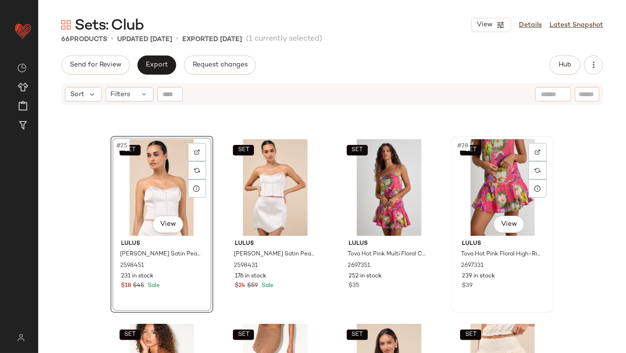
click at [484, 180] on div "SET #28 View" at bounding box center [503, 187] width 96 height 97
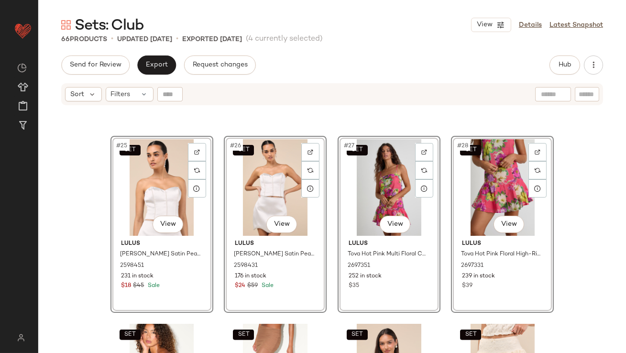
click at [85, 200] on div "SET Lulus Arcelia Black Ruffled Crop Tank Top 2636191 235 in stock $16 $39 Sale…" at bounding box center [332, 241] width 588 height 271
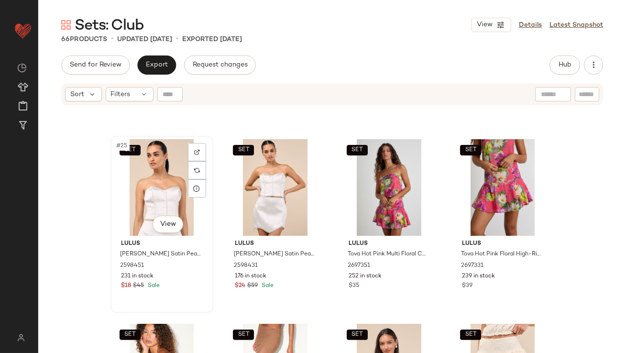
click at [135, 197] on div "SET #25 View" at bounding box center [162, 187] width 96 height 97
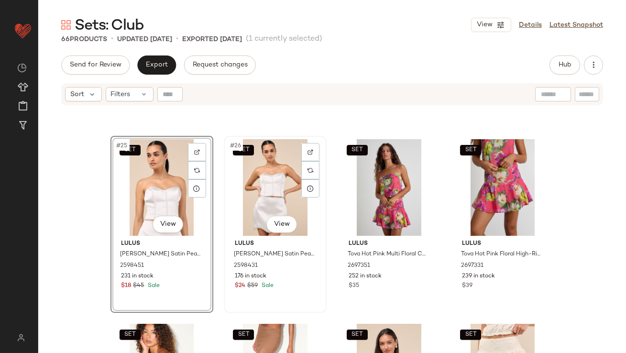
click at [261, 190] on div "SET #26 View" at bounding box center [275, 187] width 96 height 97
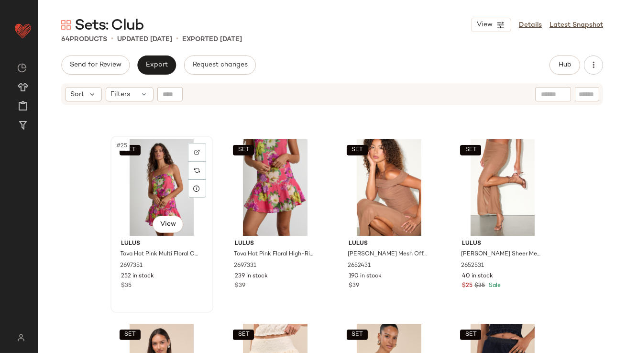
click at [163, 191] on div "SET #25 View" at bounding box center [162, 187] width 96 height 97
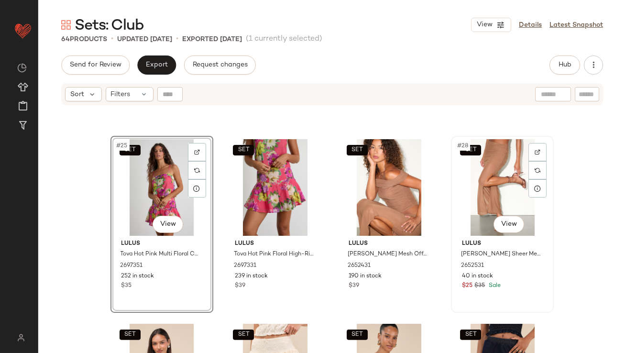
click at [469, 177] on div "SET #28 View" at bounding box center [503, 187] width 96 height 97
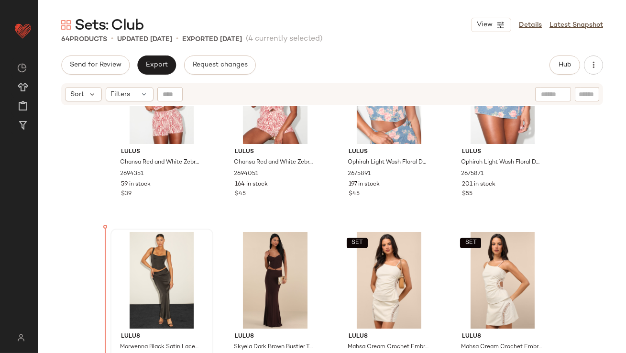
scroll to position [448, 0]
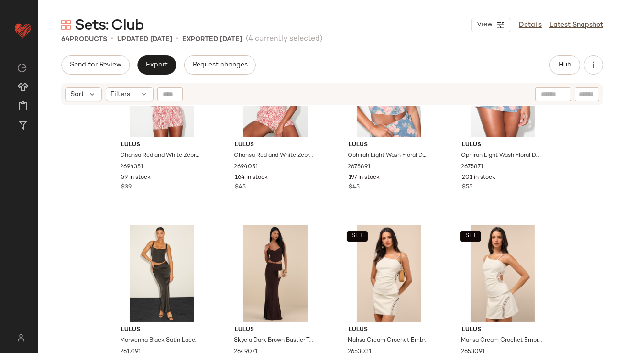
click at [73, 289] on div "SET Nia Agnes Charcoal Grey Pleated Mini Skirt 2429711 35 in stock $21 $69 Sale…" at bounding box center [332, 241] width 588 height 271
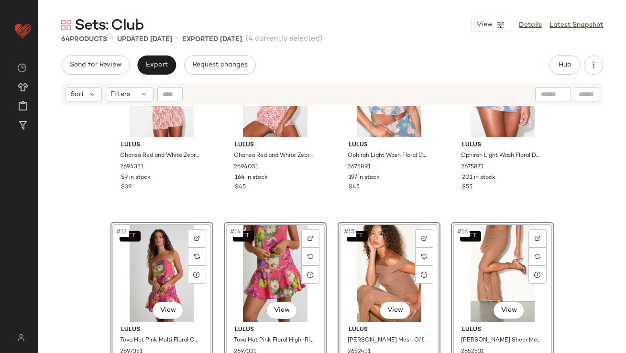
click at [330, 200] on div "SET Nia Agnes Charcoal Grey Pleated Mini Skirt 2429711 35 in stock $21 $69 Sale…" at bounding box center [332, 241] width 588 height 271
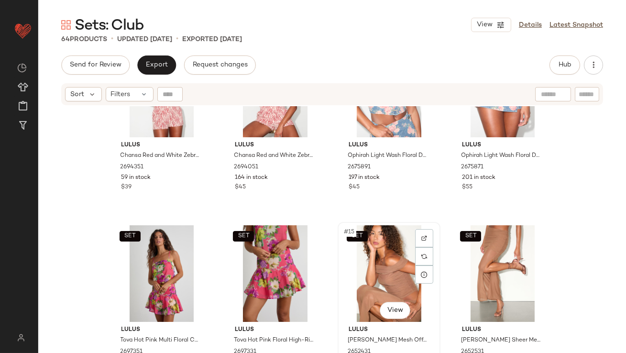
click at [389, 260] on div "SET #15 View" at bounding box center [389, 273] width 96 height 97
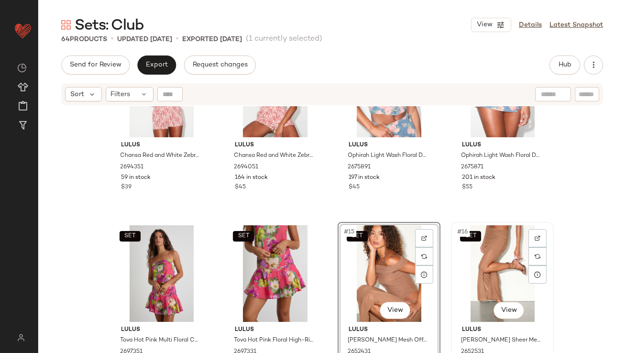
click at [474, 253] on div "SET #16 View" at bounding box center [503, 273] width 96 height 97
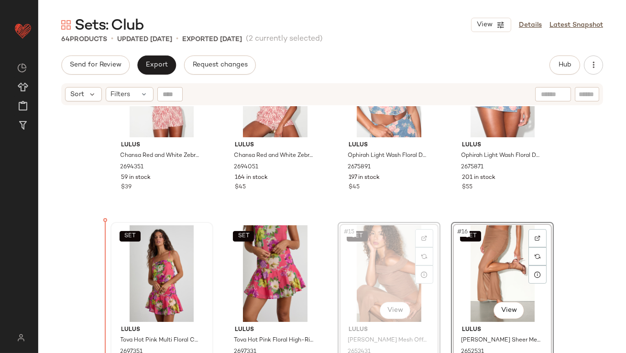
drag, startPoint x: 354, startPoint y: 266, endPoint x: 123, endPoint y: 256, distance: 230.9
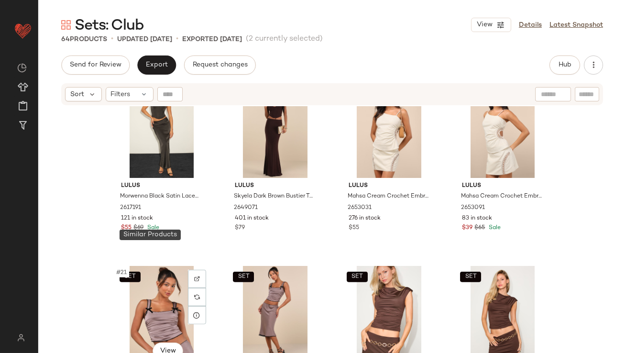
scroll to position [768, 0]
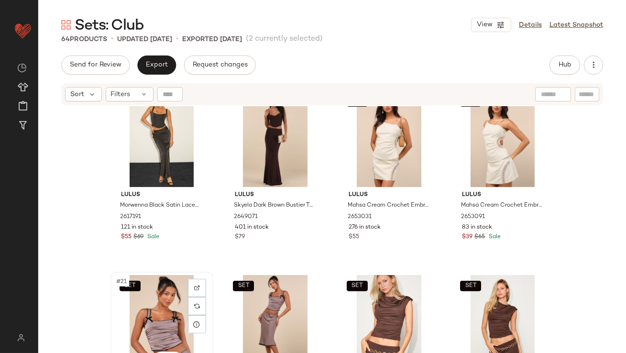
click at [153, 313] on div "SET #21 View" at bounding box center [162, 323] width 96 height 97
click at [252, 313] on div "SET #22 View" at bounding box center [275, 323] width 96 height 97
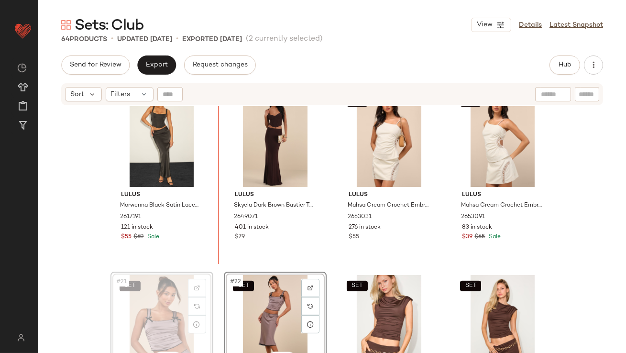
scroll to position [768, 0]
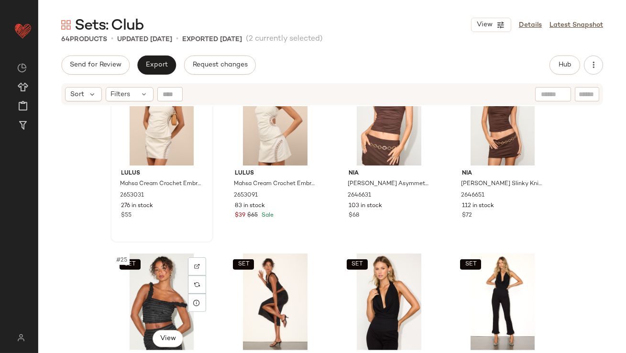
scroll to position [974, 0]
click at [147, 306] on div "SET #25 View" at bounding box center [162, 301] width 96 height 97
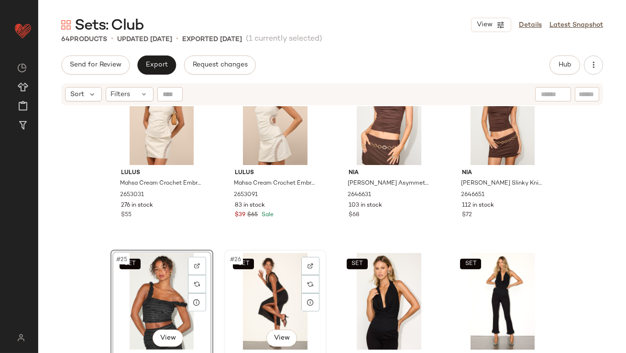
drag, startPoint x: 247, startPoint y: 305, endPoint x: 240, endPoint y: 306, distance: 7.2
click at [247, 305] on div "SET #26 View" at bounding box center [275, 301] width 96 height 97
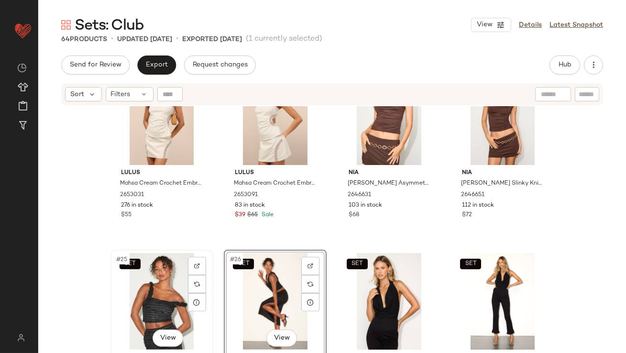
click at [166, 297] on div "SET #25 View" at bounding box center [162, 301] width 96 height 97
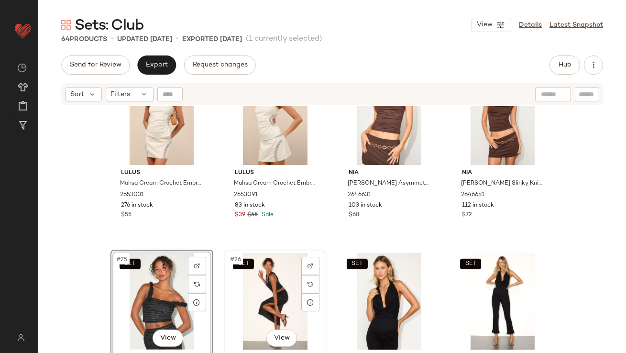
click at [278, 296] on div "SET #26 View" at bounding box center [275, 301] width 96 height 97
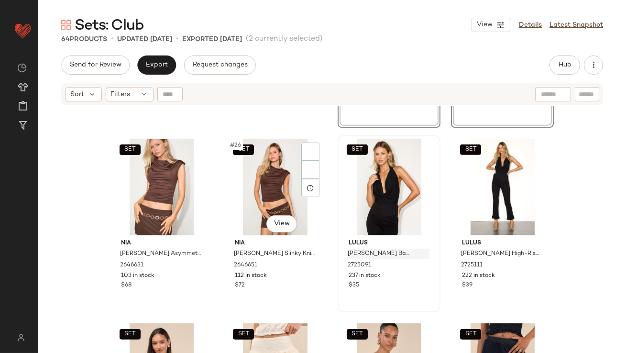
scroll to position [1105, 0]
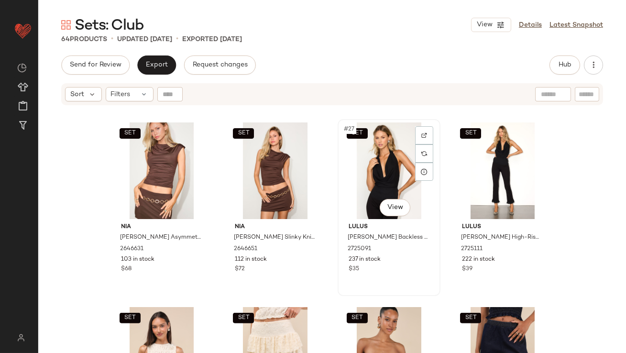
click at [364, 164] on div "SET #27 View" at bounding box center [389, 170] width 96 height 97
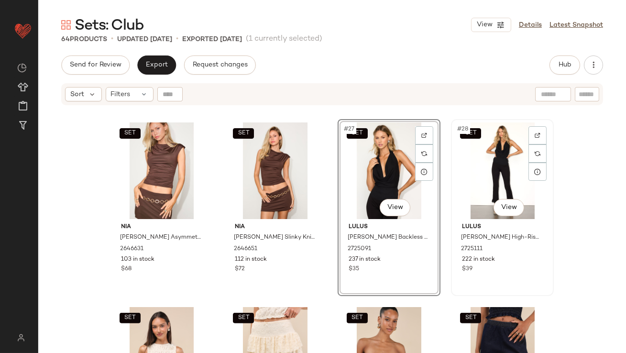
click at [491, 166] on div "SET #28 View" at bounding box center [503, 170] width 96 height 97
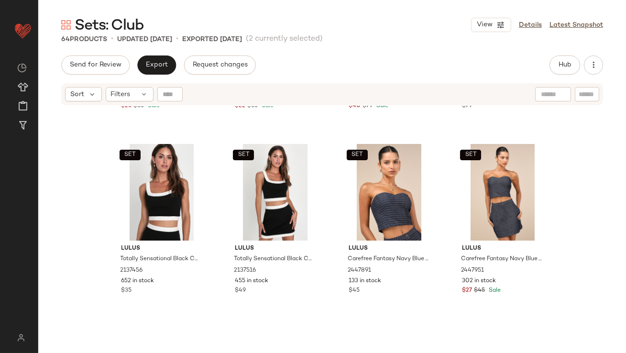
scroll to position [1230, 0]
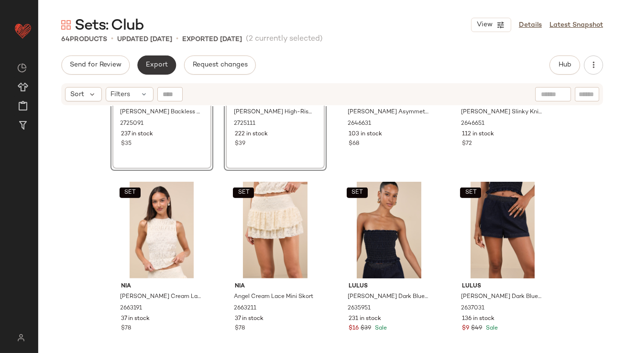
click at [148, 73] on button "Export" at bounding box center [156, 65] width 39 height 19
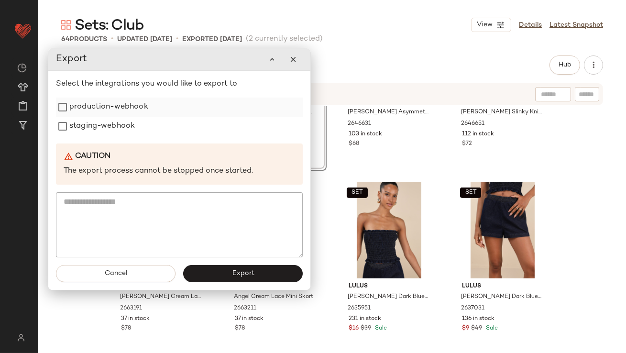
drag, startPoint x: 132, startPoint y: 102, endPoint x: 132, endPoint y: 115, distance: 12.9
click at [132, 102] on label "production-webhook" at bounding box center [108, 107] width 79 height 19
click at [132, 129] on label "staging-webhook" at bounding box center [102, 126] width 66 height 19
click at [257, 273] on button "Export" at bounding box center [243, 273] width 120 height 17
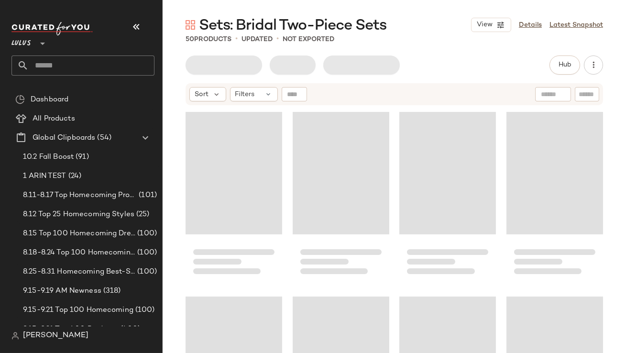
click at [138, 18] on button "button" at bounding box center [136, 26] width 23 height 23
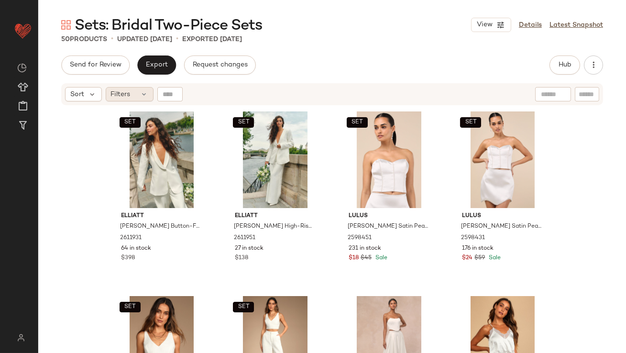
click at [136, 91] on div "Filters" at bounding box center [130, 94] width 48 height 14
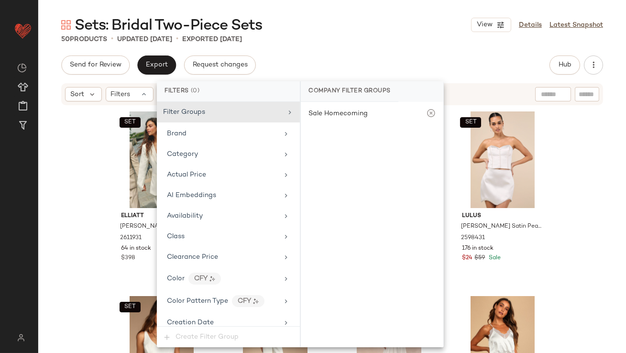
scroll to position [713, 0]
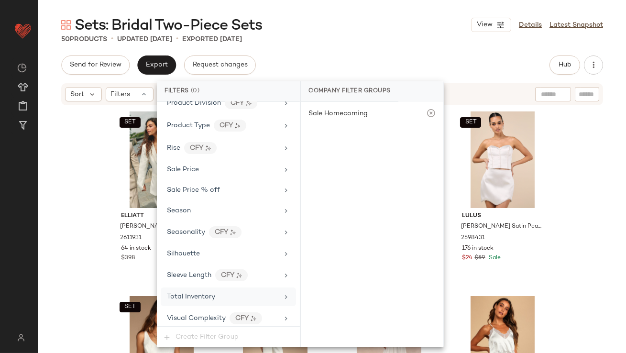
click at [185, 288] on div "Total Inventory" at bounding box center [228, 297] width 135 height 19
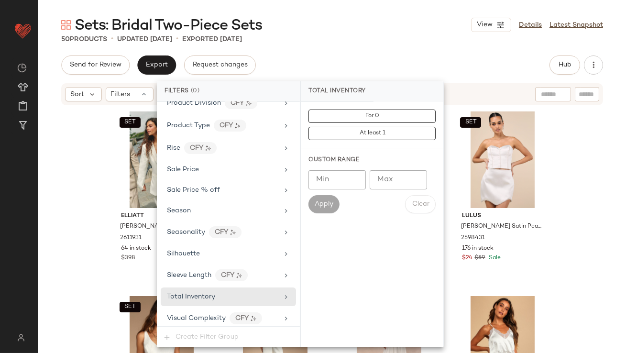
click at [391, 185] on input "Max" at bounding box center [398, 179] width 57 height 19
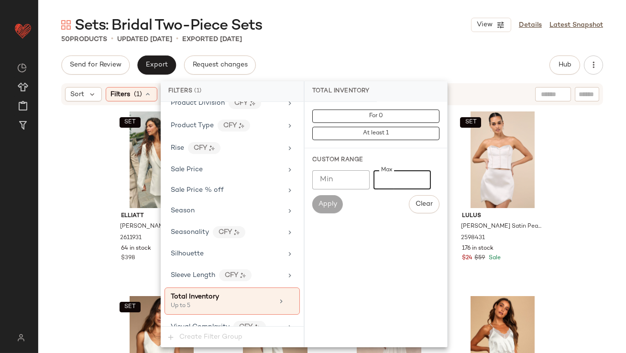
type input "*"
click at [354, 32] on div "Sets: Bridal Two-Piece Sets View Details Latest Snapshot" at bounding box center [332, 24] width 588 height 19
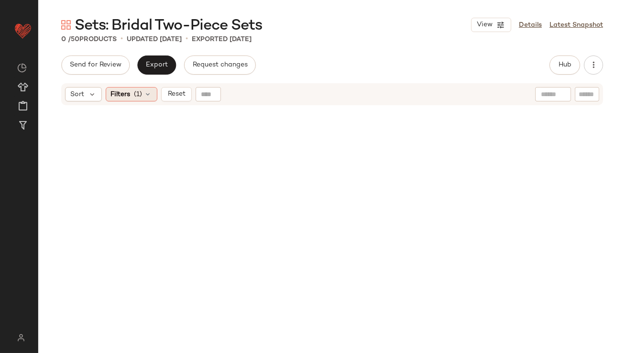
click at [122, 97] on span "Filters" at bounding box center [121, 94] width 20 height 10
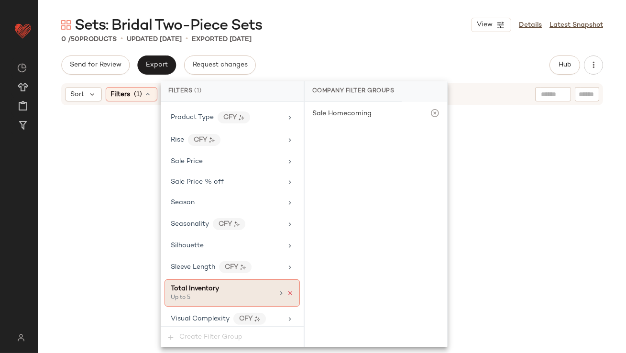
click at [289, 290] on icon at bounding box center [290, 293] width 7 height 7
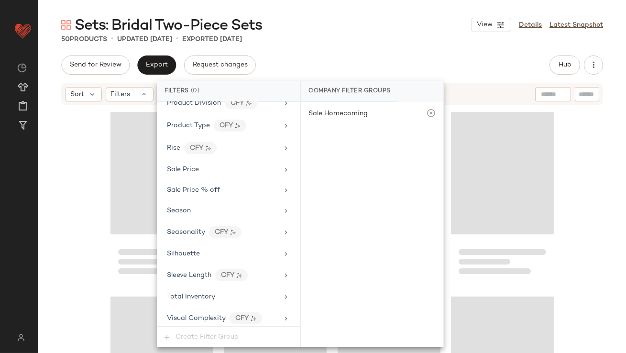
click at [344, 88] on div "Company Filter Groups" at bounding box center [350, 91] width 98 height 21
click at [344, 69] on div "Send for Review Export Request changes Hub Send for Review External Review Inte…" at bounding box center [332, 65] width 542 height 19
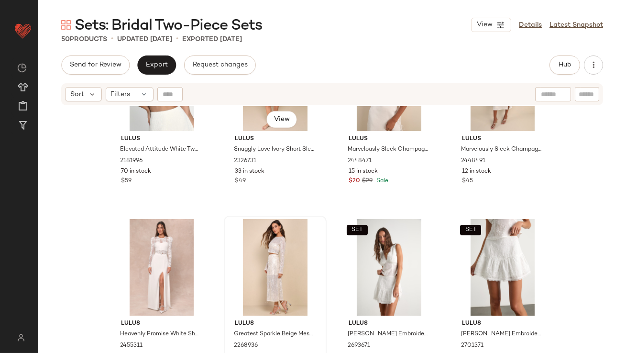
scroll to position [1759, 0]
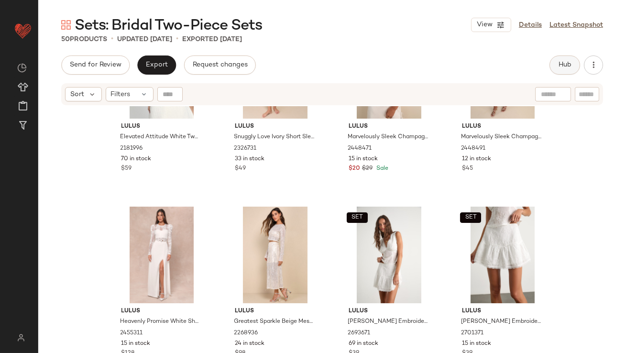
click at [571, 69] on button "Hub" at bounding box center [565, 65] width 31 height 19
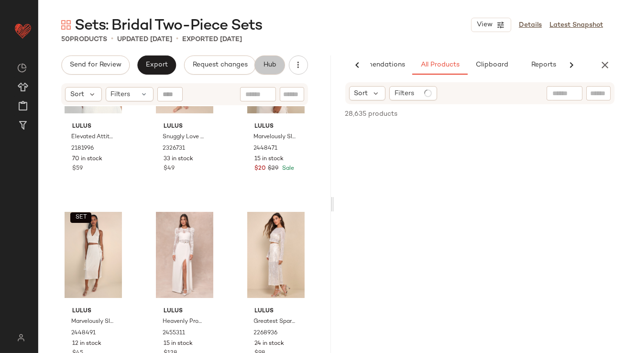
click at [335, 146] on div "AI Recommendations All Products Clipboard Reports Sort Filters 28,635 products …" at bounding box center [480, 205] width 293 height 298
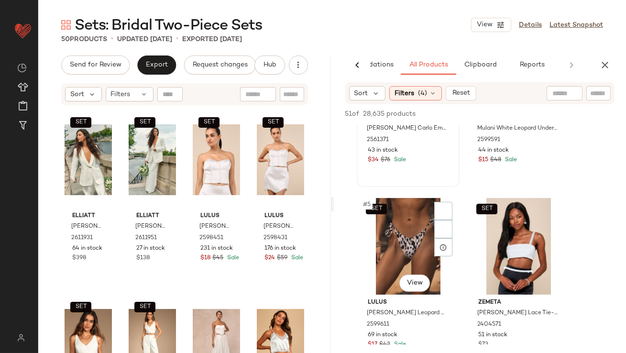
scroll to position [371, 0]
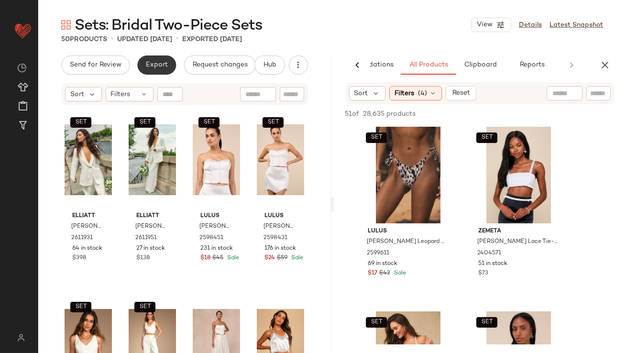
click at [145, 70] on button "Export" at bounding box center [156, 65] width 39 height 19
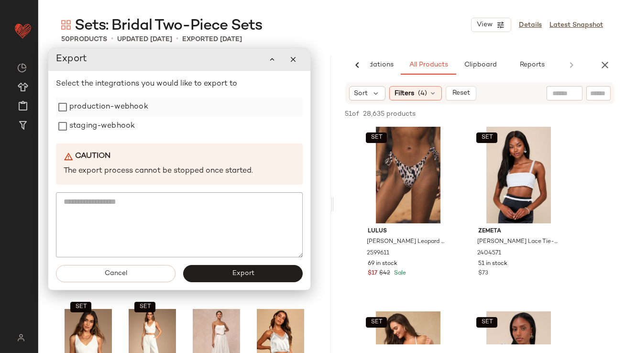
click at [135, 107] on label "production-webhook" at bounding box center [108, 107] width 79 height 19
click at [119, 125] on label "staging-webhook" at bounding box center [102, 126] width 66 height 19
click at [221, 275] on button "Export" at bounding box center [243, 274] width 120 height 17
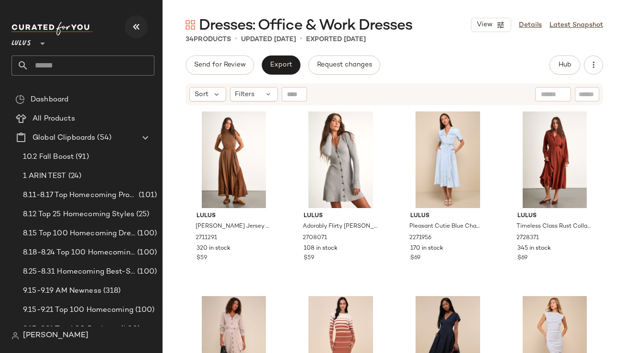
click at [139, 22] on icon "button" at bounding box center [136, 26] width 11 height 11
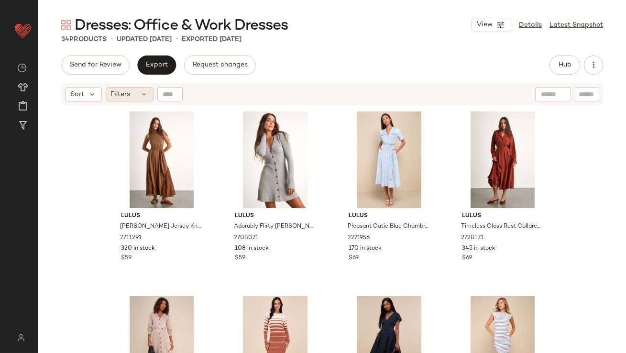
click at [133, 92] on div "Filters" at bounding box center [130, 94] width 48 height 14
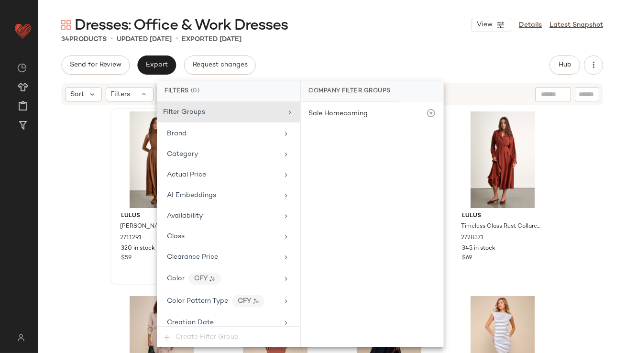
scroll to position [670, 0]
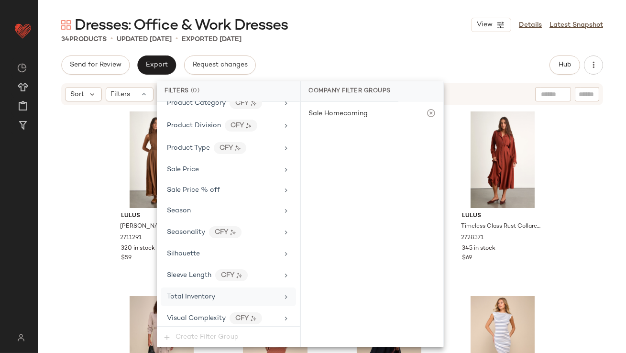
click at [189, 293] on span "Total Inventory" at bounding box center [191, 296] width 48 height 7
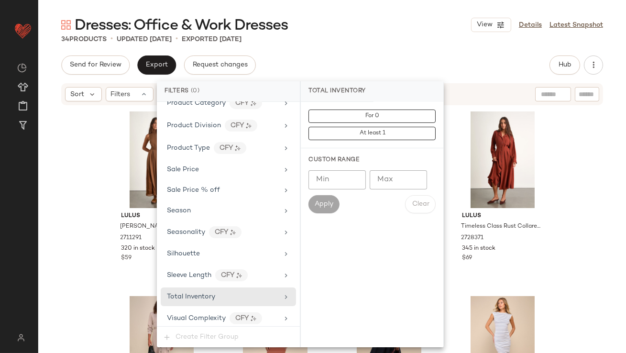
click at [382, 184] on input "Max" at bounding box center [398, 179] width 57 height 19
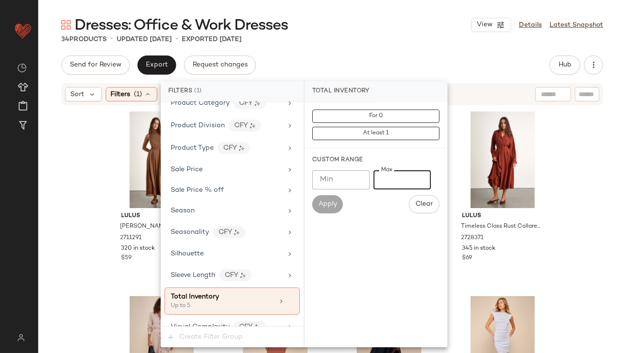
type input "*"
click at [361, 57] on div "Send for Review Export Request changes Hub Send for Review External Review Inte…" at bounding box center [332, 65] width 542 height 19
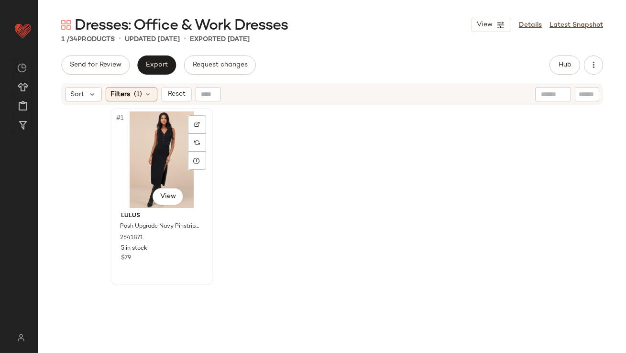
click at [143, 155] on div "#1 View" at bounding box center [162, 159] width 96 height 97
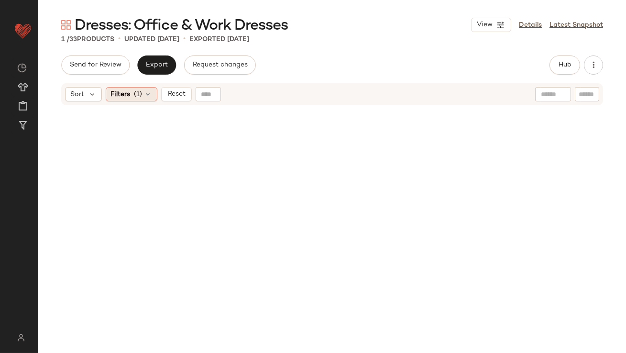
click at [135, 88] on div "Filters (1)" at bounding box center [132, 94] width 52 height 14
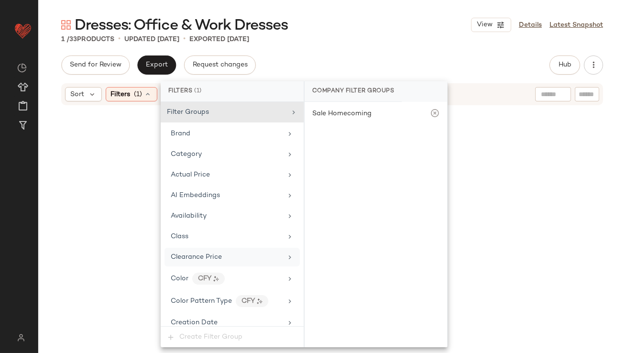
scroll to position [679, 0]
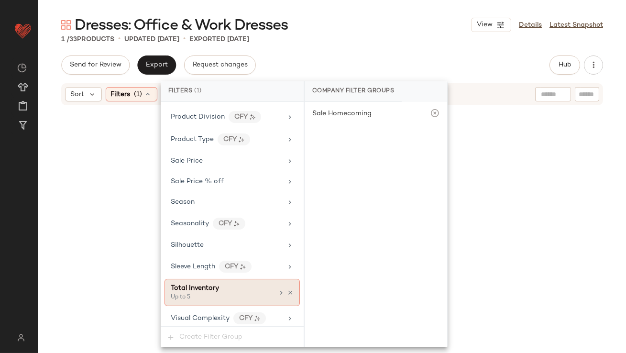
click at [206, 285] on span "Total Inventory" at bounding box center [195, 288] width 48 height 7
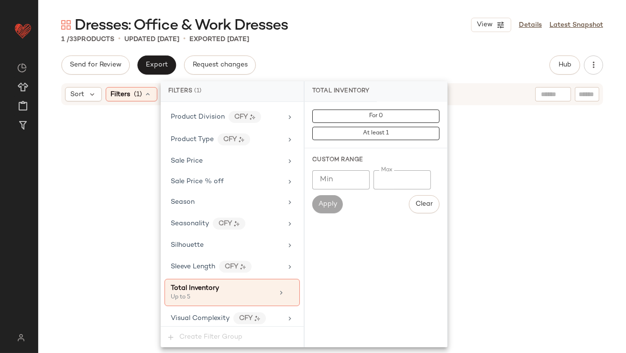
click at [380, 177] on input "*" at bounding box center [402, 179] width 57 height 19
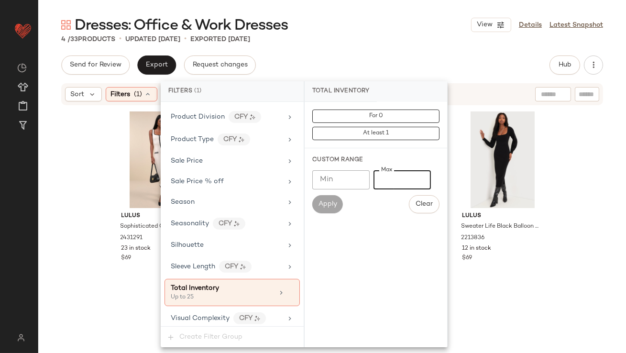
type input "**"
click at [392, 71] on div "Send for Review Export Request changes Hub Send for Review External Review Inte…" at bounding box center [332, 65] width 542 height 19
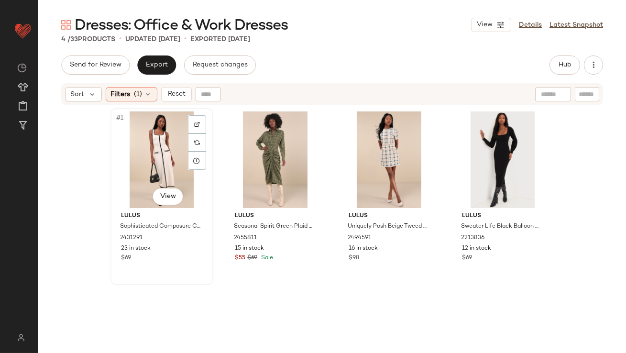
click at [147, 145] on div "#1 View" at bounding box center [162, 159] width 96 height 97
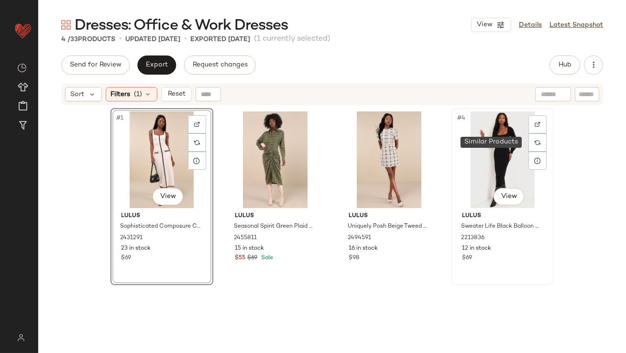
click at [490, 139] on div "#4 View" at bounding box center [503, 159] width 96 height 97
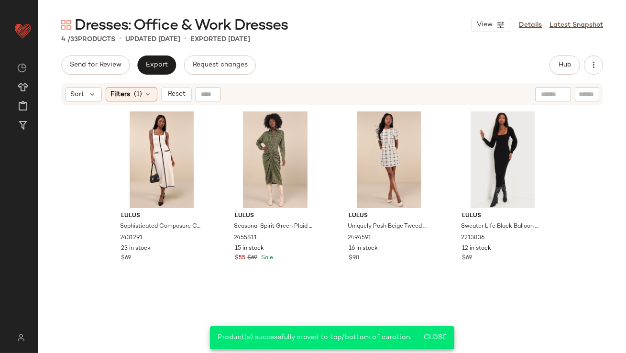
click at [129, 85] on div "Sort Filters (1) Reset" at bounding box center [332, 94] width 542 height 22
click at [133, 94] on div "Filters (1)" at bounding box center [132, 94] width 52 height 14
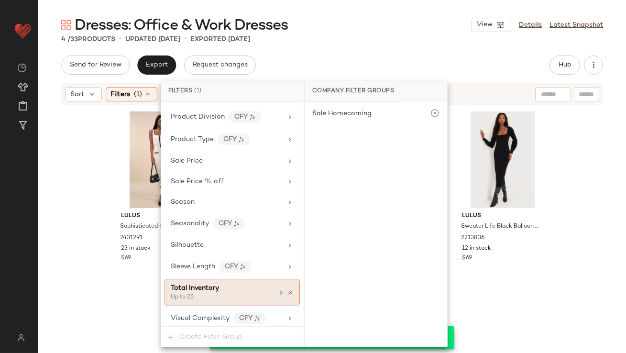
click at [288, 290] on icon at bounding box center [290, 292] width 7 height 7
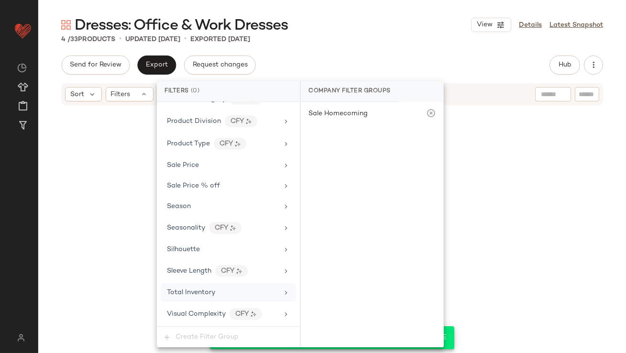
scroll to position [670, 0]
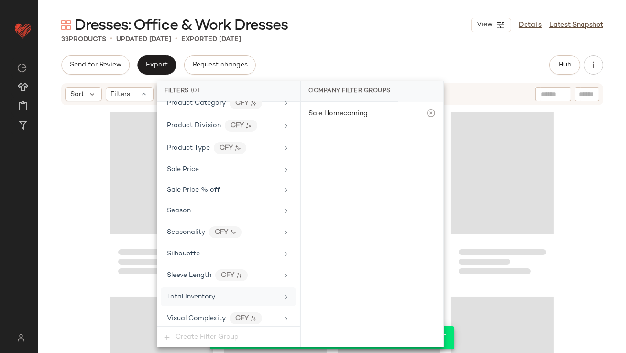
click at [351, 90] on div "Company Filter Groups" at bounding box center [350, 91] width 98 height 21
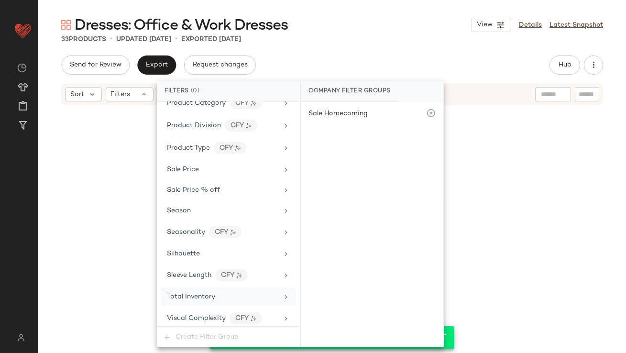
scroll to position [1393, 0]
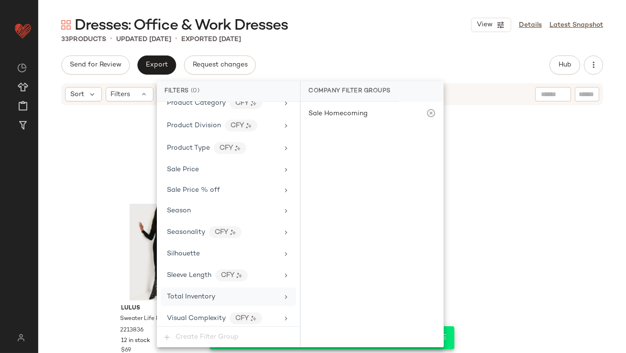
click at [359, 42] on div "33 Products • updated [DATE] • Exported [DATE]" at bounding box center [332, 39] width 588 height 10
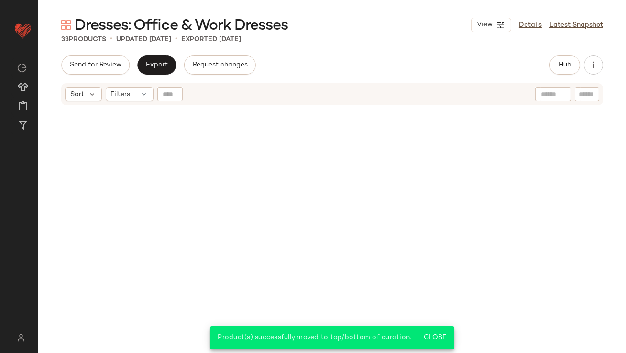
scroll to position [0, 0]
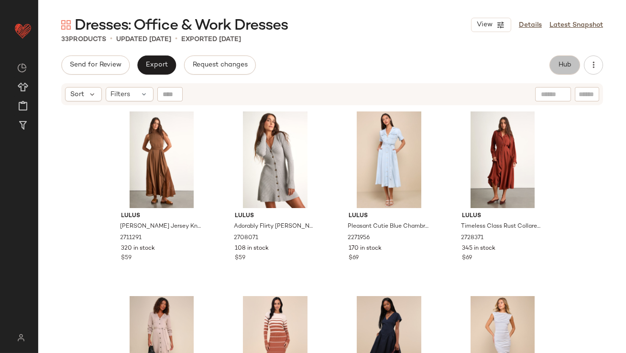
click at [567, 64] on span "Hub" at bounding box center [564, 65] width 13 height 8
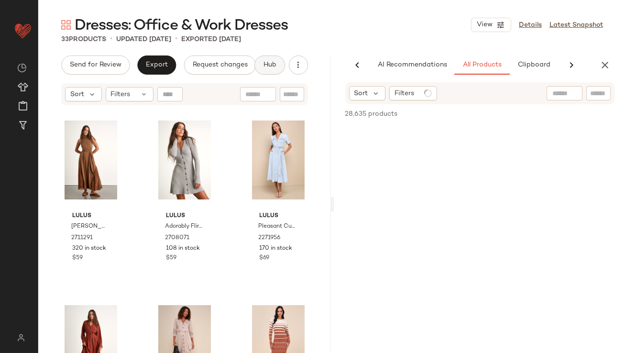
scroll to position [0, 54]
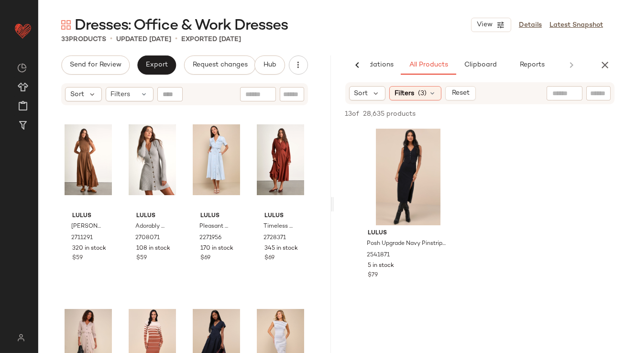
click at [567, 64] on icon "button" at bounding box center [605, 64] width 11 height 11
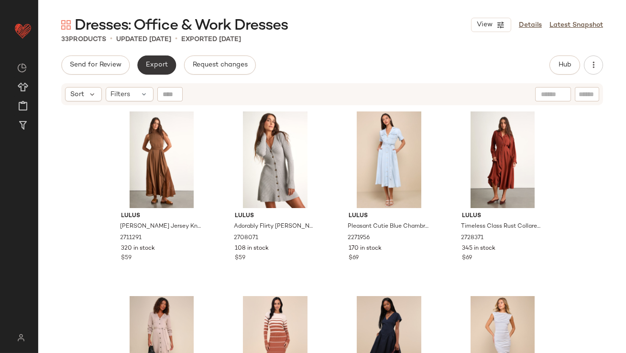
click at [146, 61] on button "Export" at bounding box center [156, 65] width 39 height 19
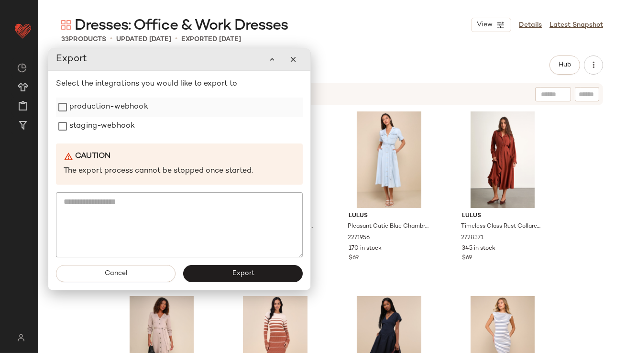
click at [149, 104] on div "production-webhook" at bounding box center [179, 107] width 247 height 19
click at [124, 111] on label "production-webhook" at bounding box center [108, 107] width 79 height 19
click at [123, 122] on label "staging-webhook" at bounding box center [102, 126] width 66 height 19
click at [238, 270] on span "Export" at bounding box center [243, 274] width 22 height 8
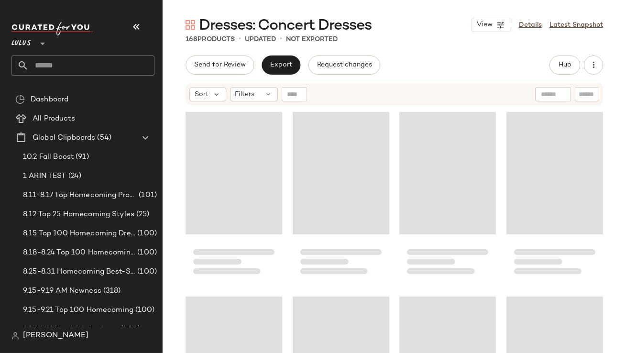
click at [134, 31] on icon "button" at bounding box center [136, 26] width 11 height 11
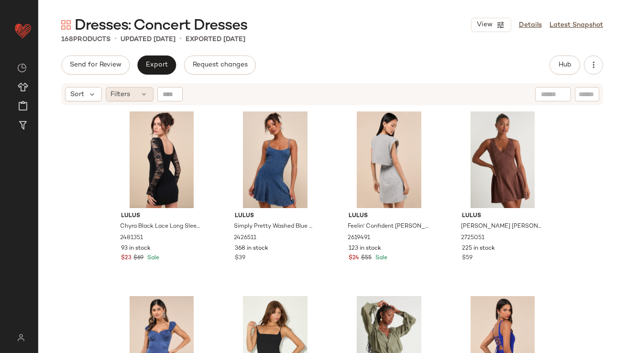
click at [127, 99] on span "Filters" at bounding box center [121, 94] width 20 height 10
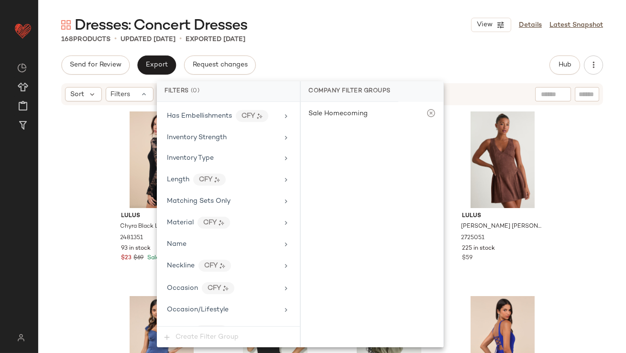
scroll to position [690, 0]
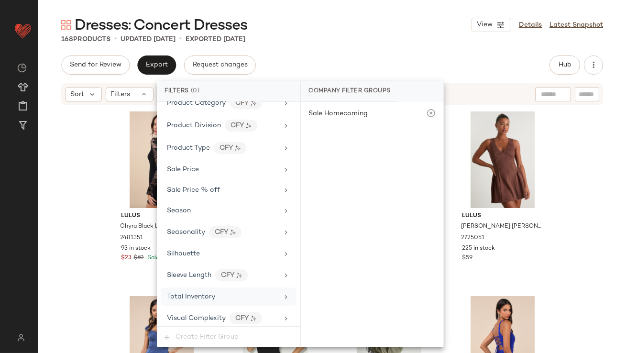
click at [199, 297] on div "Total Inventory" at bounding box center [191, 297] width 48 height 10
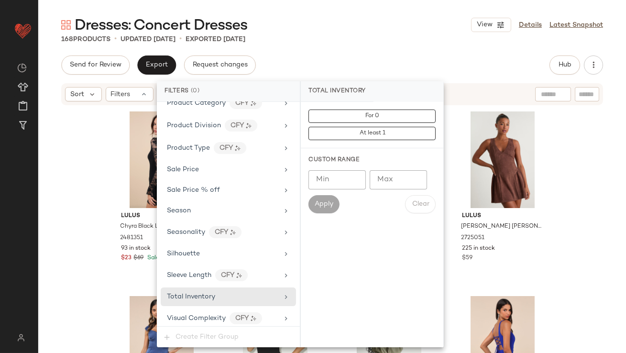
click at [388, 183] on input "Max" at bounding box center [398, 179] width 57 height 19
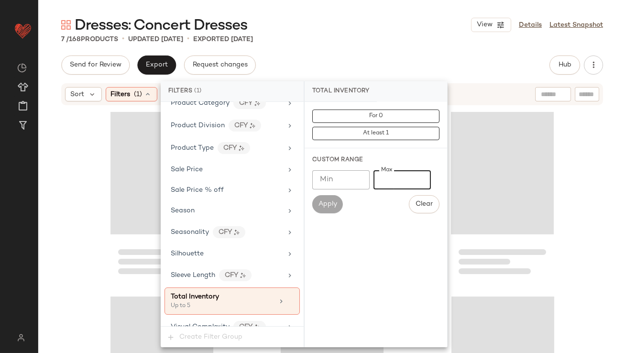
type input "*"
click at [367, 34] on div "7 / 168 Products • updated [DATE] • Exported [DATE]" at bounding box center [332, 39] width 588 height 10
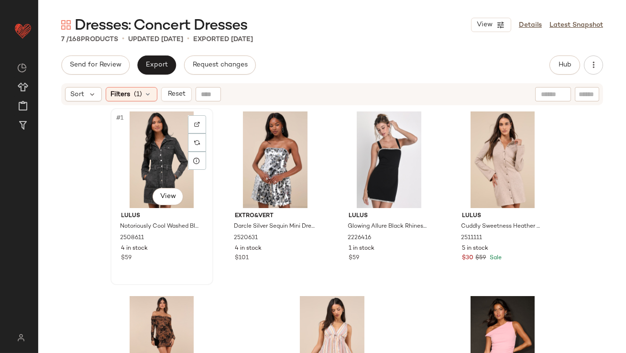
click at [128, 155] on div "#1 View" at bounding box center [162, 159] width 96 height 97
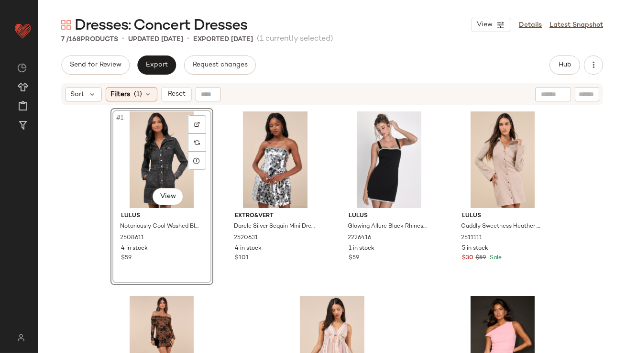
scroll to position [92, 0]
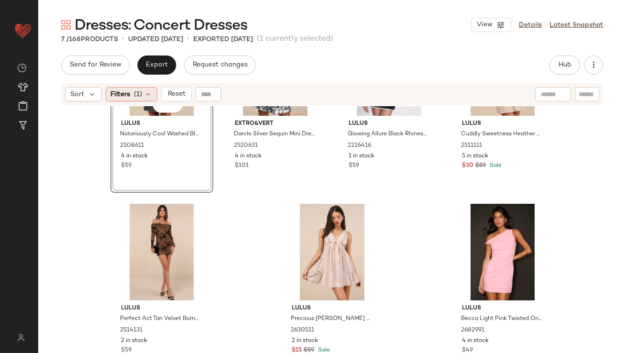
click at [137, 96] on span "(1)" at bounding box center [138, 94] width 8 height 10
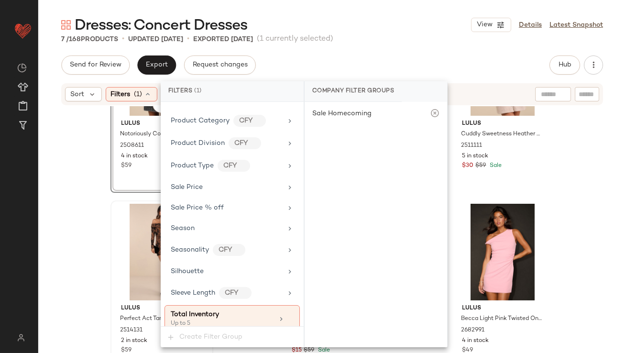
scroll to position [699, 0]
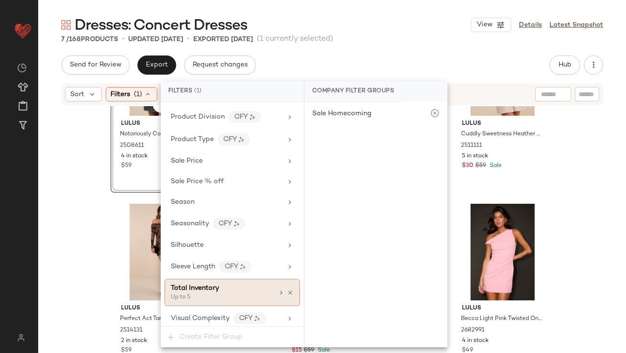
click at [192, 287] on span "Total Inventory" at bounding box center [195, 288] width 48 height 7
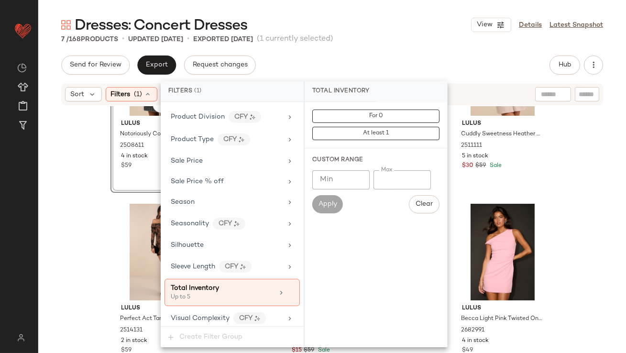
click at [379, 182] on input "*" at bounding box center [402, 179] width 57 height 19
type input "**"
click at [370, 47] on div "Dresses: Concert Dresses View Details Latest Snapshot 7 / 168 Products • update…" at bounding box center [332, 184] width 588 height 338
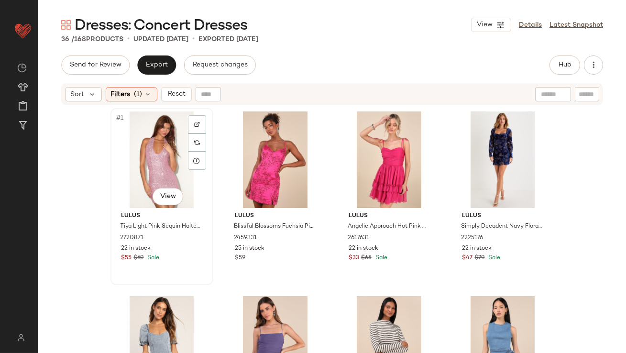
click at [139, 164] on div "#1 View" at bounding box center [162, 159] width 96 height 97
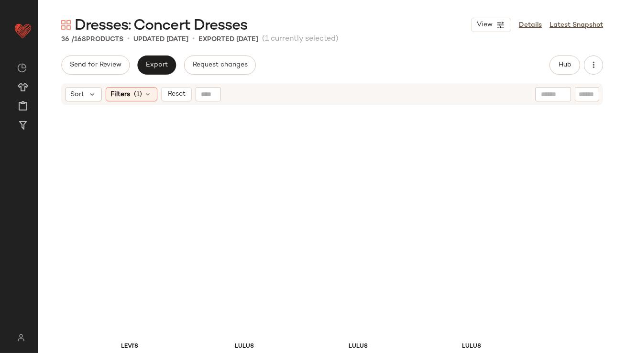
scroll to position [1393, 0]
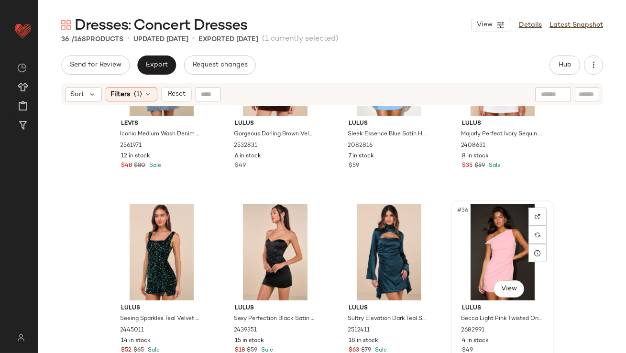
click at [481, 234] on div "#36 View" at bounding box center [503, 252] width 96 height 97
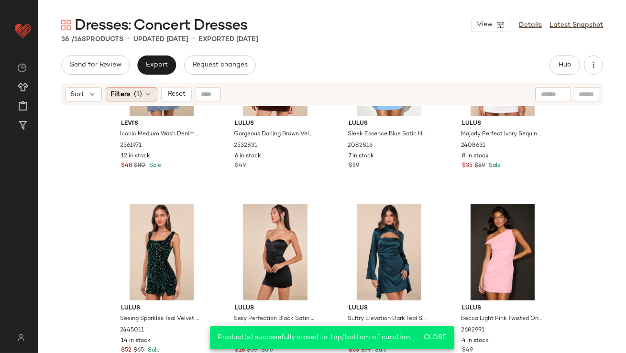
click at [141, 91] on span "(1)" at bounding box center [138, 94] width 8 height 10
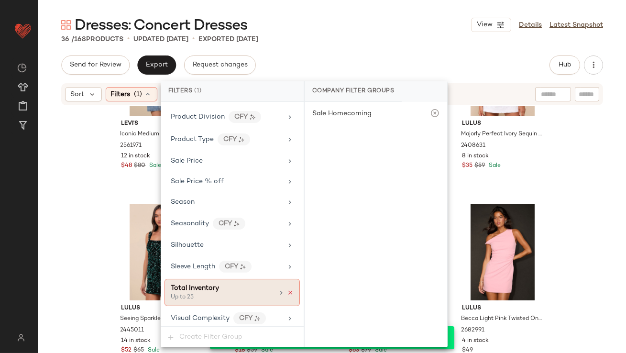
click at [288, 290] on icon at bounding box center [290, 292] width 7 height 7
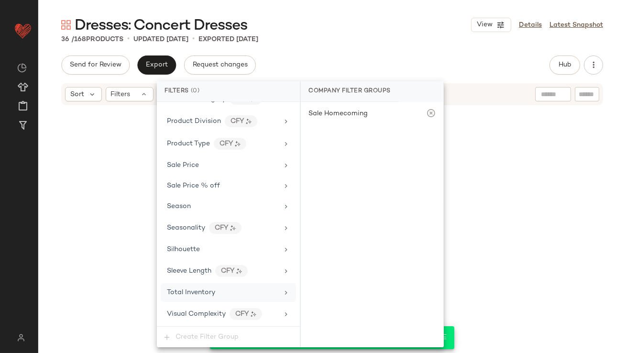
scroll to position [690, 0]
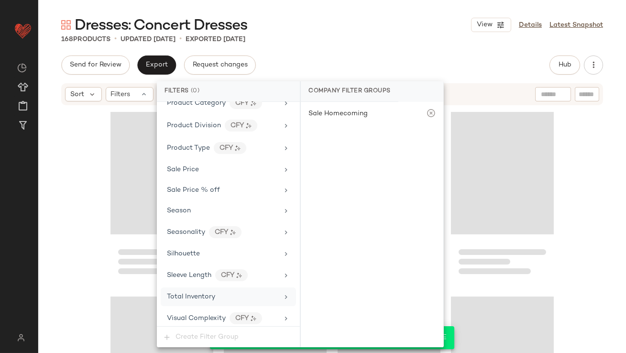
click at [329, 24] on div "Dresses: Concert Dresses View Details Latest Snapshot" at bounding box center [332, 24] width 588 height 19
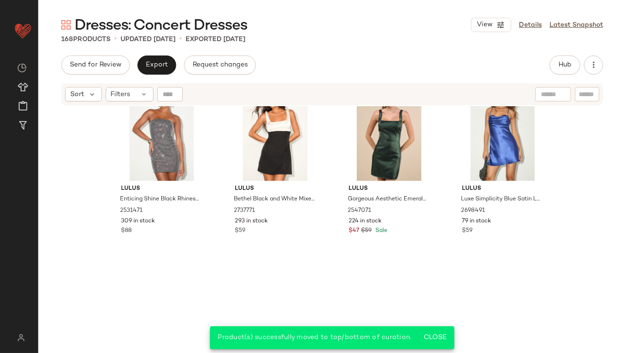
scroll to position [0, 0]
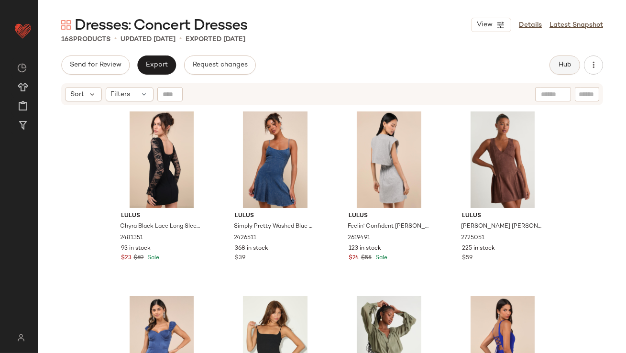
click at [570, 61] on span "Hub" at bounding box center [564, 65] width 13 height 8
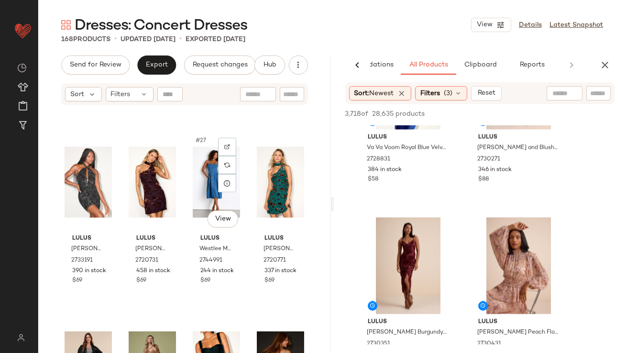
scroll to position [1098, 0]
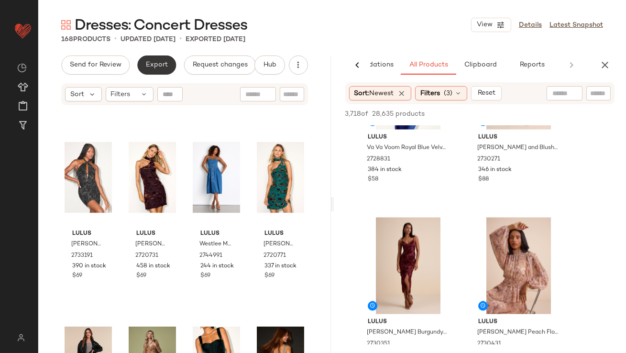
click at [141, 60] on button "Export" at bounding box center [156, 65] width 39 height 19
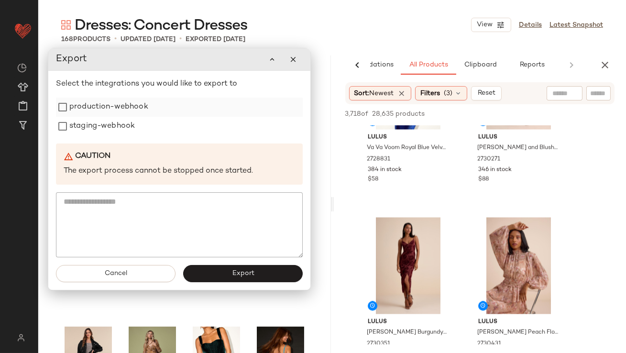
click at [99, 110] on label "production-webhook" at bounding box center [108, 107] width 79 height 19
click at [98, 129] on label "staging-webhook" at bounding box center [102, 126] width 66 height 19
click at [239, 276] on span "Export" at bounding box center [243, 274] width 22 height 8
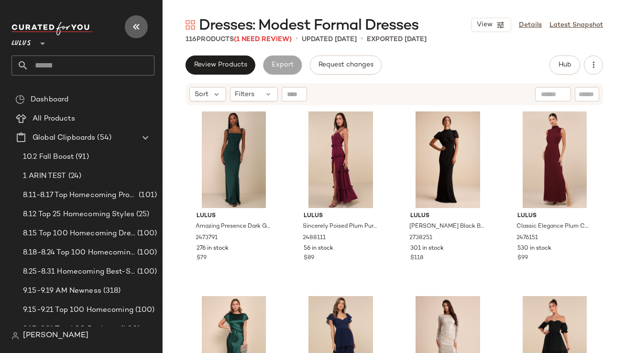
click at [132, 28] on icon "button" at bounding box center [136, 26] width 11 height 11
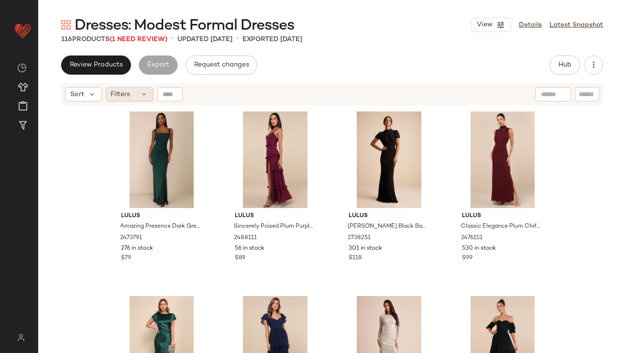
click at [139, 97] on div "Filters" at bounding box center [130, 94] width 48 height 14
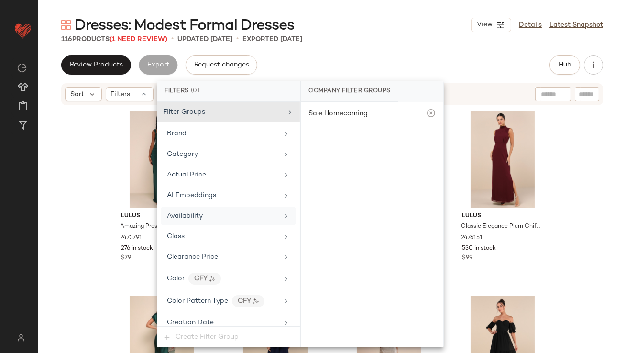
click at [200, 213] on span "Availability" at bounding box center [185, 215] width 36 height 7
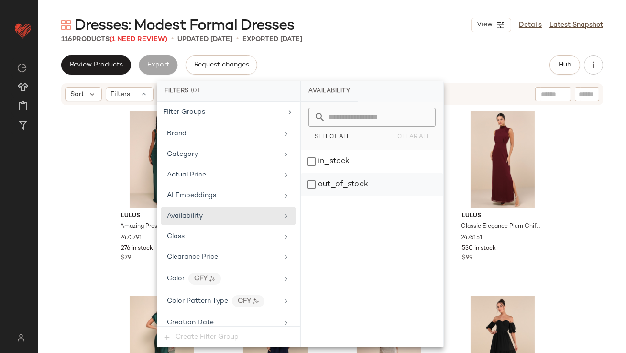
click at [370, 183] on div "out_of_stock" at bounding box center [372, 184] width 143 height 23
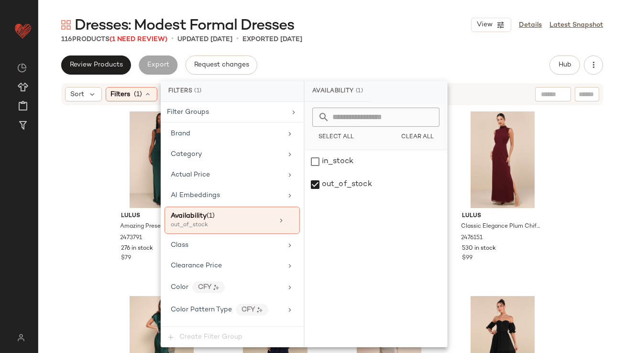
click at [367, 53] on div "Dresses: Modest Formal Dresses View Details Latest Snapshot 116 Products (1 Nee…" at bounding box center [332, 184] width 588 height 338
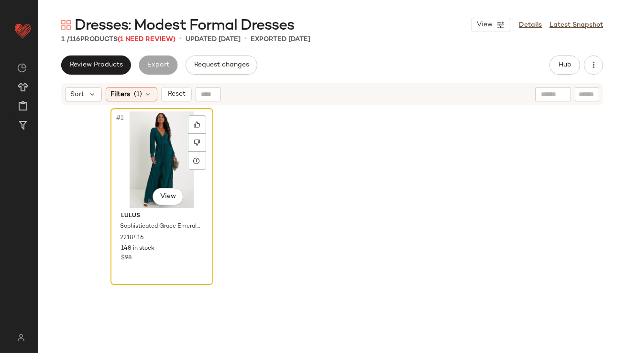
click at [152, 148] on div "#1 View" at bounding box center [162, 159] width 96 height 97
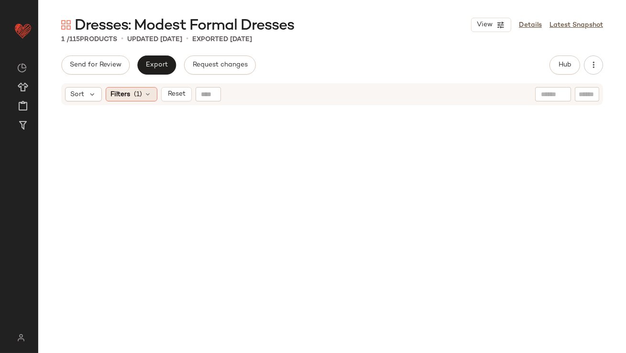
click at [128, 88] on div "Filters (1)" at bounding box center [132, 94] width 52 height 14
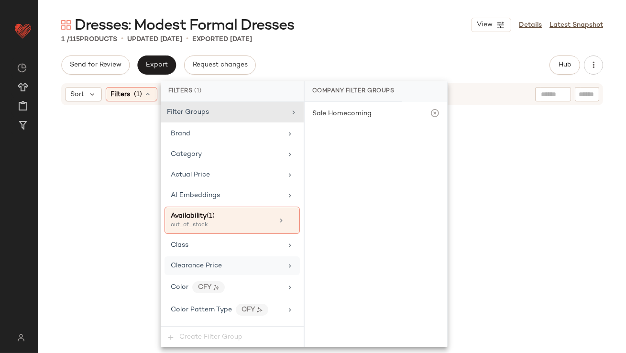
scroll to position [10, 0]
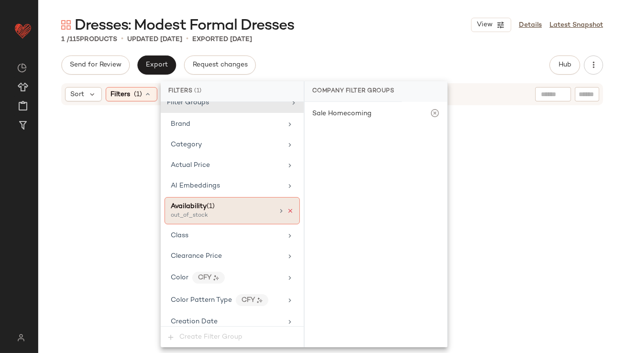
click at [288, 211] on icon at bounding box center [290, 211] width 7 height 7
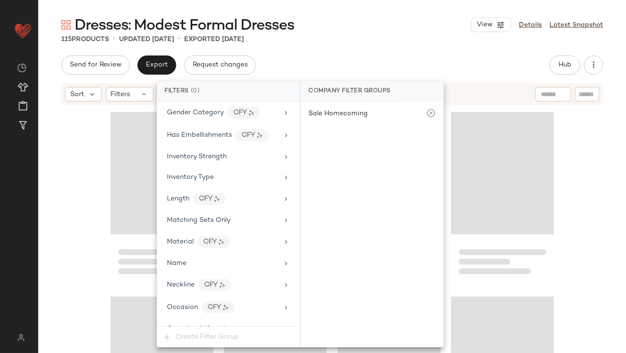
scroll to position [711, 0]
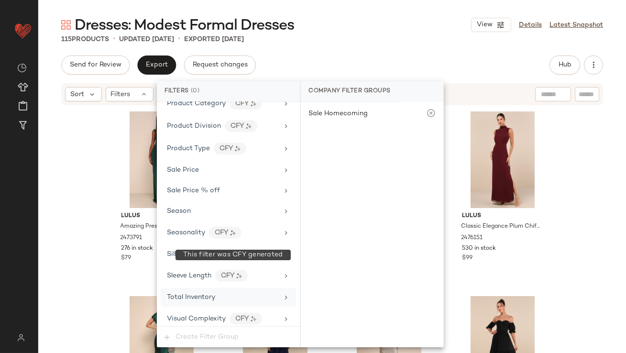
click at [201, 294] on span "Total Inventory" at bounding box center [191, 297] width 48 height 7
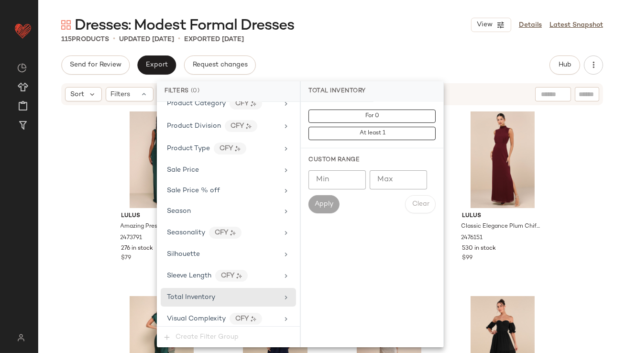
click at [386, 180] on input "Max" at bounding box center [398, 179] width 57 height 19
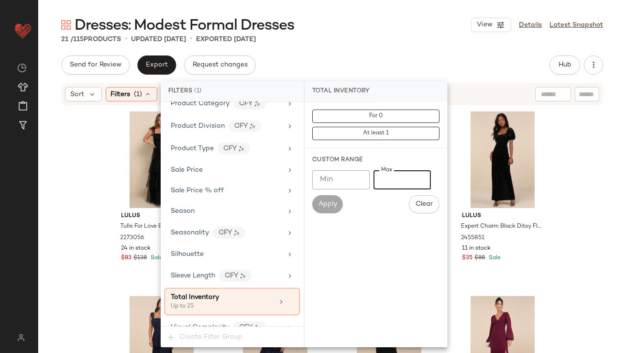
type input "**"
click at [389, 29] on div "Dresses: Modest Formal Dresses View Details Latest Snapshot" at bounding box center [332, 24] width 588 height 19
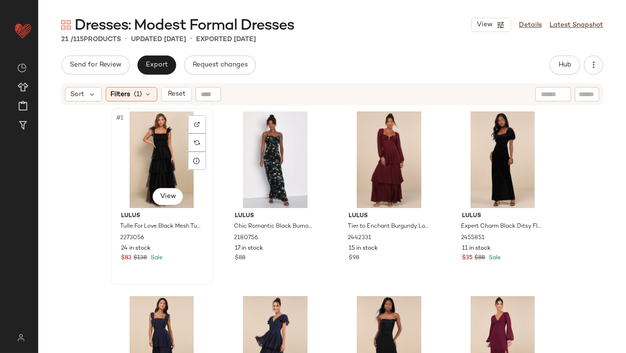
click at [142, 137] on div "#1 View" at bounding box center [162, 159] width 96 height 97
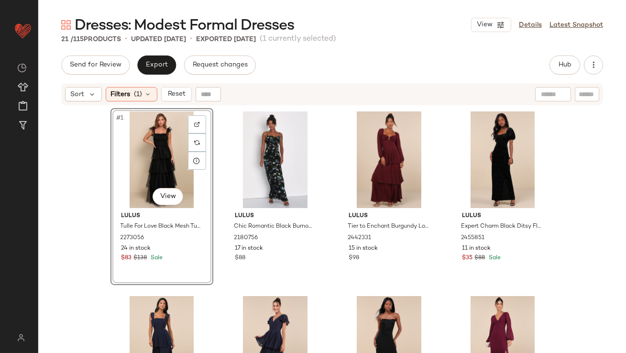
scroll to position [839, 0]
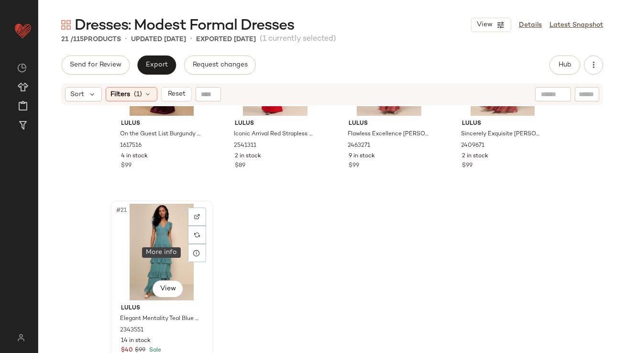
click at [157, 247] on div "#21 View" at bounding box center [162, 252] width 96 height 97
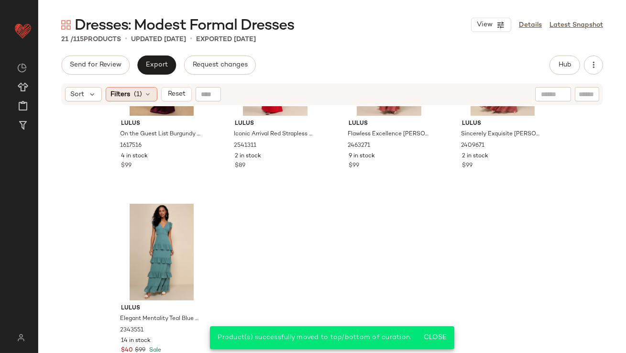
click at [128, 91] on span "Filters" at bounding box center [121, 94] width 20 height 10
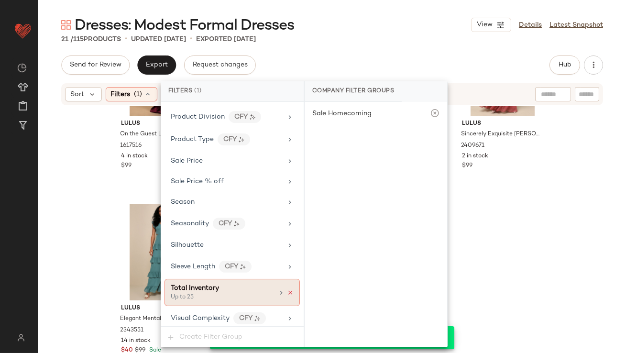
click at [287, 289] on icon at bounding box center [290, 292] width 7 height 7
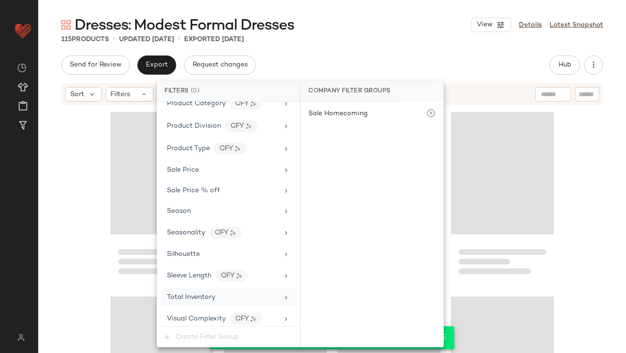
click at [371, 44] on div "Dresses: Modest Formal Dresses View Details Latest Snapshot 115 Products • upda…" at bounding box center [332, 184] width 588 height 338
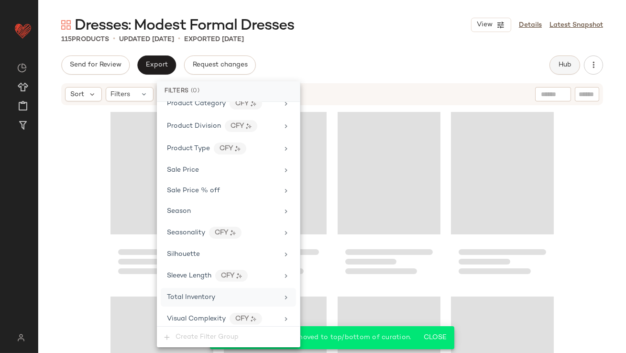
scroll to position [5087, 0]
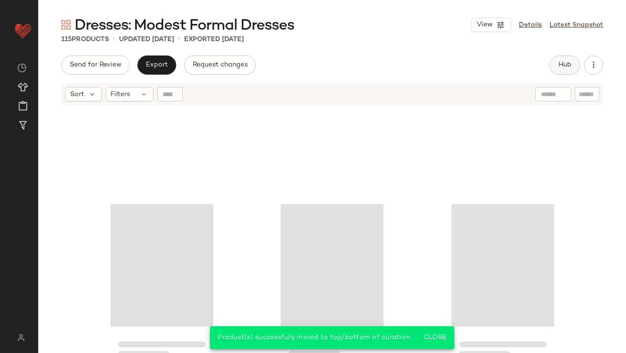
click at [568, 72] on button "Hub" at bounding box center [565, 65] width 31 height 19
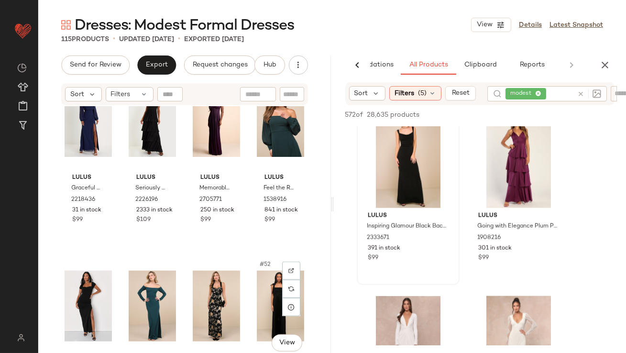
scroll to position [2214, 0]
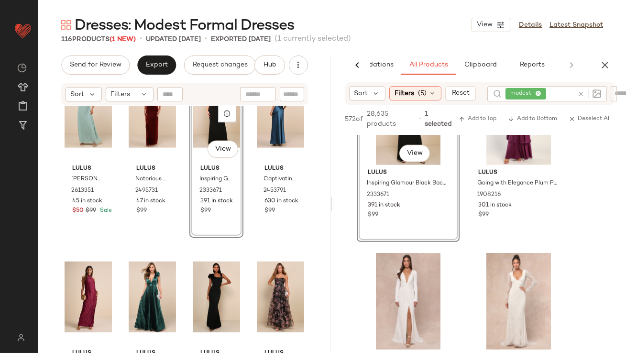
scroll to position [2847, 0]
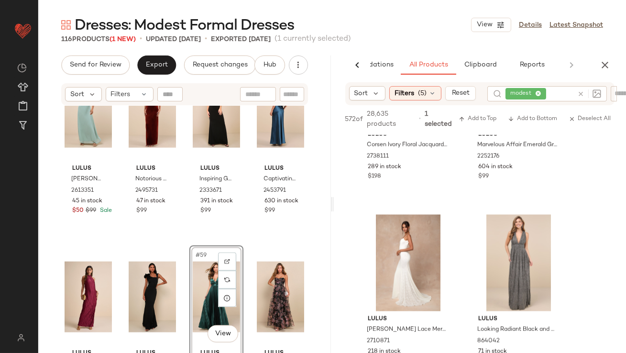
scroll to position [3773, 0]
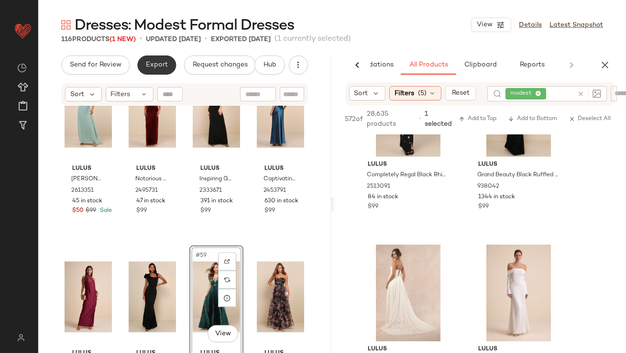
click at [160, 67] on span "Export" at bounding box center [156, 65] width 22 height 8
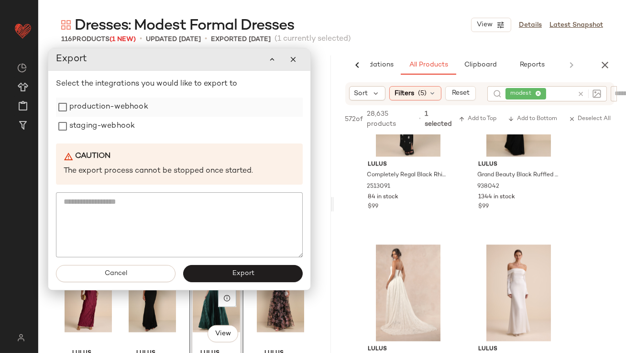
click at [107, 104] on label "production-webhook" at bounding box center [108, 107] width 79 height 19
click at [109, 122] on label "staging-webhook" at bounding box center [102, 126] width 66 height 19
click at [266, 274] on button "Export" at bounding box center [243, 274] width 120 height 17
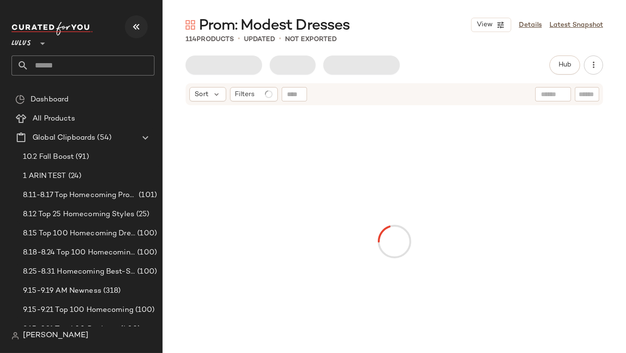
click at [141, 23] on icon "button" at bounding box center [136, 26] width 11 height 11
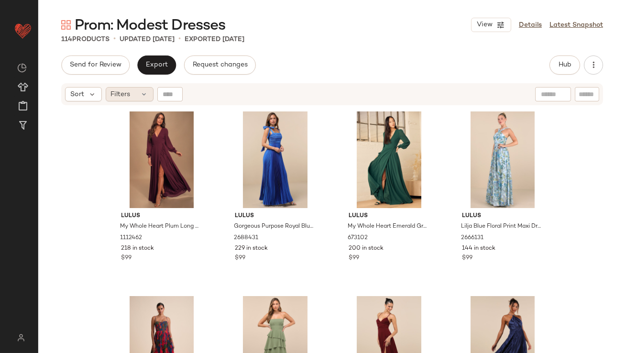
click at [139, 90] on div "Filters" at bounding box center [130, 94] width 48 height 14
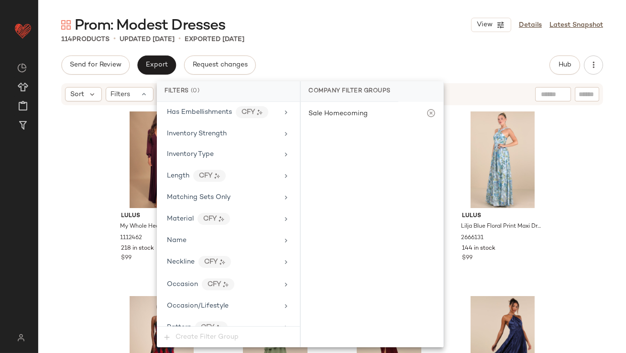
scroll to position [711, 0]
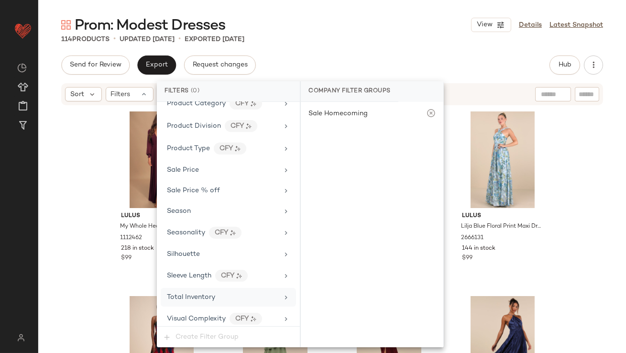
click at [217, 293] on div "Total Inventory" at bounding box center [222, 297] width 111 height 10
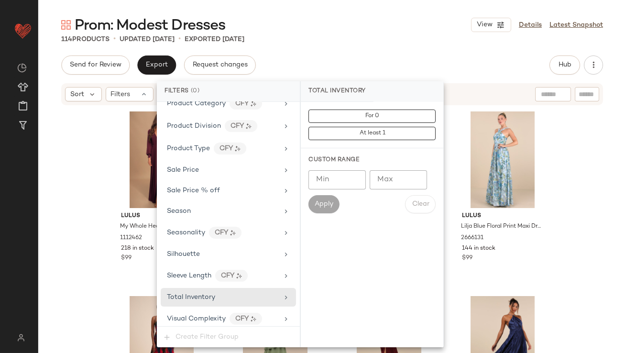
click at [399, 173] on input "Max" at bounding box center [398, 179] width 57 height 19
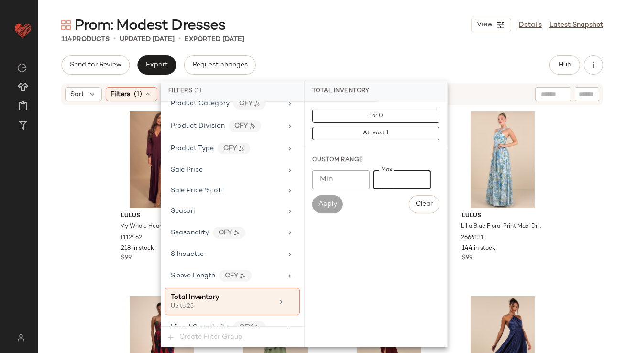
type input "**"
click at [390, 28] on div "Prom: Modest Dresses View Details Latest Snapshot" at bounding box center [332, 24] width 588 height 19
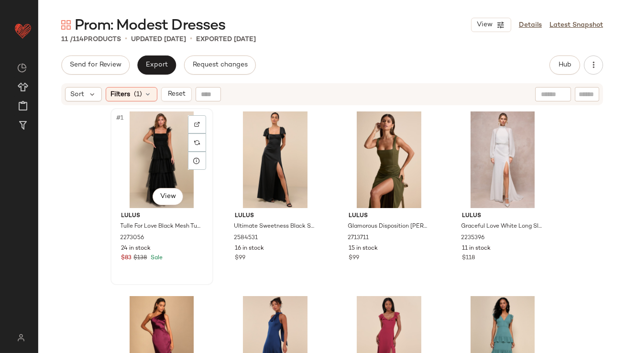
click at [167, 134] on div "#1 View" at bounding box center [162, 159] width 96 height 97
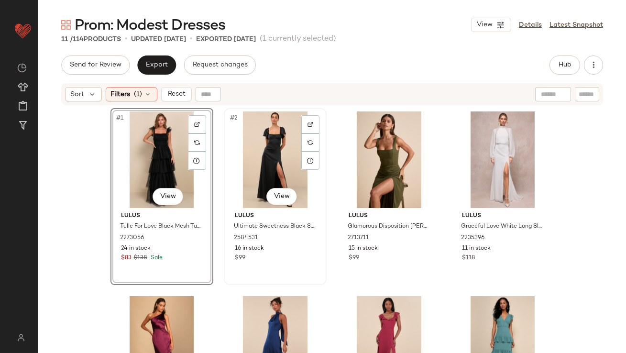
scroll to position [285, 0]
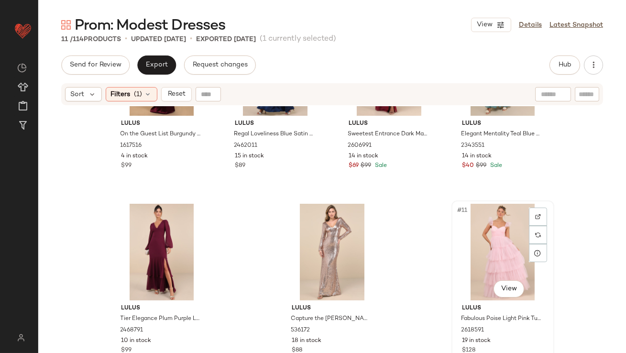
click at [466, 236] on div "#11 View" at bounding box center [503, 252] width 96 height 97
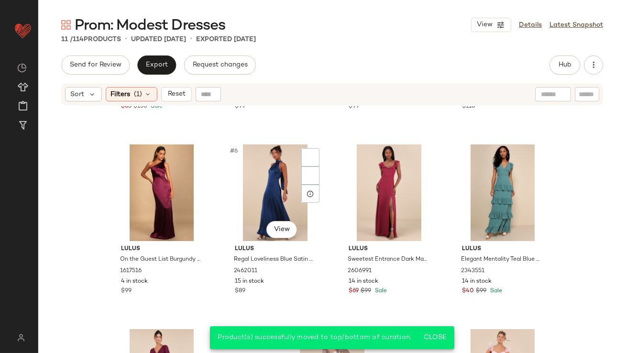
scroll to position [151, 0]
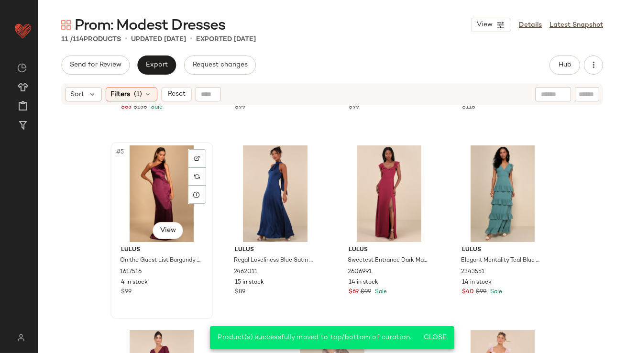
click at [132, 181] on div "#5 View" at bounding box center [162, 193] width 96 height 97
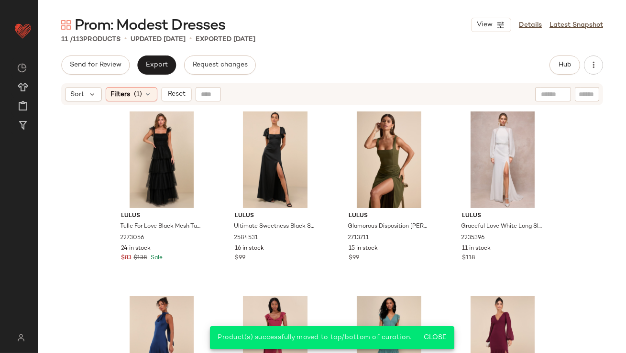
click at [145, 86] on div "Sort Filters (1) Reset" at bounding box center [332, 94] width 542 height 22
click at [145, 93] on icon at bounding box center [149, 94] width 8 height 8
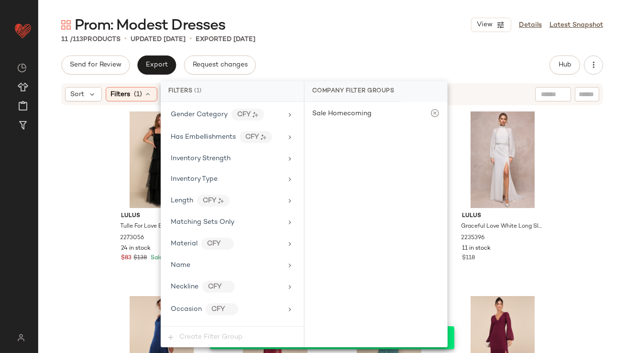
scroll to position [720, 0]
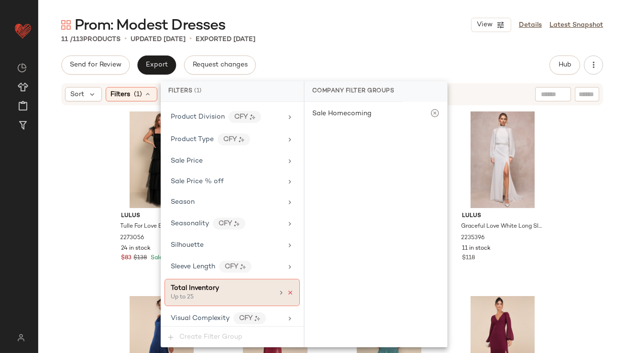
click at [289, 289] on icon at bounding box center [290, 292] width 7 height 7
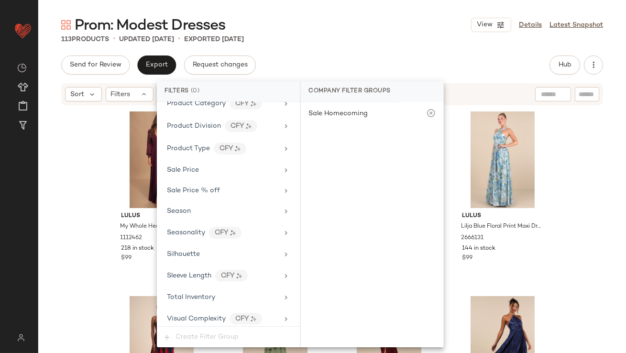
click at [385, 26] on div "Prom: Modest Dresses View Details Latest Snapshot" at bounding box center [332, 24] width 588 height 19
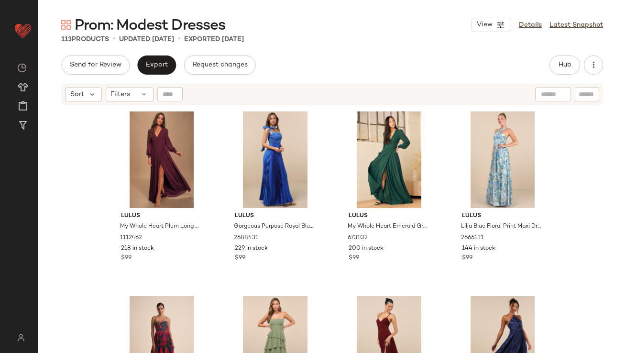
click at [547, 63] on div "Send for Review Export Request changes Hub Send for Review External Review Inte…" at bounding box center [332, 65] width 542 height 19
click at [555, 63] on button "Hub" at bounding box center [565, 65] width 31 height 19
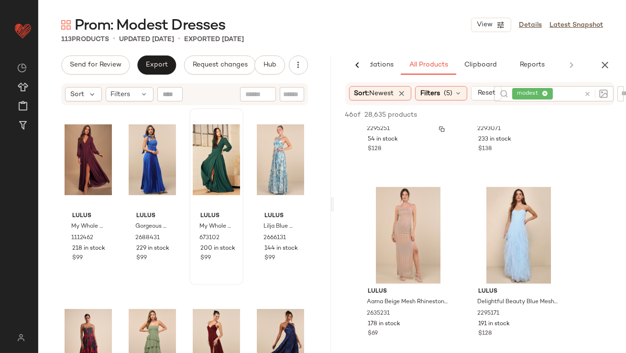
scroll to position [902, 0]
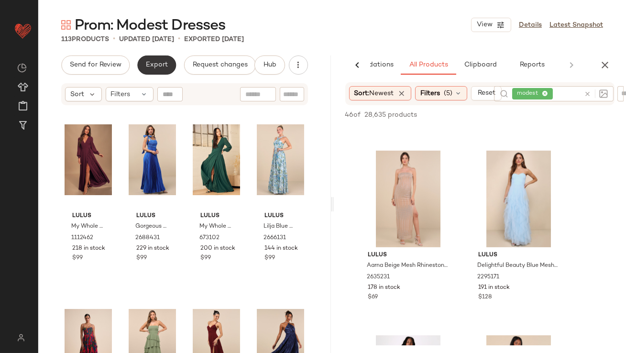
click at [167, 60] on button "Export" at bounding box center [156, 65] width 39 height 19
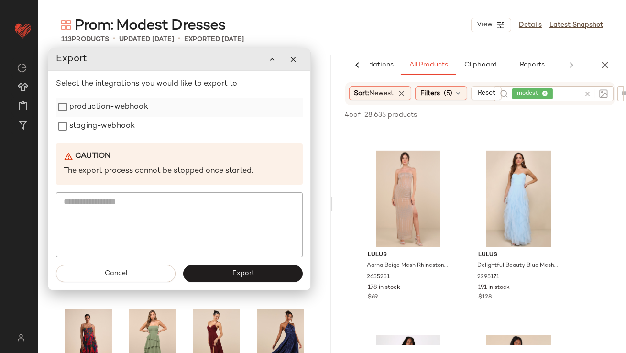
click at [150, 109] on div "production-webhook" at bounding box center [179, 107] width 247 height 19
click at [121, 128] on label "staging-webhook" at bounding box center [101, 126] width 66 height 19
click at [124, 115] on label "production-webhook" at bounding box center [107, 107] width 79 height 19
click at [207, 272] on button "Export" at bounding box center [242, 273] width 120 height 17
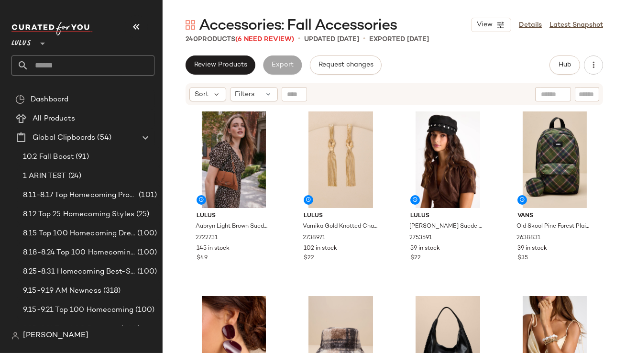
click at [131, 36] on button "button" at bounding box center [136, 26] width 23 height 23
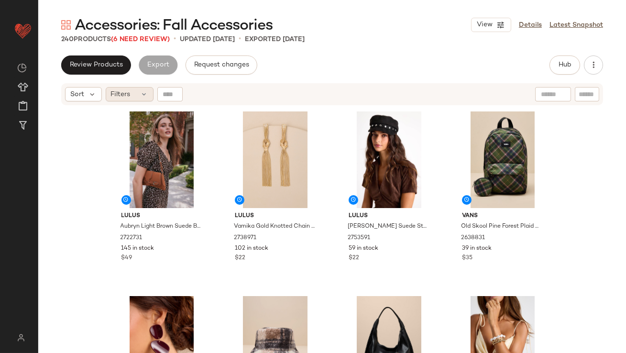
click at [132, 93] on div "Filters" at bounding box center [130, 94] width 48 height 14
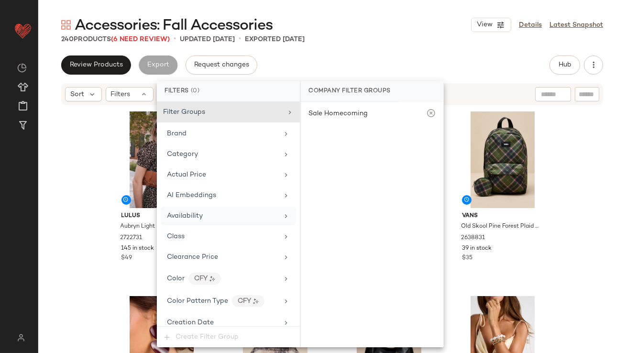
click at [197, 220] on div "Availability" at bounding box center [185, 216] width 36 height 10
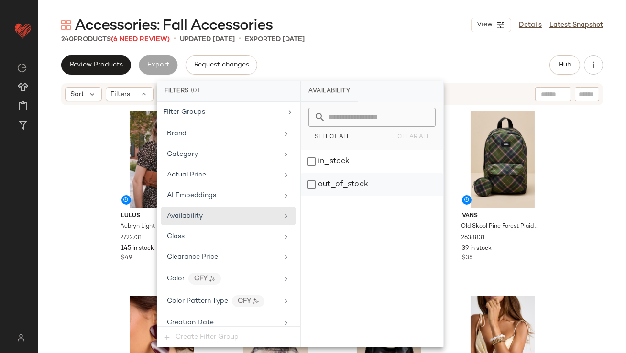
click at [396, 189] on div "out_of_stock" at bounding box center [372, 184] width 143 height 23
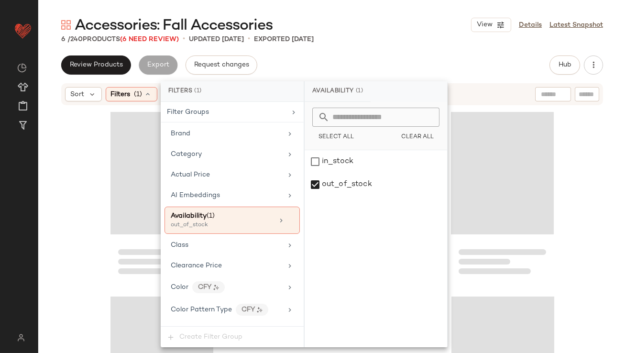
click at [383, 33] on div "Accessories: Fall Accessories View Details Latest Snapshot" at bounding box center [332, 24] width 588 height 19
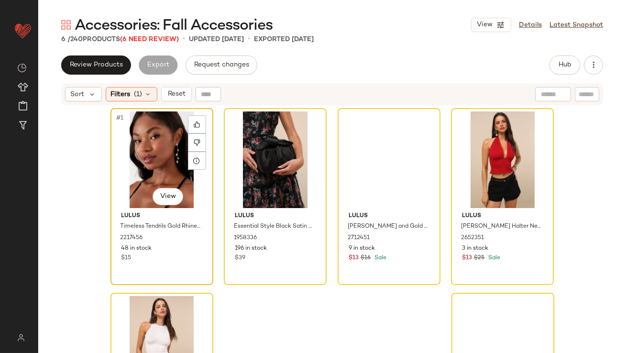
click at [157, 161] on div "#1 View" at bounding box center [162, 159] width 96 height 97
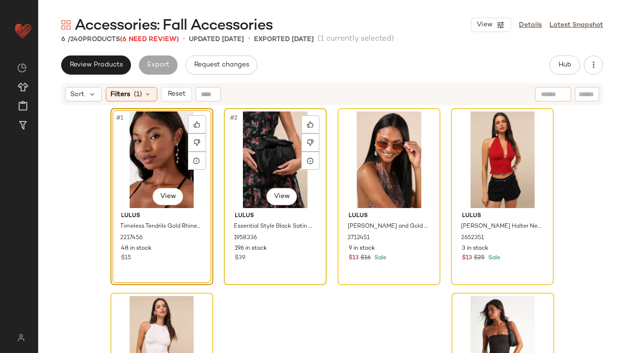
scroll to position [92, 0]
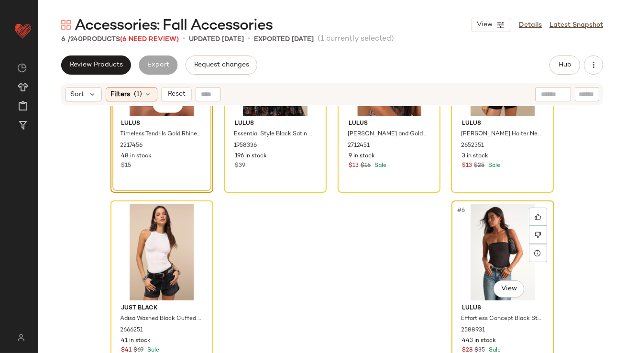
click at [478, 264] on div "#6 View" at bounding box center [503, 252] width 96 height 97
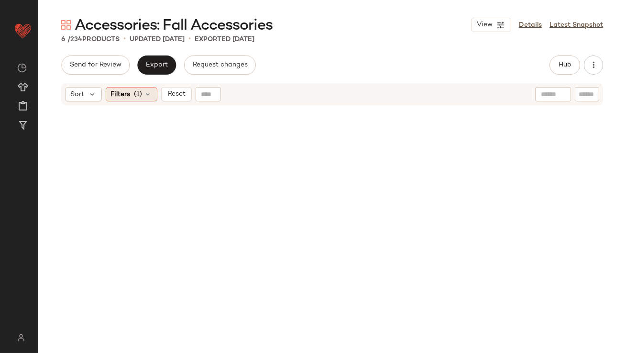
click at [135, 96] on span "(1)" at bounding box center [138, 94] width 8 height 10
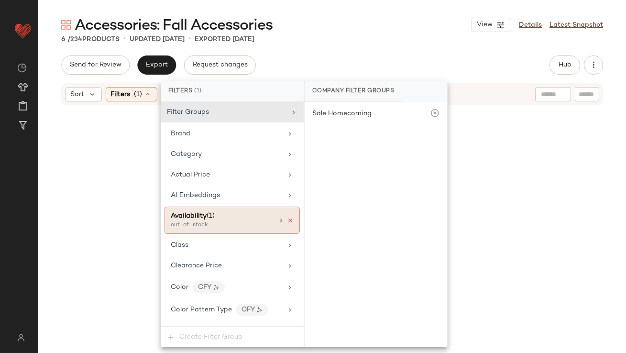
click at [287, 219] on icon at bounding box center [290, 220] width 7 height 7
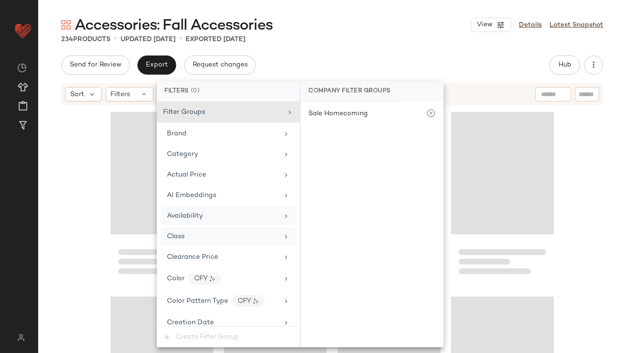
scroll to position [713, 0]
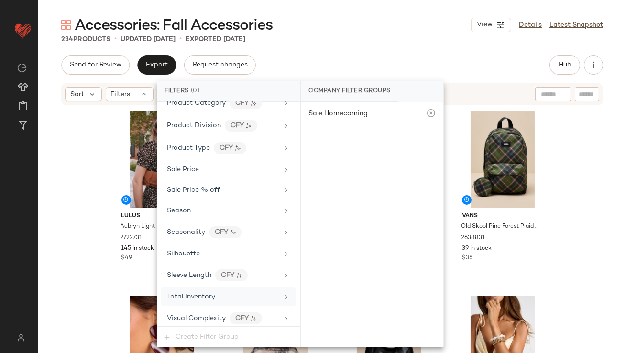
click at [205, 288] on div "Total Inventory" at bounding box center [228, 297] width 135 height 19
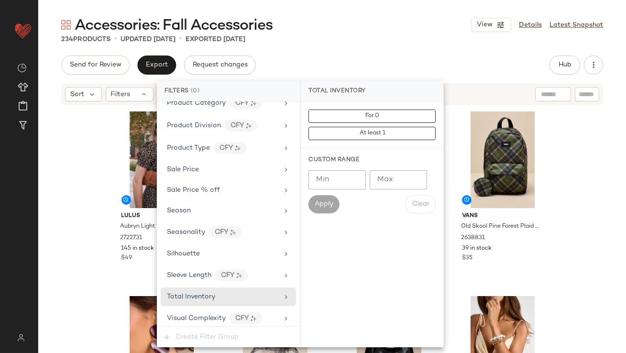
click at [374, 181] on input "Max" at bounding box center [398, 179] width 57 height 19
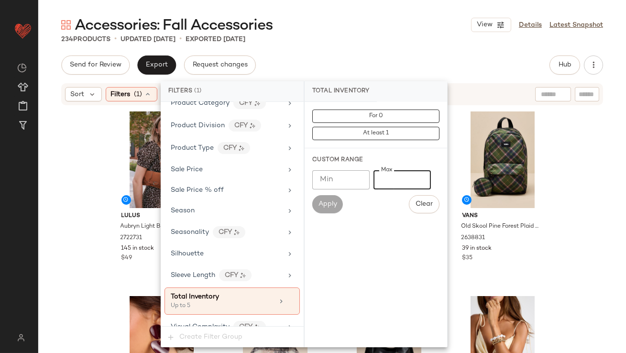
type input "*"
click at [378, 49] on div "Accessories: Fall Accessories View Details Latest Snapshot 234 Products • updat…" at bounding box center [332, 184] width 588 height 338
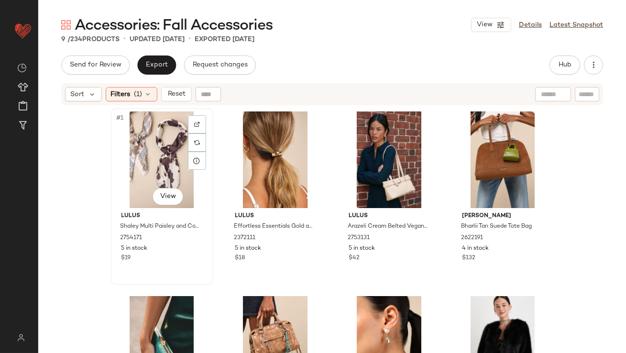
click at [154, 133] on div "#1 View" at bounding box center [162, 159] width 96 height 97
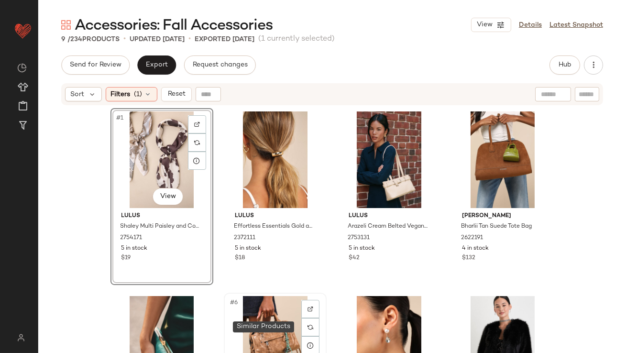
scroll to position [285, 0]
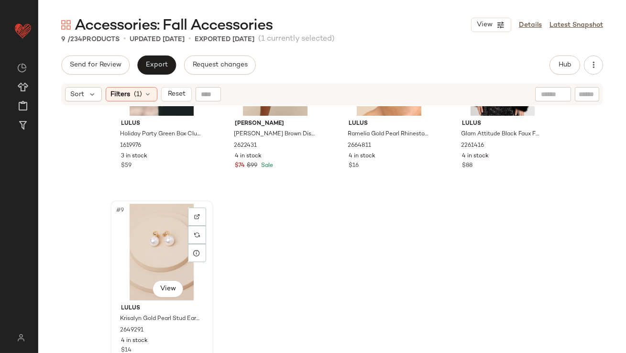
click at [135, 261] on div "#9 View" at bounding box center [162, 252] width 96 height 97
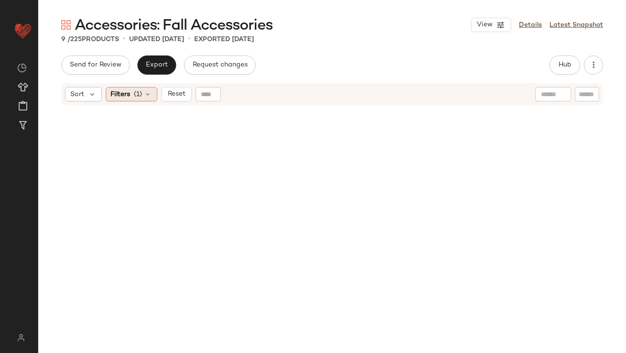
click at [142, 96] on div "Filters (1)" at bounding box center [132, 94] width 52 height 14
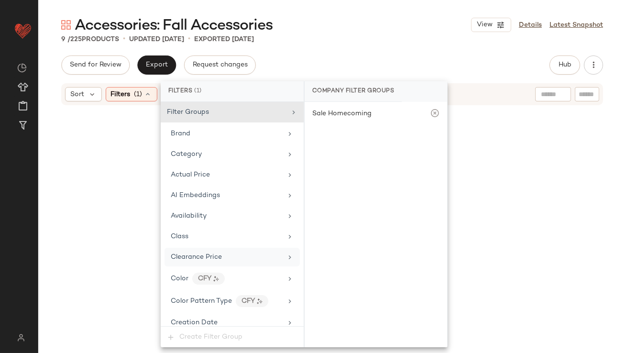
scroll to position [721, 0]
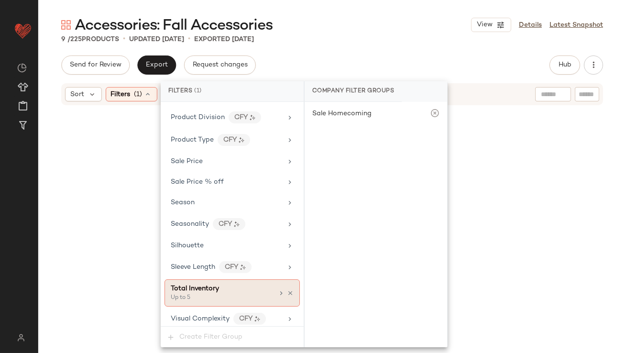
click at [205, 294] on div "Up to 5" at bounding box center [219, 298] width 96 height 9
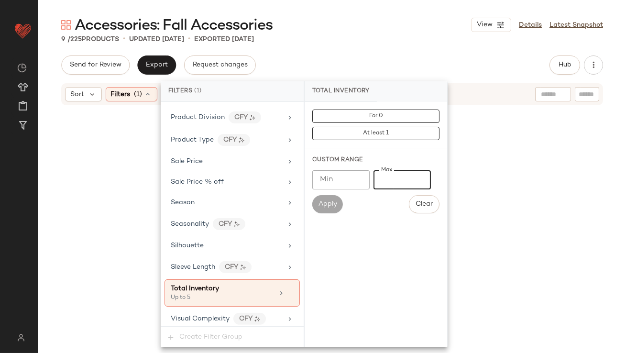
click at [381, 180] on input "*" at bounding box center [402, 179] width 57 height 19
type input "**"
click at [398, 30] on div "Accessories: Fall Accessories View Details Latest Snapshot" at bounding box center [332, 24] width 588 height 19
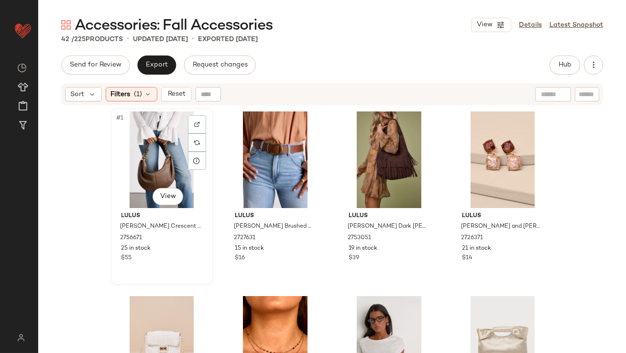
click at [172, 151] on div "#1 View" at bounding box center [162, 159] width 96 height 97
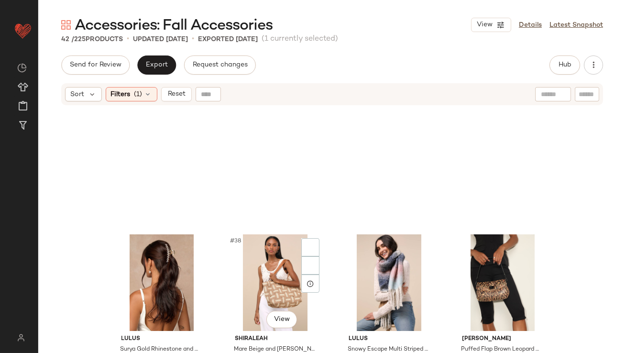
scroll to position [1762, 0]
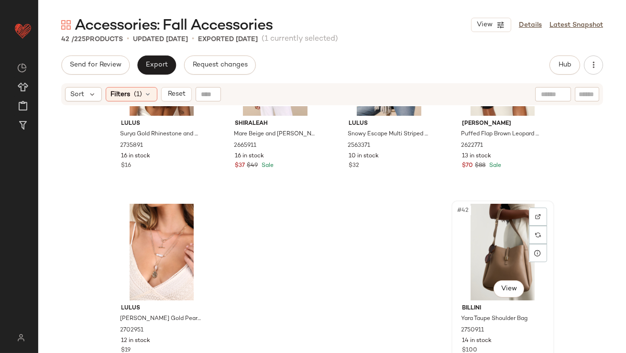
click at [461, 220] on div "#42 View" at bounding box center [503, 252] width 96 height 97
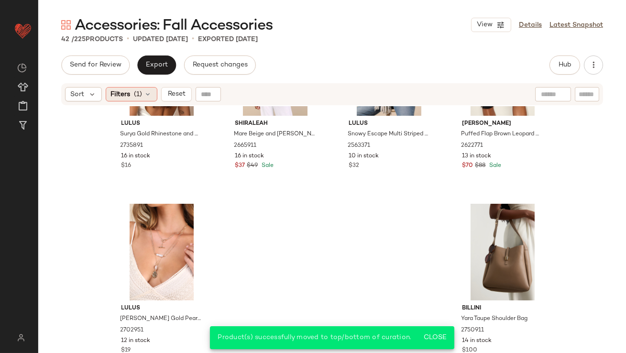
click at [132, 100] on div "Filters (1)" at bounding box center [132, 94] width 52 height 14
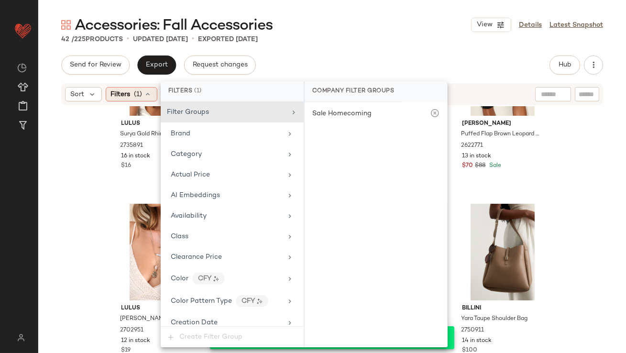
click at [132, 98] on div "Filters (1)" at bounding box center [132, 94] width 52 height 14
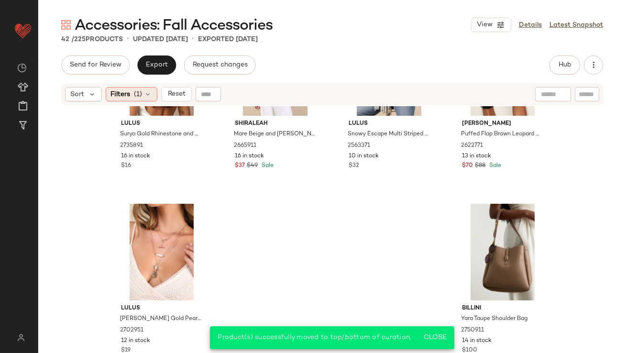
click at [135, 91] on span "(1)" at bounding box center [138, 94] width 8 height 10
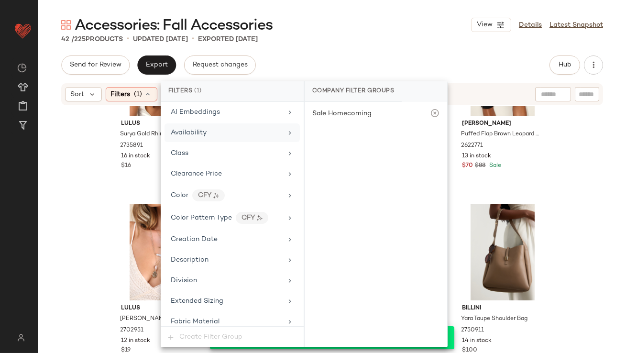
scroll to position [721, 0]
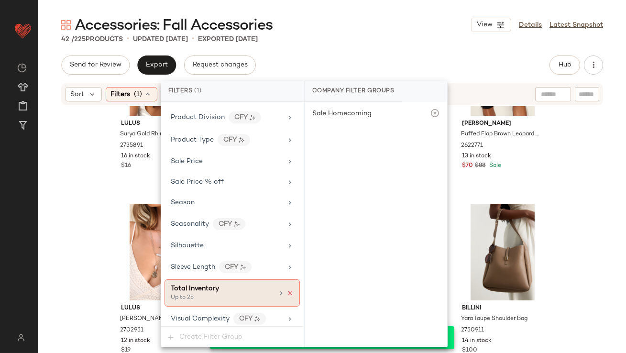
click at [287, 290] on icon at bounding box center [290, 293] width 7 height 7
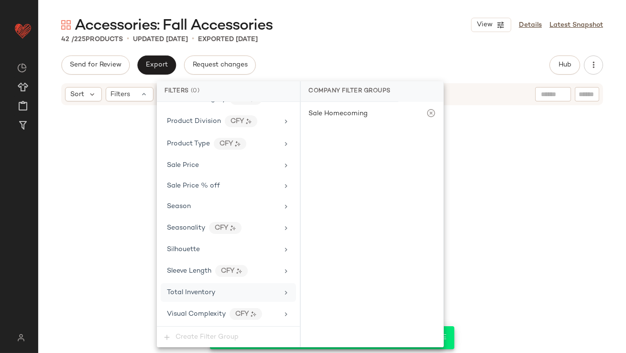
scroll to position [713, 0]
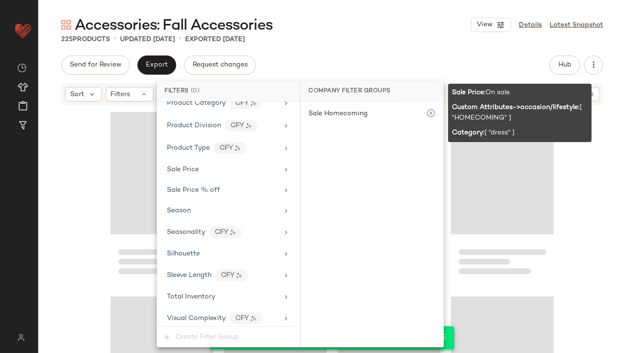
click at [392, 37] on div "225 Products • updated [DATE] • Exported [DATE]" at bounding box center [332, 39] width 588 height 10
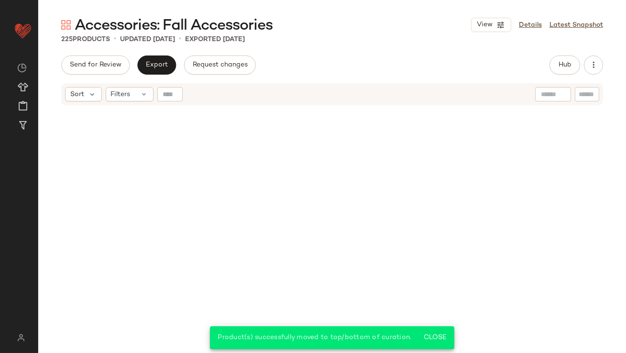
scroll to position [10259, 0]
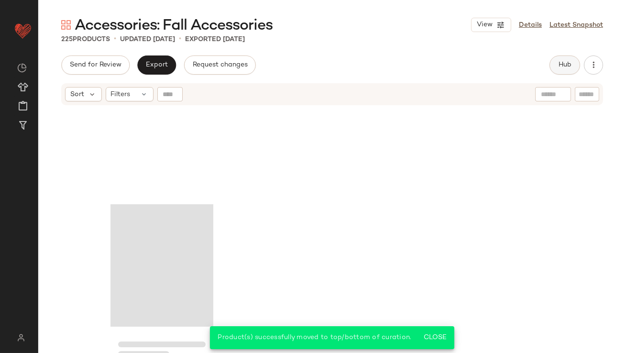
click at [554, 57] on button "Hub" at bounding box center [565, 65] width 31 height 19
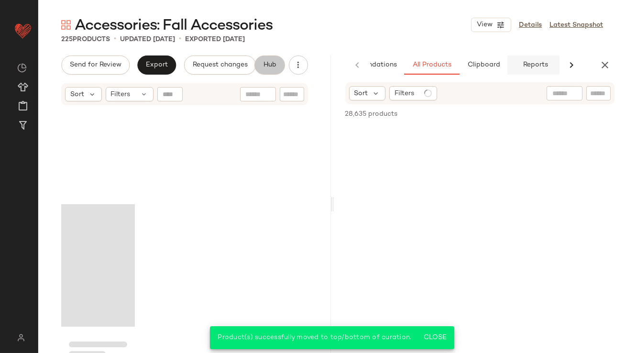
click at [557, 57] on button "Reports" at bounding box center [536, 65] width 56 height 19
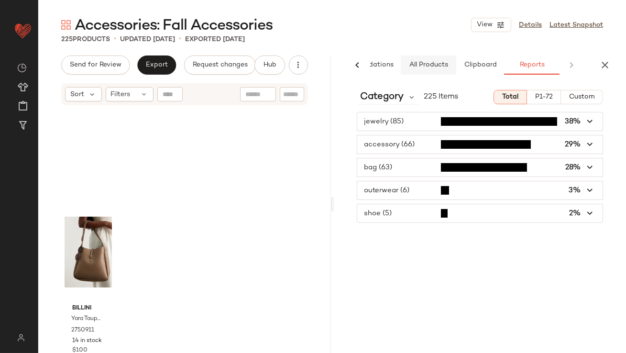
click at [423, 62] on span "All Products" at bounding box center [428, 65] width 39 height 8
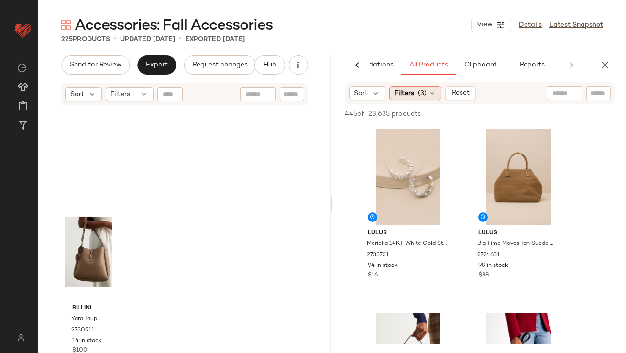
click at [398, 95] on span "Filters" at bounding box center [405, 94] width 20 height 10
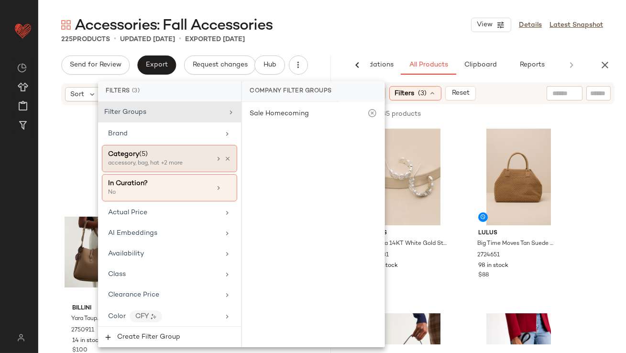
click at [187, 173] on div "Filter Groups Brand Category (5) accessory, bag, hat +2 more In Curation? No Ac…" at bounding box center [169, 214] width 143 height 224
click at [187, 167] on div "accessory, bag, hat +2 more" at bounding box center [156, 163] width 96 height 9
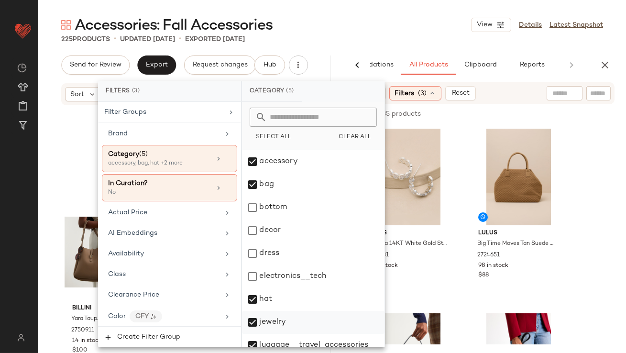
click at [266, 318] on div "jewelry" at bounding box center [313, 322] width 143 height 23
click at [352, 42] on div "225 Products • updated [DATE] • Exported [DATE]" at bounding box center [332, 39] width 588 height 10
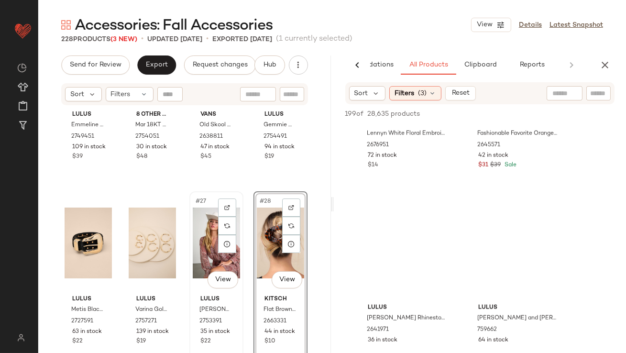
scroll to position [1036, 0]
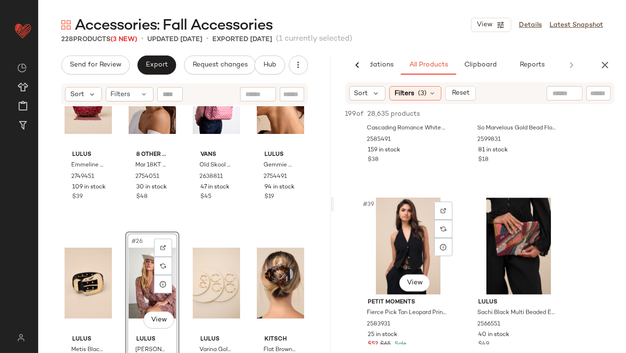
scroll to position [3458, 0]
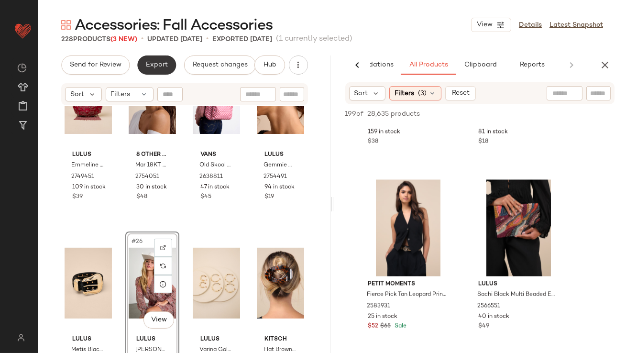
click at [168, 67] on button "Export" at bounding box center [156, 65] width 39 height 19
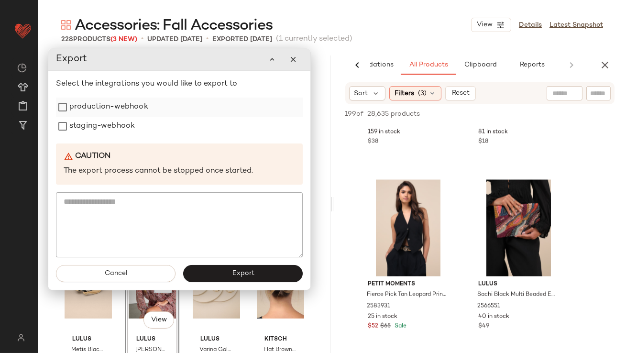
click at [109, 116] on label "production-webhook" at bounding box center [108, 107] width 79 height 19
click at [109, 104] on label "production-webhook" at bounding box center [108, 107] width 79 height 19
click at [83, 134] on label "staging-webhook" at bounding box center [102, 126] width 66 height 19
click at [93, 97] on div "Select the integrations you would like to export to production-webhook staging-…" at bounding box center [179, 167] width 247 height 179
click at [97, 106] on label "production-webhook" at bounding box center [109, 107] width 79 height 19
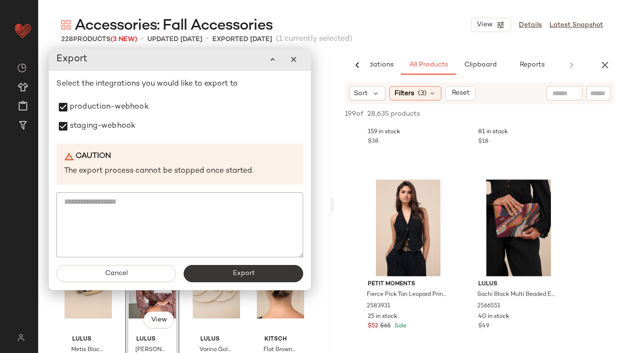
click at [218, 282] on button "Export" at bounding box center [244, 273] width 120 height 17
